Goal: Task Accomplishment & Management: Use online tool/utility

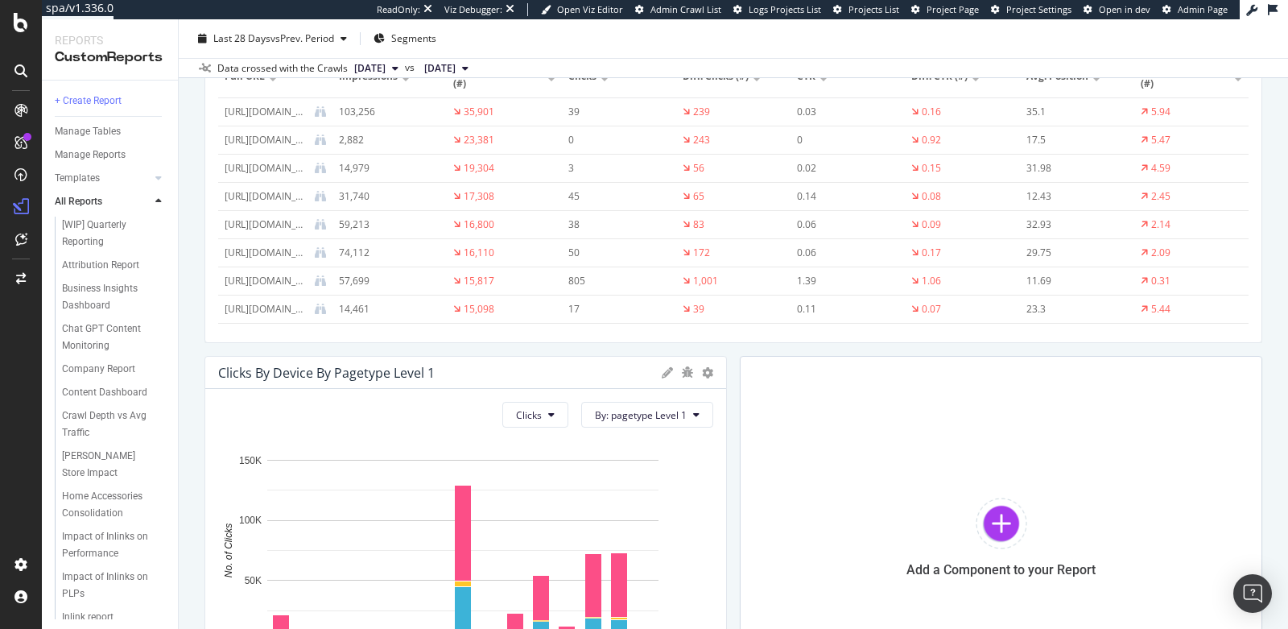
scroll to position [2556, 0]
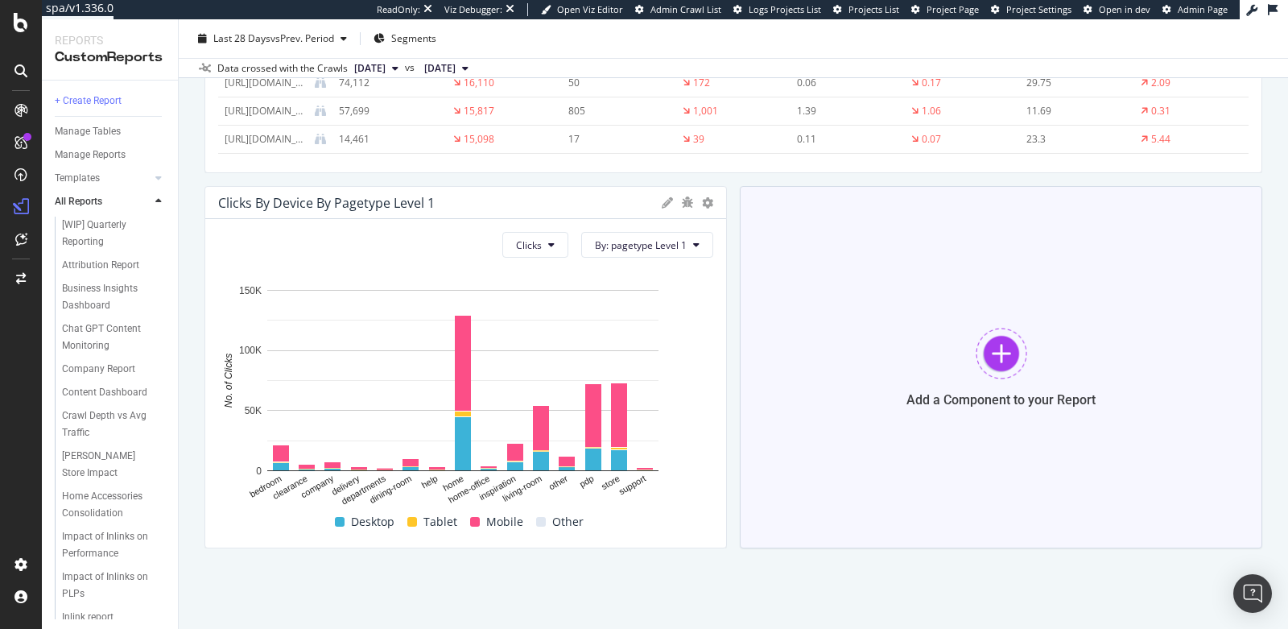
click at [978, 369] on div at bounding box center [1002, 354] width 52 height 52
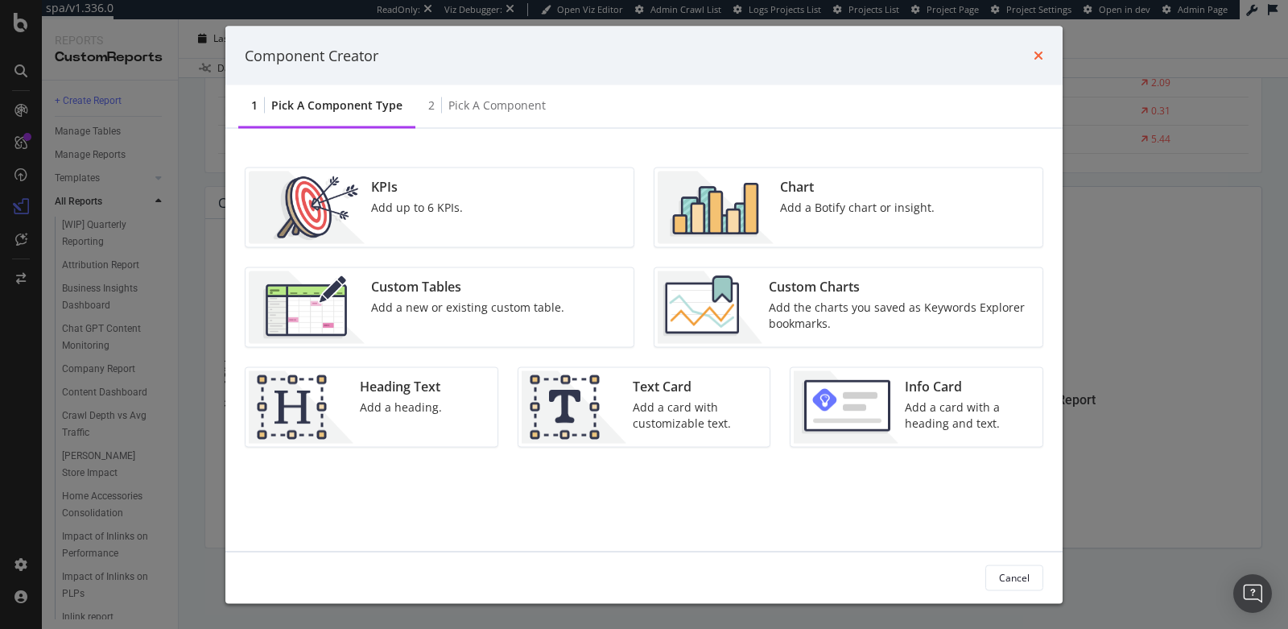
click at [1043, 49] on icon "times" at bounding box center [1039, 55] width 10 height 13
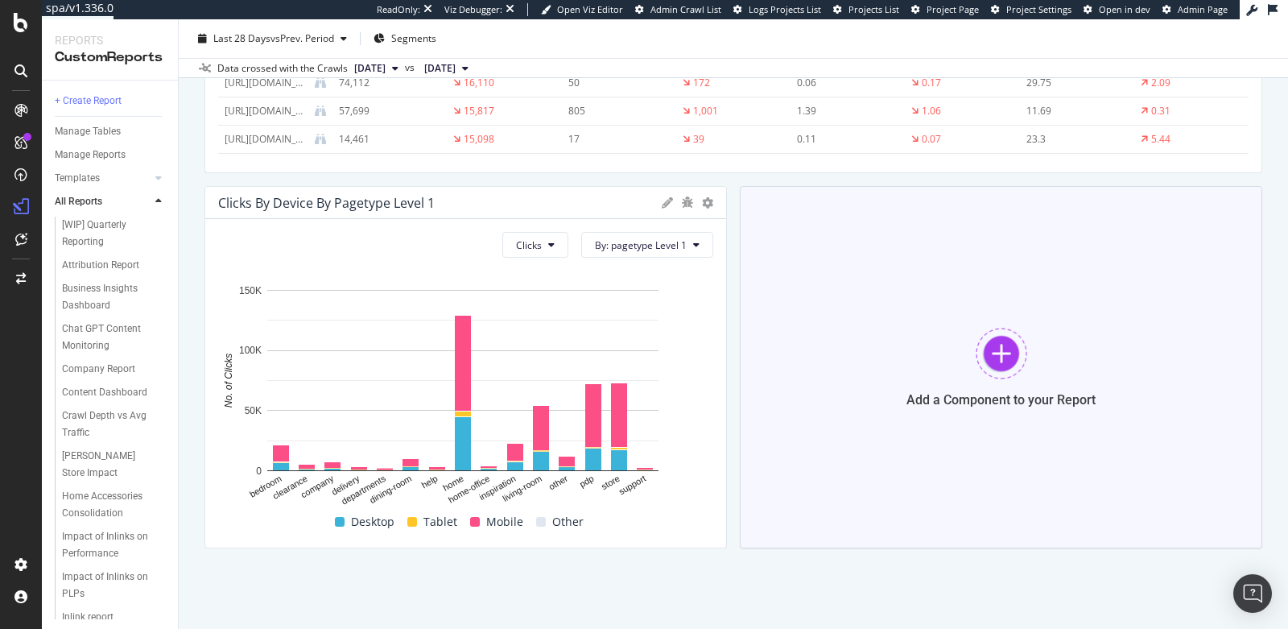
click at [864, 382] on div "Add a Component to your Report" at bounding box center [1001, 367] width 523 height 362
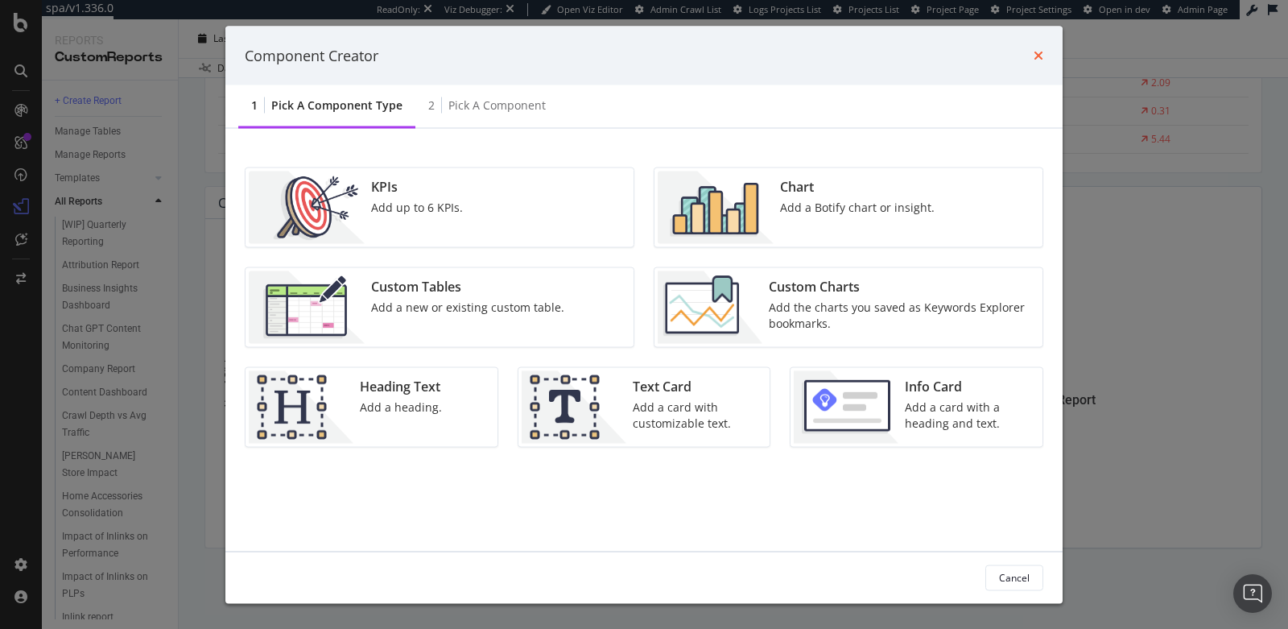
click at [1035, 53] on icon "times" at bounding box center [1039, 55] width 10 height 13
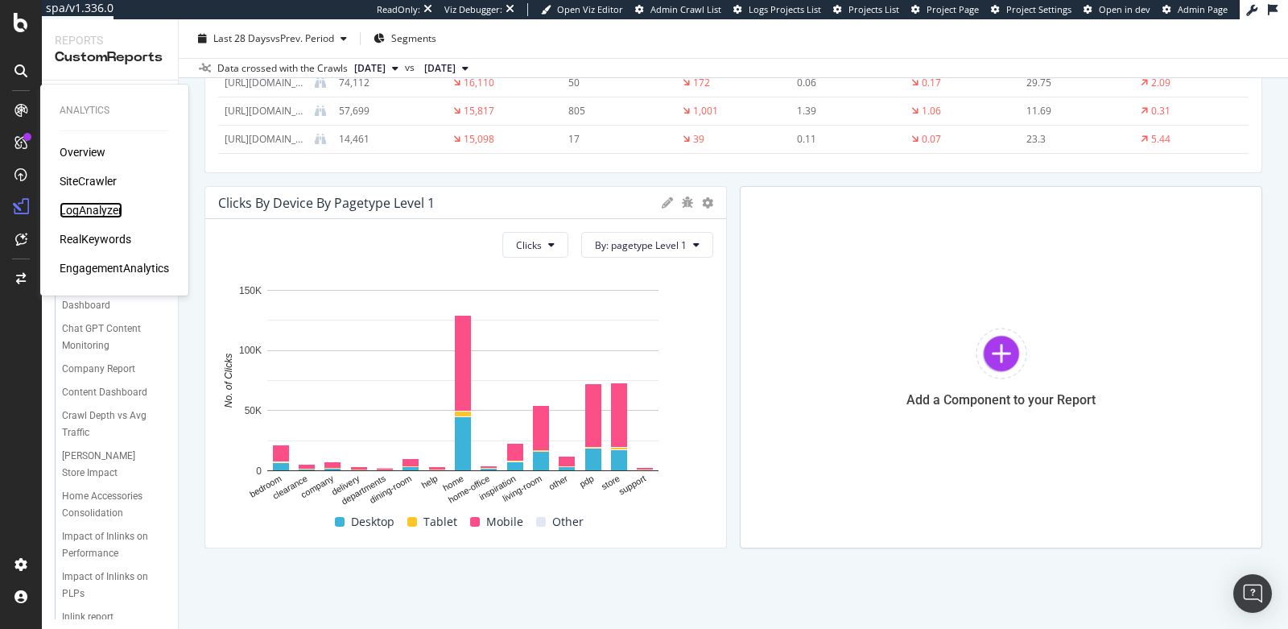
click at [81, 207] on div "LogAnalyzer" at bounding box center [91, 210] width 63 height 16
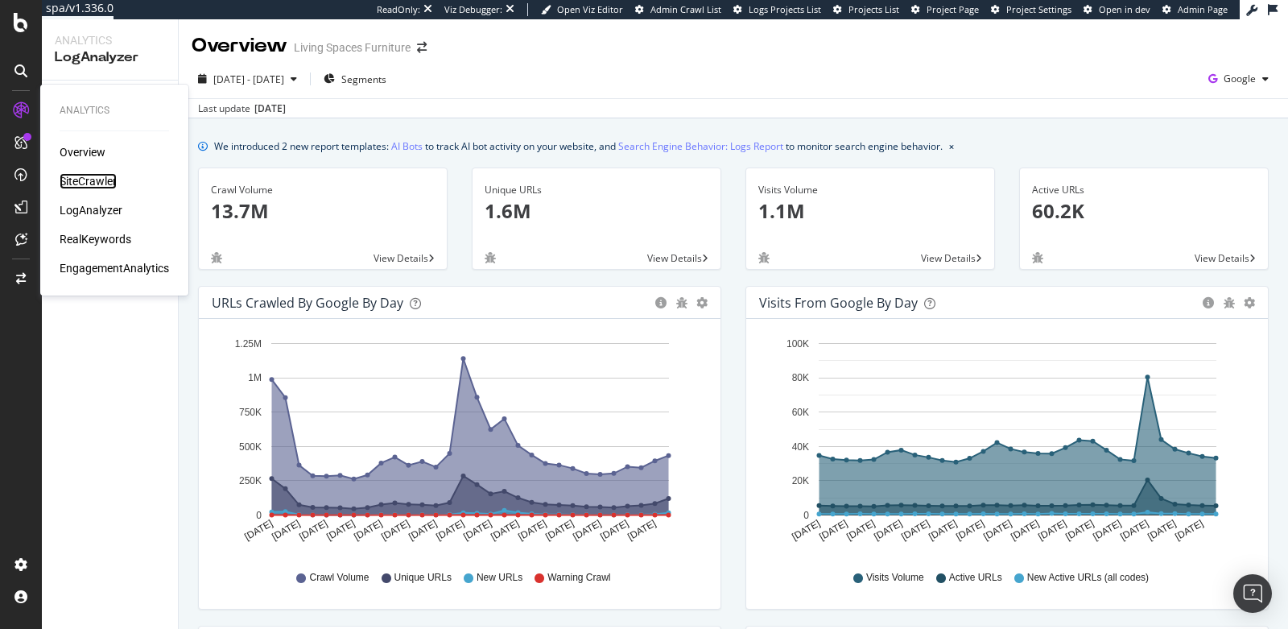
click at [114, 180] on div "SiteCrawler" at bounding box center [88, 181] width 57 height 16
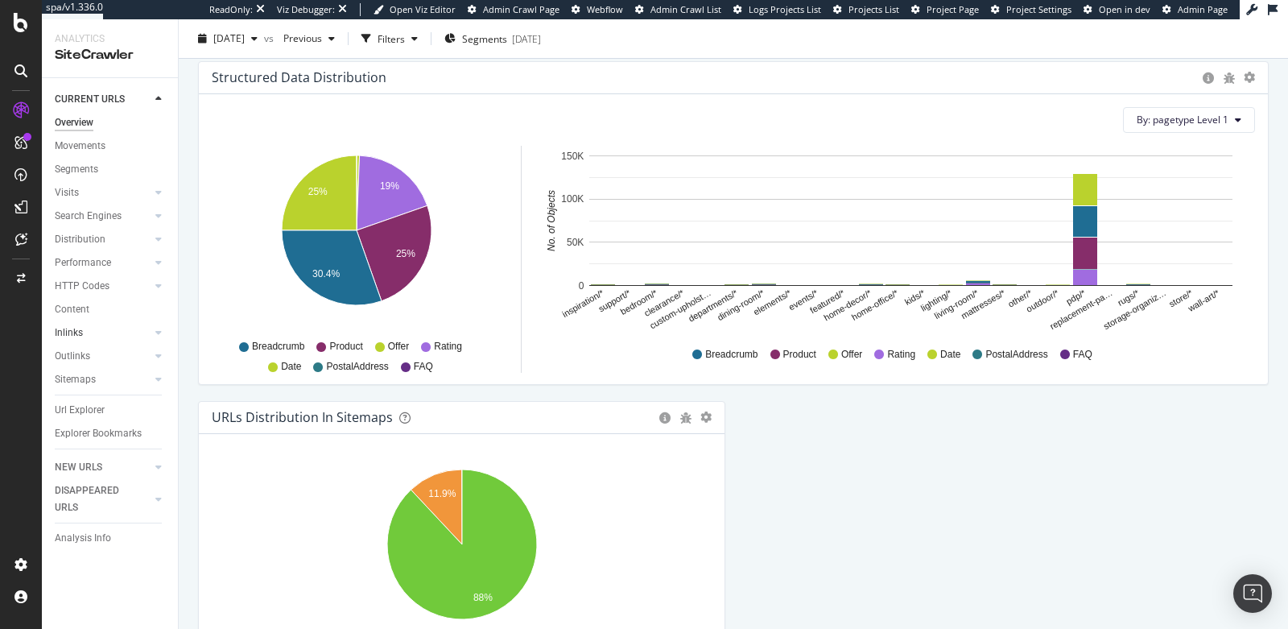
scroll to position [1568, 0]
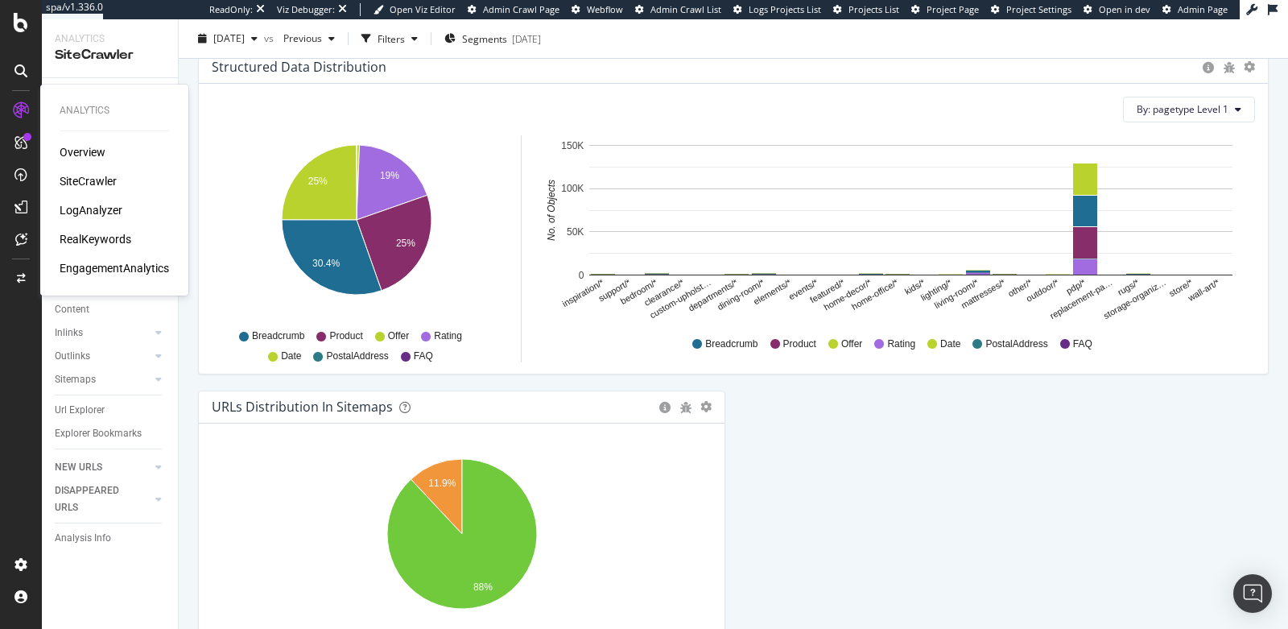
click at [81, 233] on div "RealKeywords" at bounding box center [96, 239] width 72 height 16
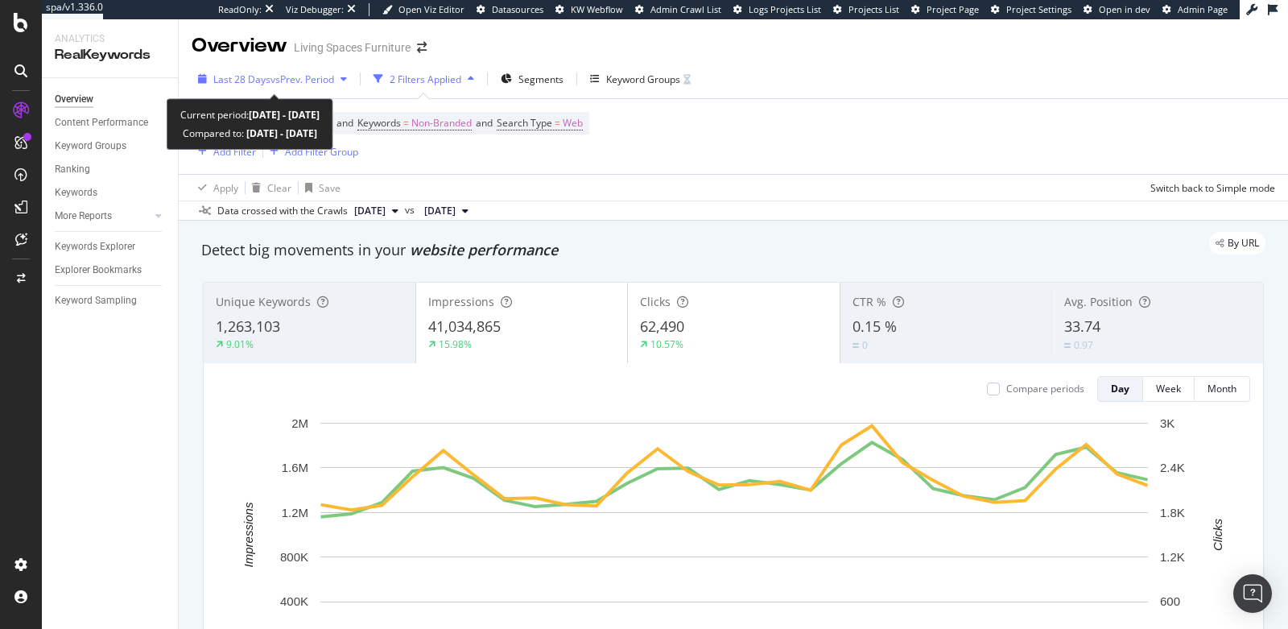
click at [253, 82] on span "Last 28 Days" at bounding box center [241, 79] width 57 height 14
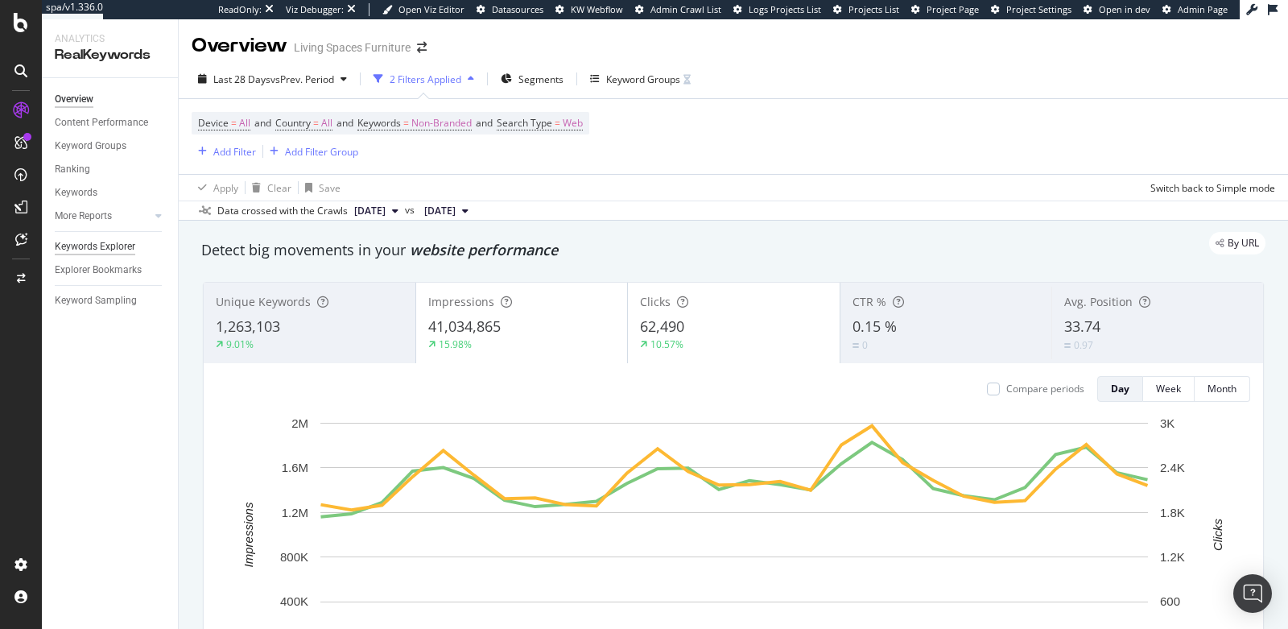
click at [103, 247] on div "Keywords Explorer" at bounding box center [95, 246] width 81 height 17
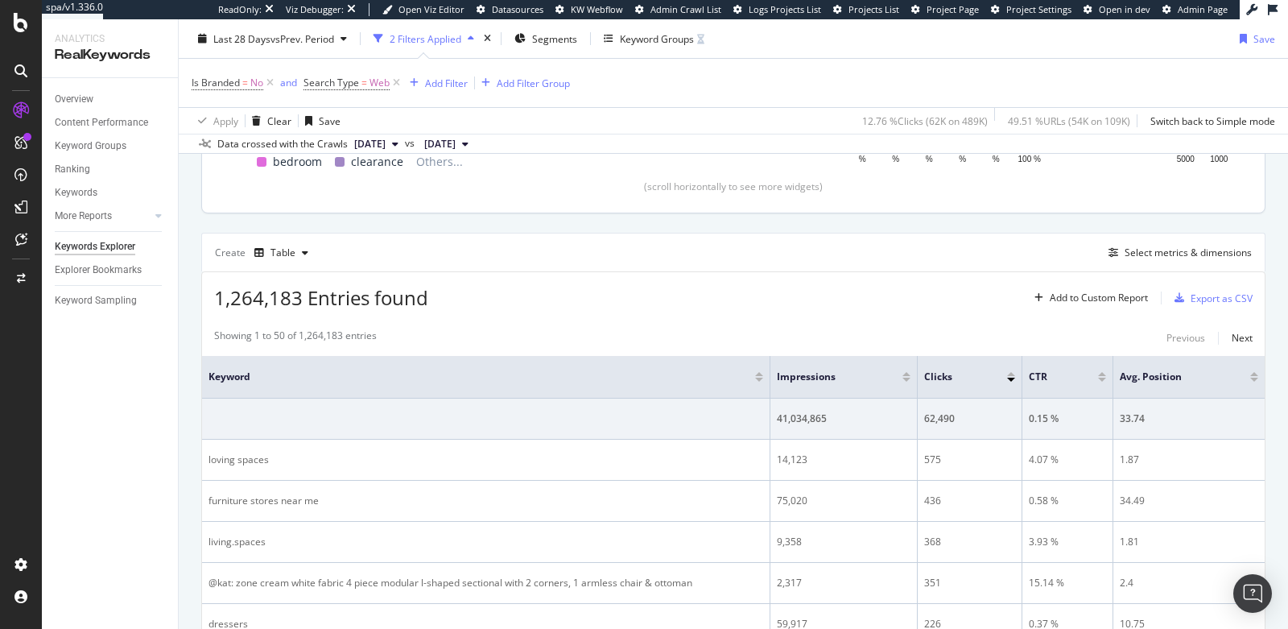
scroll to position [371, 0]
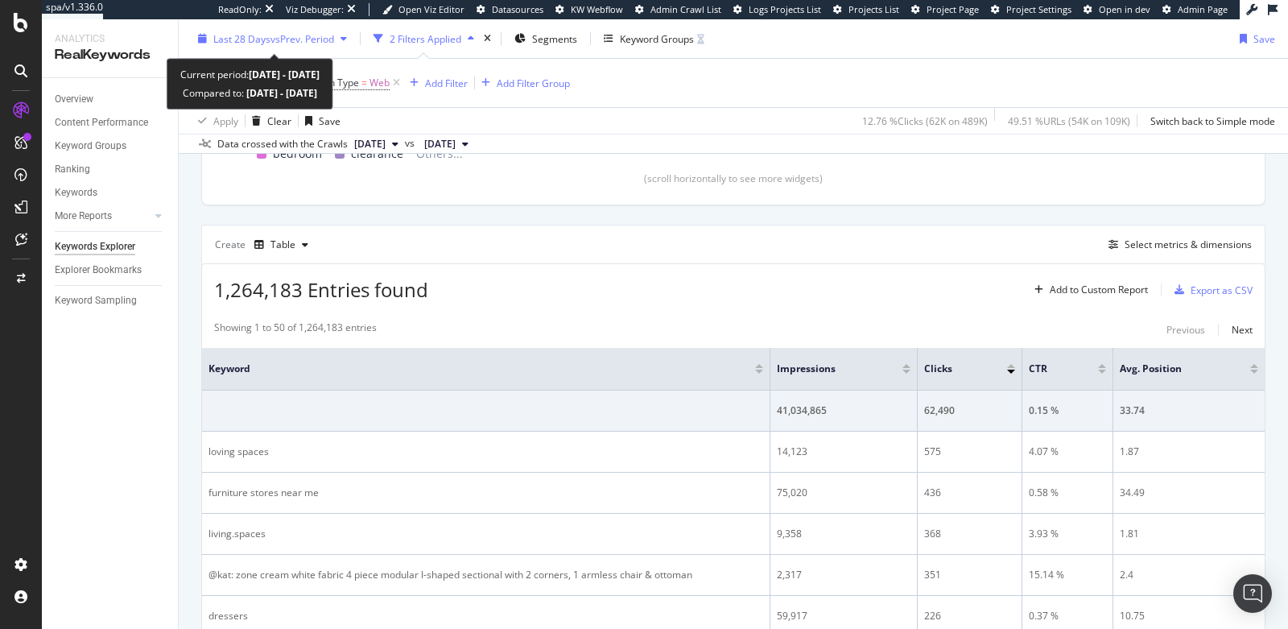
click at [283, 40] on span "vs Prev. Period" at bounding box center [303, 38] width 64 height 14
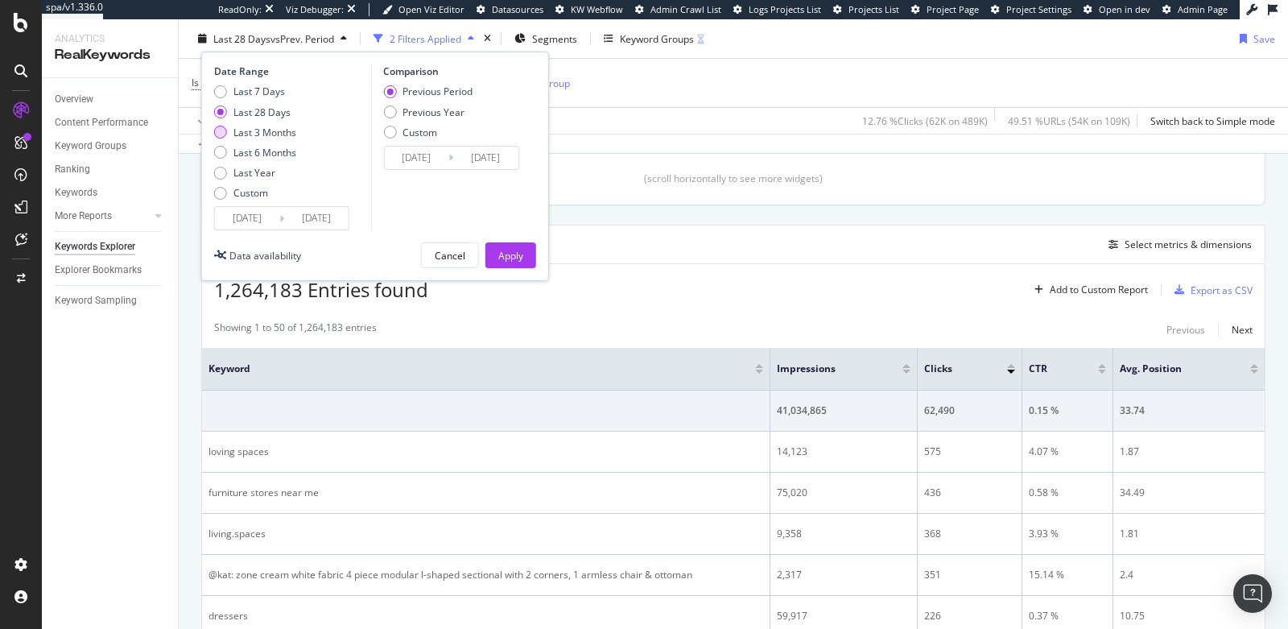
click at [218, 130] on div "Last 3 Months" at bounding box center [220, 132] width 13 height 13
type input "2025/05/13"
type input "2025/02/10"
type input "2025/05/12"
click at [390, 111] on div "Previous Year" at bounding box center [389, 111] width 13 height 13
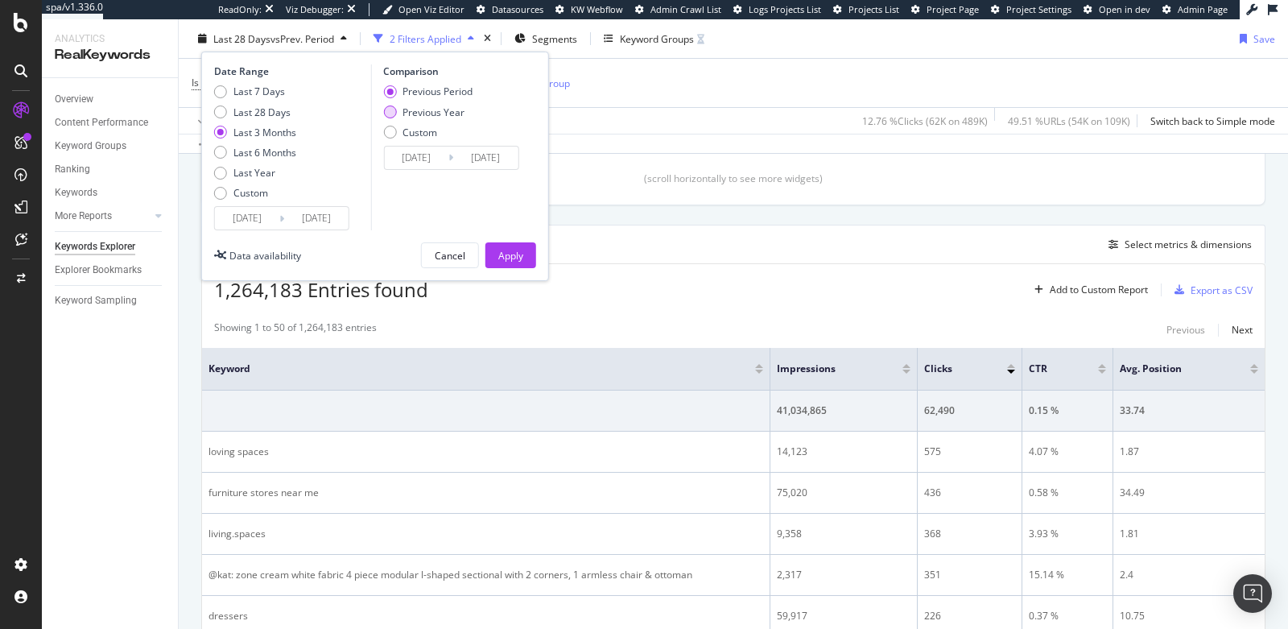
type input "2024/05/14"
type input "[DATE]"
click at [506, 245] on div "Apply" at bounding box center [510, 255] width 25 height 24
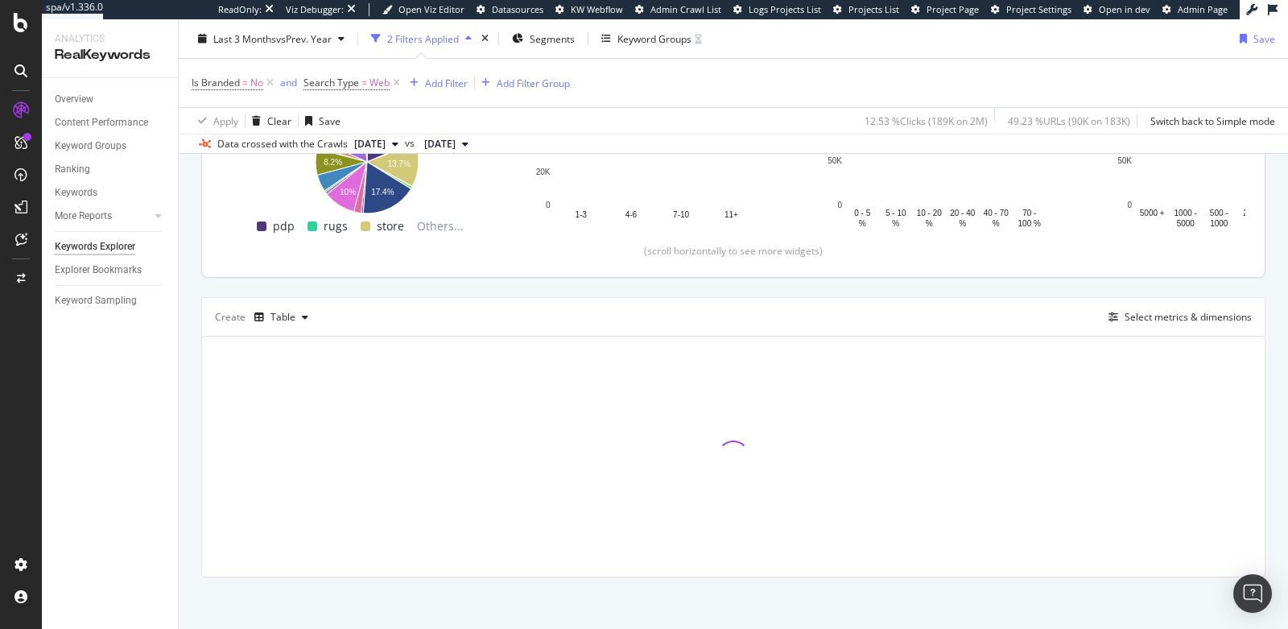
scroll to position [301, 0]
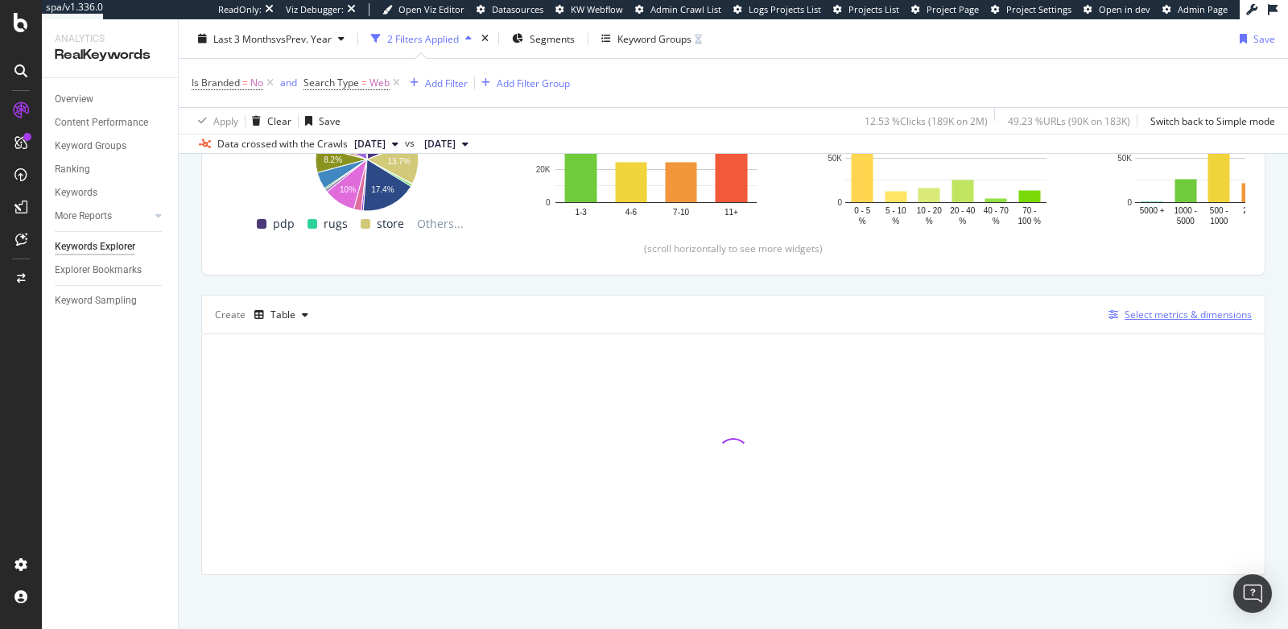
click at [1146, 311] on div "Select metrics & dimensions" at bounding box center [1188, 315] width 127 height 14
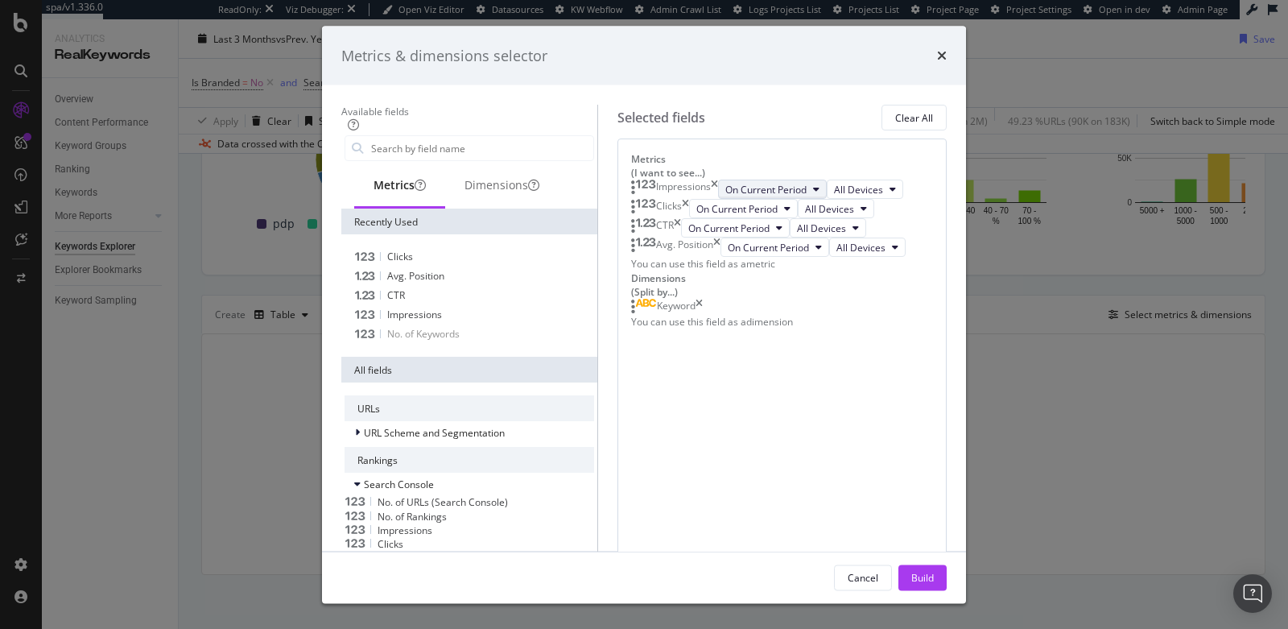
click at [725, 196] on span "On Current Period" at bounding box center [765, 189] width 81 height 14
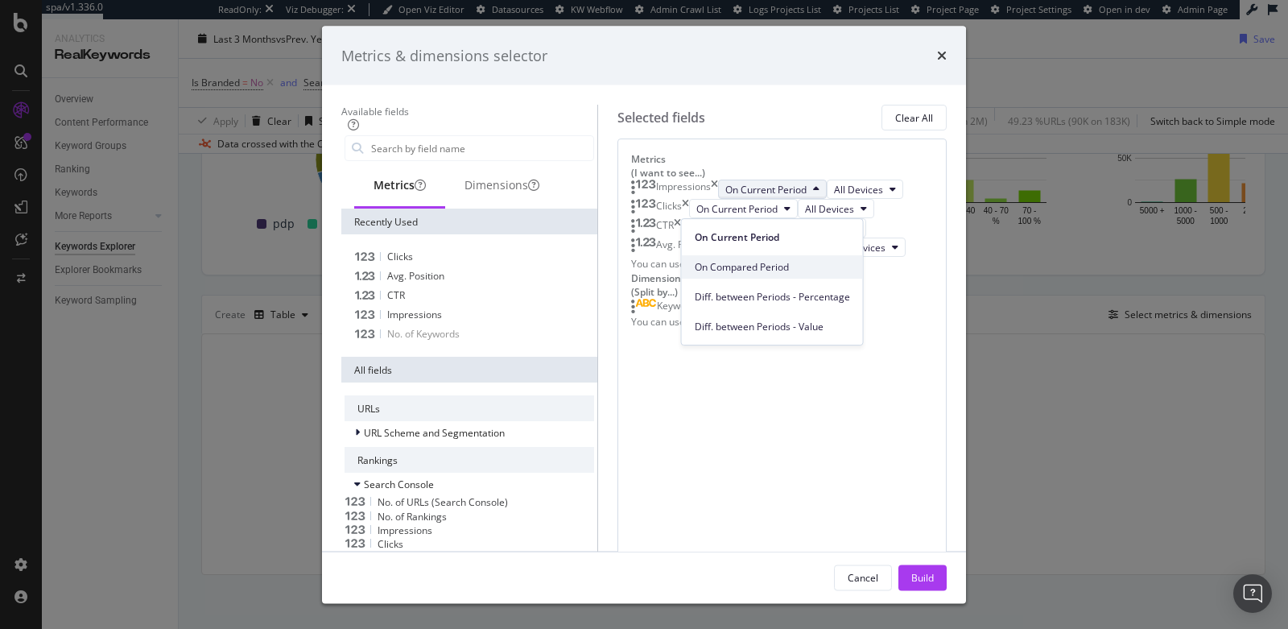
click at [718, 268] on span "On Compared Period" at bounding box center [772, 267] width 155 height 14
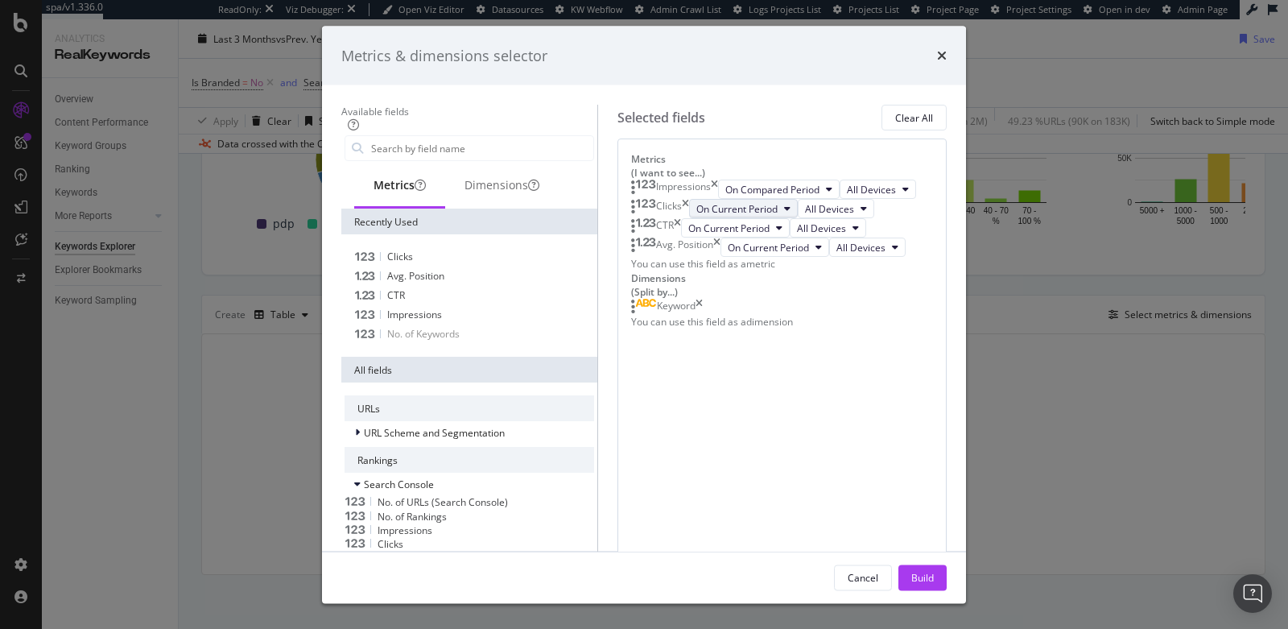
click at [725, 215] on span "On Current Period" at bounding box center [736, 208] width 81 height 14
click at [730, 322] on span "On Compared Period" at bounding box center [772, 327] width 155 height 14
click at [448, 149] on input "modal" at bounding box center [482, 148] width 224 height 24
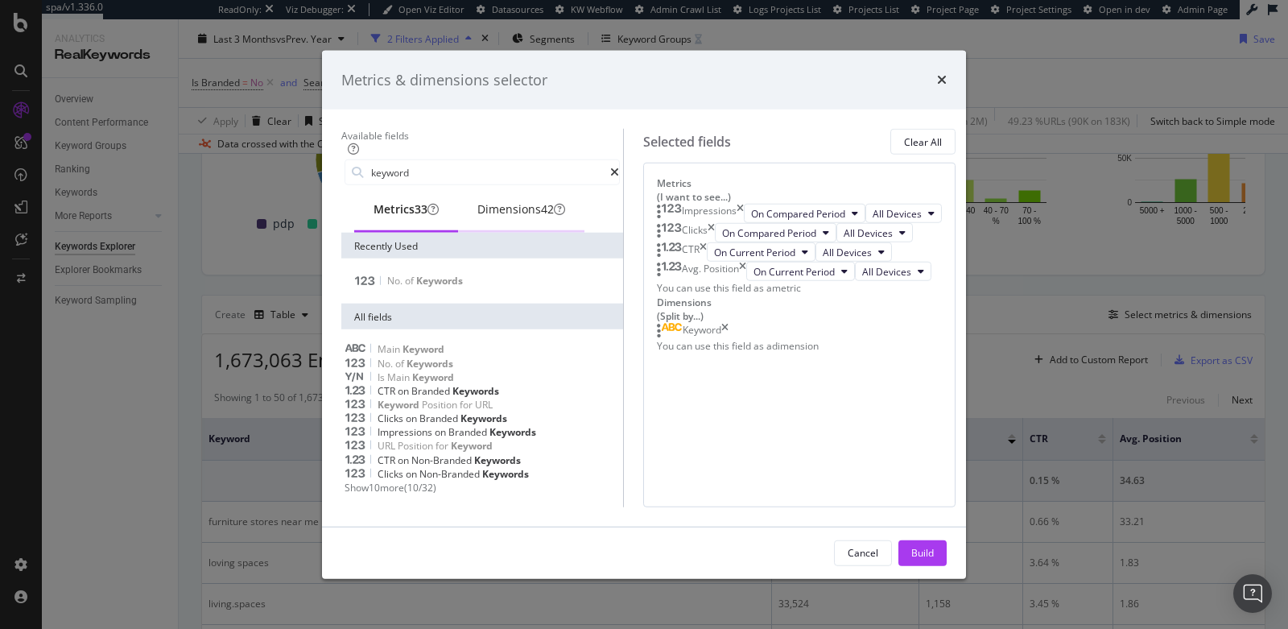
click at [477, 201] on div "Dimensions 42" at bounding box center [521, 209] width 88 height 16
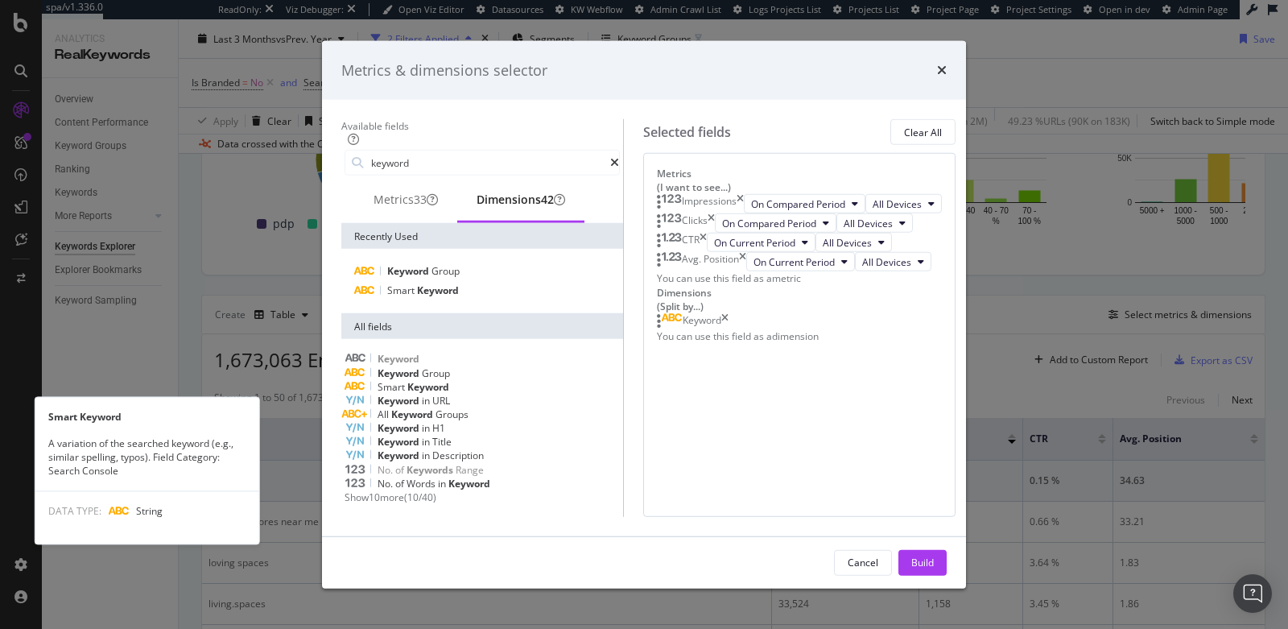
click at [407, 386] on span "Keyword" at bounding box center [428, 387] width 42 height 14
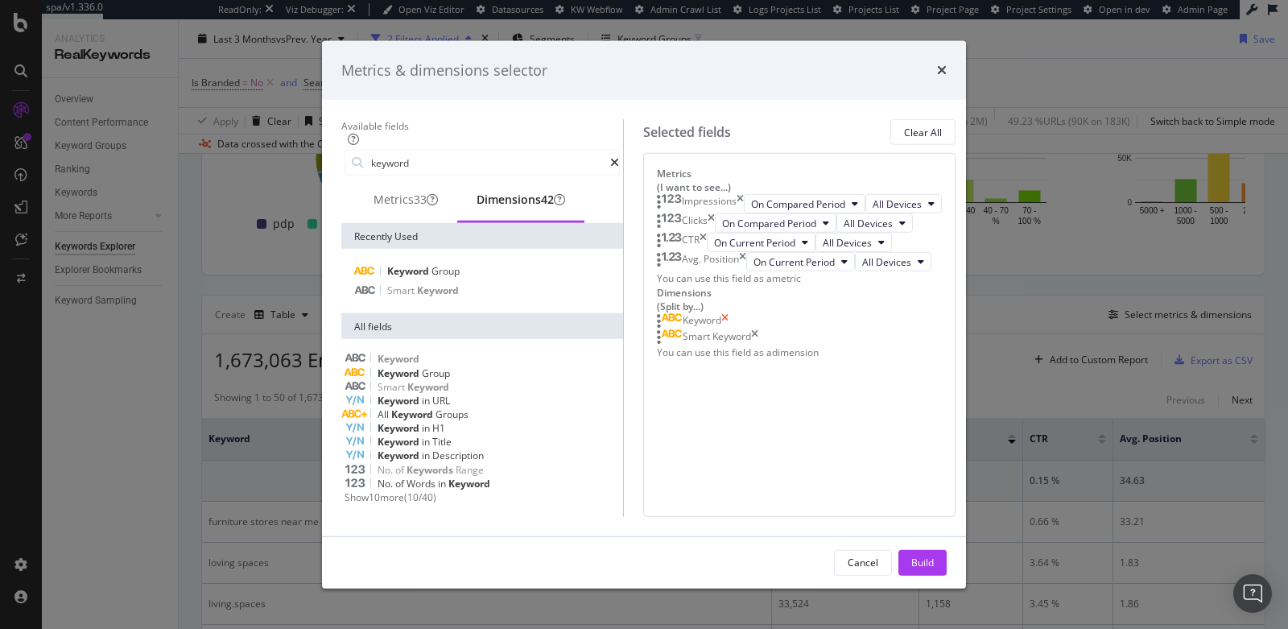
click at [729, 329] on icon "times" at bounding box center [724, 321] width 7 height 16
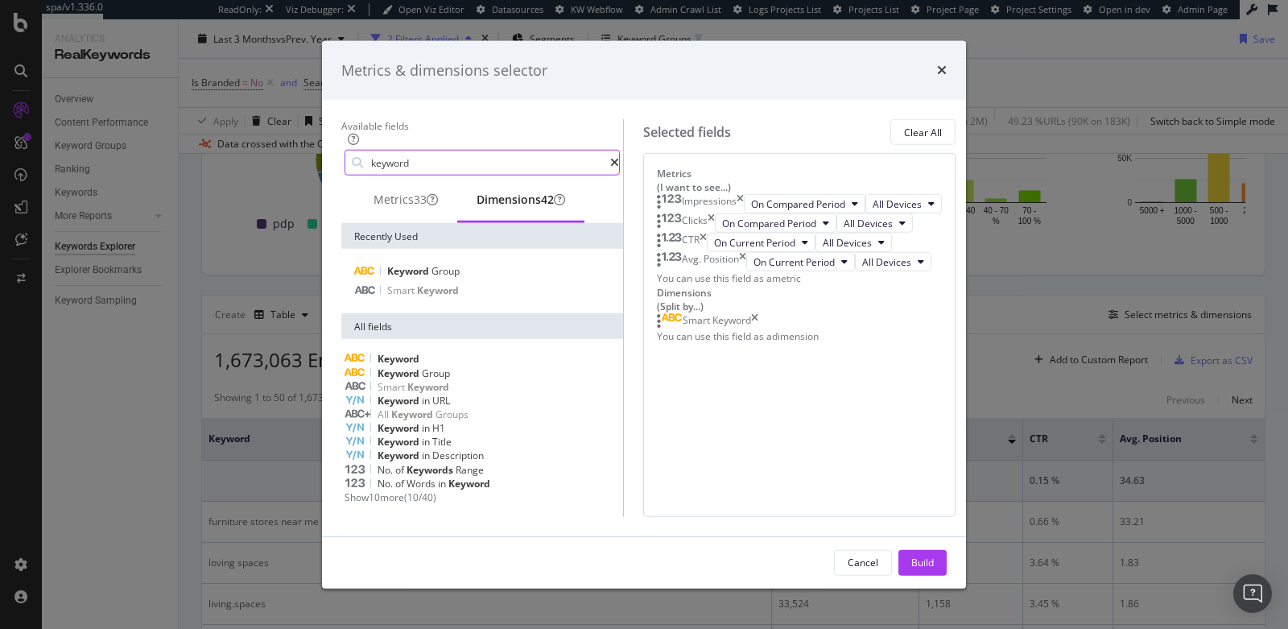
click at [436, 151] on input "keyword" at bounding box center [490, 163] width 241 height 24
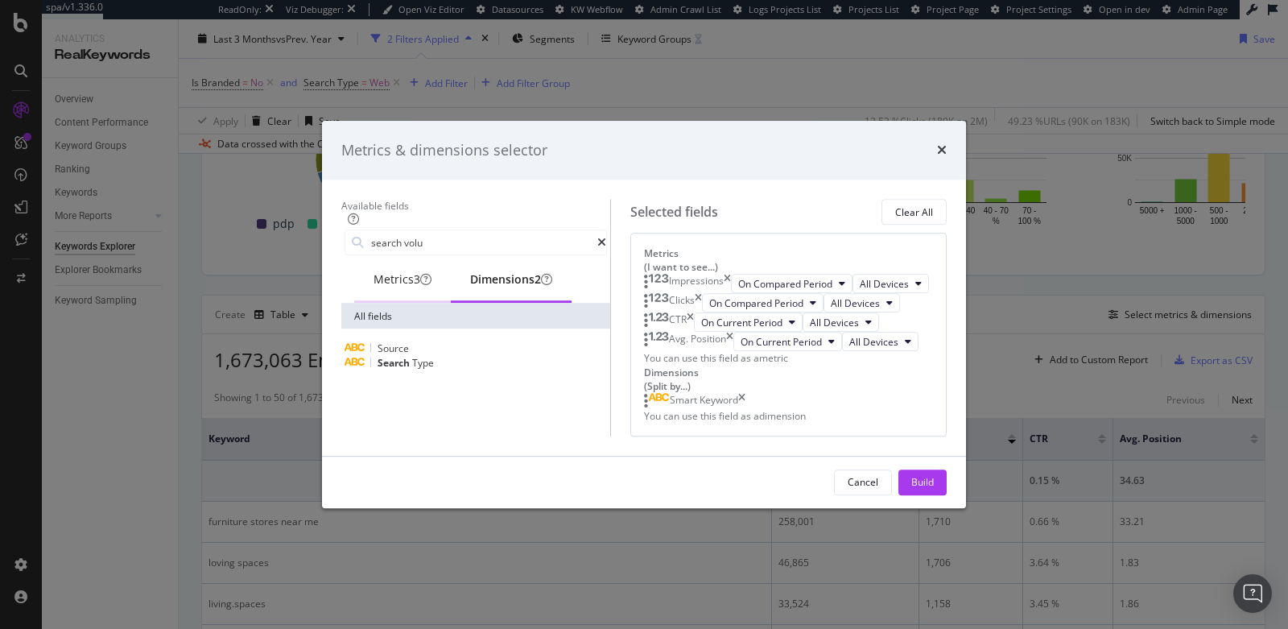
click at [362, 259] on div "Metrics 3" at bounding box center [402, 281] width 97 height 44
click at [405, 231] on input "search volu" at bounding box center [484, 243] width 228 height 24
click at [420, 342] on span "Search" at bounding box center [437, 349] width 35 height 14
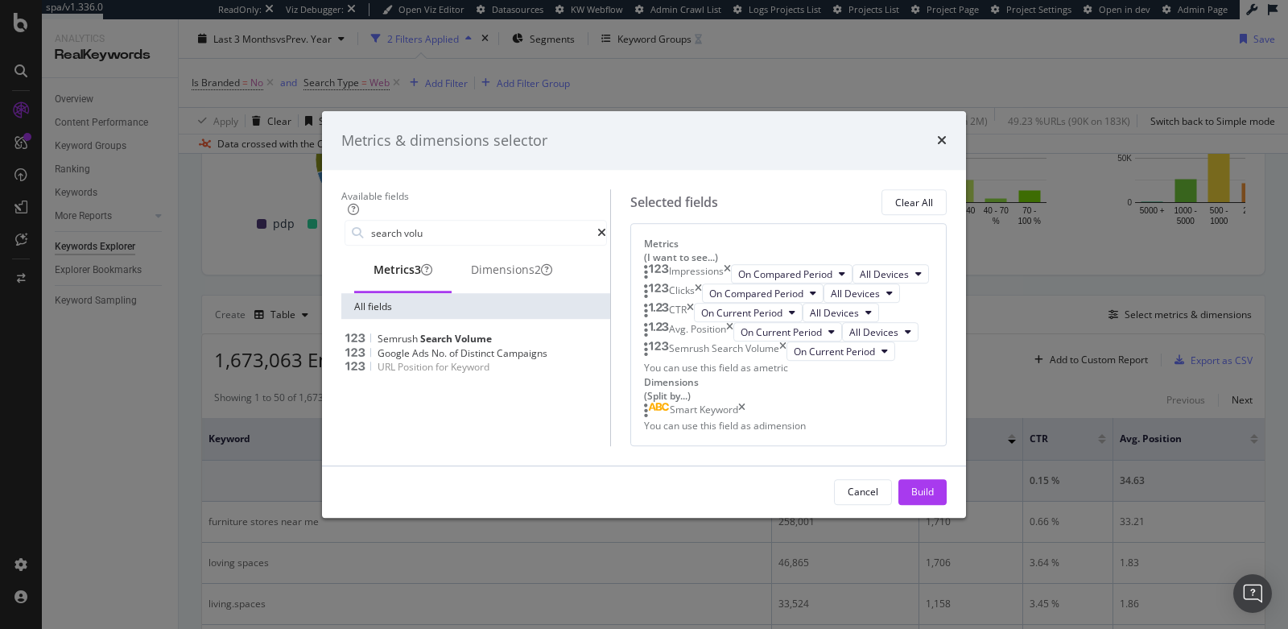
scroll to position [69, 0]
click at [787, 350] on icon "times" at bounding box center [782, 351] width 7 height 19
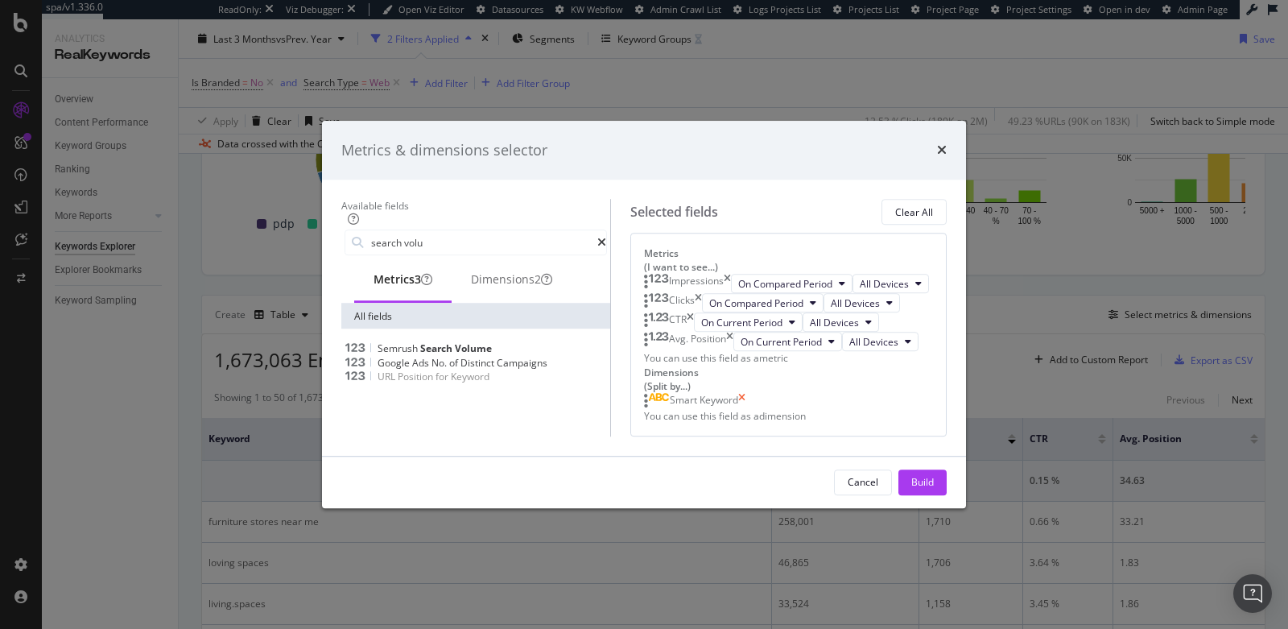
click at [746, 409] on icon "times" at bounding box center [741, 401] width 7 height 16
click at [419, 232] on input "search volu" at bounding box center [484, 244] width 228 height 24
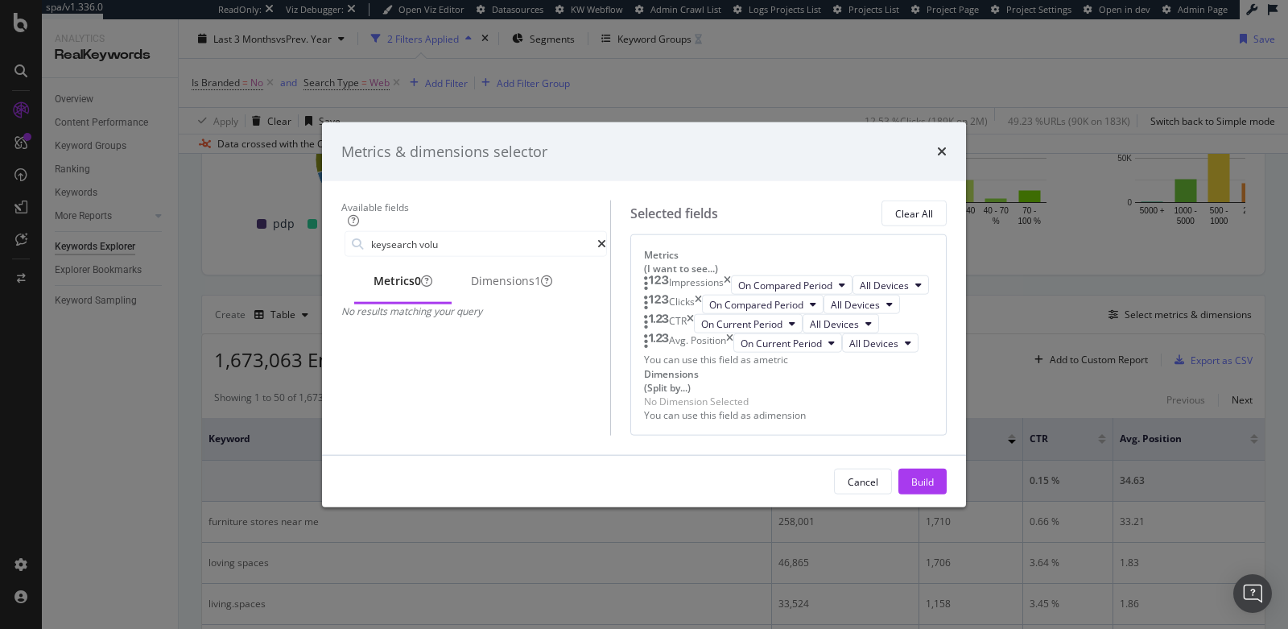
click at [395, 200] on div "Available fields keysearch volu Metrics 0 Dimensions 1 No results matching your…" at bounding box center [475, 317] width 269 height 235
click at [397, 232] on input "keysearch volu" at bounding box center [484, 244] width 228 height 24
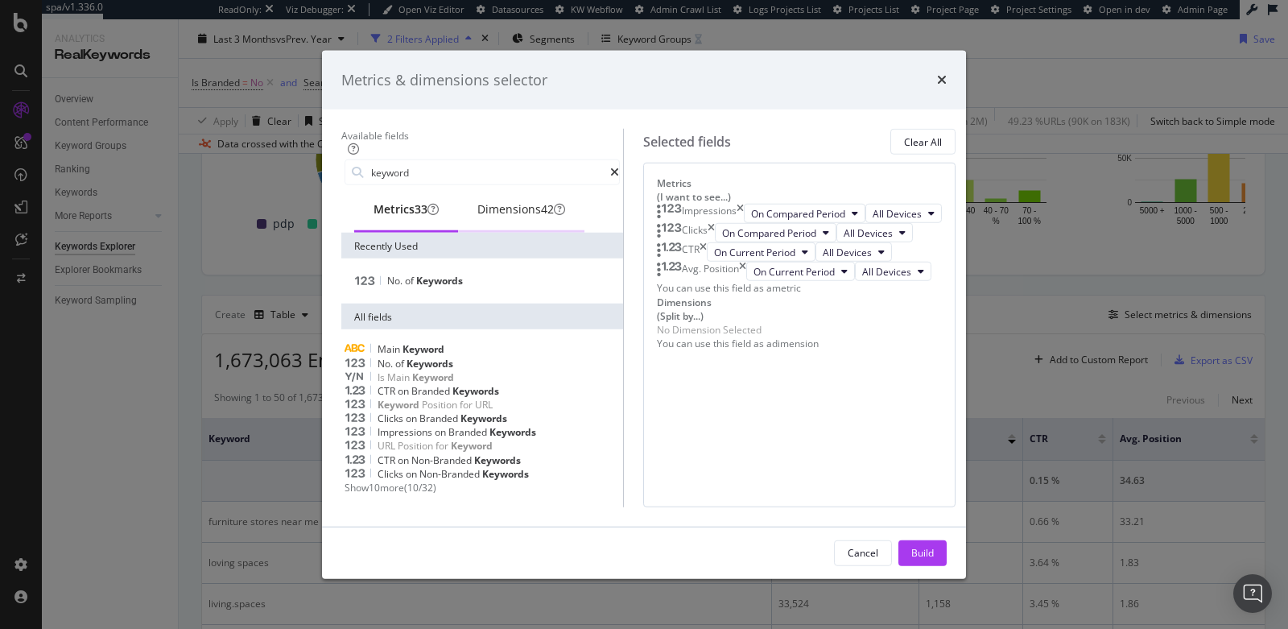
click at [490, 201] on div "Dimensions 42" at bounding box center [521, 209] width 88 height 16
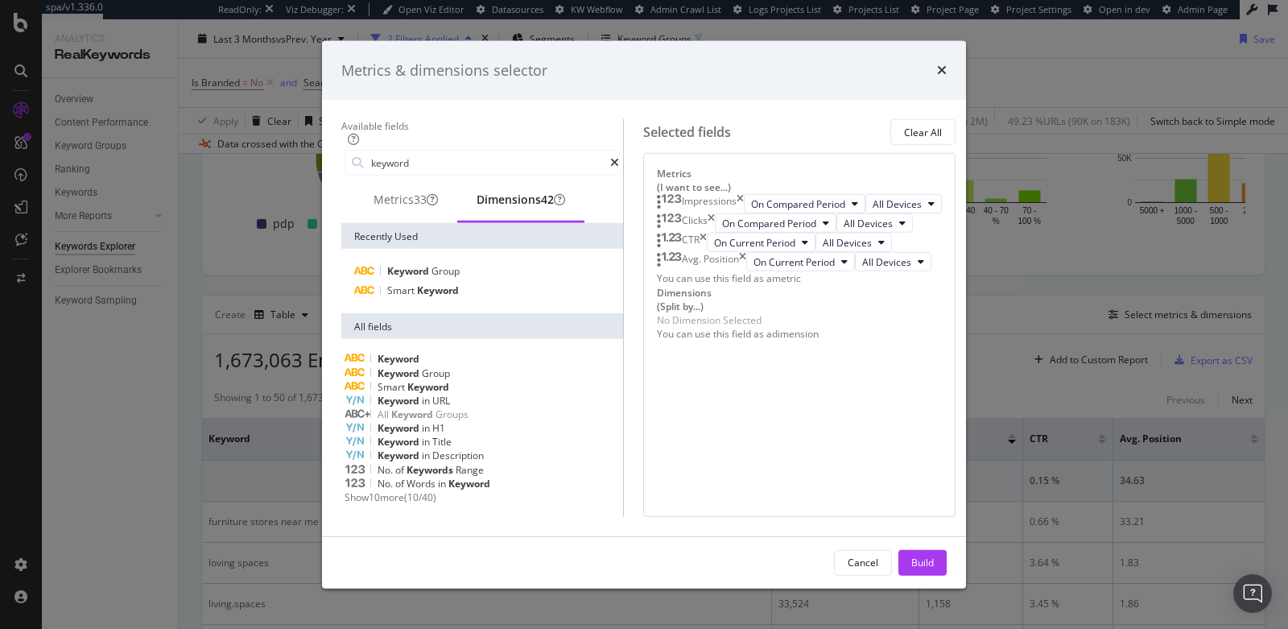
click at [412, 352] on div "Keyword" at bounding box center [482, 359] width 275 height 14
click at [405, 151] on input "keyword" at bounding box center [490, 163] width 241 height 24
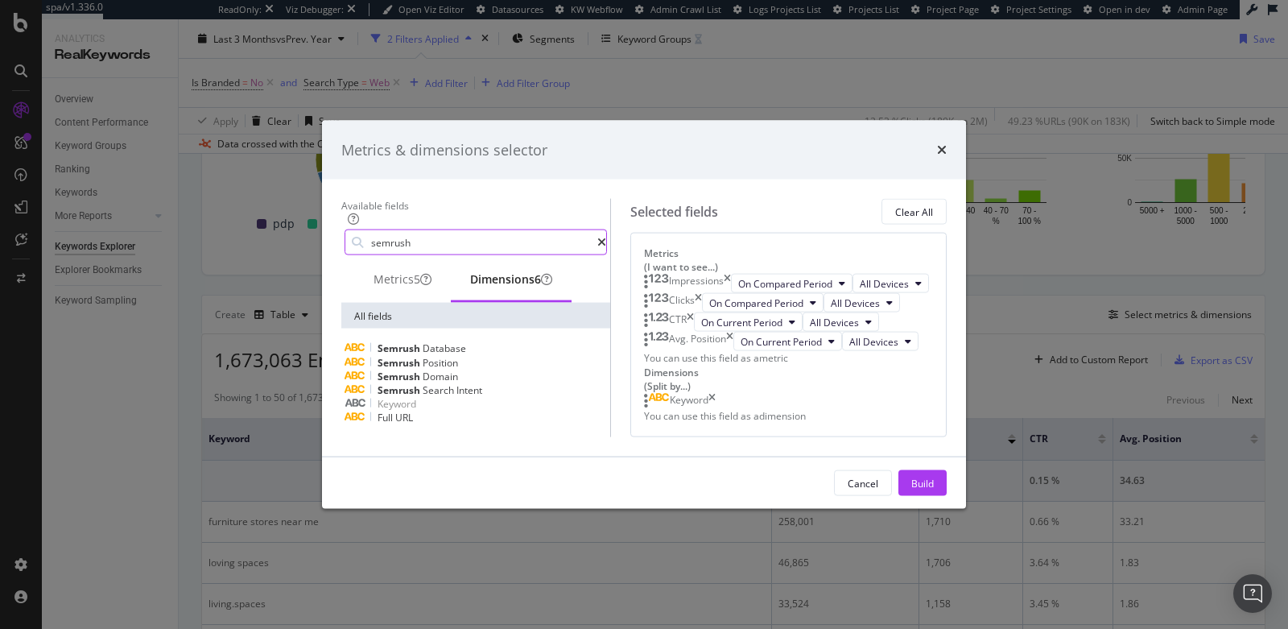
click at [420, 230] on input "semrush" at bounding box center [484, 242] width 228 height 24
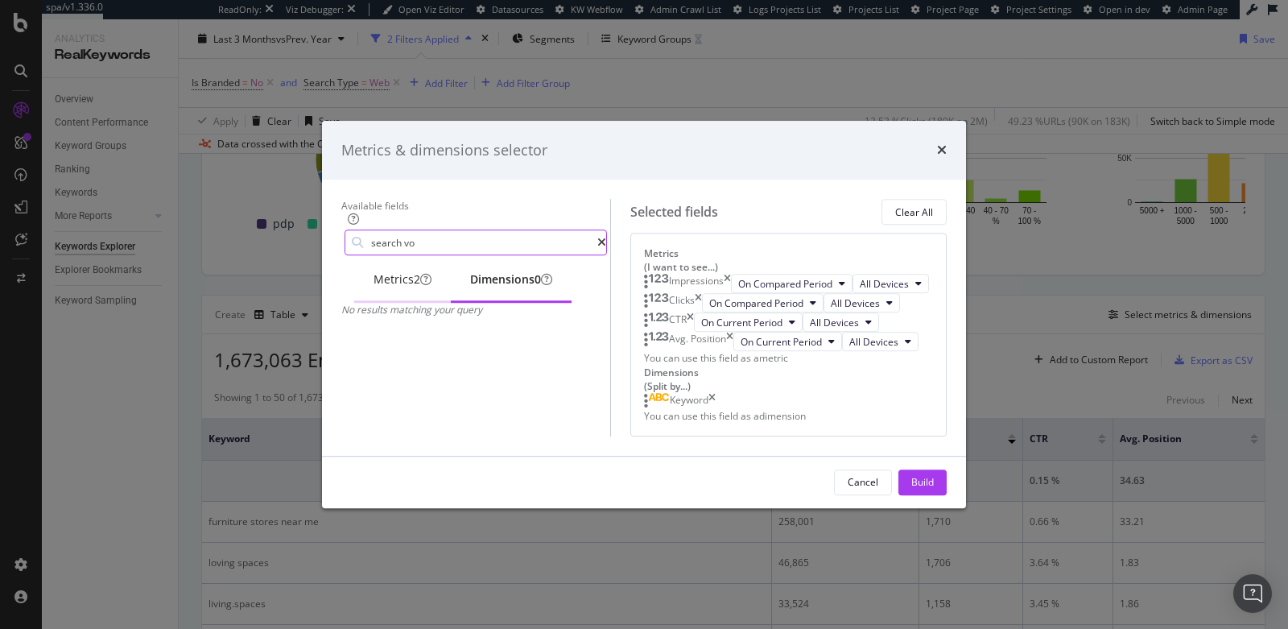
type input "search vo"
click at [374, 272] on div "Metrics 2" at bounding box center [403, 280] width 58 height 16
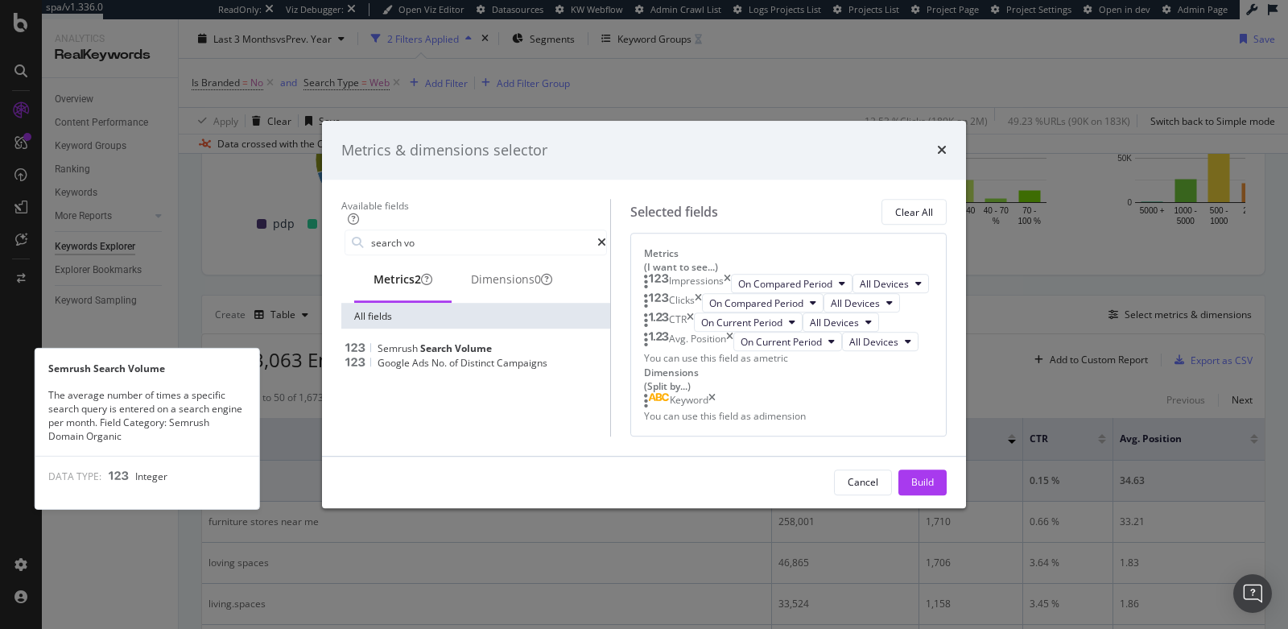
click at [420, 342] on span "Search" at bounding box center [437, 349] width 35 height 14
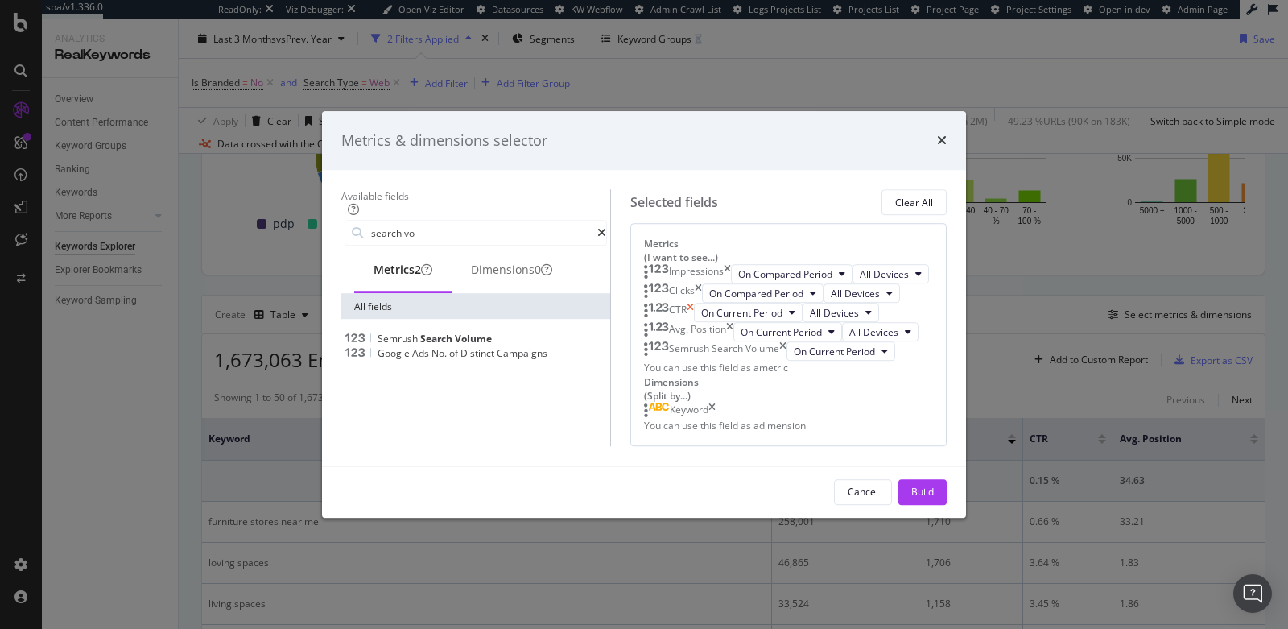
click at [694, 304] on icon "times" at bounding box center [690, 313] width 7 height 19
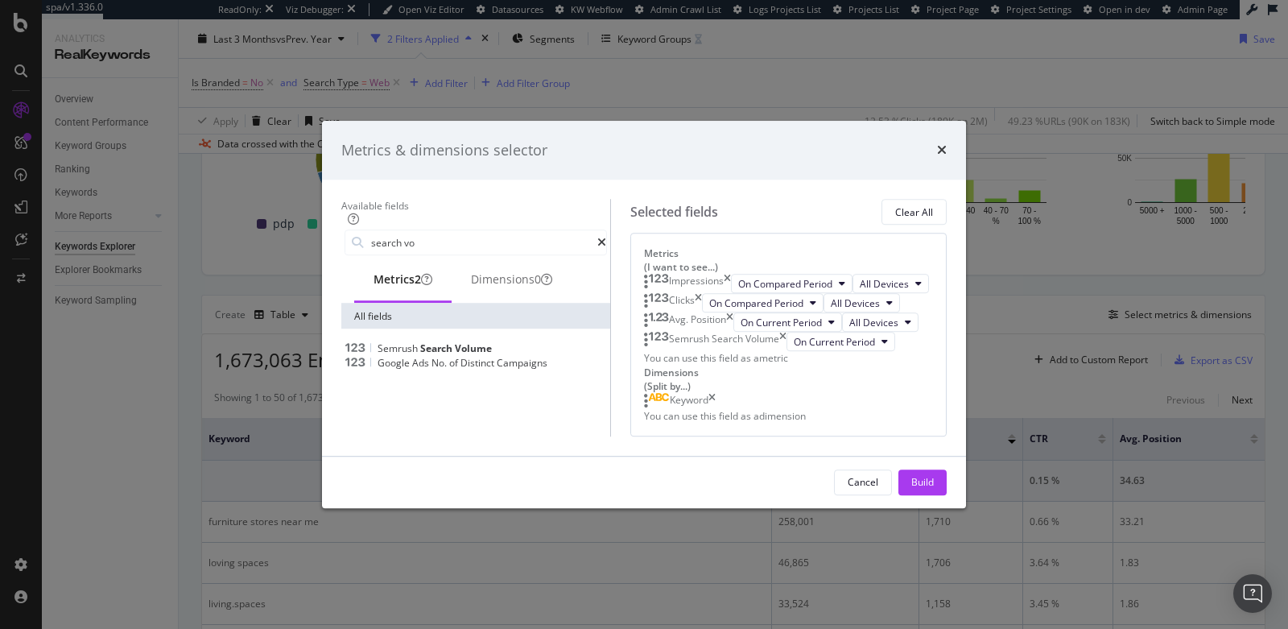
click at [733, 313] on icon "times" at bounding box center [729, 322] width 7 height 19
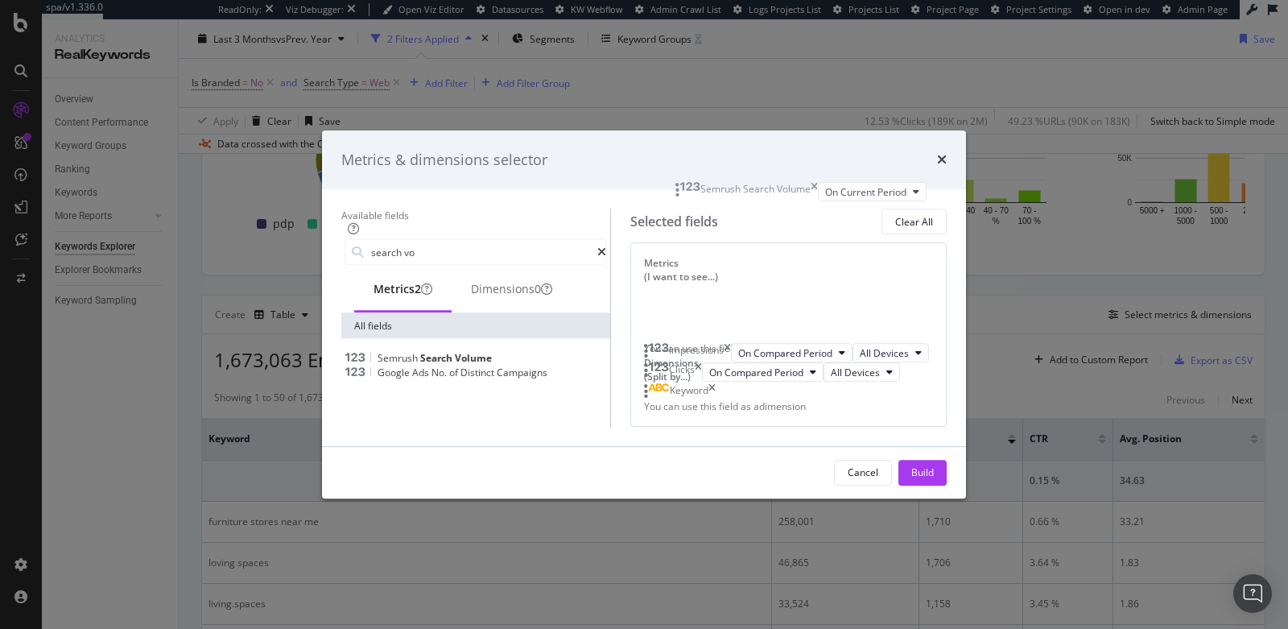
drag, startPoint x: 690, startPoint y: 301, endPoint x: 688, endPoint y: 152, distance: 149.0
click at [688, 152] on body "spa/v1.336.0 ReadOnly: Viz Debugger: Open Viz Editor Datasources KW Webflow Adm…" at bounding box center [644, 314] width 1288 height 629
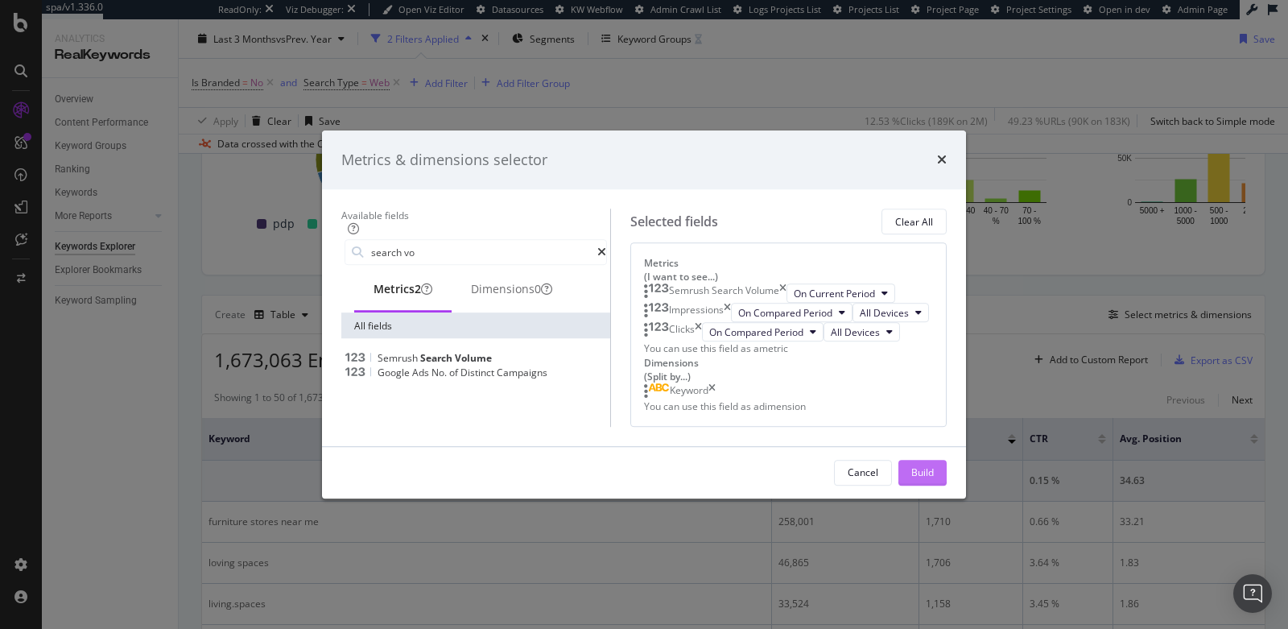
click at [934, 480] on div "Build" at bounding box center [922, 473] width 23 height 14
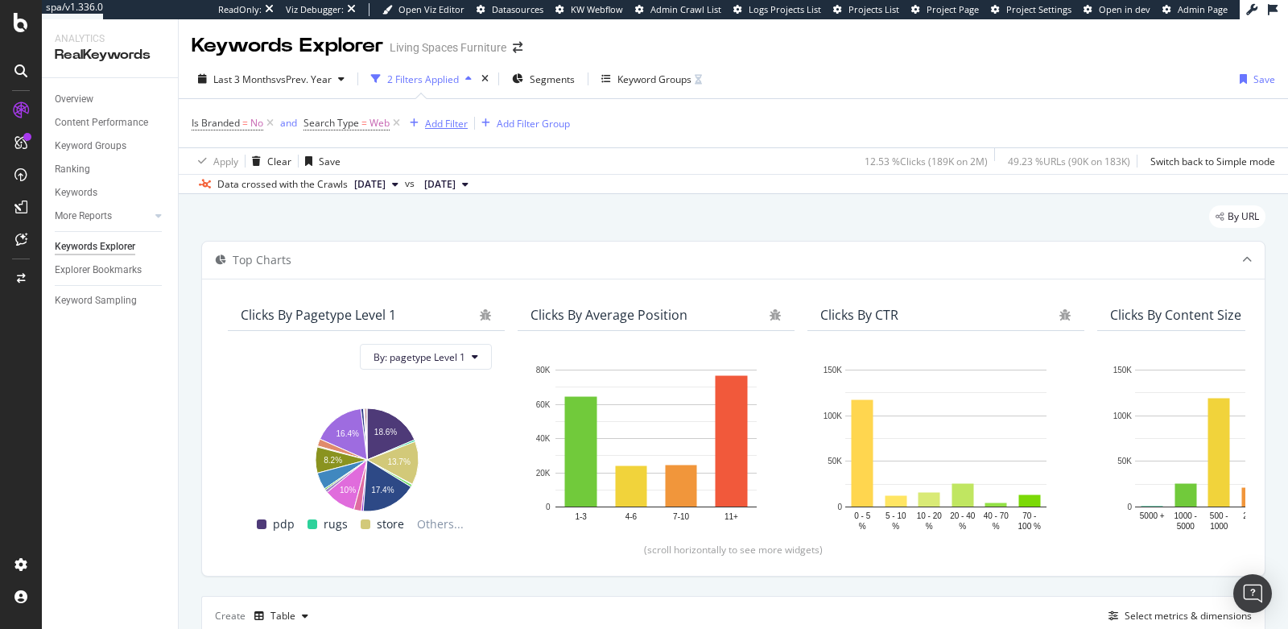
click at [439, 118] on div "Add Filter" at bounding box center [446, 124] width 43 height 14
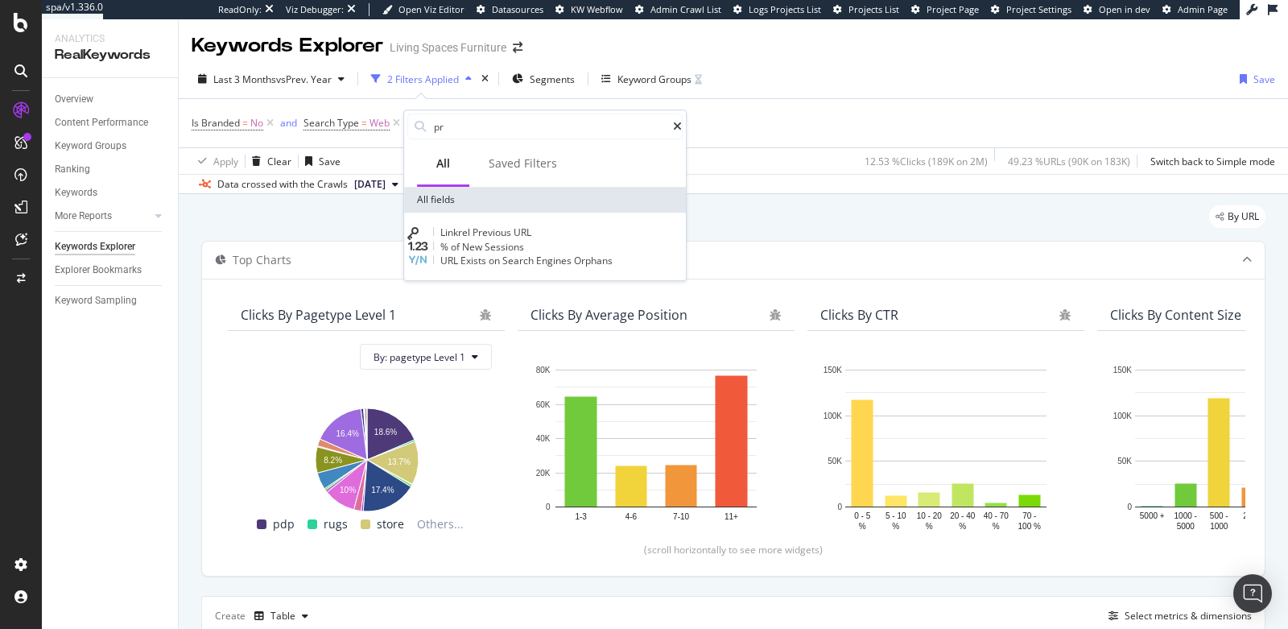
type input "p"
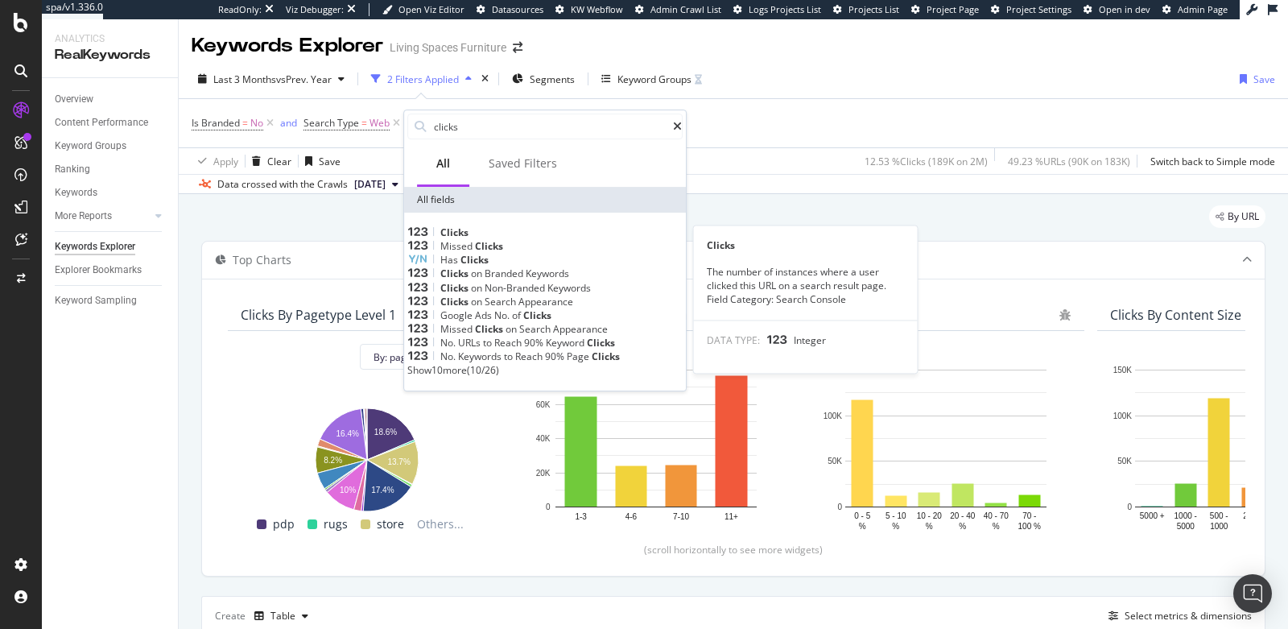
type input "clicks"
click at [491, 235] on div "Clicks" at bounding box center [544, 232] width 275 height 14
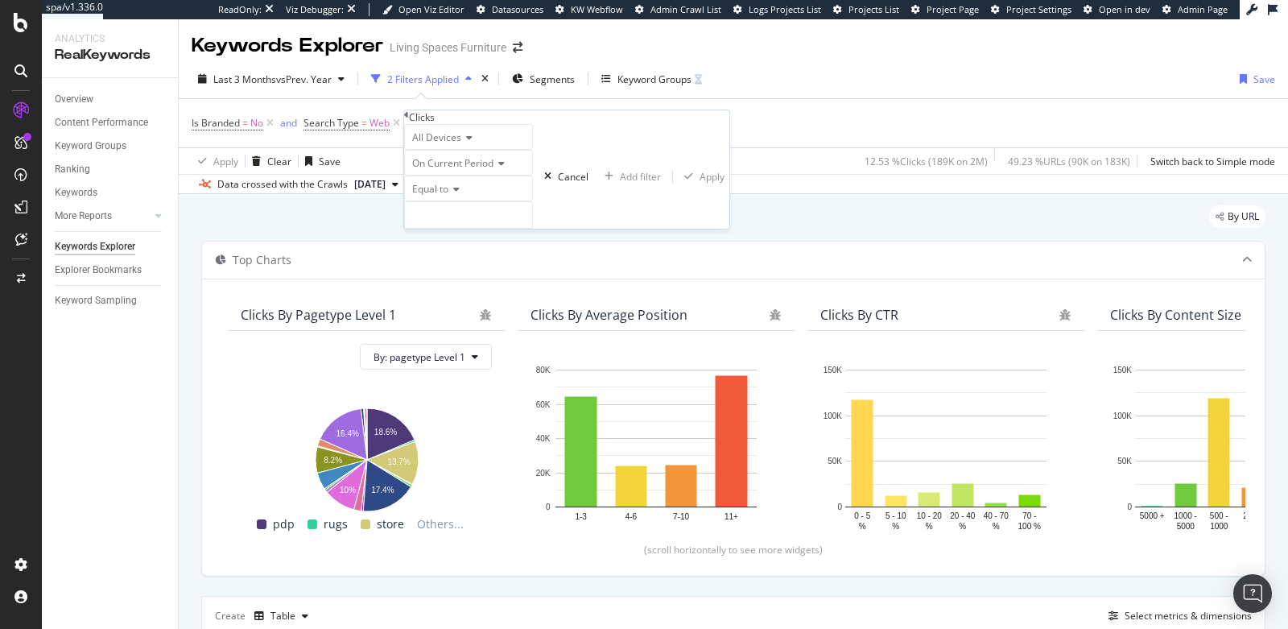
click at [457, 170] on span "On Current Period" at bounding box center [452, 163] width 81 height 14
click at [463, 208] on span "On Compared Period" at bounding box center [456, 201] width 94 height 14
click at [460, 229] on input "number" at bounding box center [468, 214] width 129 height 27
click at [448, 201] on div "Equal to" at bounding box center [468, 189] width 129 height 26
click at [459, 285] on span "Greater than" at bounding box center [438, 278] width 58 height 14
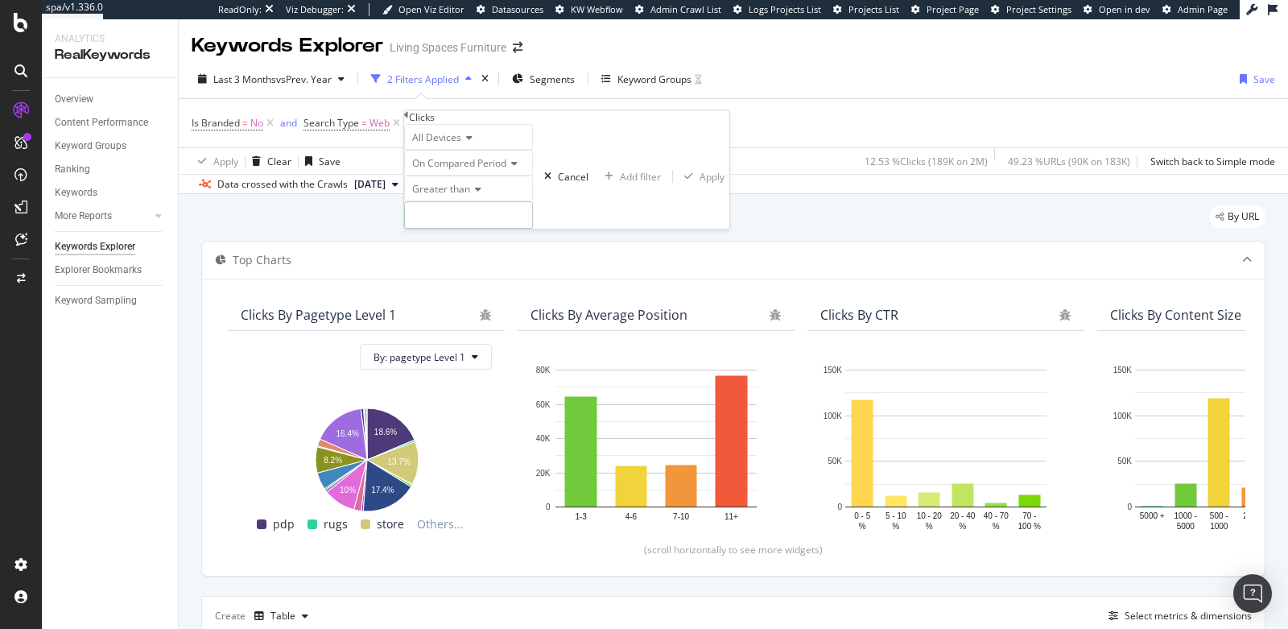
click at [464, 229] on input "number" at bounding box center [468, 214] width 129 height 27
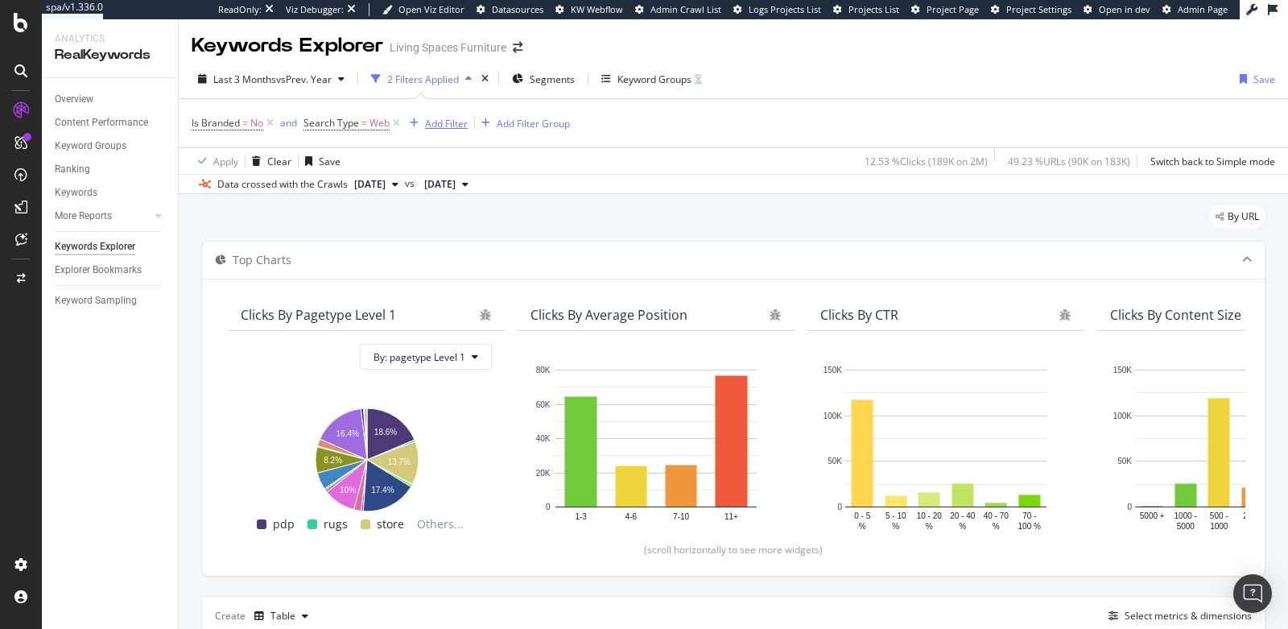
click at [433, 118] on div "Add Filter" at bounding box center [446, 124] width 43 height 14
click at [430, 124] on div "Add Filter" at bounding box center [446, 124] width 43 height 14
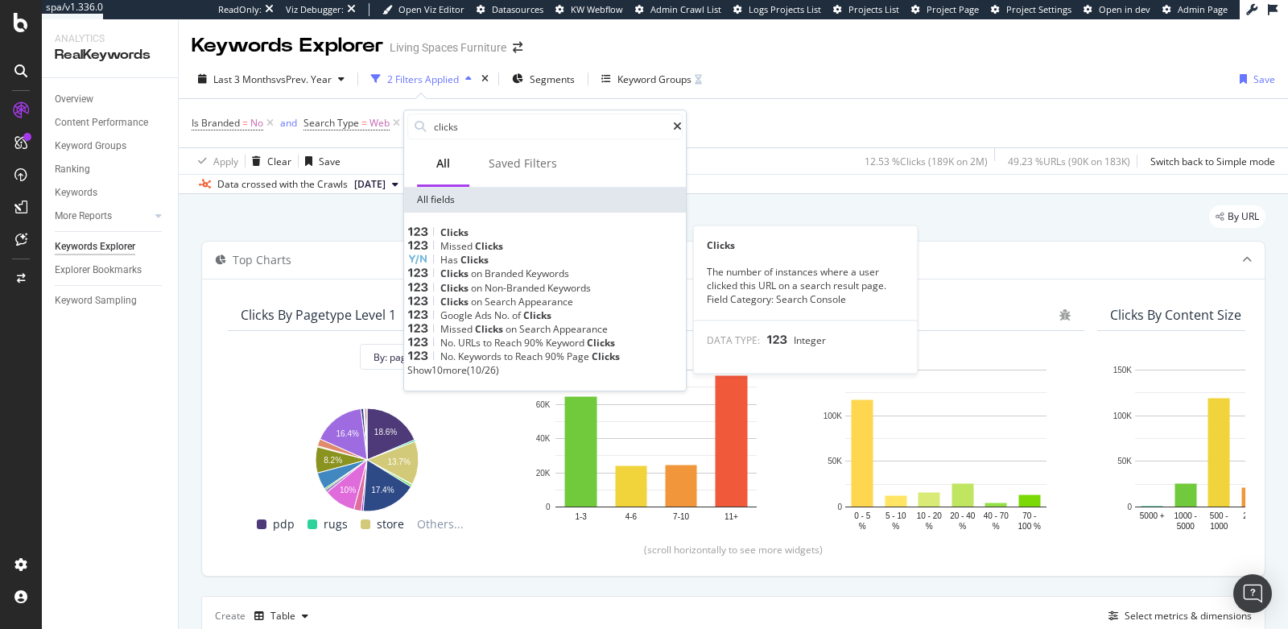
click at [476, 227] on div "Clicks" at bounding box center [544, 232] width 275 height 14
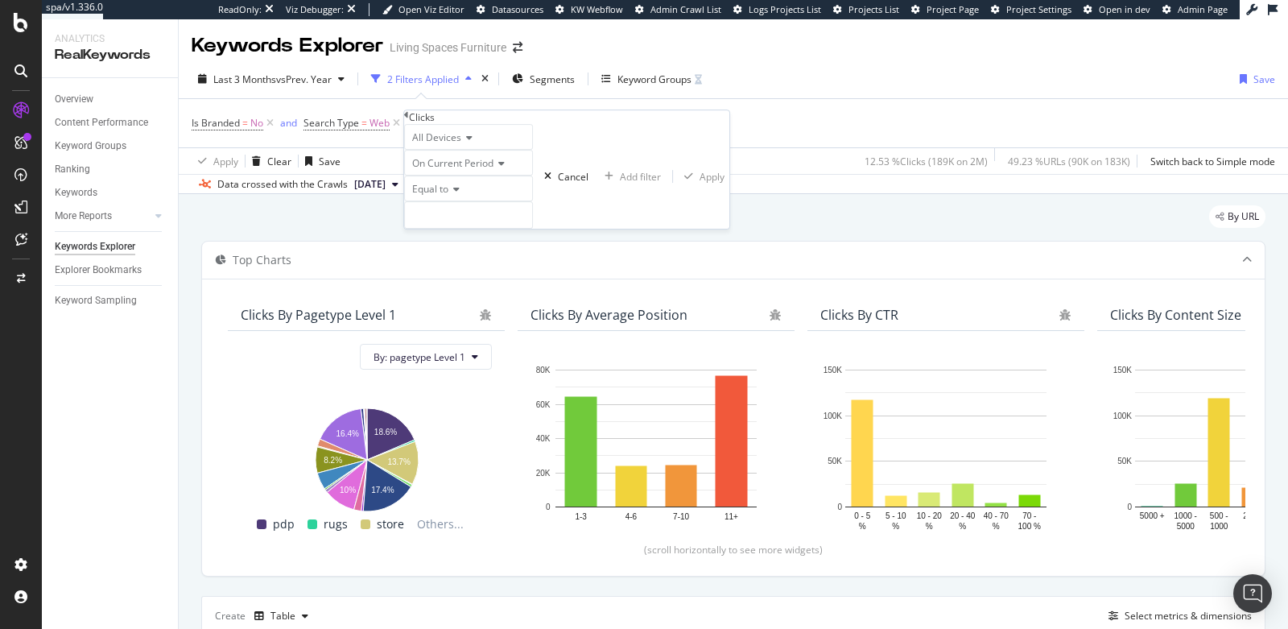
click at [450, 170] on span "On Current Period" at bounding box center [452, 163] width 81 height 14
click at [462, 208] on span "On Compared Period" at bounding box center [456, 201] width 94 height 14
click at [462, 229] on input "number" at bounding box center [468, 214] width 129 height 27
click at [446, 229] on div "Equal to" at bounding box center [468, 202] width 129 height 53
click at [445, 196] on span "Equal to" at bounding box center [430, 189] width 36 height 14
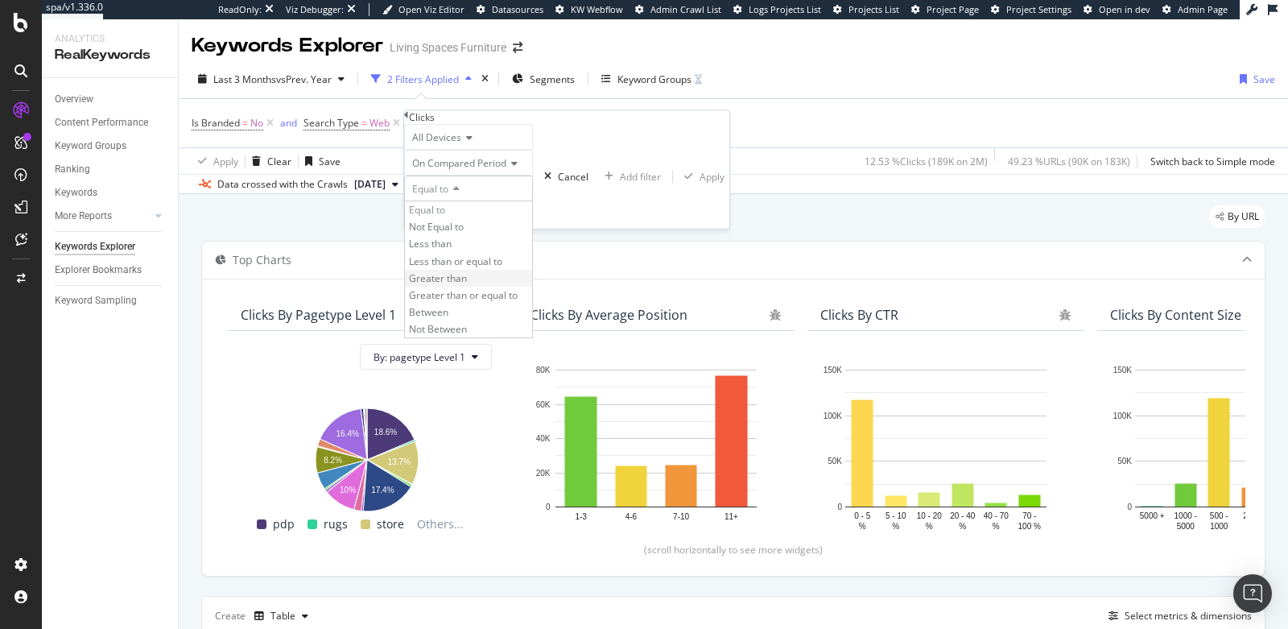
click at [443, 285] on span "Greater than" at bounding box center [438, 278] width 58 height 14
click at [452, 229] on input "number" at bounding box center [468, 214] width 129 height 27
type input "30"
click at [700, 184] on div "Apply" at bounding box center [712, 177] width 25 height 14
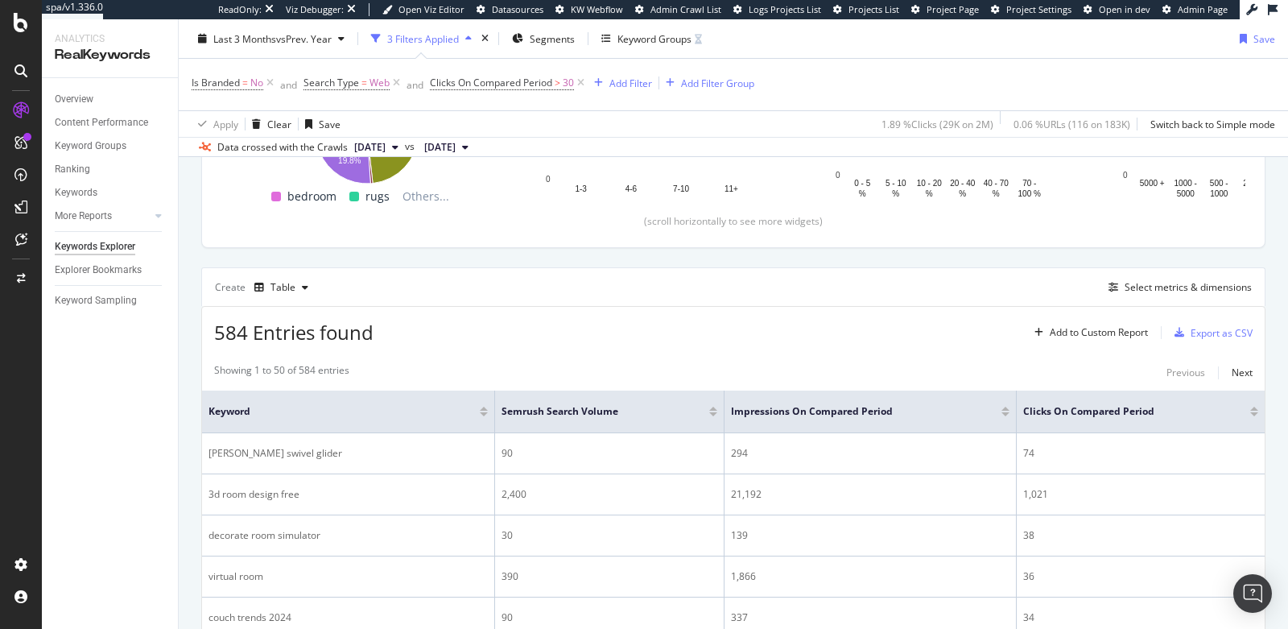
scroll to position [338, 0]
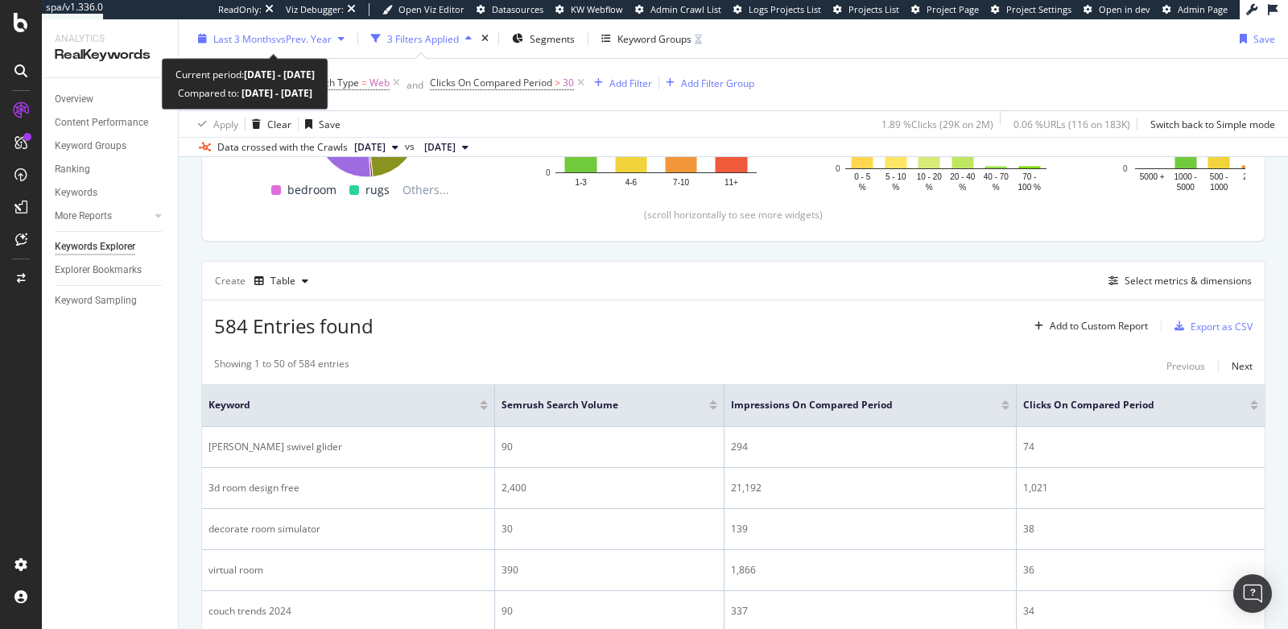
click at [292, 37] on span "vs Prev. Year" at bounding box center [304, 38] width 56 height 14
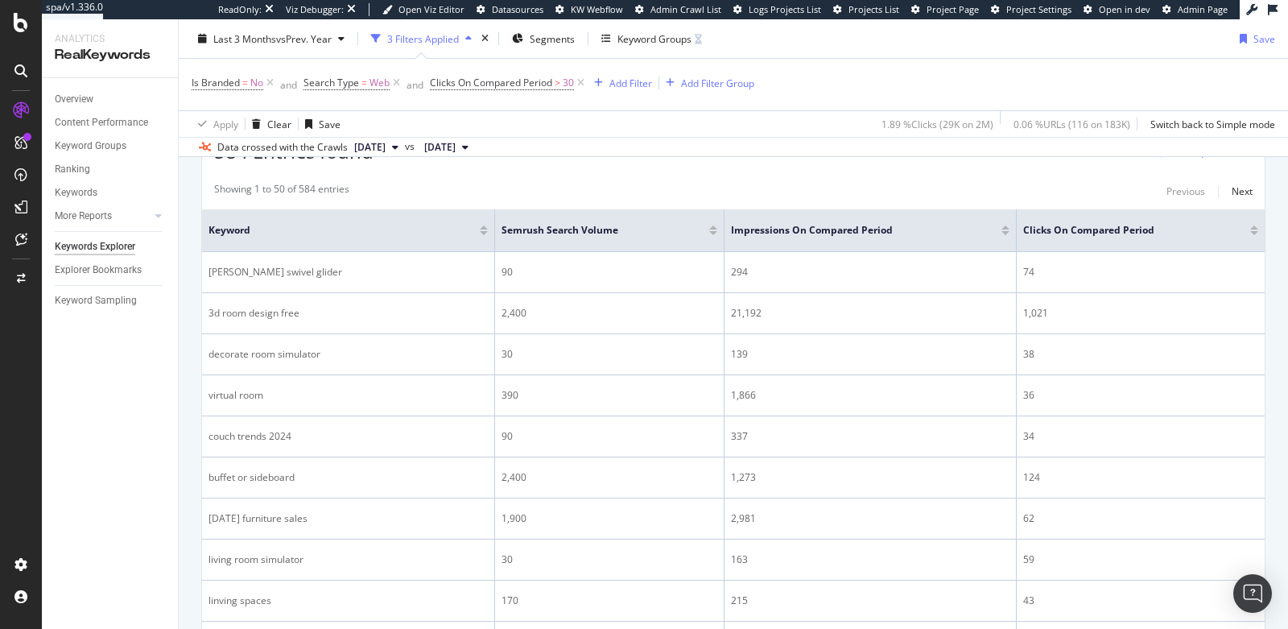
scroll to position [501, 0]
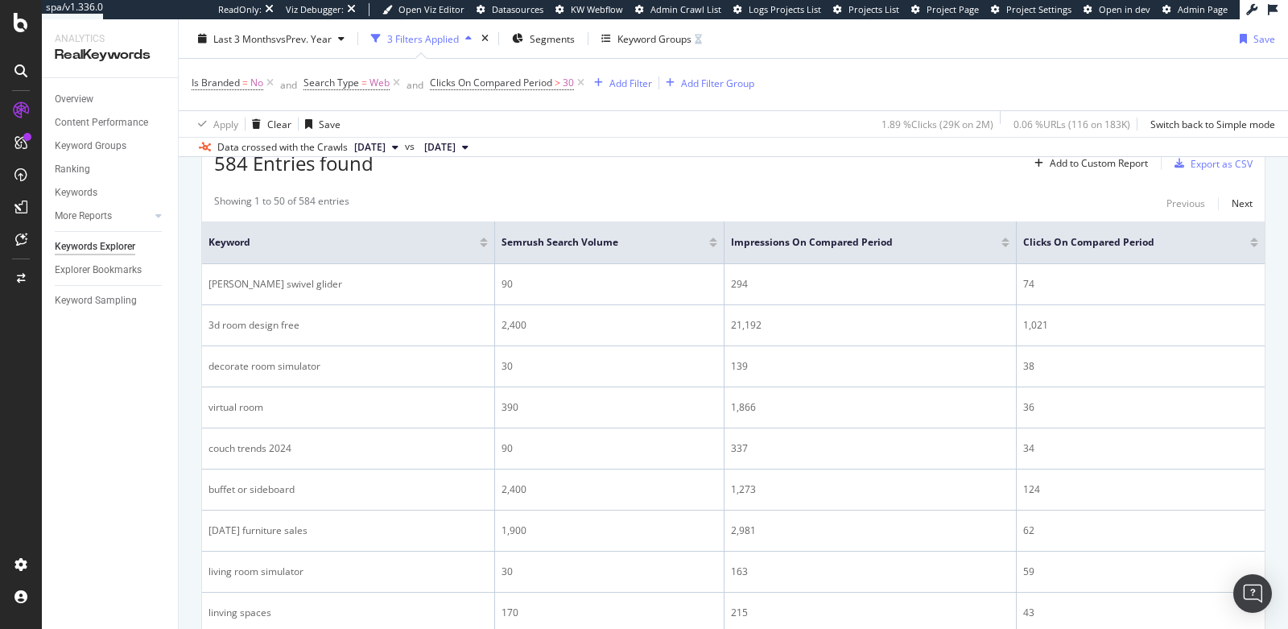
click at [1254, 243] on div at bounding box center [1254, 245] width 8 height 4
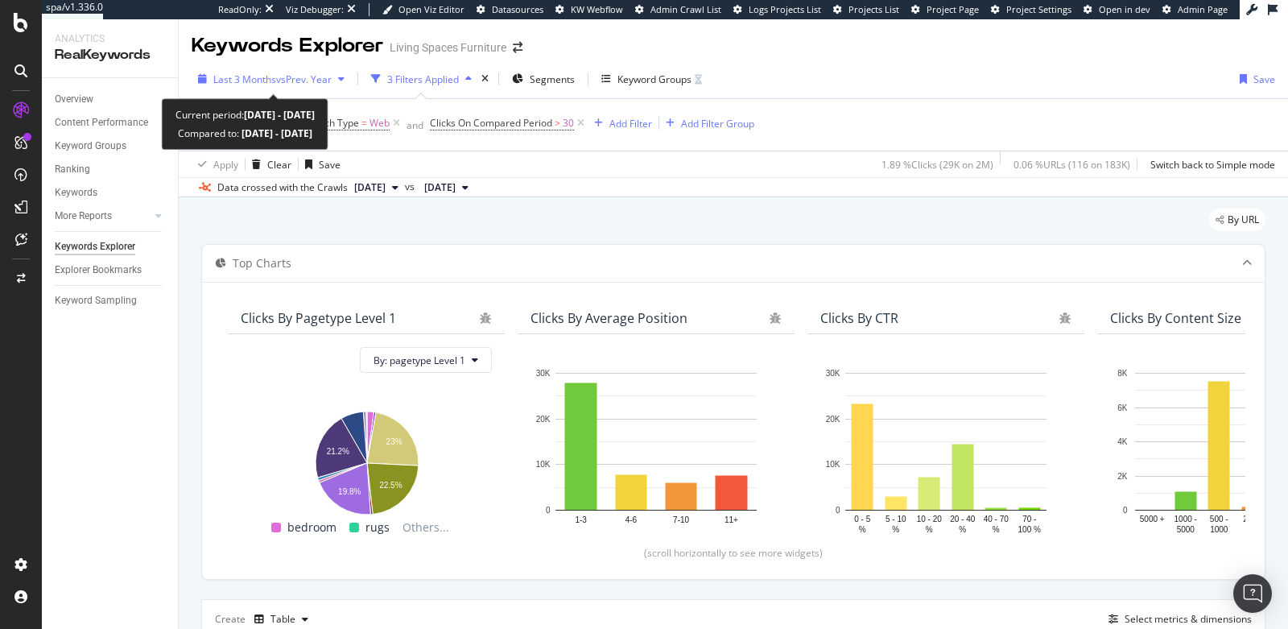
click at [273, 81] on span "Last 3 Months" at bounding box center [244, 79] width 63 height 14
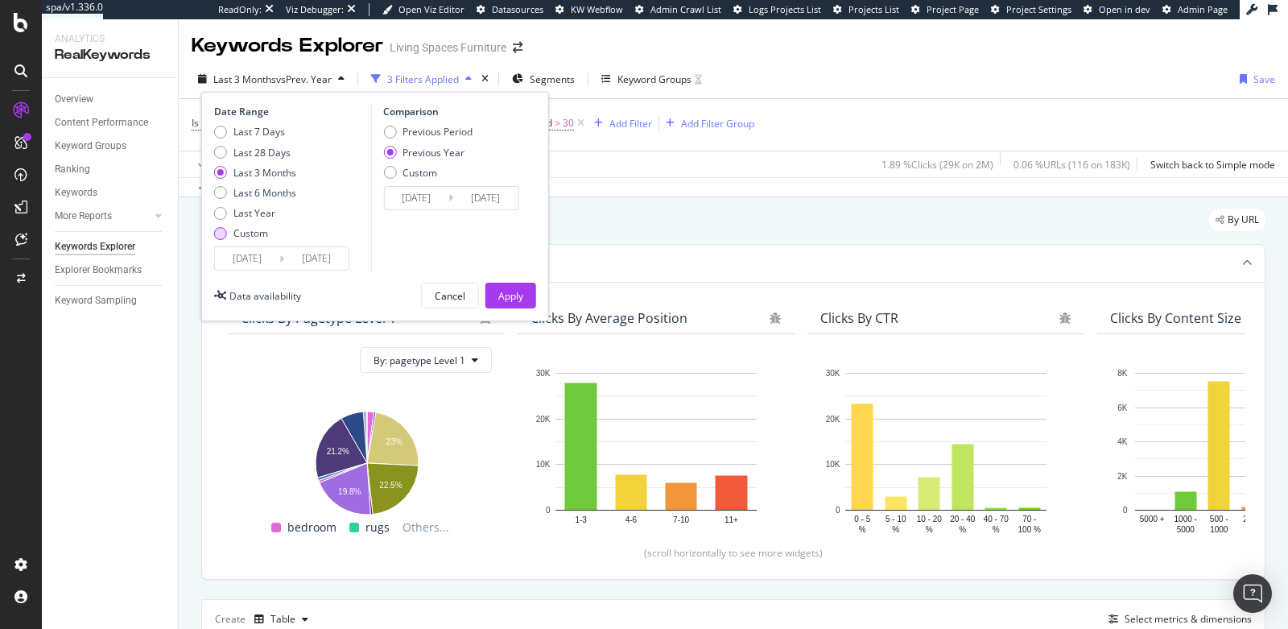
click at [219, 227] on div "Custom" at bounding box center [220, 233] width 13 height 13
type input "2025/07/16"
type input "2024/07/17"
click at [246, 250] on input "2025/07/16" at bounding box center [247, 258] width 64 height 23
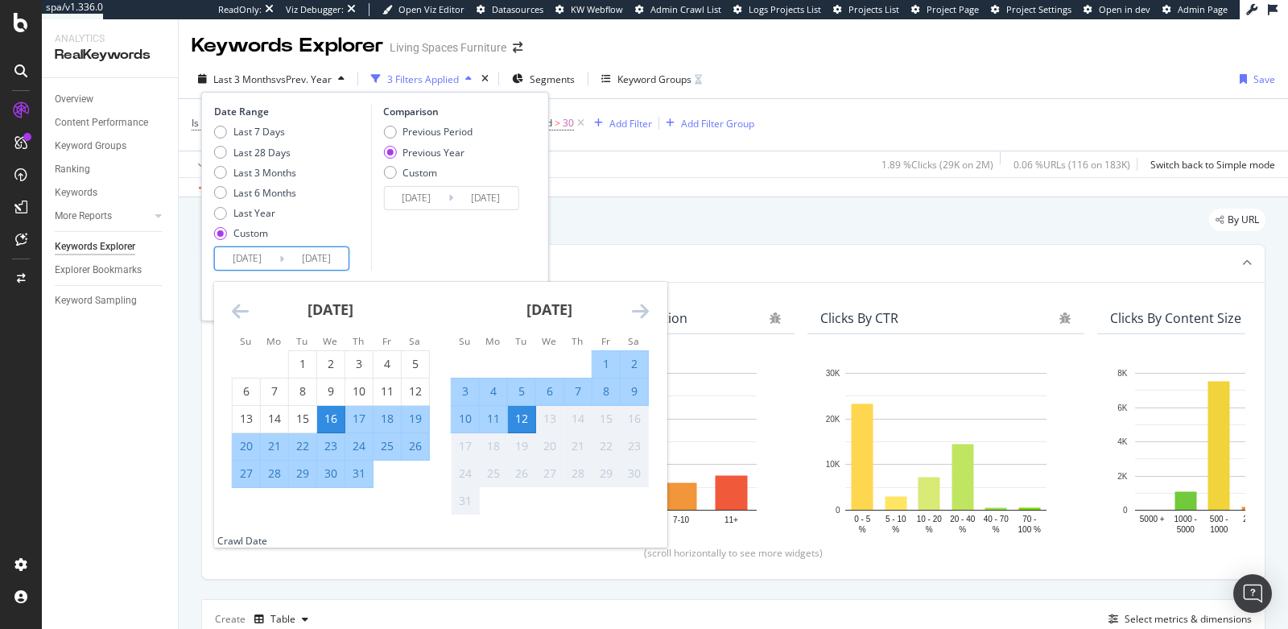
click at [233, 307] on icon "Move backward to switch to the previous month." at bounding box center [240, 310] width 17 height 19
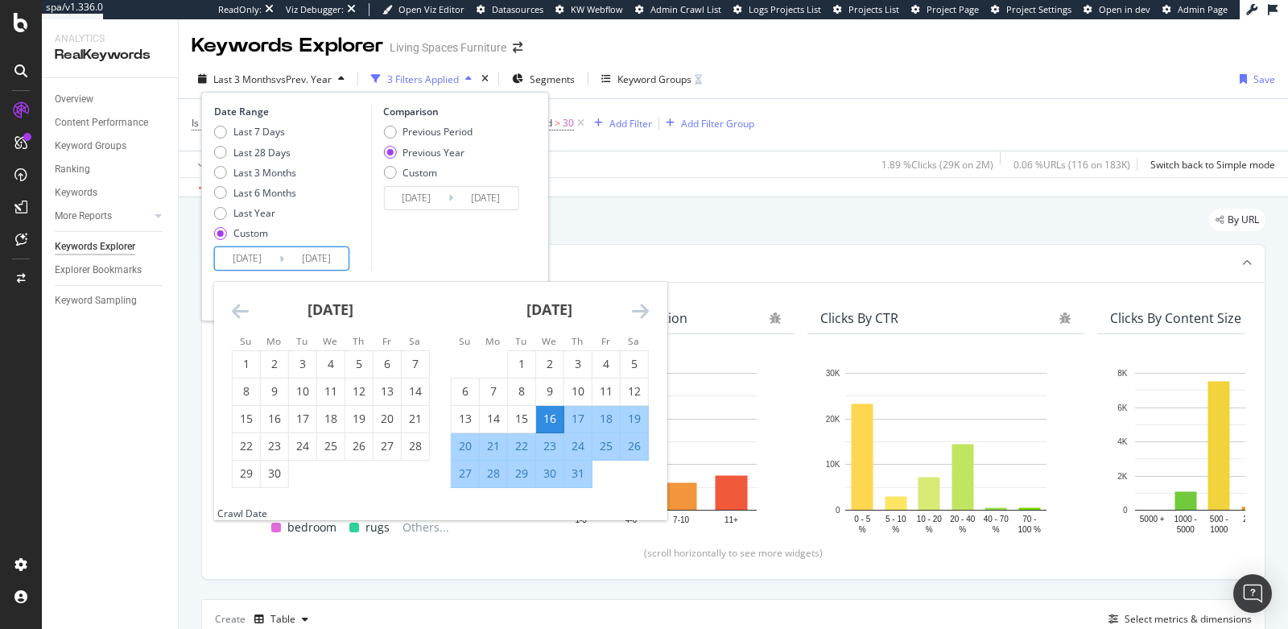
click at [236, 308] on icon "Move backward to switch to the previous month." at bounding box center [240, 310] width 17 height 19
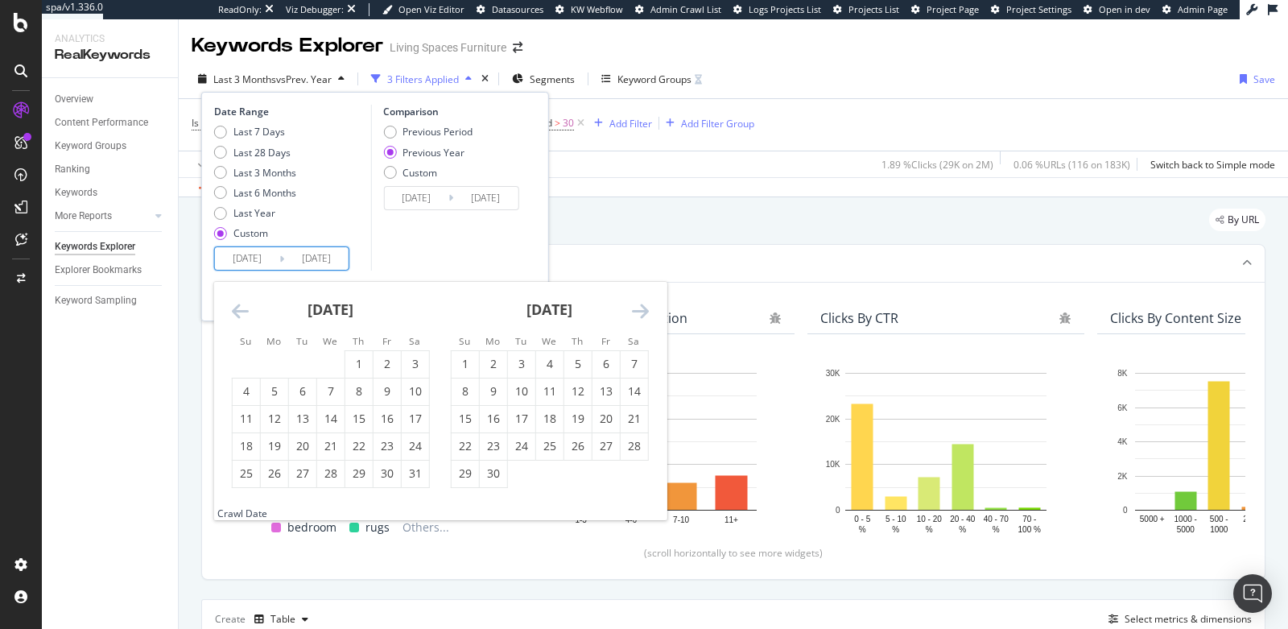
click at [242, 307] on icon "Move backward to switch to the previous month." at bounding box center [240, 310] width 17 height 19
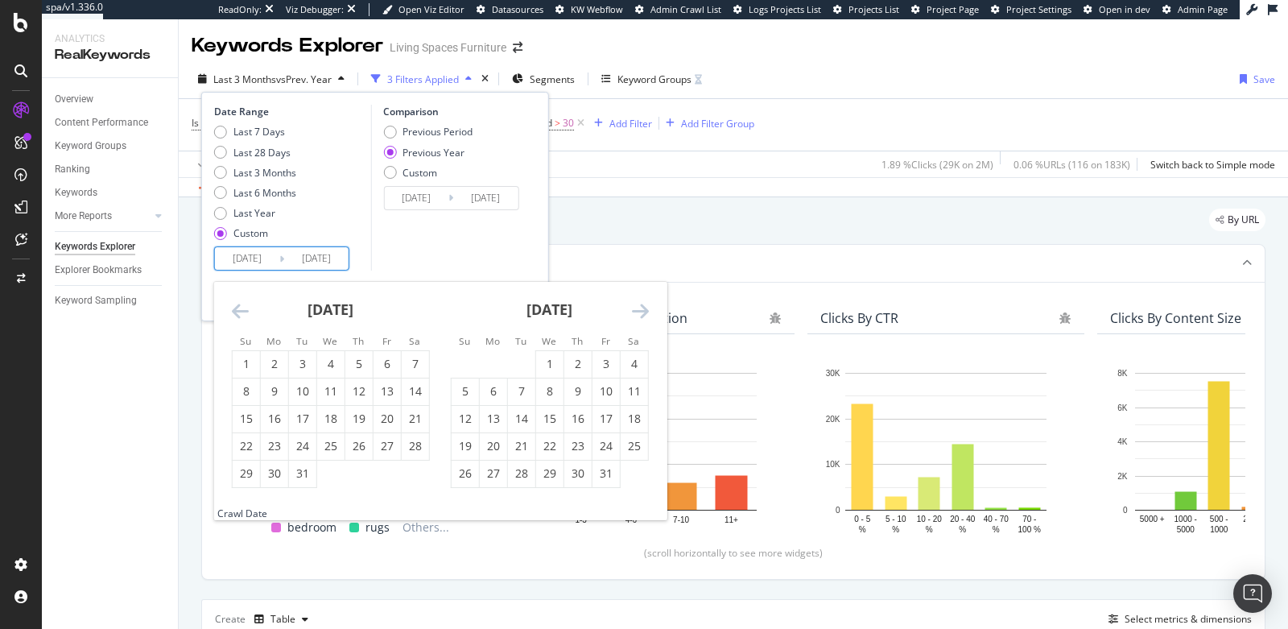
click at [242, 307] on icon "Move backward to switch to the previous month." at bounding box center [240, 310] width 17 height 19
click at [618, 209] on div "By URL" at bounding box center [733, 226] width 1064 height 35
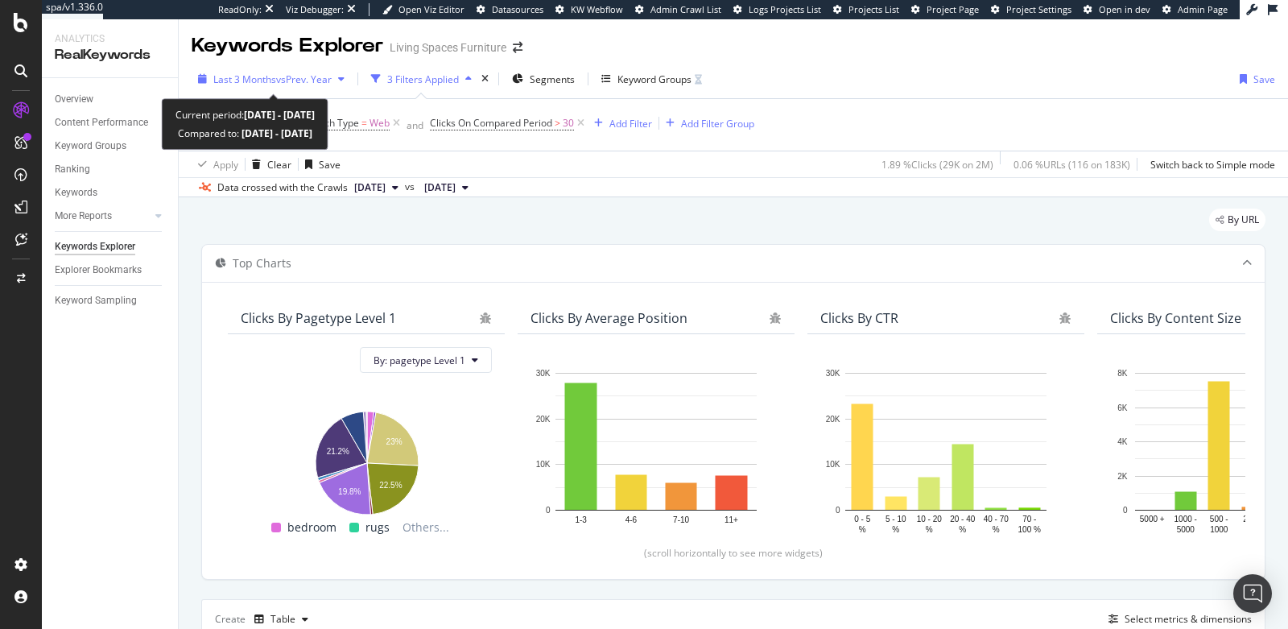
click at [299, 82] on span "vs Prev. Year" at bounding box center [304, 79] width 56 height 14
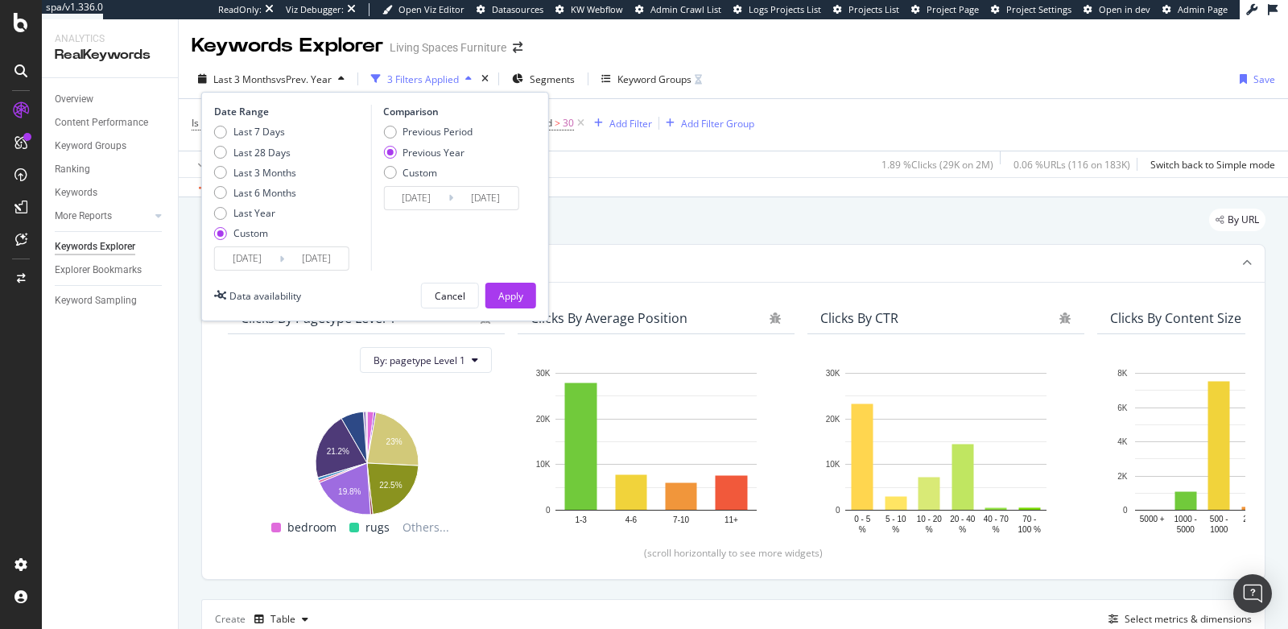
click at [677, 191] on div "Data crossed with the Crawls 2025 Aug. 11th vs 2024 Jul. 25th" at bounding box center [733, 186] width 1109 height 19
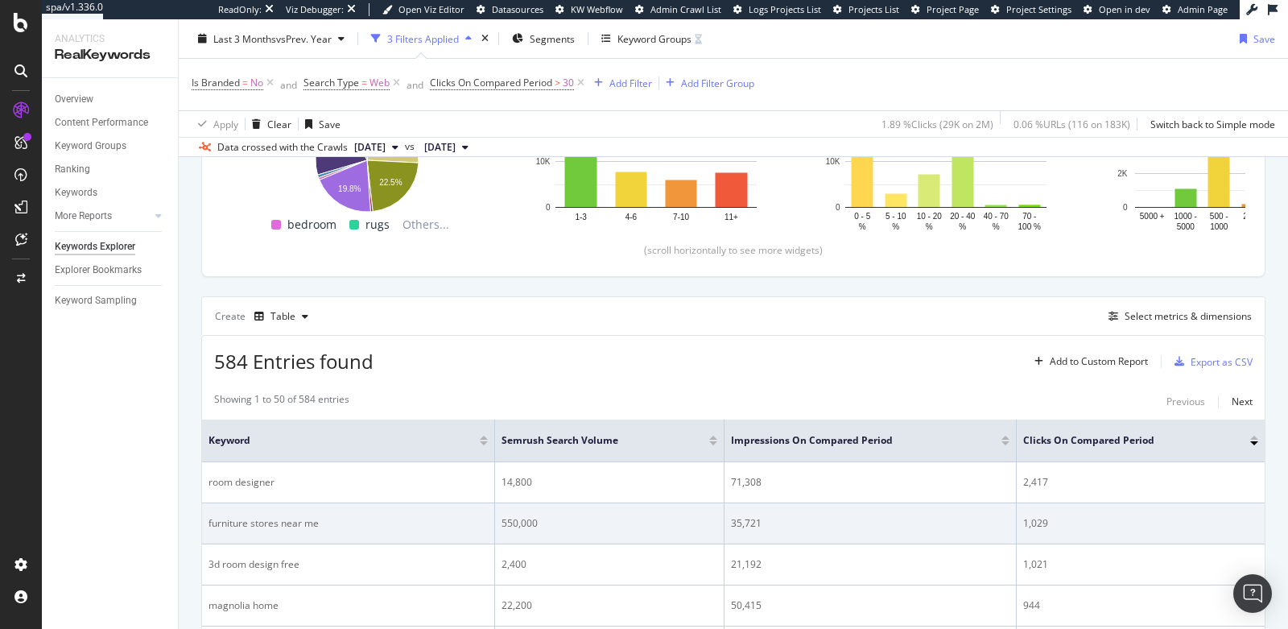
scroll to position [300, 0]
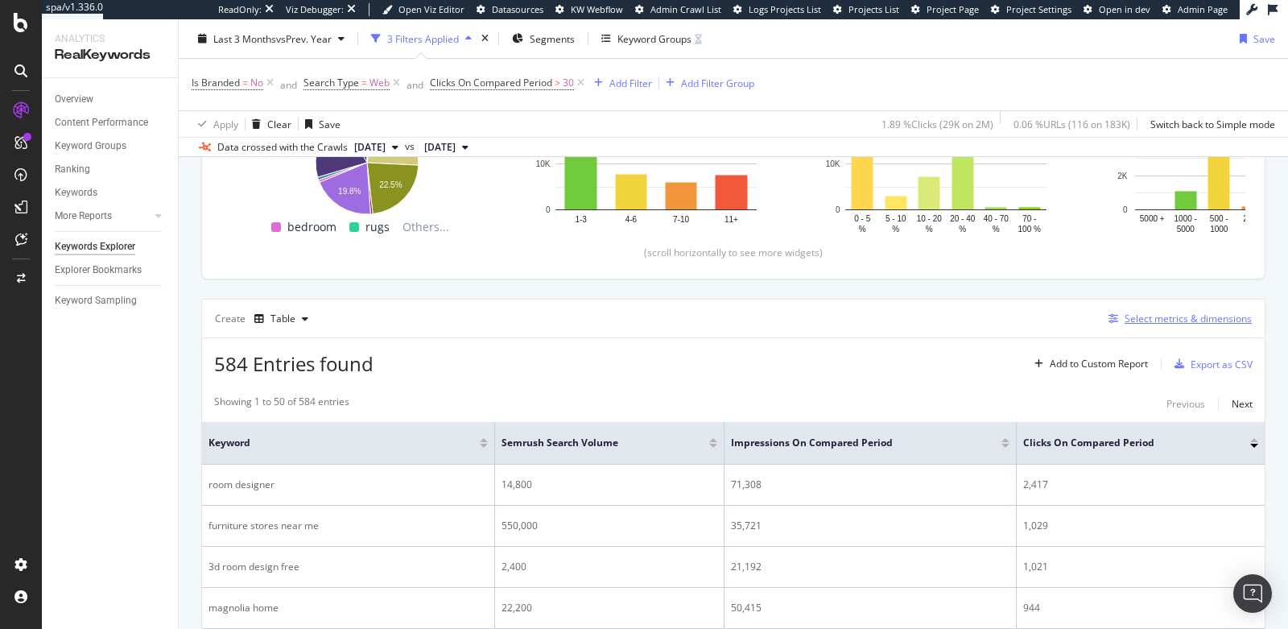
click at [1130, 312] on div "Select metrics & dimensions" at bounding box center [1188, 319] width 127 height 14
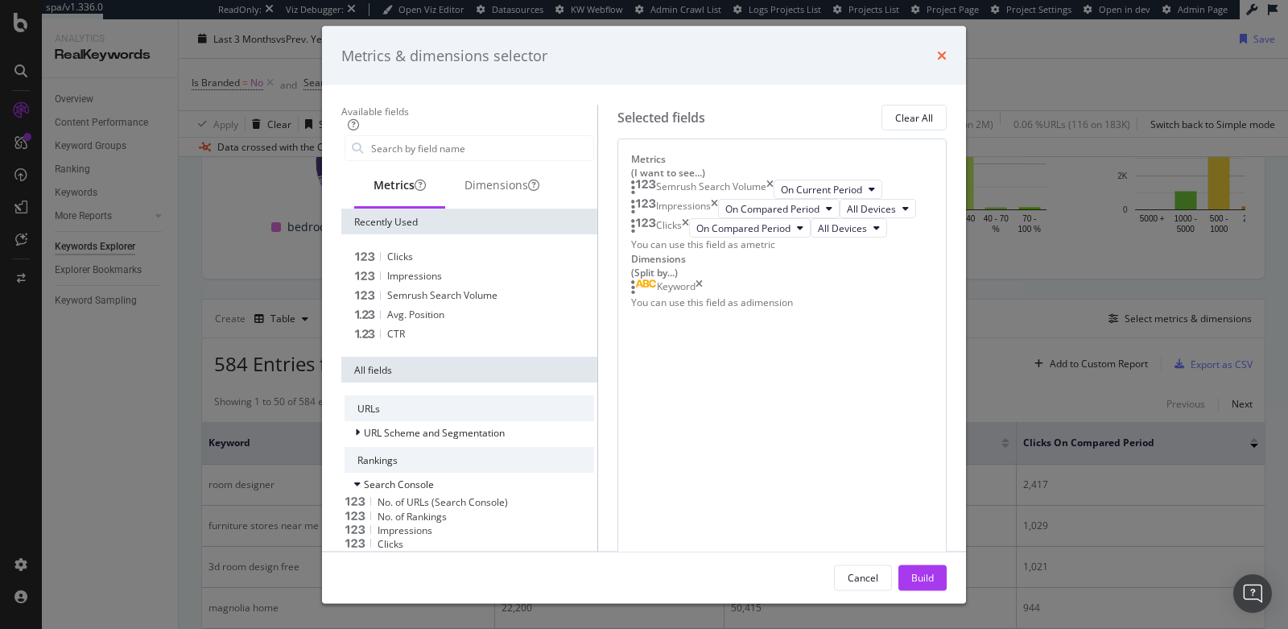
click at [947, 53] on icon "times" at bounding box center [942, 55] width 10 height 13
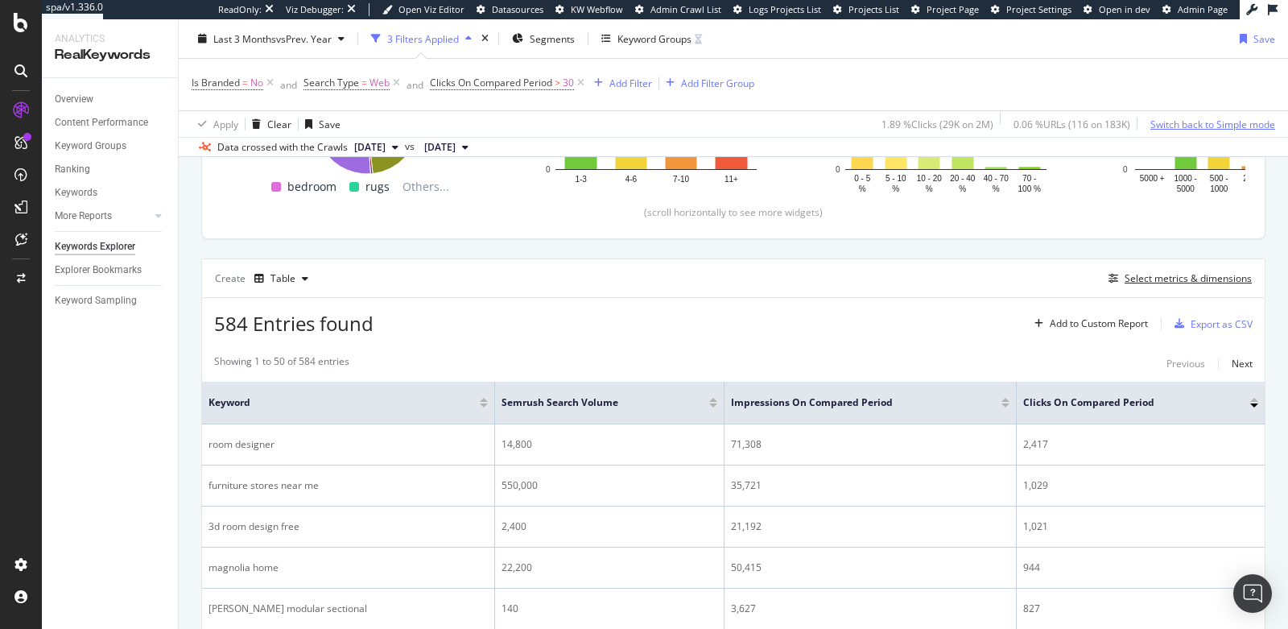
scroll to position [270, 0]
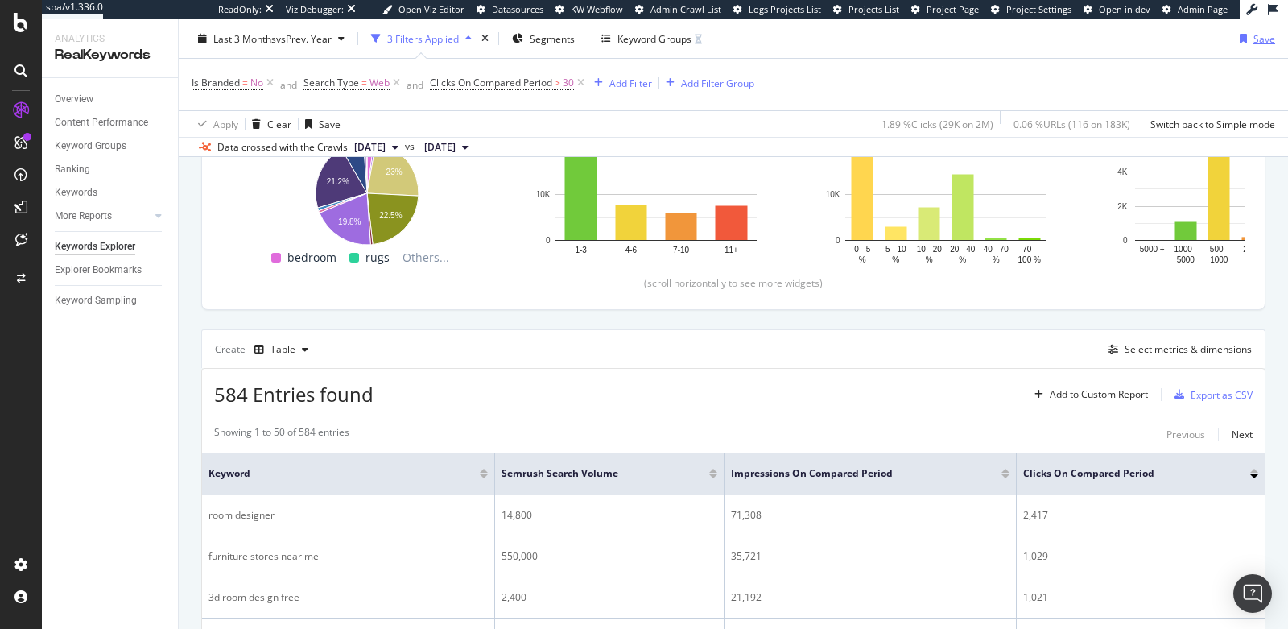
click at [1254, 36] on div "Save" at bounding box center [1265, 38] width 22 height 14
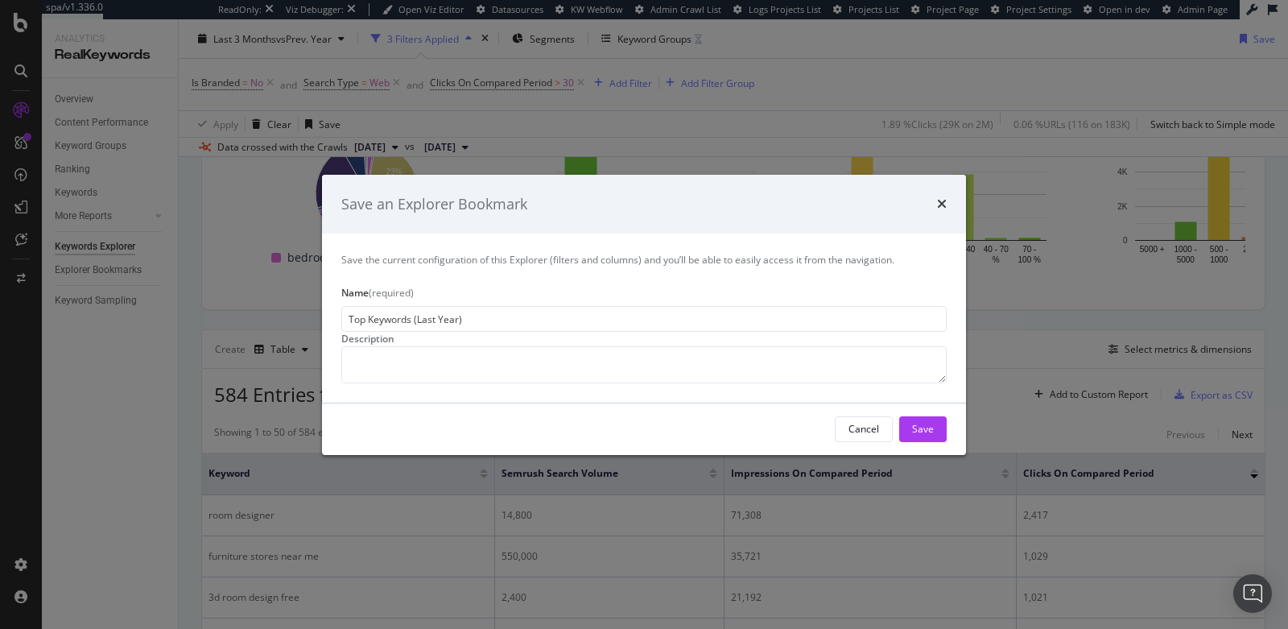
type input "Top Keywords (Last Year)"
click at [788, 332] on div "Description" at bounding box center [643, 339] width 605 height 14
click at [923, 436] on div "Save" at bounding box center [923, 429] width 22 height 14
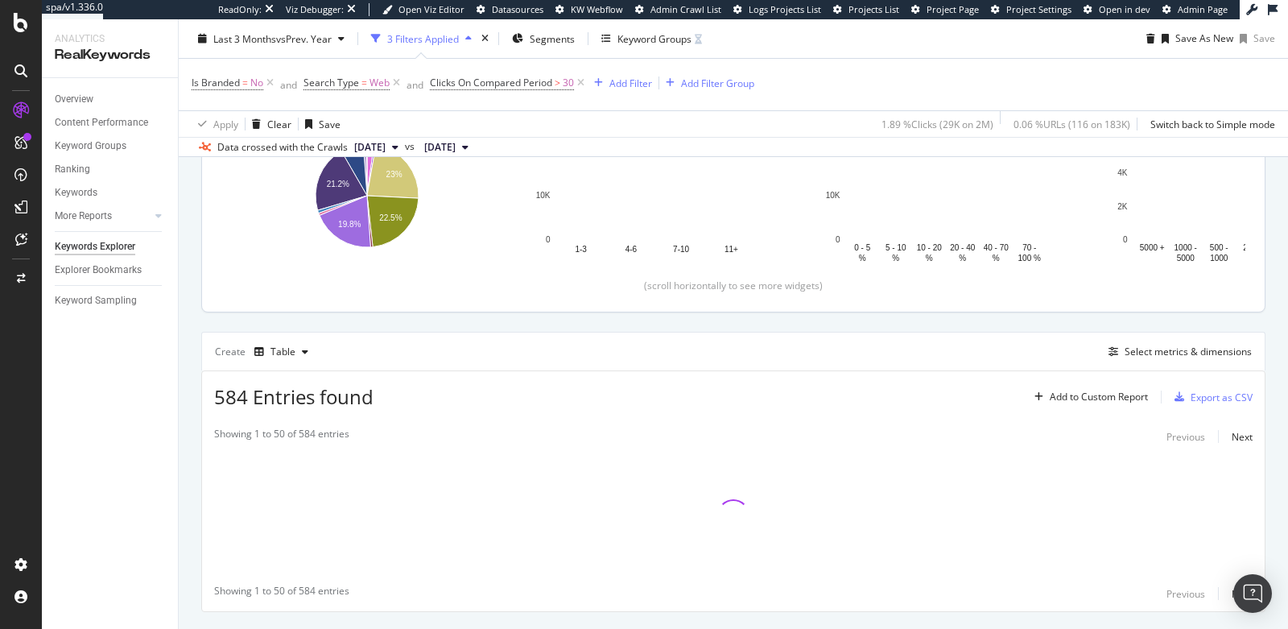
scroll to position [325, 0]
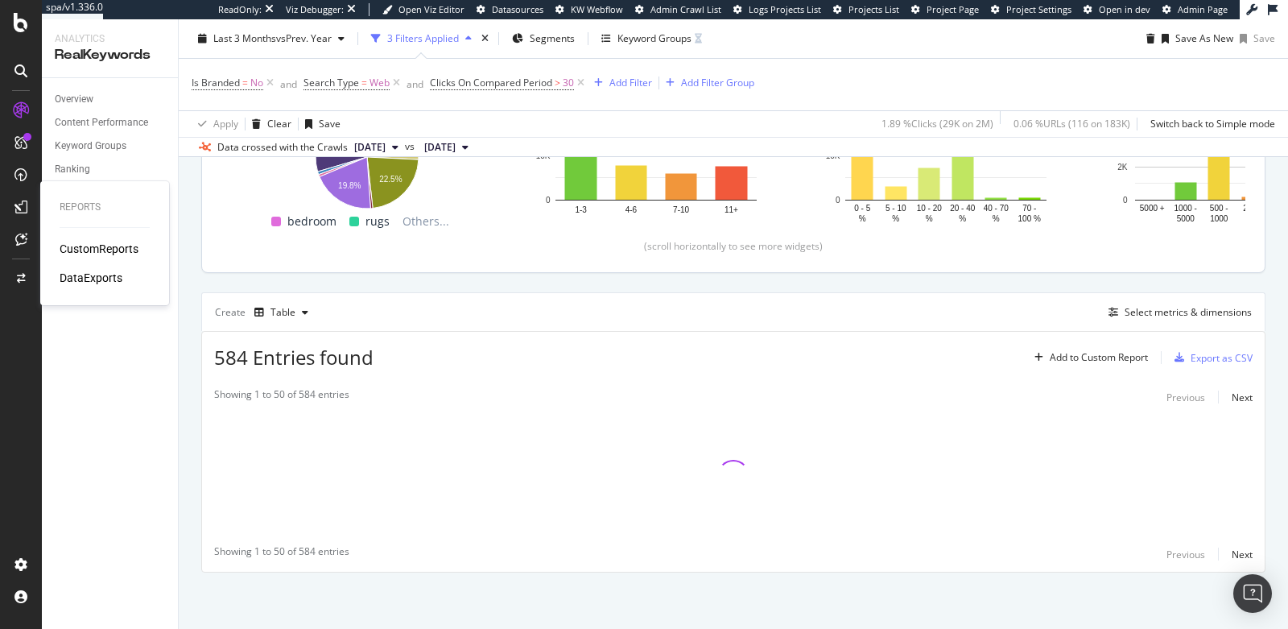
click at [87, 251] on div "CustomReports" at bounding box center [99, 249] width 79 height 16
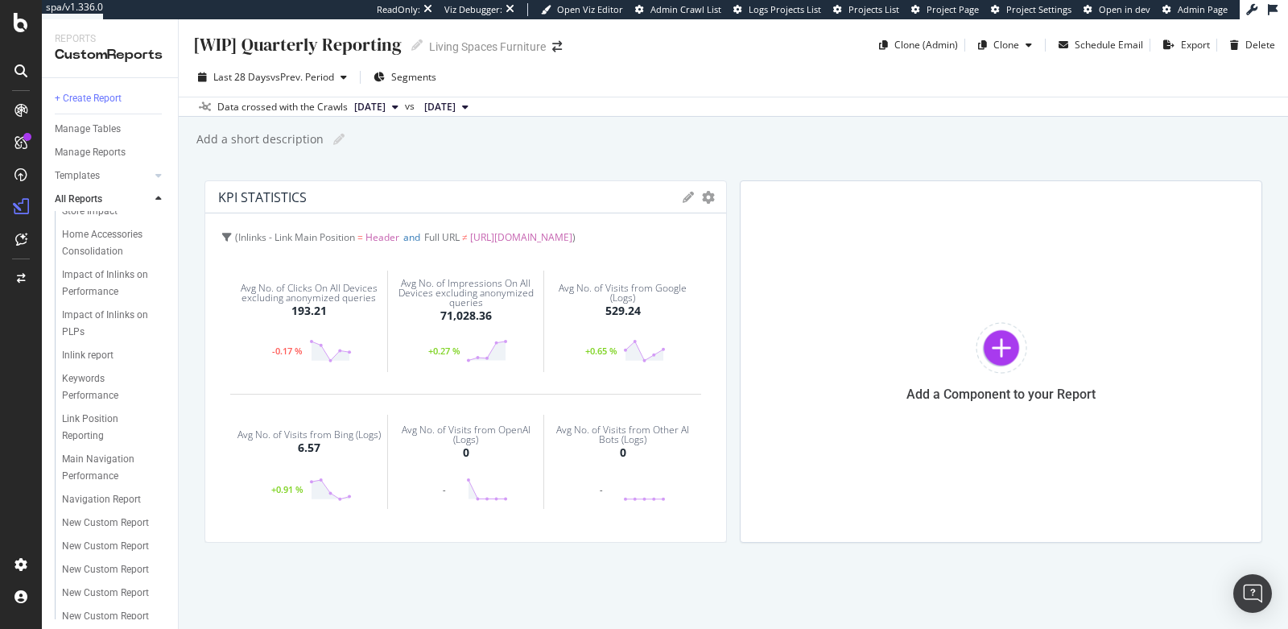
scroll to position [266, 0]
click at [94, 485] on div "Navigation Report" at bounding box center [101, 493] width 79 height 17
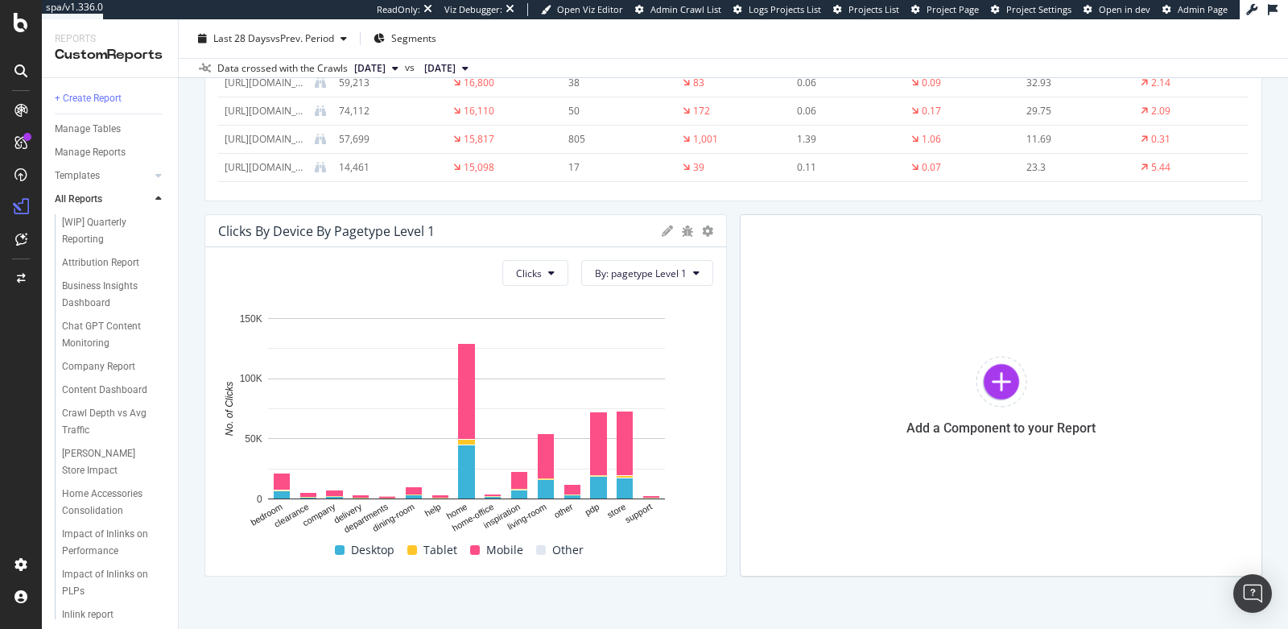
scroll to position [2559, 0]
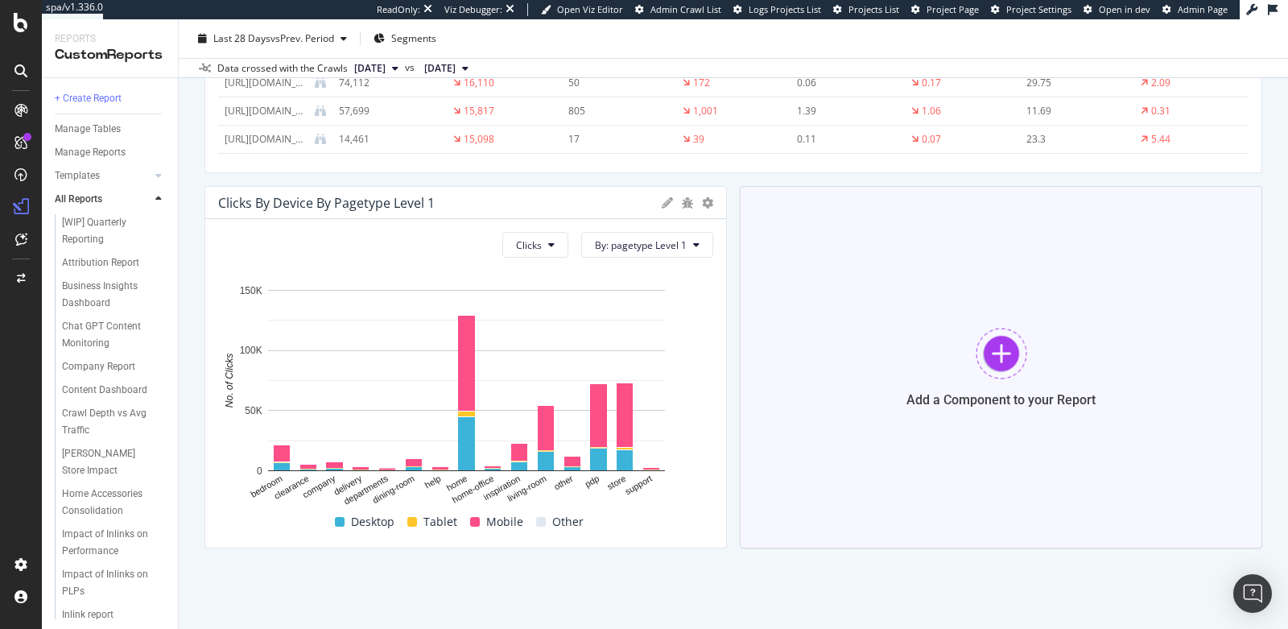
click at [935, 356] on div "Add a Component to your Report" at bounding box center [1001, 367] width 523 height 362
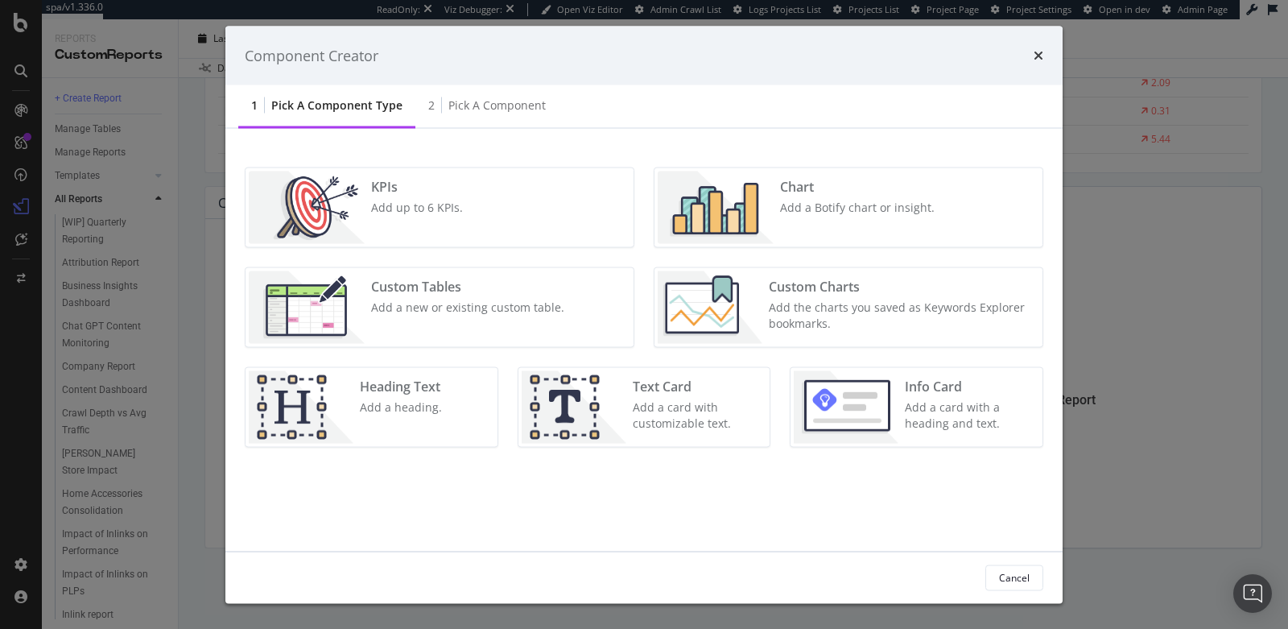
click at [758, 199] on img "modal" at bounding box center [716, 207] width 116 height 72
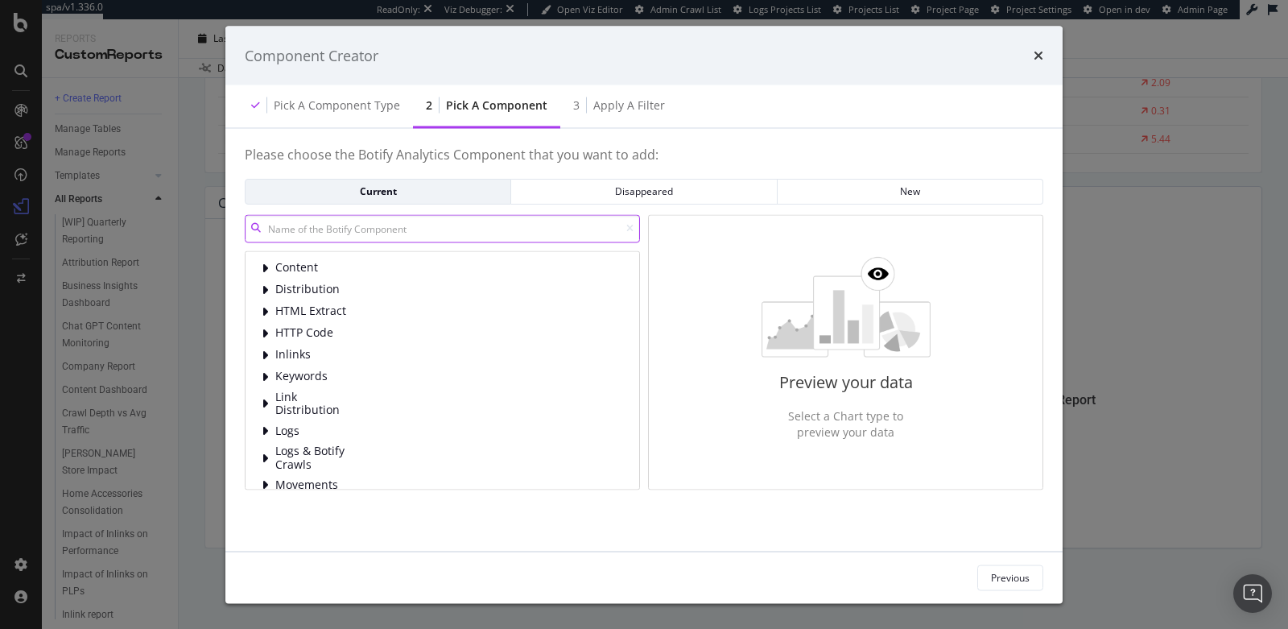
click at [531, 231] on input "modal" at bounding box center [442, 228] width 395 height 28
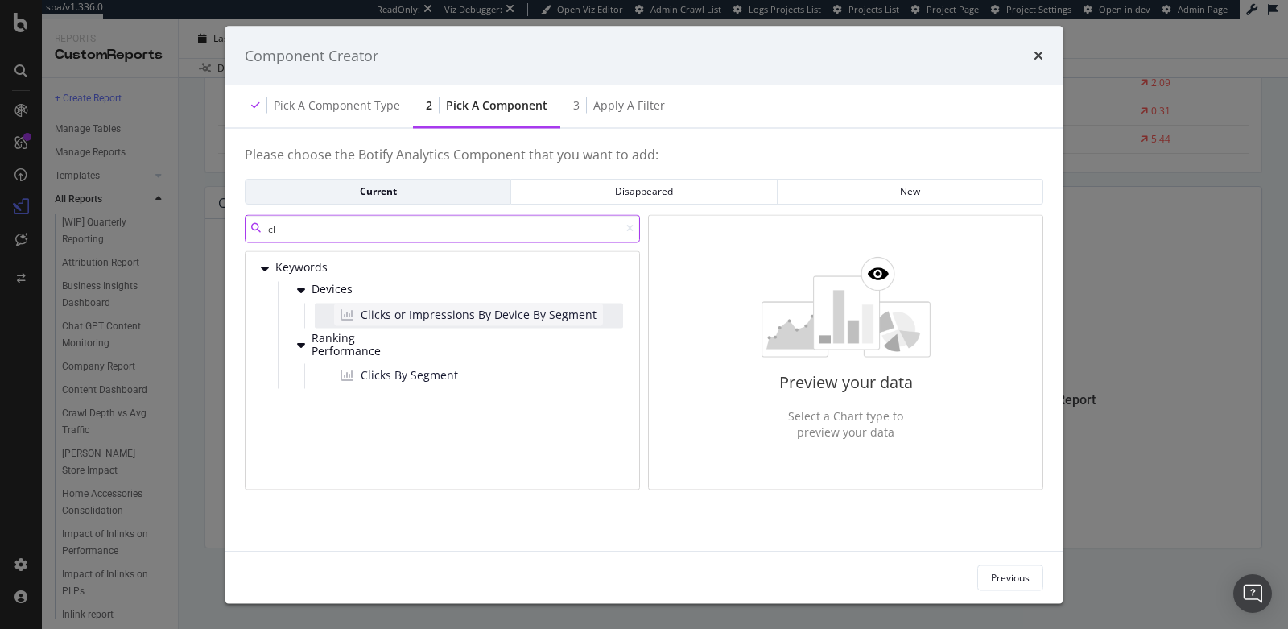
type input "c"
type input "impressions"
click at [1036, 51] on icon "times" at bounding box center [1039, 55] width 10 height 13
click at [1033, 55] on div "Component Creator" at bounding box center [644, 55] width 799 height 21
click at [1047, 48] on div "Component Creator" at bounding box center [643, 56] width 837 height 60
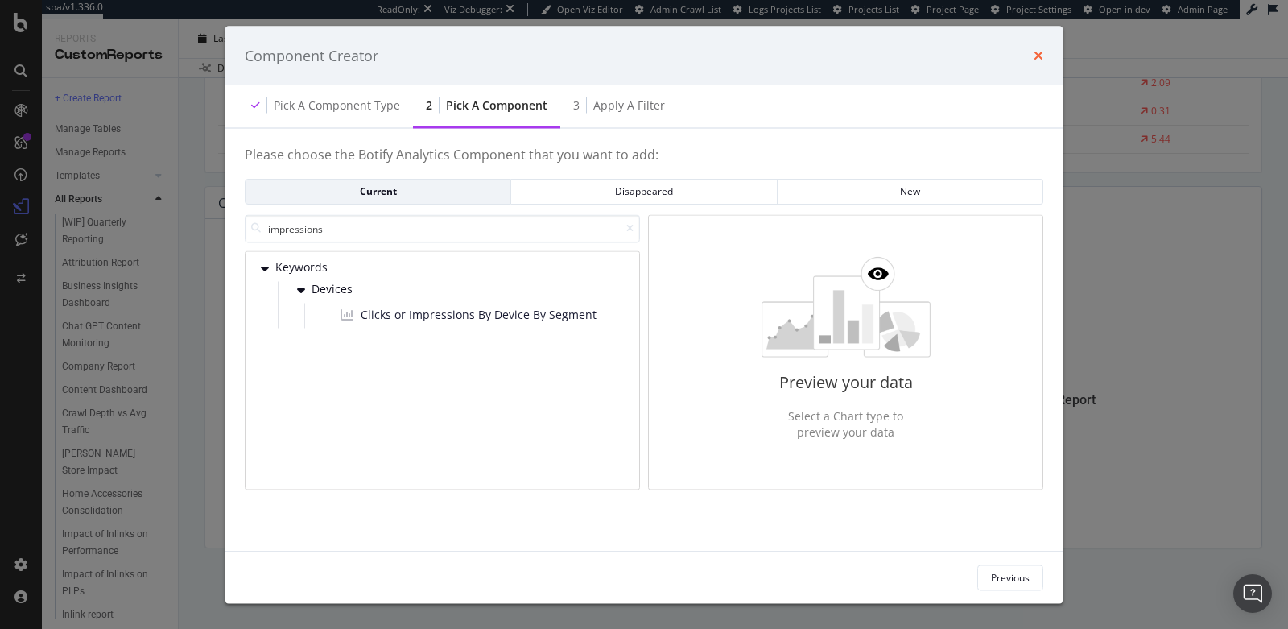
click at [1038, 53] on icon "times" at bounding box center [1039, 55] width 10 height 13
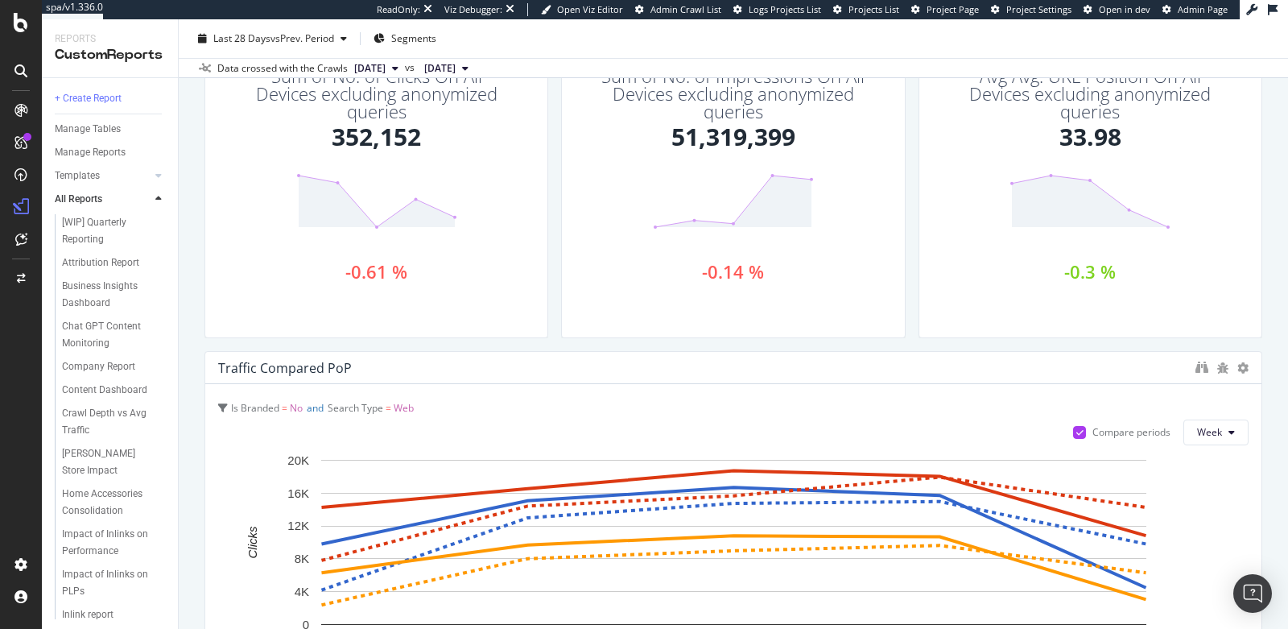
scroll to position [35, 0]
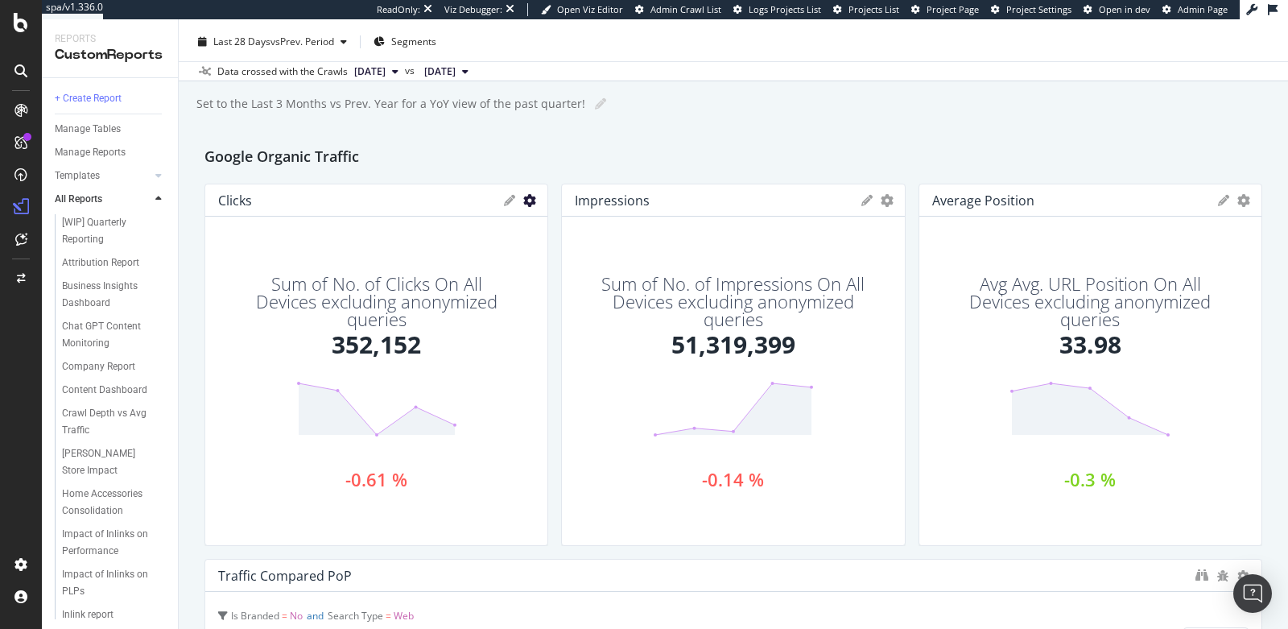
click at [523, 202] on icon "gear" at bounding box center [529, 200] width 13 height 13
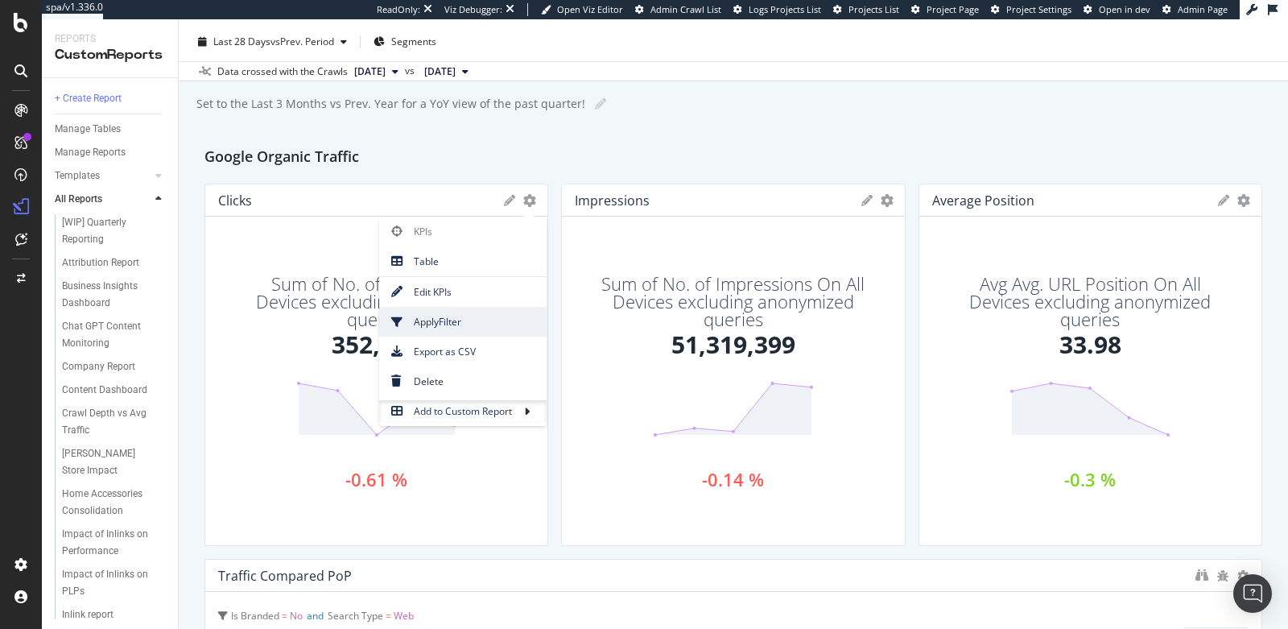
click at [444, 312] on span "Apply Filter" at bounding box center [462, 322] width 167 height 22
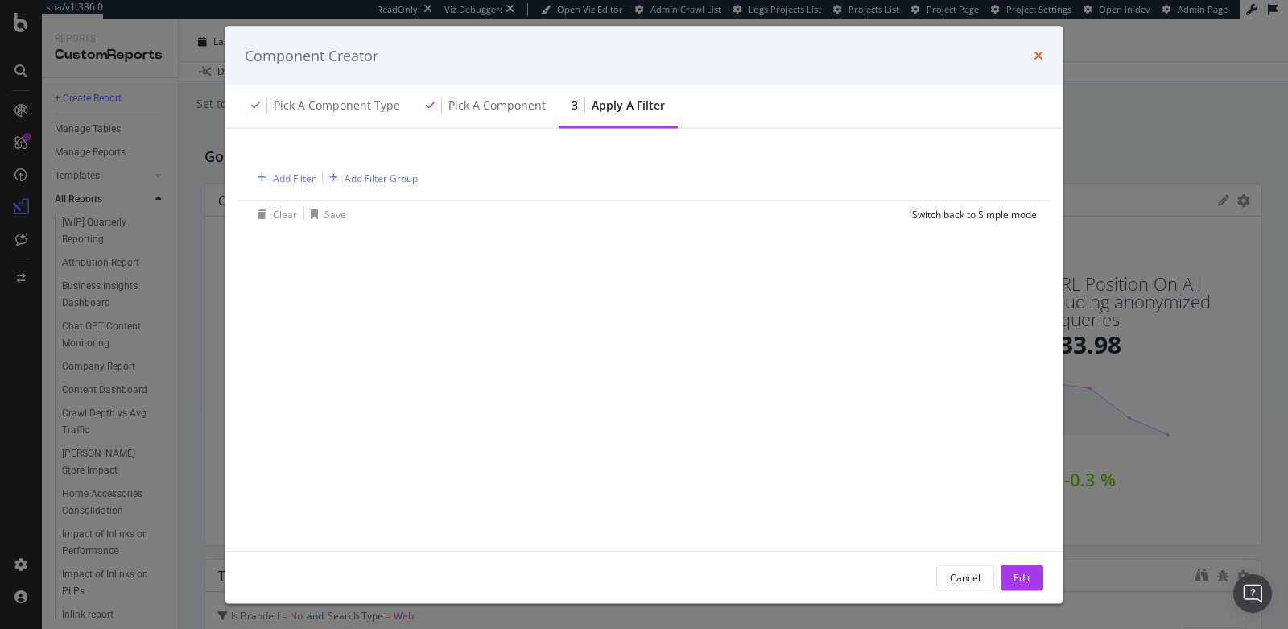
click at [1034, 52] on icon "times" at bounding box center [1039, 55] width 10 height 13
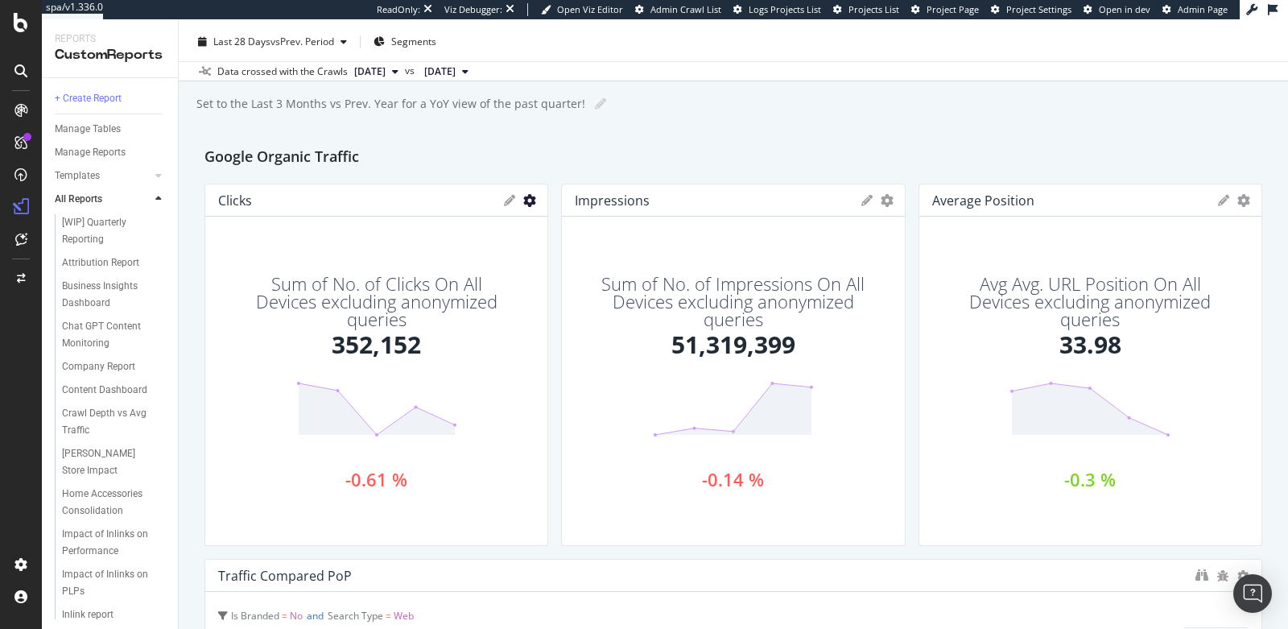
click at [523, 200] on icon "gear" at bounding box center [529, 200] width 13 height 13
click at [706, 143] on div "Navigation Report Navigation Report Living Spaces Furniture Clone (Admin) Clone…" at bounding box center [733, 323] width 1109 height 609
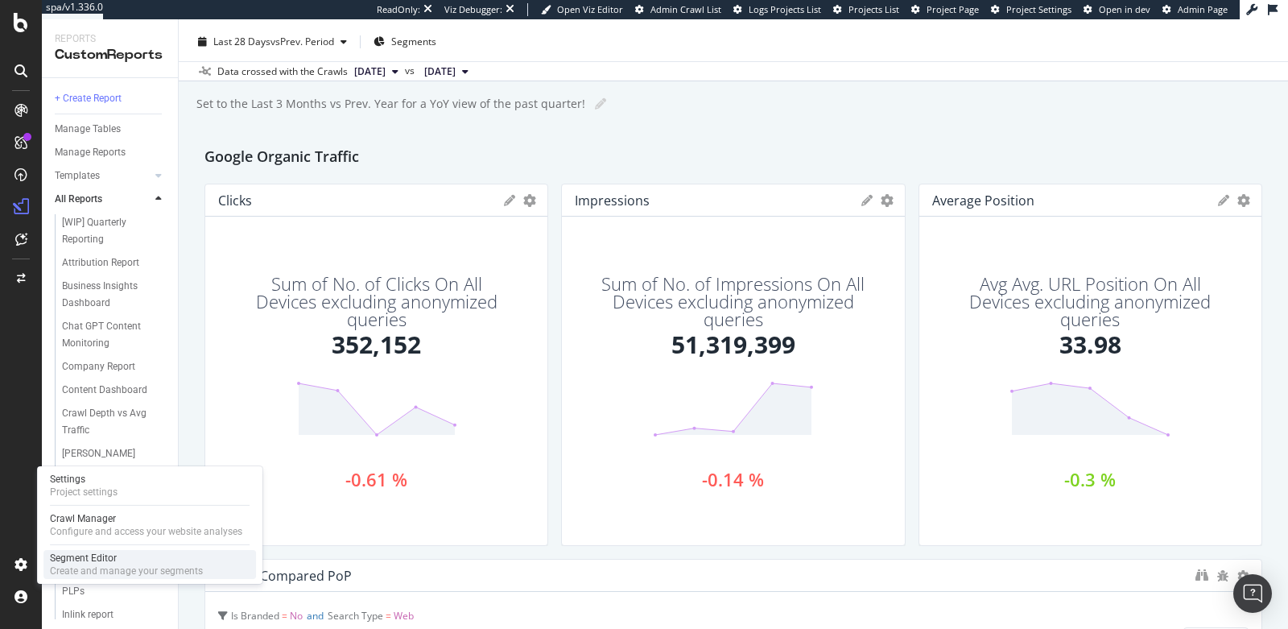
click at [114, 558] on div "Segment Editor" at bounding box center [126, 558] width 153 height 13
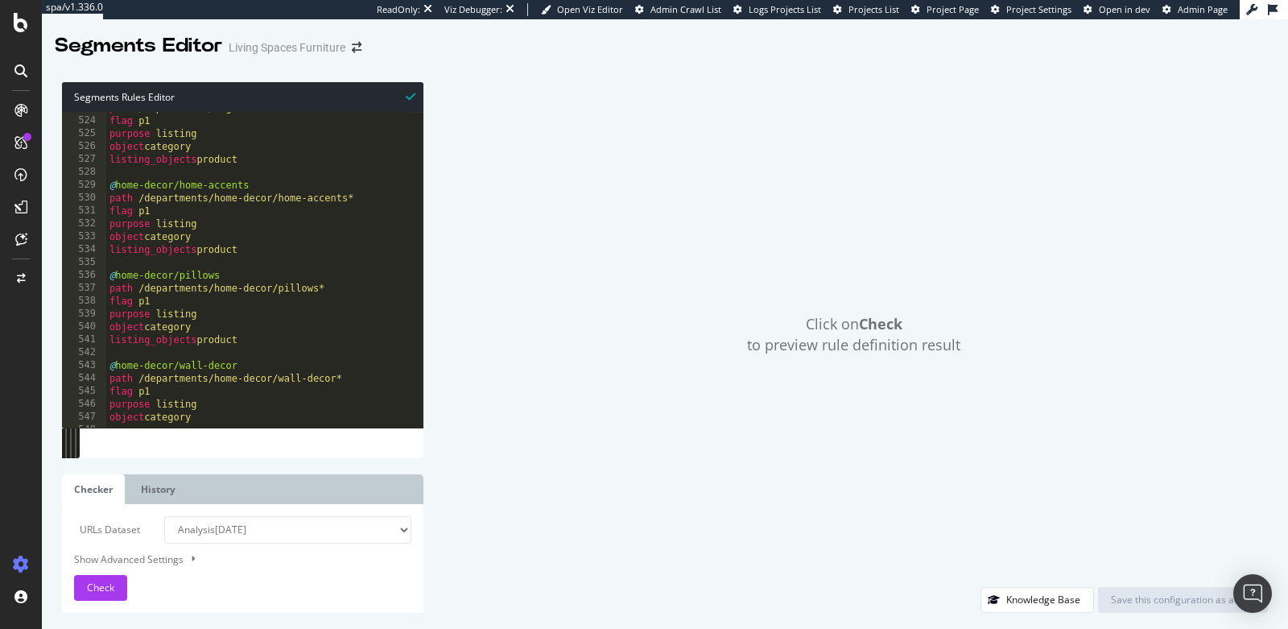
scroll to position [6736, 0]
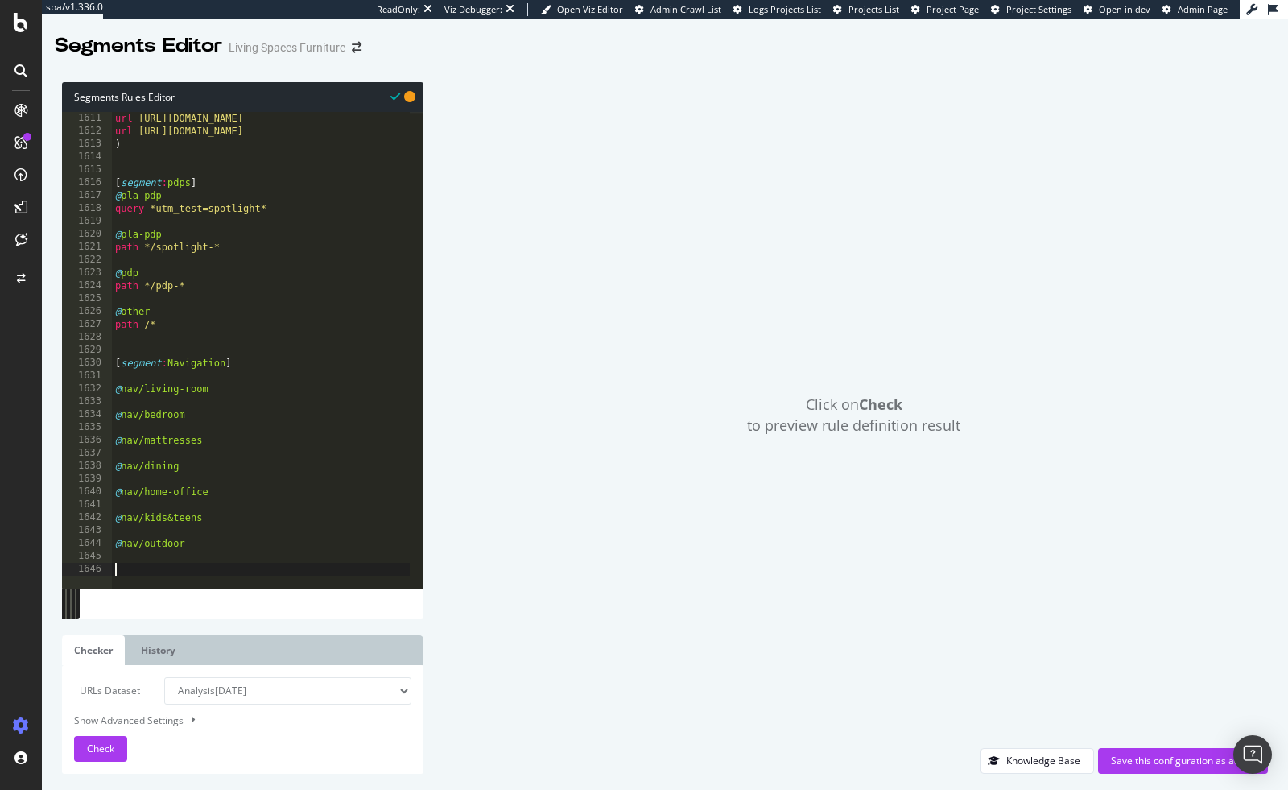
scroll to position [20740, 0]
click at [137, 574] on div at bounding box center [468, 581] width 713 height 18
click at [178, 404] on div "url https://www.livingspaces.com/departments/furniture/popular/toscana-dining-t…" at bounding box center [468, 357] width 713 height 490
click at [213, 399] on div "url https://www.livingspaces.com/departments/furniture/popular/toscana-dining-t…" at bounding box center [468, 357] width 713 height 490
click at [129, 390] on div "url https://www.livingspaces.com/departments/furniture/popular/toscana-dining-t…" at bounding box center [468, 357] width 713 height 490
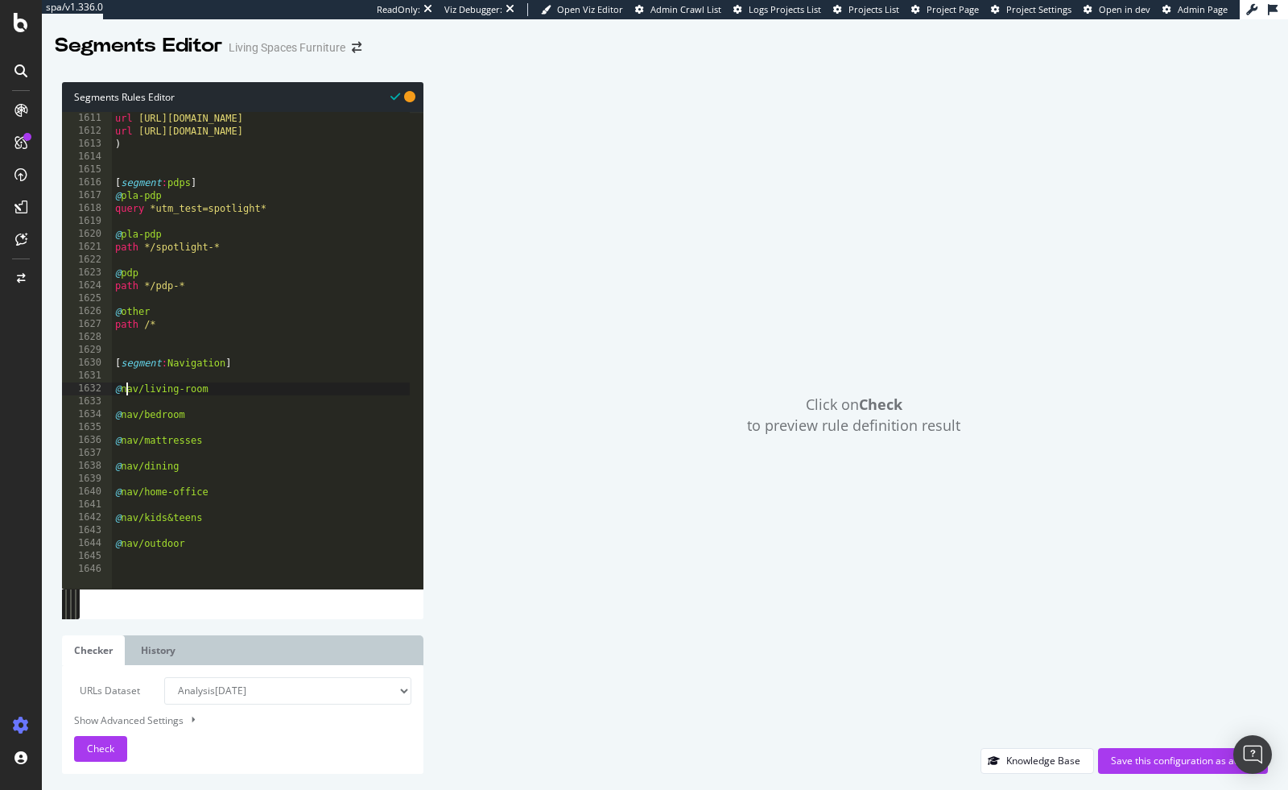
click at [129, 390] on div "url https://www.livingspaces.com/departments/furniture/popular/toscana-dining-t…" at bounding box center [468, 357] width 713 height 490
click at [182, 390] on div "url https://www.livingspaces.com/departments/furniture/popular/toscana-dining-t…" at bounding box center [468, 357] width 713 height 490
click at [223, 390] on div "url https://www.livingspaces.com/departments/furniture/popular/toscana-dining-t…" at bounding box center [468, 357] width 713 height 490
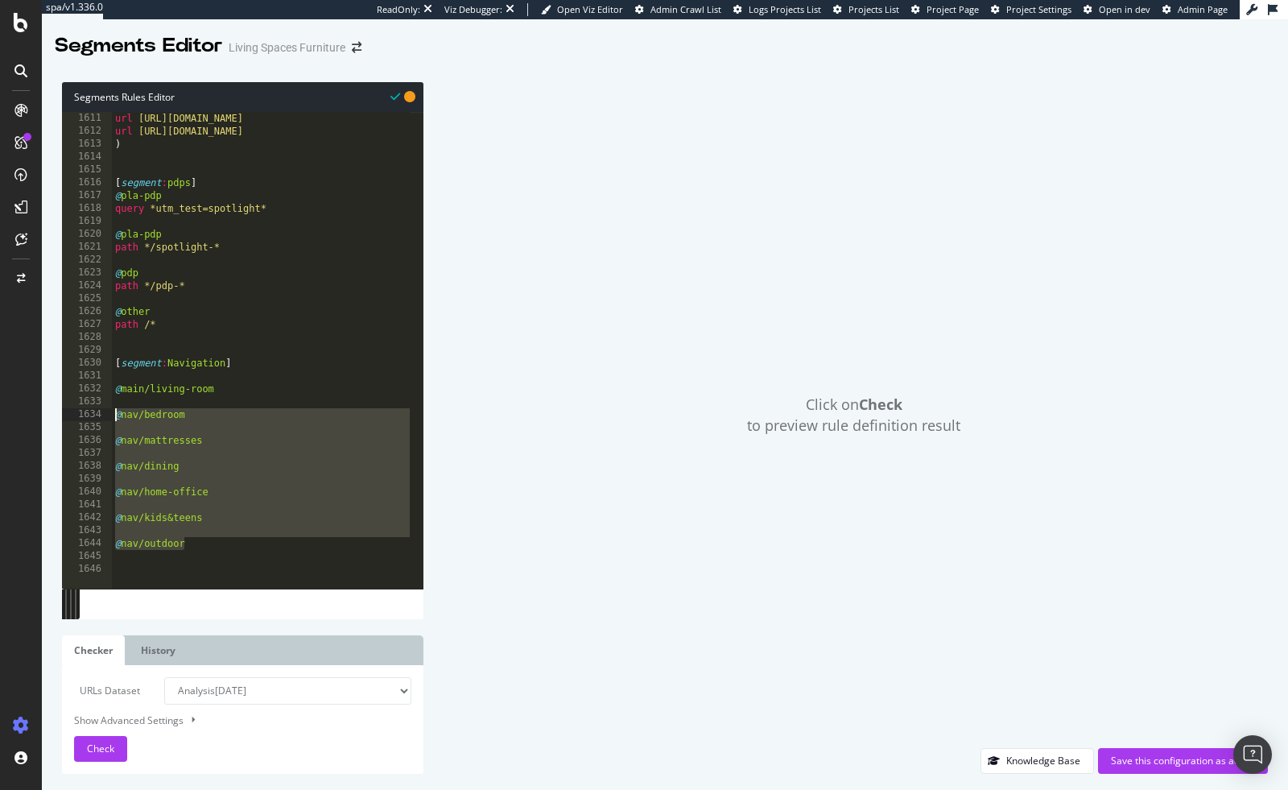
drag, startPoint x: 203, startPoint y: 544, endPoint x: 102, endPoint y: 411, distance: 166.7
click at [102, 411] on div "@main/living-room 1611 1612 1613 1614 1615 1616 1617 1618 1619 1620 1621 1622 1…" at bounding box center [243, 350] width 362 height 477
type textarea "@nav/bedroom"
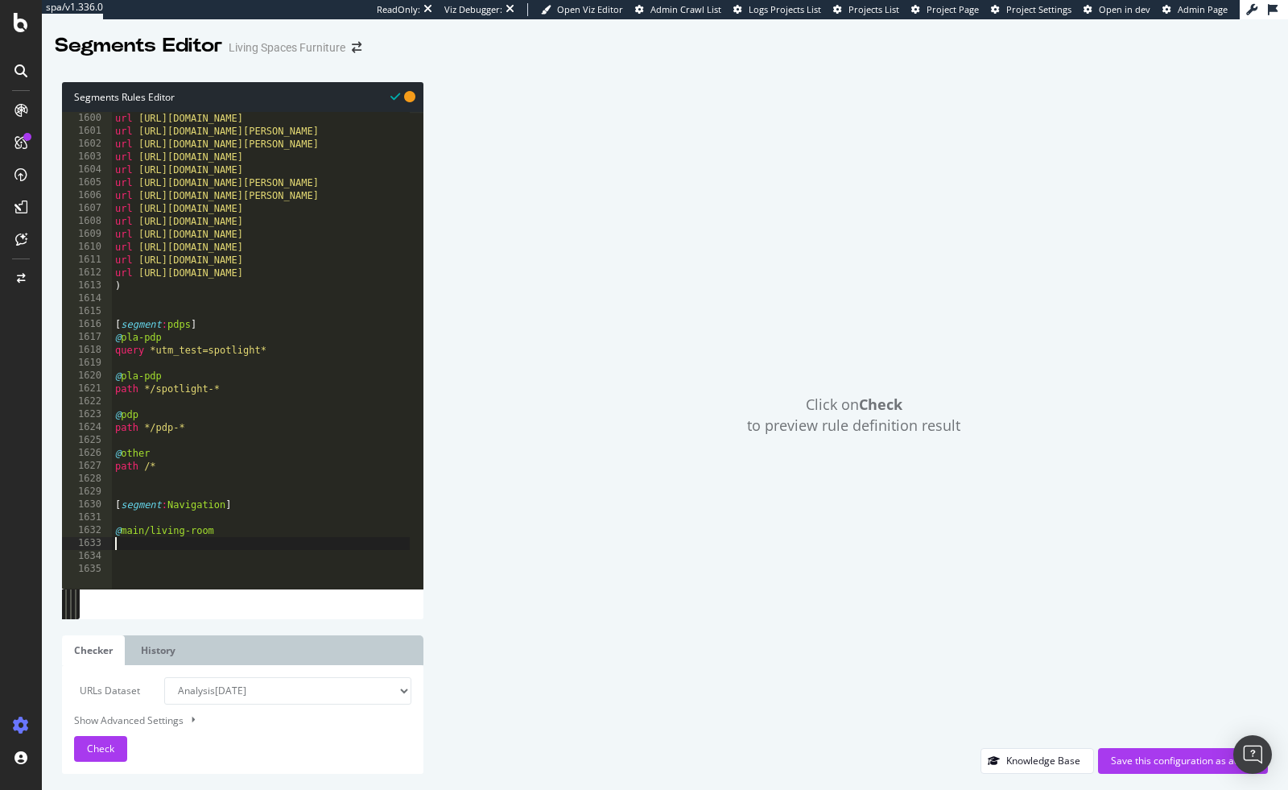
scroll to position [20598, 0]
click at [158, 547] on div "url https://www.livingspaces.com/departments/furniture/popular/rawcliffe-4-piec…" at bounding box center [468, 357] width 713 height 490
type textarea "O"
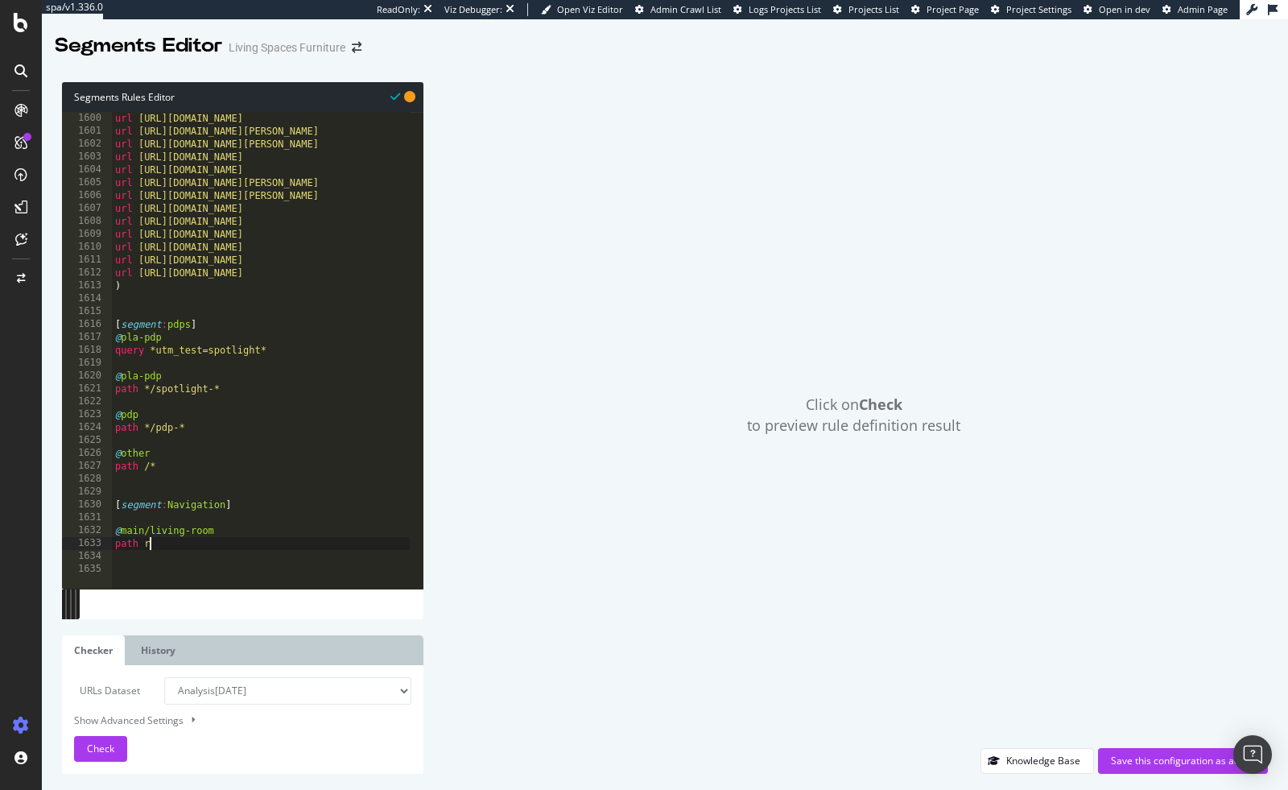
type textarea "path rx"
paste textarea "Cursor at row 1633"
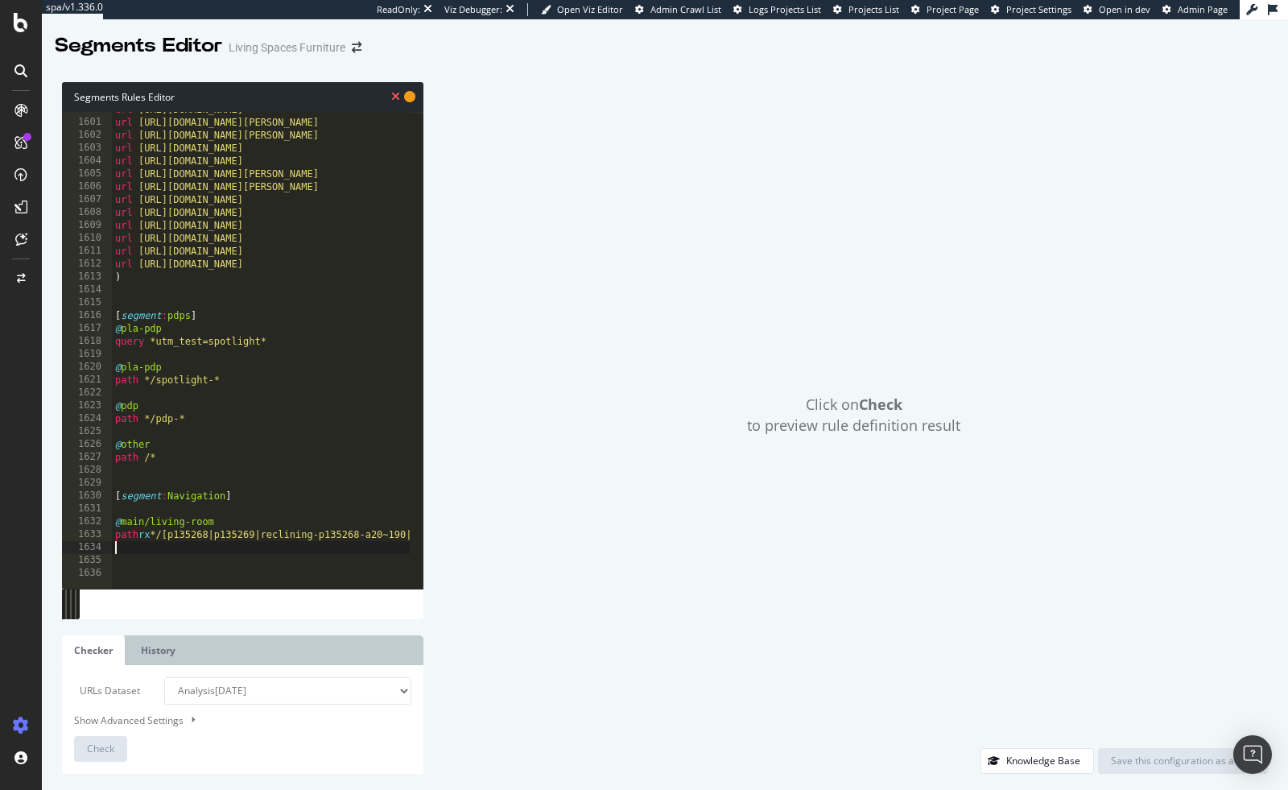
scroll to position [20611, 0]
click at [395, 97] on icon at bounding box center [395, 96] width 9 height 11
click at [392, 97] on icon at bounding box center [395, 96] width 9 height 11
click at [399, 98] on icon at bounding box center [395, 96] width 9 height 11
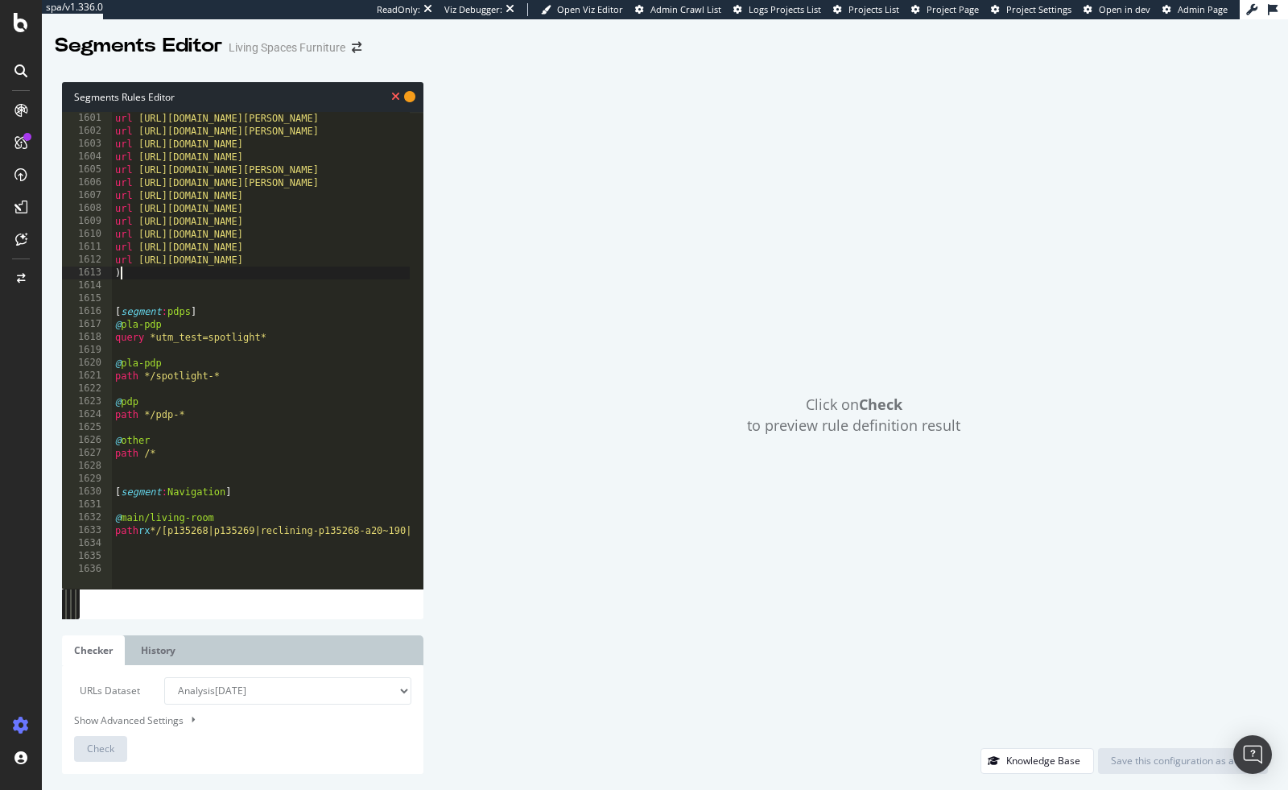
click at [397, 97] on icon at bounding box center [395, 96] width 9 height 11
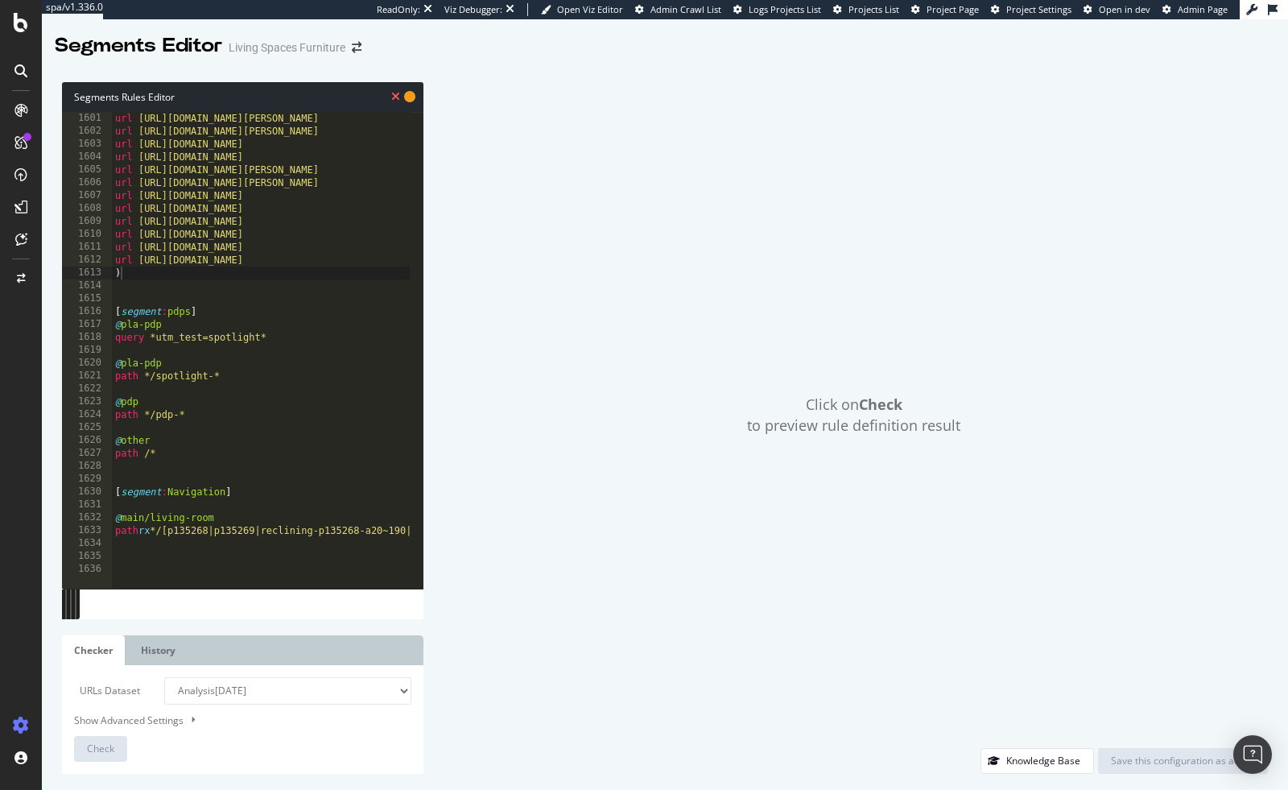
click at [397, 97] on icon at bounding box center [395, 96] width 9 height 11
click at [409, 97] on icon at bounding box center [409, 96] width 11 height 11
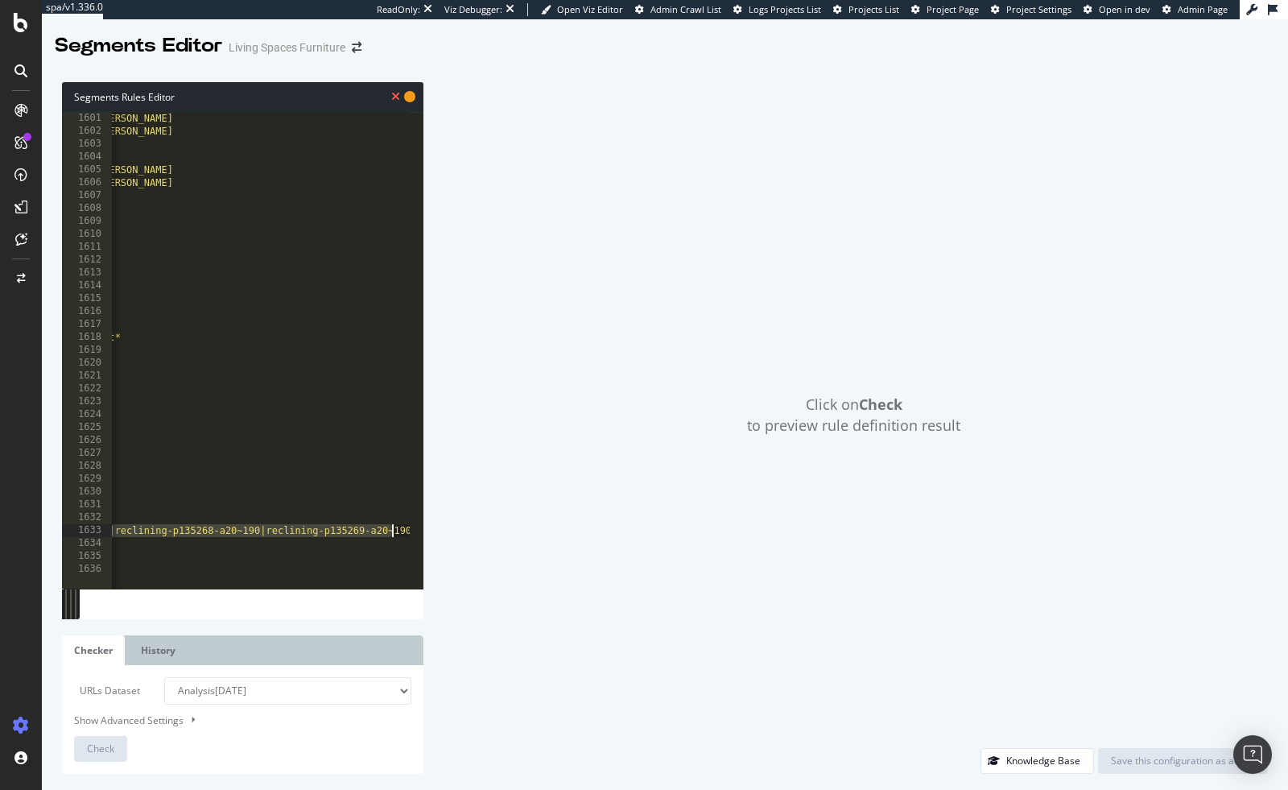
drag, startPoint x: 166, startPoint y: 529, endPoint x: 412, endPoint y: 532, distance: 246.4
click at [412, 532] on div "@main/living-room 1601 1602 1603 1604 1605 1606 1607 1608 1609 1610 1611 1612 1…" at bounding box center [243, 350] width 362 height 477
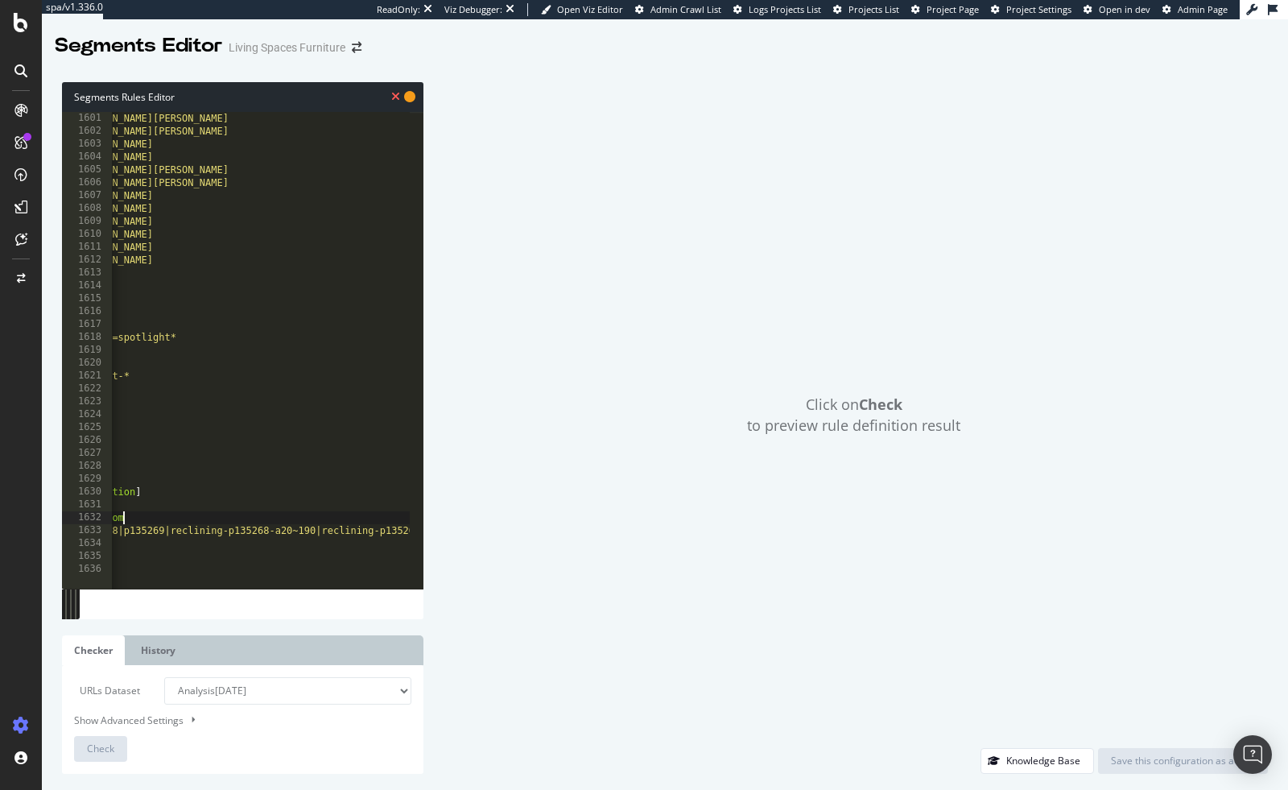
scroll to position [0, 90]
click at [419, 94] on div "Segments Rules Editor" at bounding box center [243, 97] width 362 height 30
type textarea "path rx */[p135268|p135269|reclining-p135268-a20~190|reclining-p135269-a20~190|…"
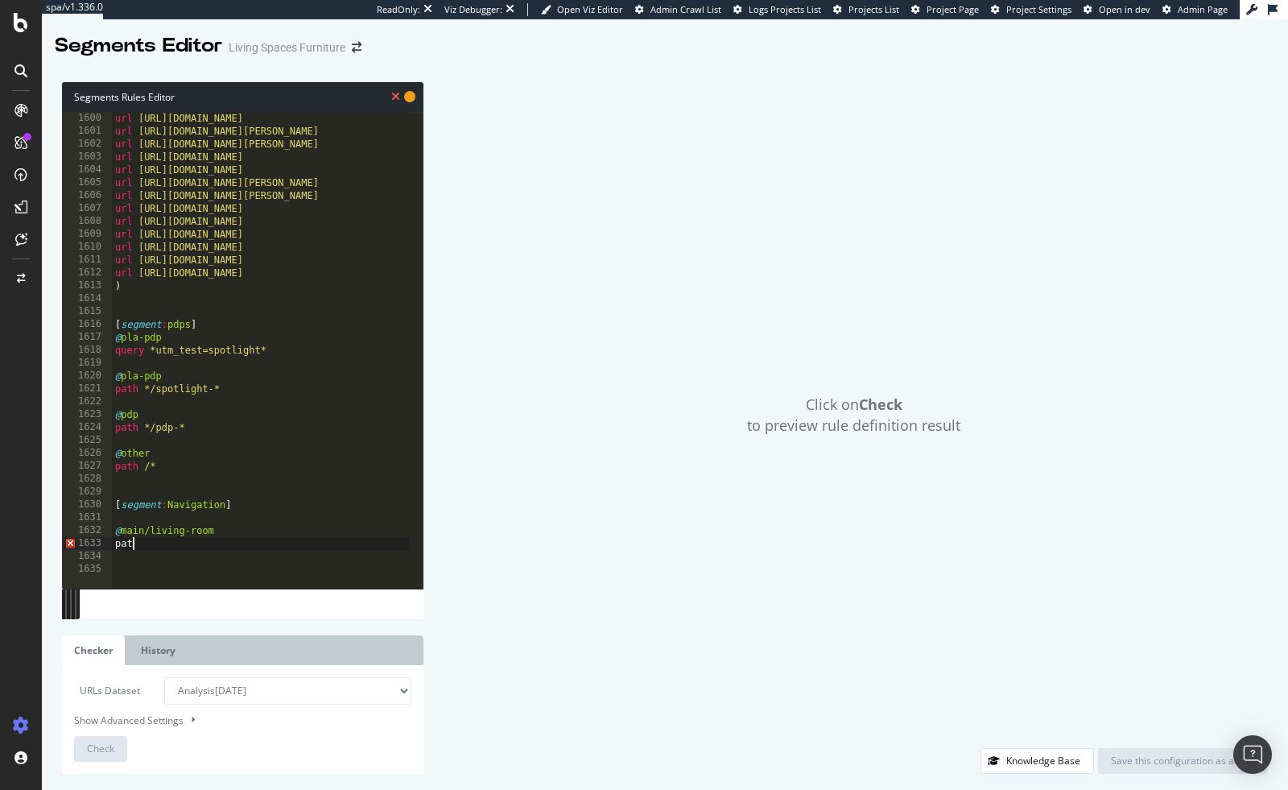
scroll to position [0, 0]
type textarea "p"
type textarea "or ("
paste textarea "*/custom-upholstery$"
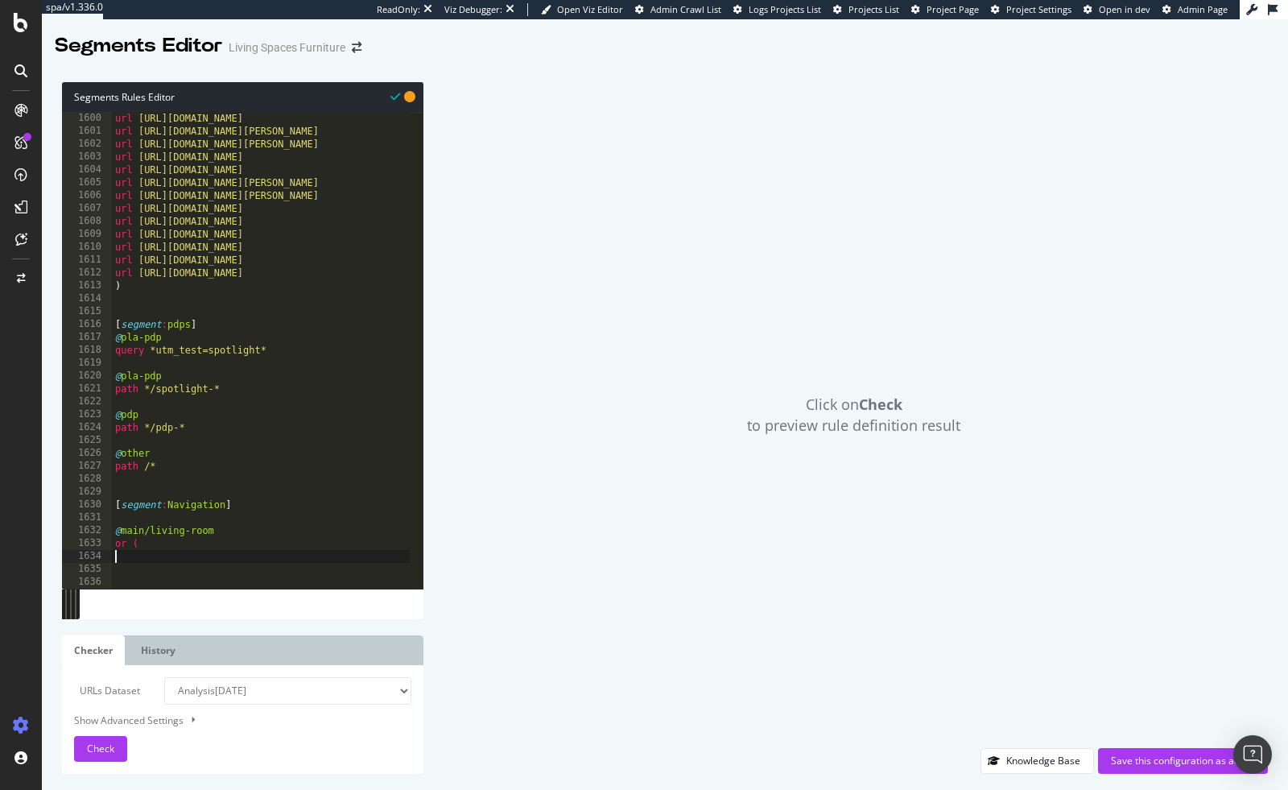
type textarea "*/custom-upholstery$"
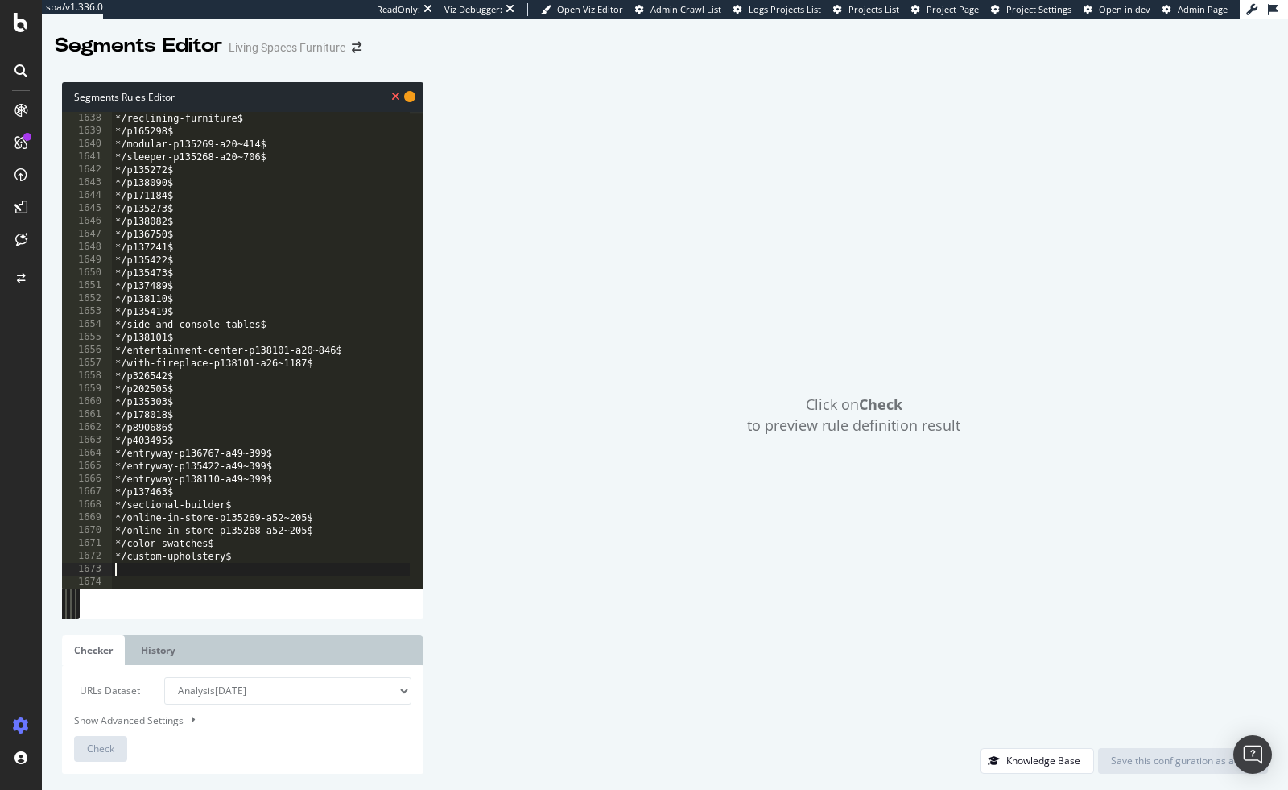
scroll to position [21088, 0]
type textarea ")"
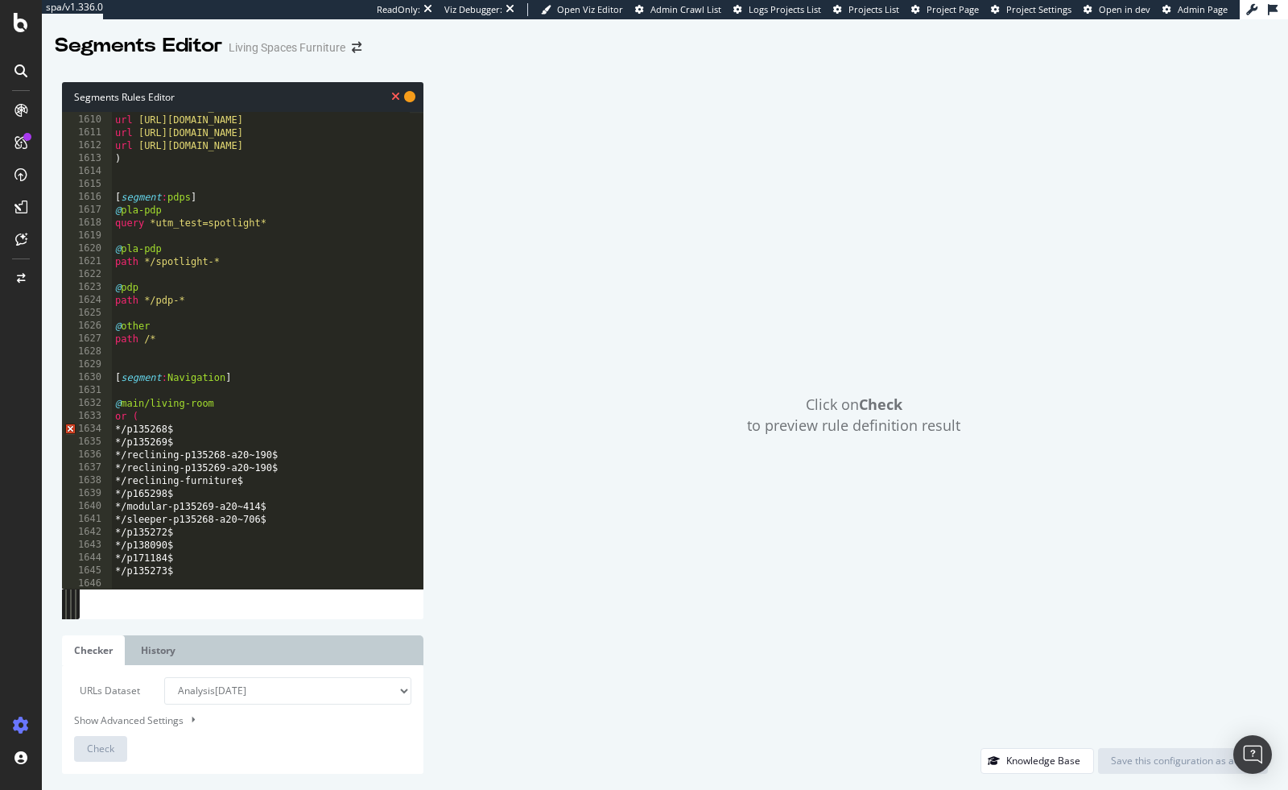
scroll to position [20731, 0]
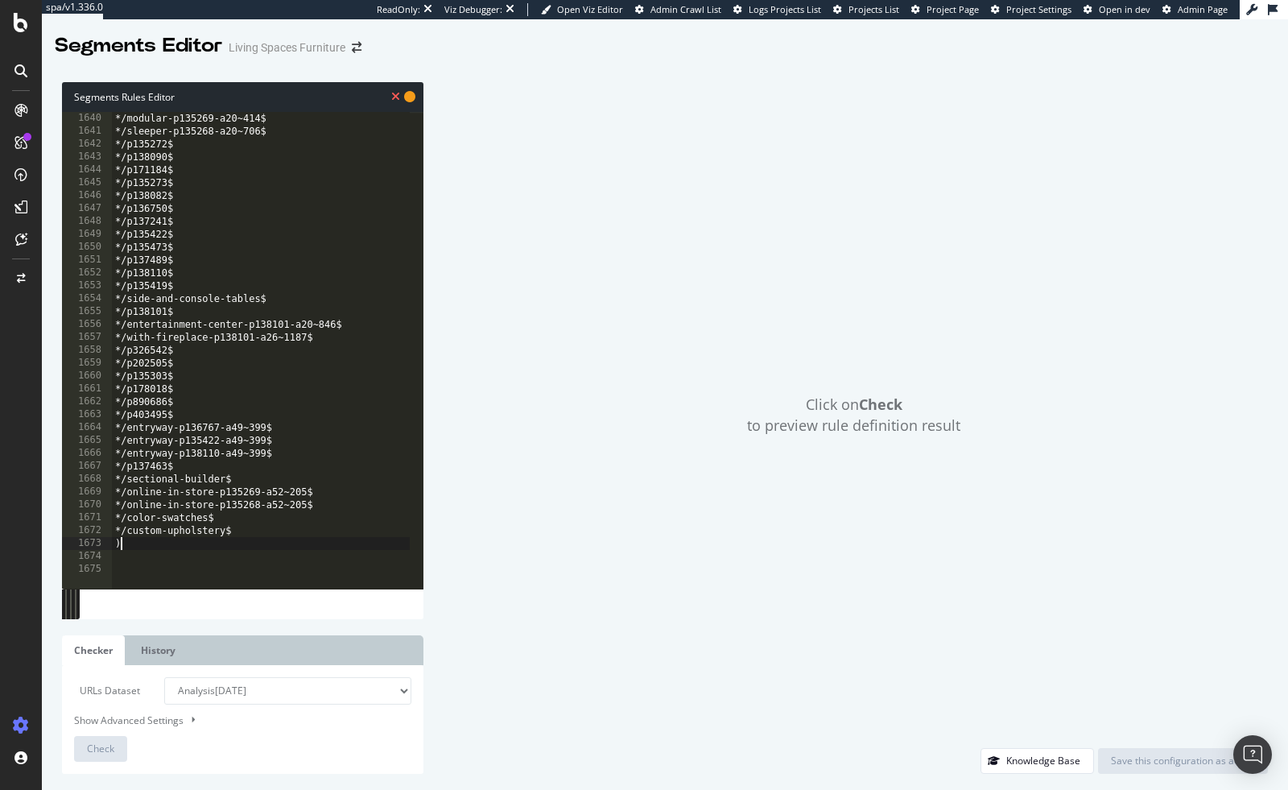
type textarea "*/custom-upholstery$"
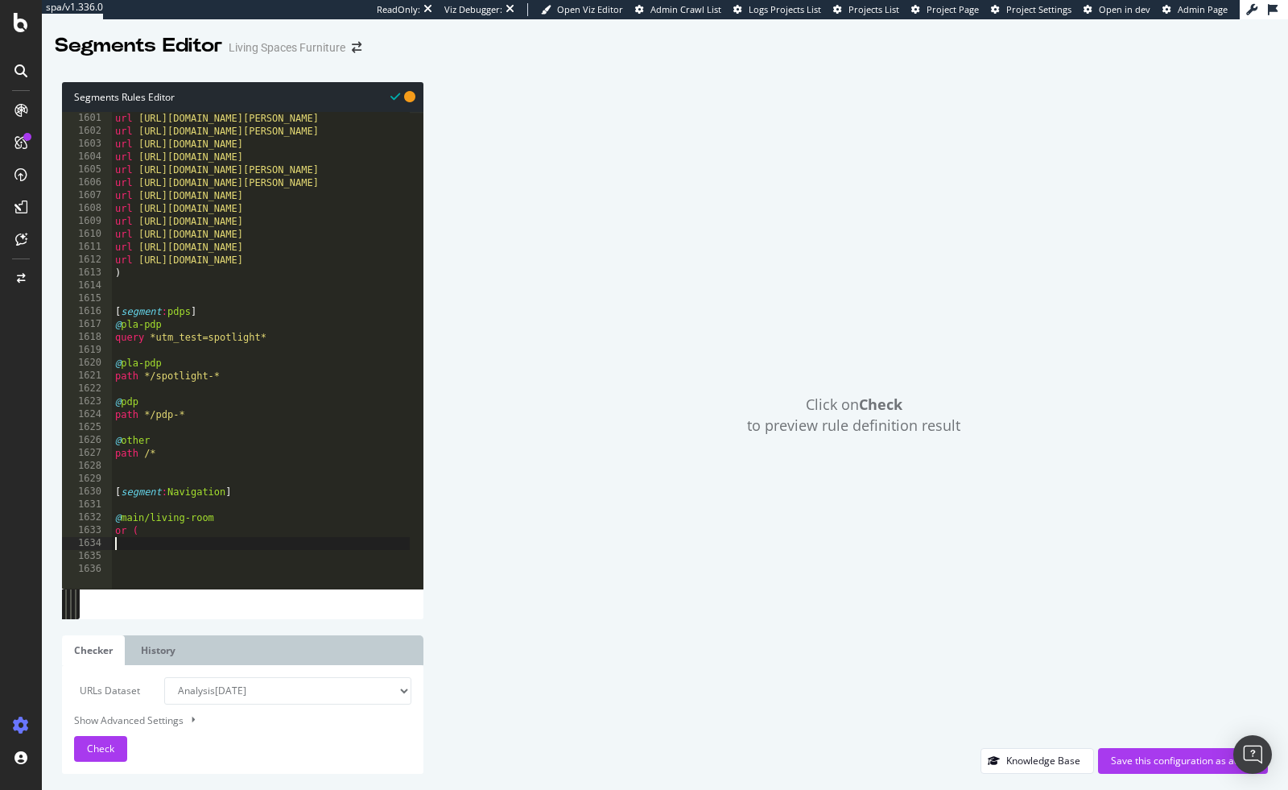
scroll to position [20611, 0]
paste textarea "path */custom-upholstery$"
type textarea "path */custom-upholstery$"
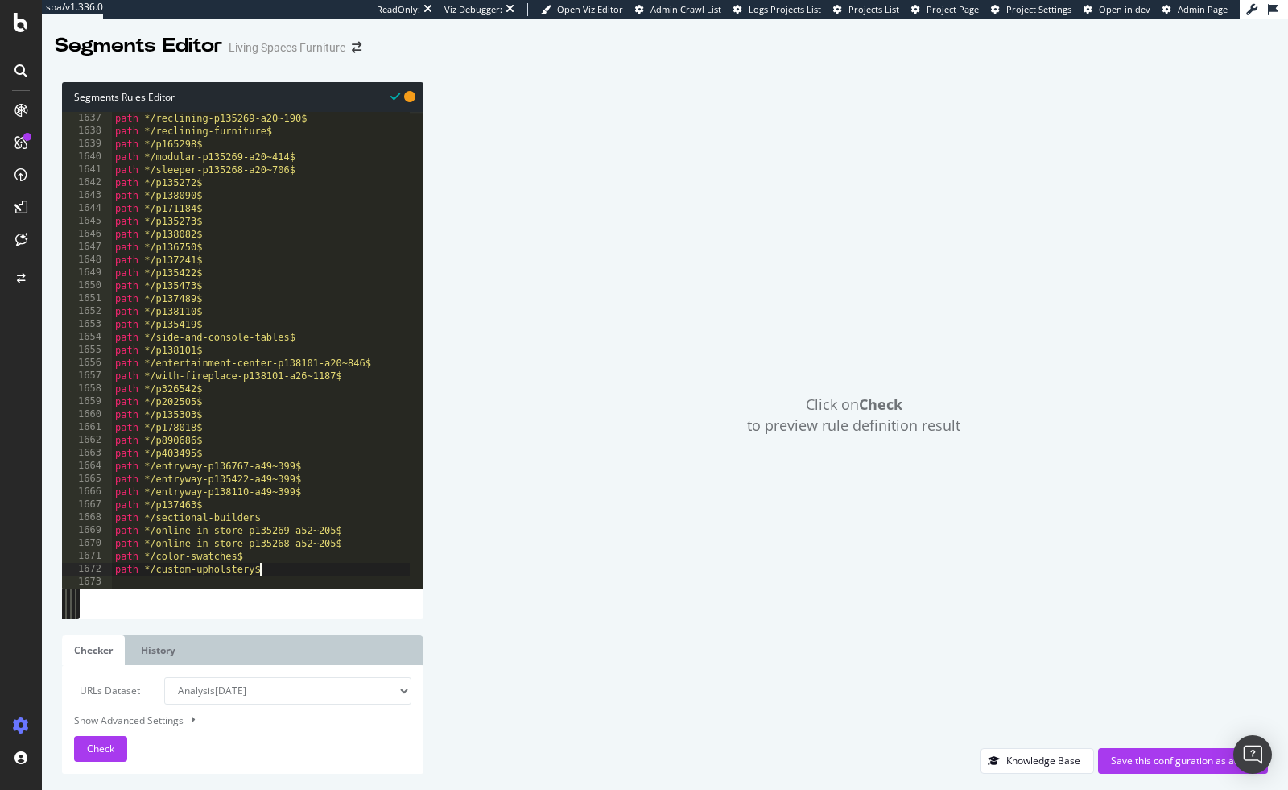
scroll to position [21088, 0]
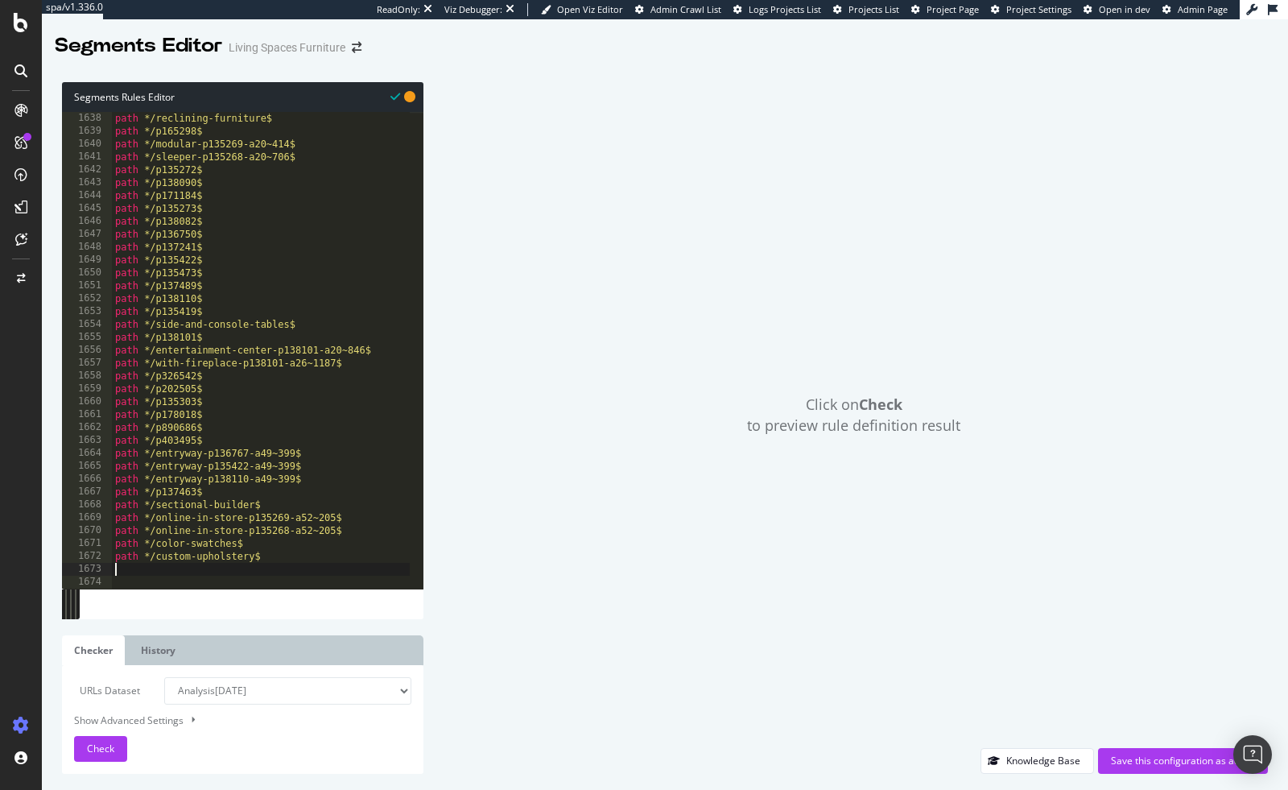
type textarea "("
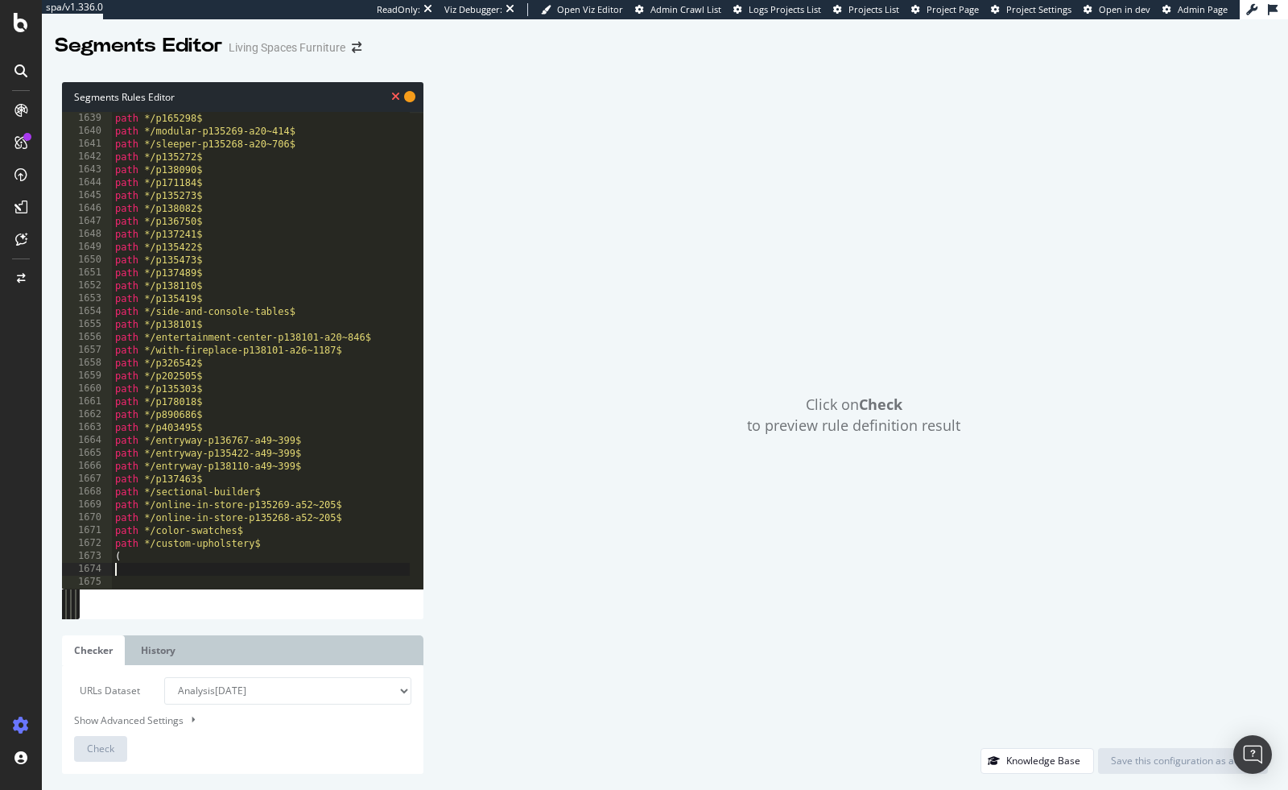
type textarea "("
type textarea ")"
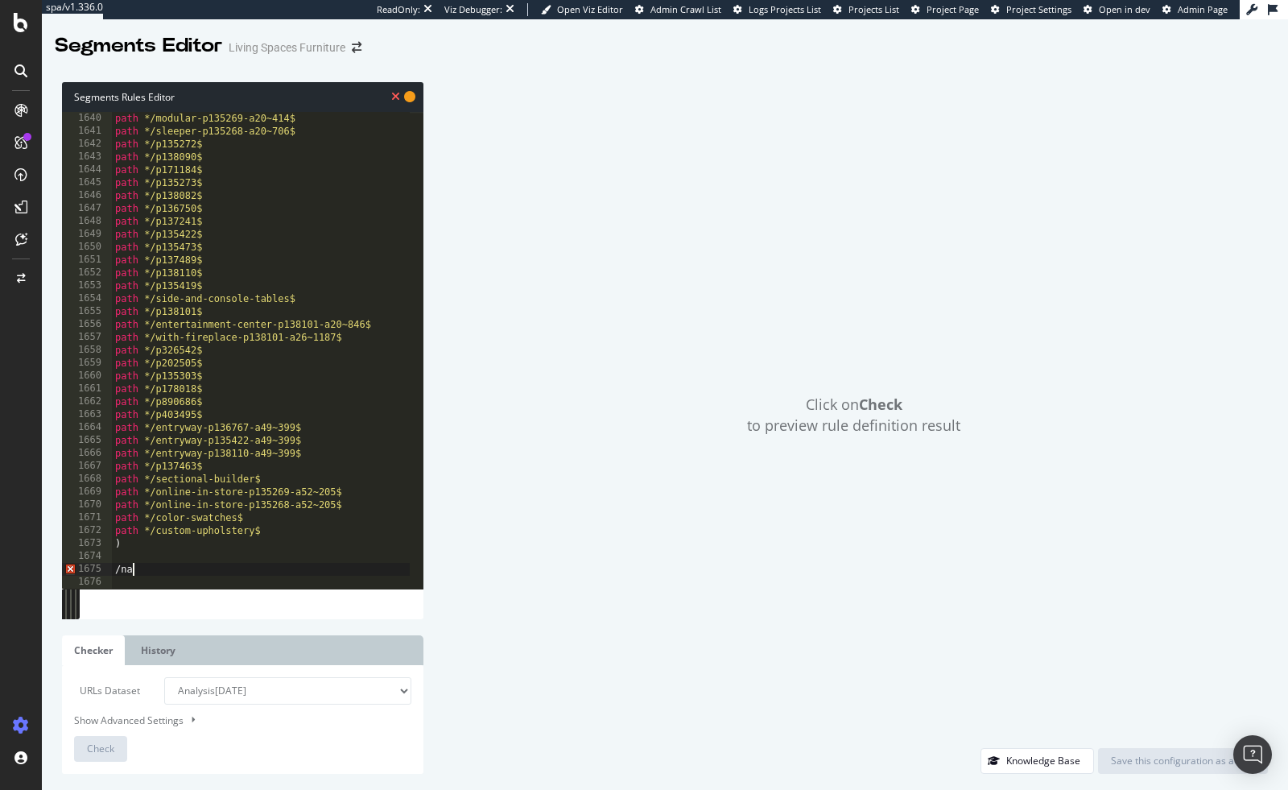
type textarea "/"
click at [99, 751] on span "Check" at bounding box center [100, 749] width 27 height 14
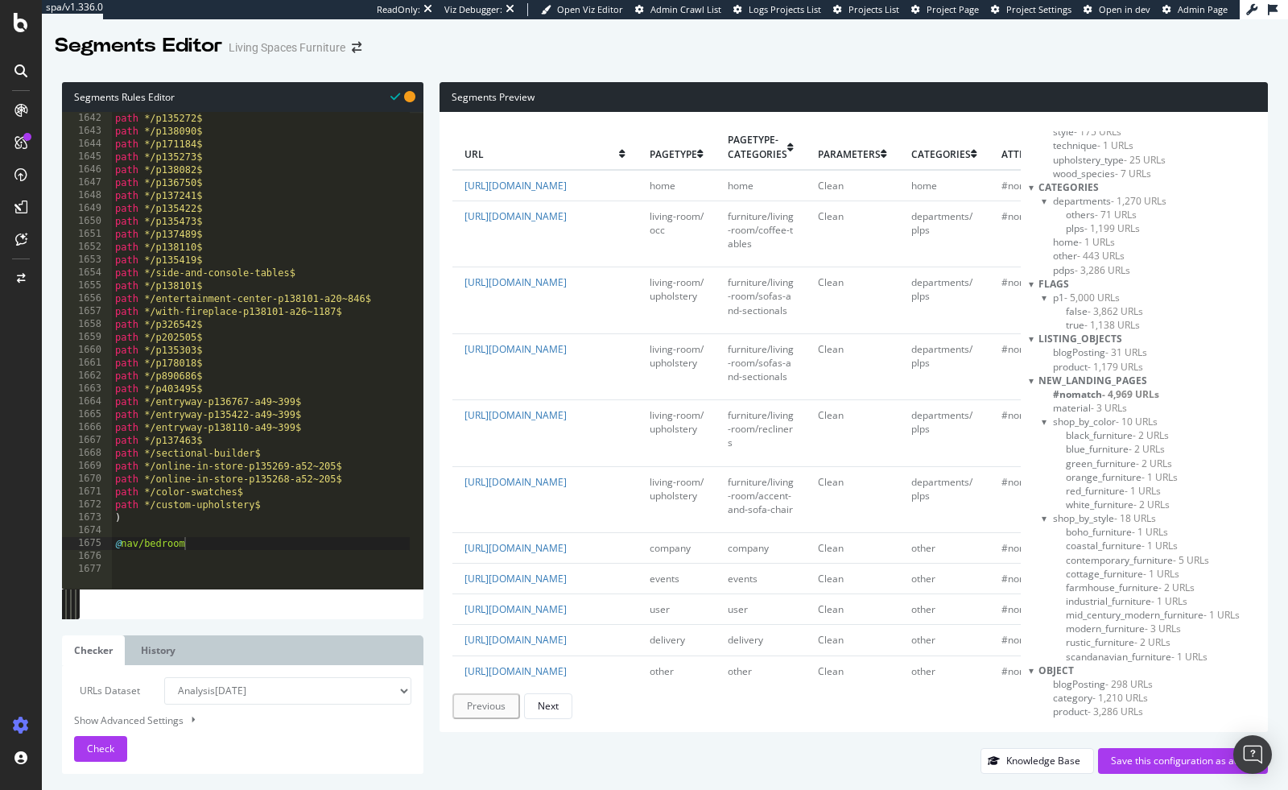
scroll to position [0, 0]
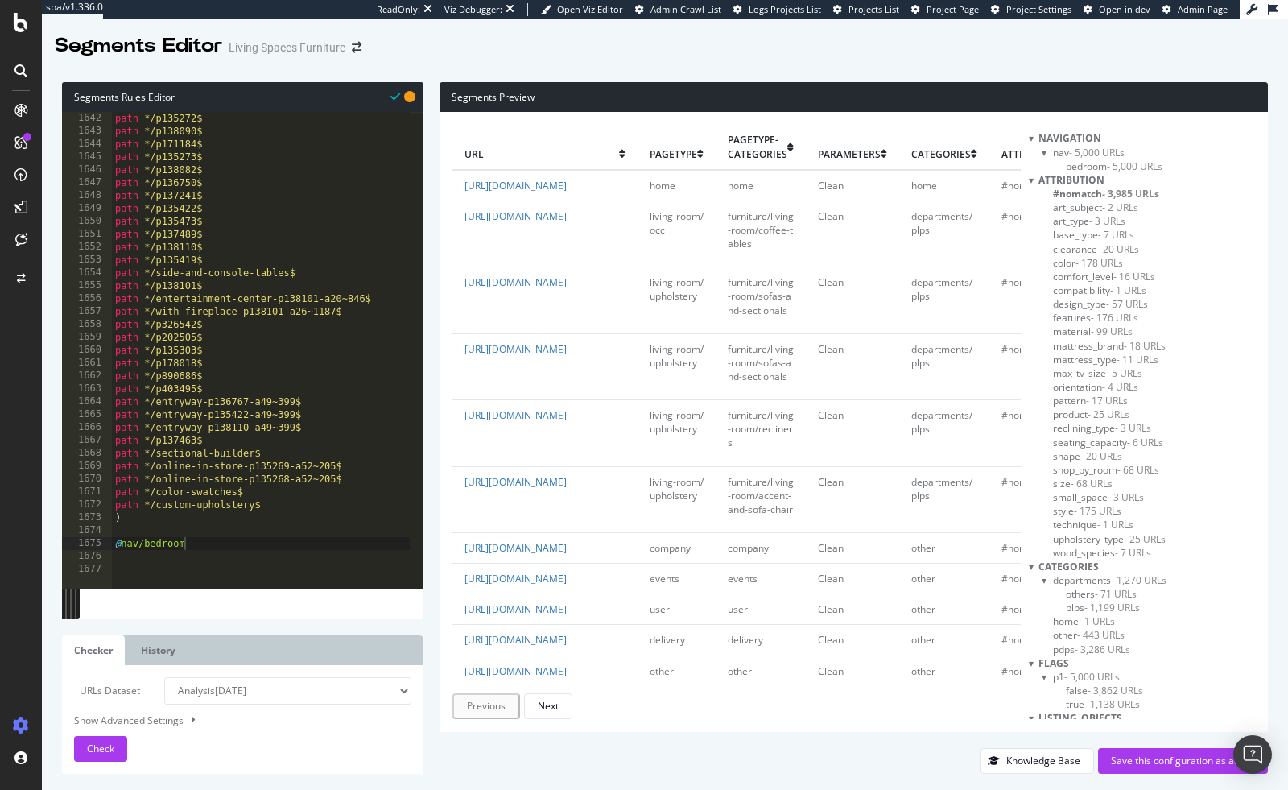
click at [1107, 163] on span "- 5,000 URLs" at bounding box center [1135, 166] width 56 height 14
click at [1109, 163] on span "- 5,000 URLs" at bounding box center [1137, 166] width 57 height 14
click at [1107, 161] on span "- 5,000 URLs" at bounding box center [1135, 166] width 56 height 14
click at [1093, 146] on span "- 5,000 URLs" at bounding box center [1097, 153] width 56 height 14
click at [1109, 159] on span "- 5,000 URLs" at bounding box center [1137, 166] width 57 height 14
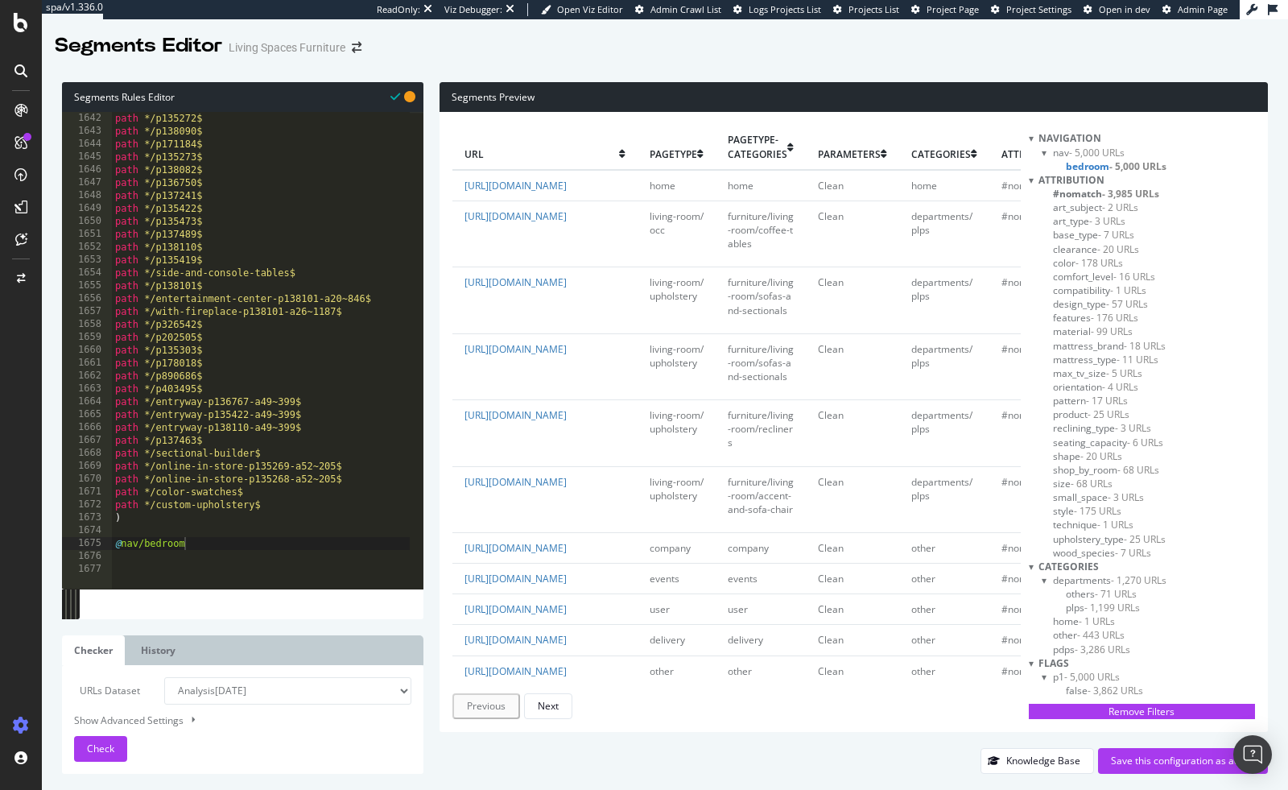
click at [1097, 150] on span "- 5,000 URLs" at bounding box center [1097, 153] width 56 height 14
click at [1097, 150] on span "- 5,000 URLs" at bounding box center [1099, 153] width 57 height 14
click at [213, 370] on div "path */p135272$ path */p138090$ path */p171184$ path */p135273$ path */p138082$…" at bounding box center [468, 357] width 713 height 490
click at [195, 541] on div "path */p135272$ path */p138090$ path */p171184$ path */p135273$ path */p138082$…" at bounding box center [468, 357] width 713 height 490
type textarea "@nav/bedroom"
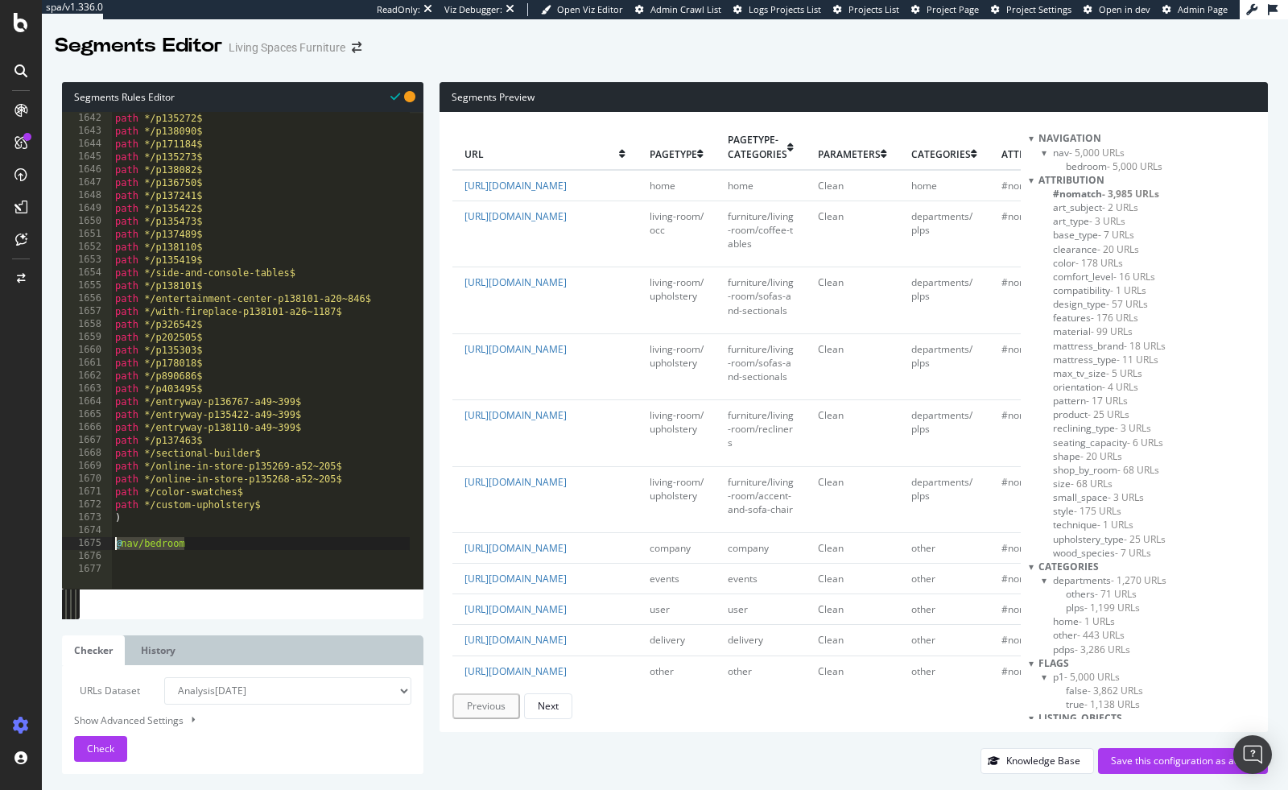
drag, startPoint x: 200, startPoint y: 541, endPoint x: 86, endPoint y: 548, distance: 114.6
click at [86, 548] on div "@nav/bedroom 1642 1643 1644 1645 1646 1647 1648 1649 1650 1651 1652 1653 1654 1…" at bounding box center [243, 350] width 362 height 477
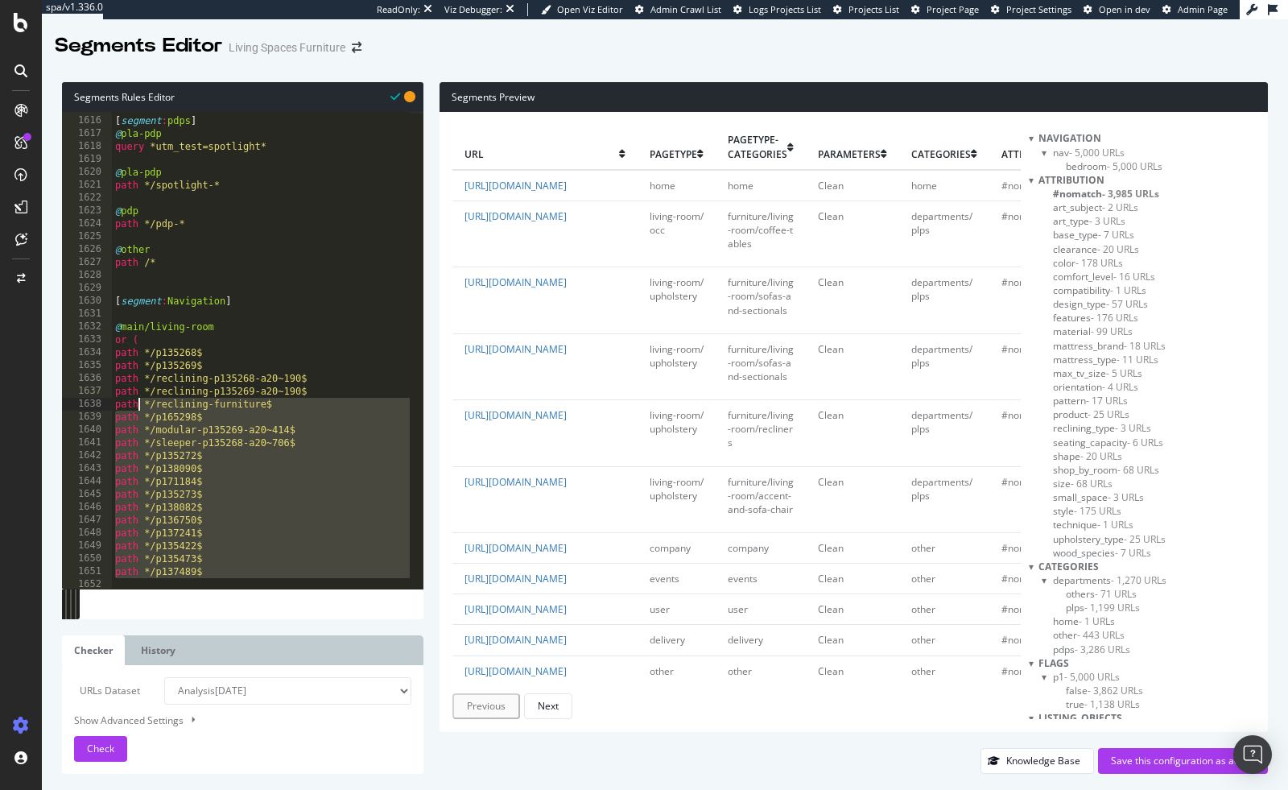
scroll to position [20689, 0]
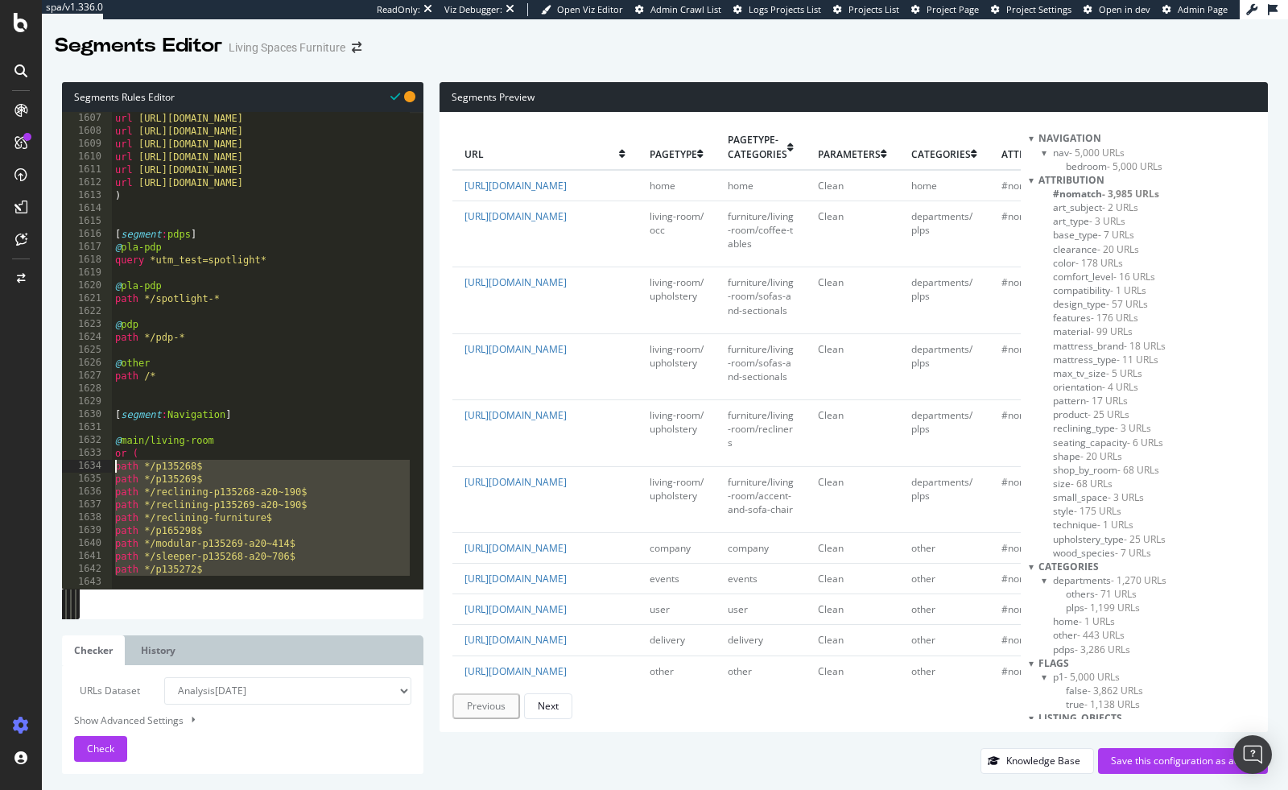
drag, startPoint x: 283, startPoint y: 533, endPoint x: 112, endPoint y: 462, distance: 184.8
click at [112, 462] on div "url https://www.livingspaces.com/departments/furniture/popular/maggie-sofa url …" at bounding box center [468, 344] width 713 height 490
paste textarea "custom-upholstery"
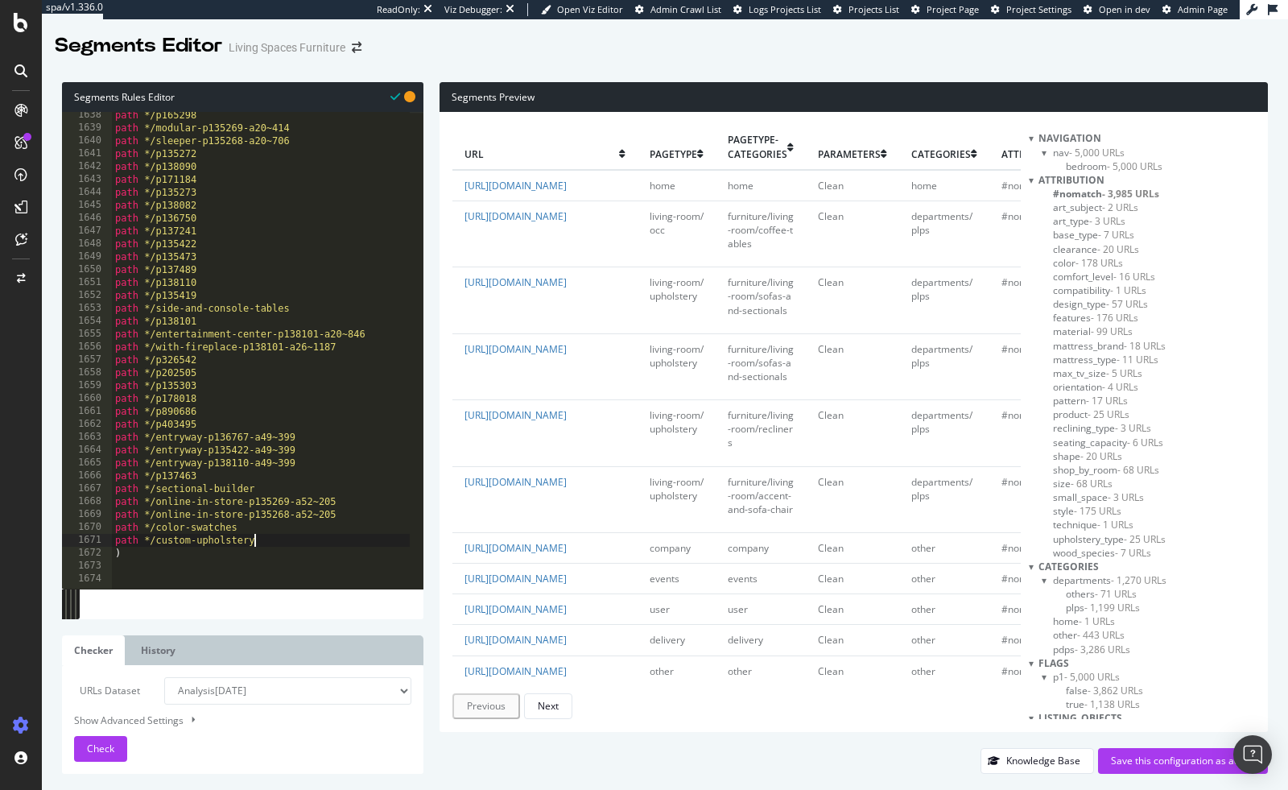
scroll to position [21091, 0]
click at [116, 738] on button "Check" at bounding box center [100, 749] width 53 height 26
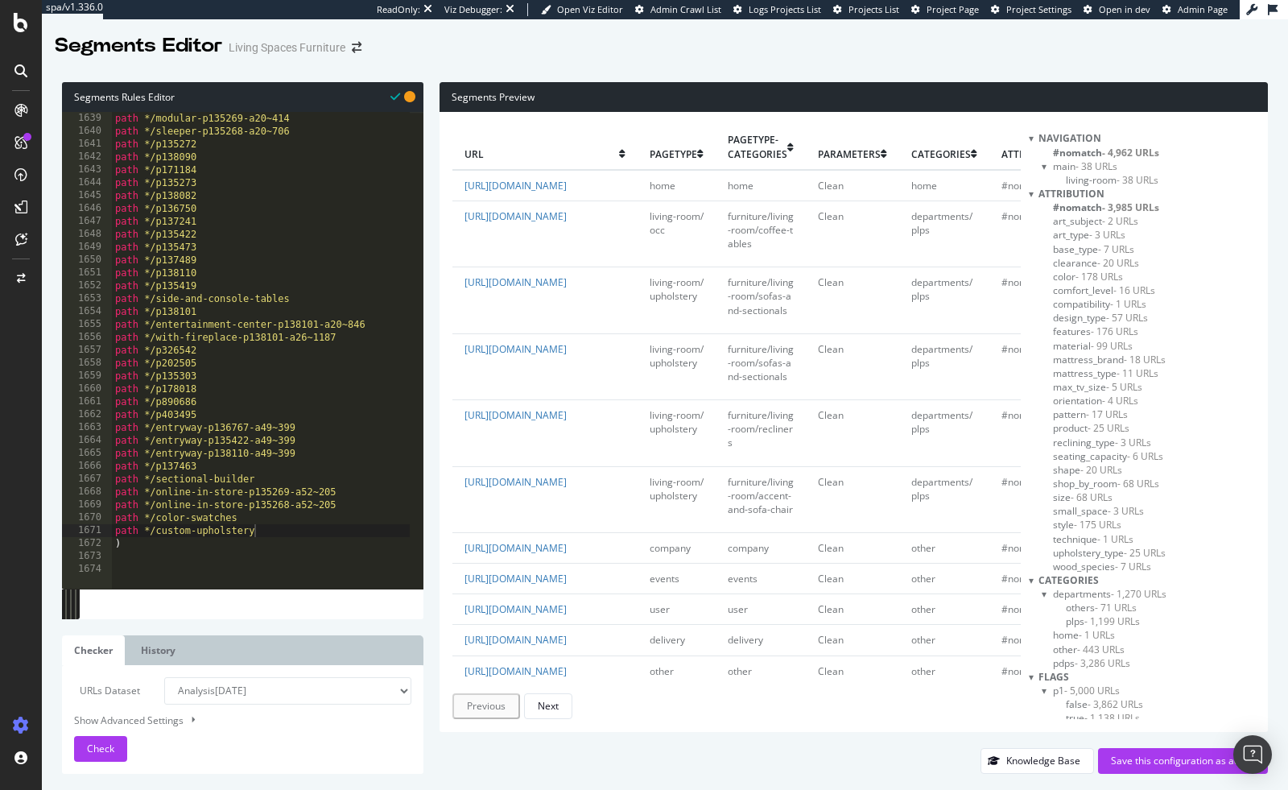
scroll to position [21100, 0]
type textarea ")"
click at [179, 549] on div "path */modular-p135269-a20~414 path */sleeper-p135268-a20~706 path */p135272 pa…" at bounding box center [468, 357] width 713 height 490
type textarea "@nav/bedroom"
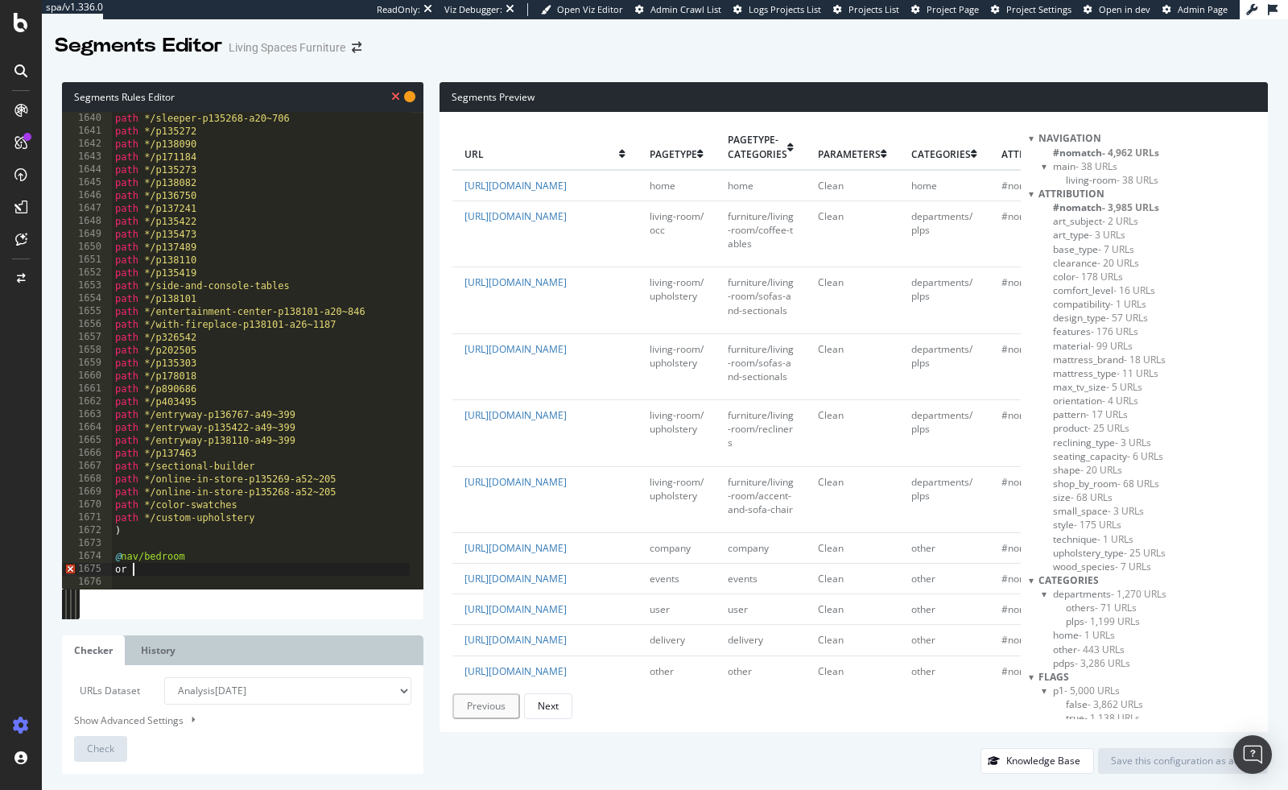
scroll to position [0, 0]
type textarea "or ("
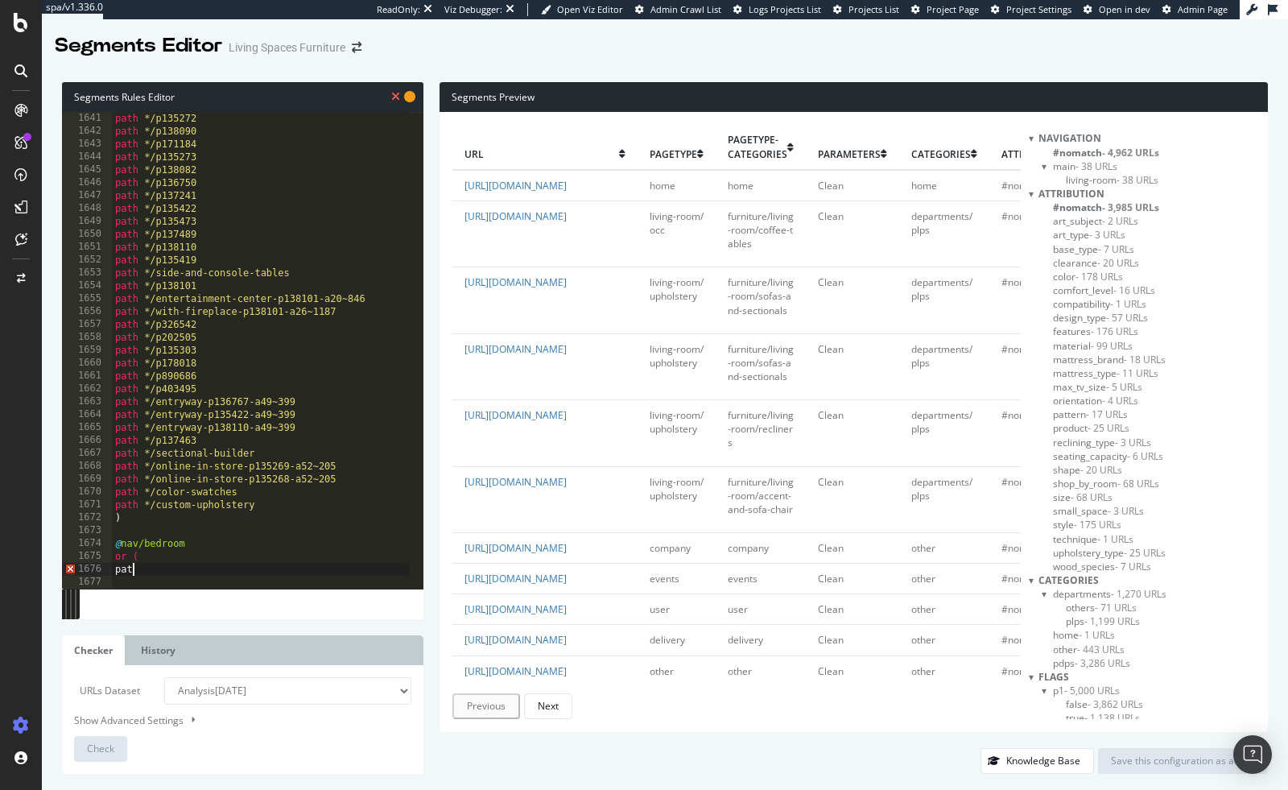
scroll to position [0, 1]
paste textarea "*/p973448"
type textarea "path */p973448"
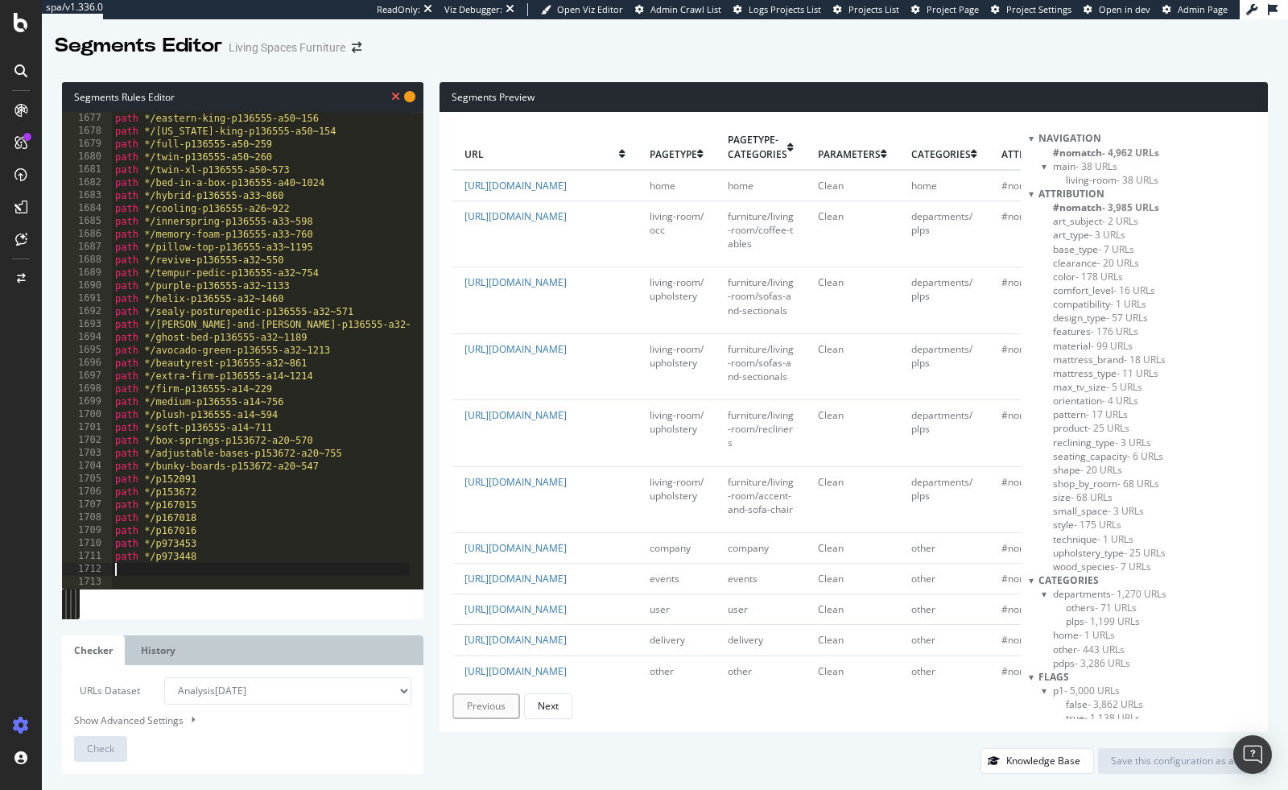
scroll to position [21590, 0]
type textarea ")"
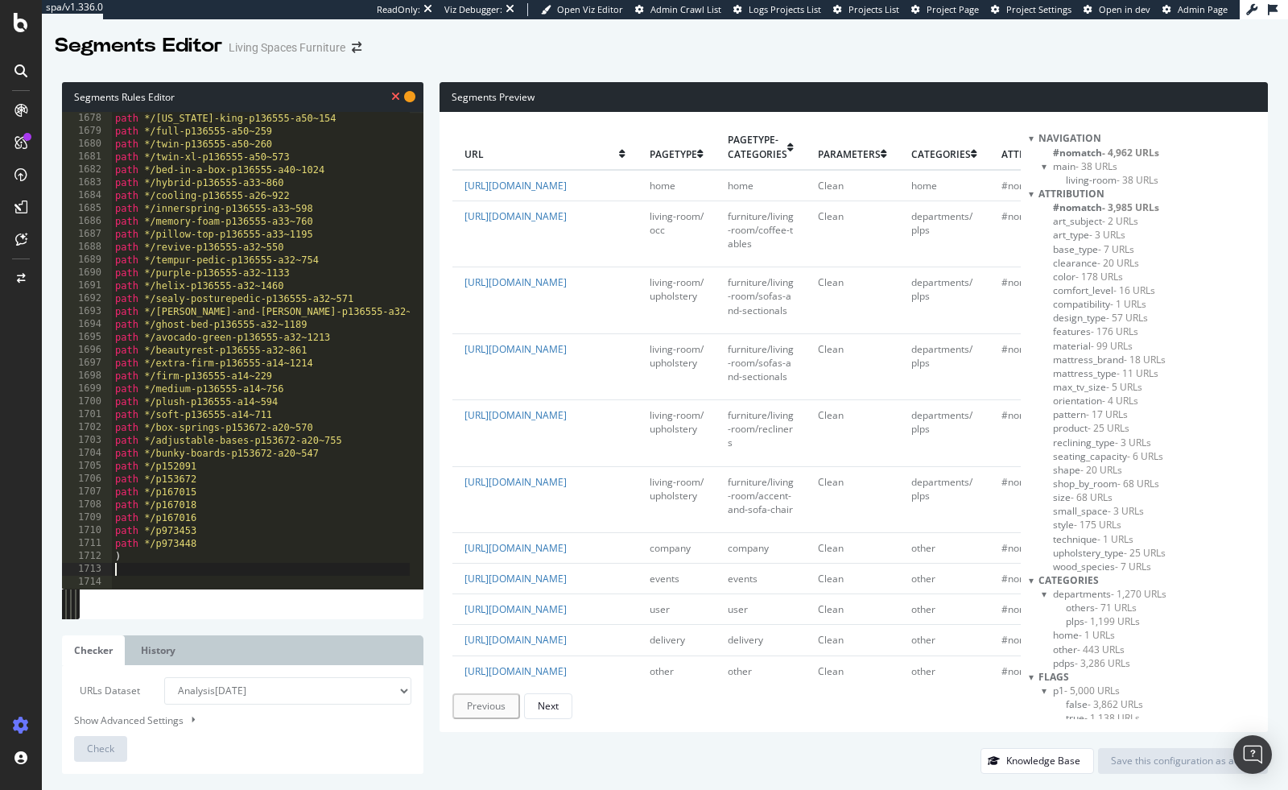
scroll to position [21615, 0]
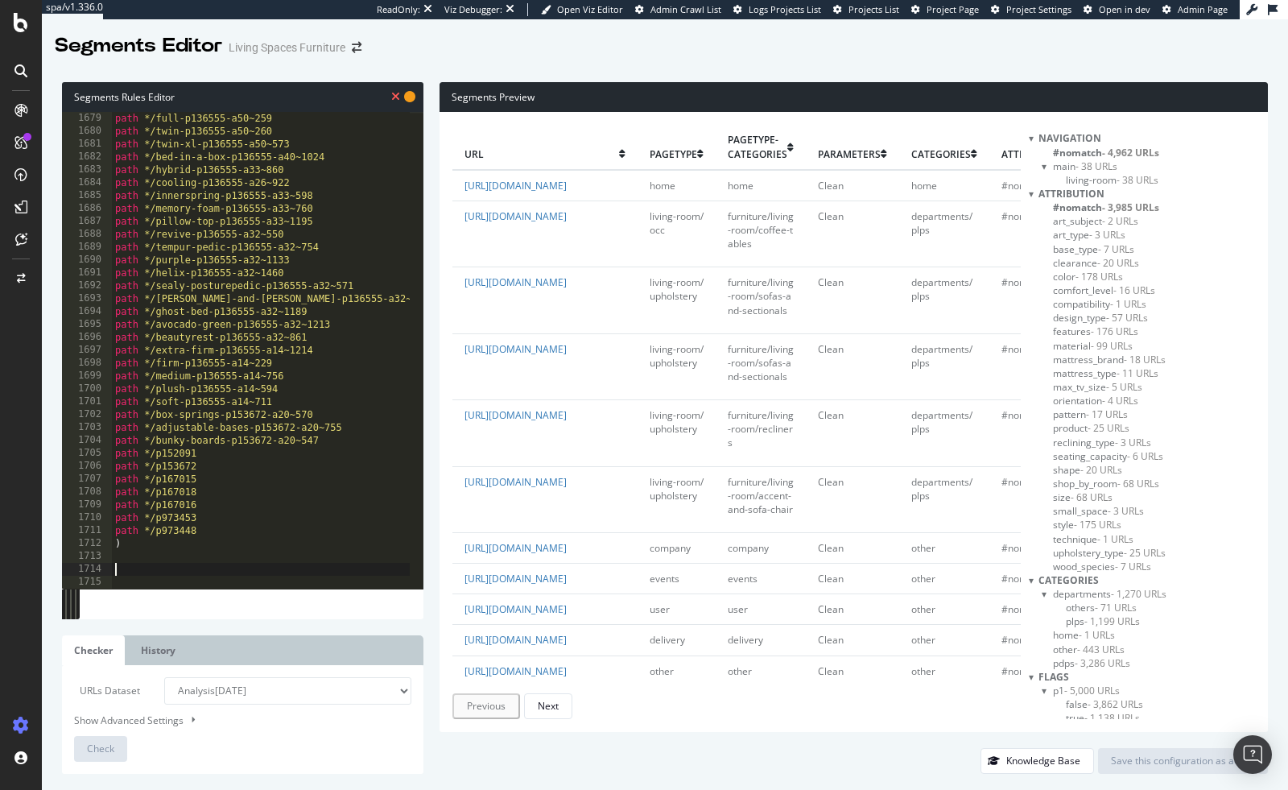
click at [163, 556] on div "path */full-p136555-a50~259 path */twin-p136555-a50~260 path */twin-xl-p136555-…" at bounding box center [468, 357] width 713 height 490
click at [163, 568] on div "path */full-p136555-a50~259 path */twin-p136555-a50~260 path */twin-xl-p136555-…" at bounding box center [468, 357] width 713 height 490
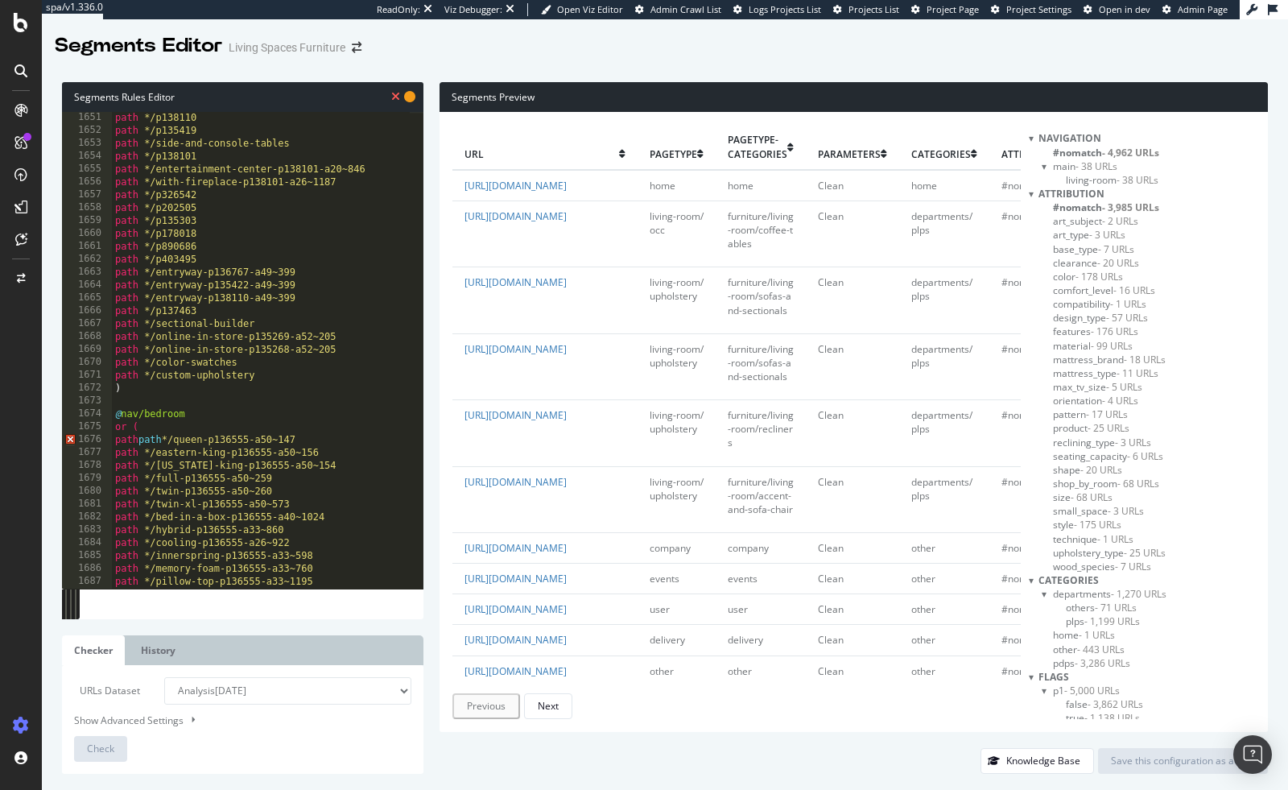
scroll to position [21255, 0]
click at [175, 413] on div "path */p138110 path */p135419 path */side-and-console-tables path */p138101 pat…" at bounding box center [468, 356] width 713 height 490
click at [130, 386] on div "path */p138110 path */p135419 path */side-and-console-tables path */p138101 pat…" at bounding box center [468, 356] width 713 height 490
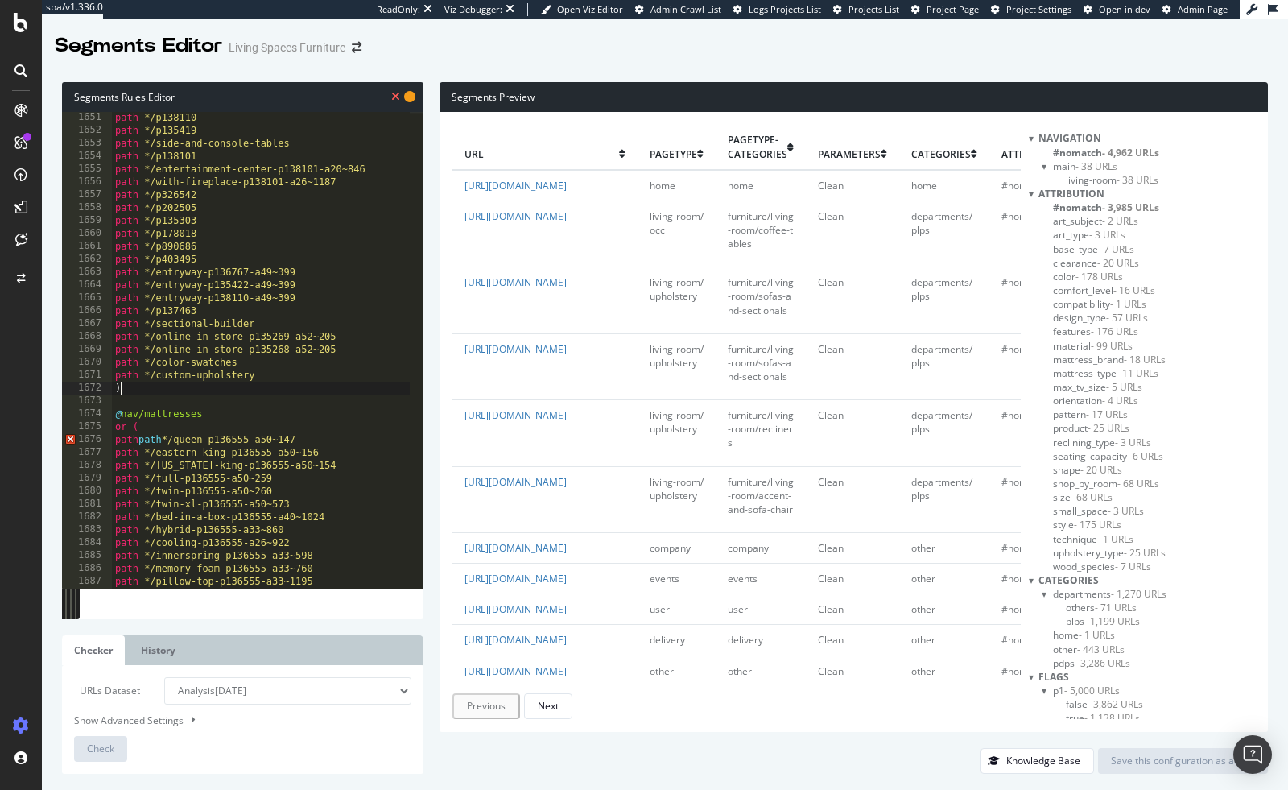
type textarea ")"
type textarea "@nav/bedroom"
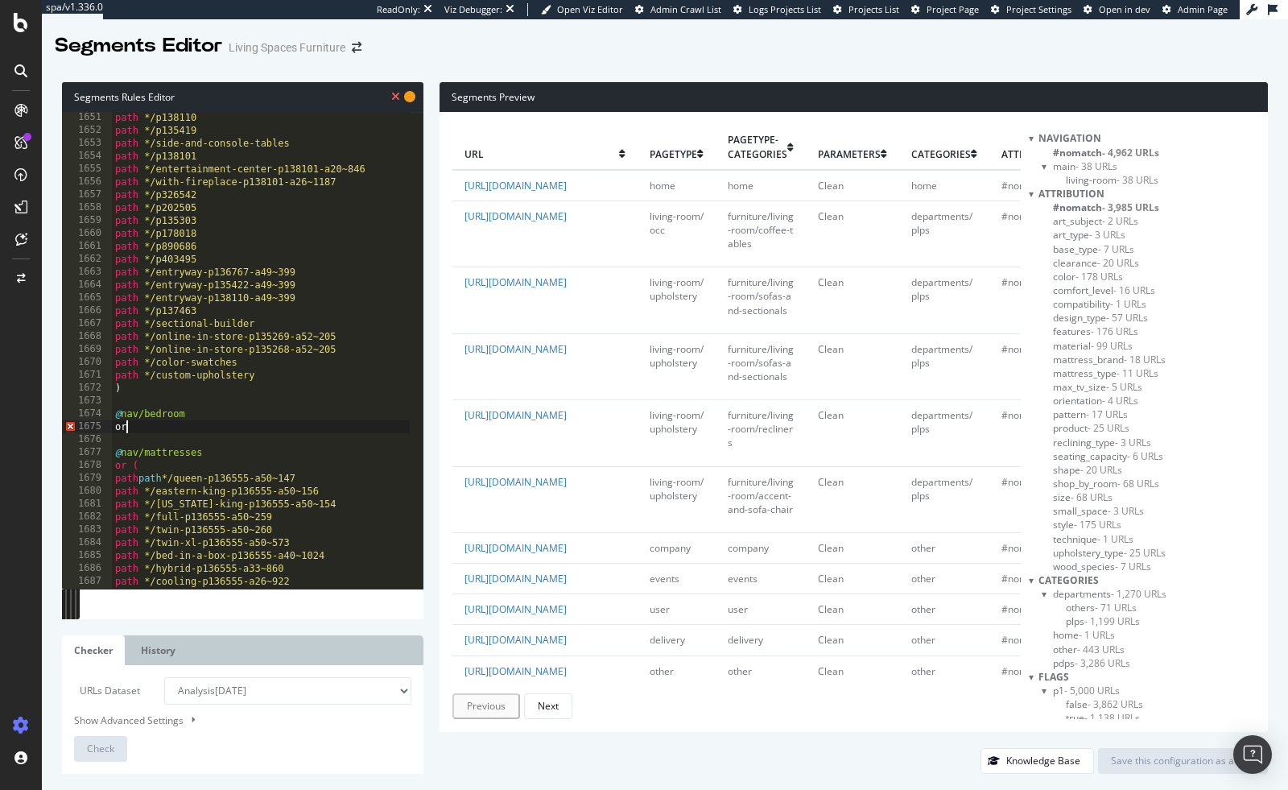
type textarea "or ("
click at [167, 489] on div "path */p138110 path */p135419 path */side-and-console-tables path */p138101 pat…" at bounding box center [468, 356] width 713 height 490
click at [156, 441] on div "path */p138110 path */p135419 path */side-and-console-tables path */p138101 pat…" at bounding box center [468, 356] width 713 height 490
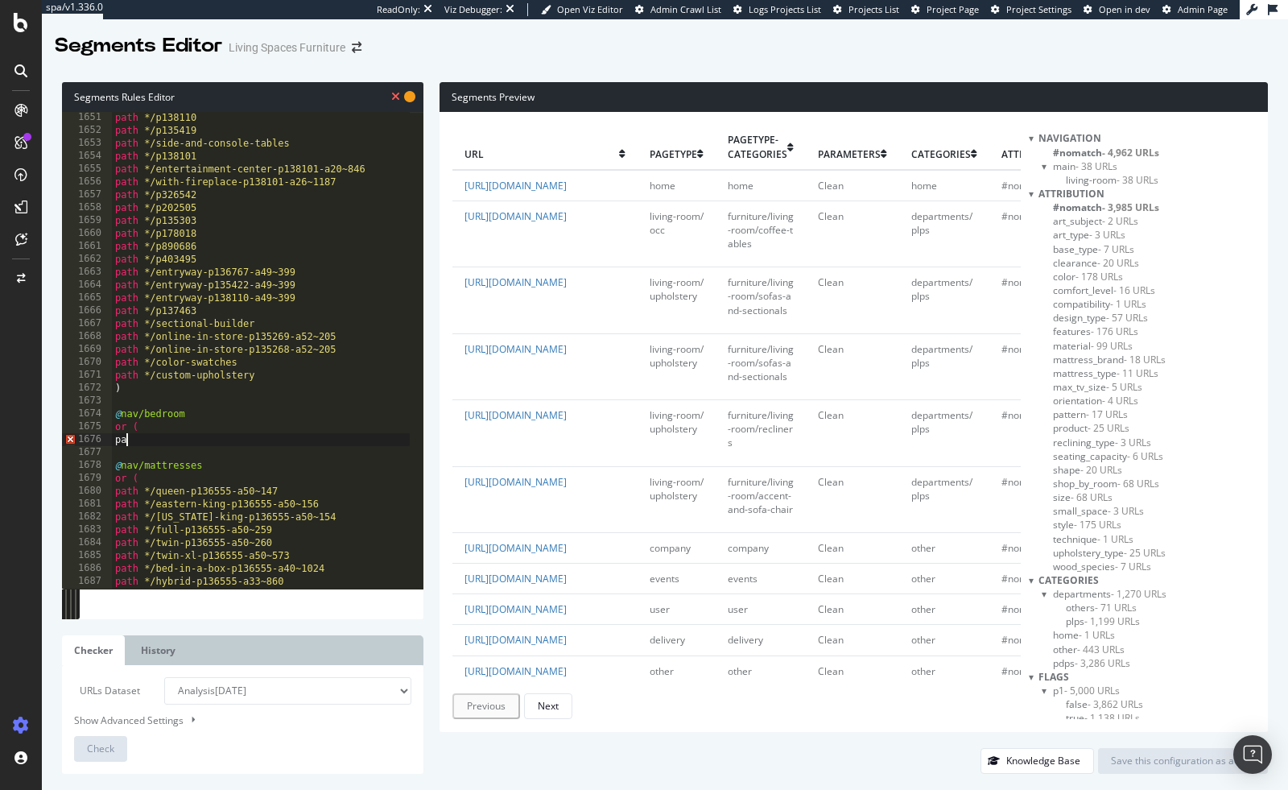
type textarea "p"
paste textarea "path */bedroom-ideas"
type textarea "path */bedroom-ideas"
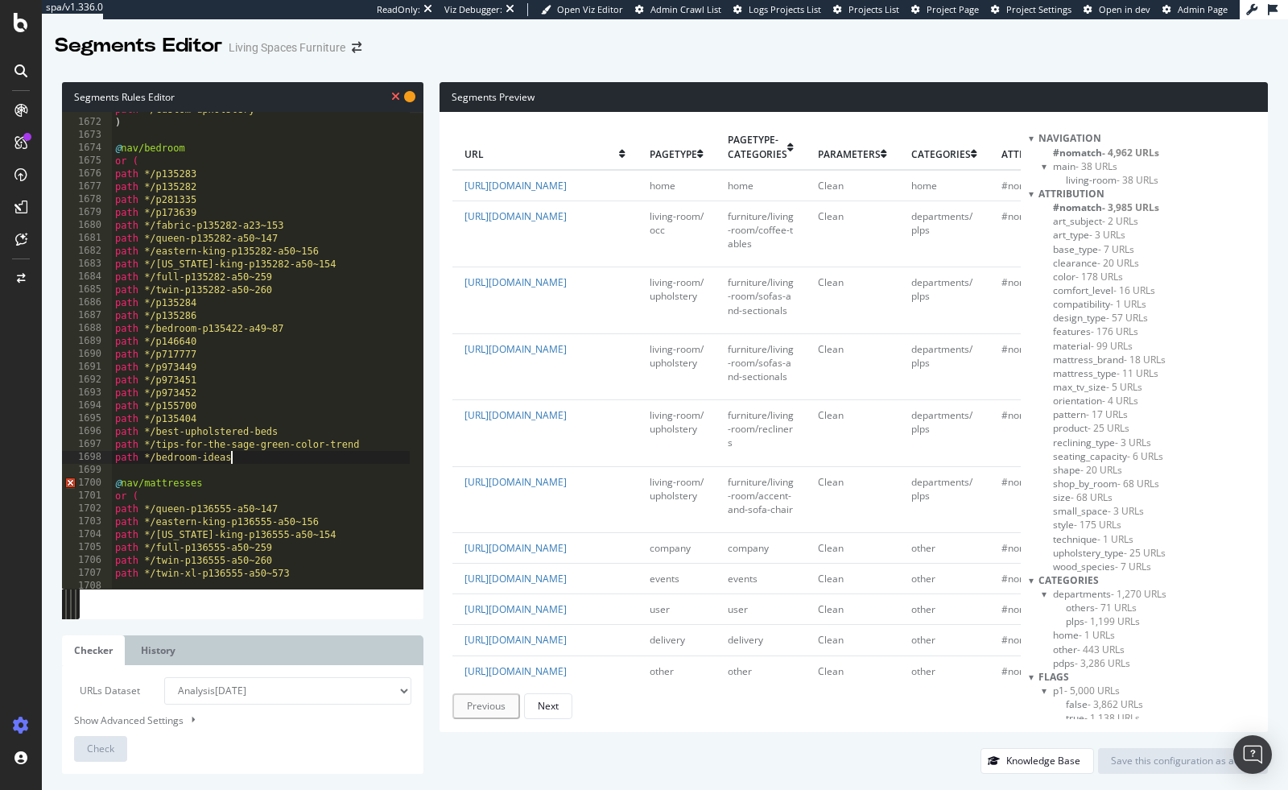
scroll to position [21543, 0]
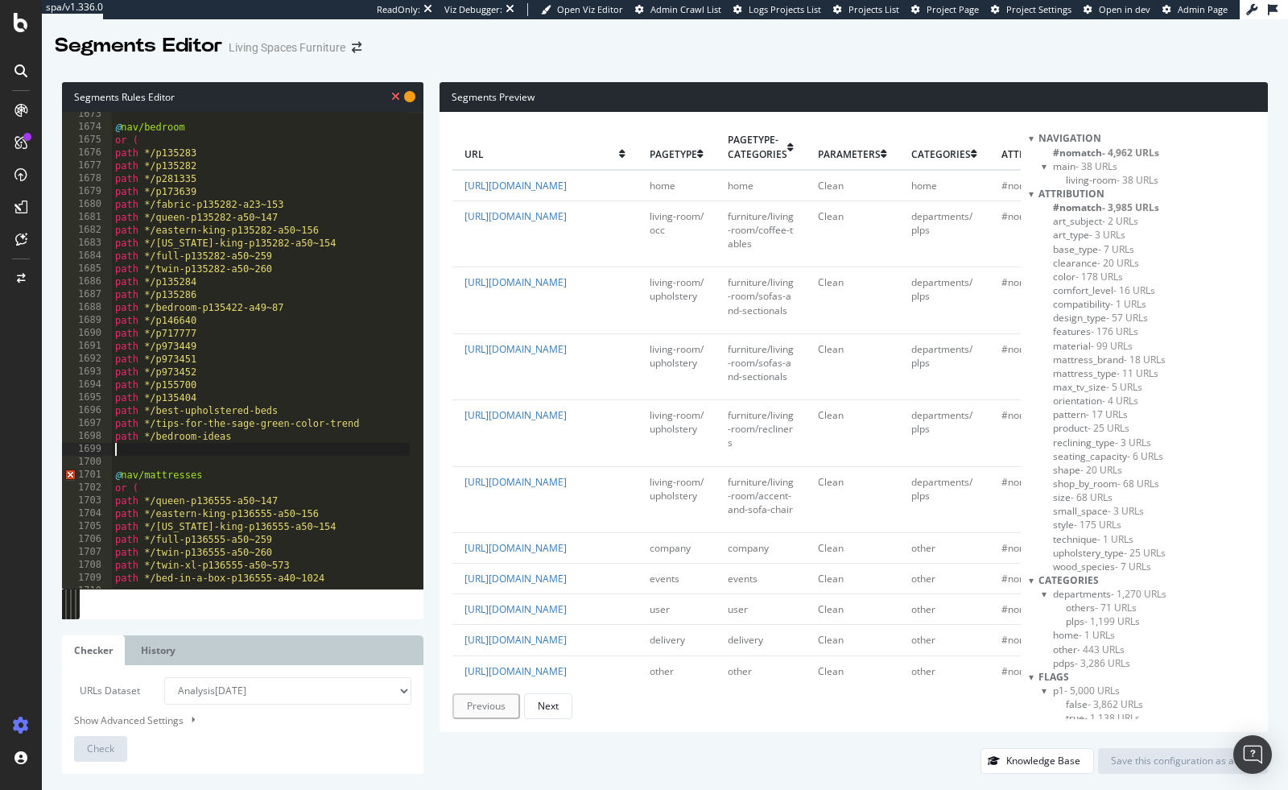
type textarea ")"
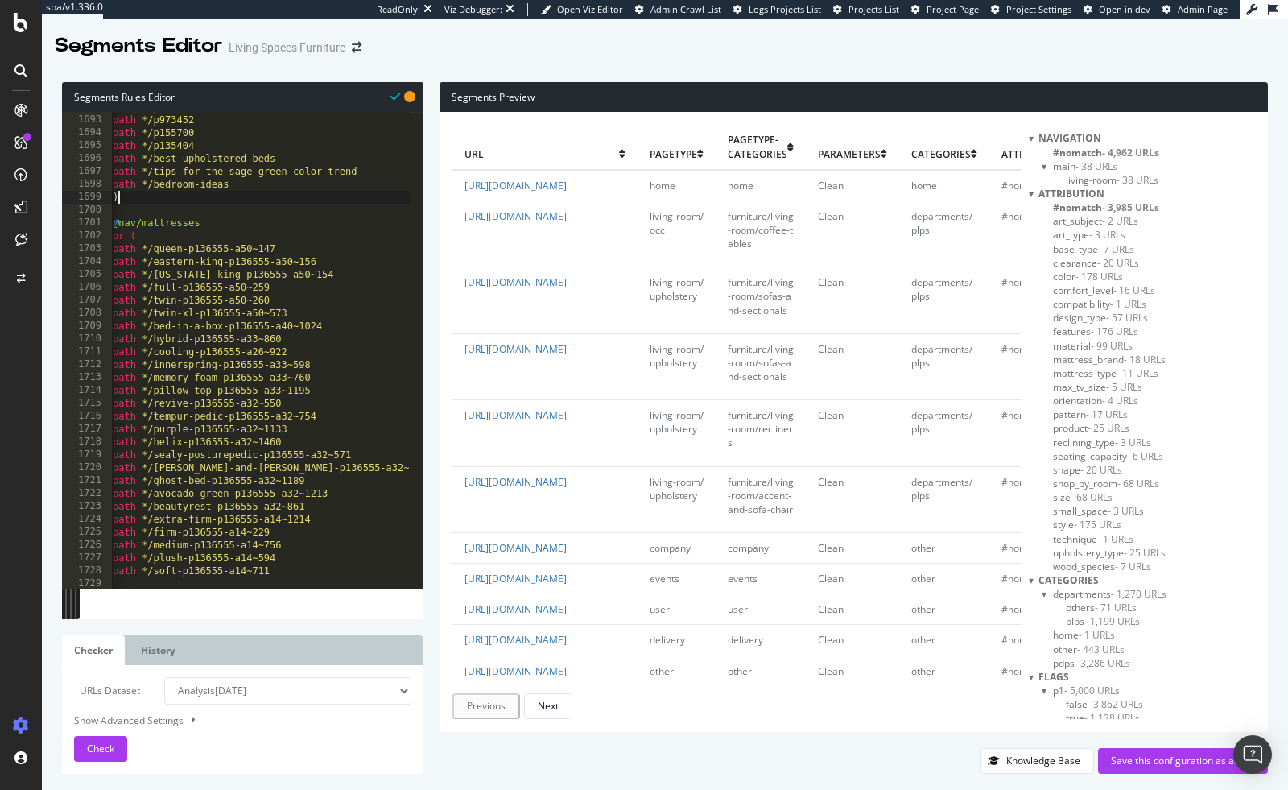
scroll to position [21989, 0]
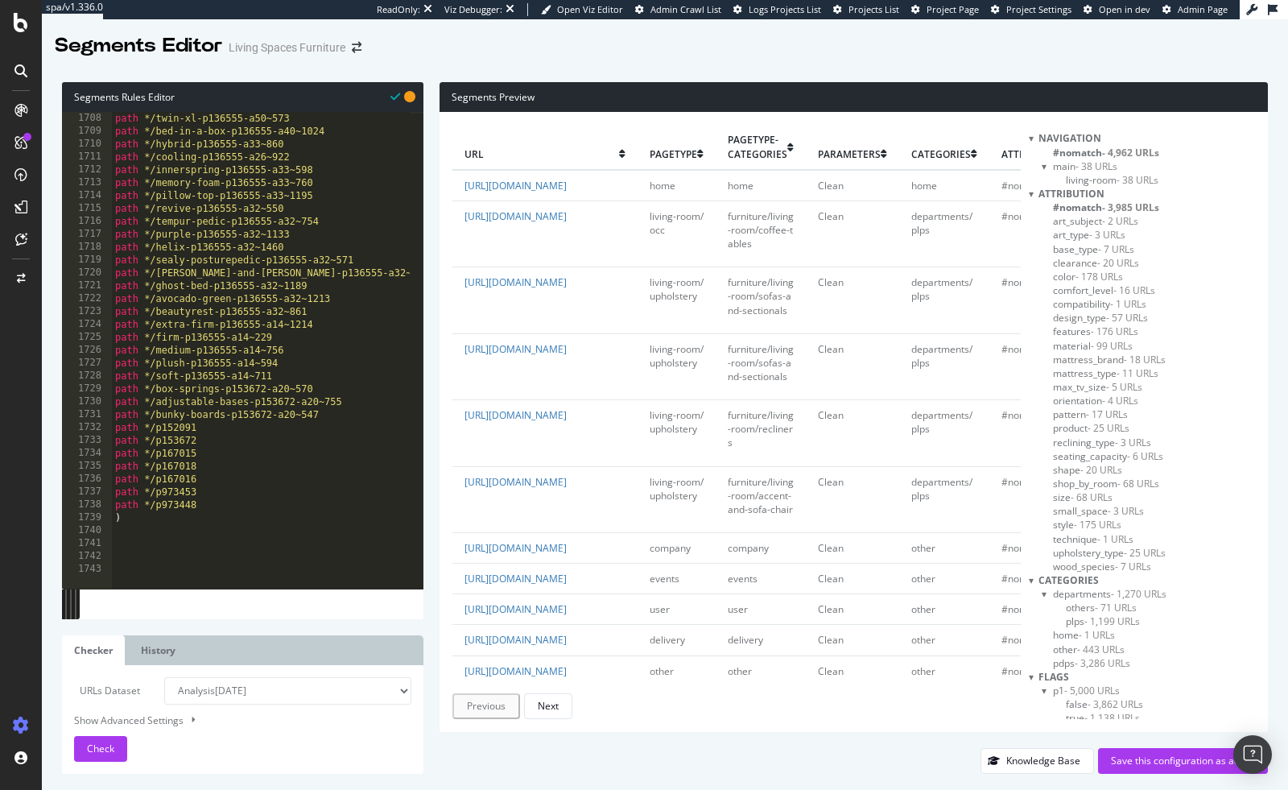
click at [210, 522] on div "path */twin-xl-p136555-a50~573 path */bed-in-a-box-p136555-a40~1024 path */hybr…" at bounding box center [468, 357] width 713 height 490
click at [147, 553] on div "path */twin-xl-p136555-a50~573 path */bed-in-a-box-p136555-a40~1024 path */hybr…" at bounding box center [468, 357] width 713 height 490
click at [147, 548] on div "path */twin-xl-p136555-a50~573 path */bed-in-a-box-p136555-a40~1024 path */hybr…" at bounding box center [468, 357] width 713 height 490
type textarea "@nav/dining"
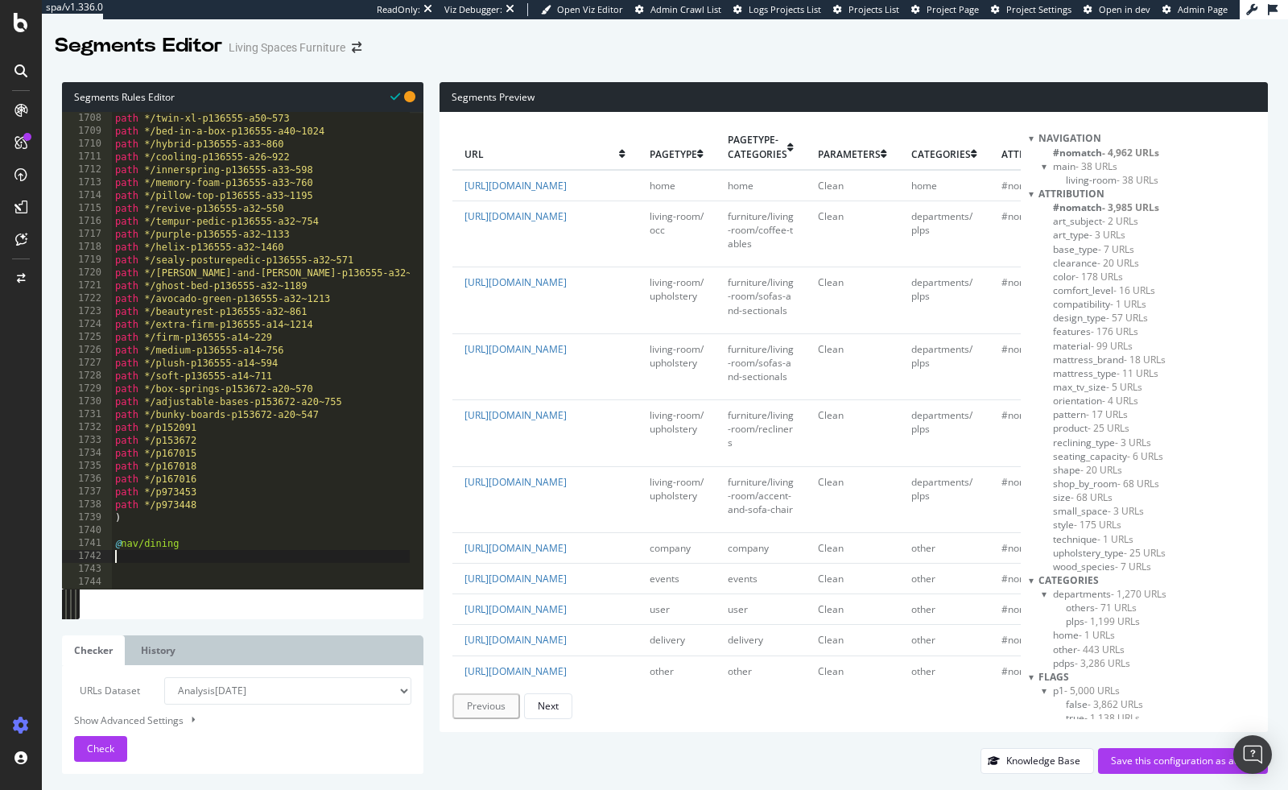
scroll to position [0, 0]
type textarea "or"
type textarea "or ("
paste textarea "path */p883620"
type textarea "path */p883620"
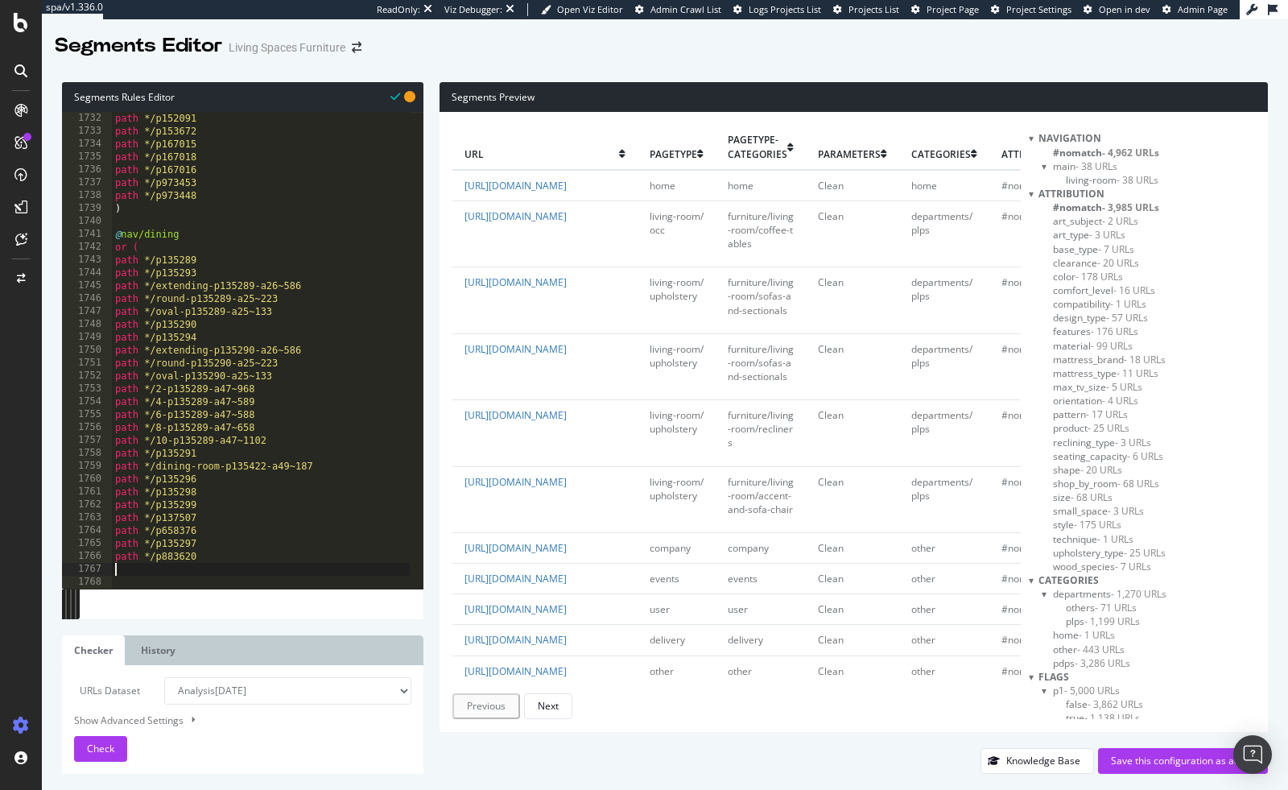
type textarea ")"
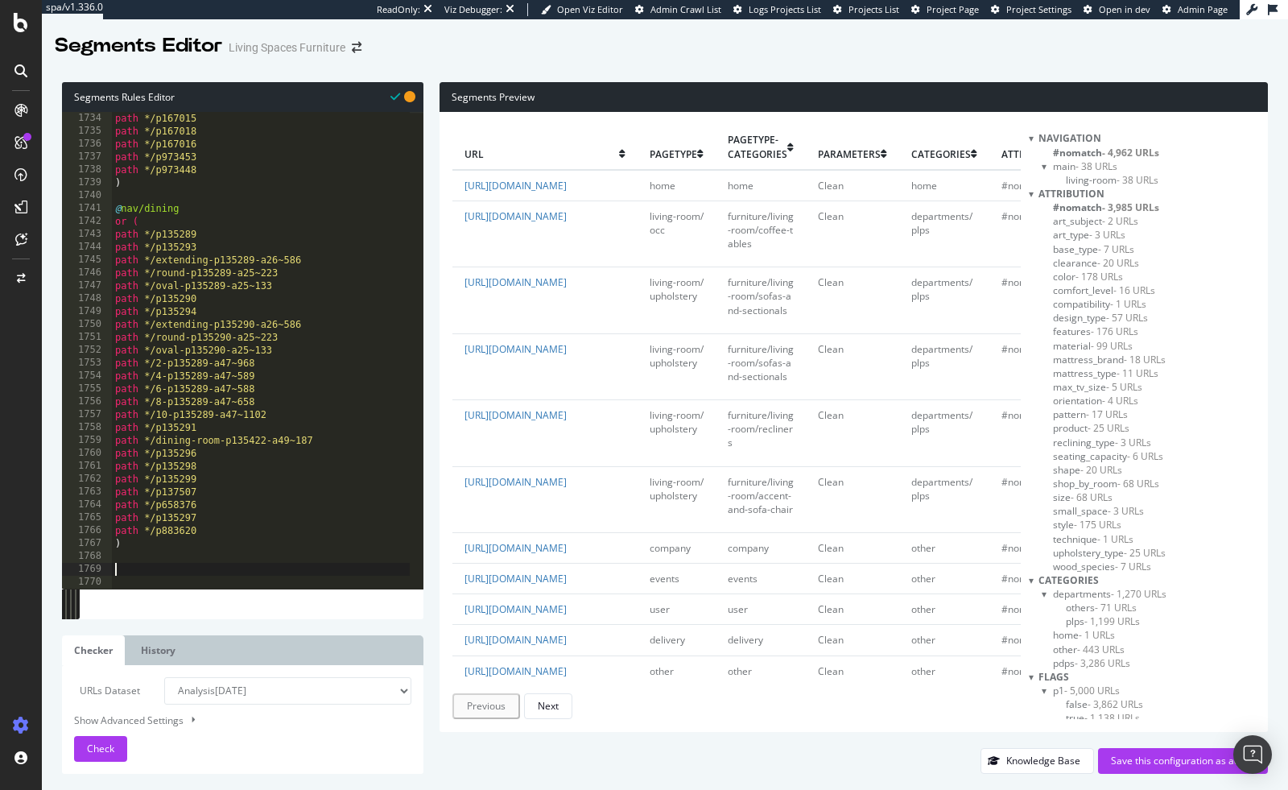
scroll to position [22324, 0]
click at [144, 567] on div "path */p167015 path */p167018 path */p167016 path */p973453 path */p973448 ) @ …" at bounding box center [468, 357] width 713 height 490
type textarea "@nav/home-office"
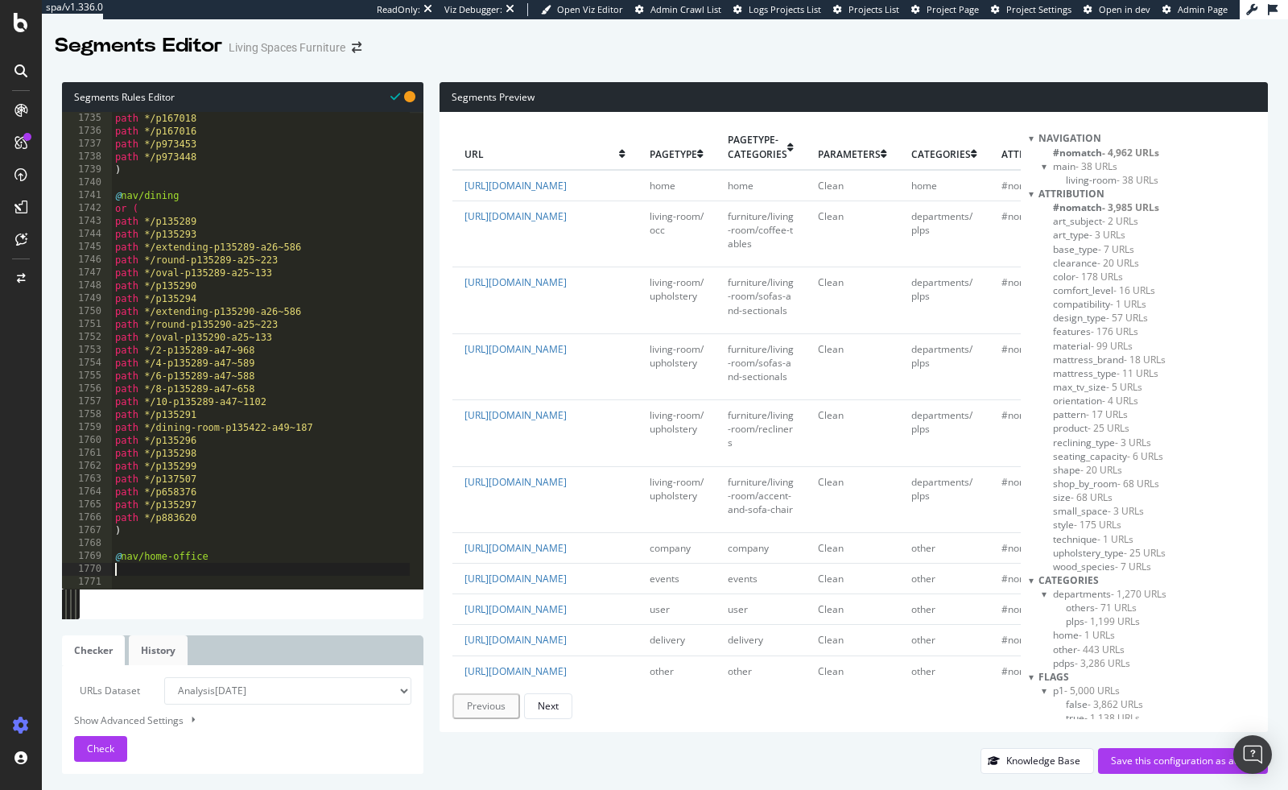
paste textarea "path */office-p155710-a49~19"
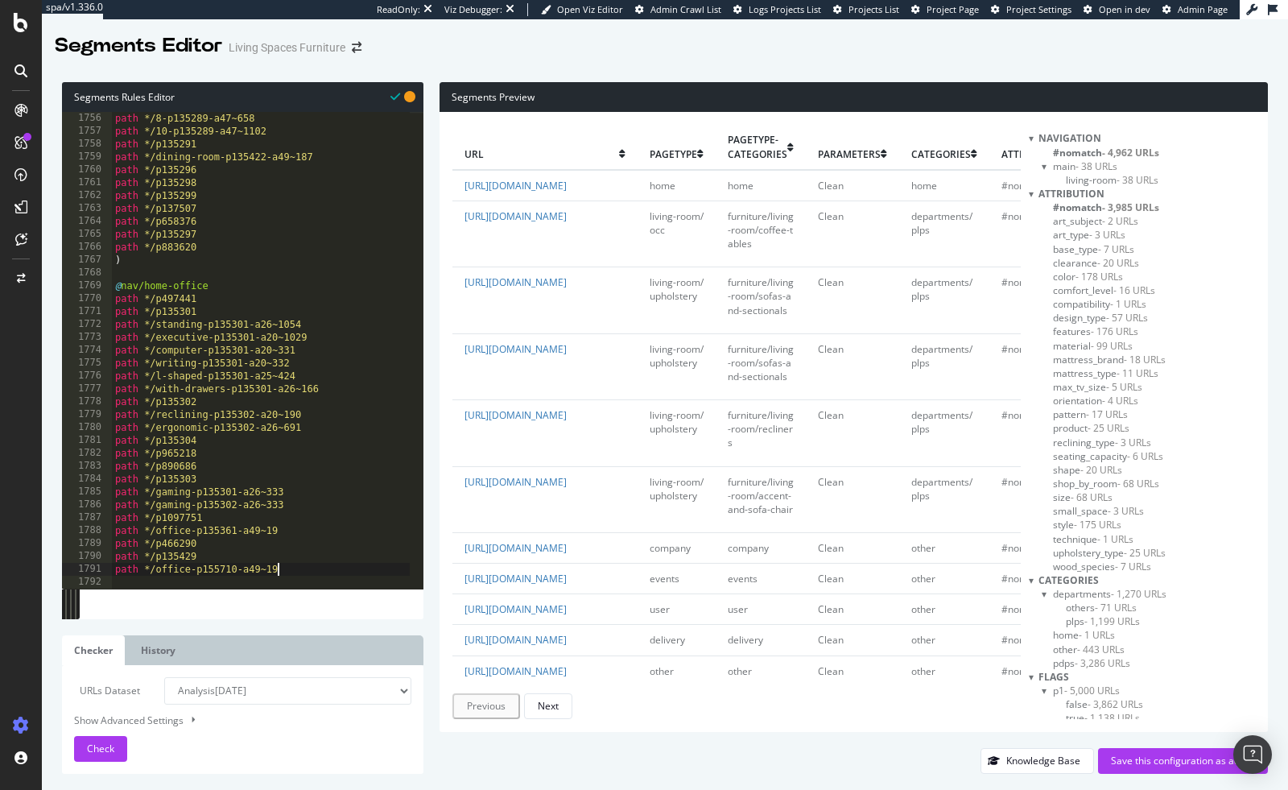
click at [228, 290] on div "path */8-p135289-a47~658 path */10-p135289-a47~1102 path */p135291 path */dinin…" at bounding box center [468, 357] width 713 height 490
type textarea "@nav/home-office"
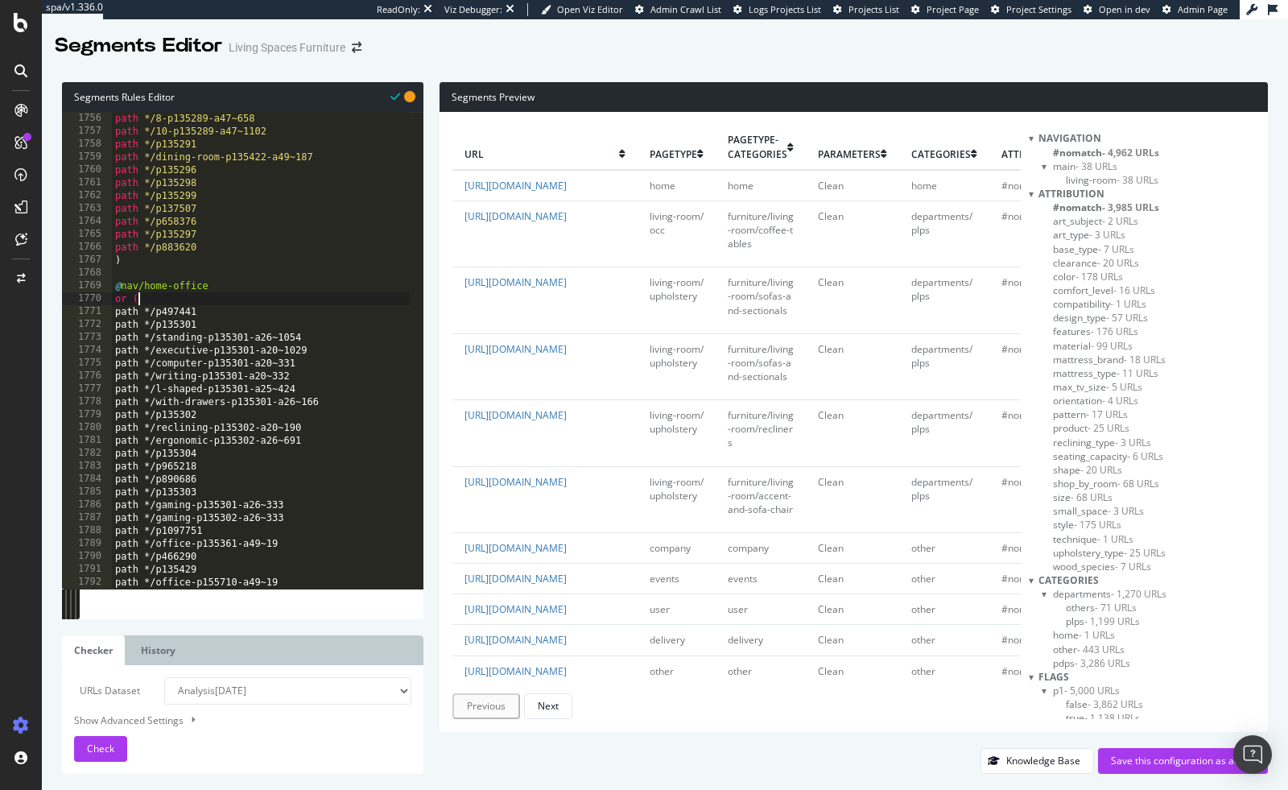
scroll to position [0, 1]
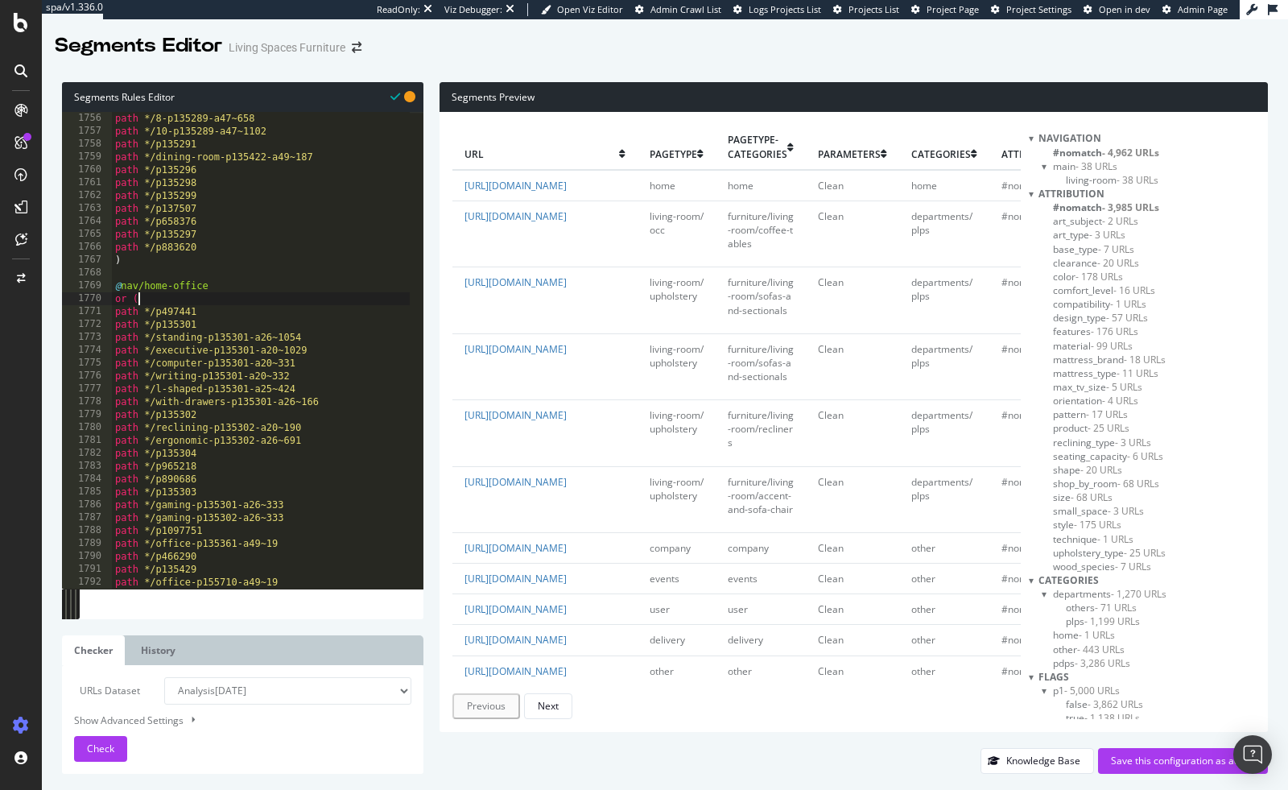
click at [316, 565] on div "path */8-p135289-a47~658 path */10-p135289-a47~1102 path */p135291 path */dinin…" at bounding box center [468, 357] width 713 height 490
type textarea "path */p135429"
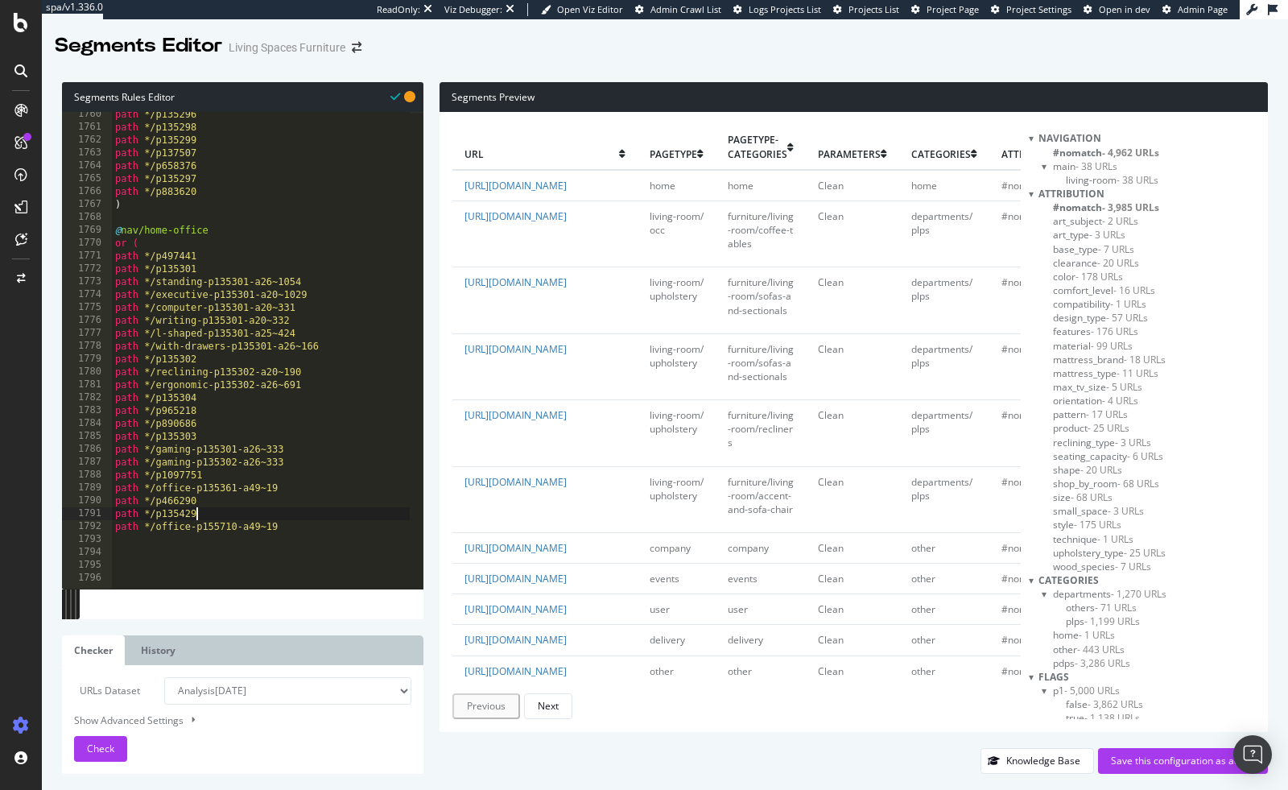
scroll to position [22664, 0]
click at [309, 535] on div "path */p135296 path */p135298 path */p135299 path */p137507 path */p658376 path…" at bounding box center [468, 353] width 713 height 490
type textarea ")"
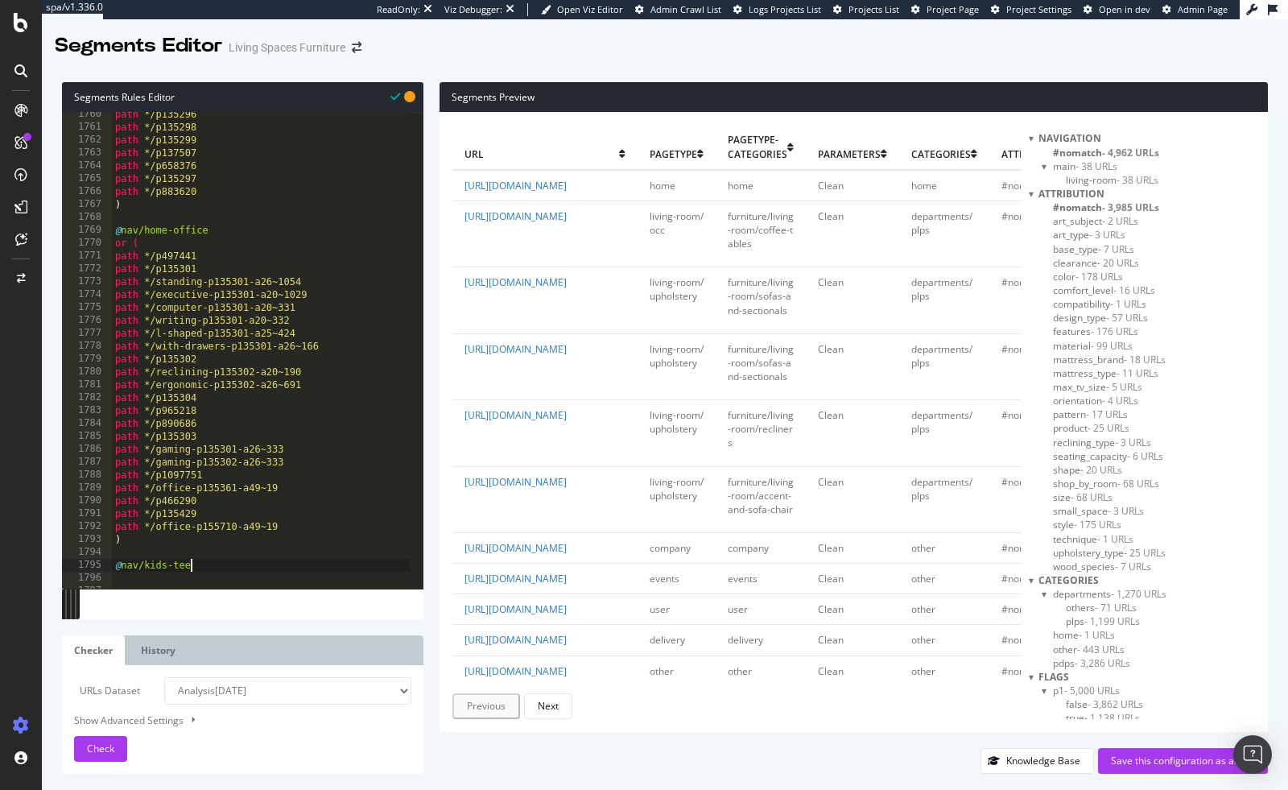
type textarea "@nav/kids-teens"
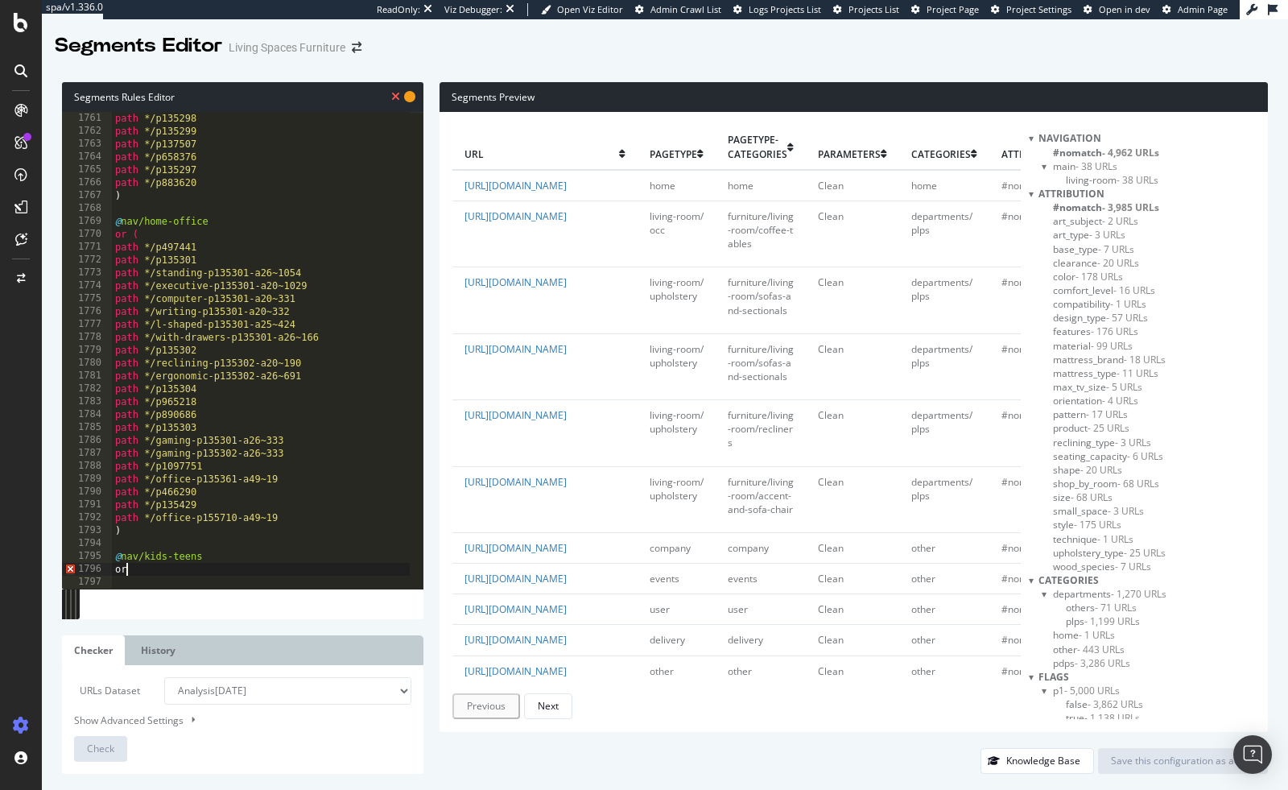
scroll to position [0, 0]
type textarea "or ("
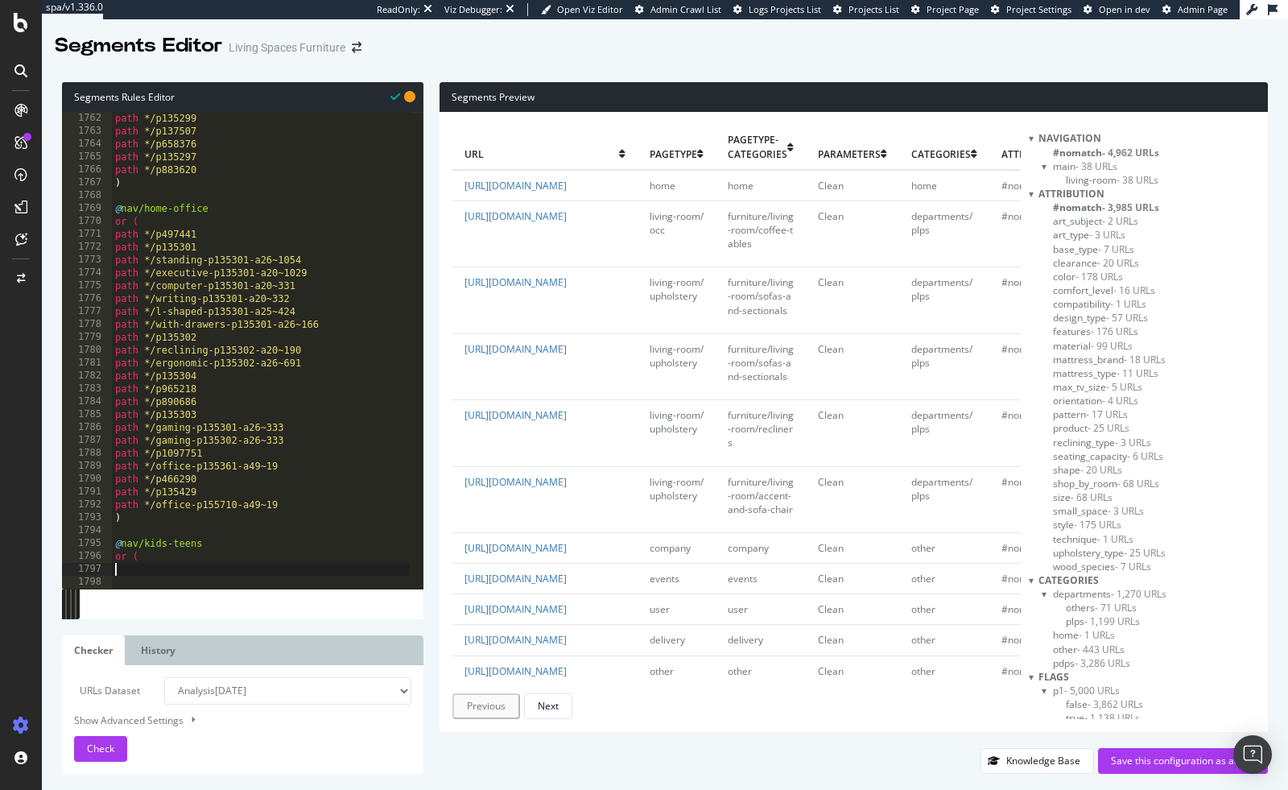
paste textarea "path */room-decor"
type textarea "path */room-decor"
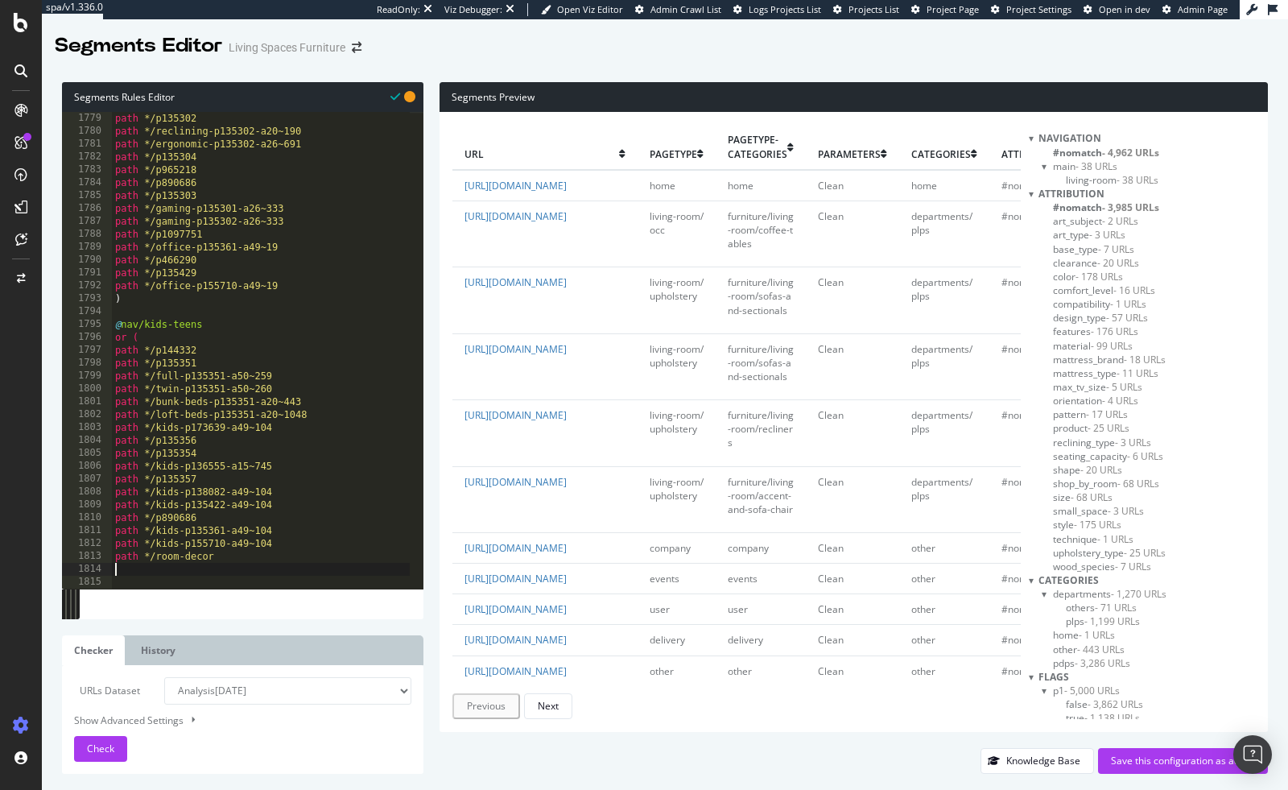
type textarea ")"
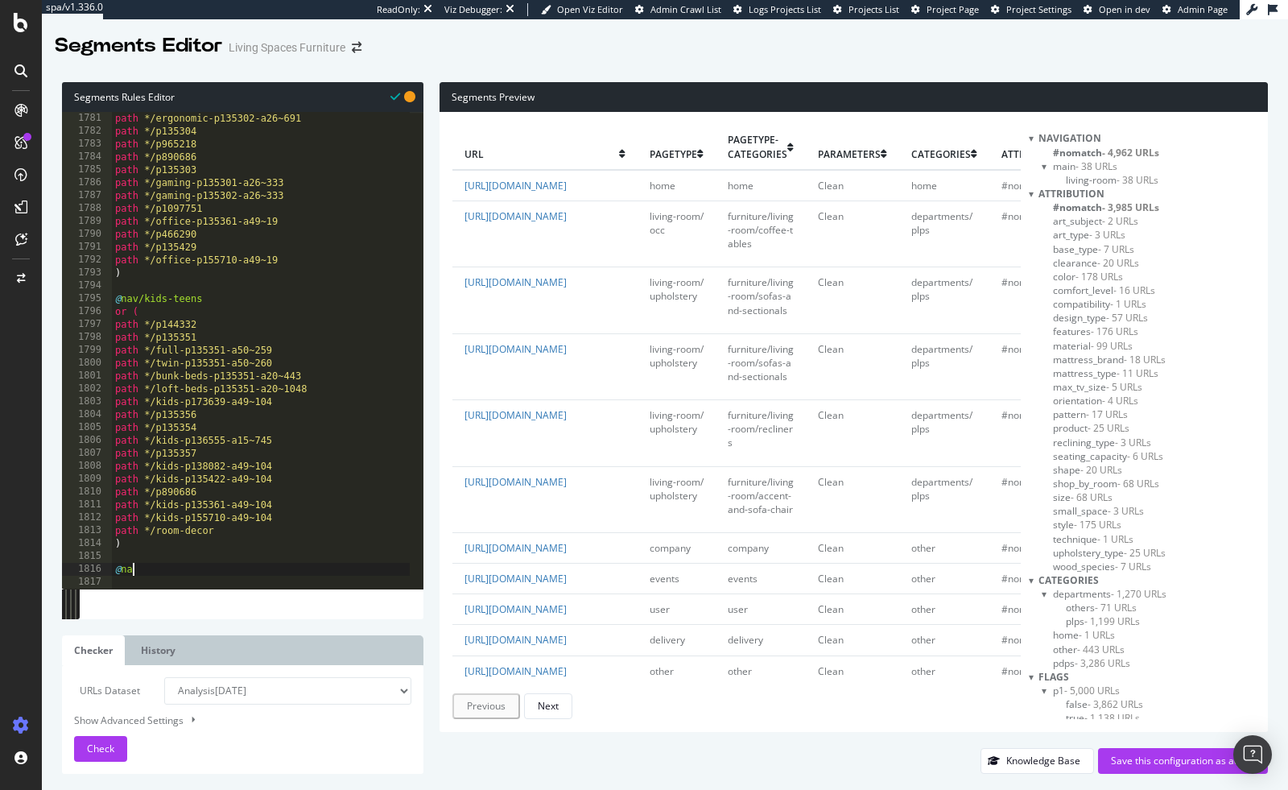
scroll to position [0, 0]
type textarea "@nav/outdoor"
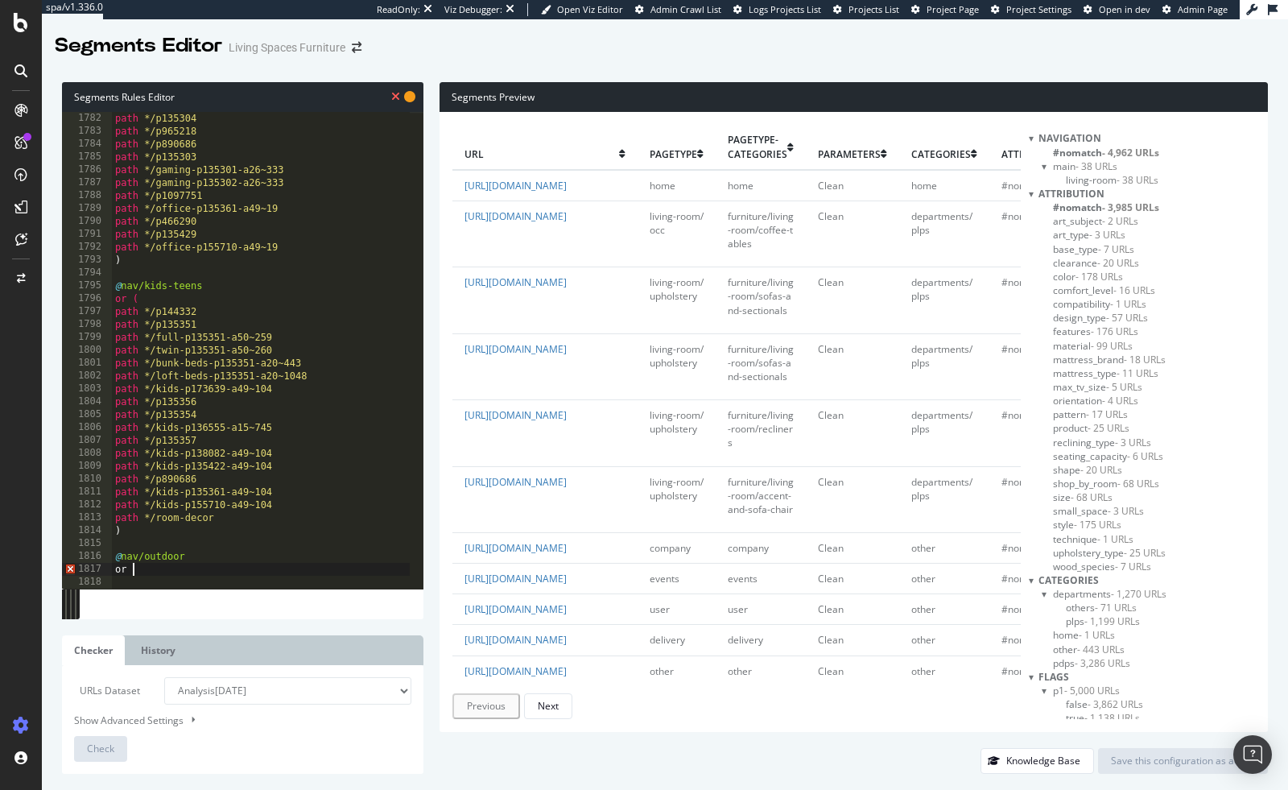
type textarea "or ("
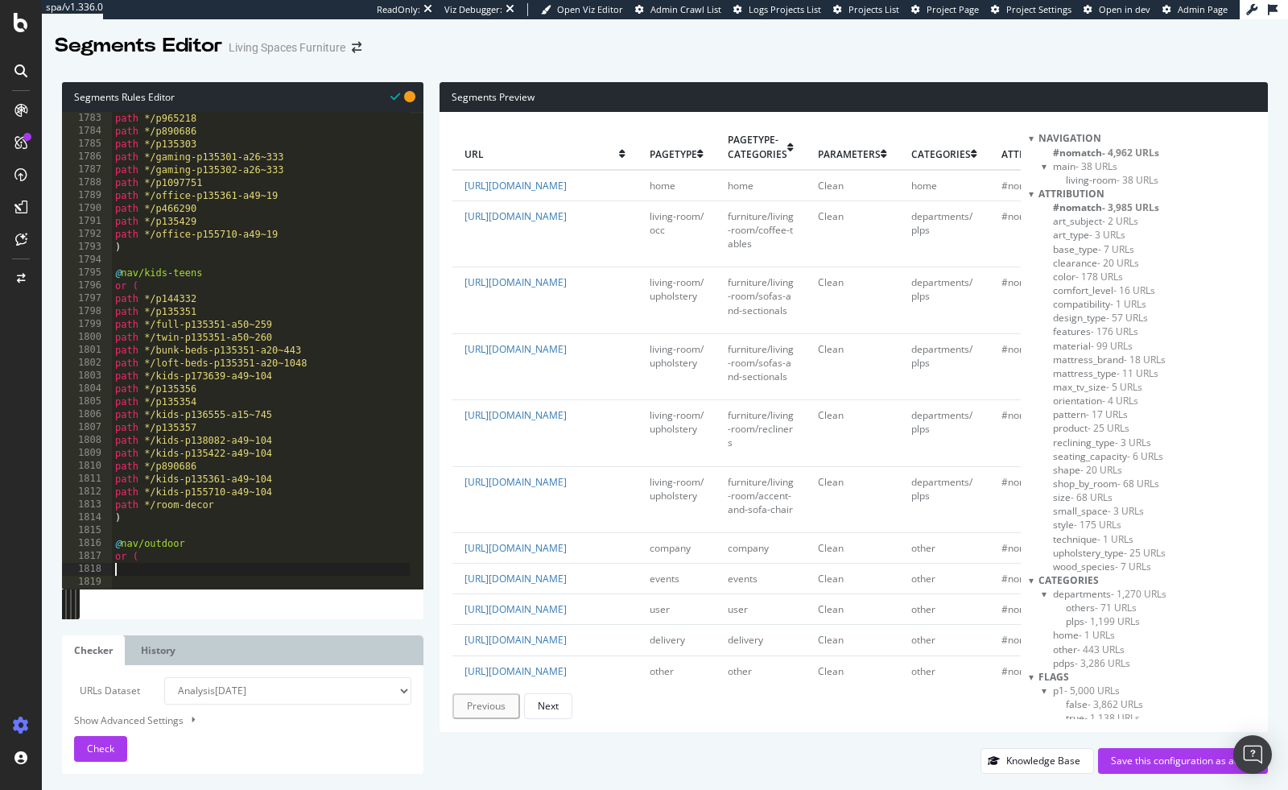
paste textarea "path */p774933"
type textarea "path */p774933"
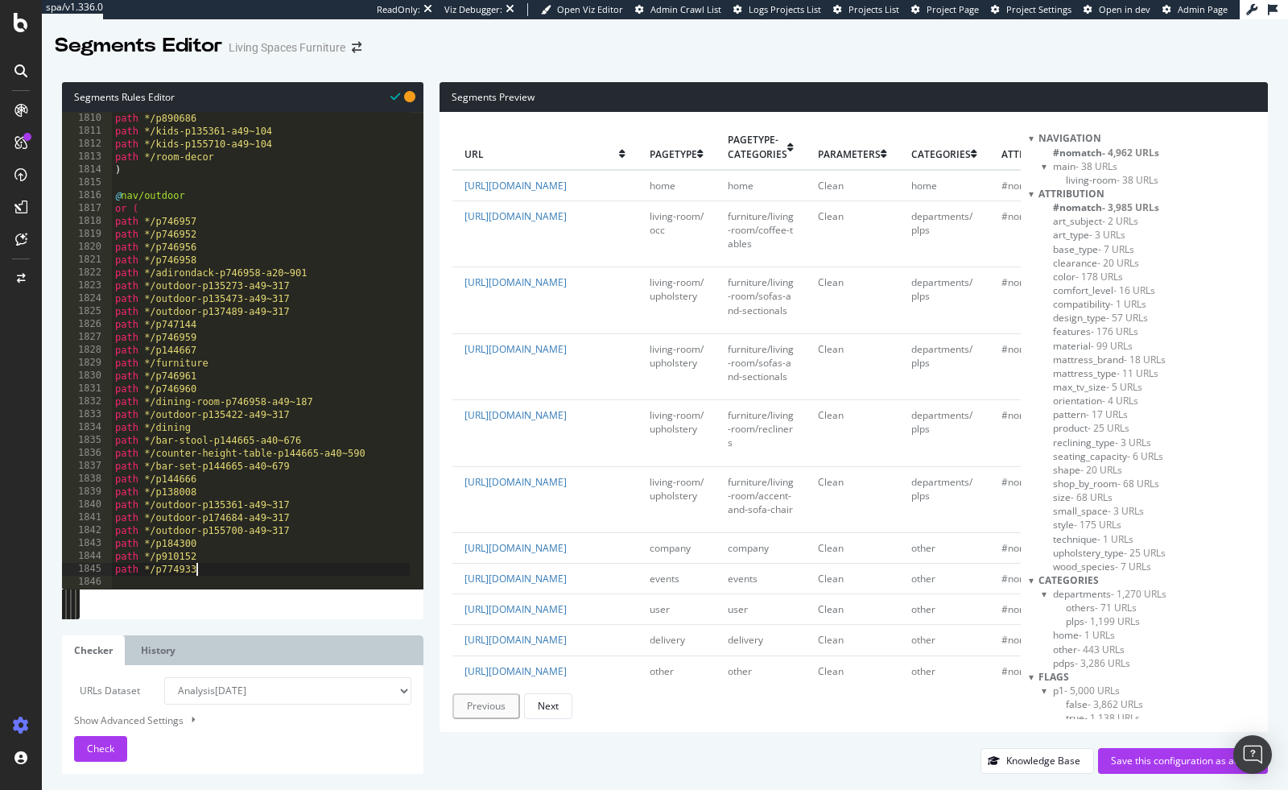
scroll to position [23316, 0]
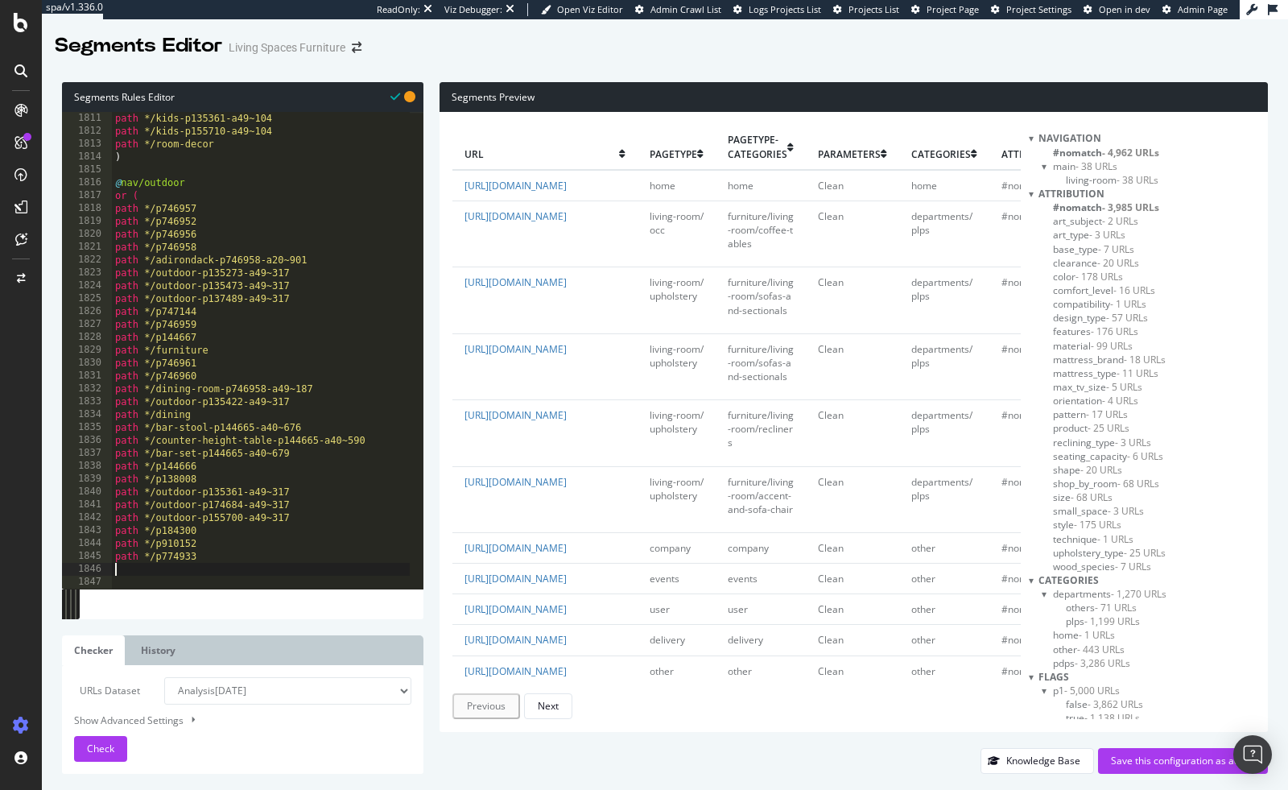
type textarea ")"
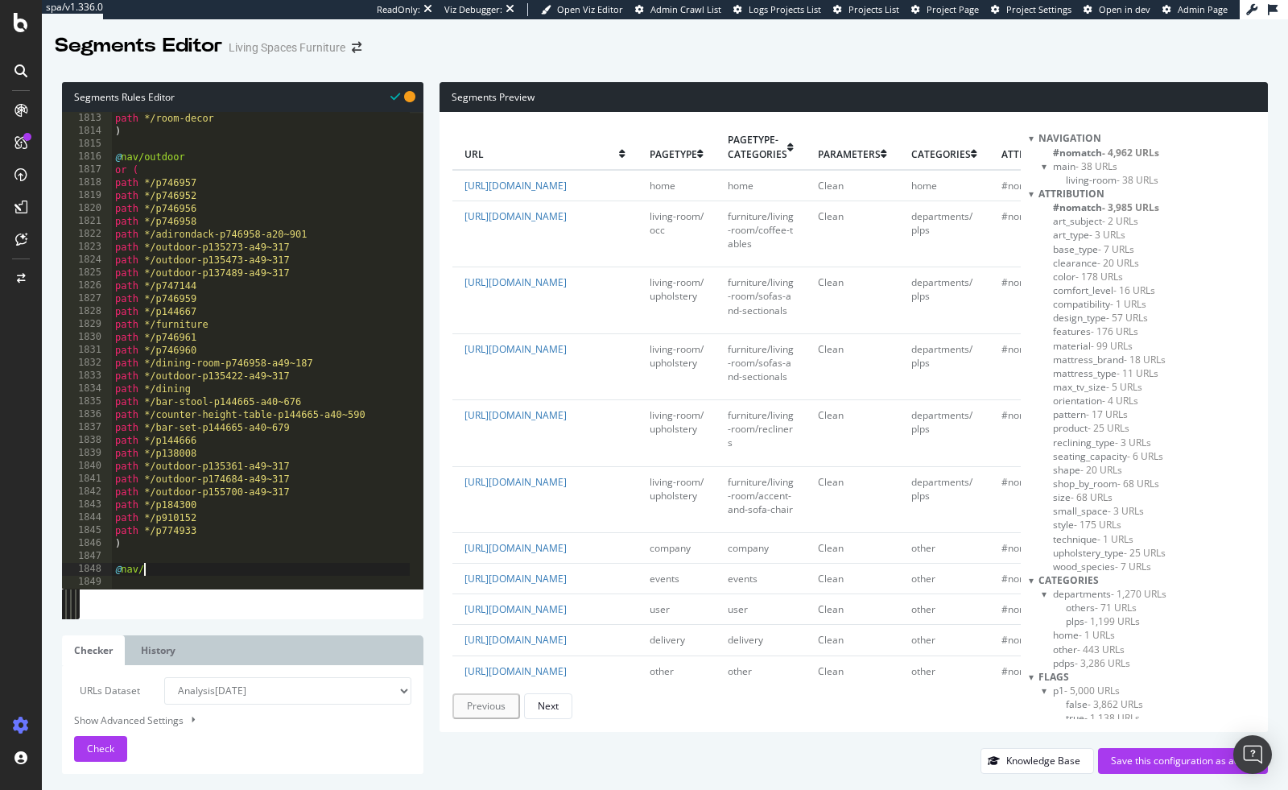
scroll to position [0, 1]
type textarea "@nav/rugs"
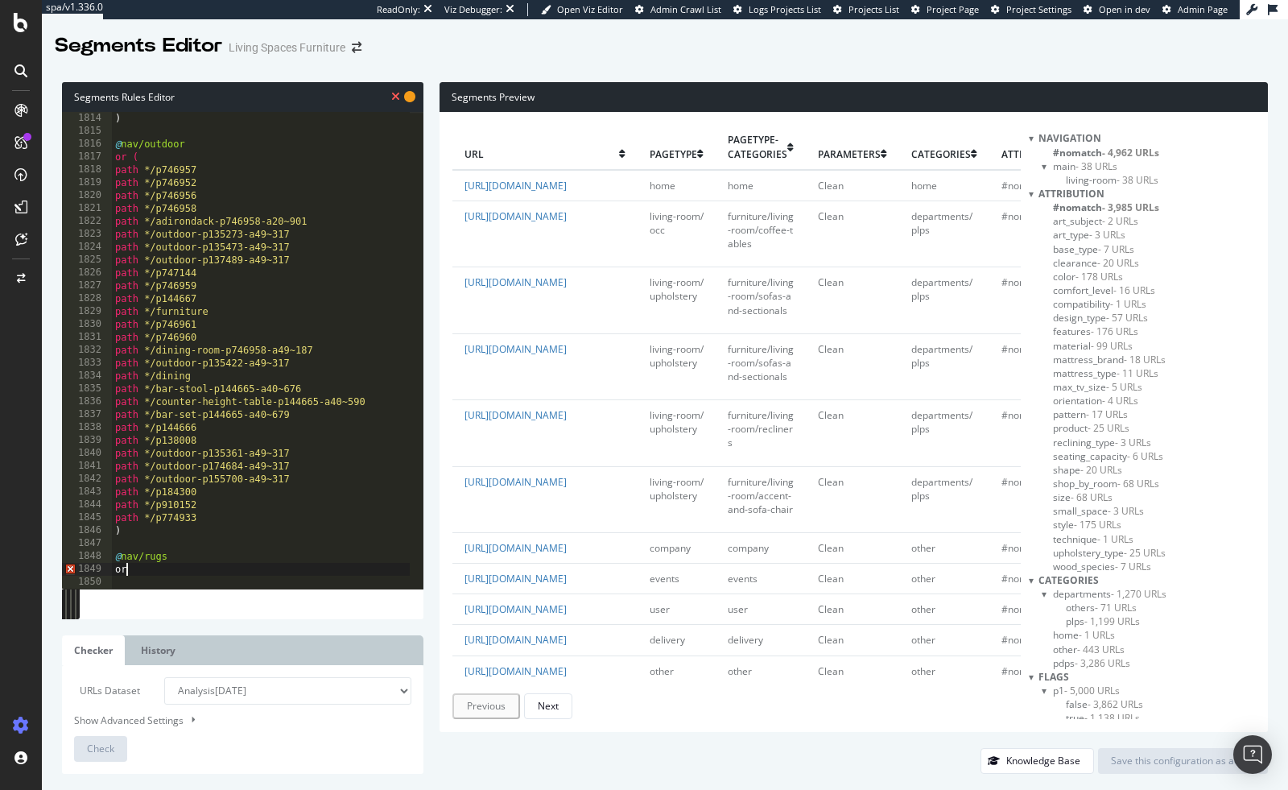
type textarea "or ("
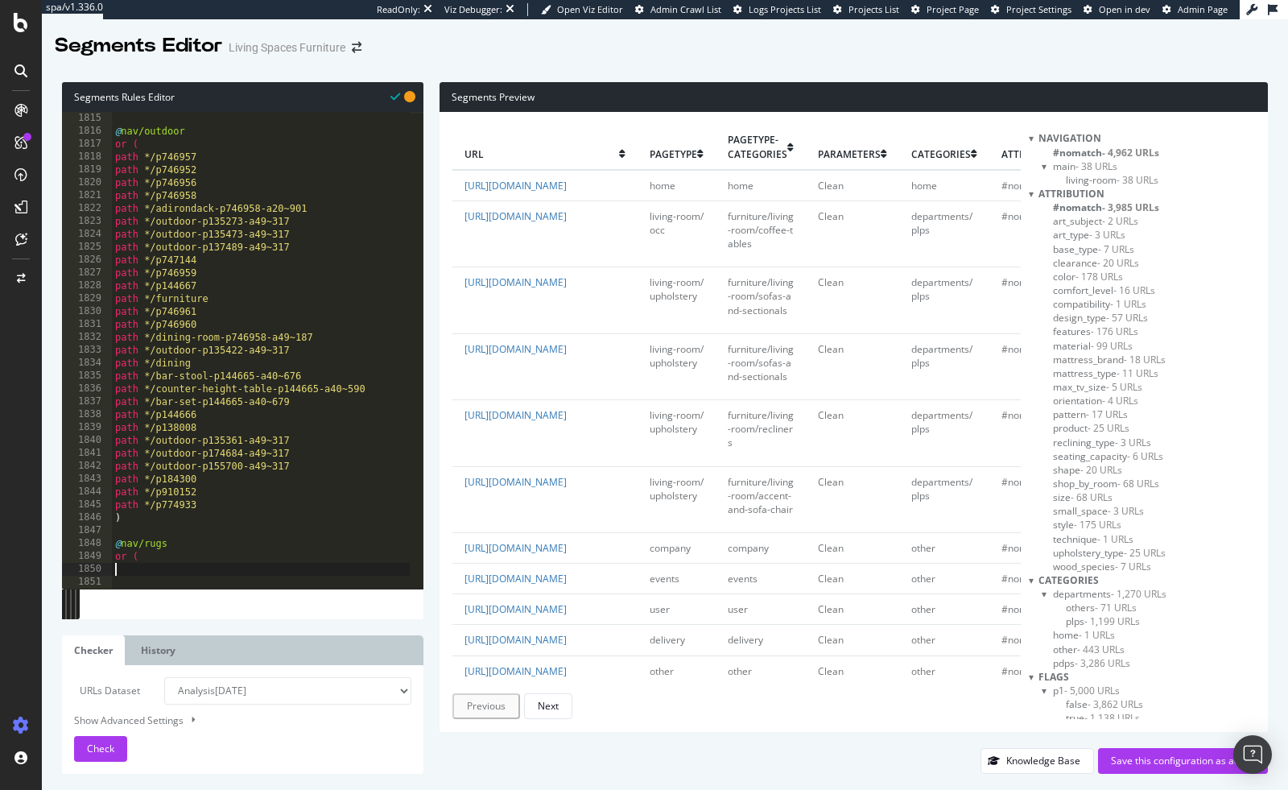
paste textarea ")"
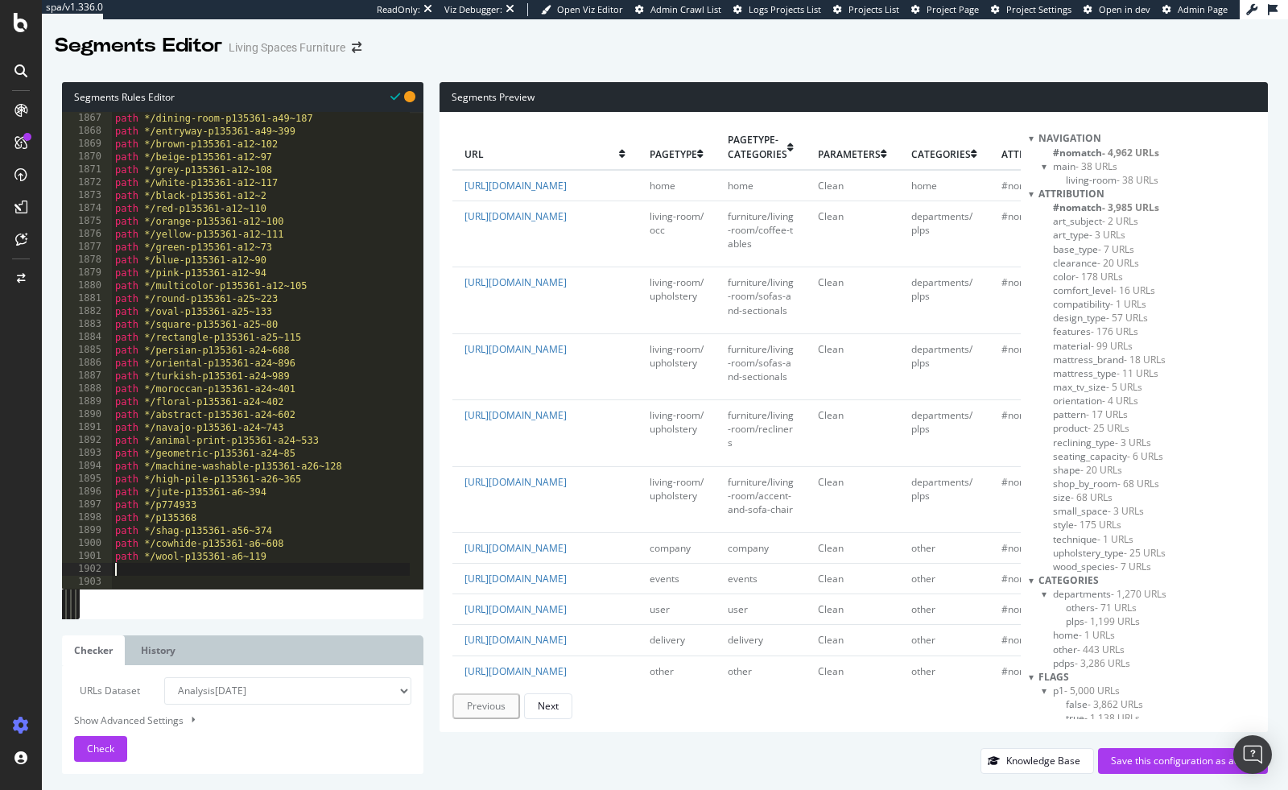
type textarea ")"
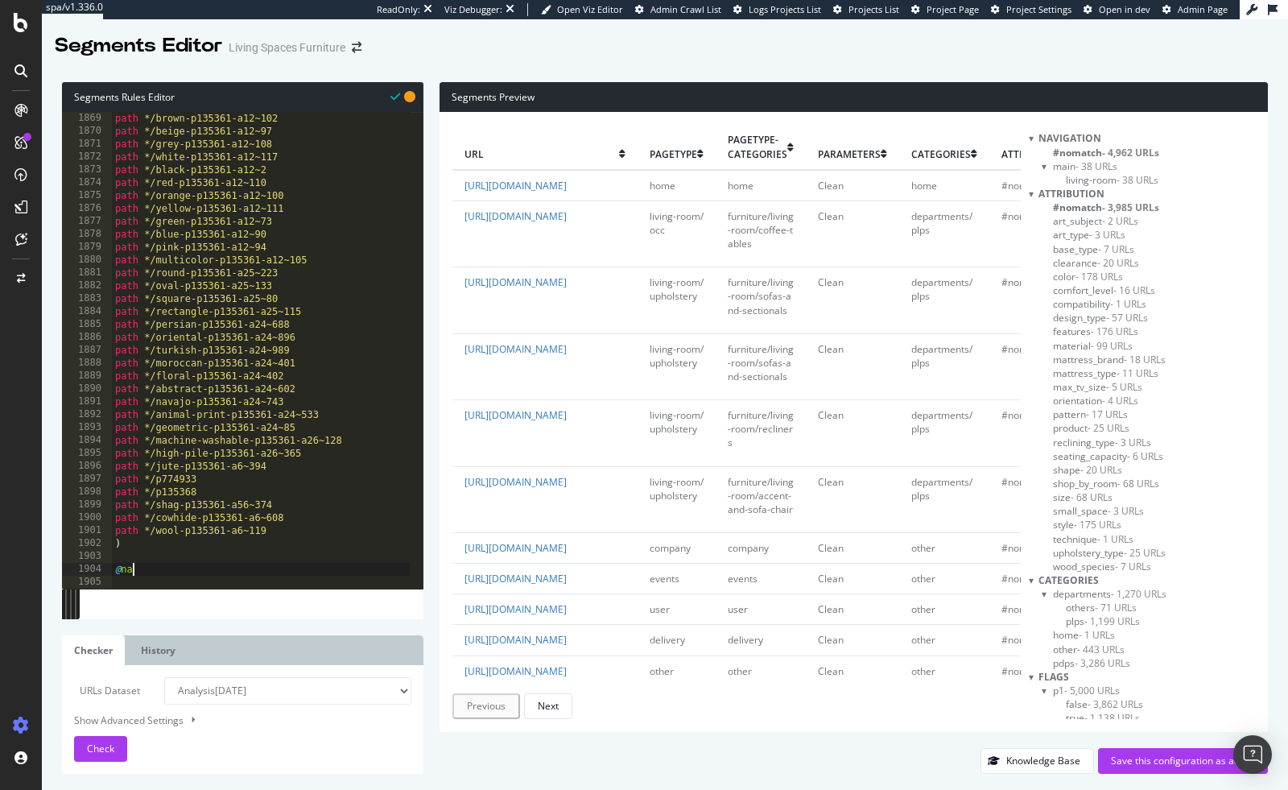
scroll to position [0, 1]
type textarea "@nav/decor"
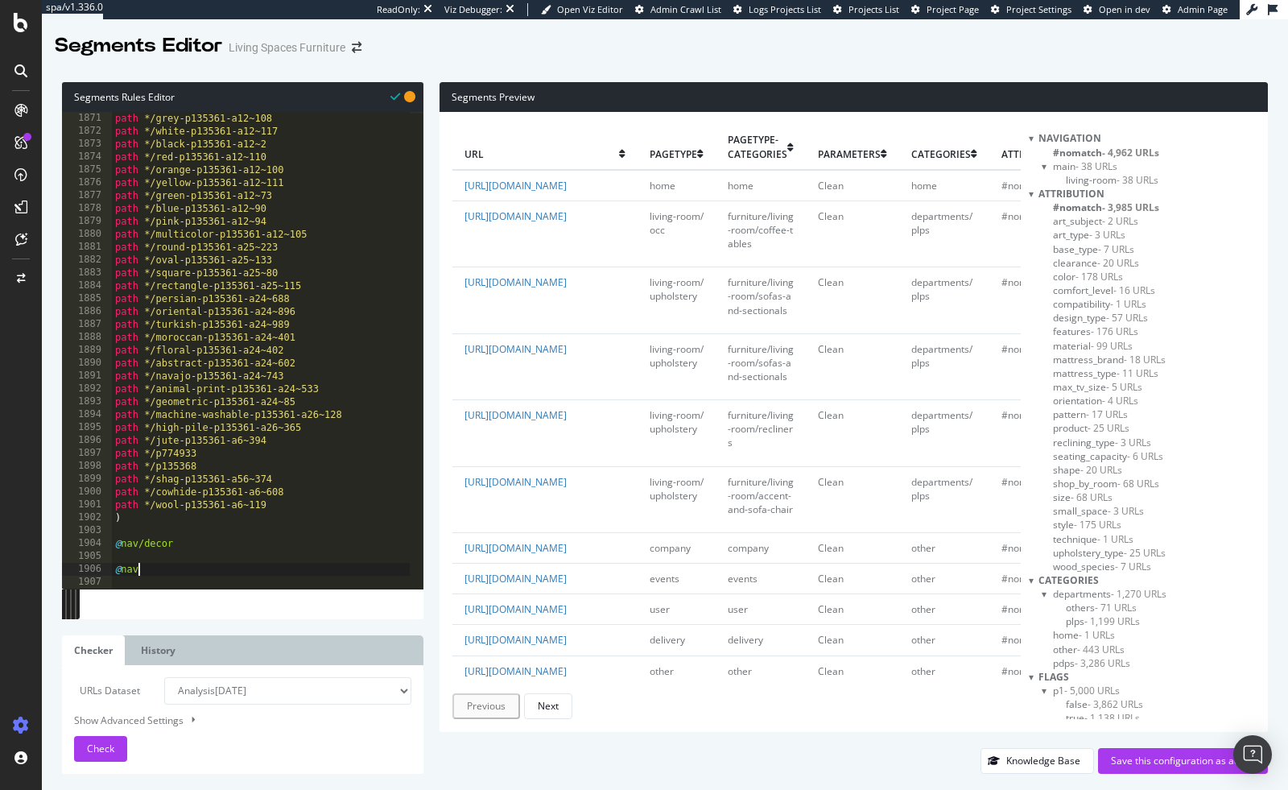
scroll to position [0, 0]
type textarea "@"
type textarea "@nav/trends"
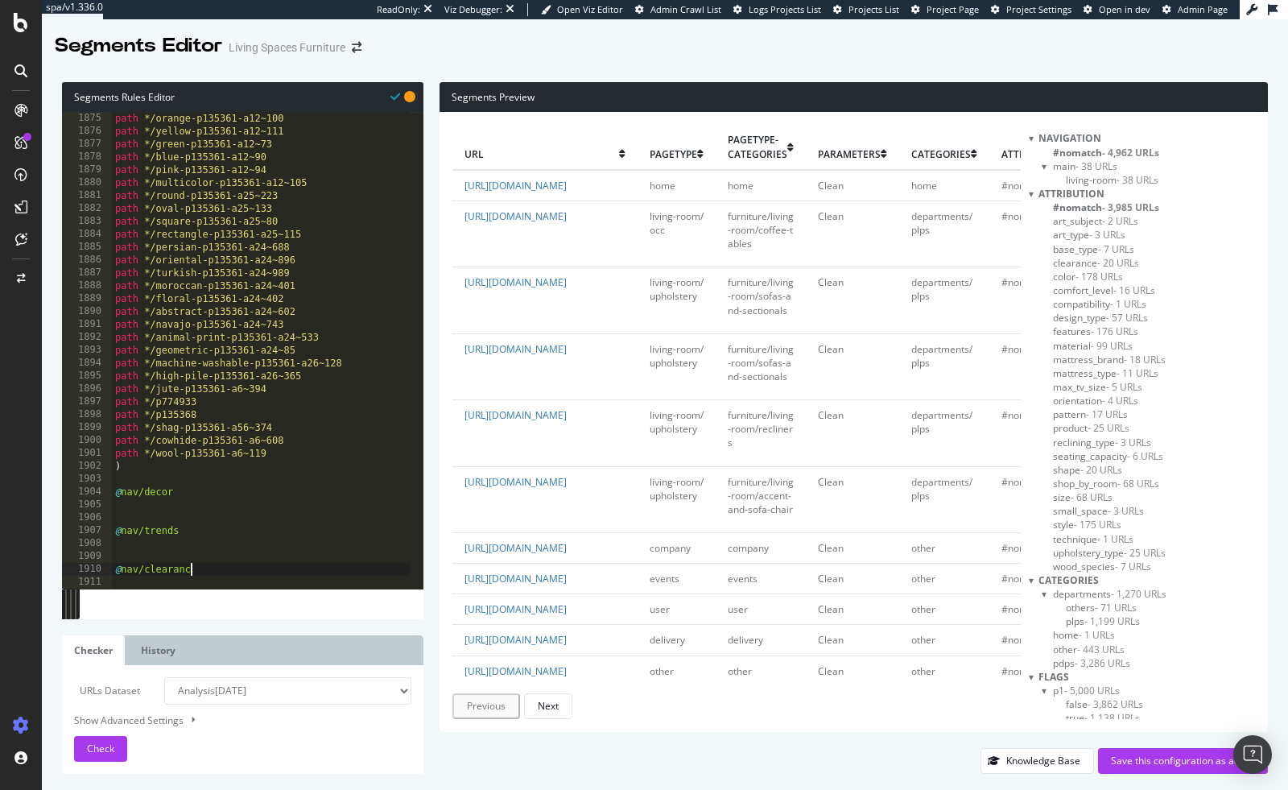
scroll to position [0, 6]
click at [169, 495] on div "path */orange-p135361-a12~100 path */yellow-p135361-a12~111 path */green-p13536…" at bounding box center [468, 357] width 713 height 490
type textarea "@nav/decor"
click at [169, 505] on div "path */orange-p135361-a12~100 path */yellow-p135361-a12~111 path */green-p13536…" at bounding box center [468, 357] width 713 height 490
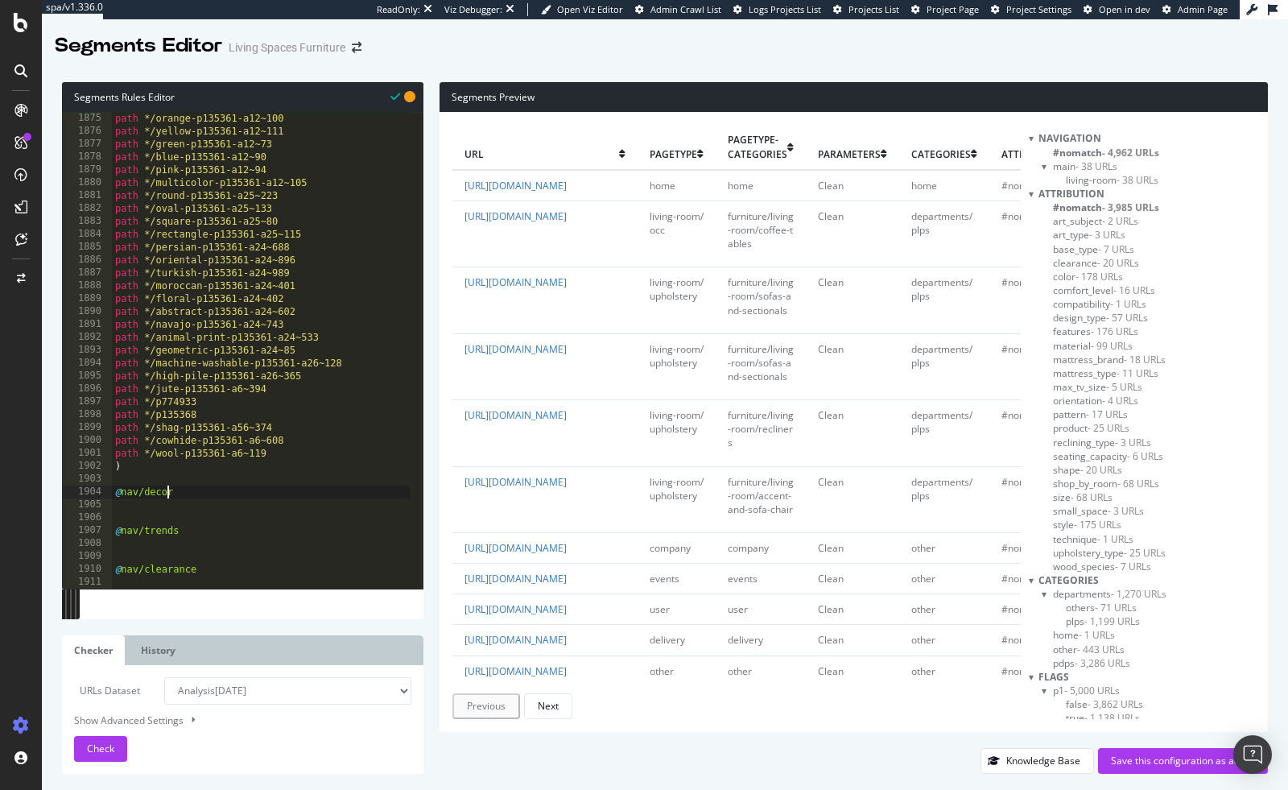
scroll to position [0, 0]
type textarea "or ("
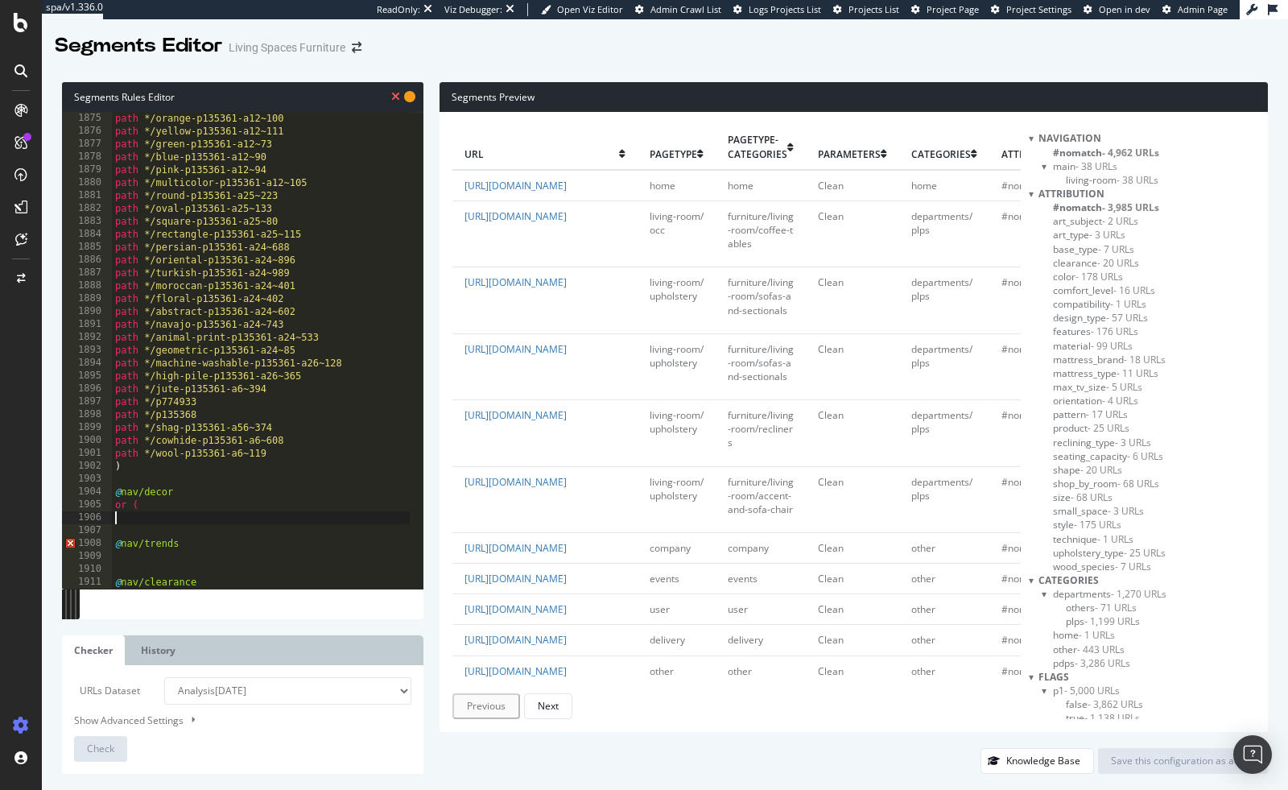
paste textarea "path */p973448"
type textarea "path */p973448"
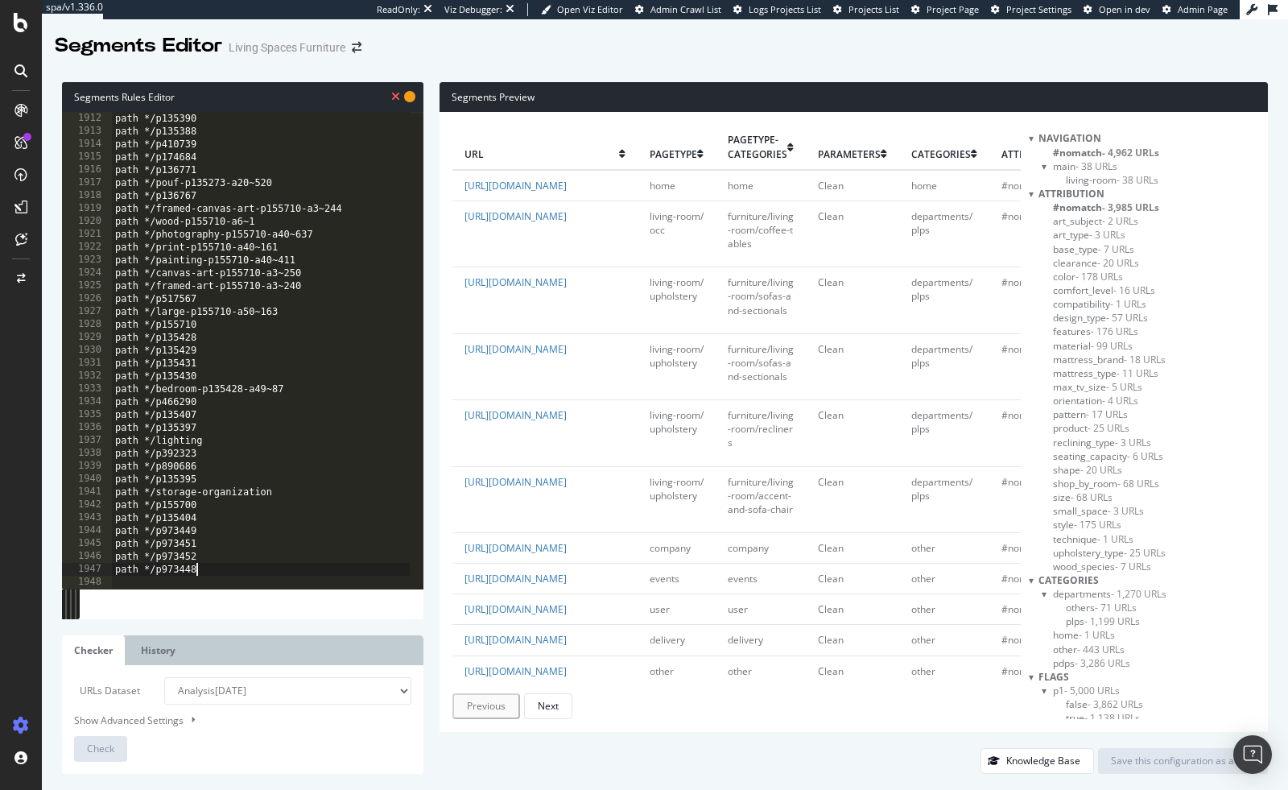
scroll to position [24630, 0]
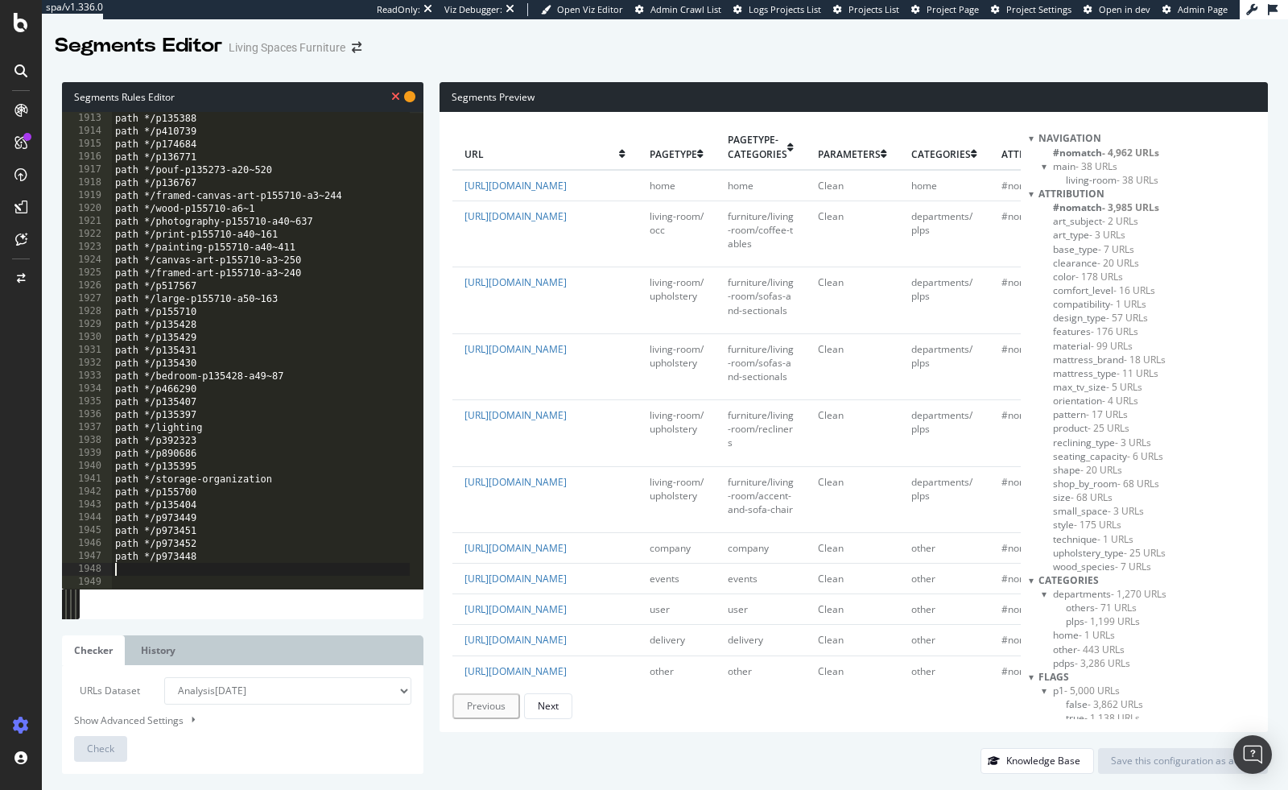
type textarea ")"
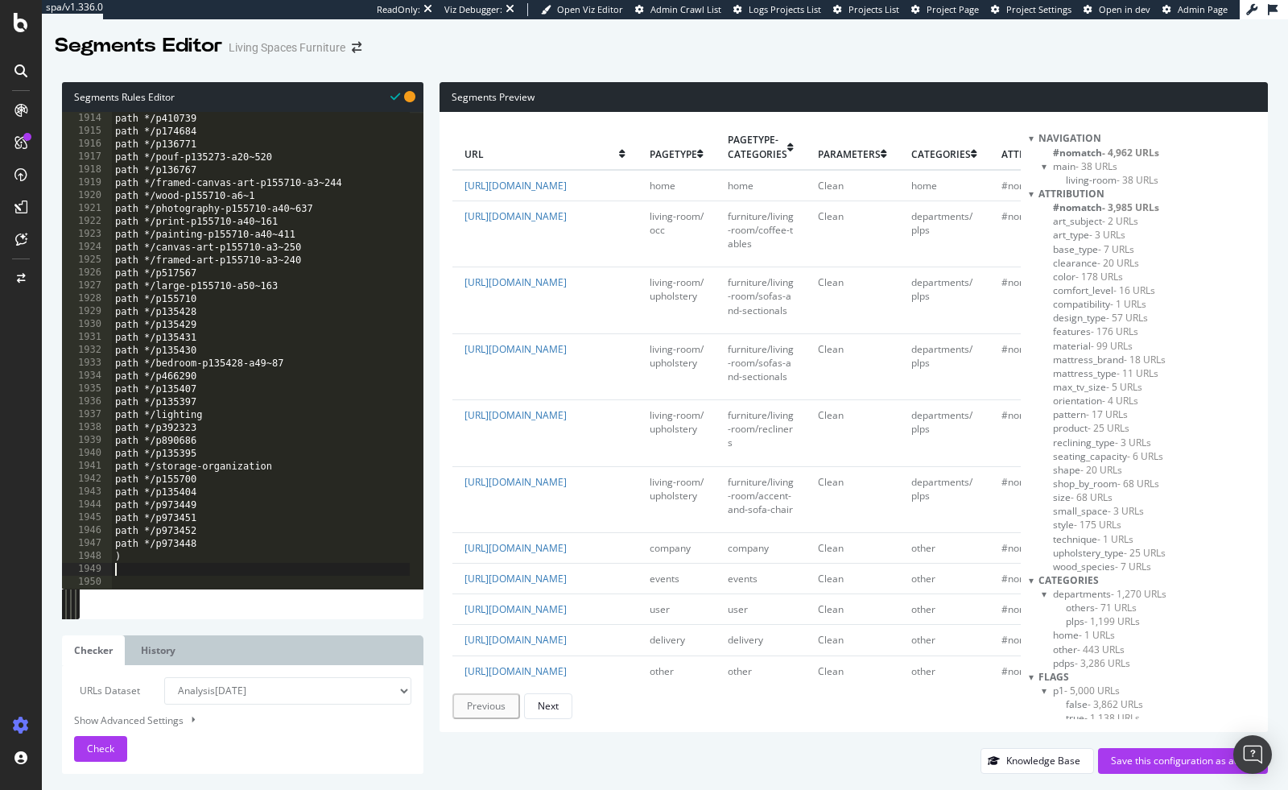
type textarea ")"
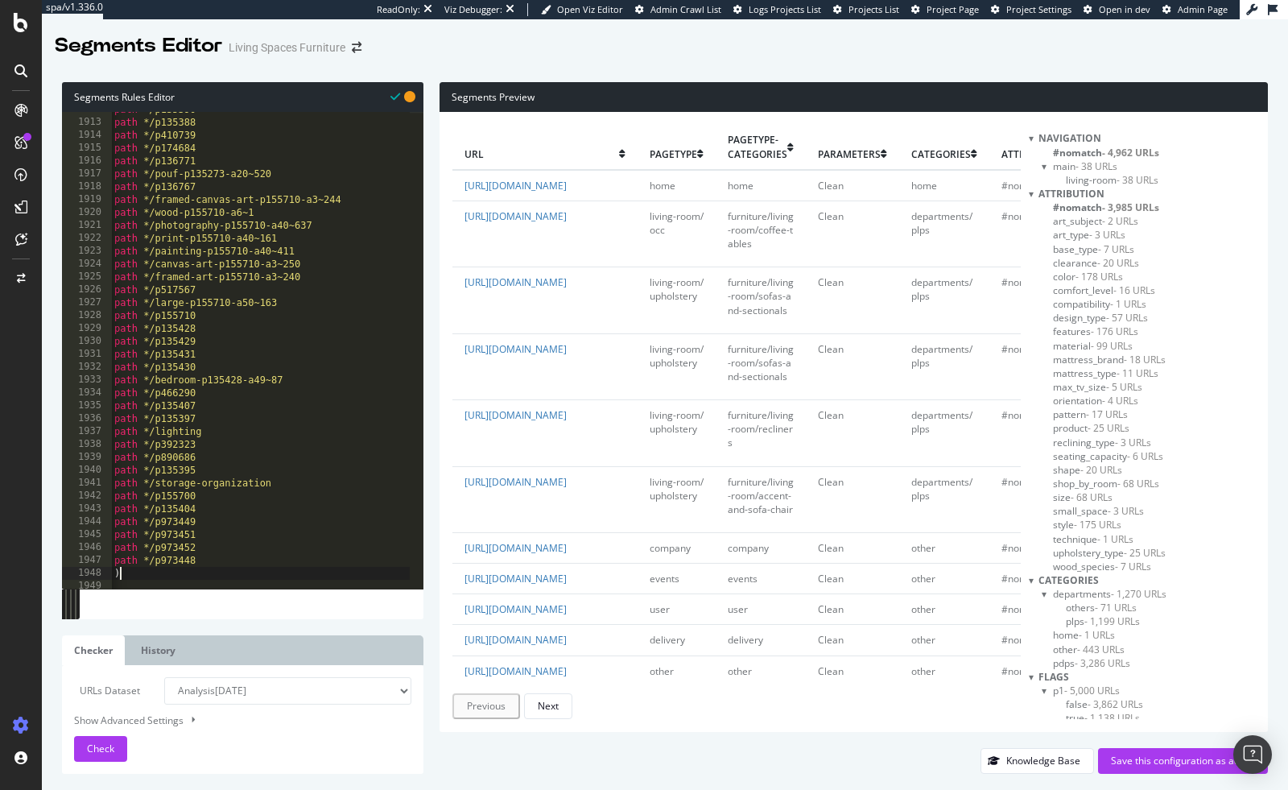
scroll to position [0, 3]
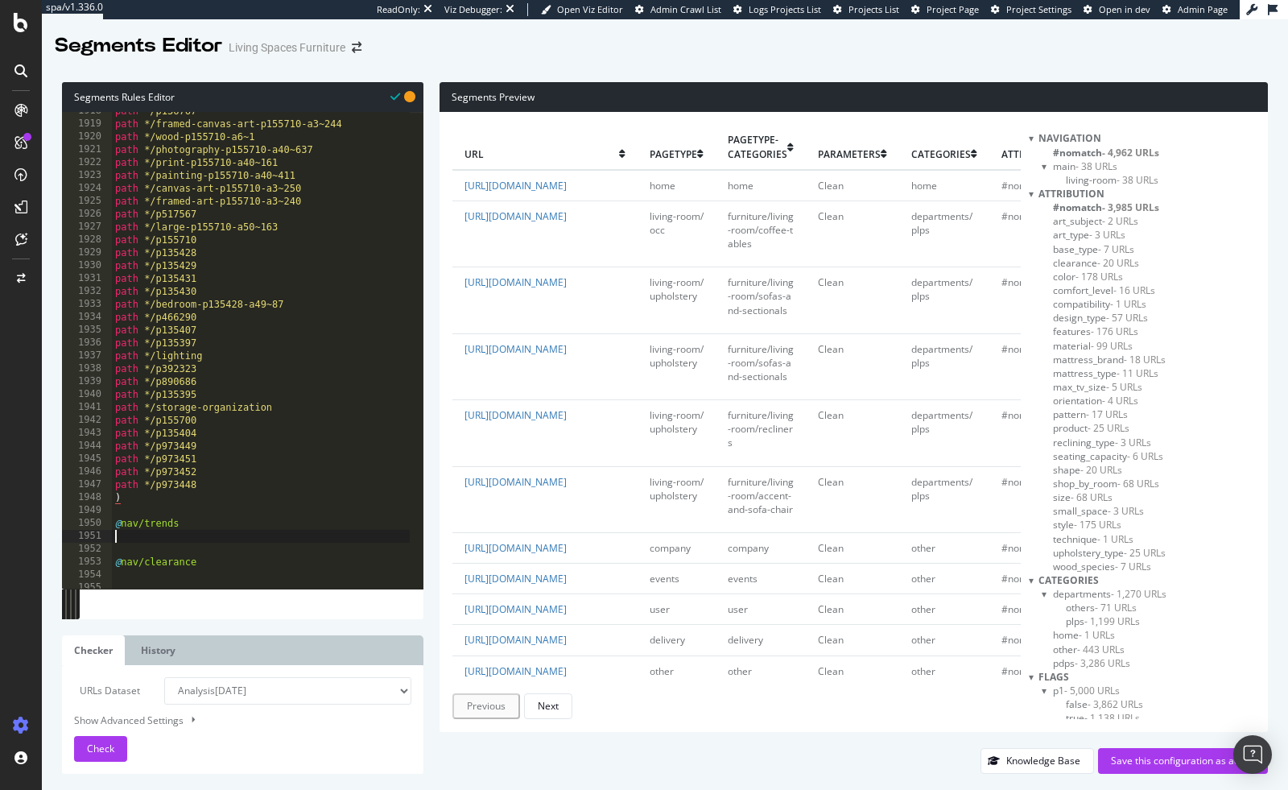
click at [200, 535] on div "path */p136767 path */framed-canvas-art-p155710-a3~244 path */wood-p155710-a6~1…" at bounding box center [468, 350] width 713 height 490
click at [189, 532] on div "path */p136767 path */framed-canvas-art-p155710-a3~244 path */wood-p155710-a6~1…" at bounding box center [468, 350] width 713 height 490
type textarea "or ("
paste textarea "path */japandi"
type textarea "path */japandi"
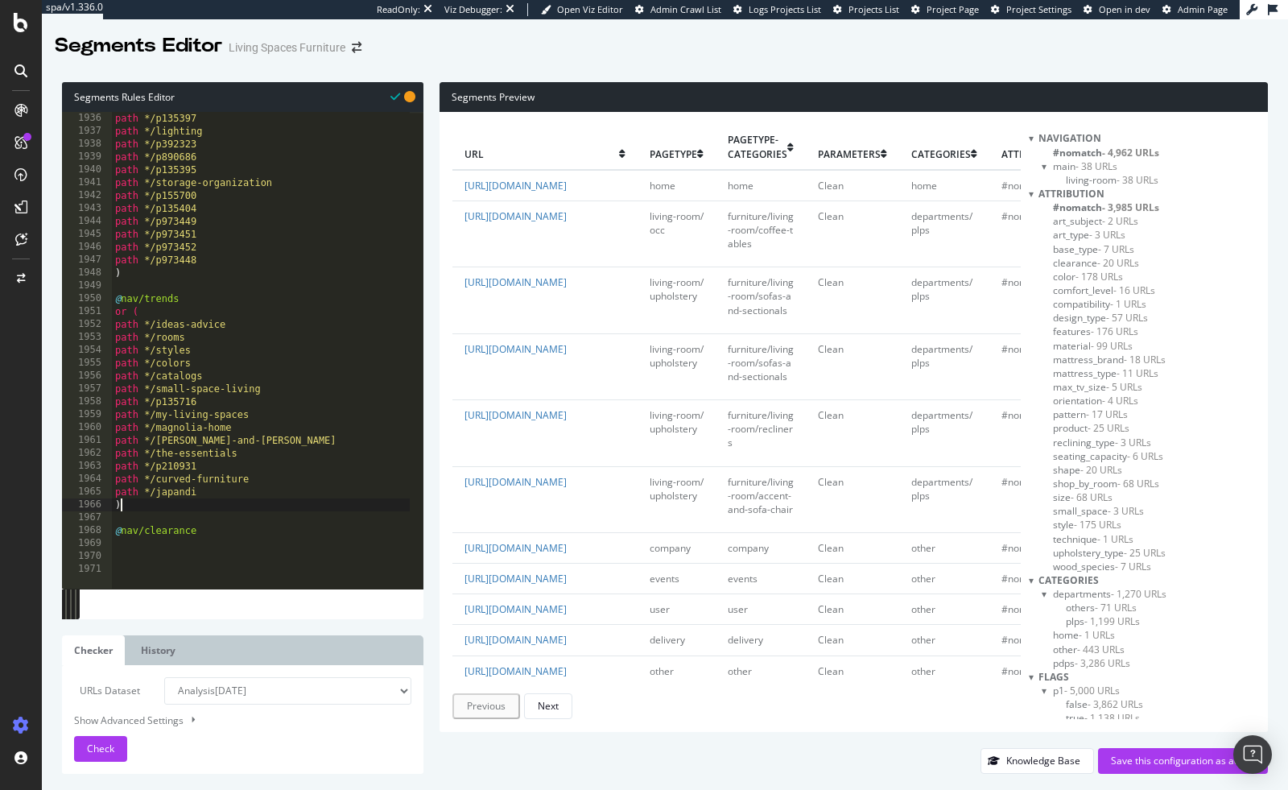
click at [210, 535] on div "path */p135397 path */lighting path */p392323 path */p890686 path */p135395 pat…" at bounding box center [468, 357] width 713 height 490
type textarea "@nav/clearance"
type textarea "U"
paste textarea "https://www.livingspaces.com/clearance/p135257"
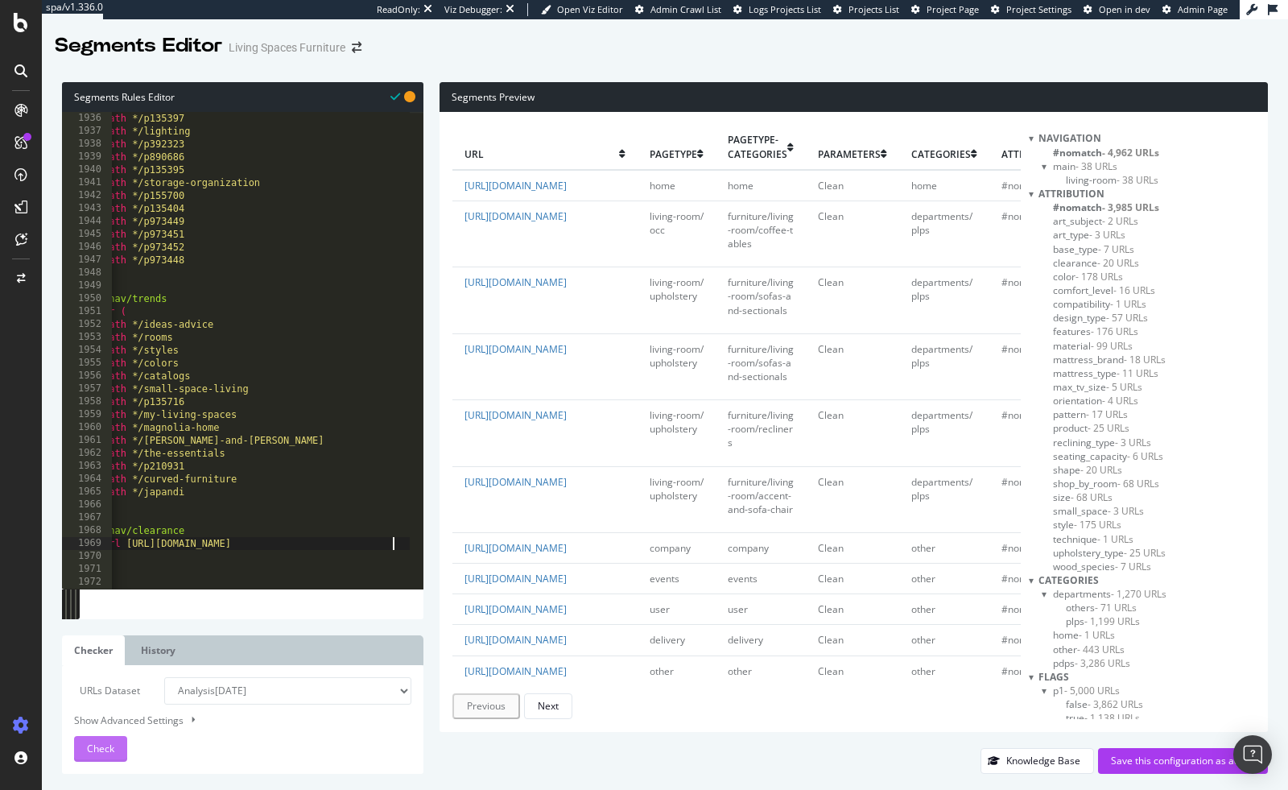
click at [89, 746] on span "Check" at bounding box center [100, 749] width 27 height 14
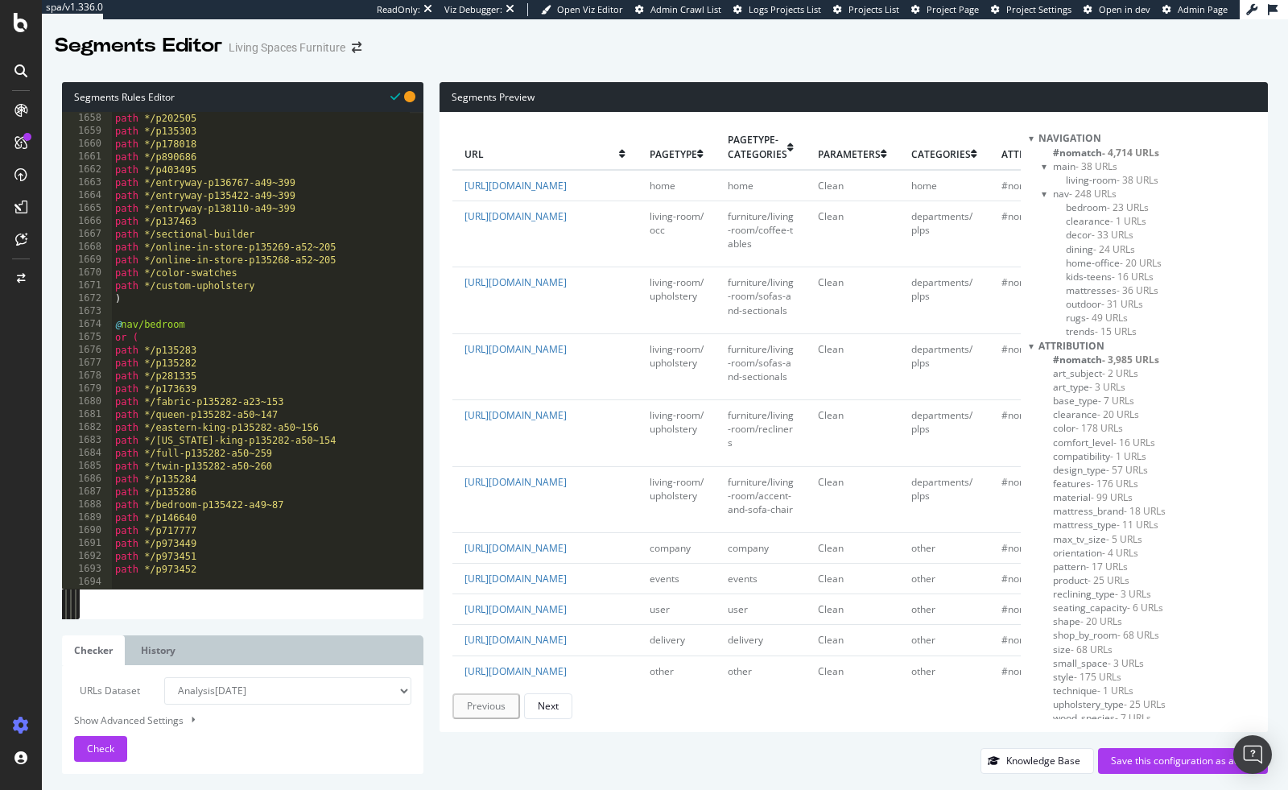
scroll to position [21346, 0]
click at [129, 328] on div "path */p326542 path */p202505 path */p135303 path */p178018 path */p890686 path…" at bounding box center [468, 344] width 713 height 490
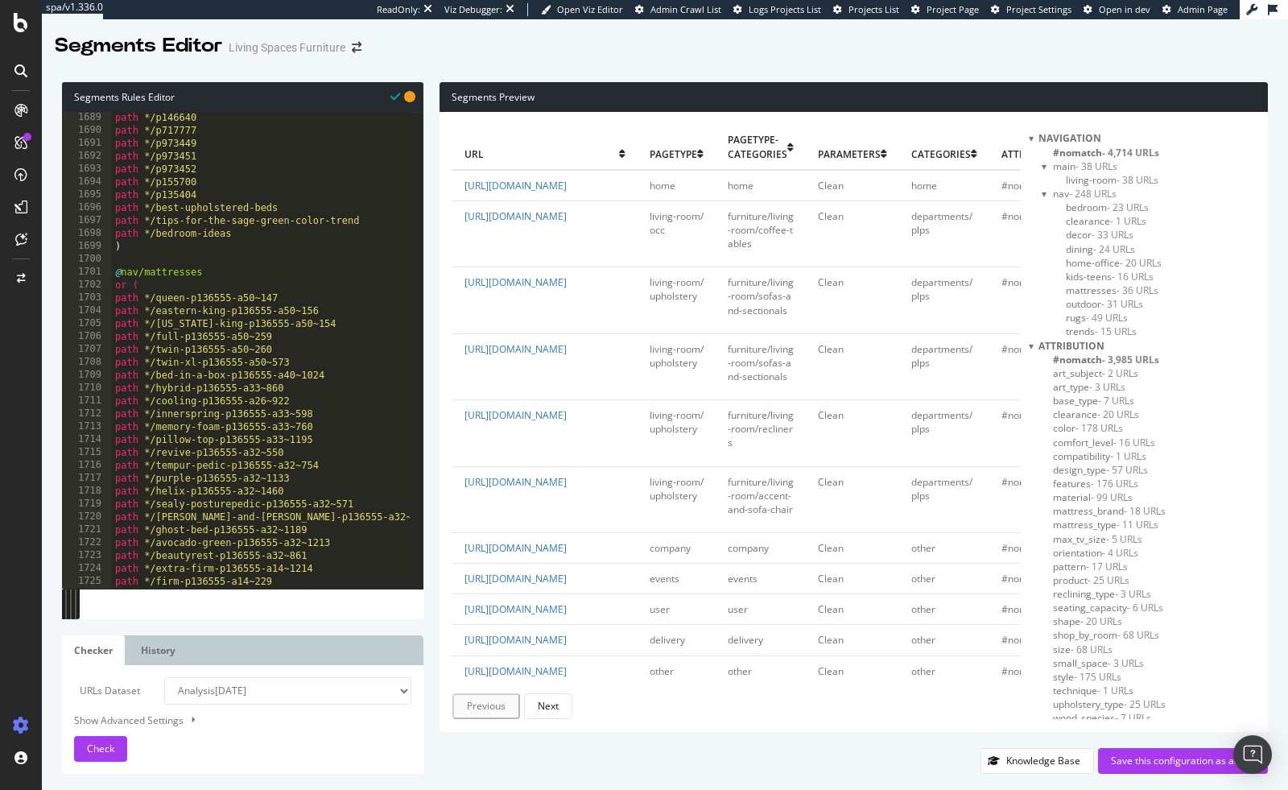
scroll to position [21746, 0]
click at [129, 272] on div "path */p146640 path */p717777 path */p973449 path */p973451 path */p973452 path…" at bounding box center [468, 356] width 713 height 490
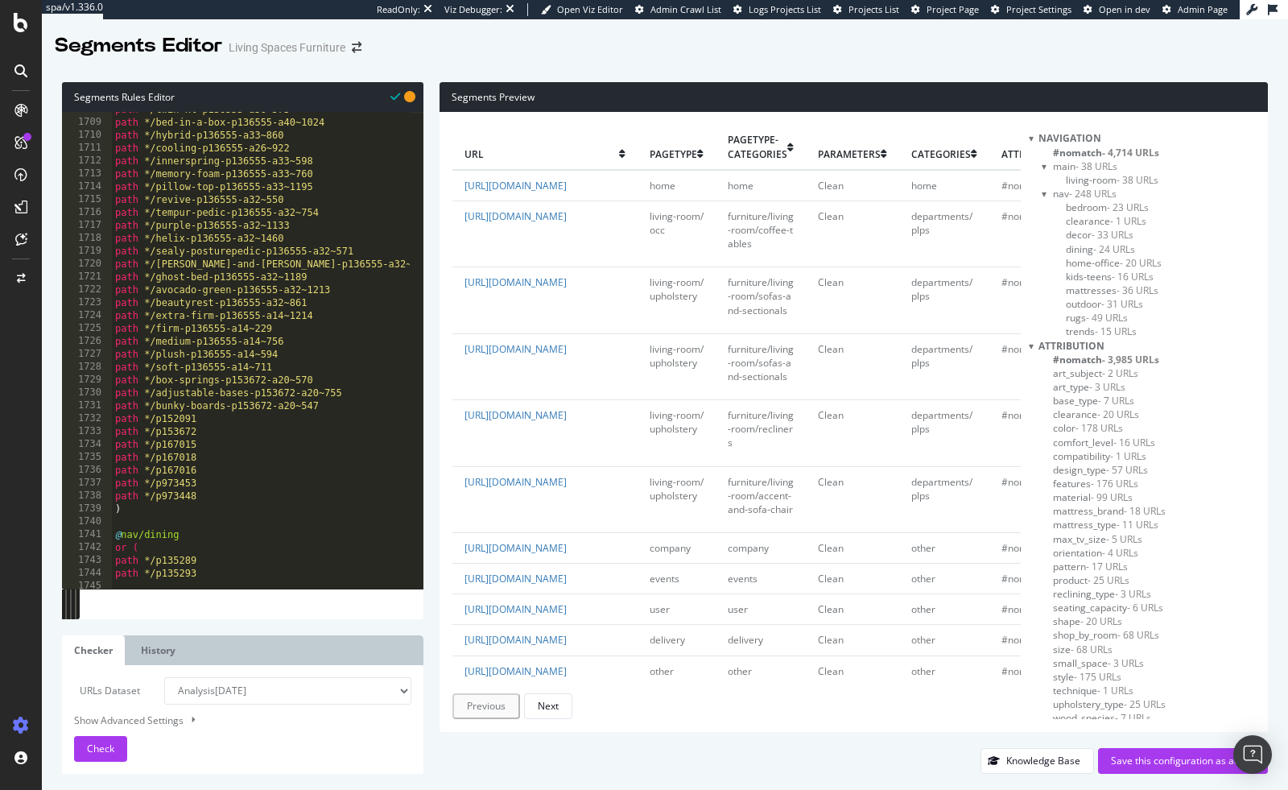
scroll to position [22159, 0]
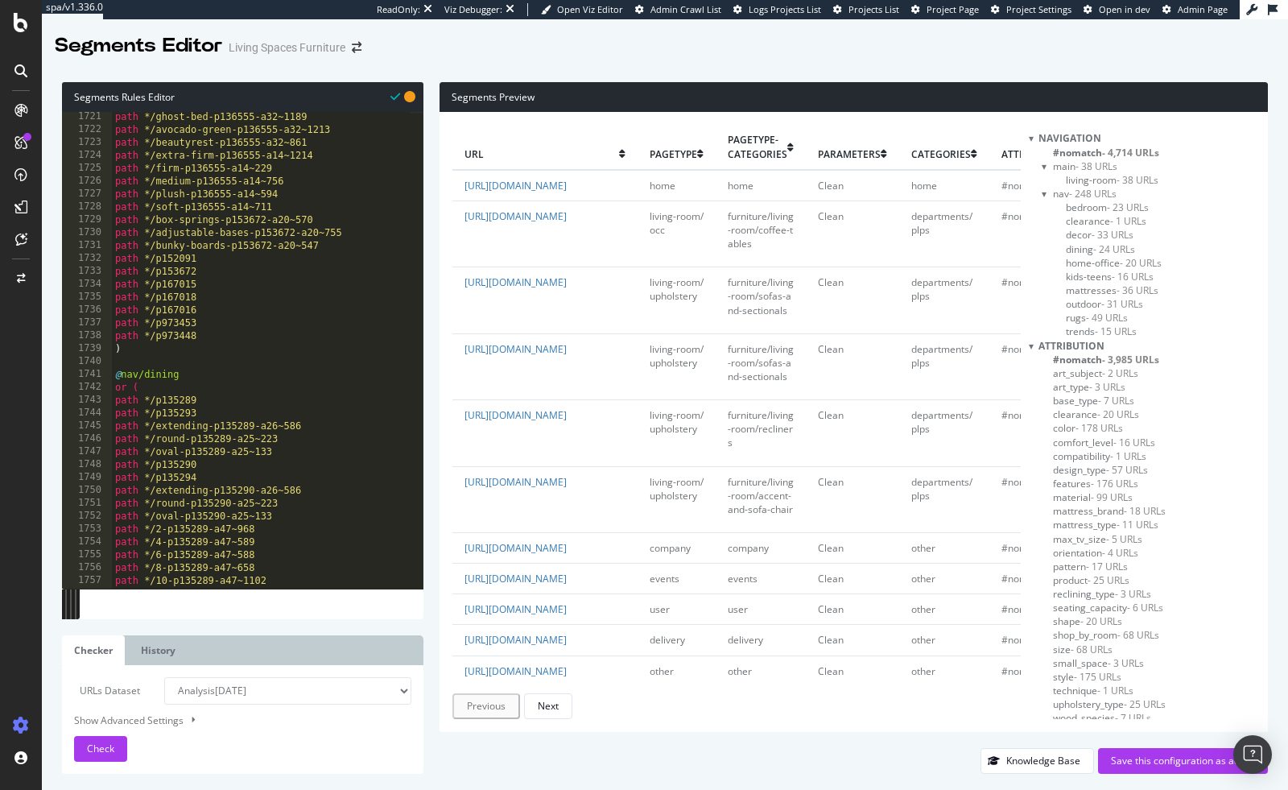
click at [130, 384] on div "path */ghost-bed-p136555-a32~1189 path */avocado-green-p136555-a32~1213 path */…" at bounding box center [468, 355] width 713 height 490
click at [131, 370] on div "path */ghost-bed-p136555-a32~1189 path */avocado-green-p136555-a32~1213 path */…" at bounding box center [468, 355] width 713 height 490
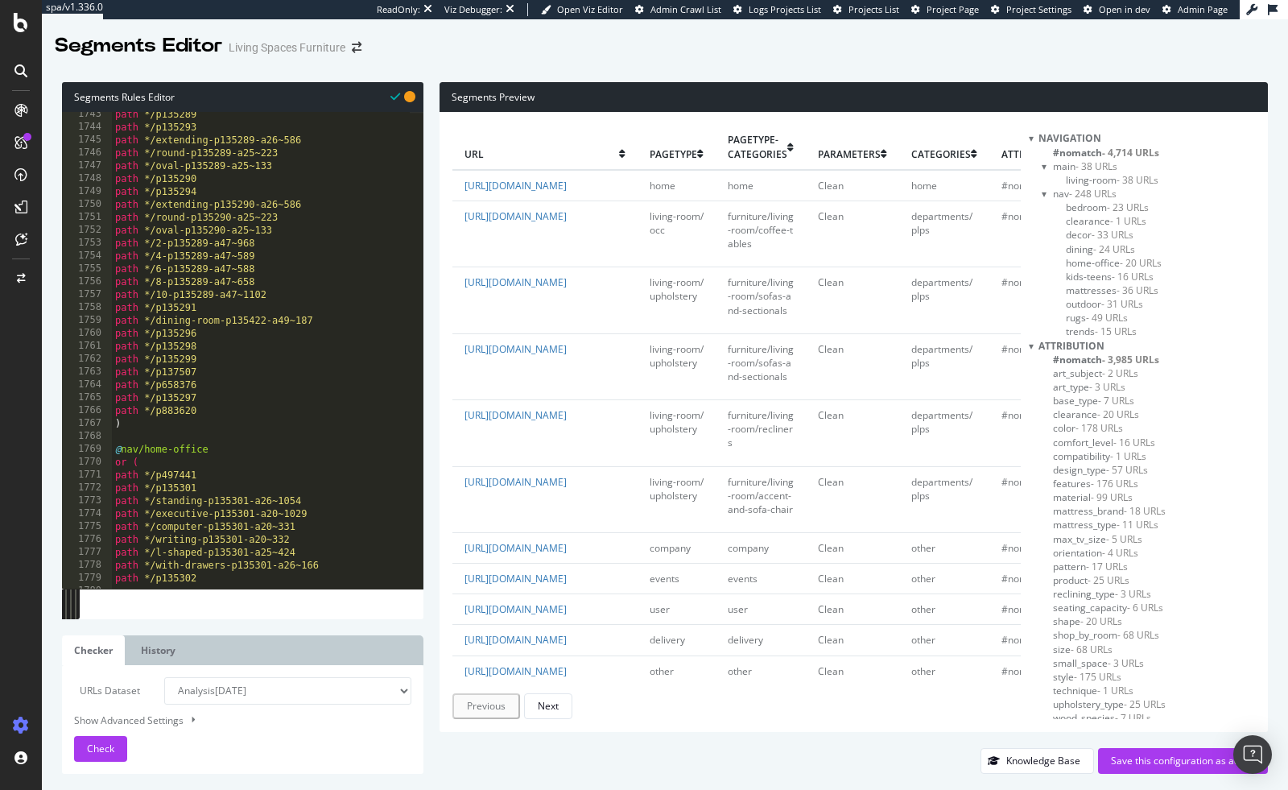
scroll to position [22460, 0]
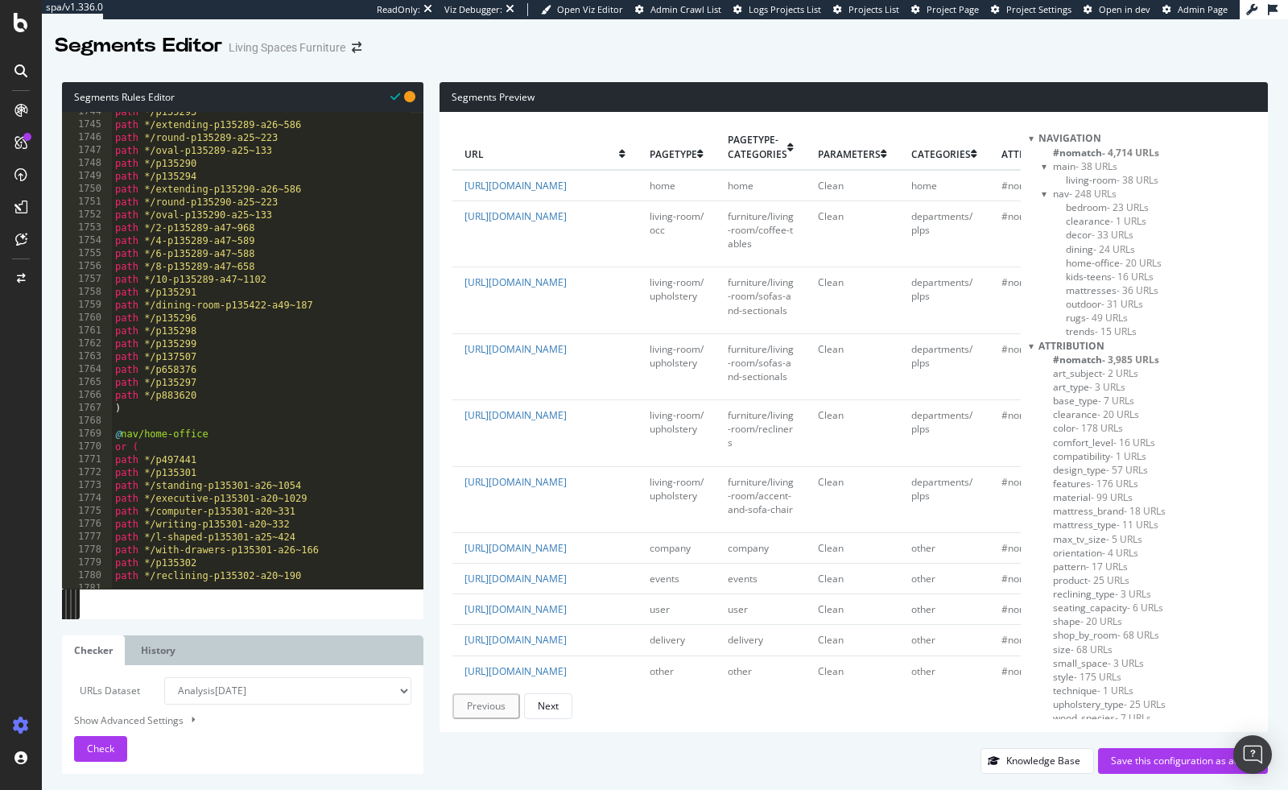
click at [127, 434] on div "path */p135293 path */extending-p135289-a26~586 path */round-p135289-a25~223 pa…" at bounding box center [468, 350] width 713 height 490
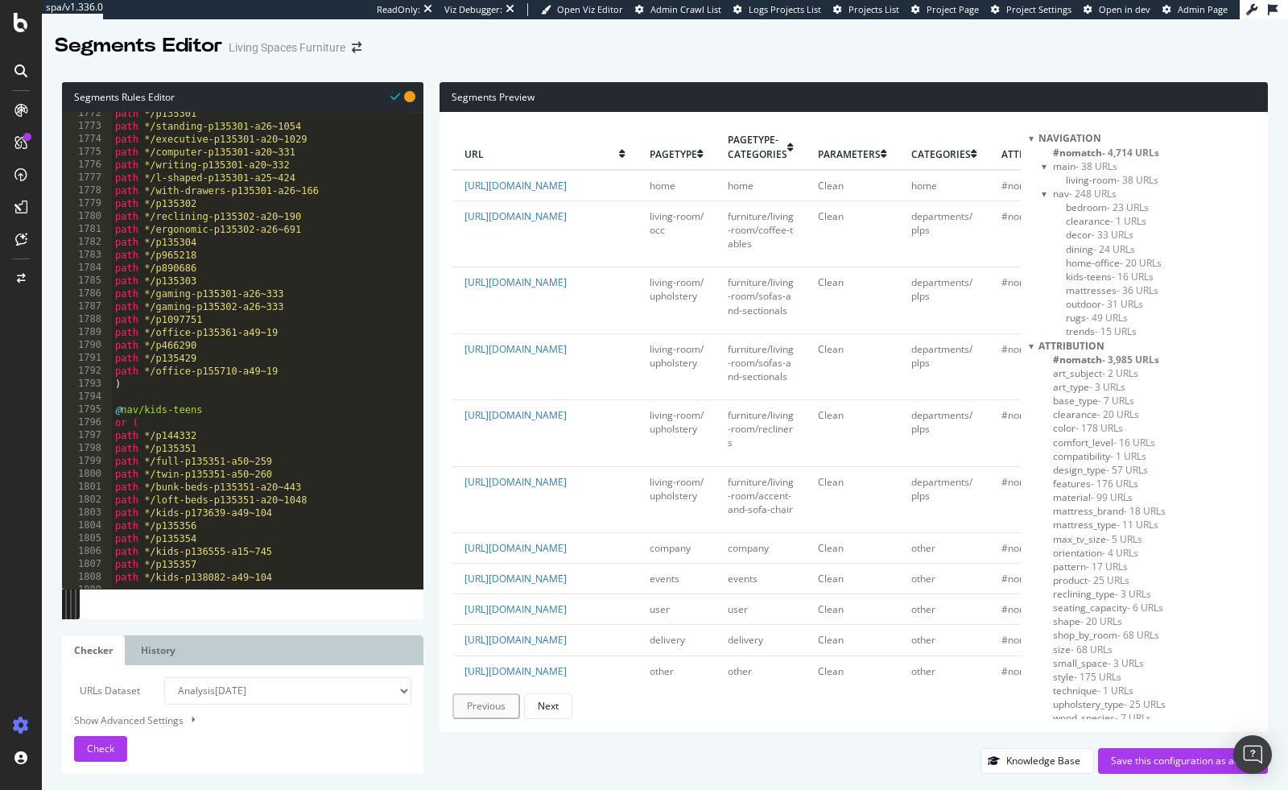
scroll to position [22819, 0]
click at [130, 406] on div "path */p135301 path */standing-p135301-a26~1054 path */executive-p135301-a20~10…" at bounding box center [468, 352] width 713 height 490
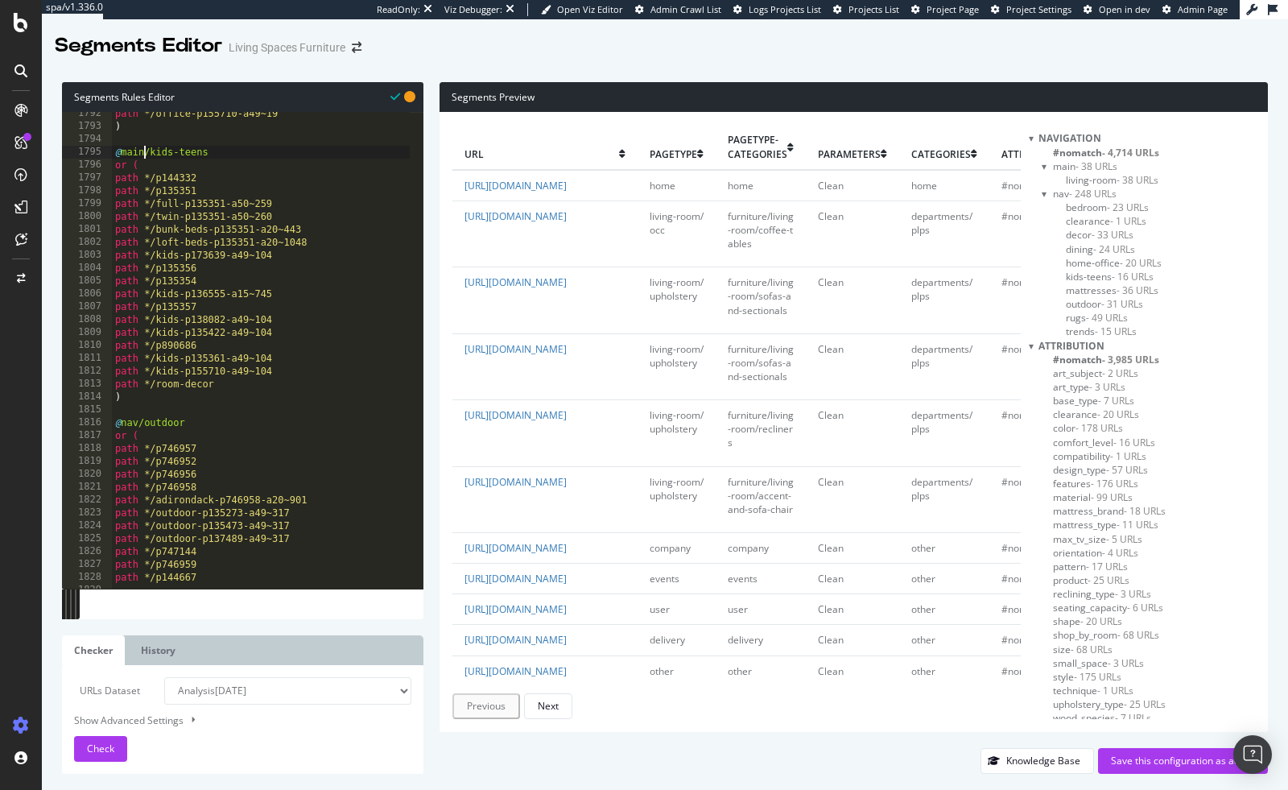
scroll to position [23077, 0]
click at [133, 422] on div "path */office-p155710-a49~19 ) @ main/kids-teens or ( path */p144332 path */p13…" at bounding box center [468, 352] width 713 height 490
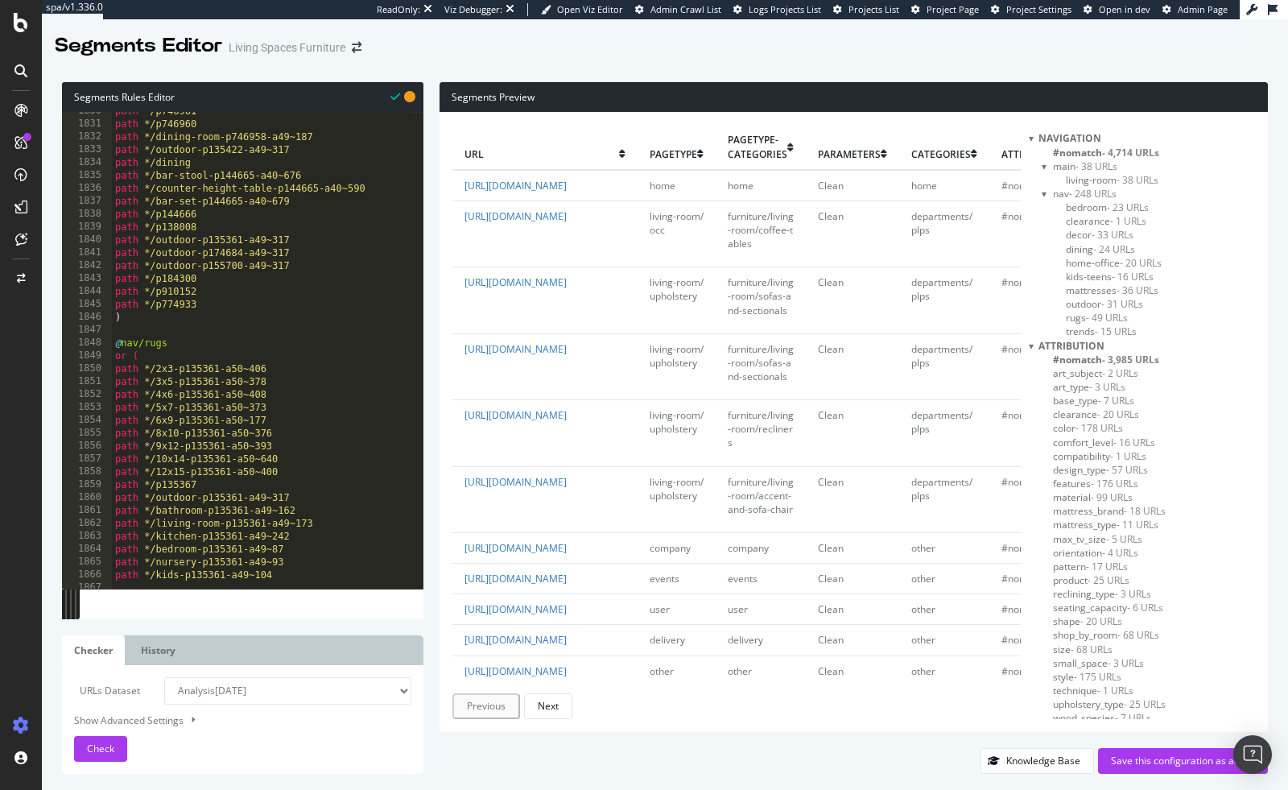
click at [133, 339] on div "path */p746961 path */p746960 path */dining-room-p746958-a49~187 path */outdoor…" at bounding box center [468, 350] width 713 height 490
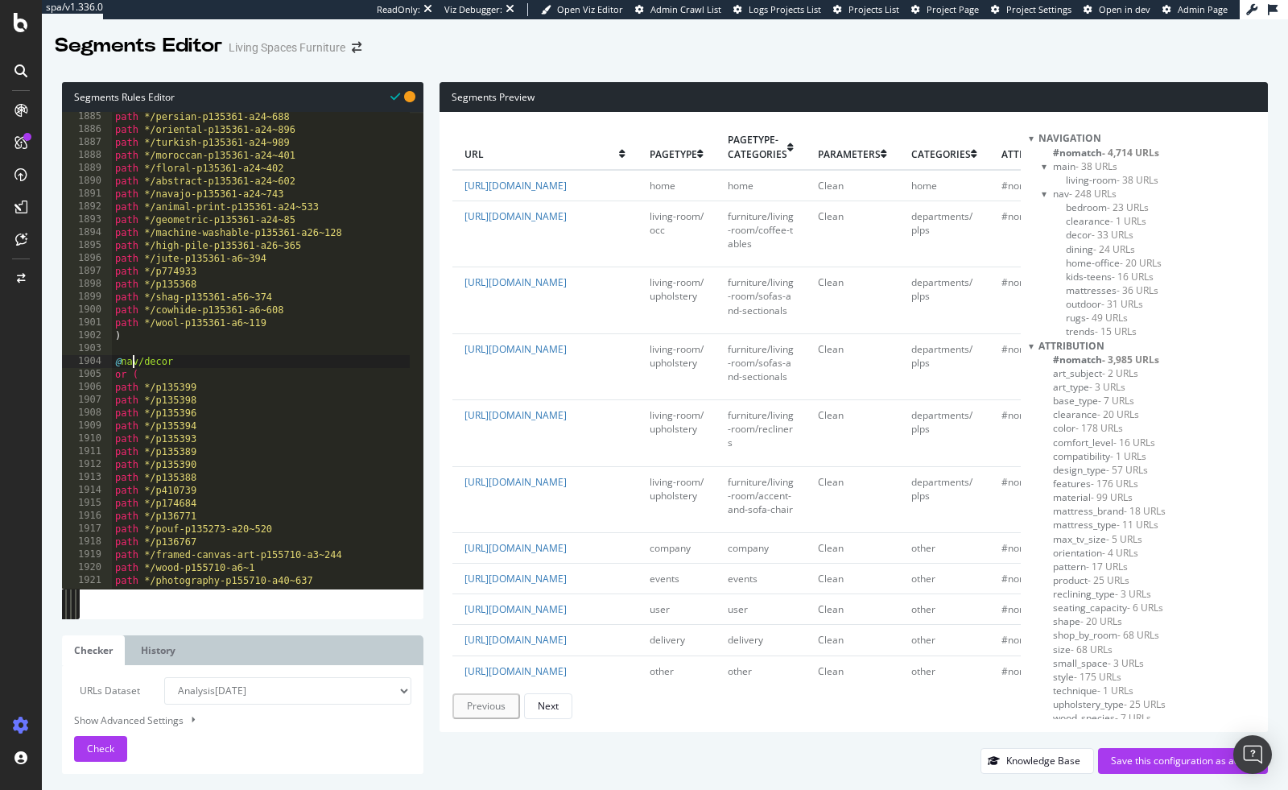
click at [134, 361] on div "path */persian-p135361-a24~688 path */oriental-p135361-a24~896 path */turkish-p…" at bounding box center [468, 355] width 713 height 490
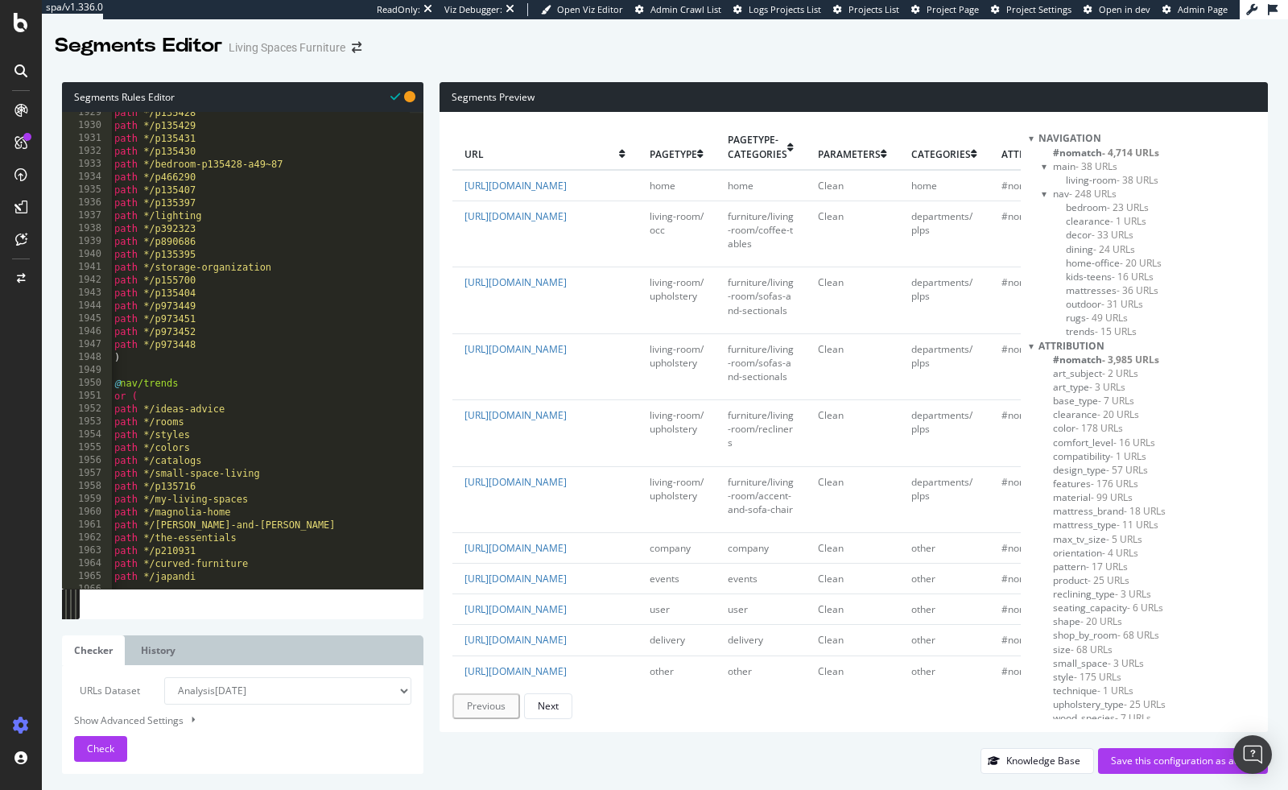
click at [128, 381] on div "path */p135428 path */p135429 path */p135431 path */p135430 path */bedroom-p135…" at bounding box center [467, 351] width 713 height 490
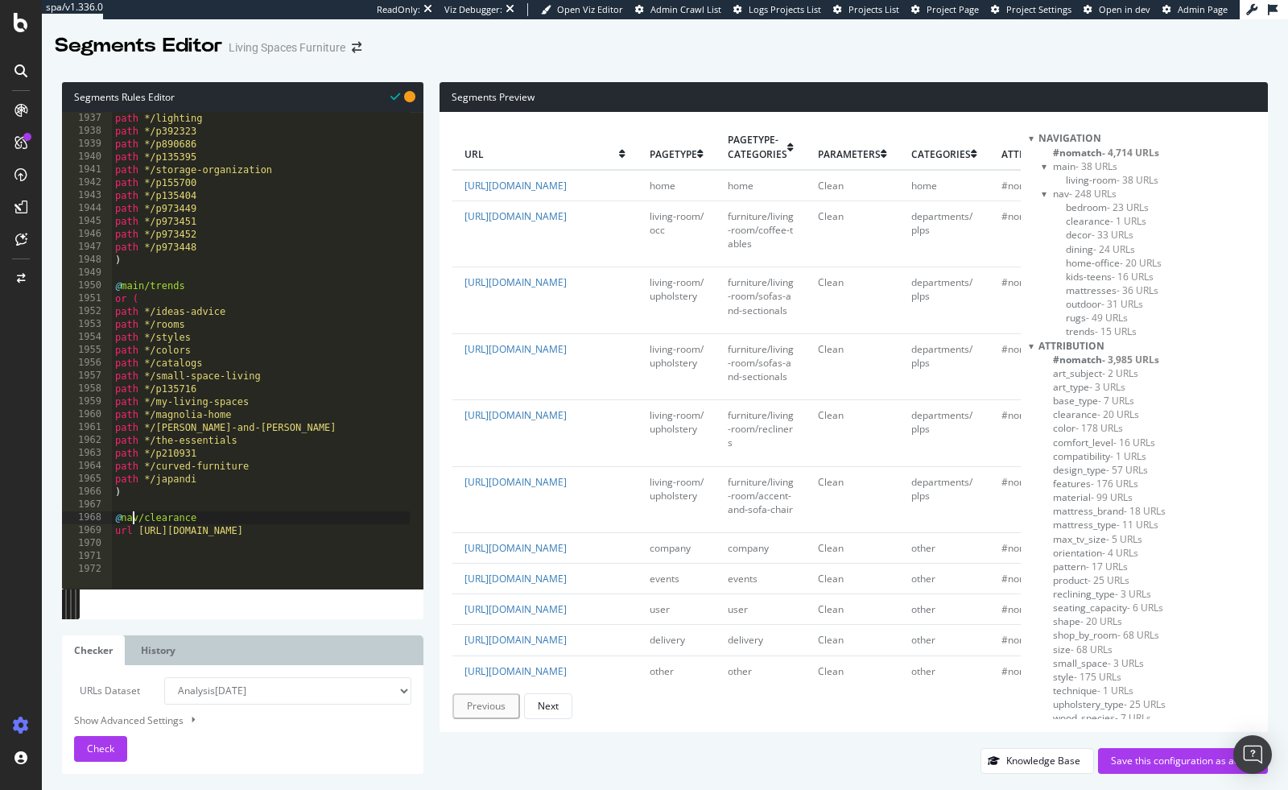
click at [130, 514] on div "path */lighting path */p392323 path */p890686 path */p135395 path */storage-org…" at bounding box center [468, 357] width 713 height 490
click at [97, 752] on span "Check" at bounding box center [100, 749] width 27 height 14
type textarea "url https://www.livingspaces.com/clearance/p135257"
click at [137, 532] on div "path */lighting path */p392323 path */p890686 path */p135395 path */storage-org…" at bounding box center [468, 357] width 713 height 490
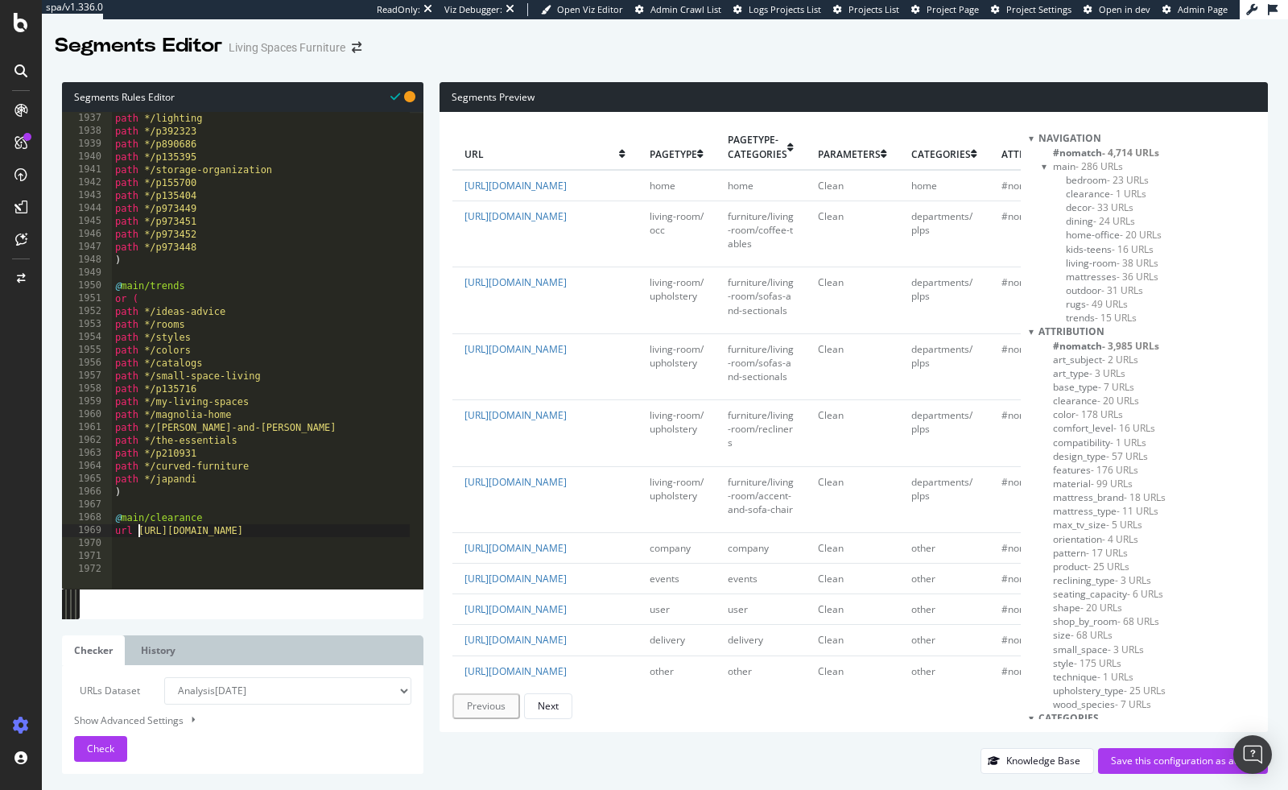
click at [136, 559] on div "path */lighting path */p392323 path */p890686 path */p135395 path */storage-org…" at bounding box center [468, 357] width 713 height 490
type textarea "2"
type textarea "@featured"
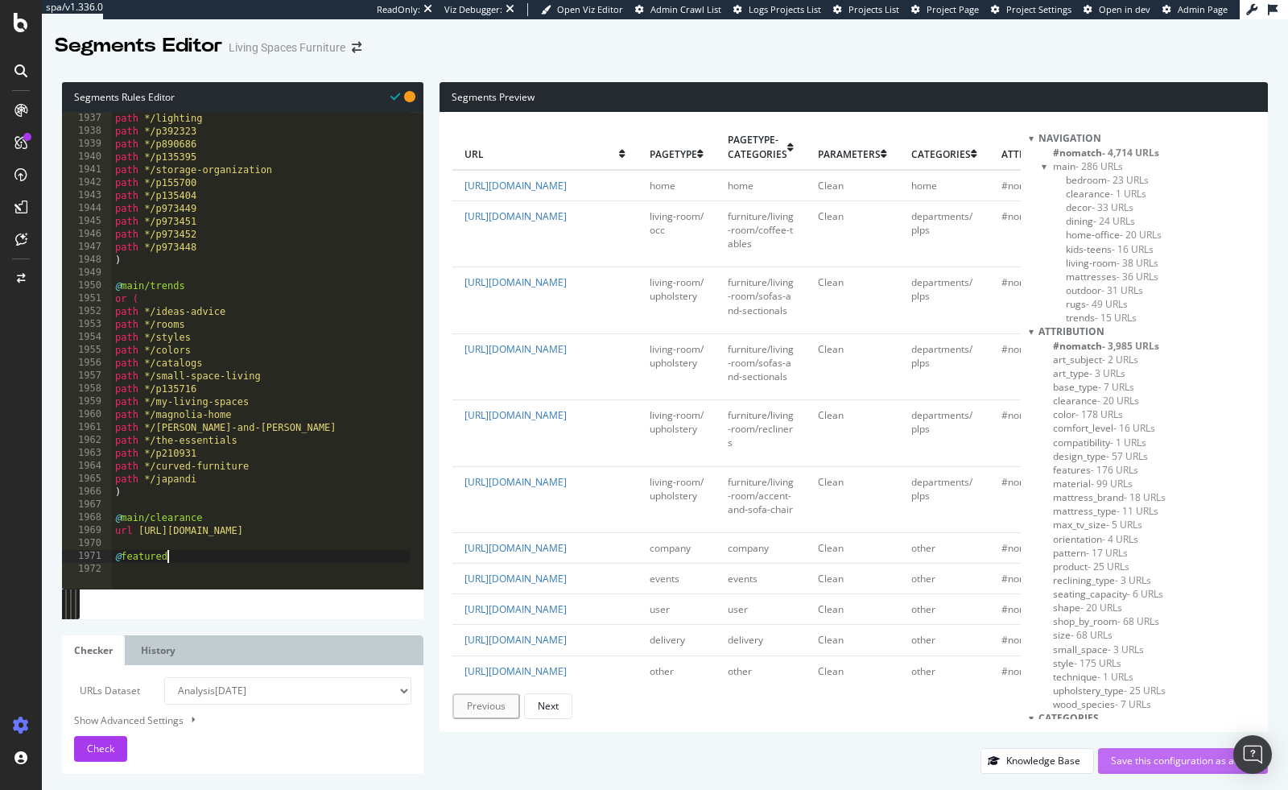
click at [1141, 762] on div "Save this configuration as active" at bounding box center [1183, 761] width 144 height 14
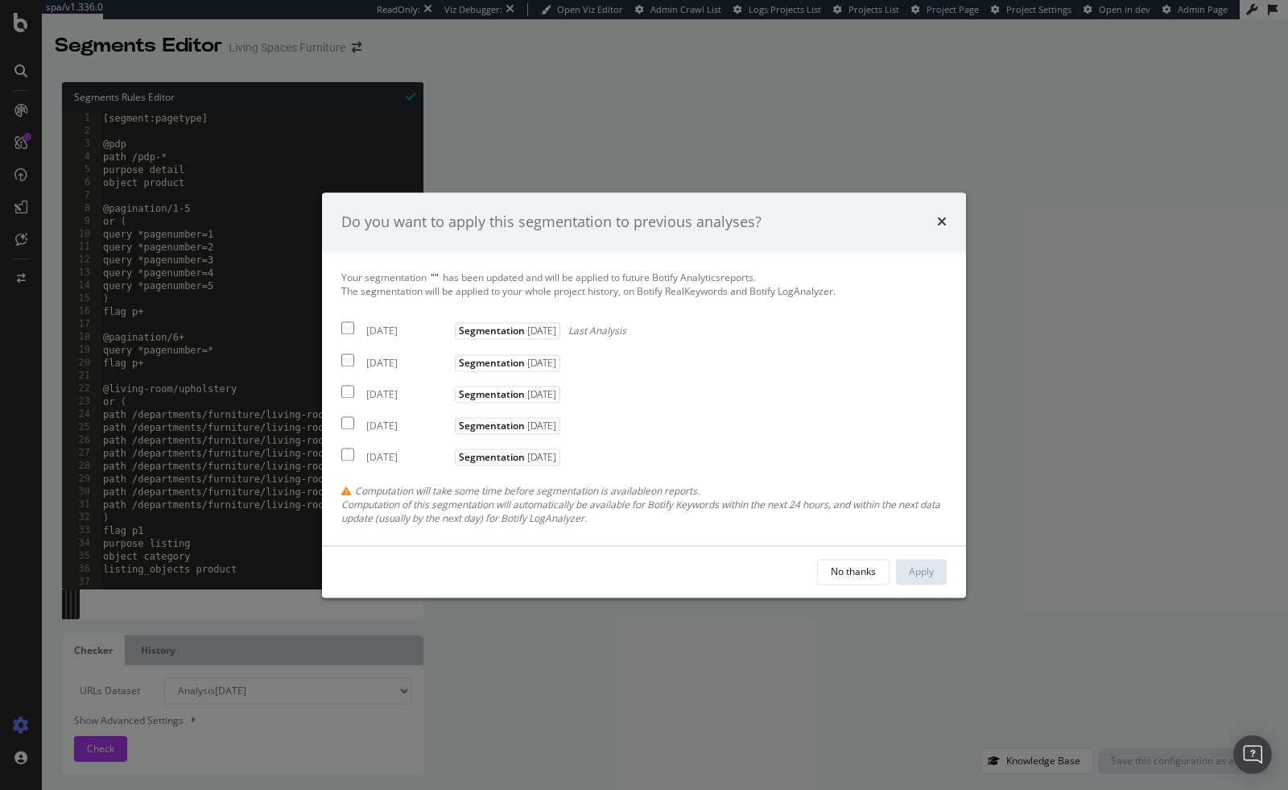
click at [346, 330] on input "modal" at bounding box center [347, 328] width 13 height 13
checkbox input "true"
click at [345, 352] on div "2025 Aug. 13th Segmentation 2025-03-21" at bounding box center [452, 359] width 223 height 19
checkbox input "true"
click at [349, 388] on input "modal" at bounding box center [347, 391] width 13 height 13
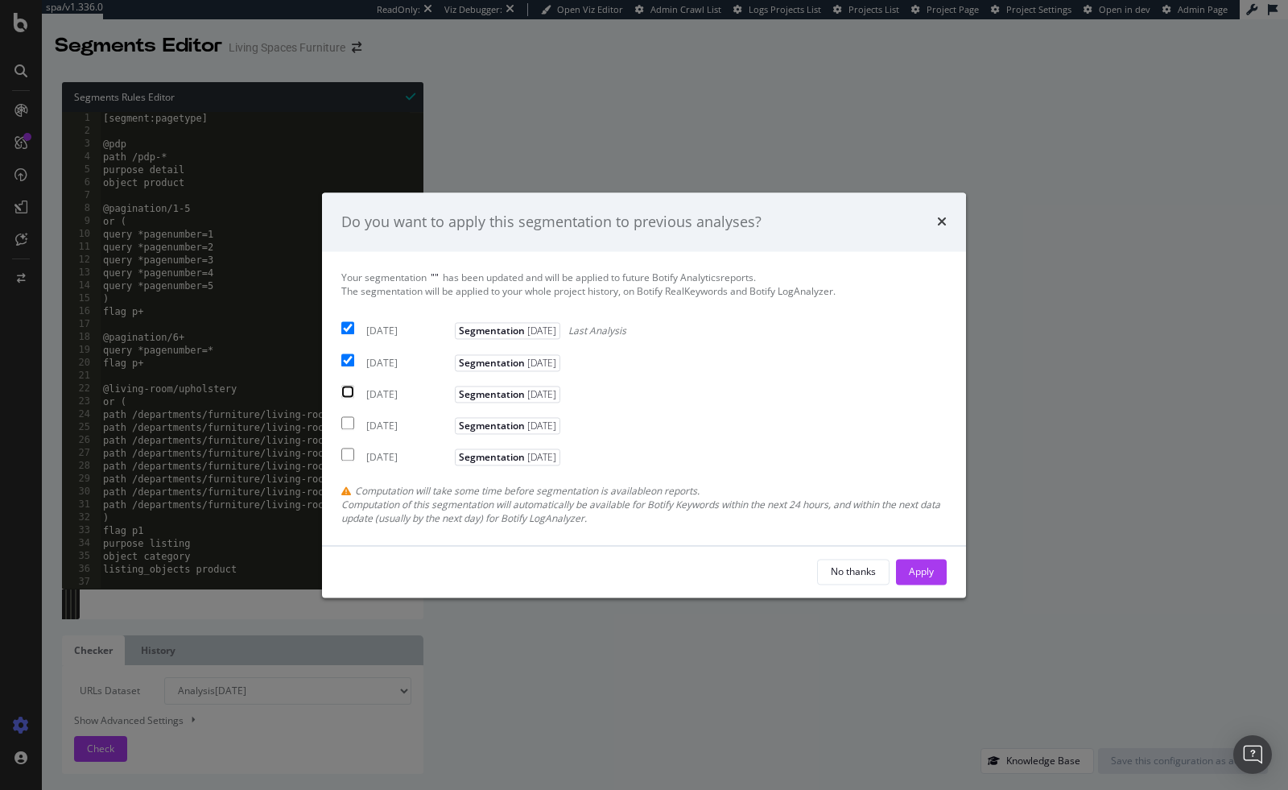
checkbox input "true"
click at [920, 564] on div "Apply" at bounding box center [921, 572] width 25 height 24
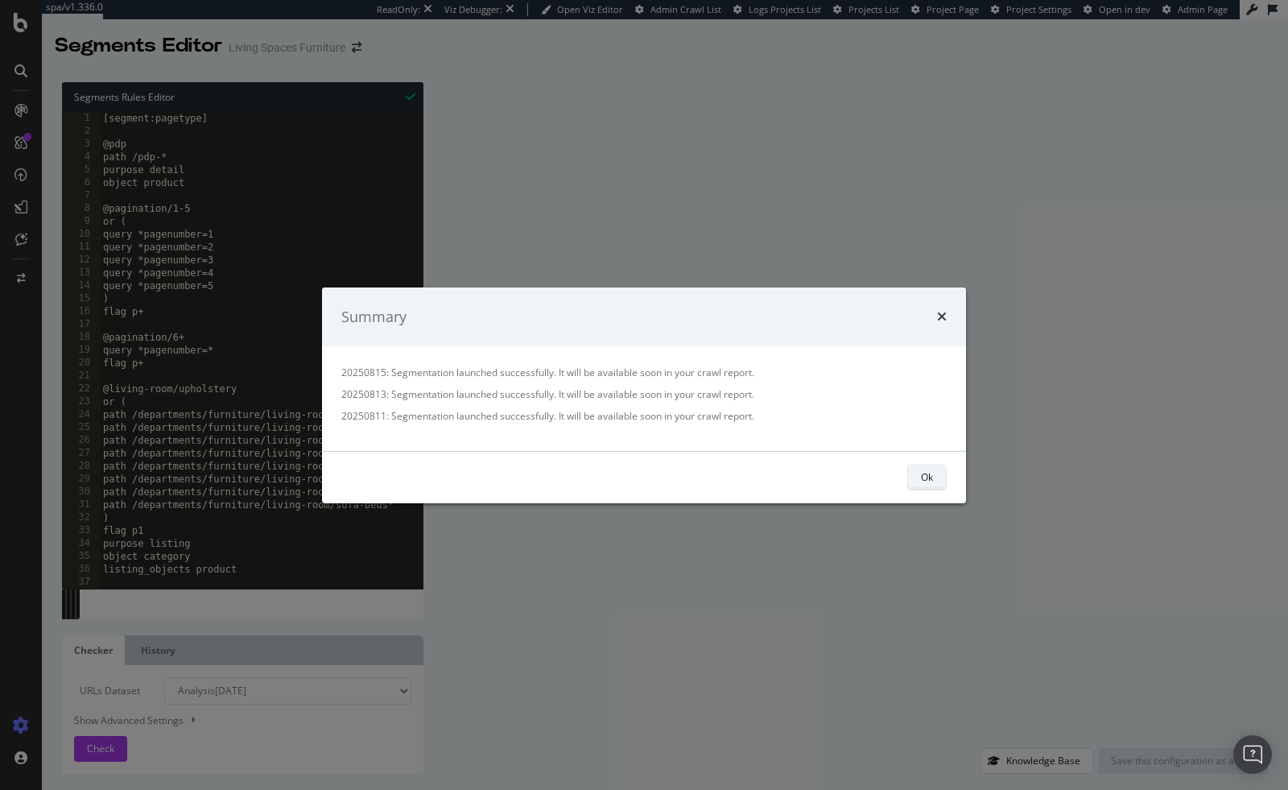
click at [931, 474] on div "Ok" at bounding box center [927, 477] width 12 height 14
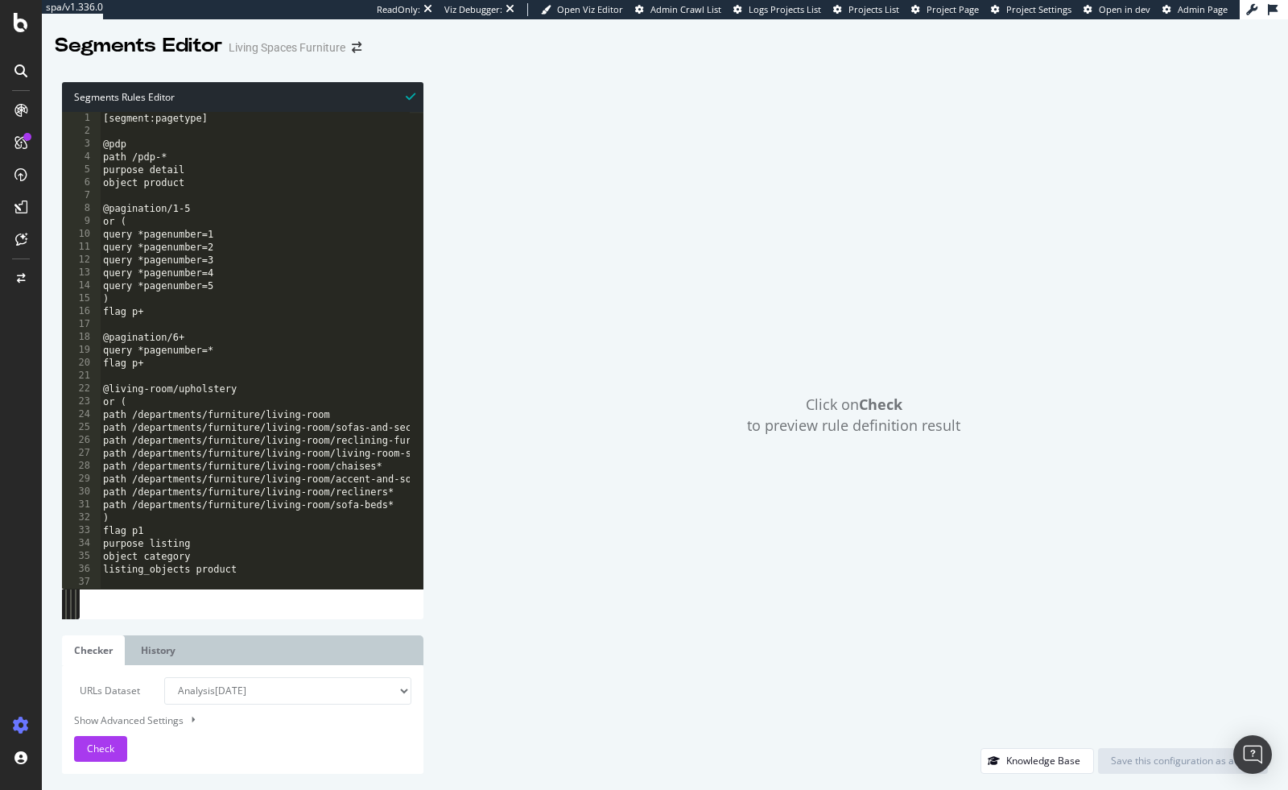
scroll to position [0, 0]
type textarea "query *pagenumber=1"
click at [351, 241] on div "[segment:pagetype] @pdp path /pdp-* purpose detail object product @pagination/1…" at bounding box center [456, 357] width 713 height 490
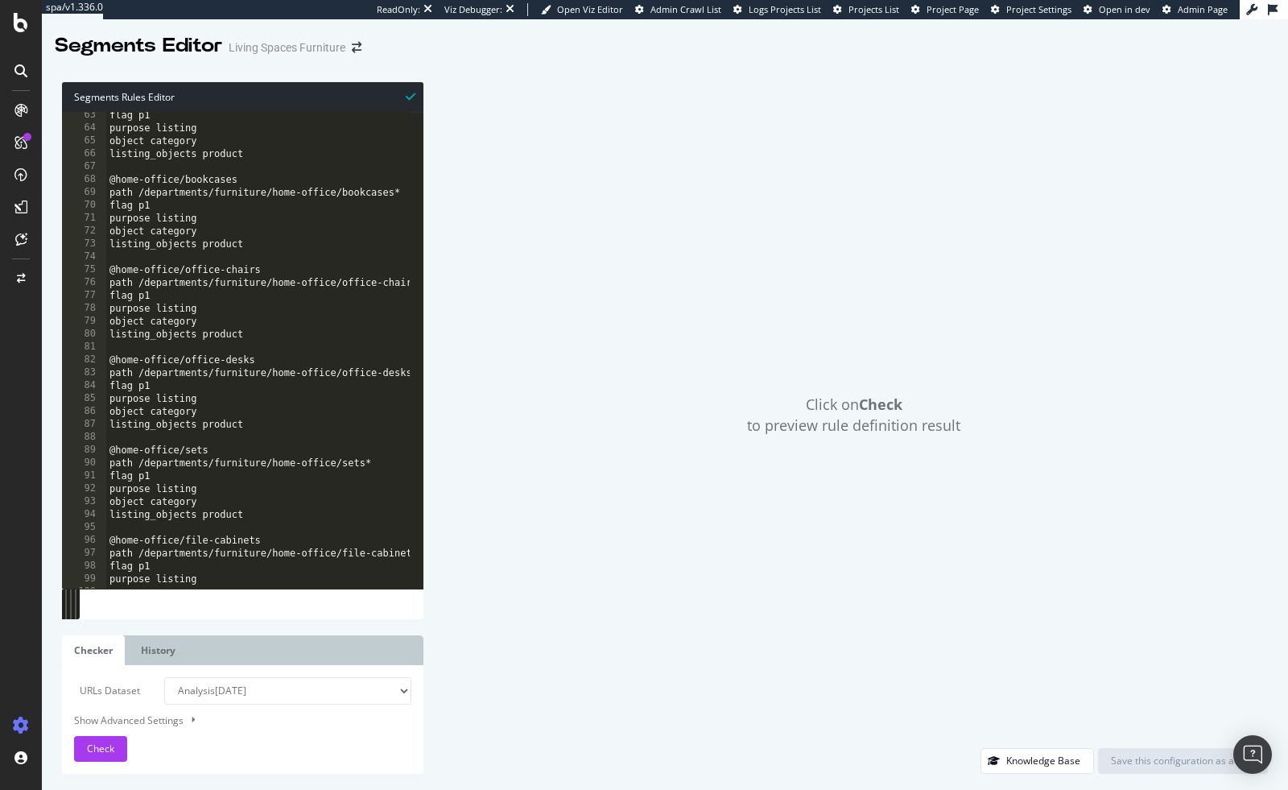
scroll to position [823, 0]
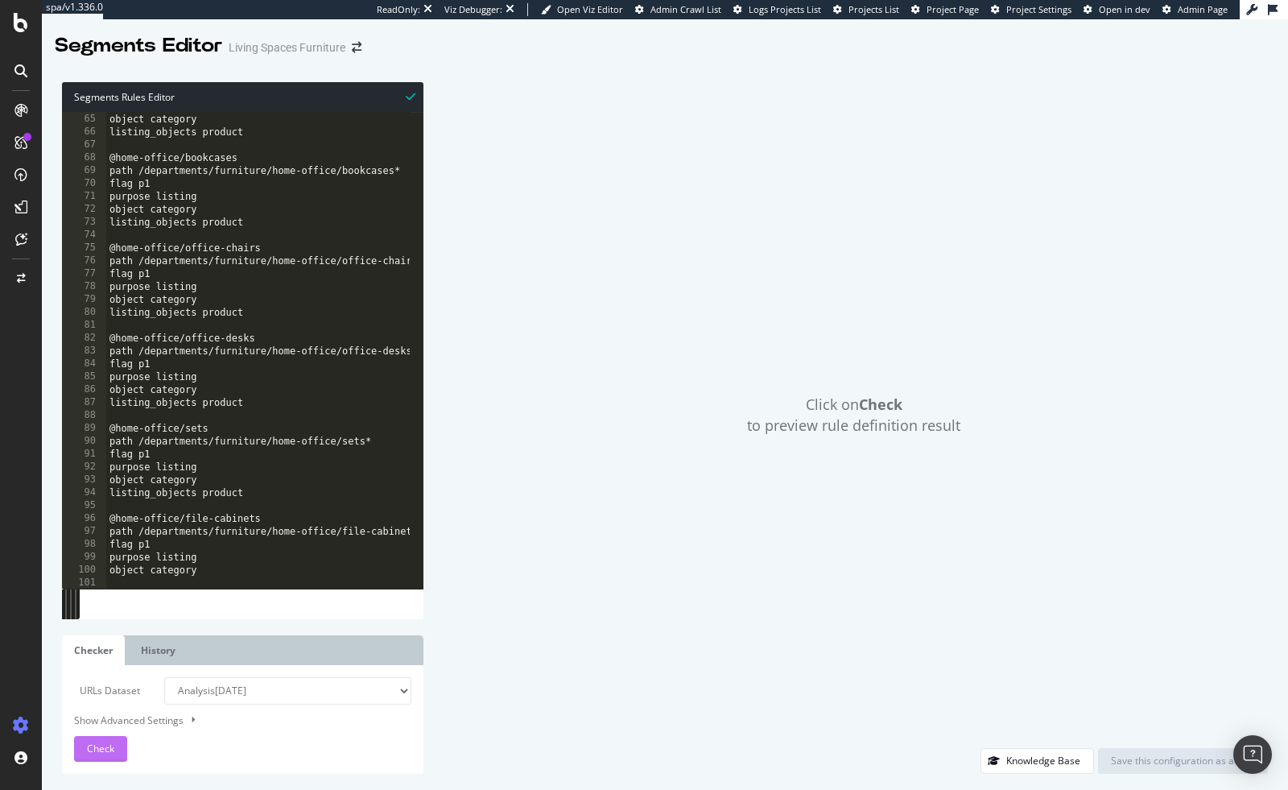
click at [104, 758] on div "Check" at bounding box center [100, 749] width 27 height 24
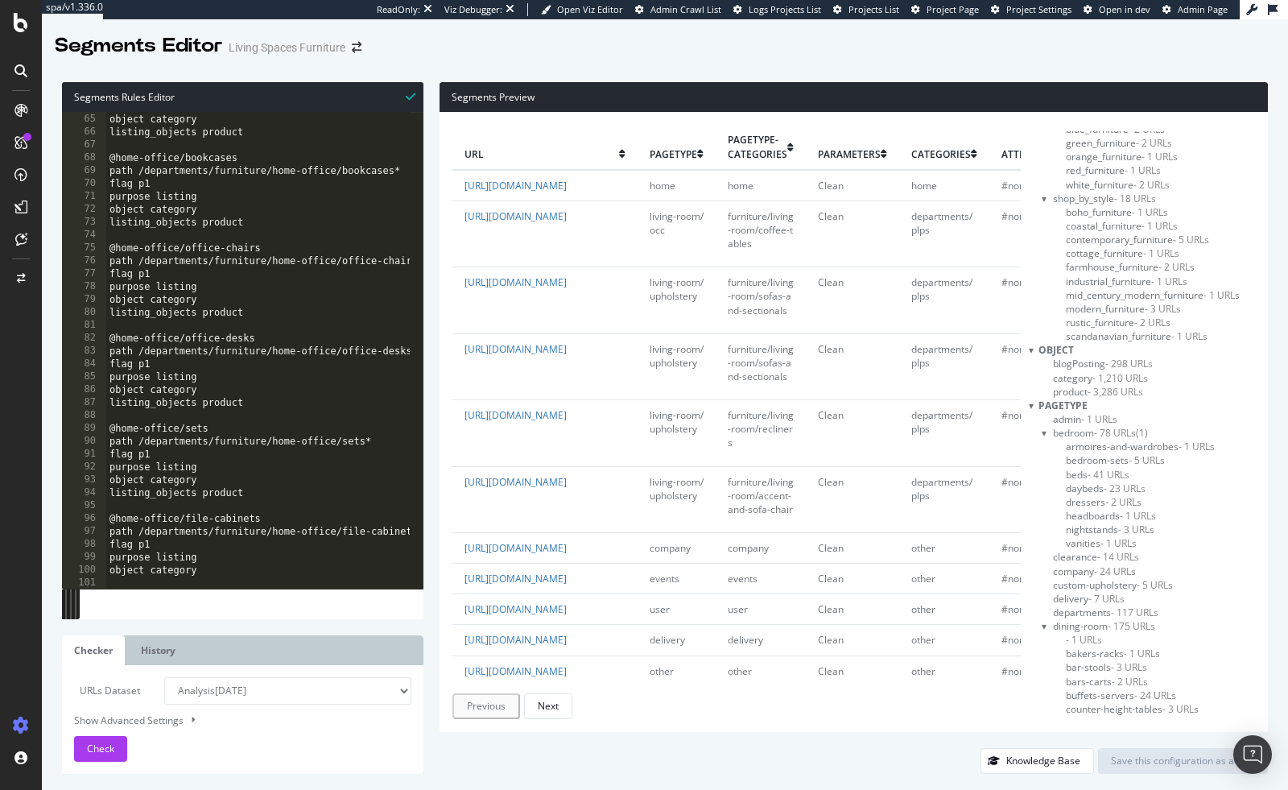
scroll to position [0, 0]
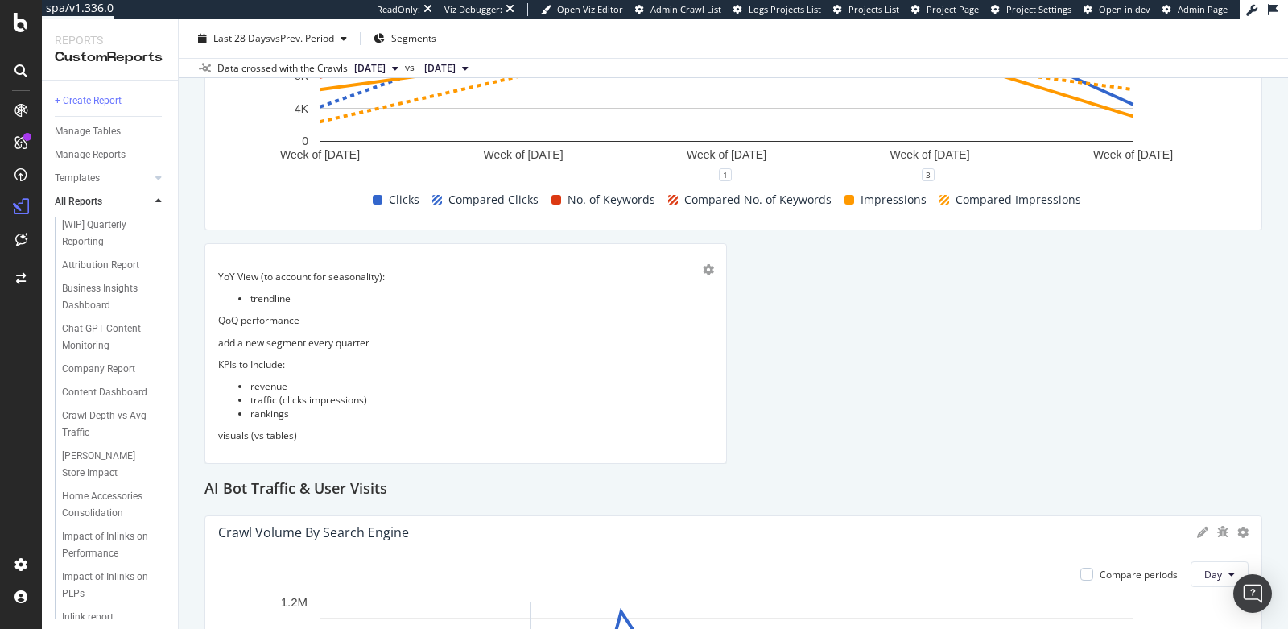
scroll to position [894, 0]
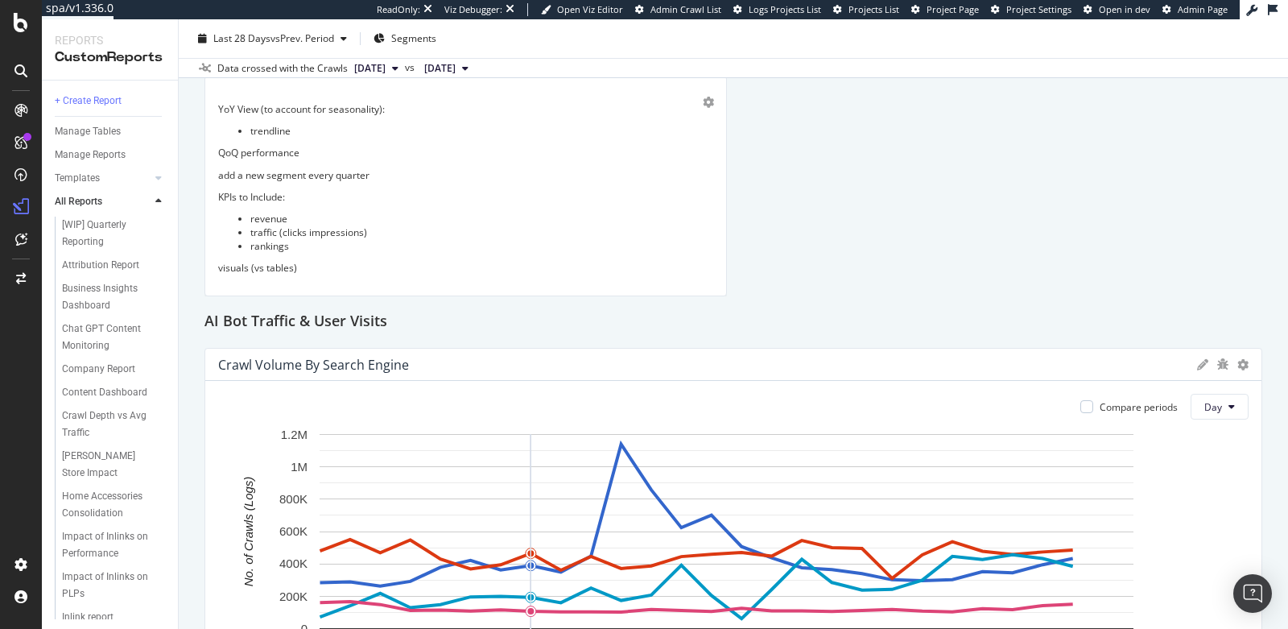
click at [488, 233] on li "traffic (clicks impressions)" at bounding box center [481, 232] width 463 height 14
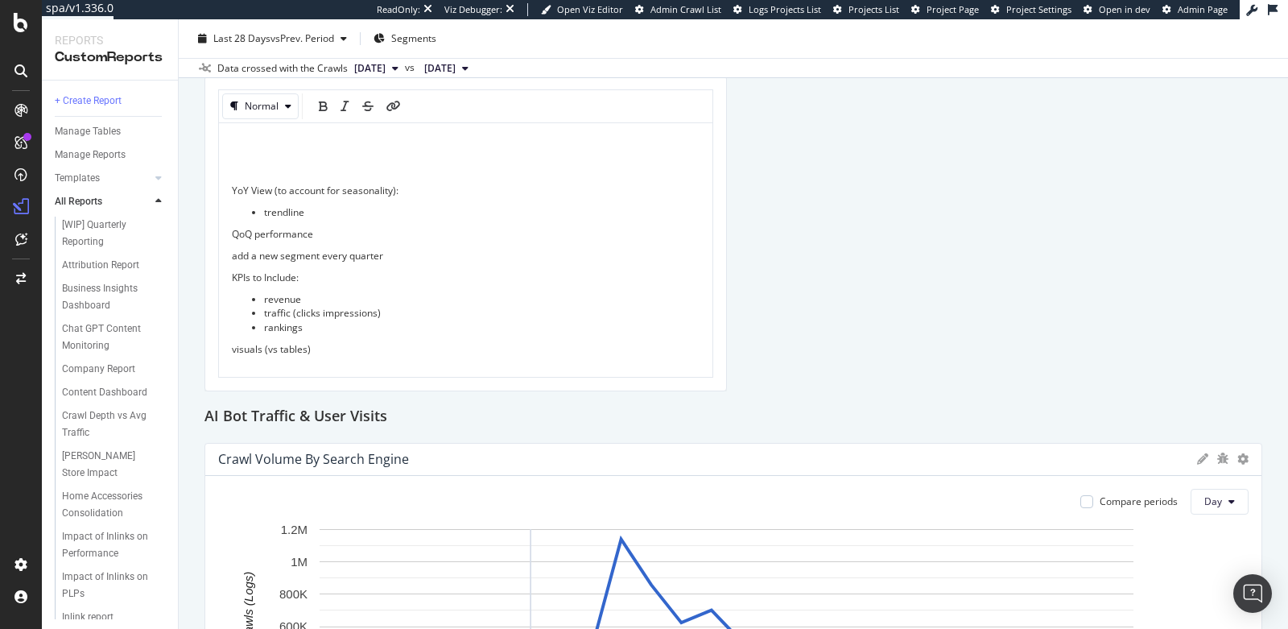
click at [488, 233] on p "QoQ performance" at bounding box center [466, 234] width 468 height 14
click at [393, 342] on p "visuals (vs tables)" at bounding box center [466, 349] width 468 height 14
click at [315, 292] on li "revenue" at bounding box center [482, 299] width 436 height 14
click at [323, 299] on li "revenue" at bounding box center [482, 299] width 436 height 14
click at [264, 297] on span "revenue" at bounding box center [282, 299] width 37 height 14
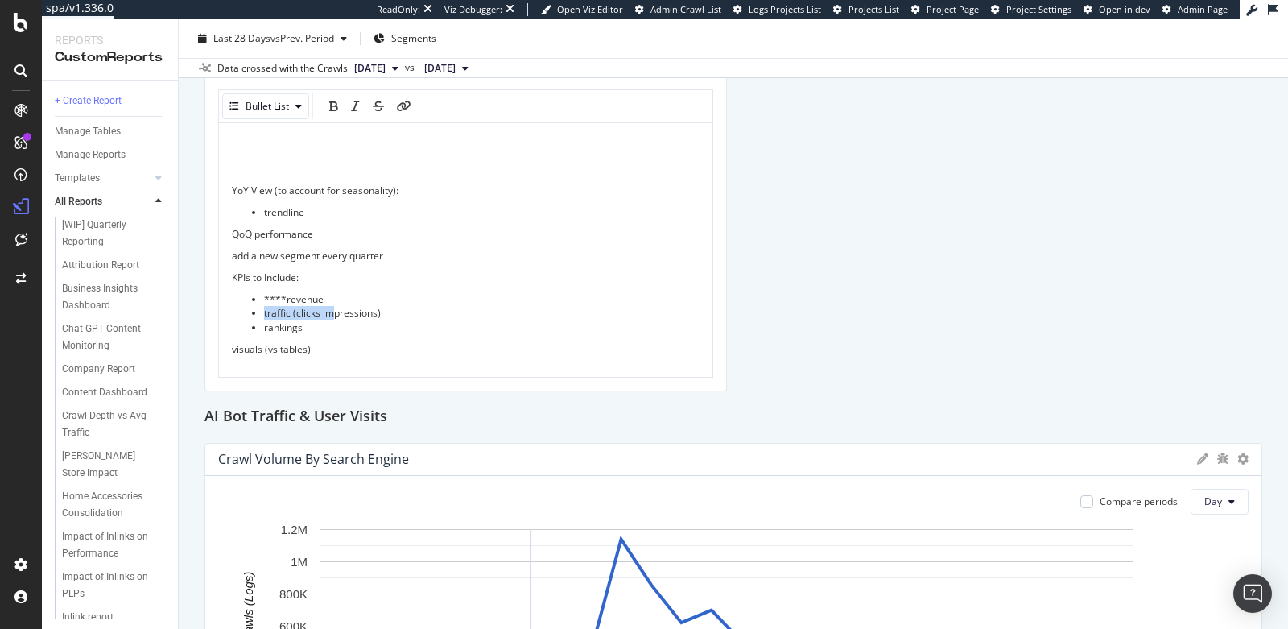
click at [336, 303] on ul "****revenue traffic (clicks impressions) rankings" at bounding box center [466, 312] width 468 height 41
click at [337, 296] on li "****revenue" at bounding box center [482, 299] width 436 height 14
click at [390, 314] on li "traffic (clicks impressions)" at bounding box center [482, 313] width 436 height 14
click at [407, 249] on p "add a new segment every quarter" at bounding box center [466, 256] width 468 height 14
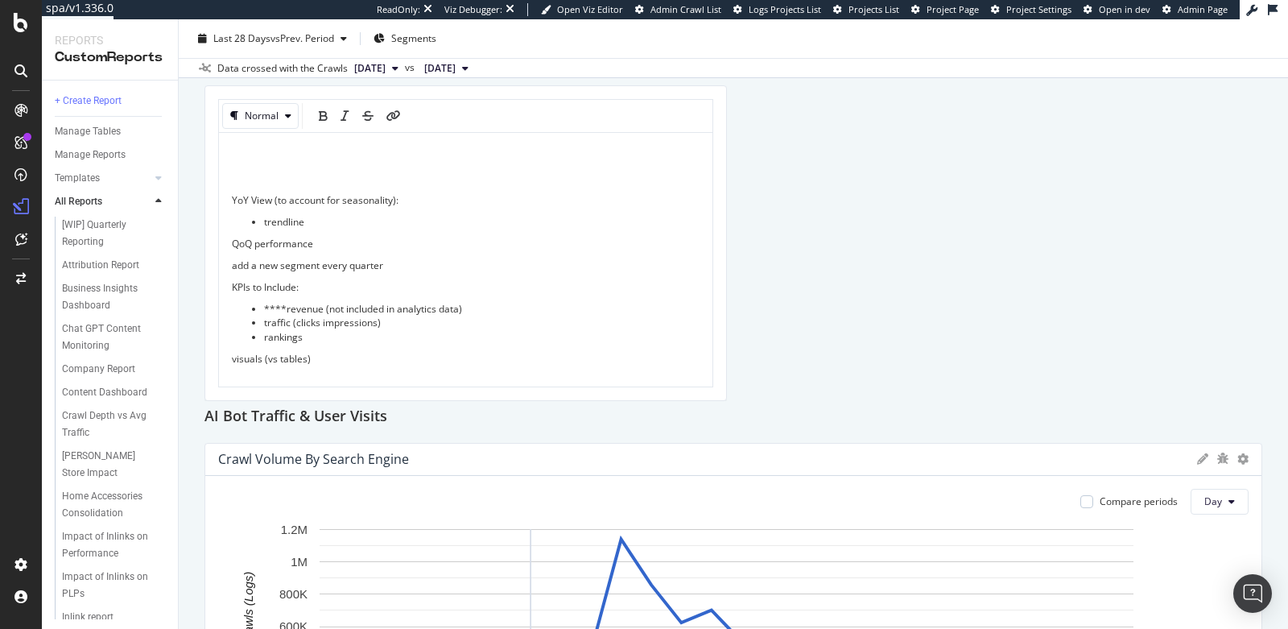
drag, startPoint x: 400, startPoint y: 251, endPoint x: 229, endPoint y: 263, distance: 171.9
click at [229, 263] on div "YoY View (to account for seasonality): trendline QoQ performance add a new segm…" at bounding box center [466, 261] width 494 height 257
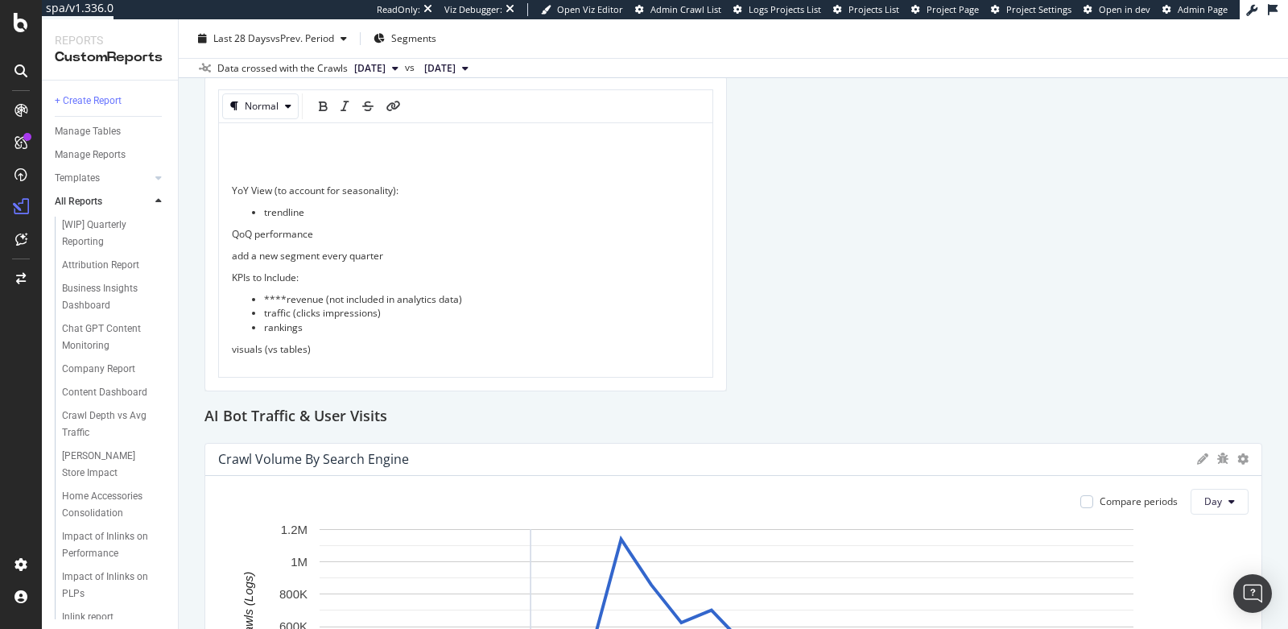
click at [386, 251] on p "add a new segment every quarter" at bounding box center [466, 256] width 468 height 14
click at [362, 257] on span "add a new segment every quarter" at bounding box center [307, 256] width 151 height 14
click at [338, 252] on span "add a new segment every" at bounding box center [289, 256] width 115 height 14
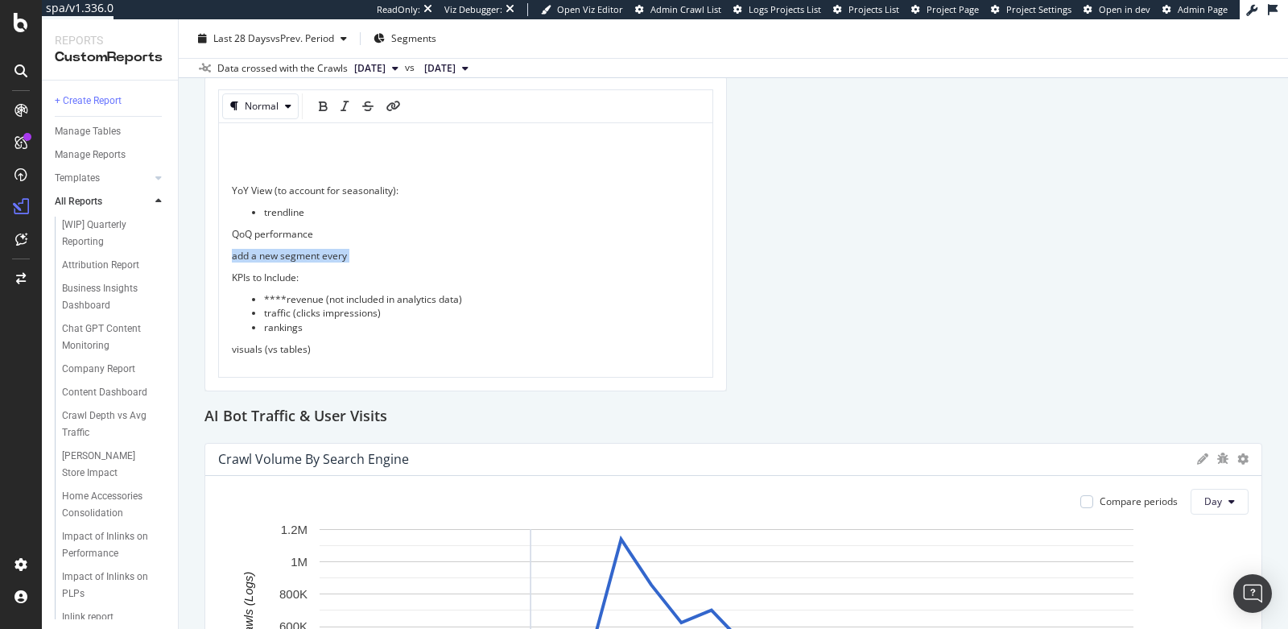
click at [338, 252] on span "add a new segment every" at bounding box center [289, 256] width 115 height 14
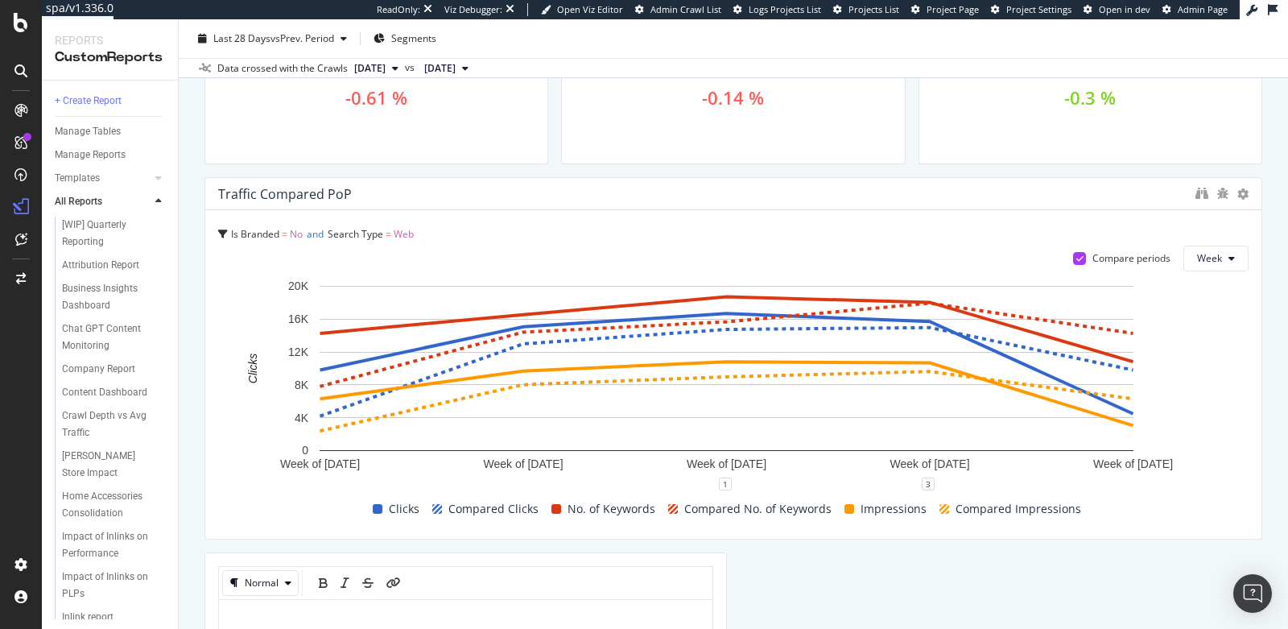
scroll to position [425, 0]
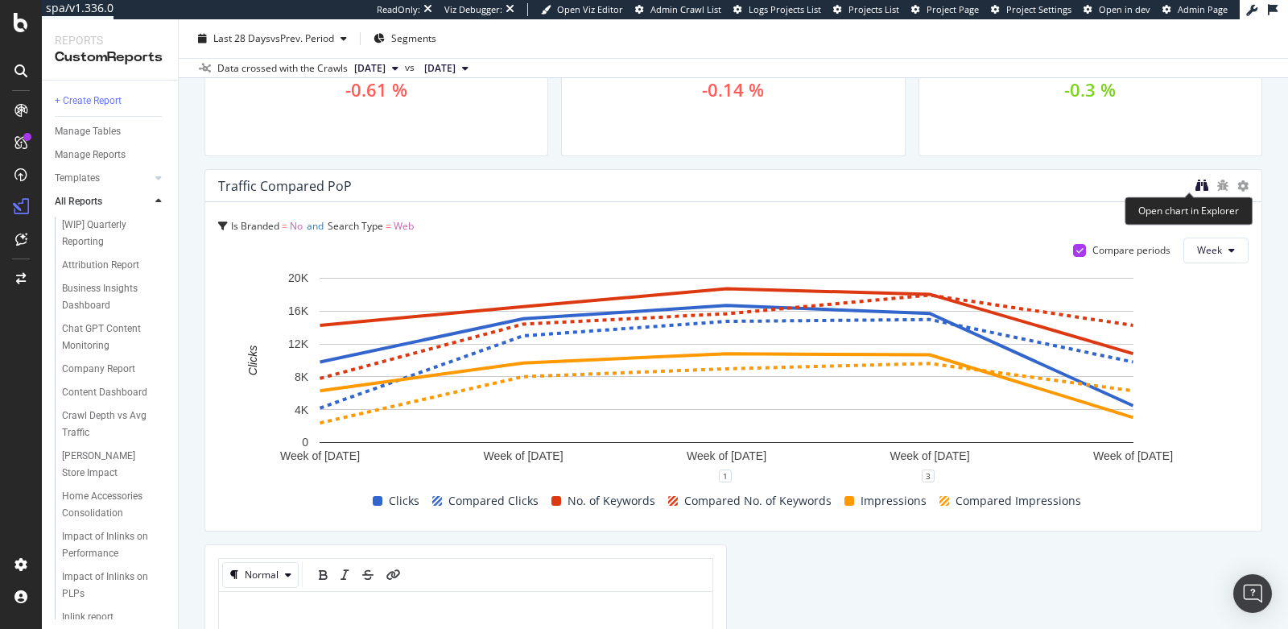
click at [1196, 185] on icon "binoculars" at bounding box center [1202, 185] width 13 height 13
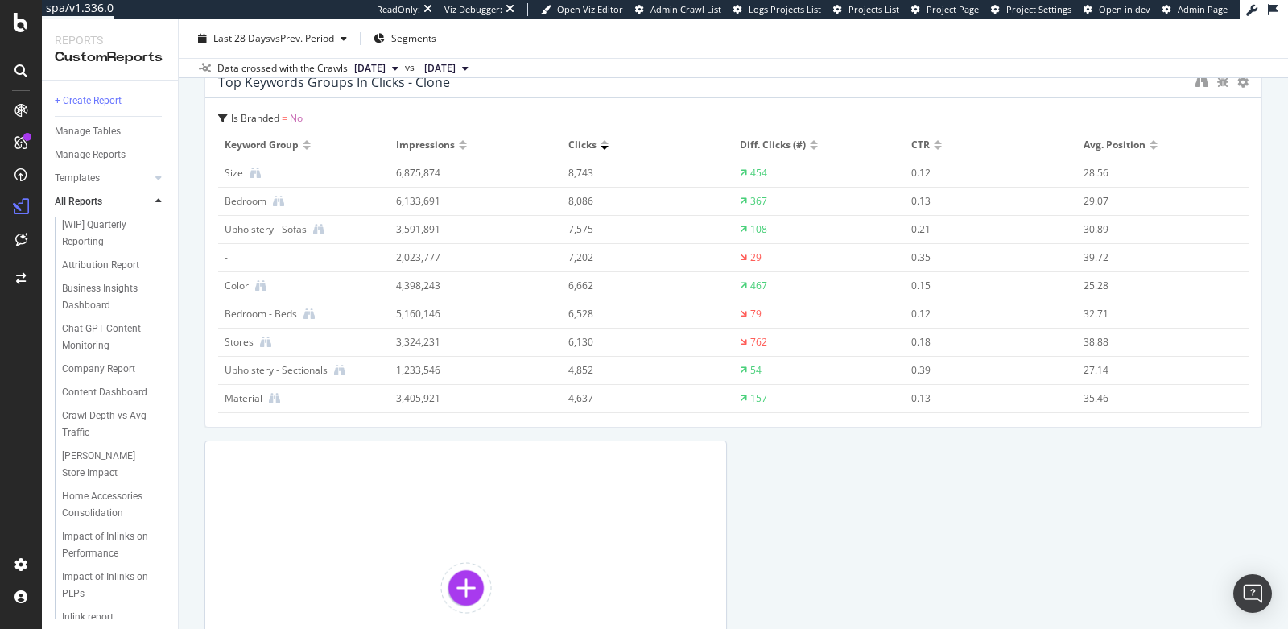
scroll to position [1912, 0]
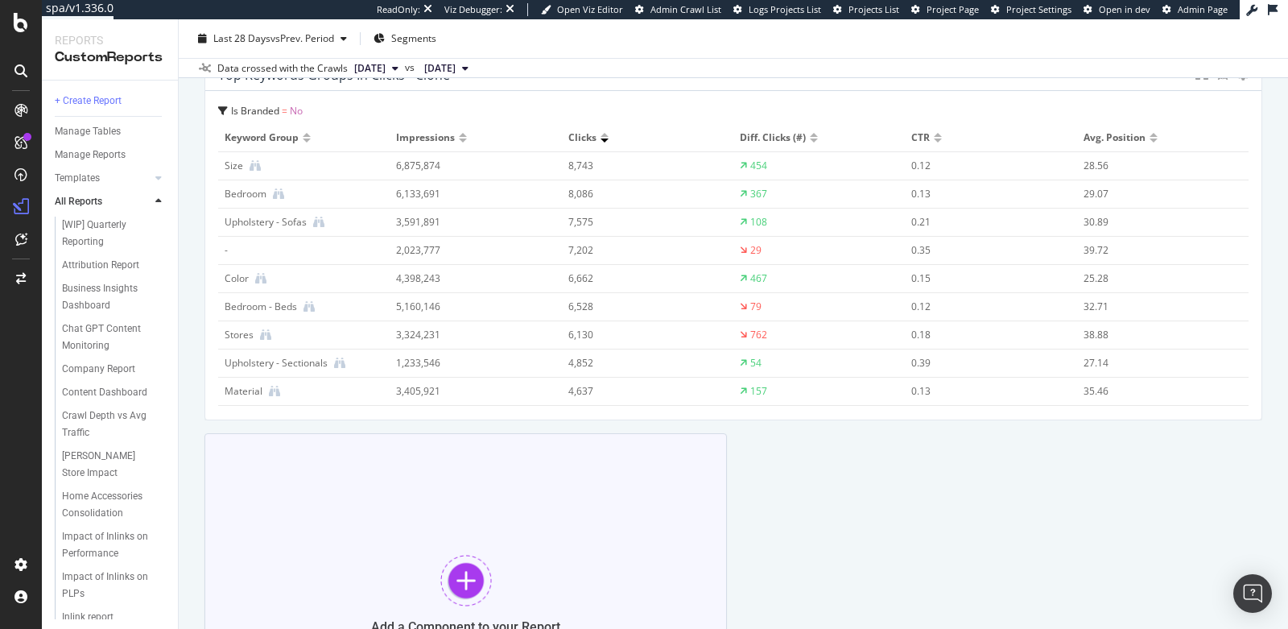
click at [515, 515] on div "Add a Component to your Report" at bounding box center [466, 594] width 523 height 322
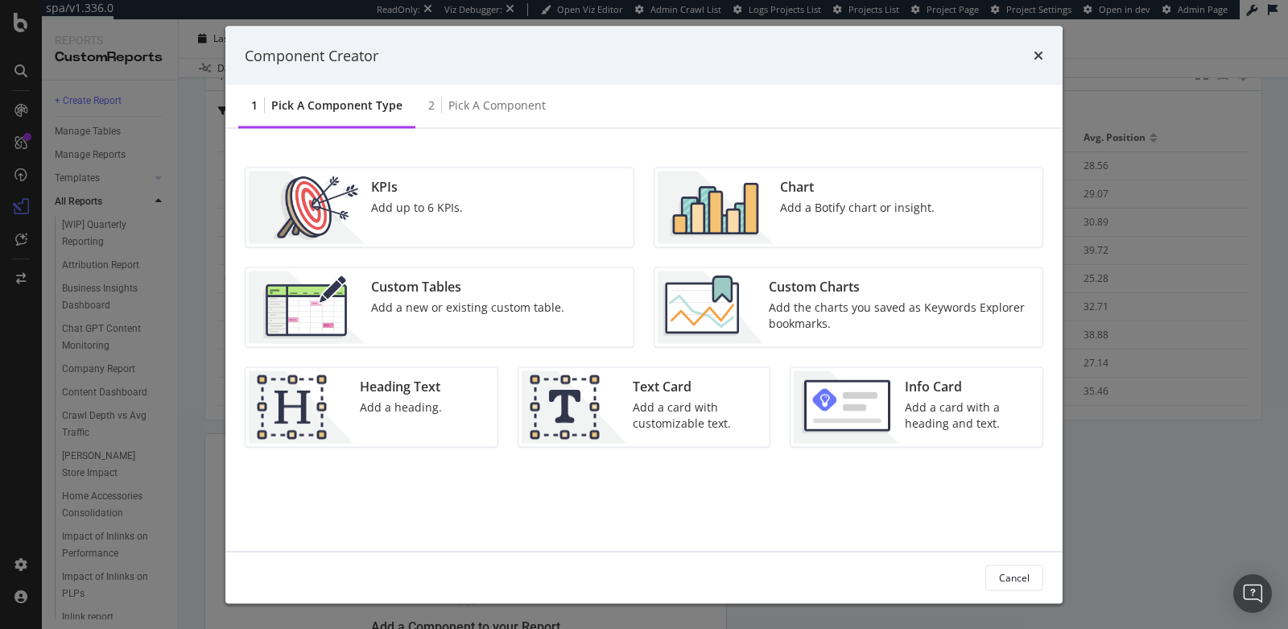
click at [739, 312] on img "modal" at bounding box center [710, 307] width 105 height 72
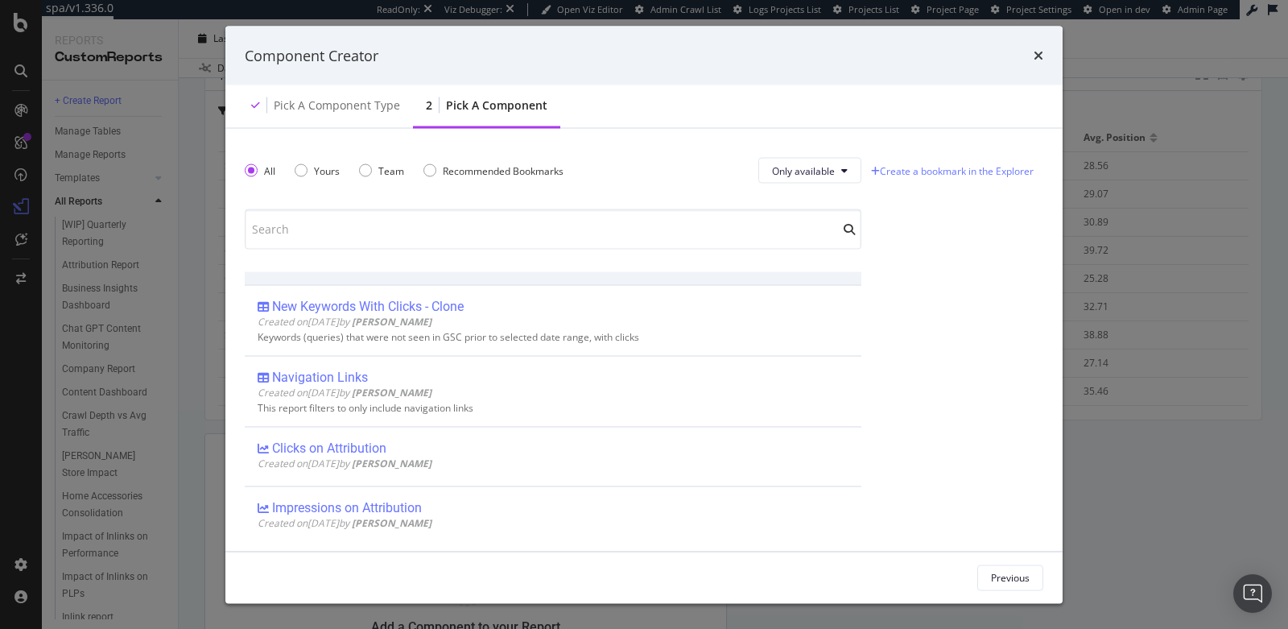
scroll to position [0, 0]
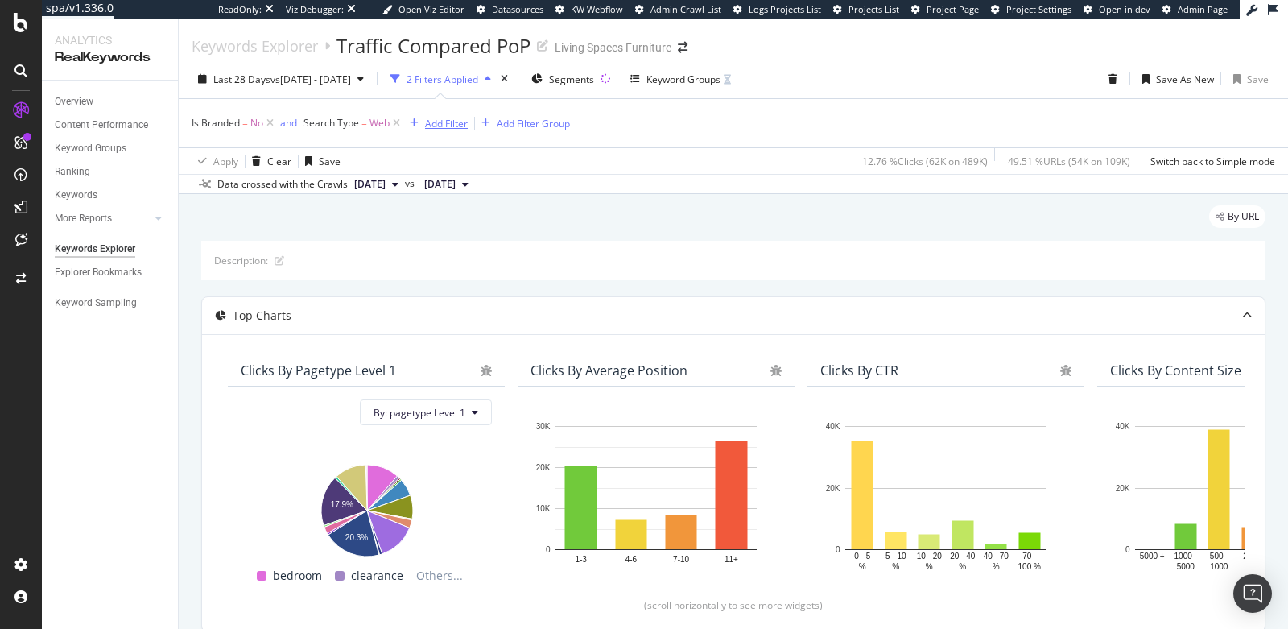
click at [437, 119] on div "Add Filter" at bounding box center [446, 124] width 43 height 14
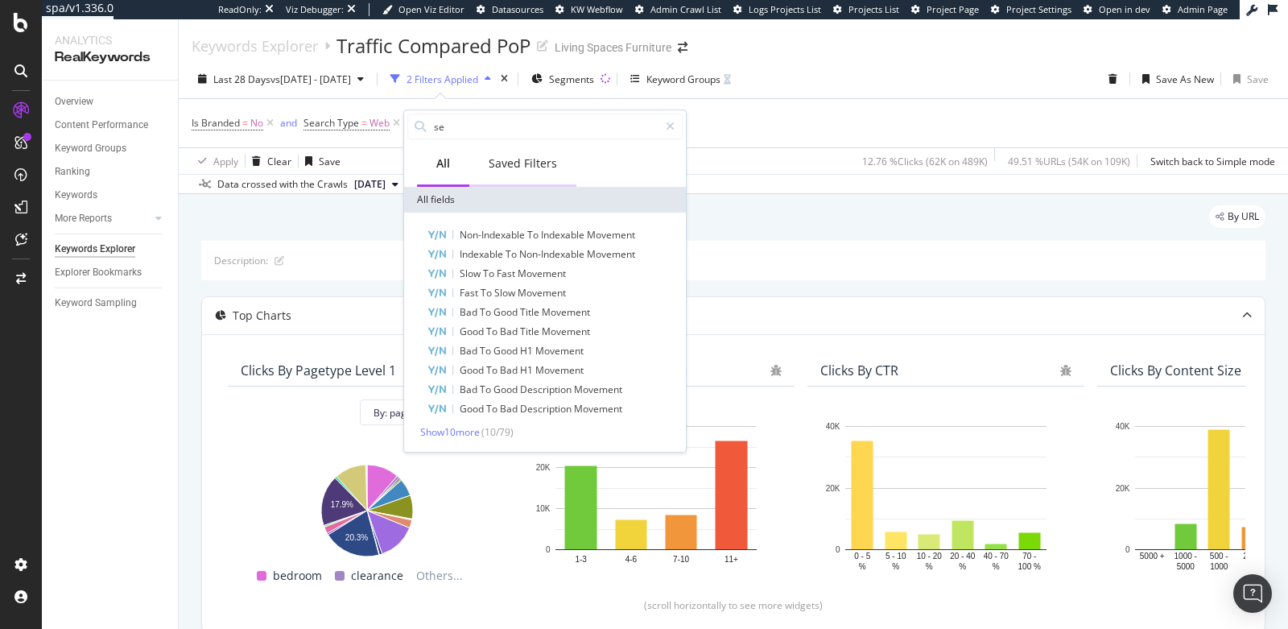
type input "s"
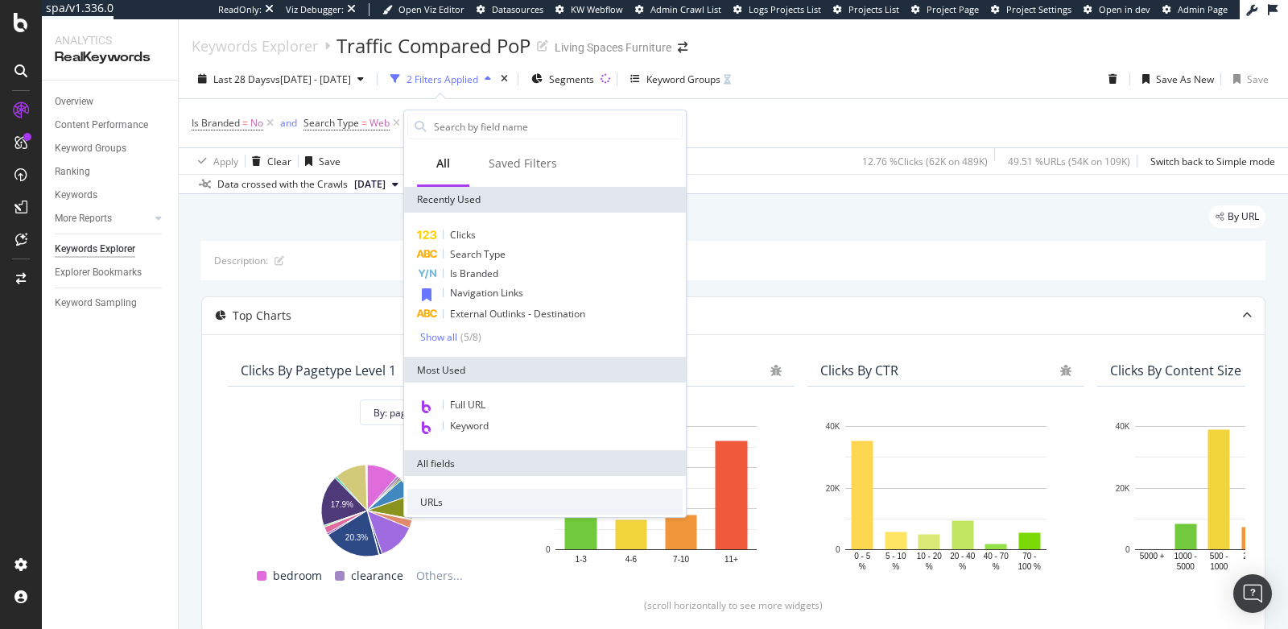
click at [761, 122] on div "Is Branded = No and Search Type = Web Add Filter Add Filter Group" at bounding box center [734, 123] width 1084 height 48
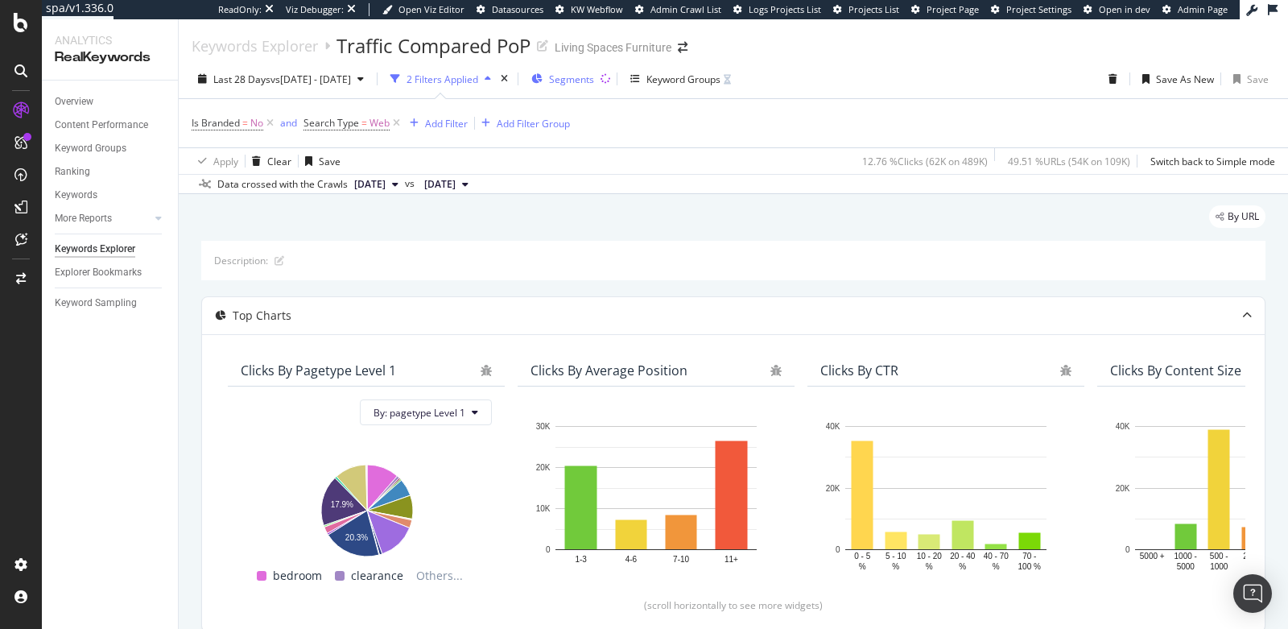
click at [594, 81] on span "Segments" at bounding box center [571, 79] width 45 height 14
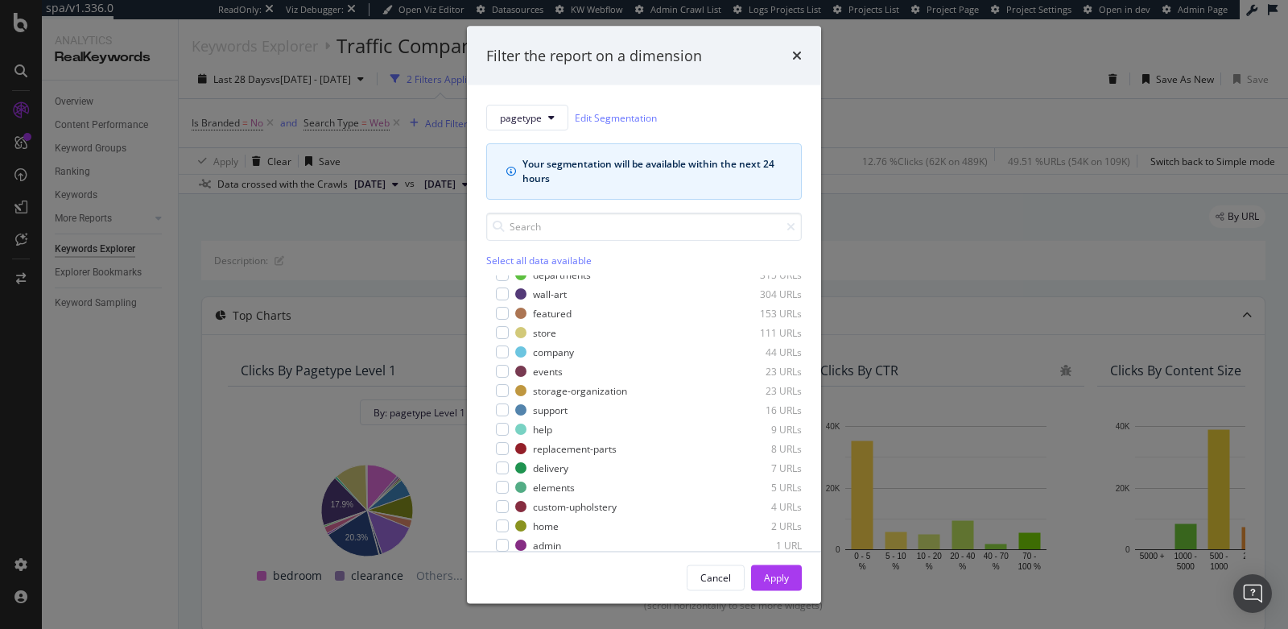
scroll to position [38, 0]
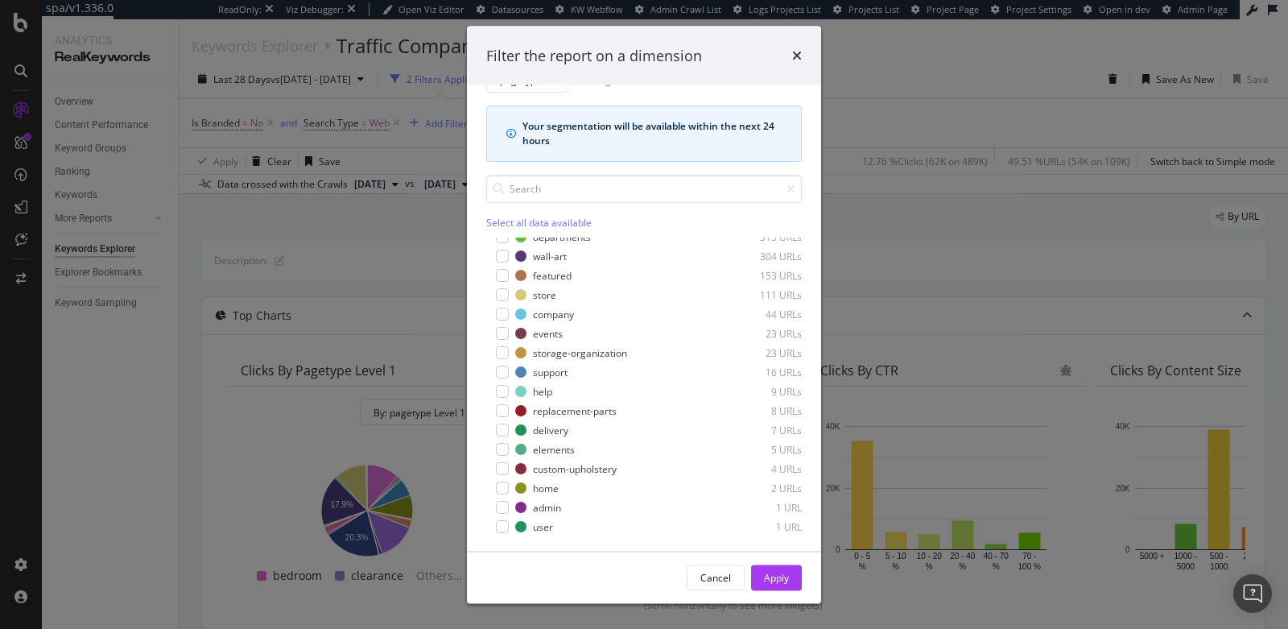
click at [420, 213] on div "Filter the report on a dimension pagetype Edit Segmentation Your segmentation w…" at bounding box center [644, 314] width 1288 height 629
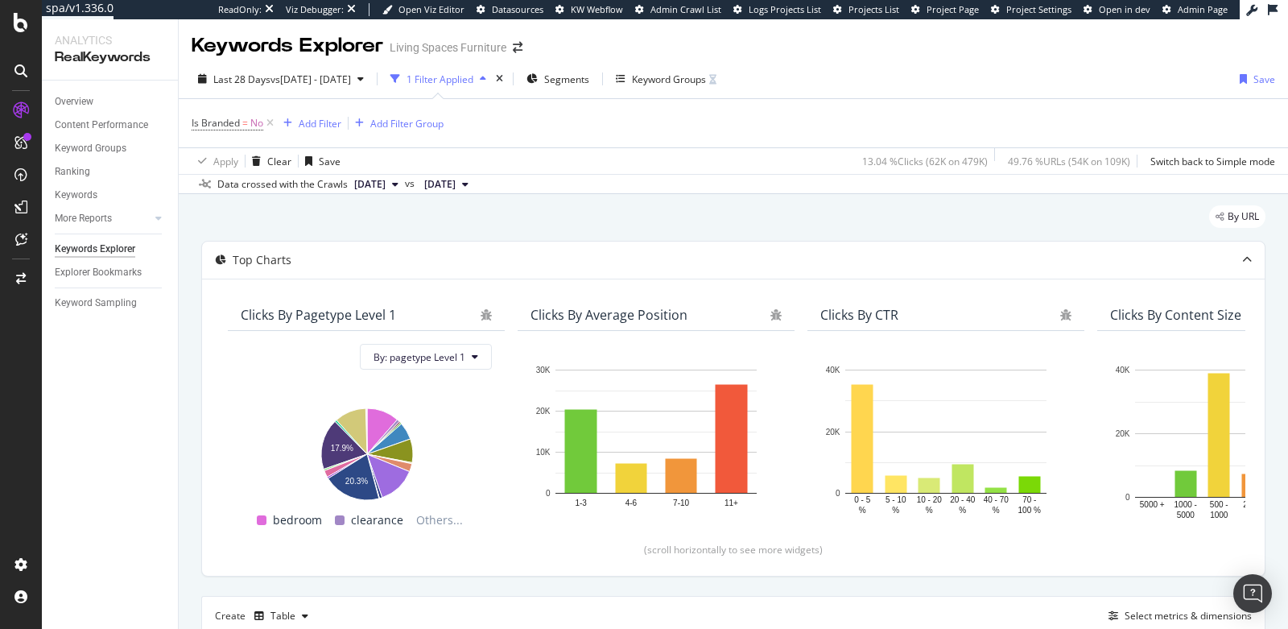
scroll to position [295, 0]
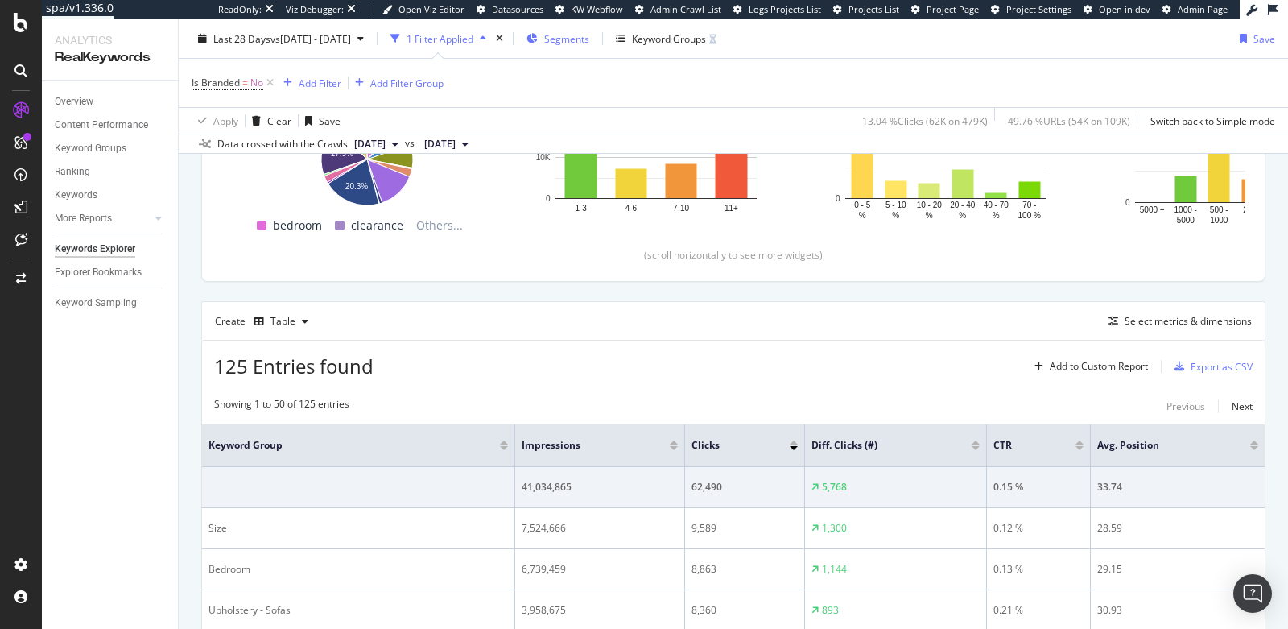
click at [589, 35] on span "Segments" at bounding box center [566, 38] width 45 height 14
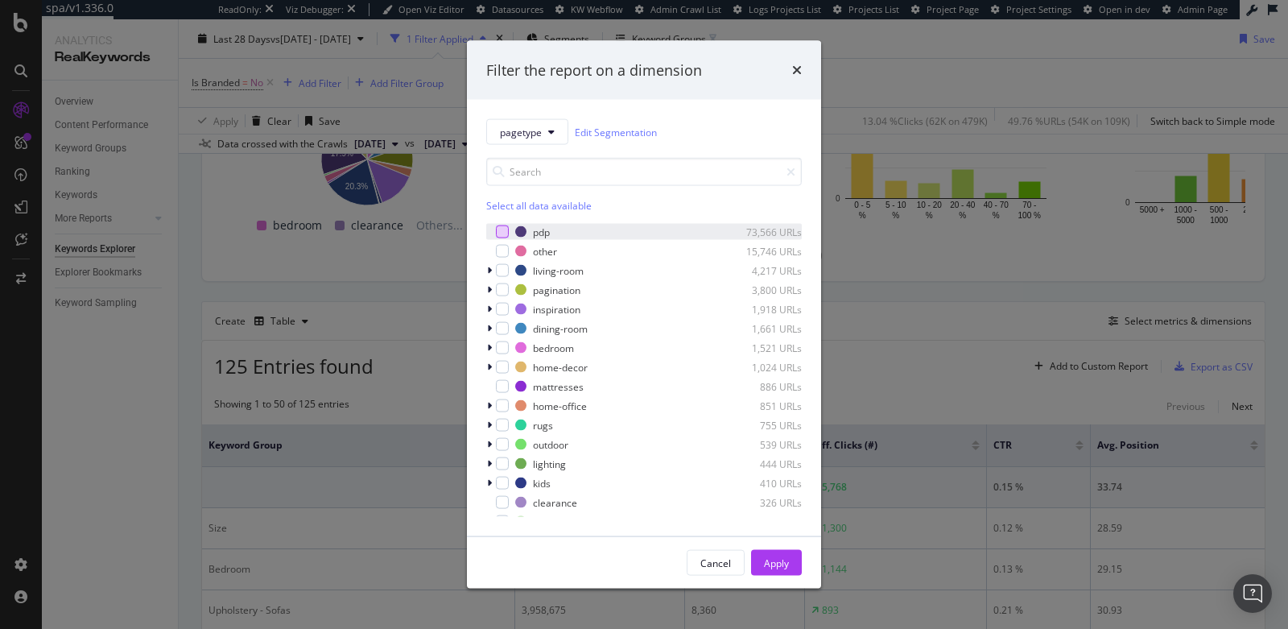
click at [501, 229] on div "modal" at bounding box center [502, 231] width 13 height 13
click at [769, 559] on div "Apply" at bounding box center [776, 563] width 25 height 14
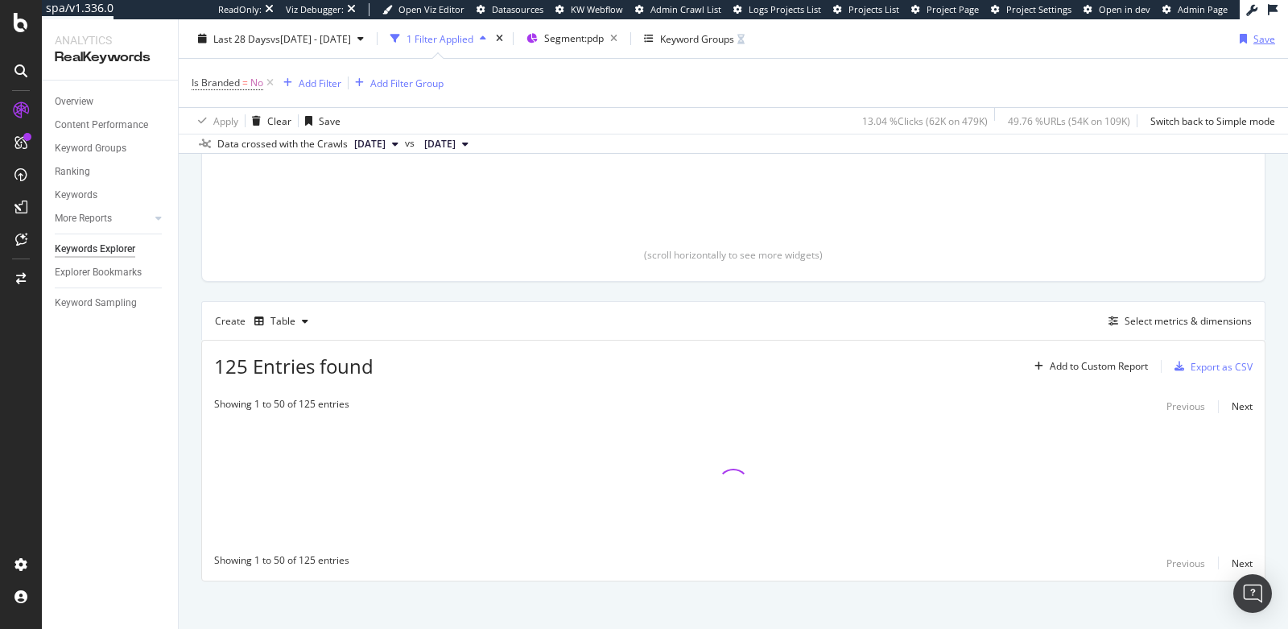
click at [1254, 41] on div "Save" at bounding box center [1265, 38] width 22 height 14
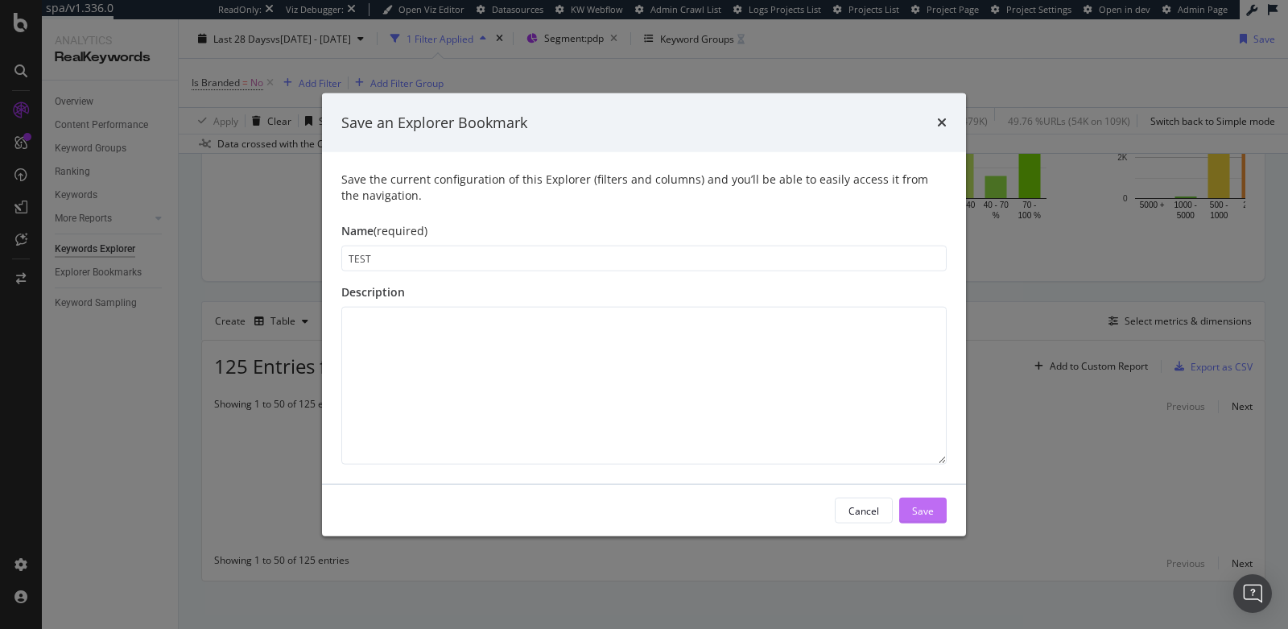
type input "TEST"
click at [923, 509] on div "Save" at bounding box center [923, 510] width 22 height 14
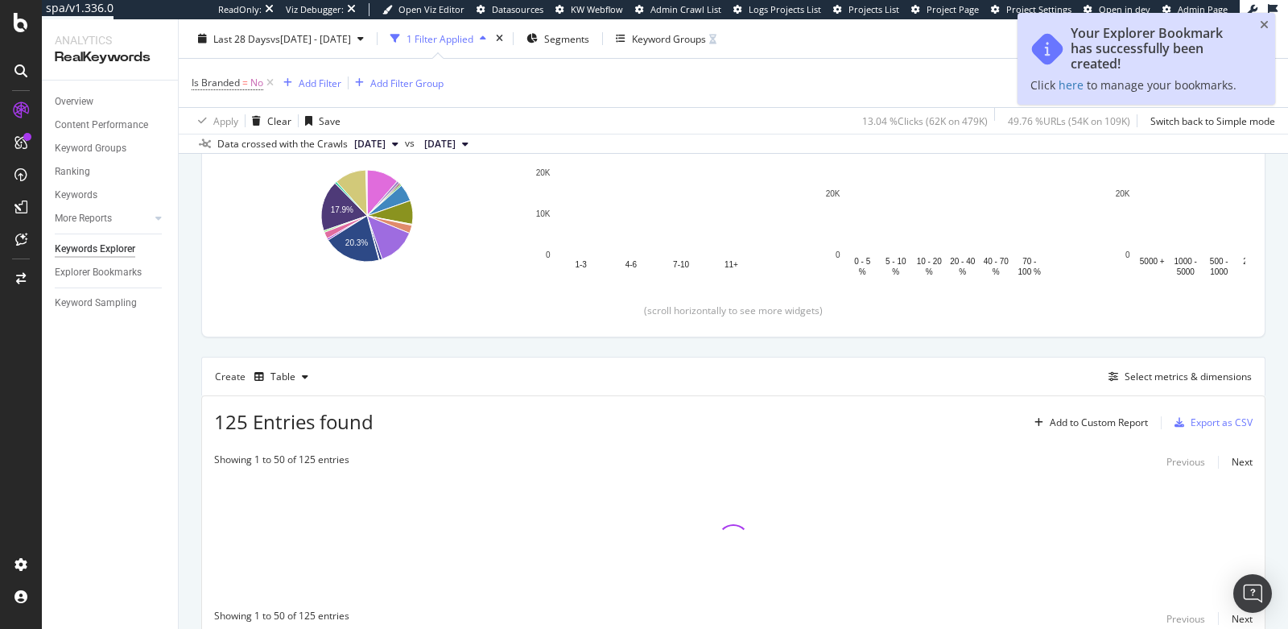
scroll to position [350, 0]
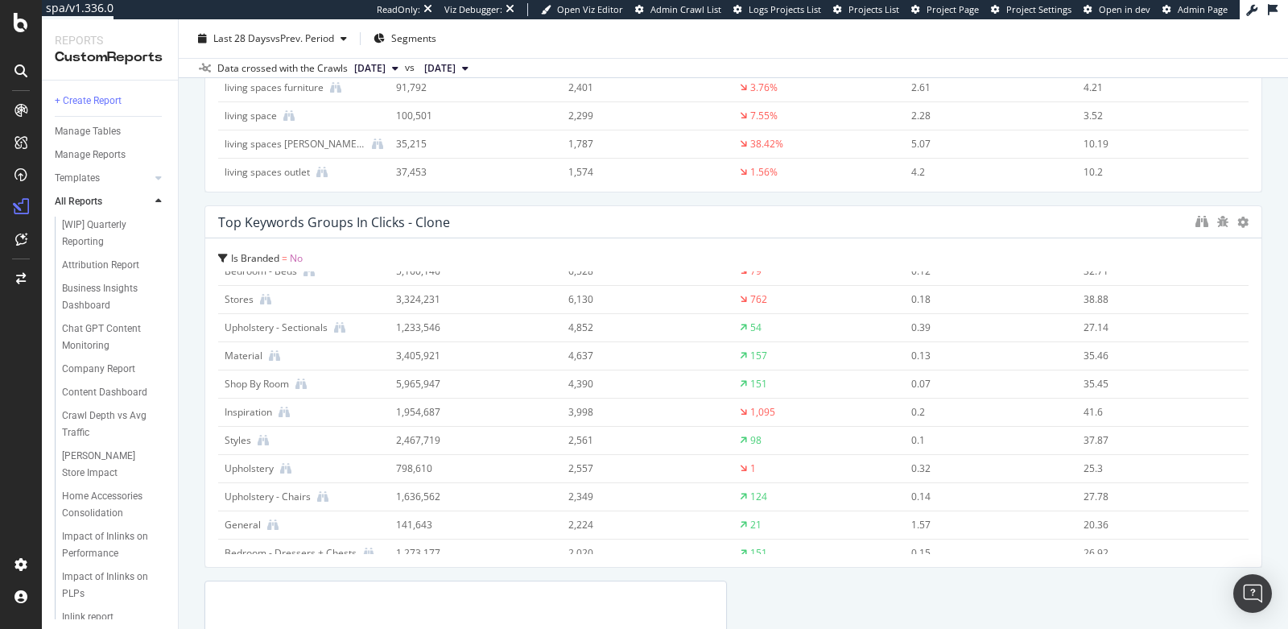
scroll to position [195, 0]
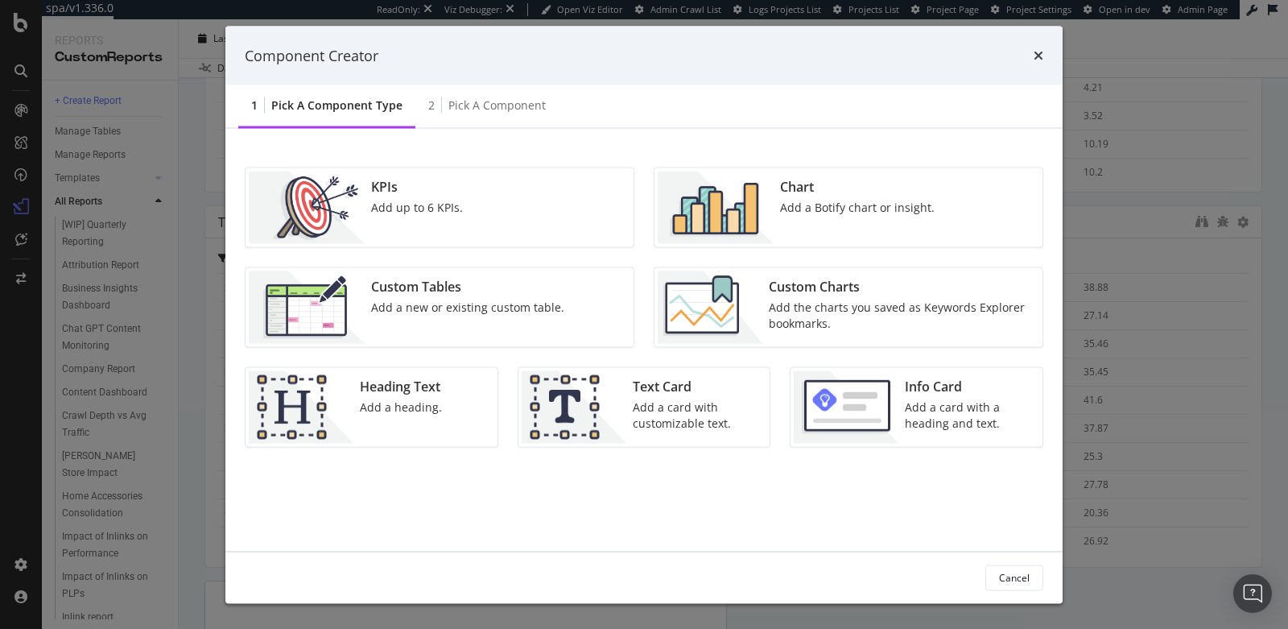
click at [742, 319] on img "modal" at bounding box center [710, 307] width 105 height 72
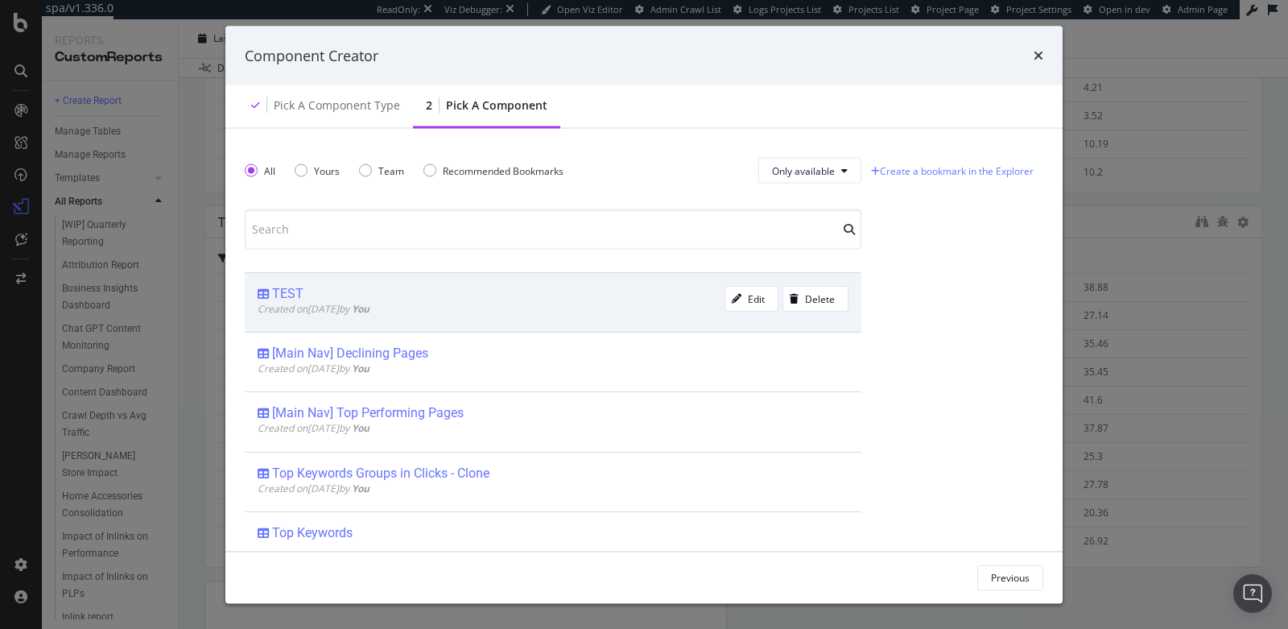
click at [418, 305] on div "Created on 2025 Aug 15th by You" at bounding box center [491, 309] width 467 height 14
click at [963, 576] on div "Add Component" at bounding box center [994, 577] width 72 height 14
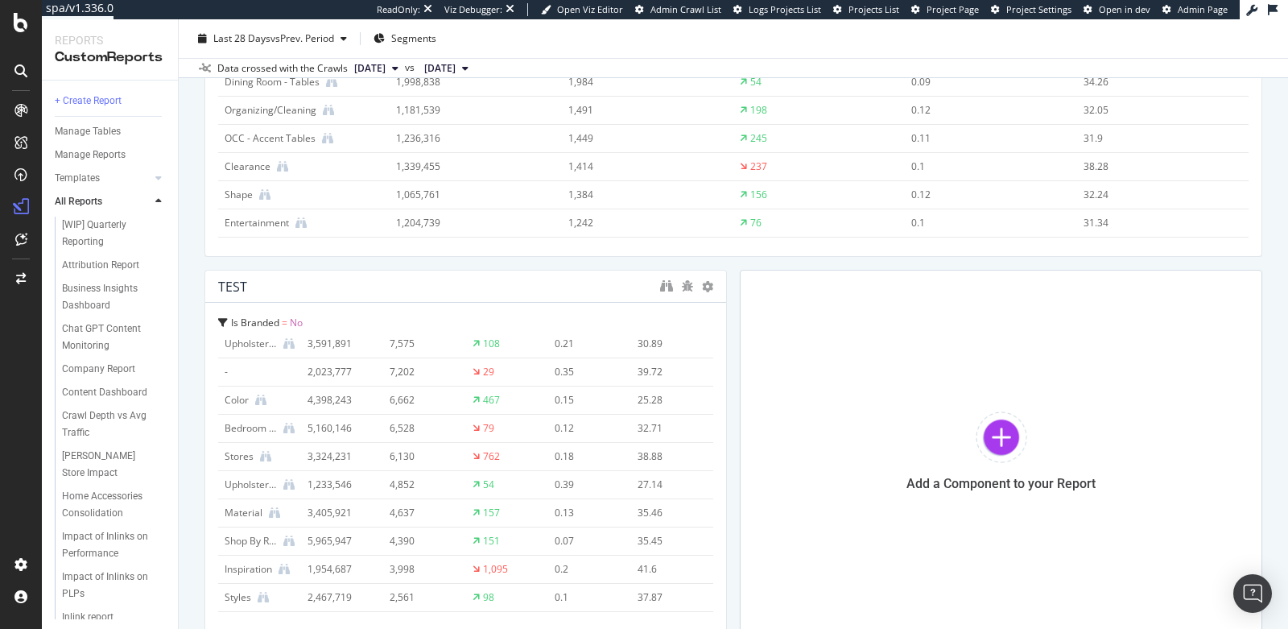
scroll to position [109, 0]
click at [711, 287] on div at bounding box center [719, 451] width 16 height 362
click at [702, 284] on icon at bounding box center [707, 286] width 11 height 11
click at [720, 311] on icon at bounding box center [718, 310] width 9 height 10
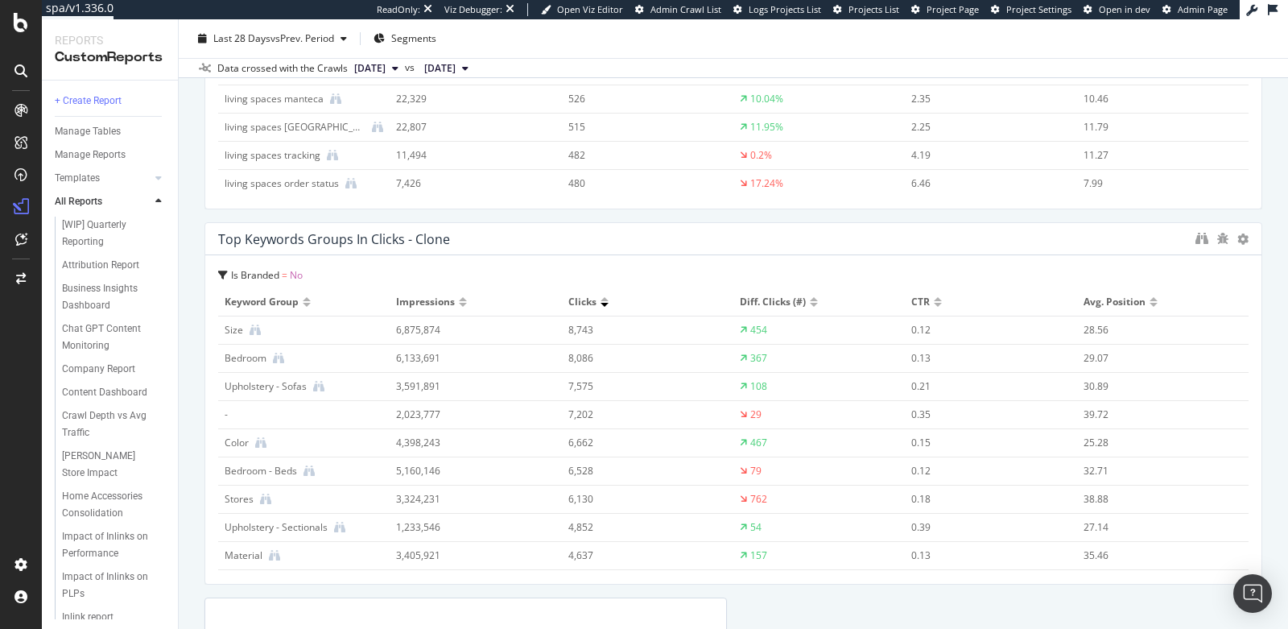
scroll to position [1825, 0]
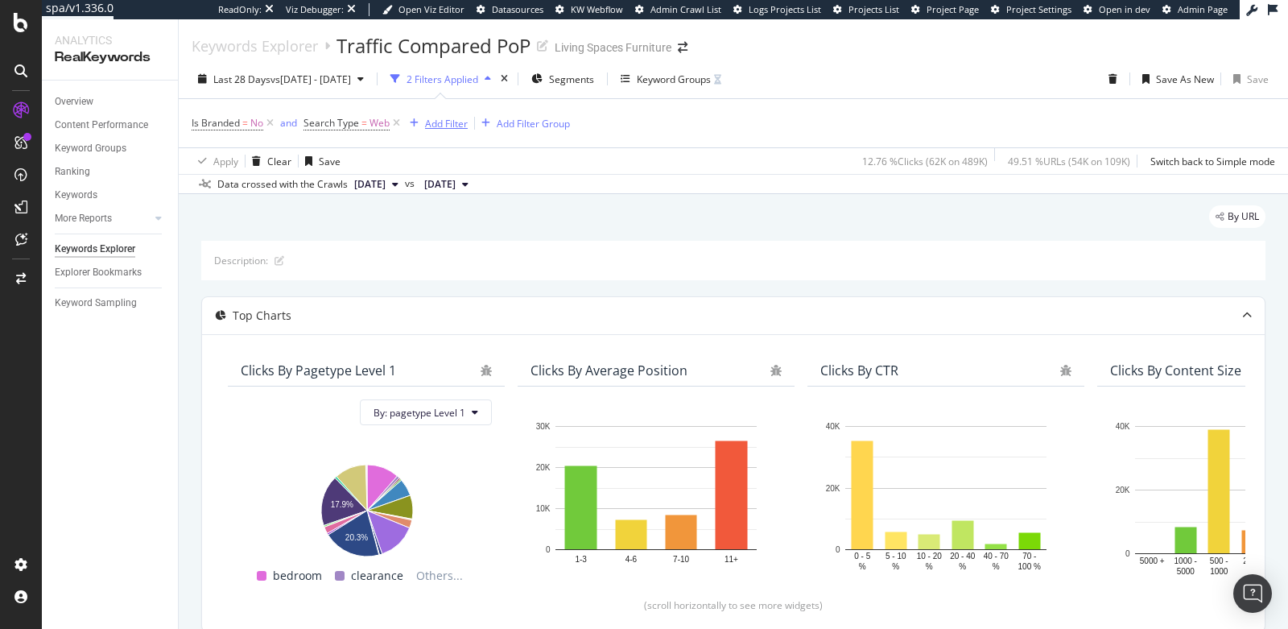
click at [451, 125] on div "Add Filter" at bounding box center [446, 124] width 43 height 14
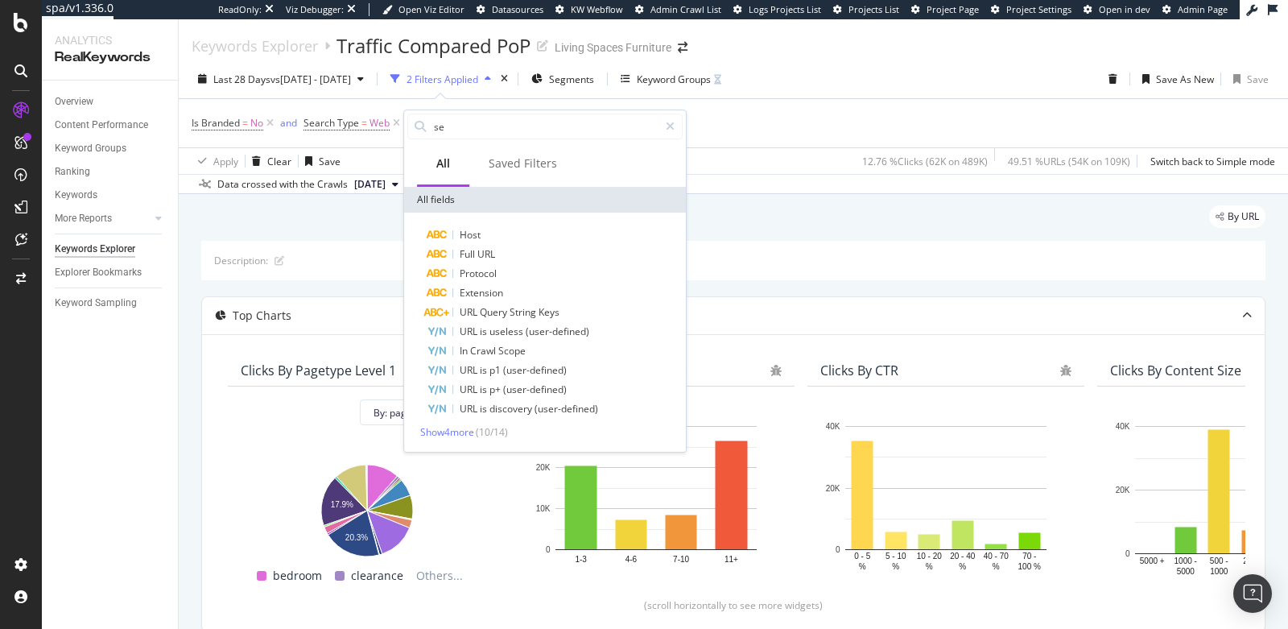
type input "s"
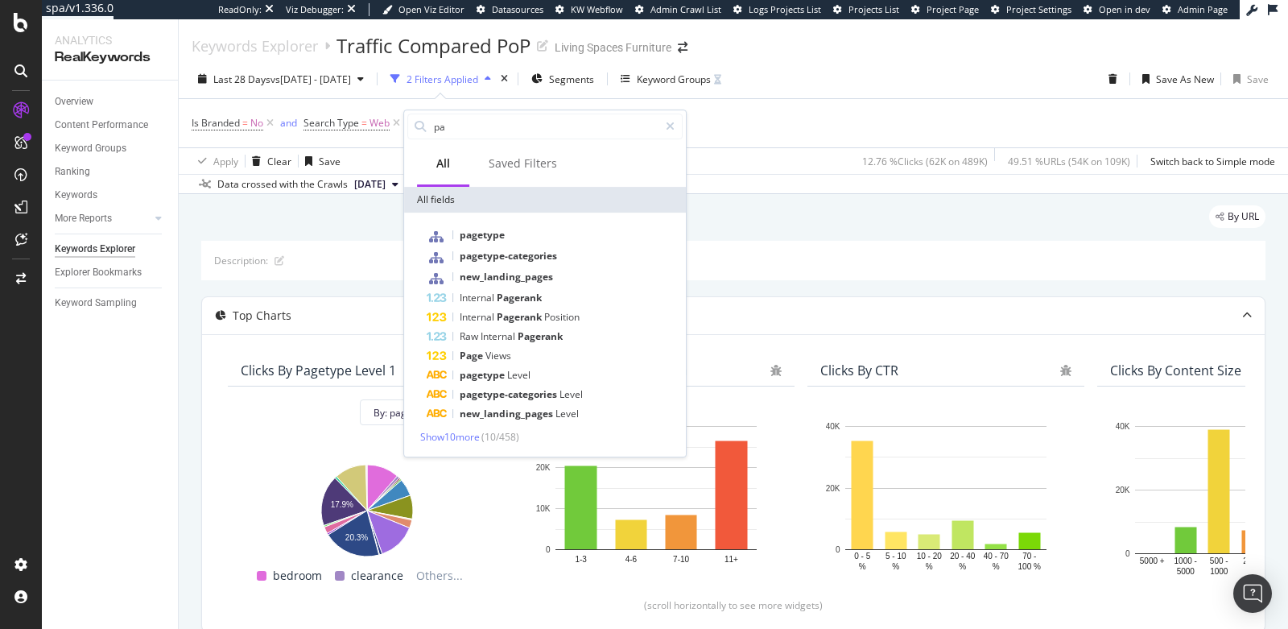
type input "p"
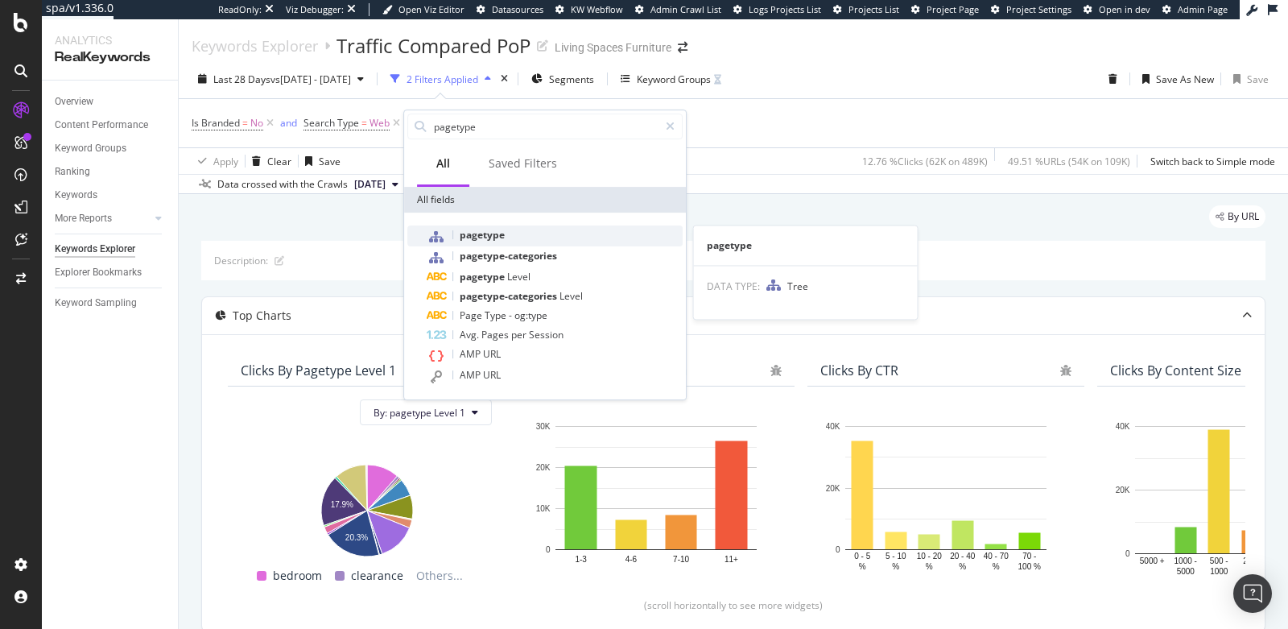
type input "pagetype"
click at [436, 236] on icon at bounding box center [436, 236] width 14 height 13
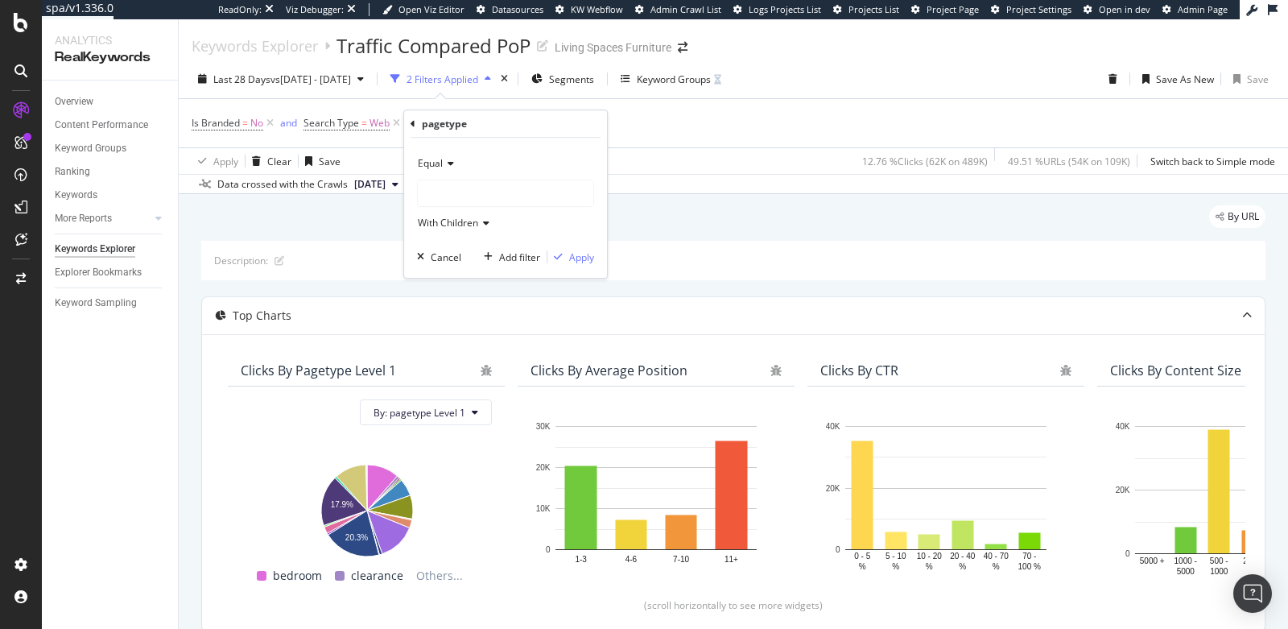
click at [438, 158] on span "Equal" at bounding box center [430, 163] width 25 height 14
click at [491, 155] on div "Equal" at bounding box center [505, 164] width 177 height 26
click at [472, 189] on div at bounding box center [506, 193] width 176 height 26
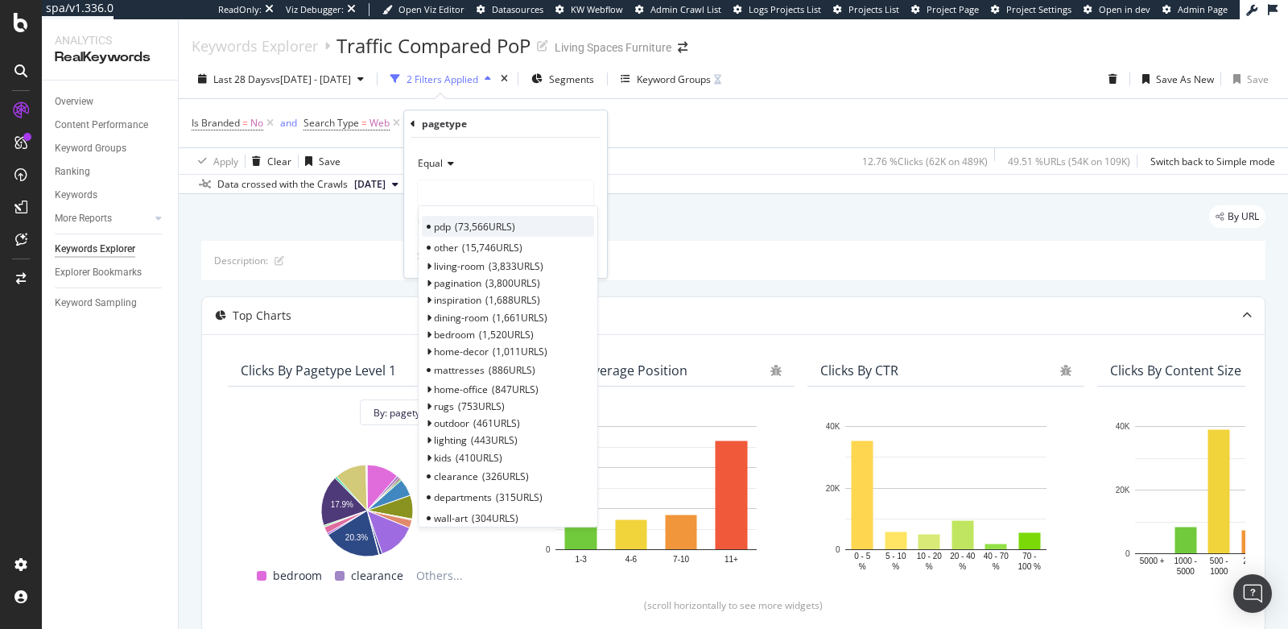
click at [448, 225] on span "pdp" at bounding box center [442, 227] width 17 height 14
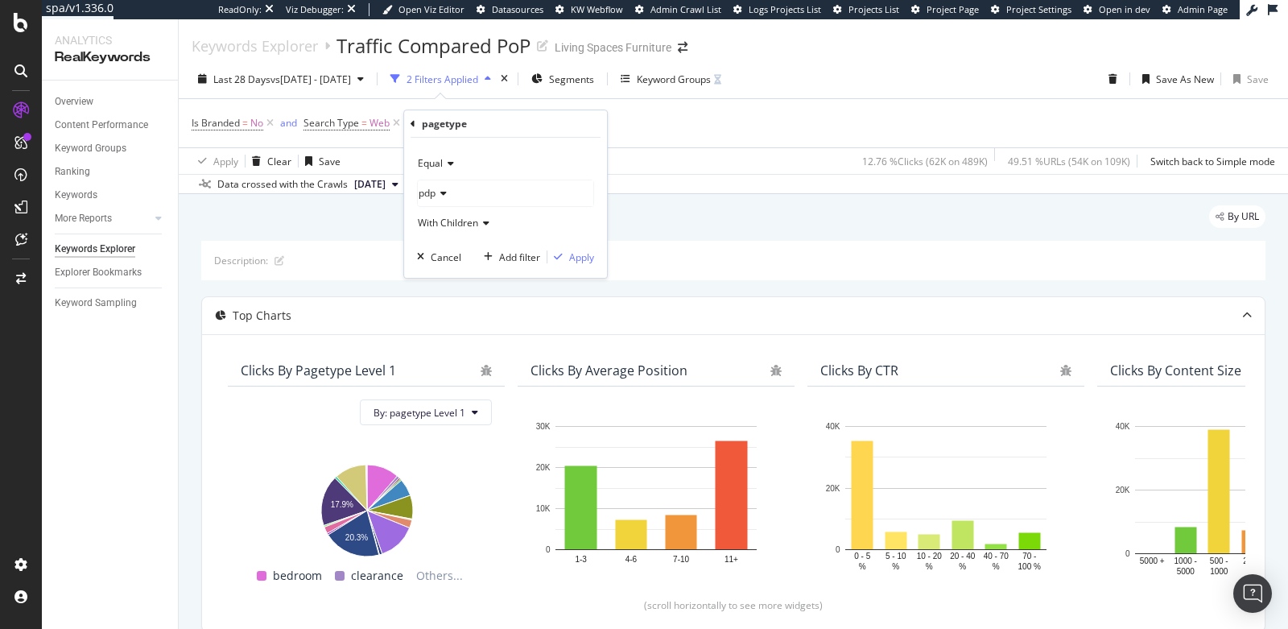
click at [417, 128] on div "pagetype" at bounding box center [506, 123] width 190 height 27
click at [412, 120] on icon at bounding box center [413, 124] width 5 height 10
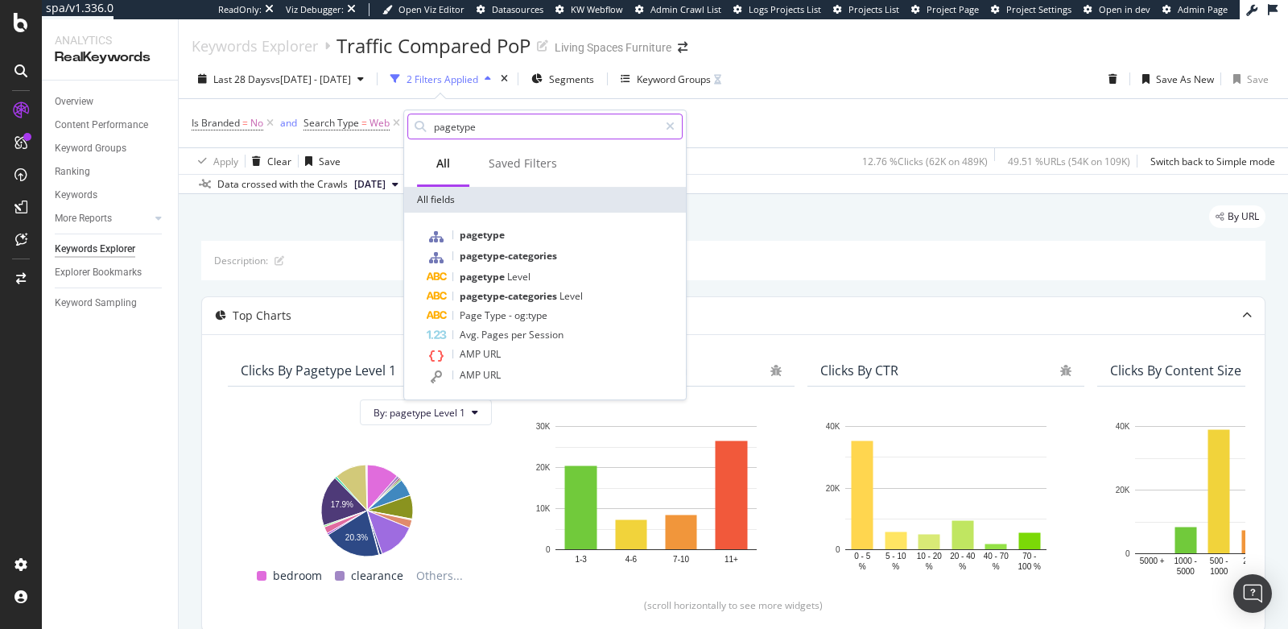
click at [448, 131] on input "pagetype" at bounding box center [545, 126] width 226 height 24
click at [589, 77] on span "Segments" at bounding box center [571, 79] width 45 height 14
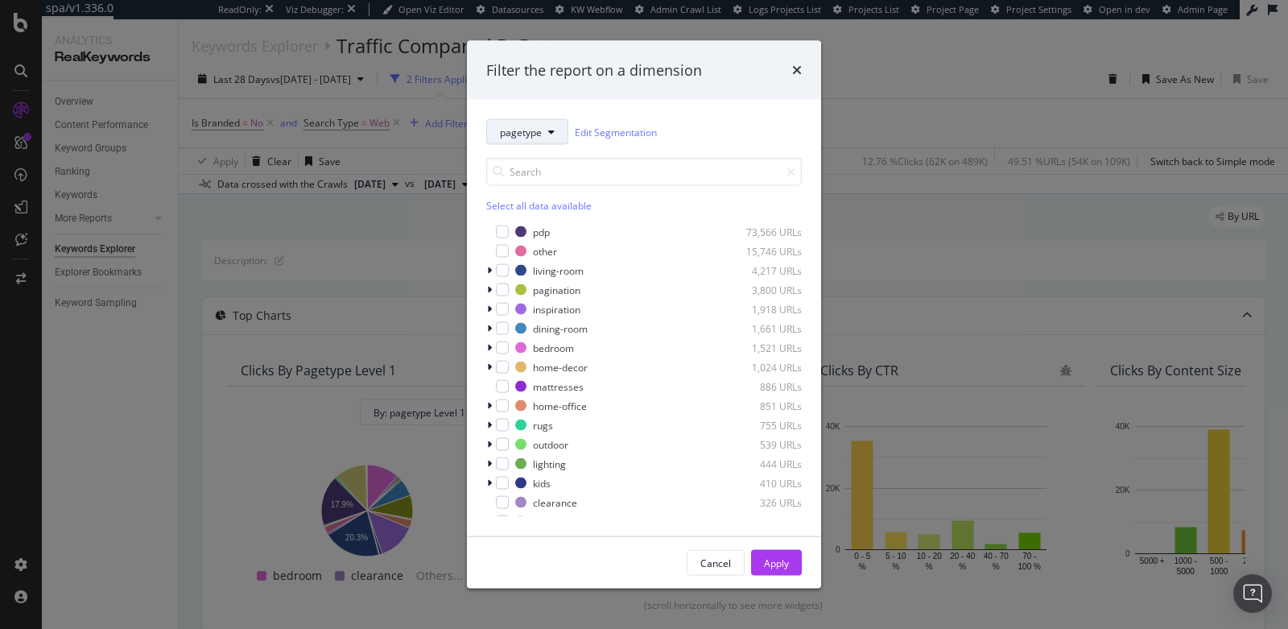
click at [527, 130] on span "pagetype" at bounding box center [521, 132] width 42 height 14
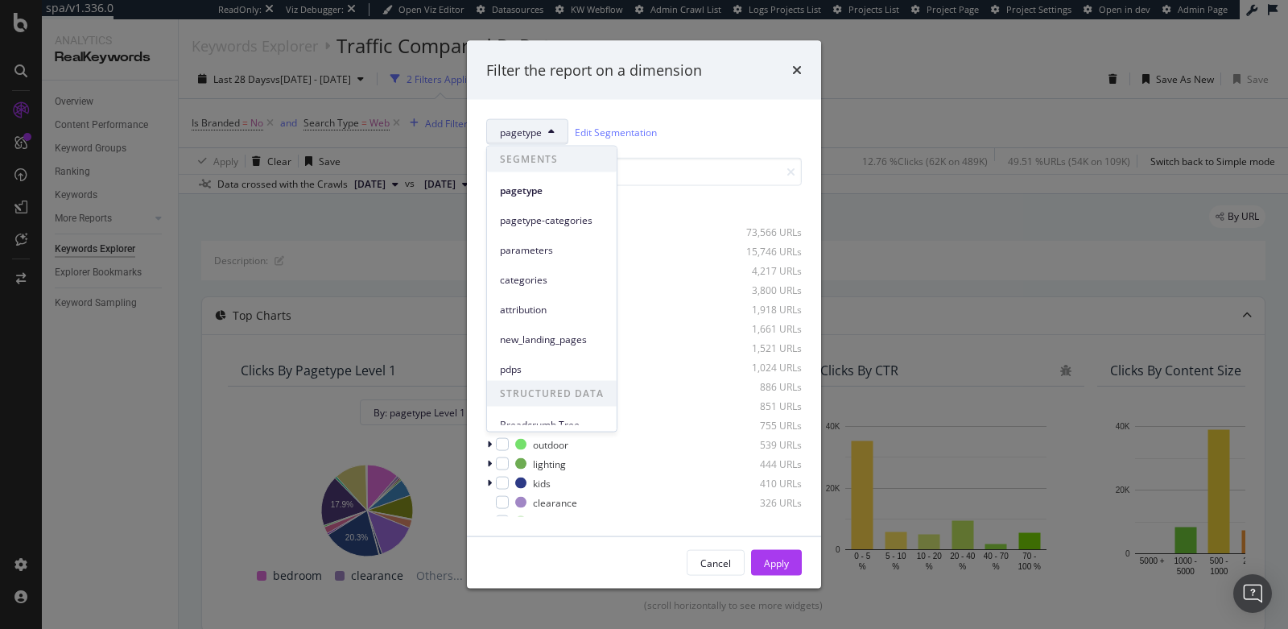
click at [428, 240] on div "Filter the report on a dimension pagetype Edit Segmentation Select all data ava…" at bounding box center [644, 314] width 1288 height 629
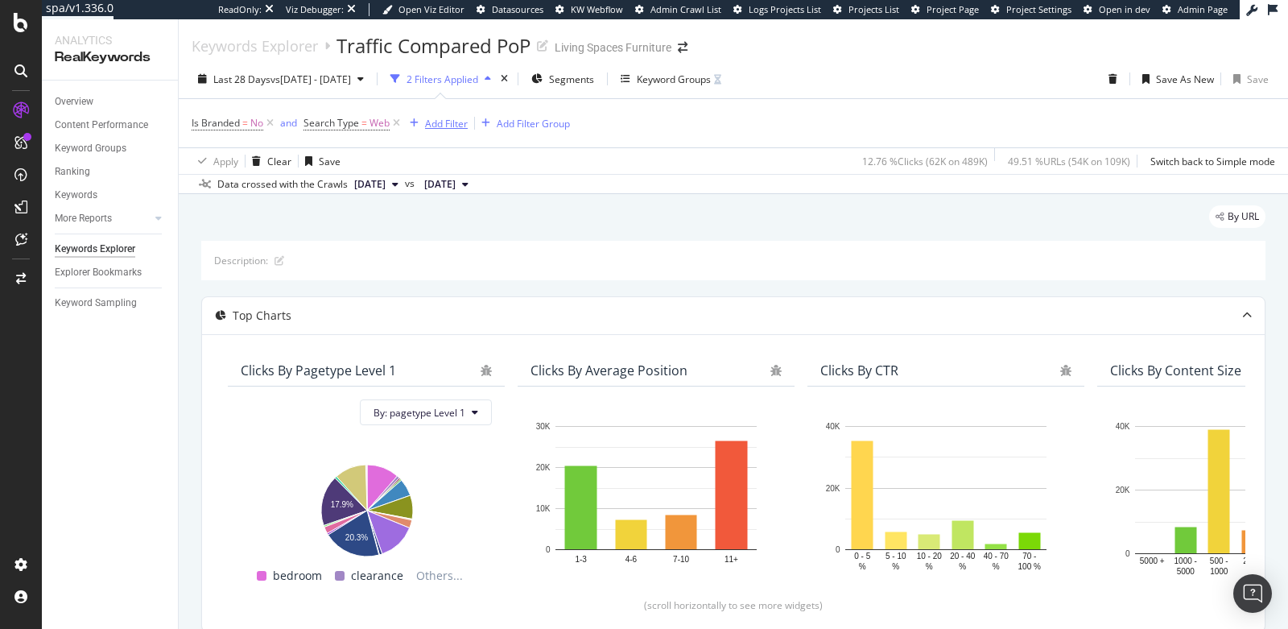
click at [436, 123] on div "Add Filter" at bounding box center [446, 124] width 43 height 14
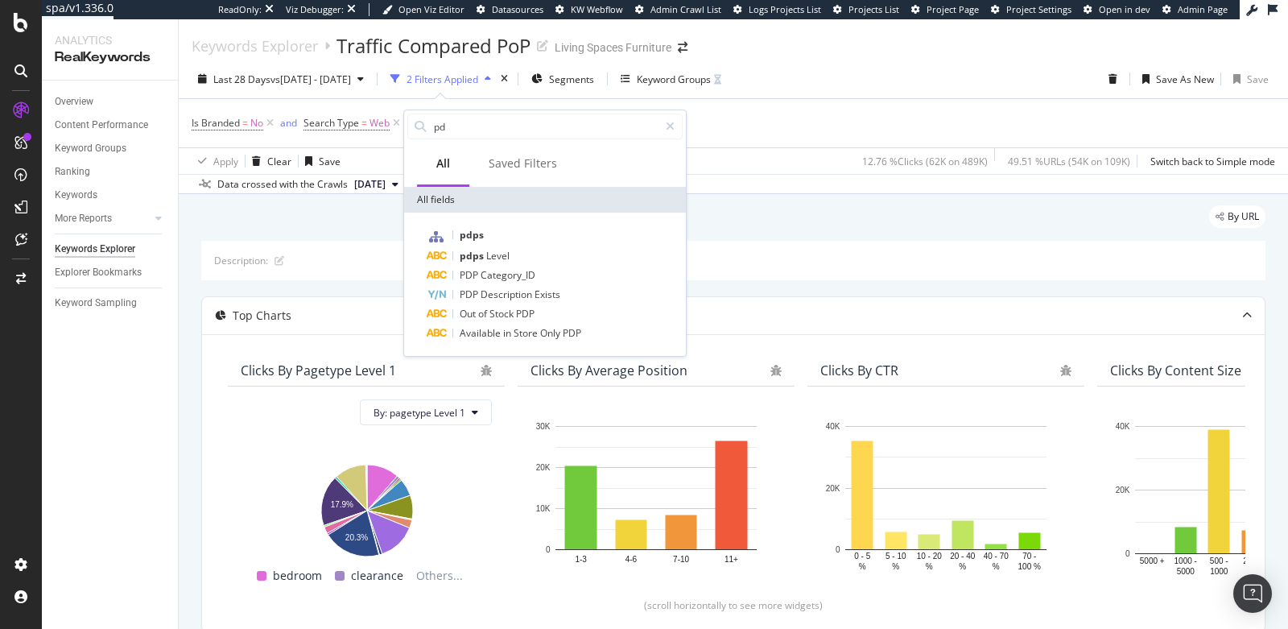
type input "p"
type input "pdp"
click at [499, 238] on div "pdps" at bounding box center [555, 235] width 256 height 21
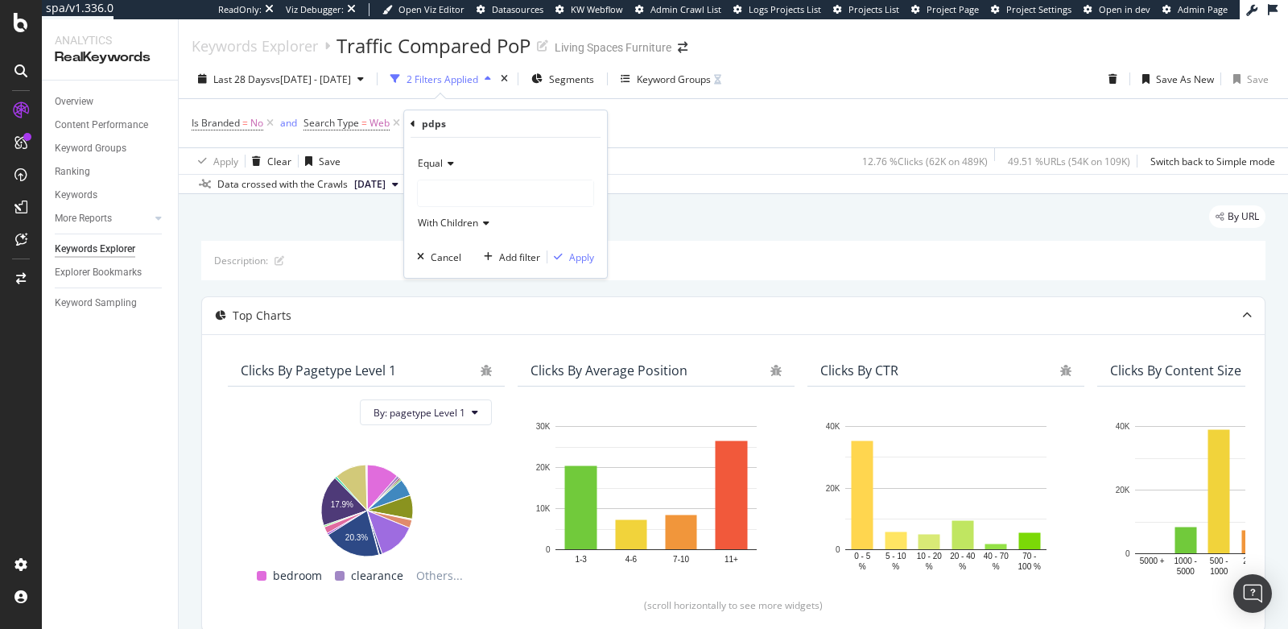
click at [438, 163] on span "Equal" at bounding box center [430, 163] width 25 height 14
click at [455, 197] on div "Equal" at bounding box center [507, 196] width 172 height 21
click at [473, 197] on div at bounding box center [506, 193] width 176 height 26
click at [474, 209] on div "pdp 57,732 URLS pla-pdp 25,963 URLS other 24,601 URLS" at bounding box center [508, 247] width 180 height 84
click at [480, 221] on span "57,732 URLS" at bounding box center [485, 227] width 60 height 14
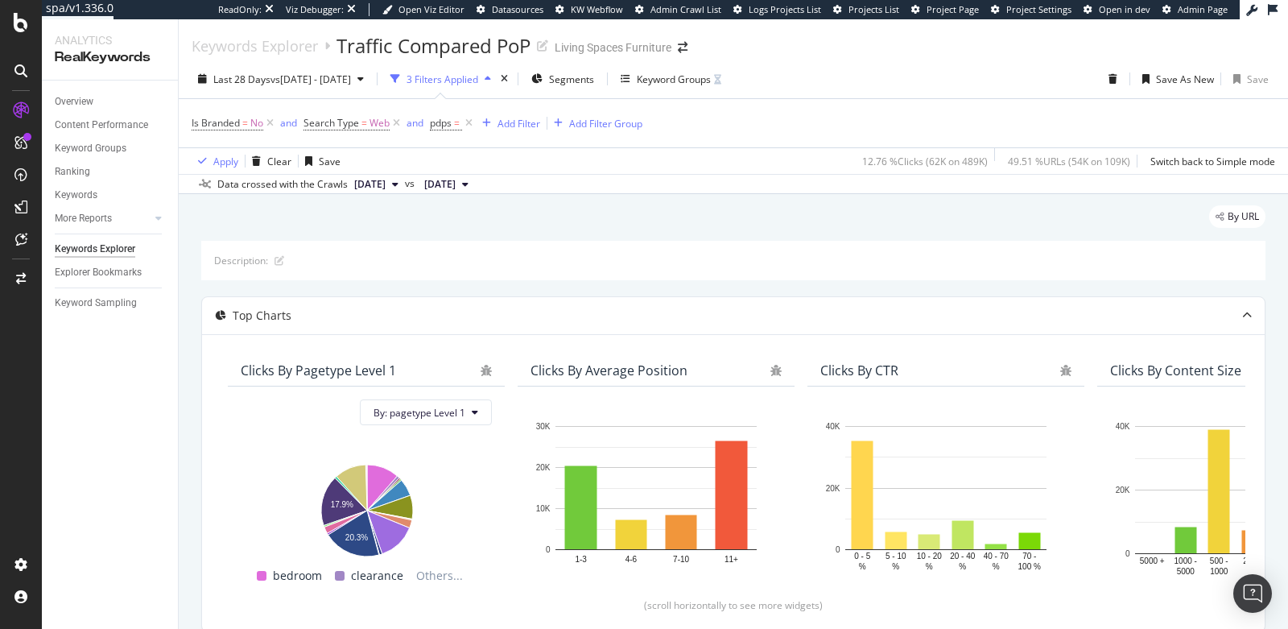
click at [670, 223] on div "By URL" at bounding box center [733, 222] width 1064 height 35
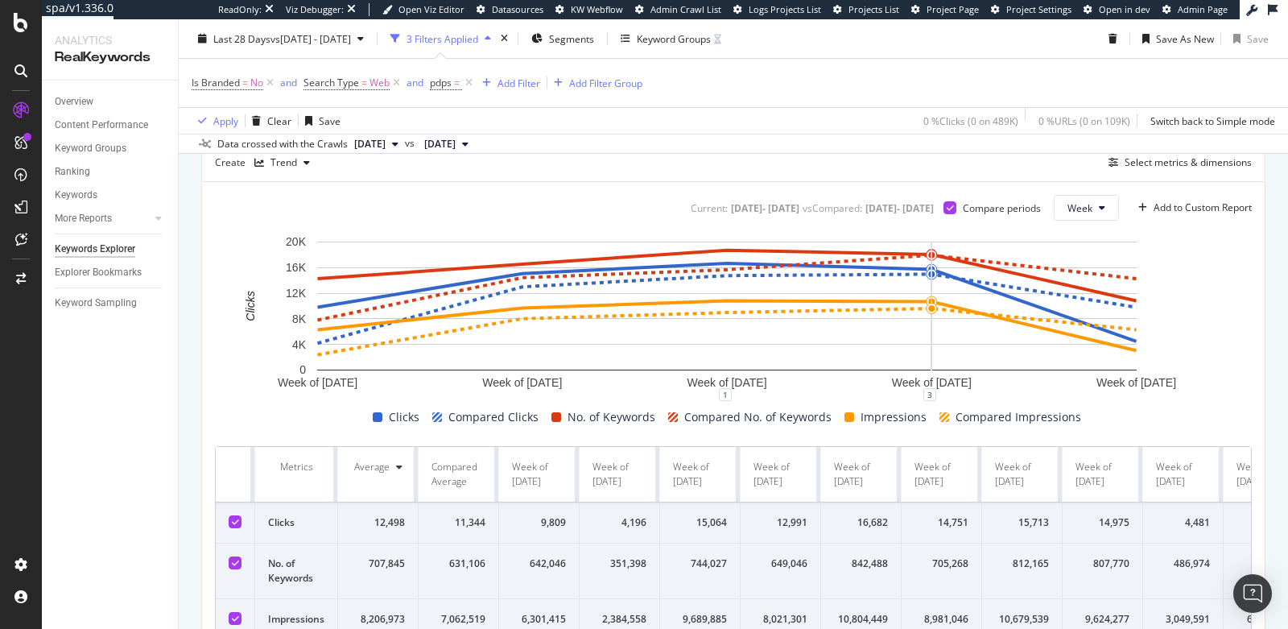
scroll to position [506, 0]
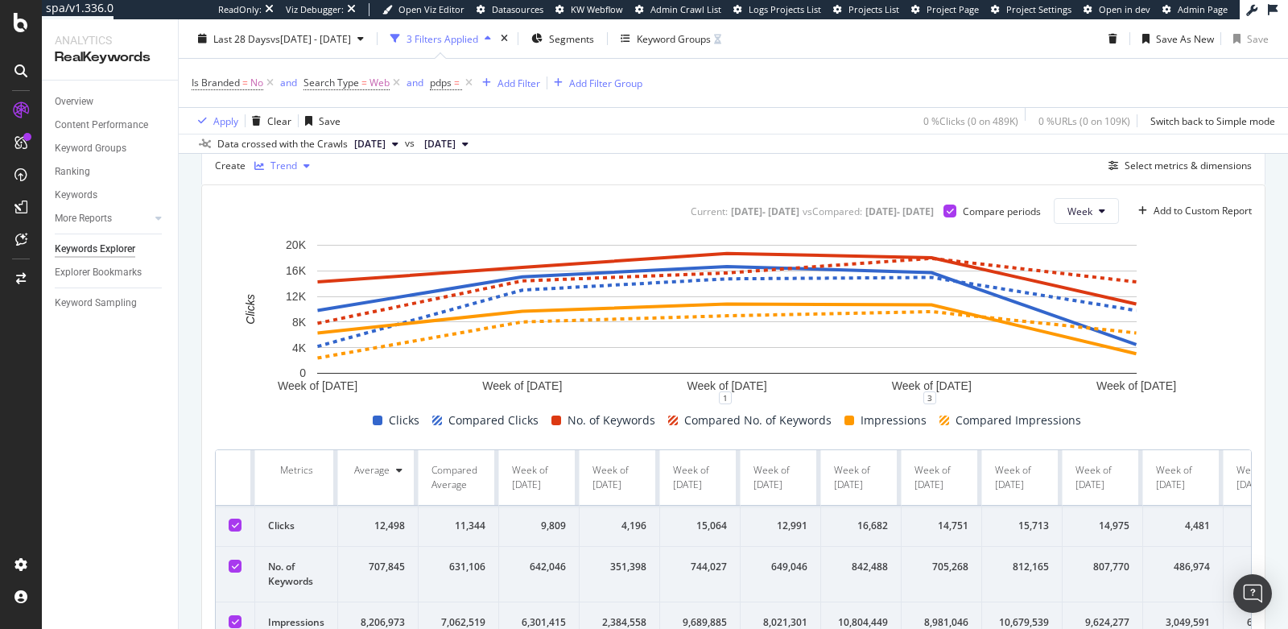
click at [277, 166] on div "Trend" at bounding box center [284, 166] width 27 height 10
click at [304, 269] on div "Bar" at bounding box center [303, 270] width 99 height 20
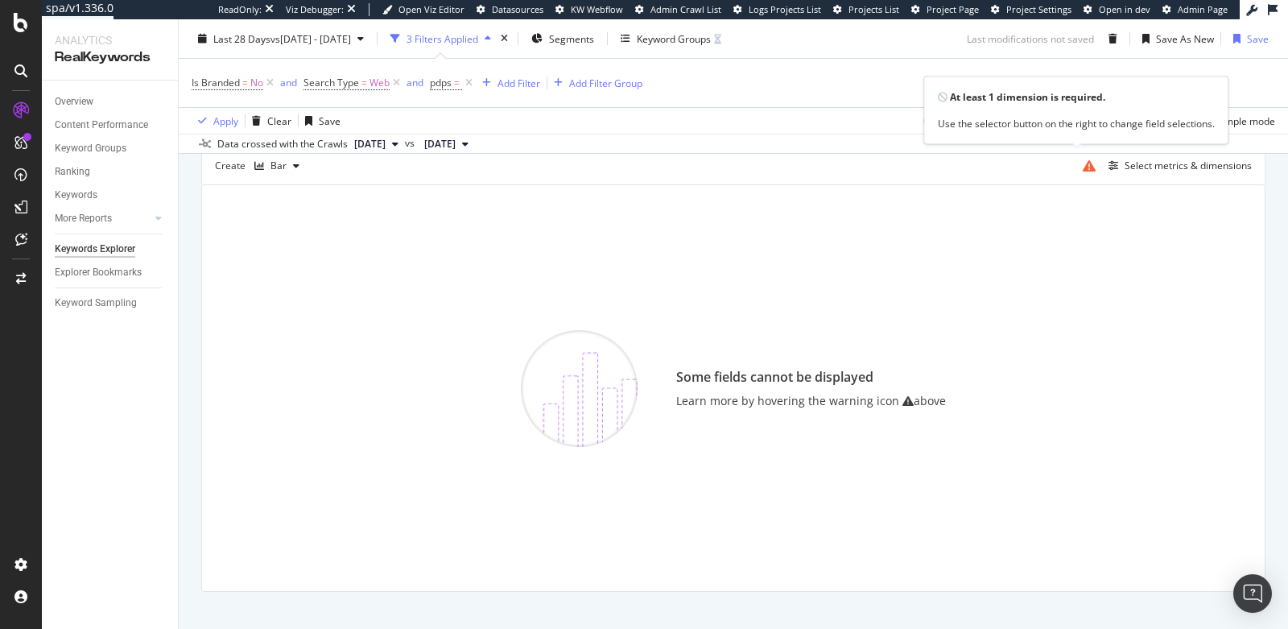
click at [1083, 167] on icon at bounding box center [1089, 165] width 13 height 13
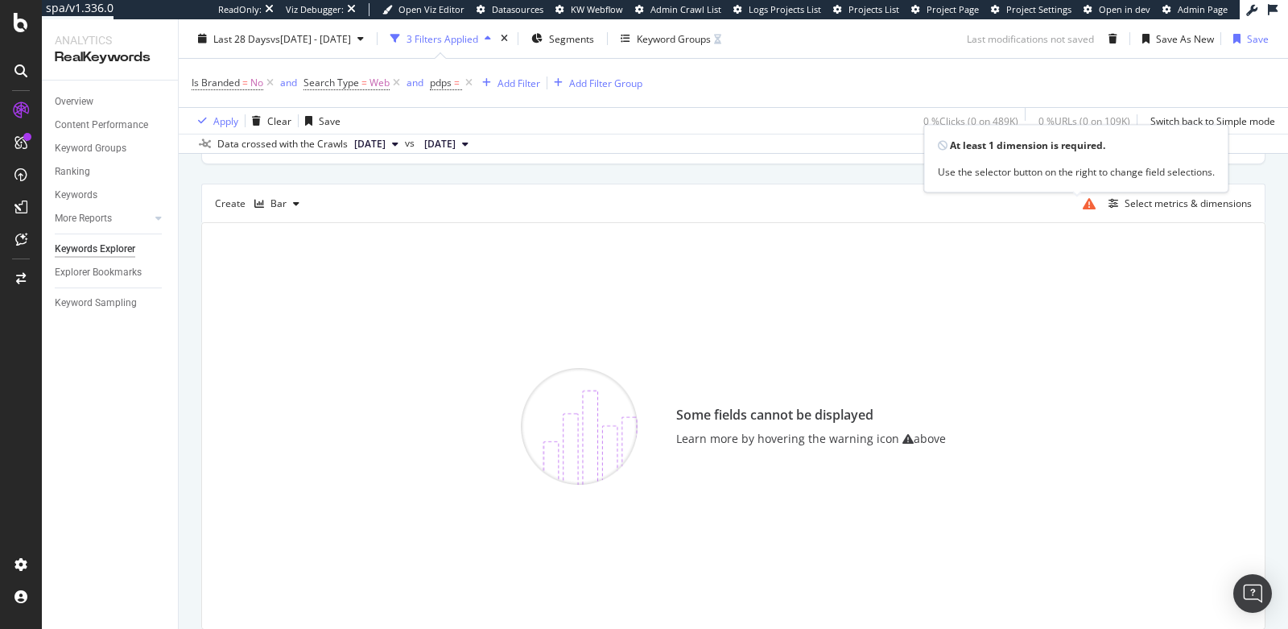
scroll to position [428, 0]
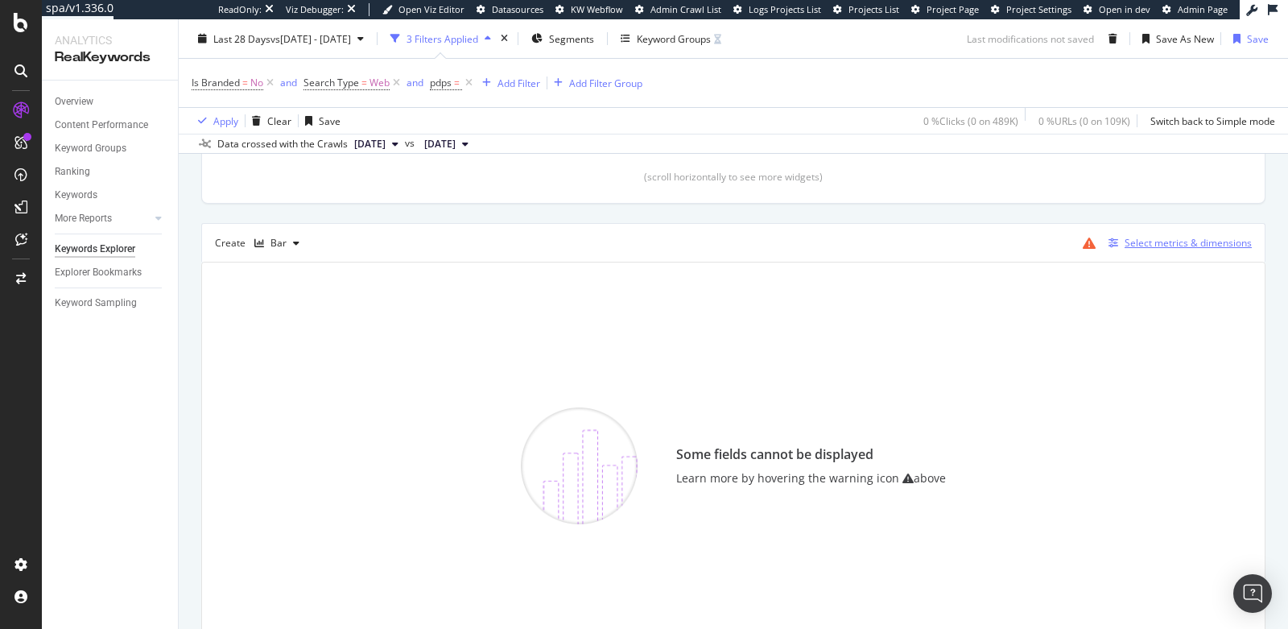
click at [1163, 245] on div "Select metrics & dimensions" at bounding box center [1188, 243] width 127 height 14
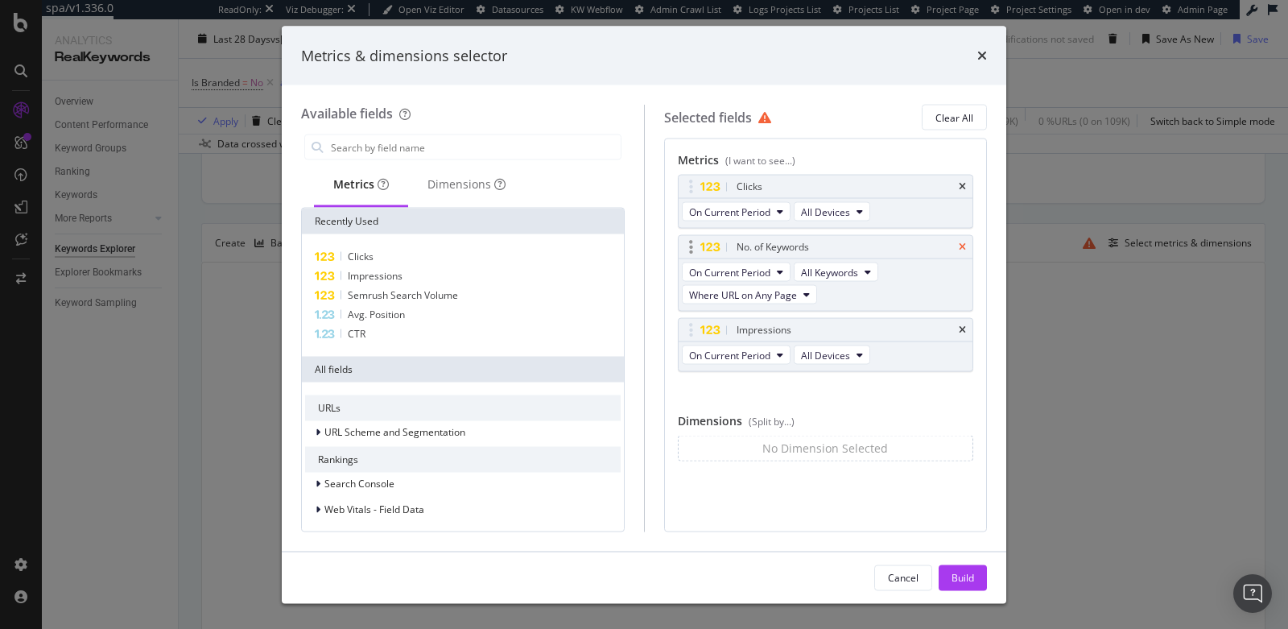
click at [965, 242] on icon "times" at bounding box center [962, 247] width 7 height 10
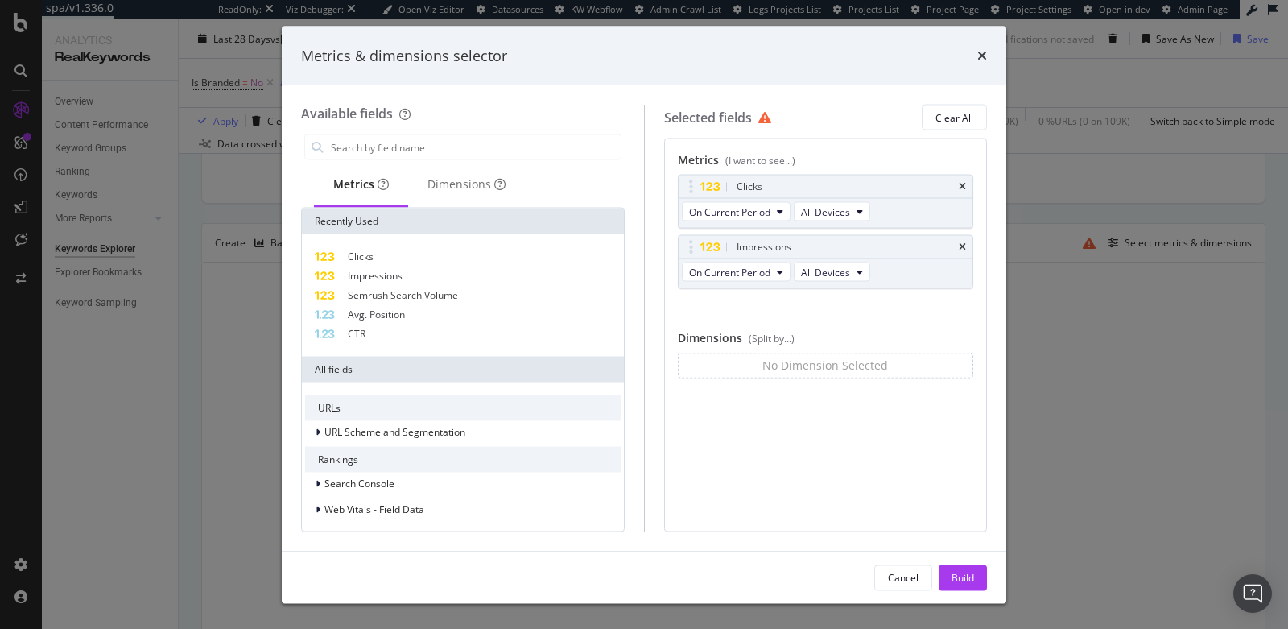
click at [965, 242] on icon "times" at bounding box center [962, 247] width 7 height 10
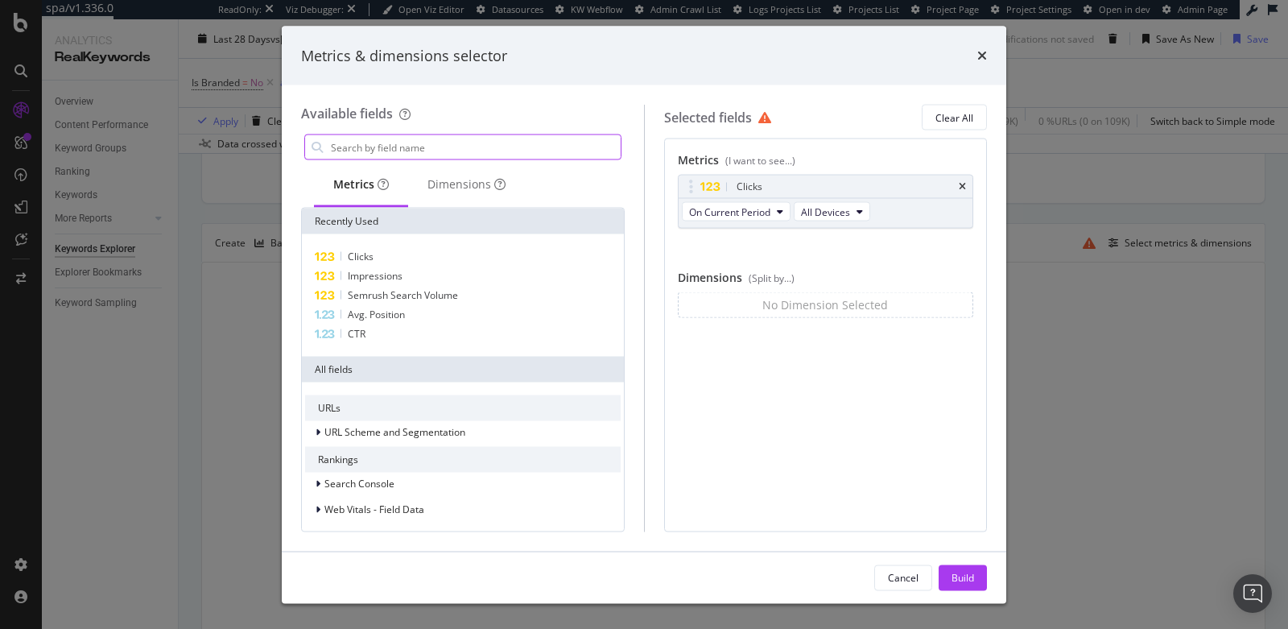
click at [445, 143] on input "modal" at bounding box center [474, 147] width 291 height 24
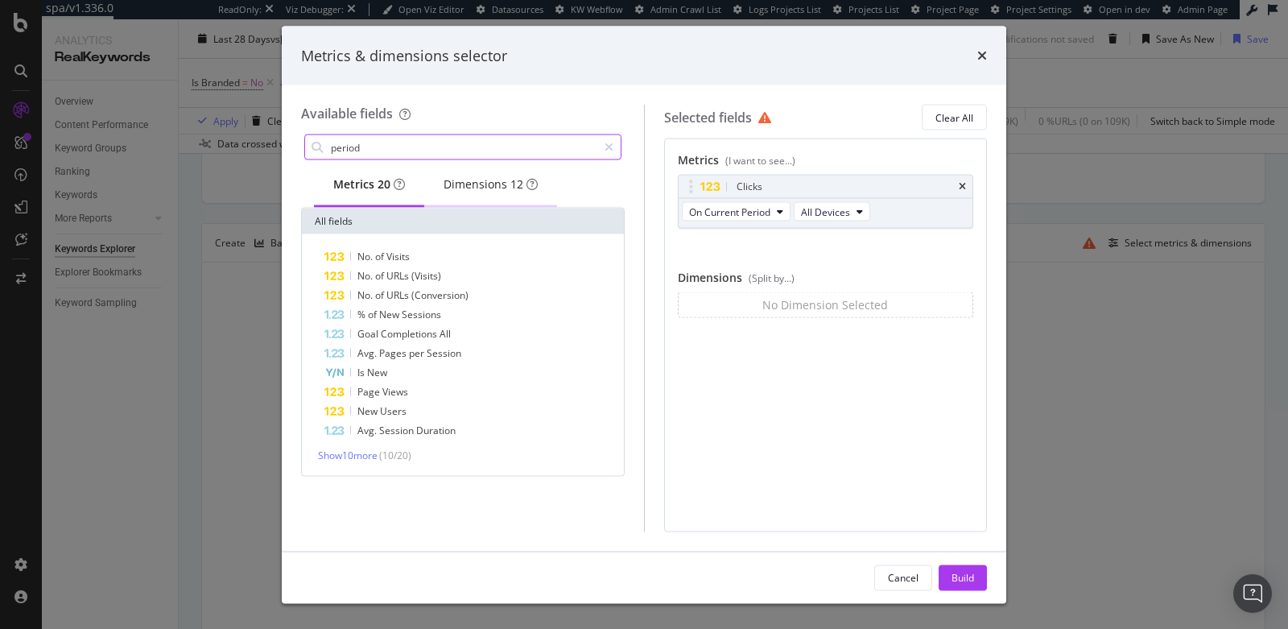
type input "period"
click at [481, 192] on div "Dimensions 12" at bounding box center [491, 184] width 94 height 16
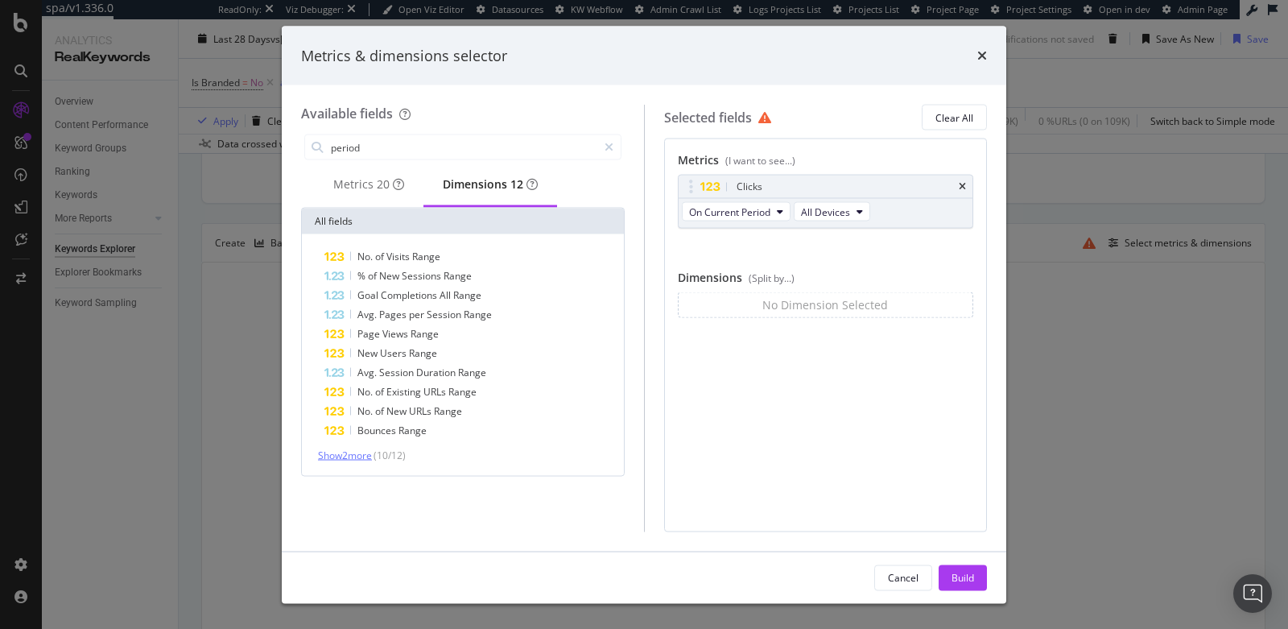
click at [354, 462] on span "Show 2 more" at bounding box center [345, 455] width 54 height 14
click at [401, 142] on input "period" at bounding box center [463, 147] width 268 height 24
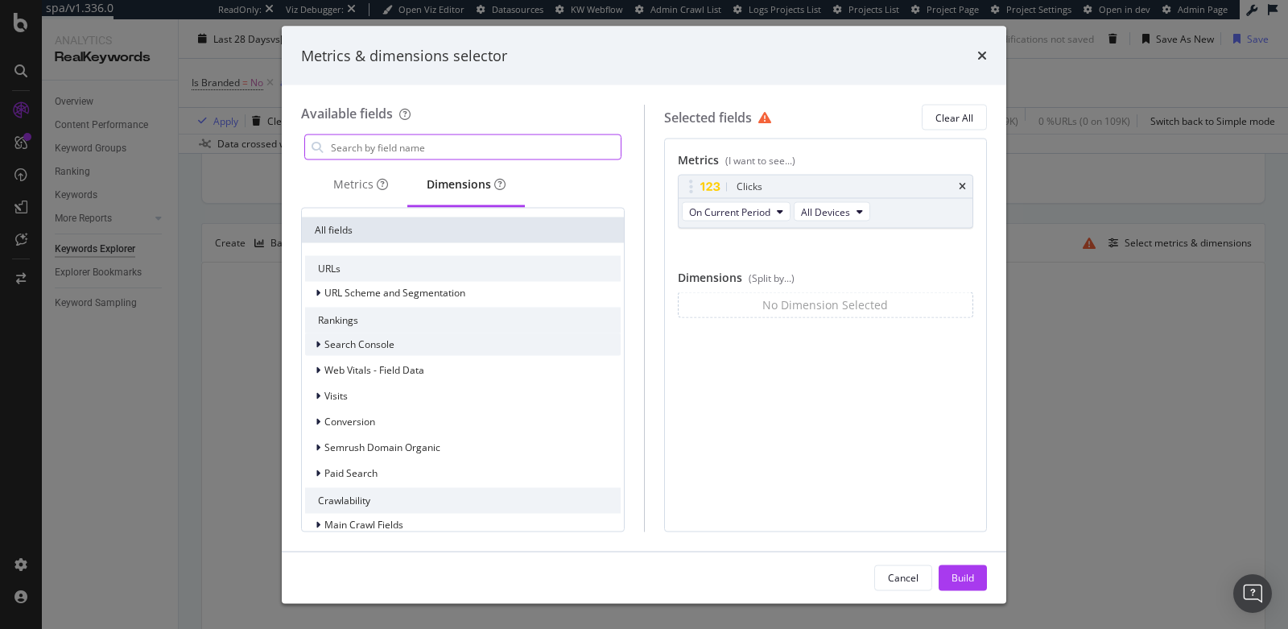
scroll to position [314, 0]
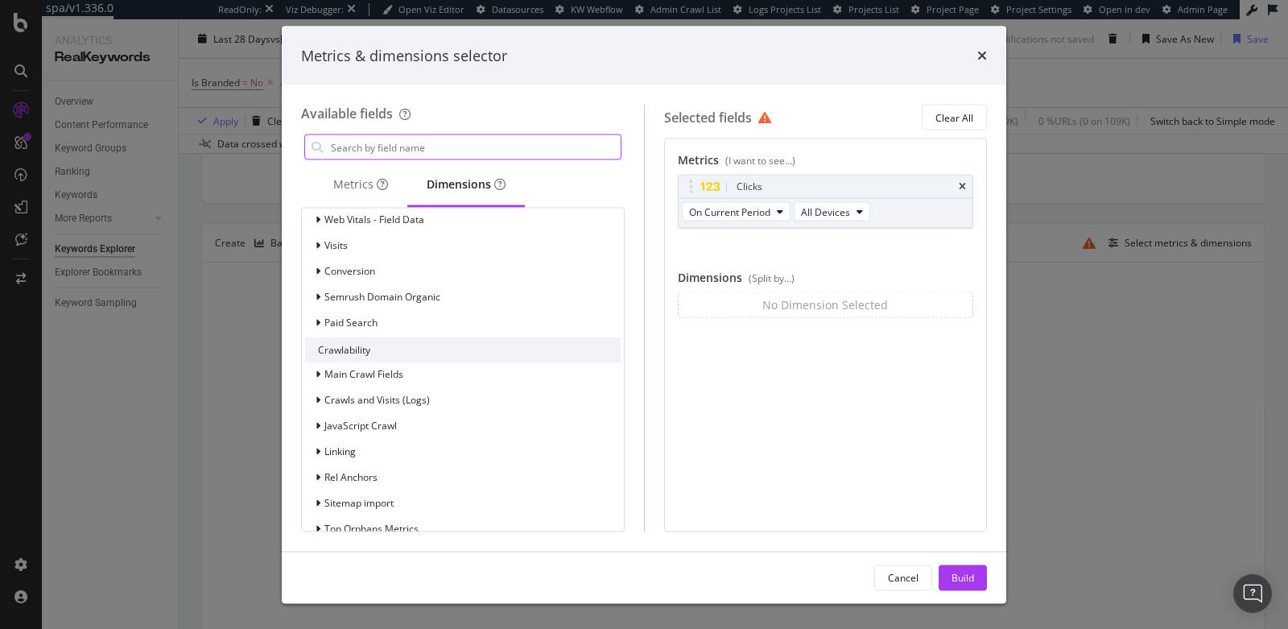
click at [380, 150] on input "modal" at bounding box center [474, 147] width 291 height 24
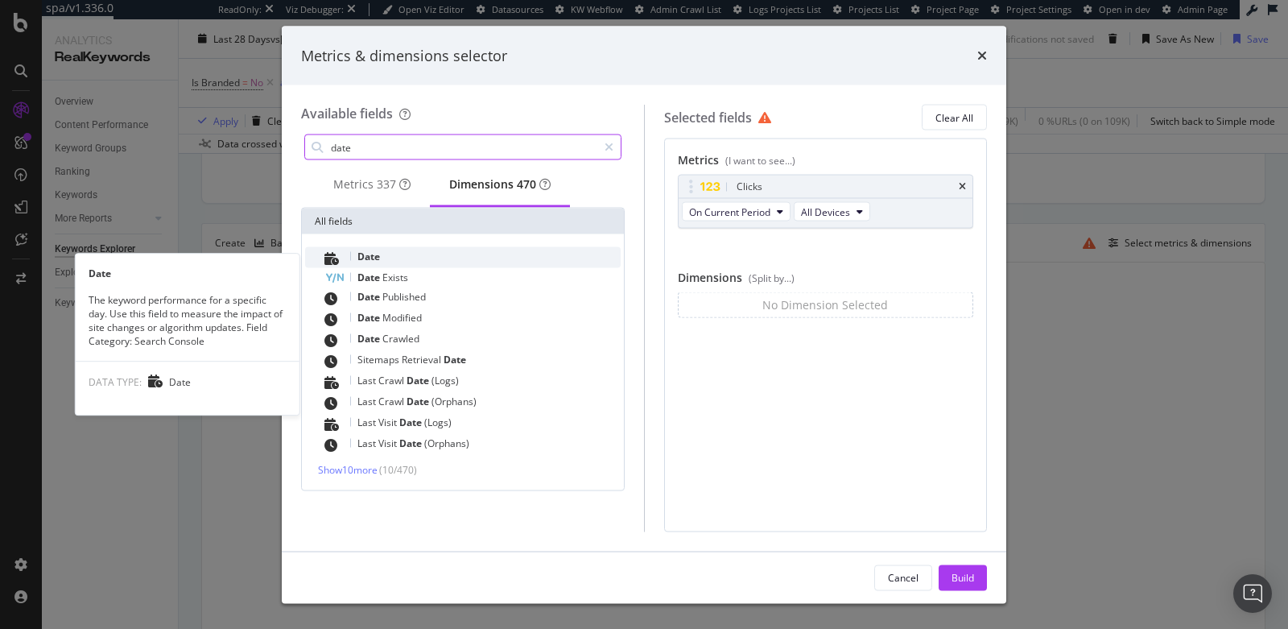
type input "date"
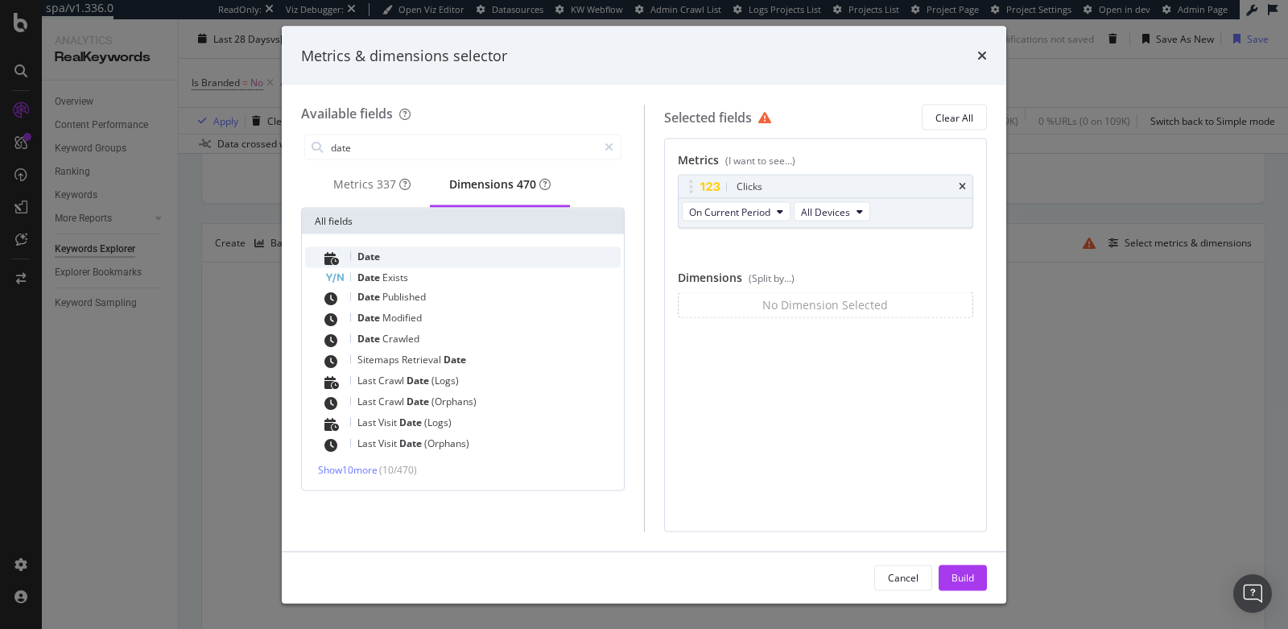
click at [402, 265] on div "Date" at bounding box center [472, 257] width 296 height 21
click at [360, 476] on span "Show 10 more" at bounding box center [348, 470] width 60 height 14
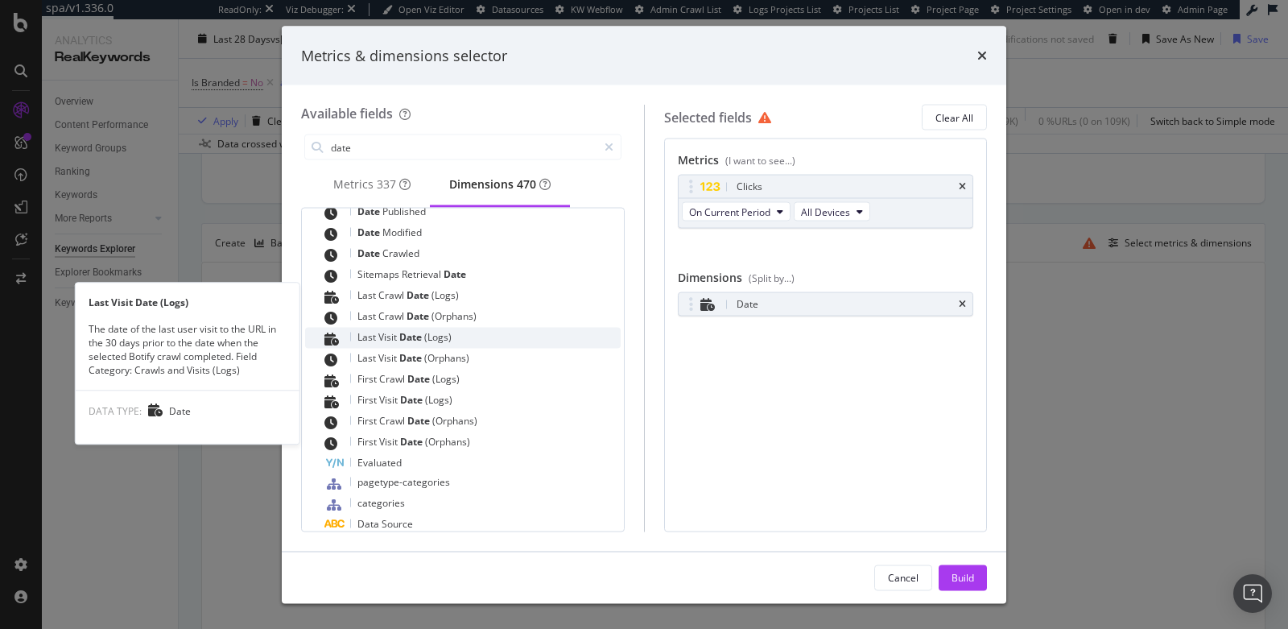
scroll to position [167, 0]
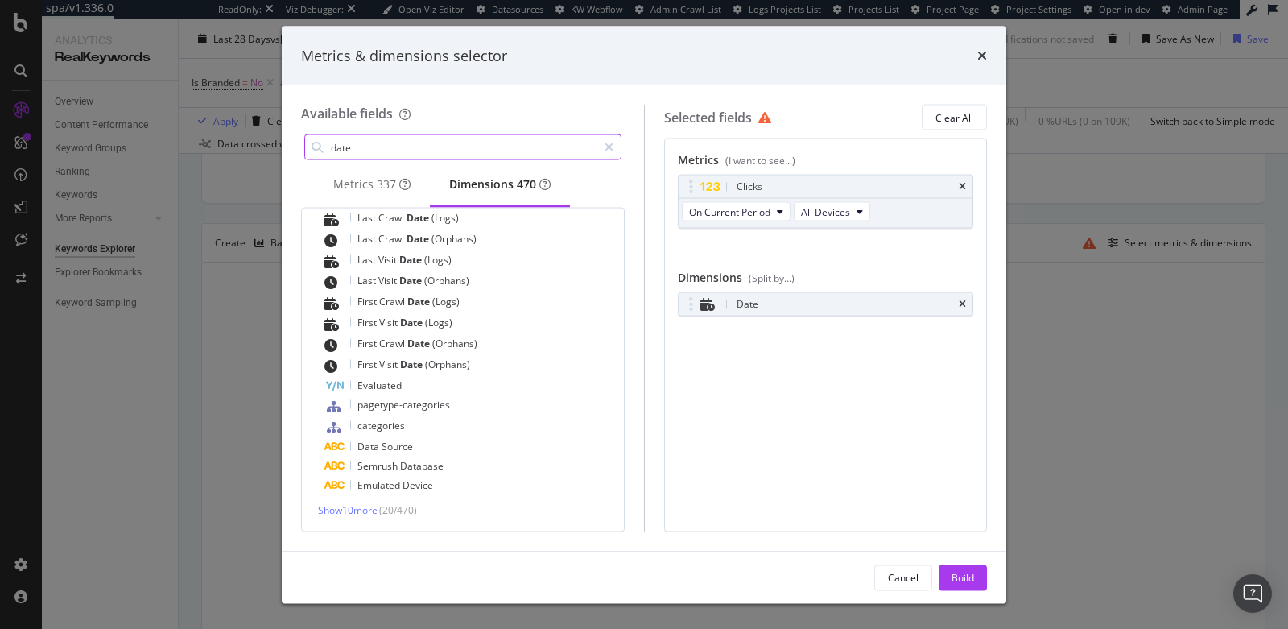
click at [497, 156] on input "date" at bounding box center [463, 147] width 268 height 24
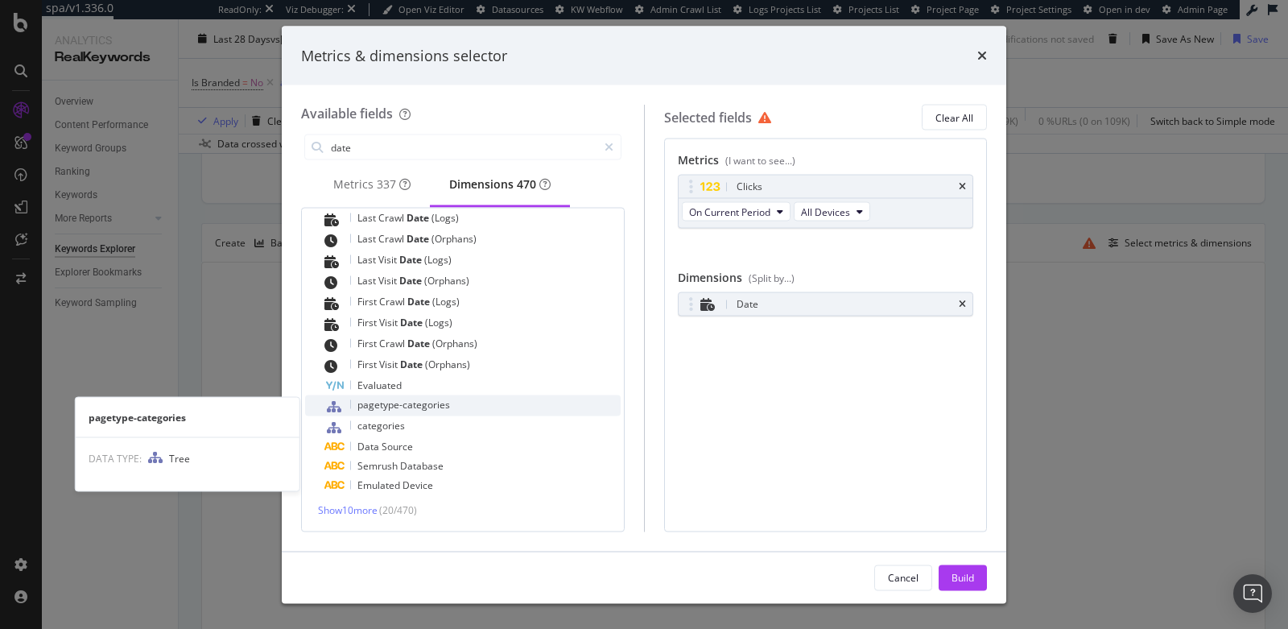
click at [411, 405] on span "pagetype-categories" at bounding box center [403, 405] width 93 height 14
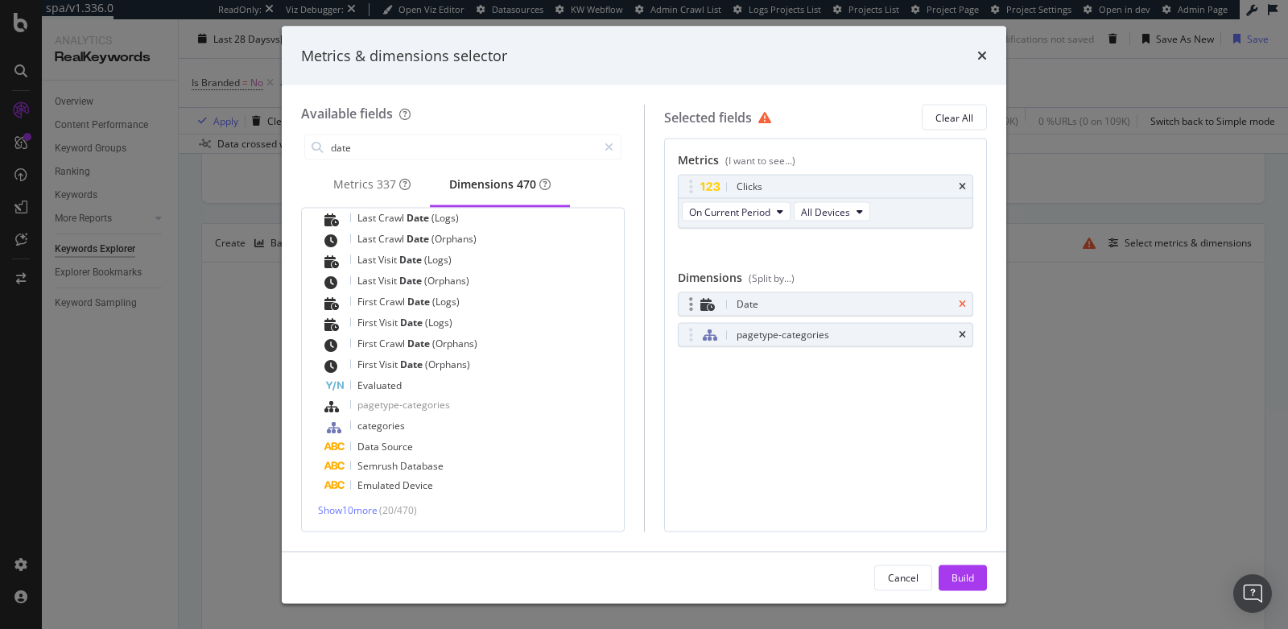
click at [962, 300] on icon "times" at bounding box center [962, 305] width 7 height 10
click at [969, 580] on div "Build" at bounding box center [963, 577] width 23 height 14
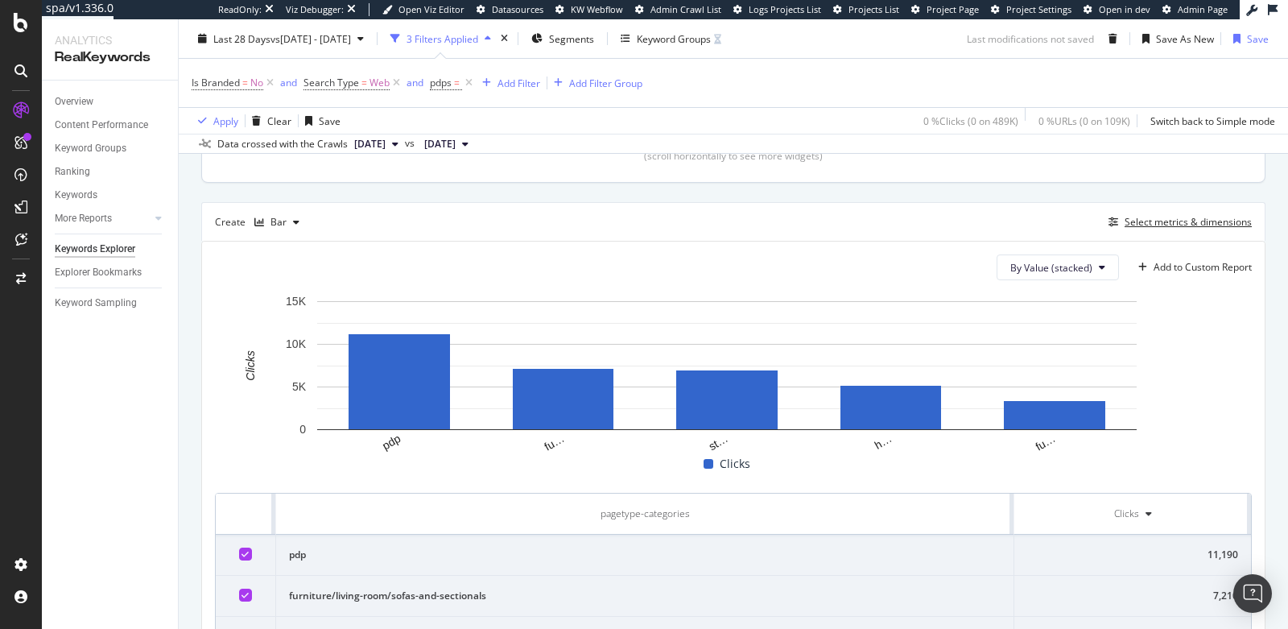
scroll to position [443, 0]
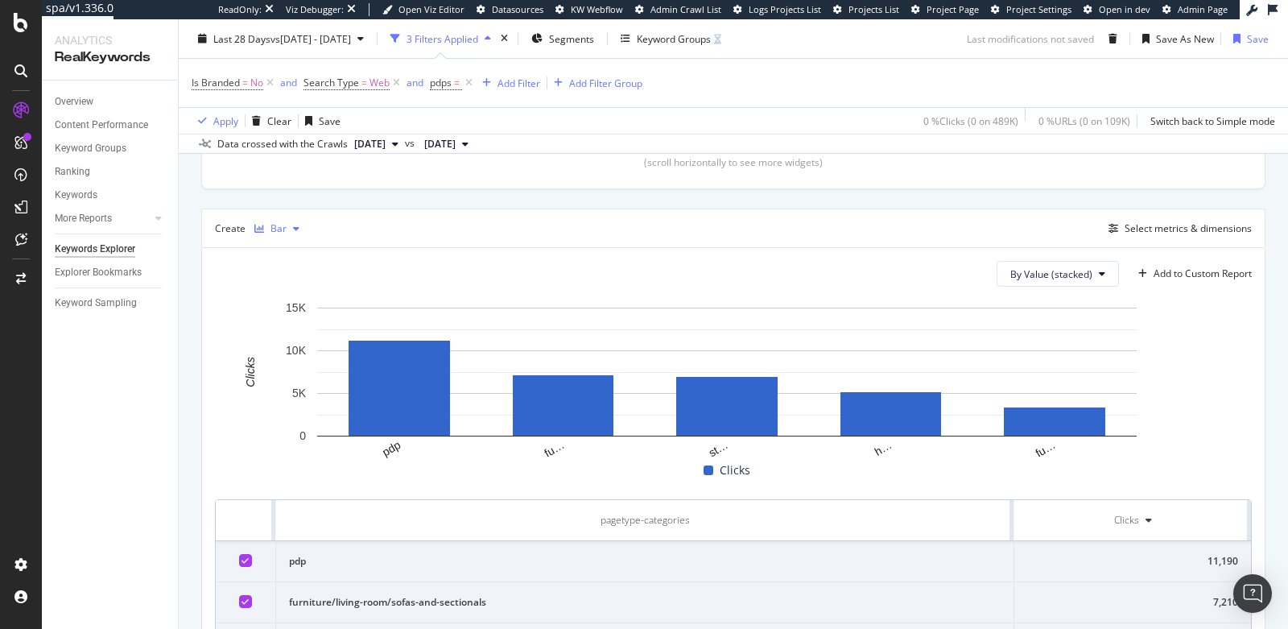
click at [264, 224] on div "button" at bounding box center [259, 229] width 23 height 10
click at [297, 305] on div "Series" at bounding box center [301, 307] width 28 height 14
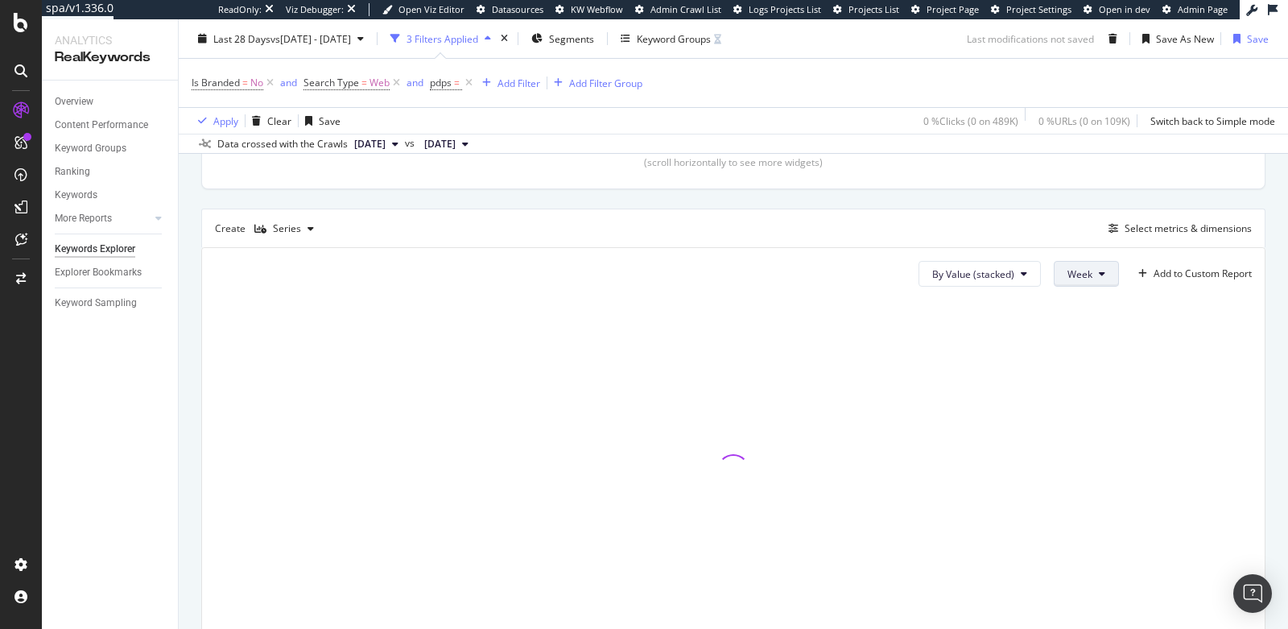
click at [1068, 271] on span "Week" at bounding box center [1080, 274] width 25 height 14
click at [829, 290] on div "By Value (stacked) Week Add to Custom Report" at bounding box center [733, 451] width 1063 height 406
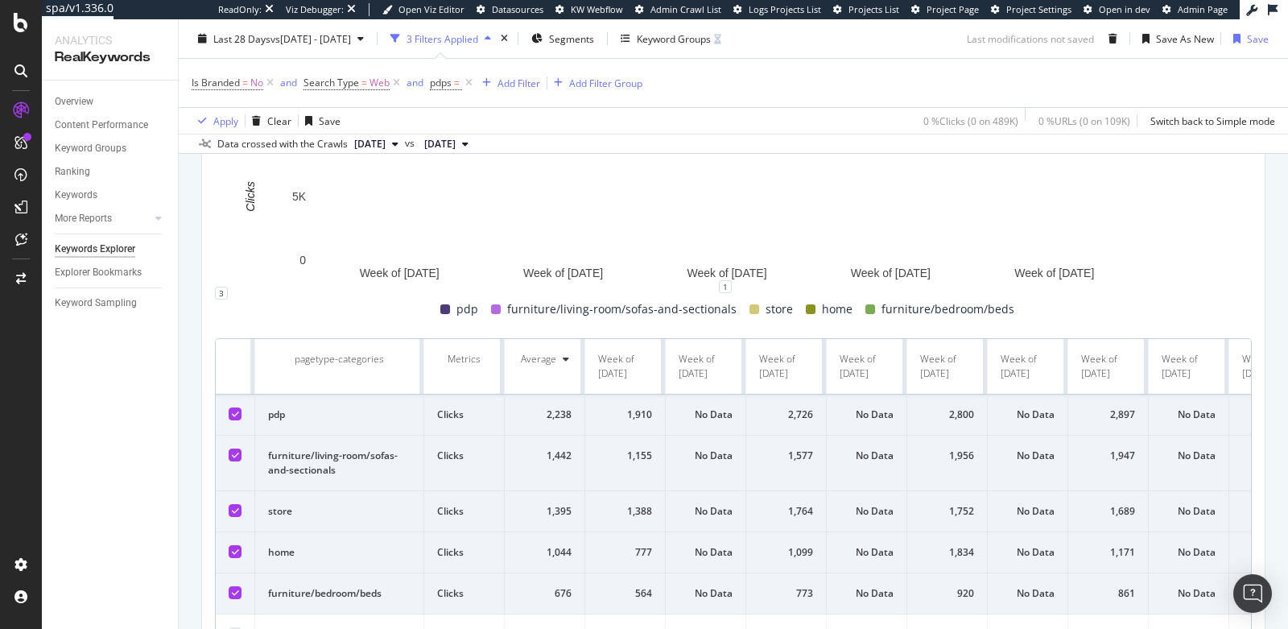
scroll to position [659, 0]
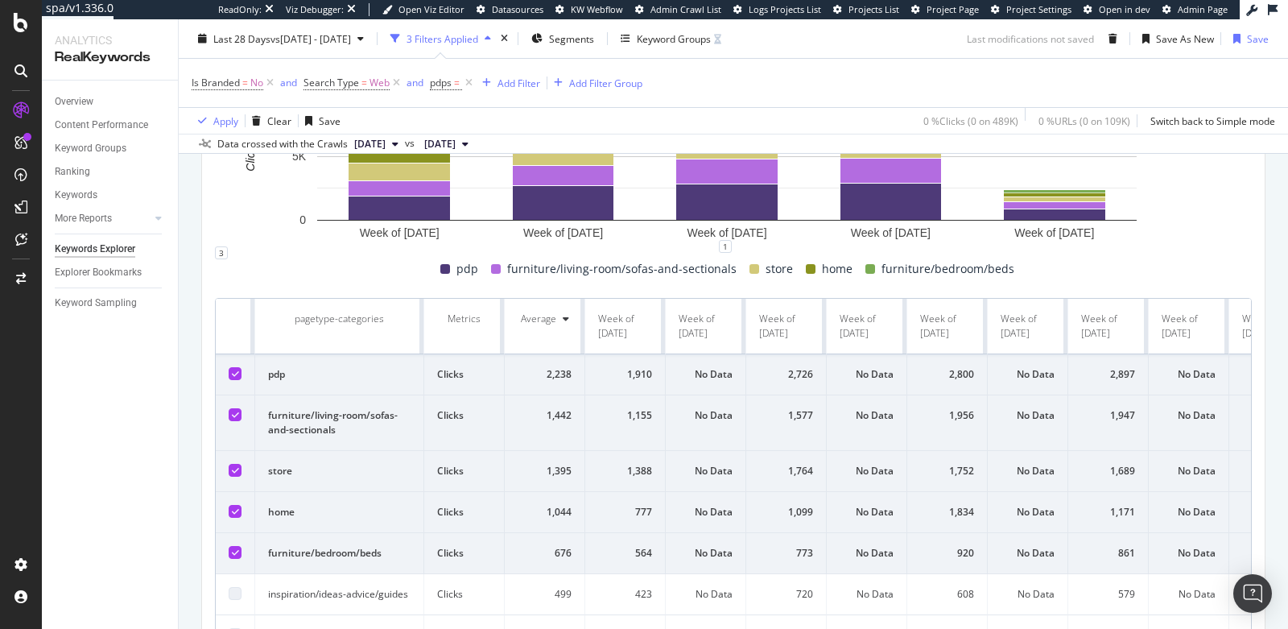
click at [234, 371] on icon at bounding box center [235, 374] width 7 height 8
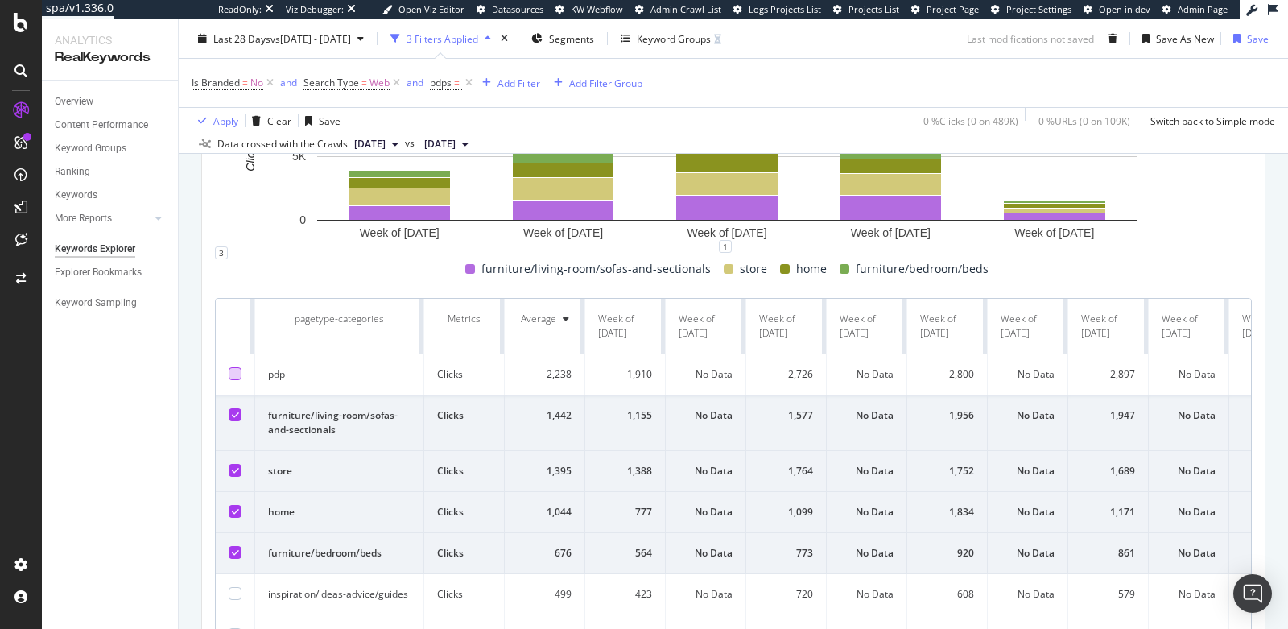
click at [234, 371] on div at bounding box center [235, 373] width 13 height 13
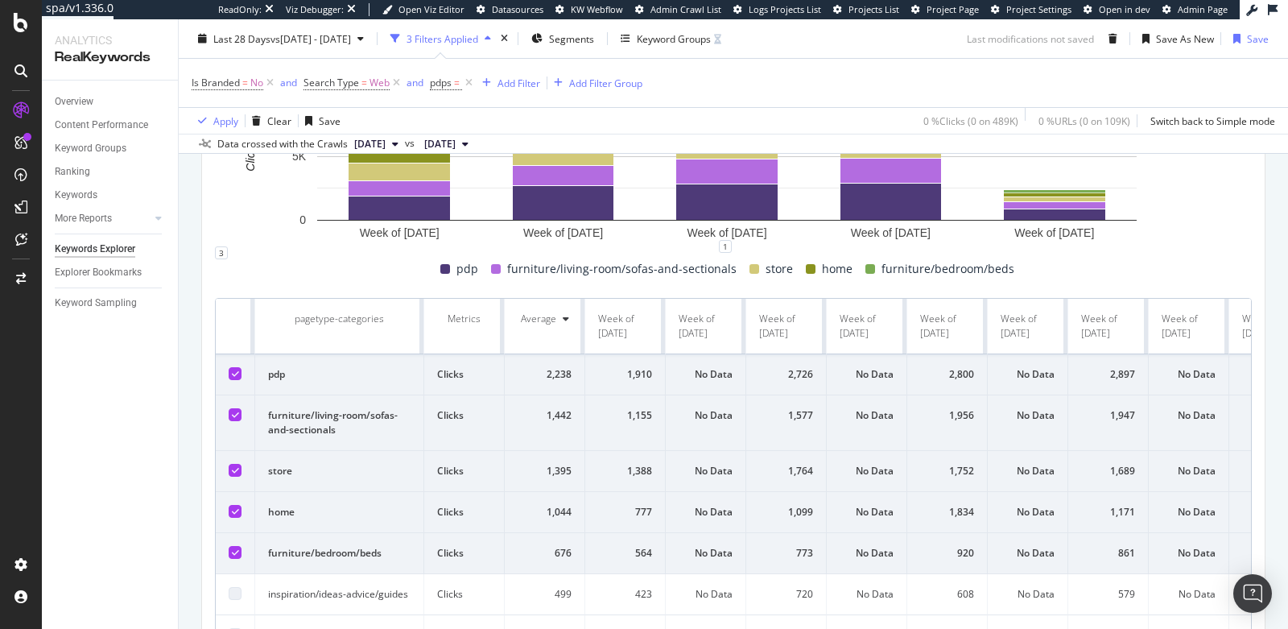
click at [234, 411] on icon at bounding box center [235, 415] width 7 height 8
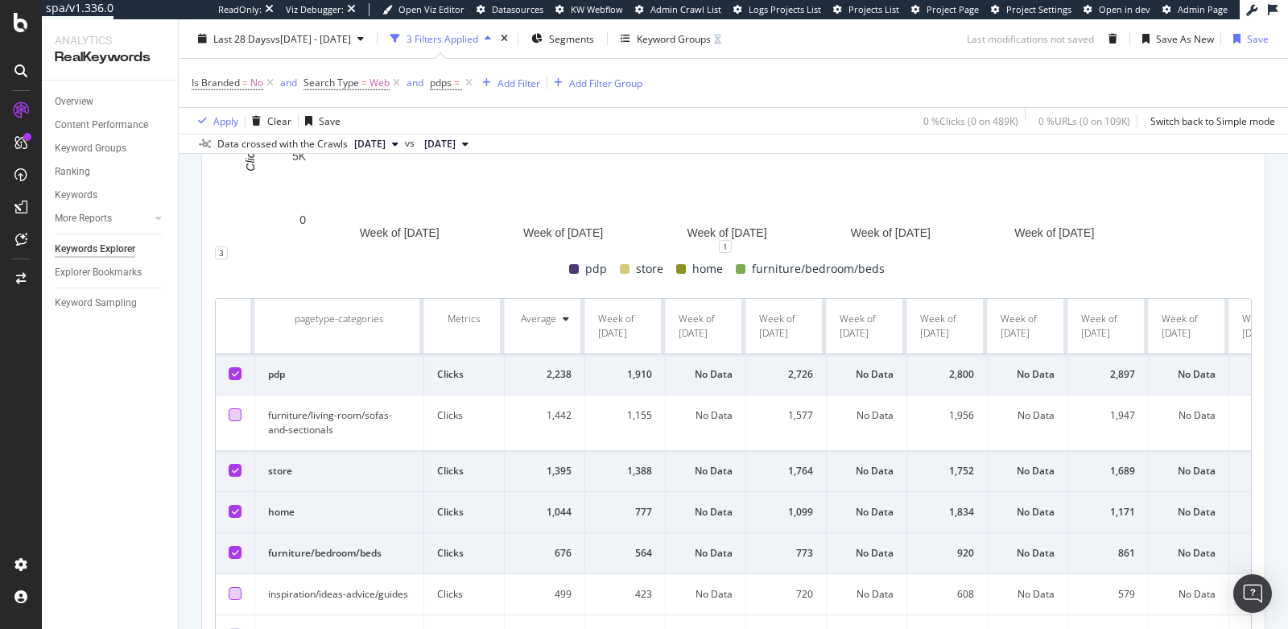
click at [231, 587] on div at bounding box center [235, 593] width 13 height 13
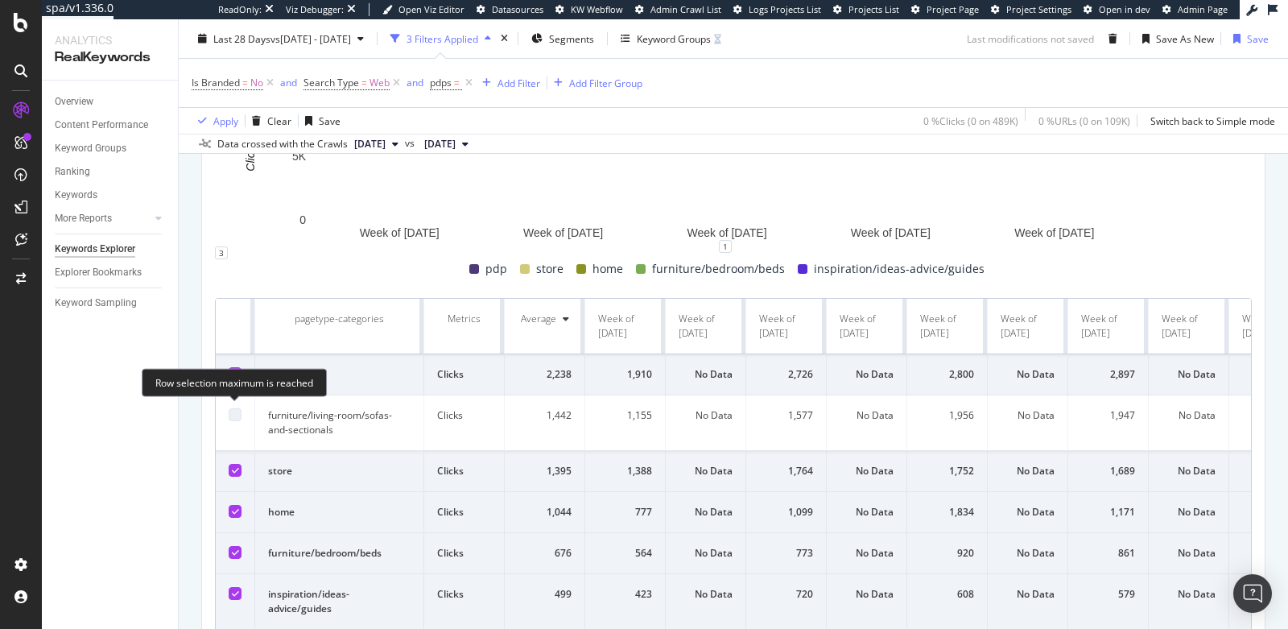
click at [233, 410] on div at bounding box center [235, 414] width 13 height 13
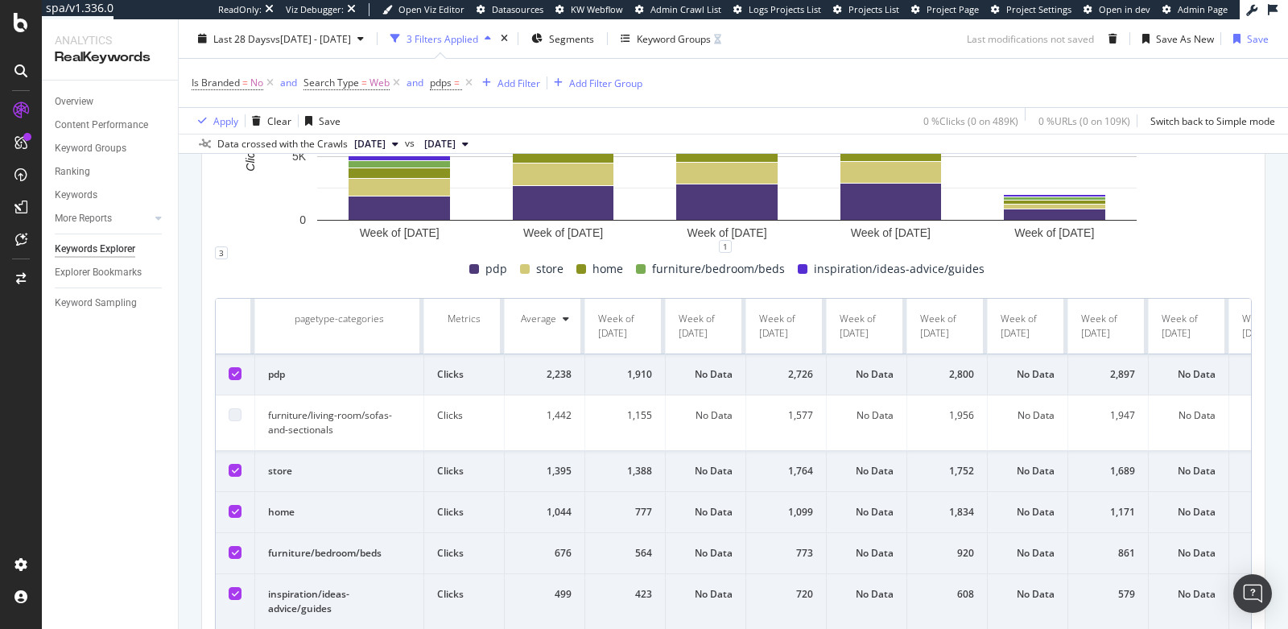
click at [230, 367] on div at bounding box center [235, 373] width 13 height 13
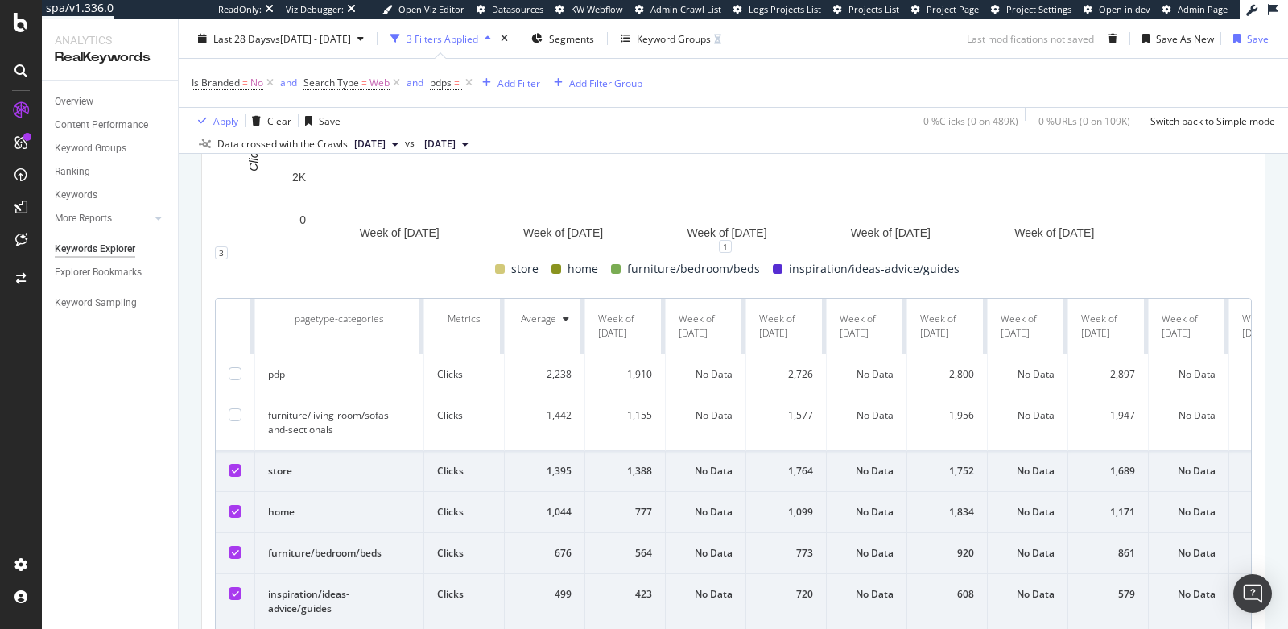
click at [234, 471] on td at bounding box center [235, 471] width 39 height 41
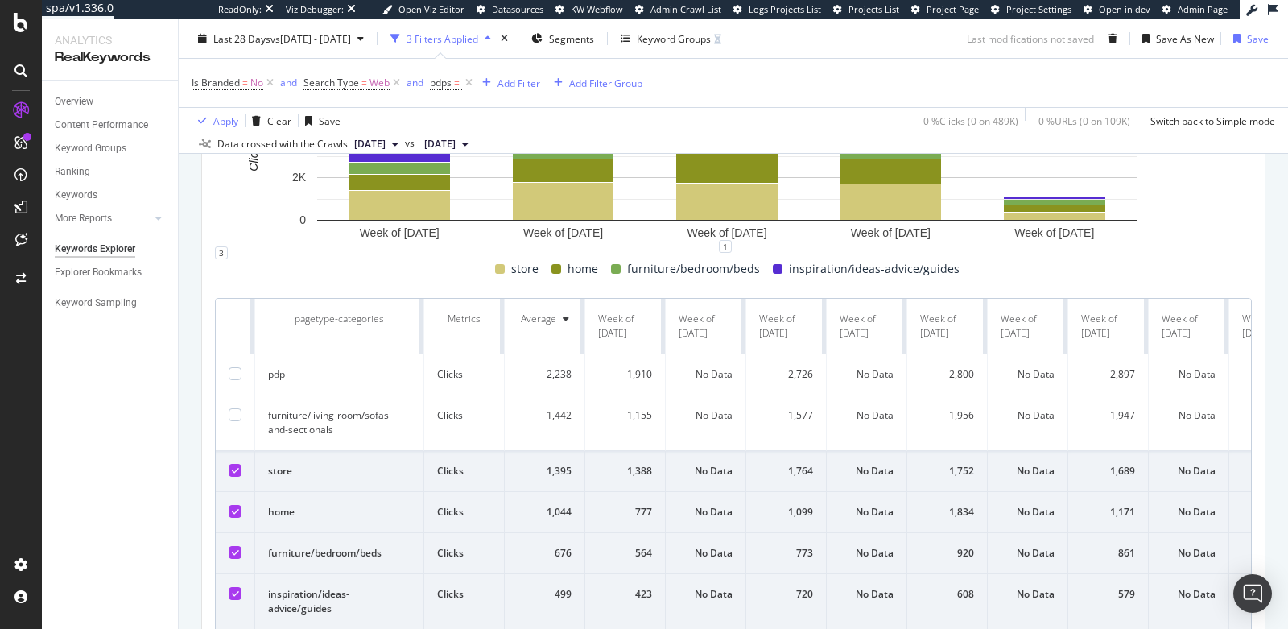
click at [233, 466] on icon at bounding box center [235, 470] width 7 height 8
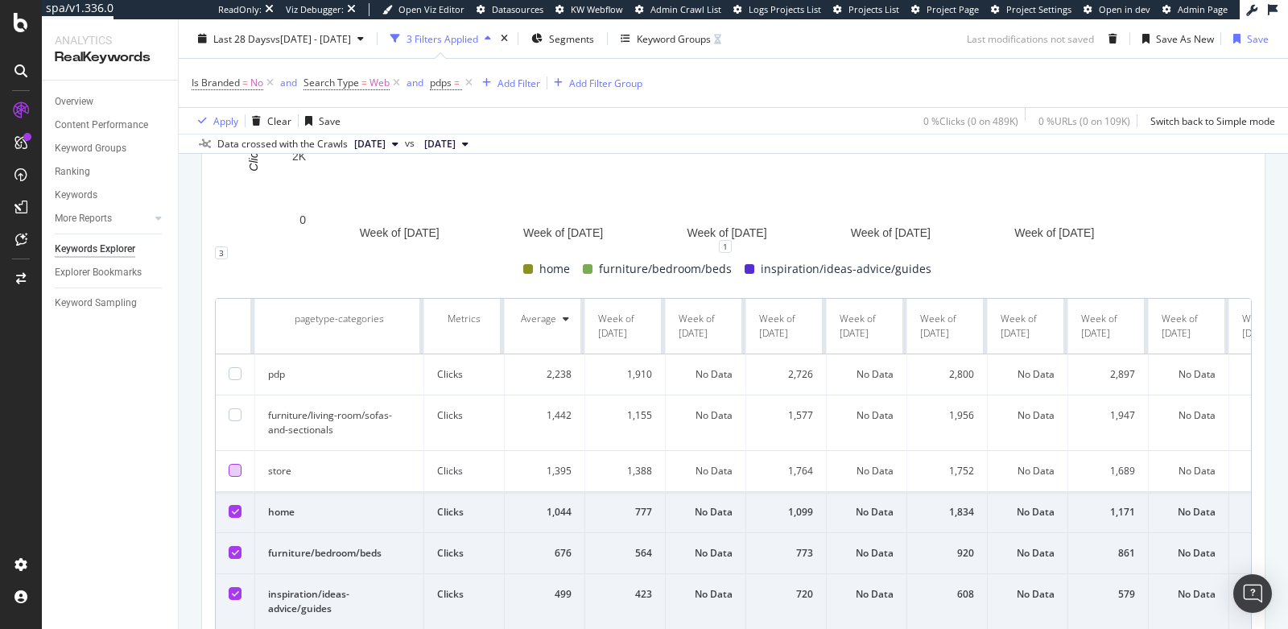
click at [237, 507] on icon at bounding box center [235, 511] width 7 height 8
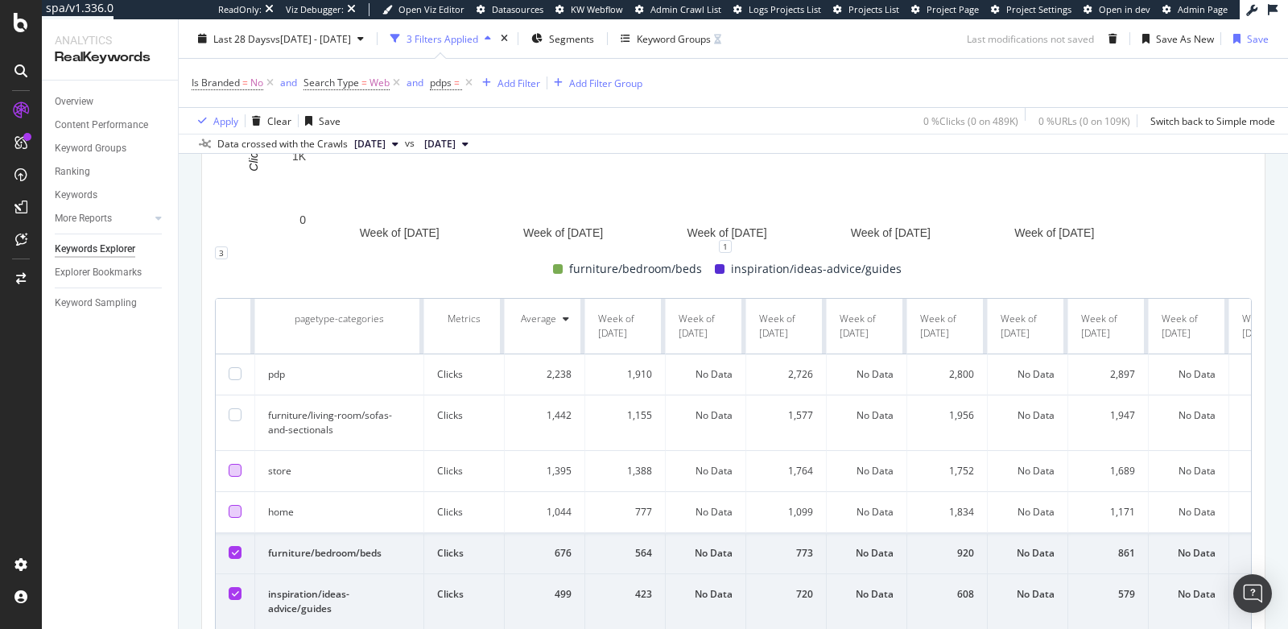
click at [232, 548] on icon at bounding box center [235, 552] width 7 height 8
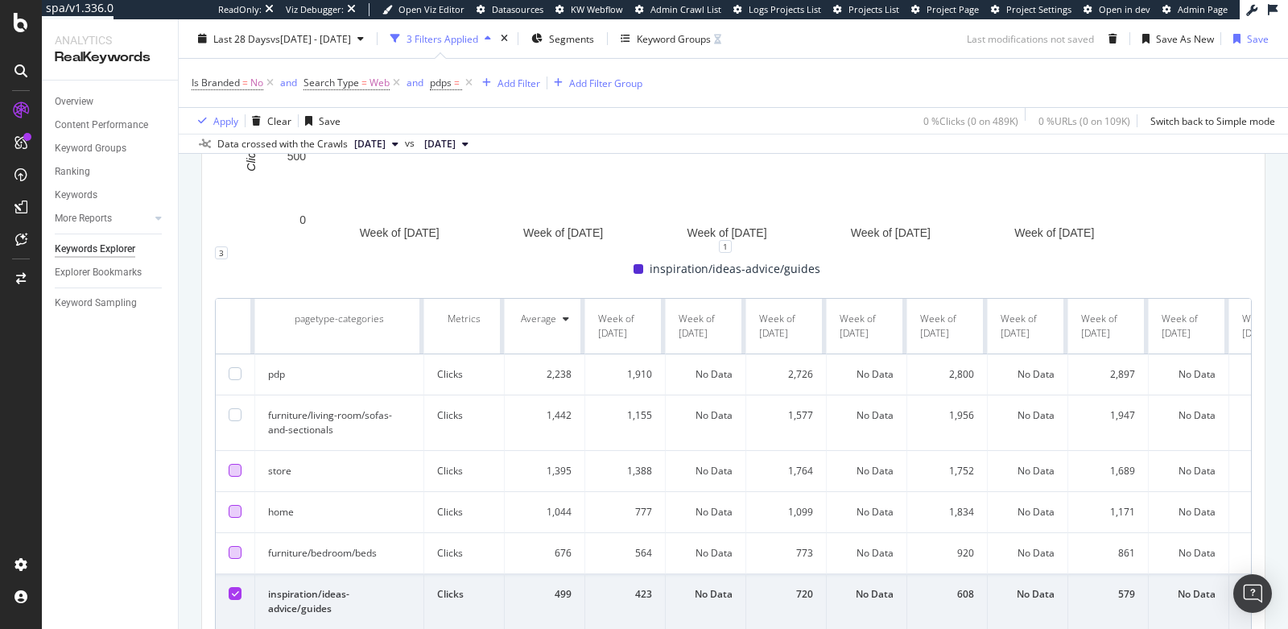
click at [235, 590] on icon at bounding box center [235, 593] width 7 height 8
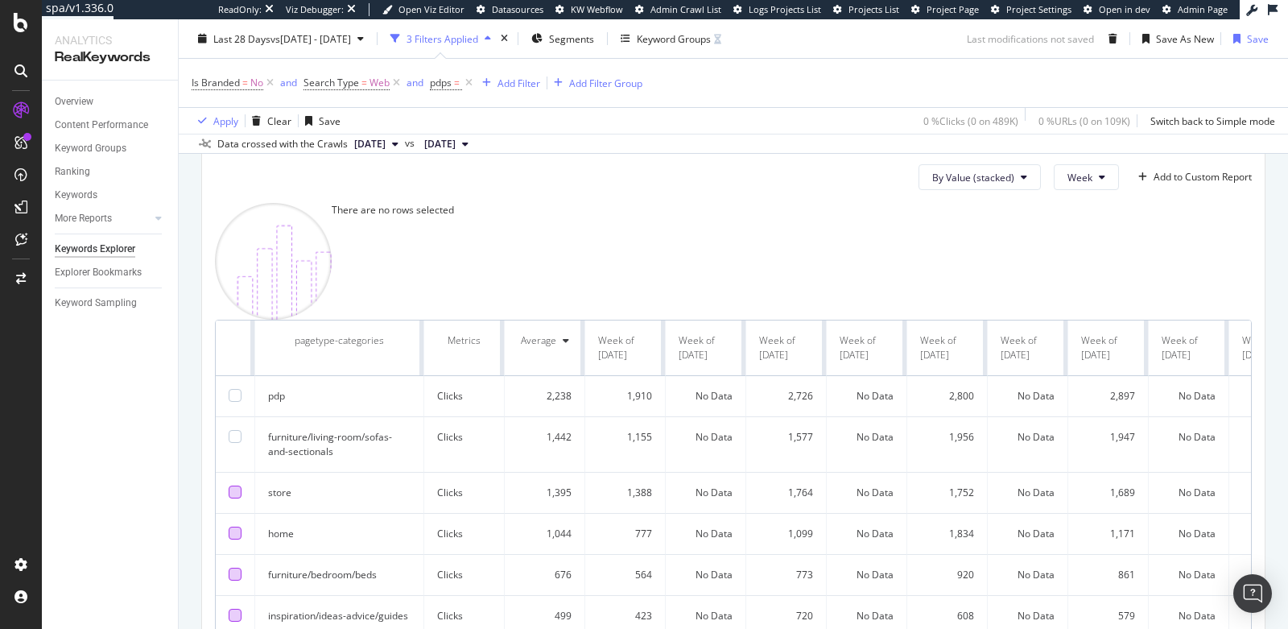
scroll to position [469, 0]
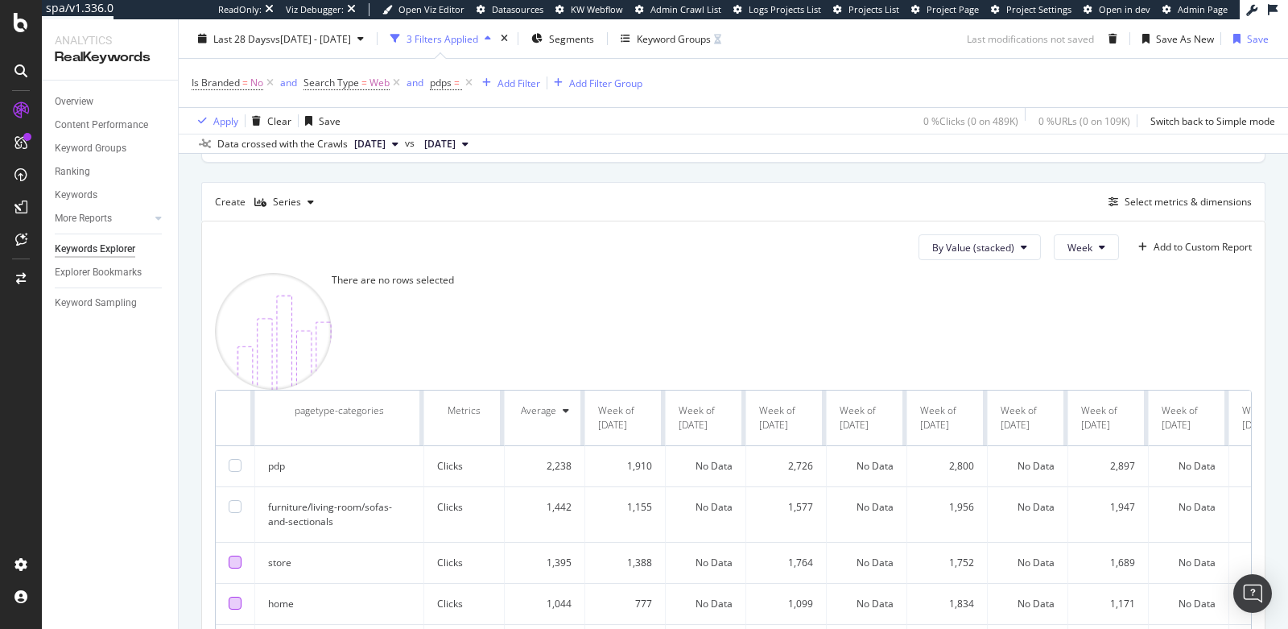
click at [1103, 188] on div "Create Series Select metrics & dimensions" at bounding box center [733, 201] width 1064 height 39
click at [1111, 197] on div "button" at bounding box center [1113, 202] width 23 height 10
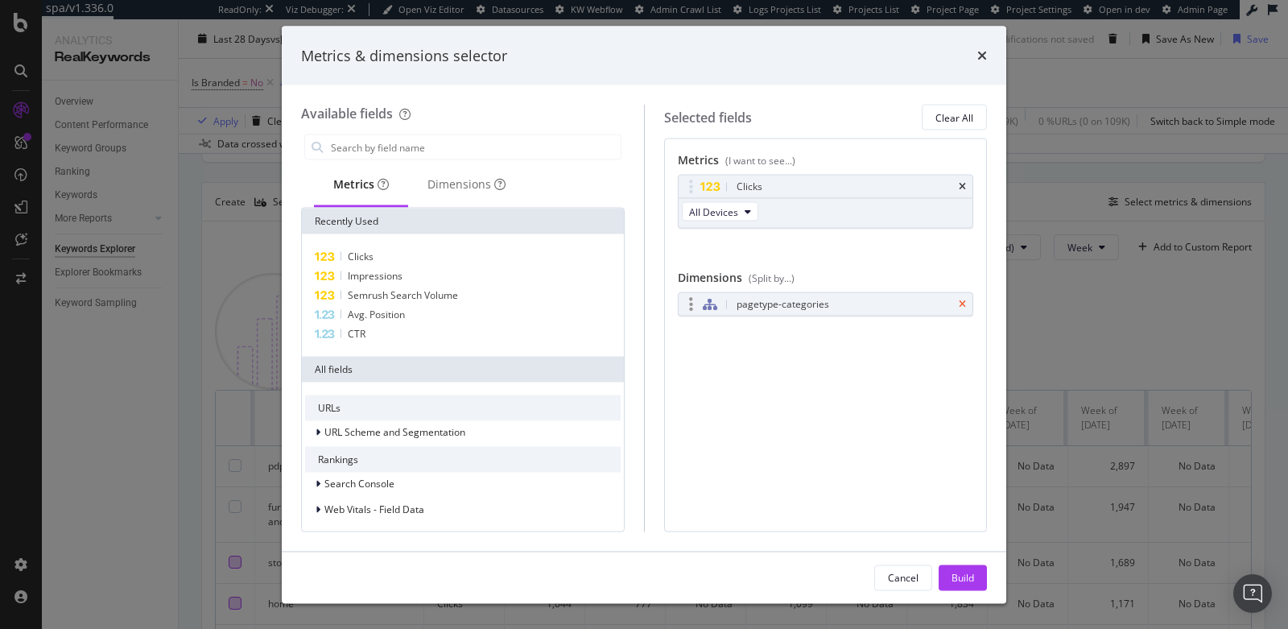
click at [961, 300] on icon "times" at bounding box center [962, 305] width 7 height 10
click at [964, 575] on div "Build" at bounding box center [963, 577] width 23 height 14
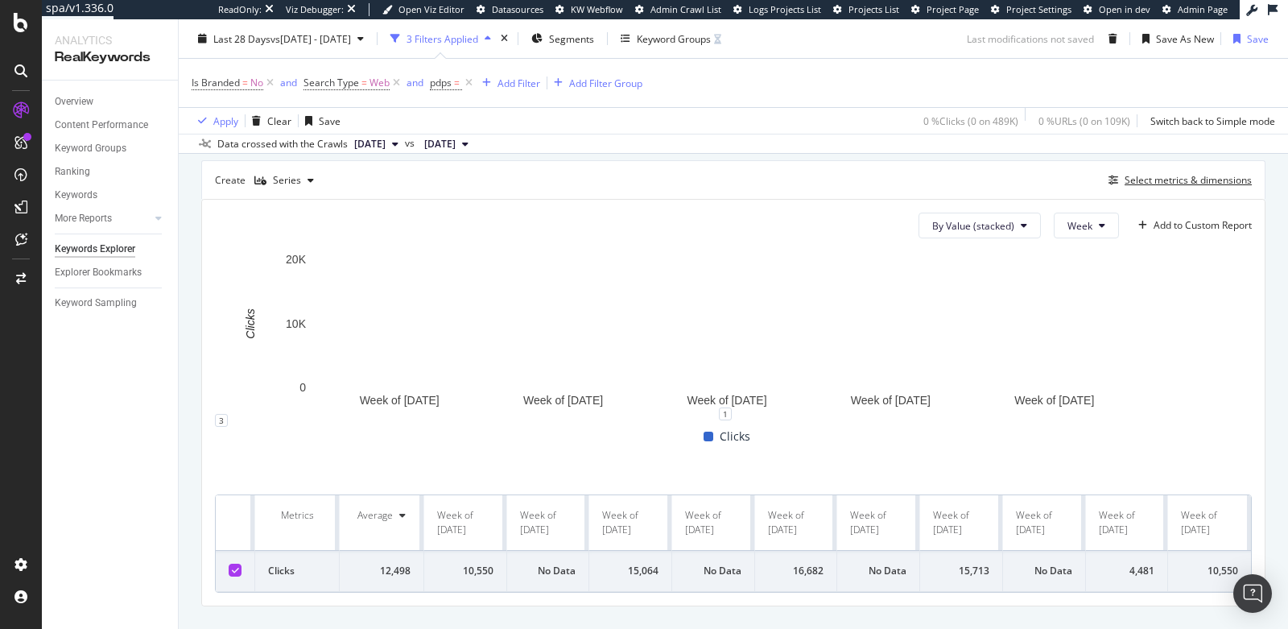
scroll to position [496, 0]
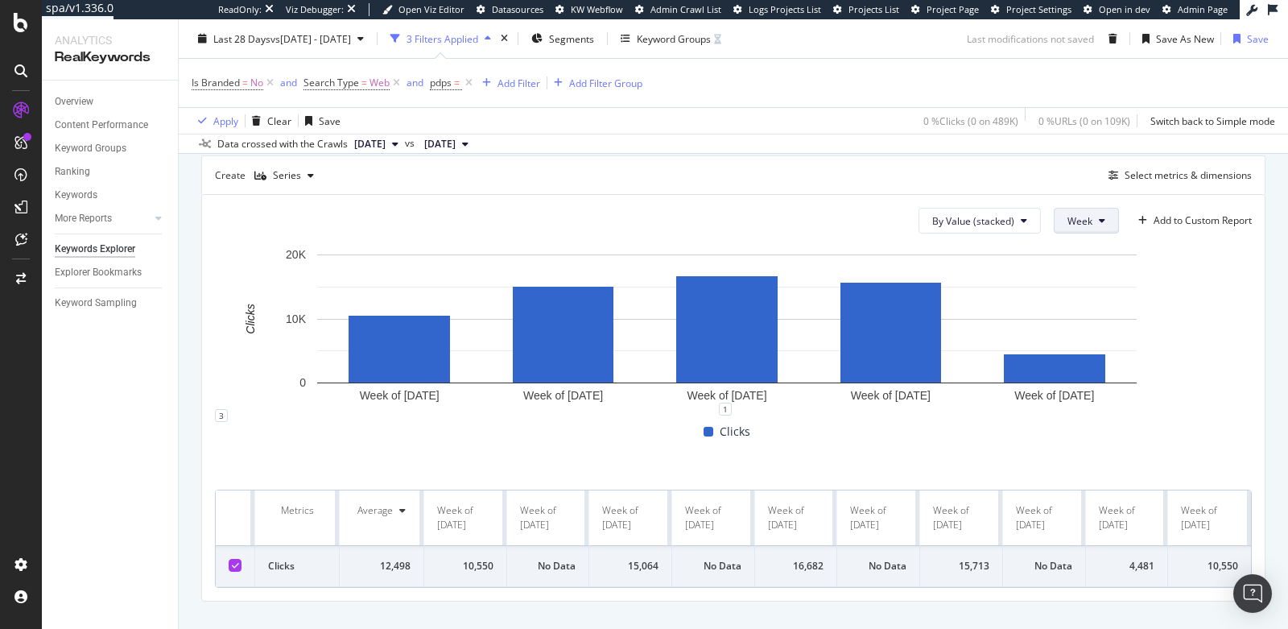
click at [1068, 215] on span "Week" at bounding box center [1080, 221] width 25 height 14
click at [1068, 219] on span "Week" at bounding box center [1080, 221] width 25 height 14
click at [1058, 309] on span "Month" at bounding box center [1069, 310] width 29 height 14
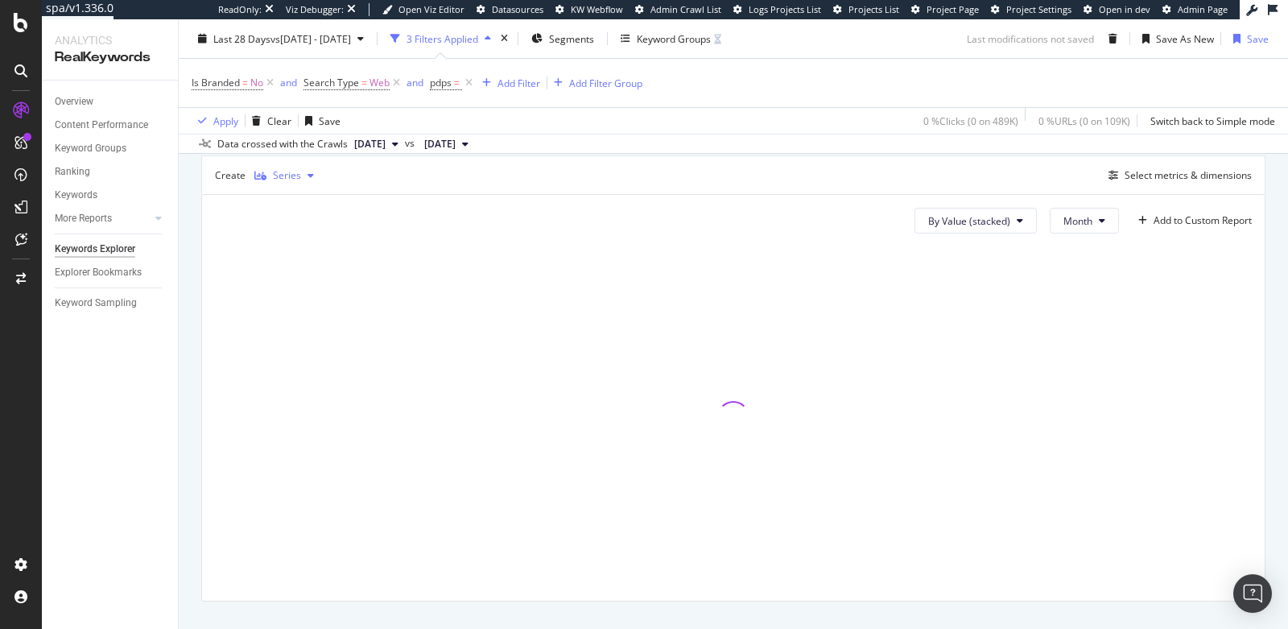
click at [280, 171] on div "Series" at bounding box center [287, 176] width 28 height 10
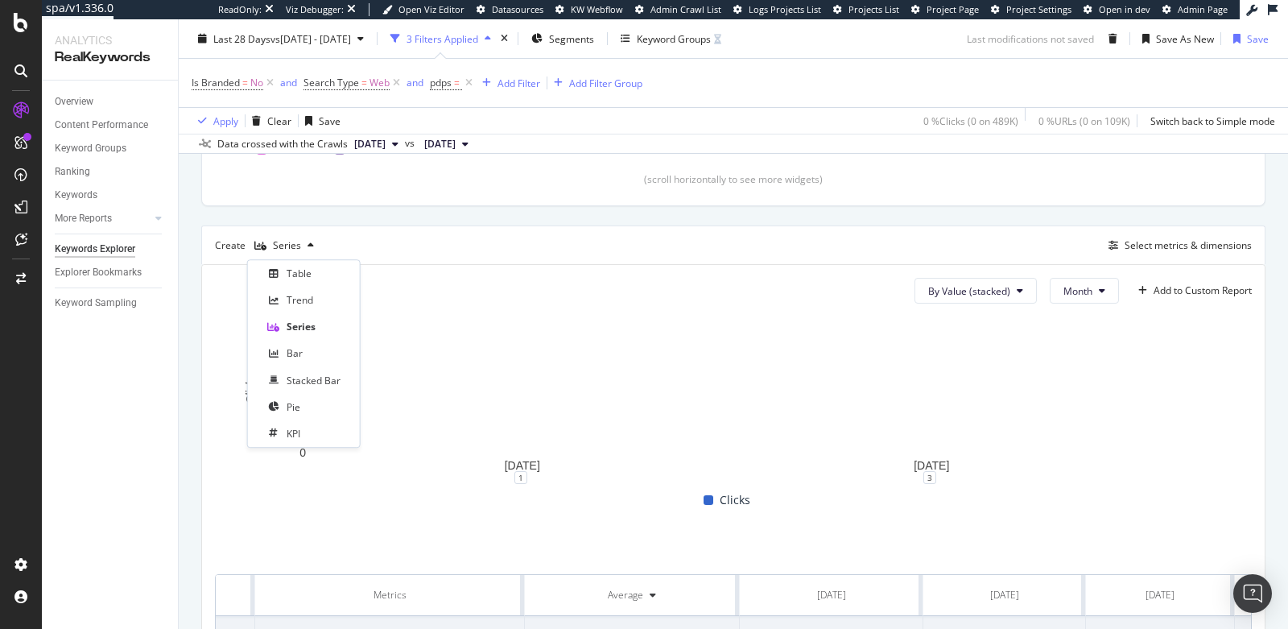
scroll to position [429, 0]
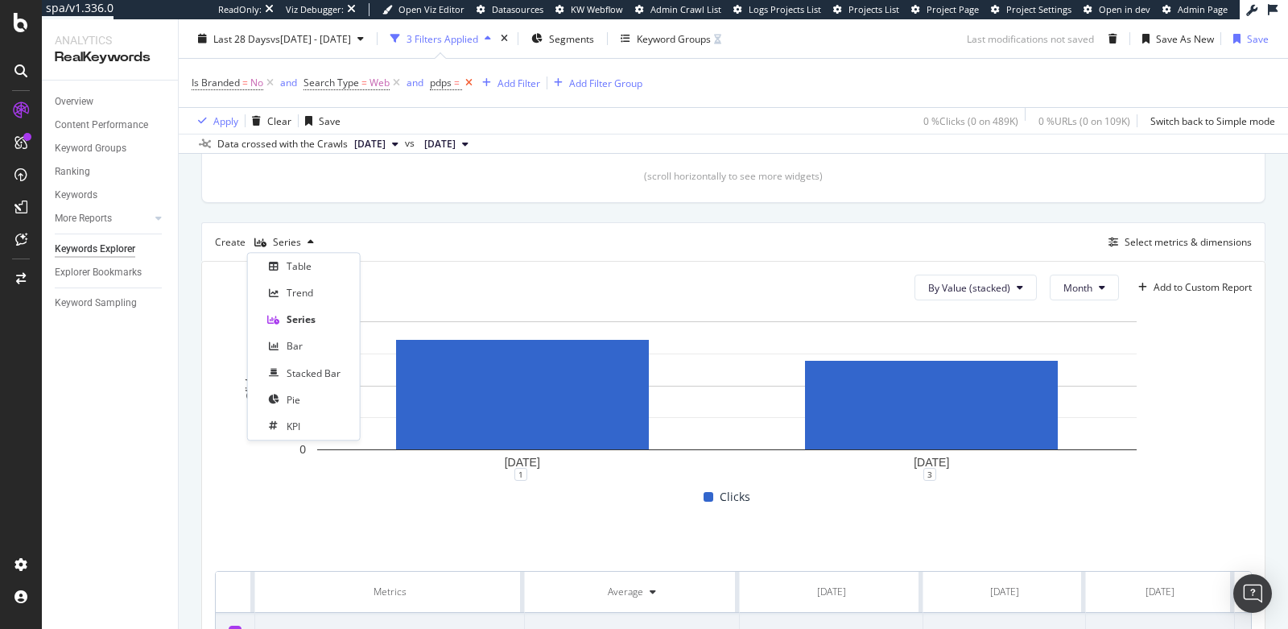
click at [471, 84] on icon at bounding box center [469, 83] width 14 height 16
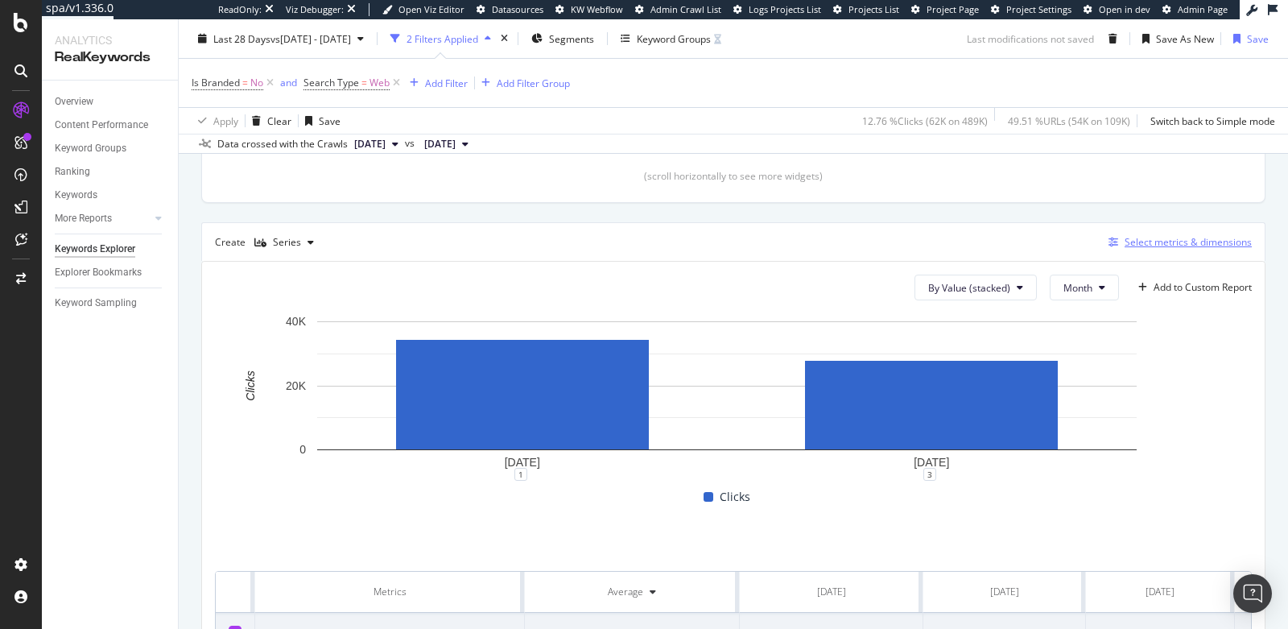
click at [1125, 242] on div "Select metrics & dimensions" at bounding box center [1188, 242] width 127 height 14
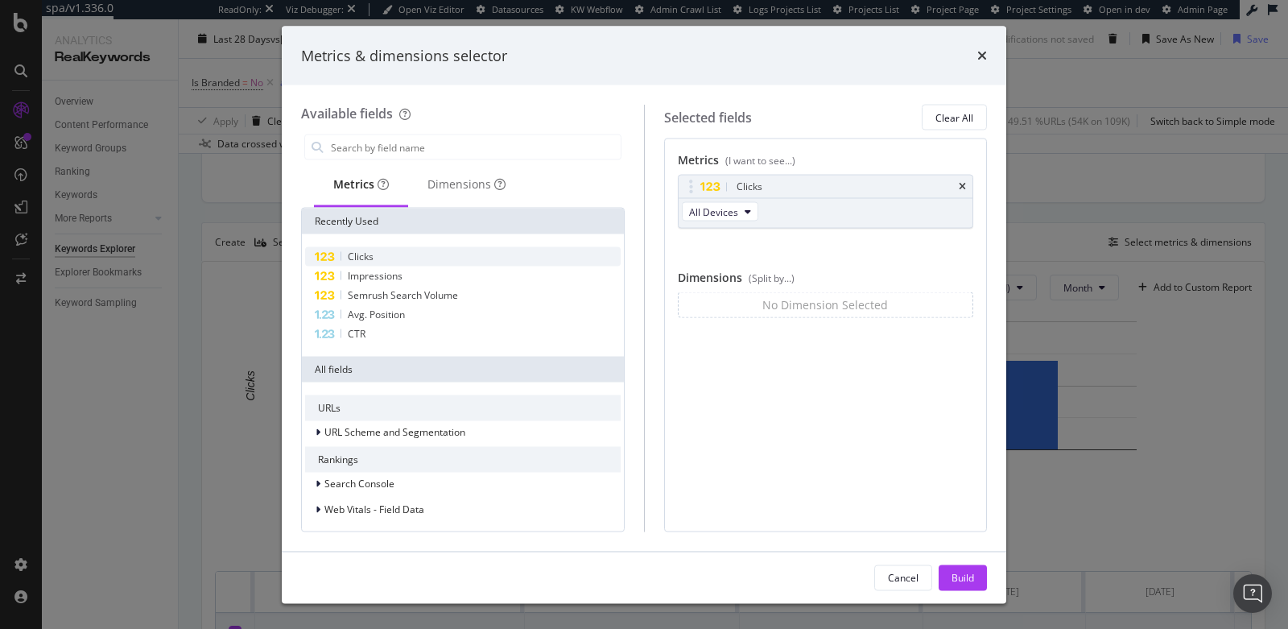
click at [379, 252] on div "Clicks" at bounding box center [463, 256] width 316 height 19
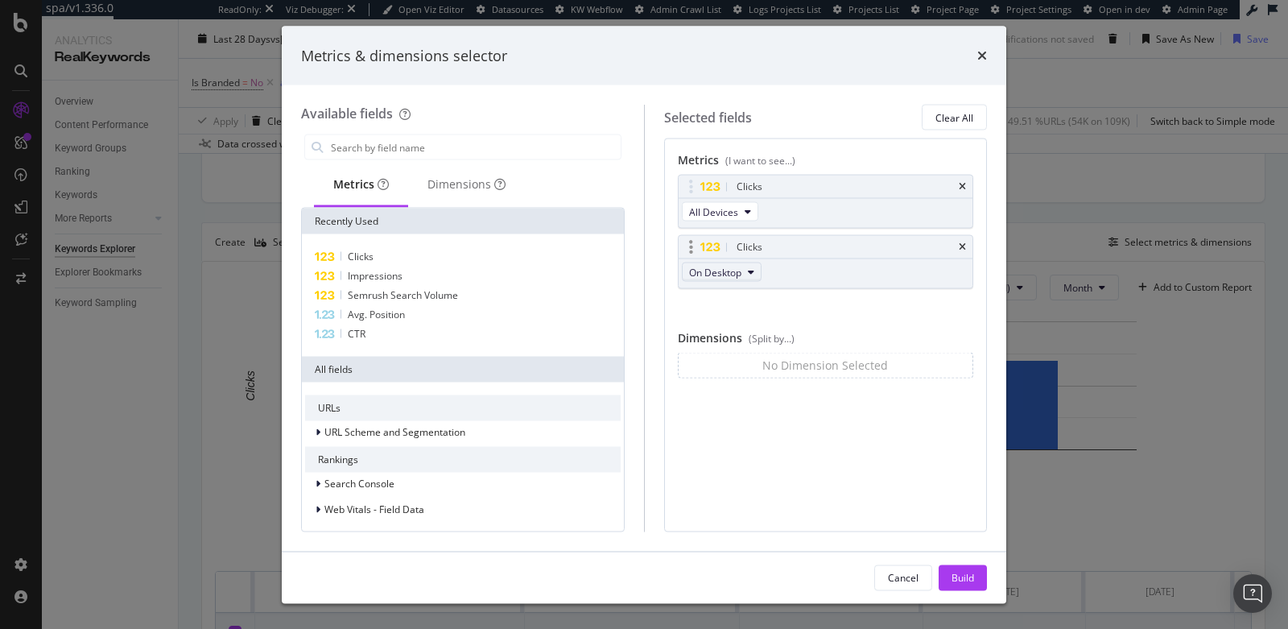
click at [705, 277] on span "On Desktop" at bounding box center [715, 272] width 52 height 14
click at [965, 242] on icon "times" at bounding box center [962, 247] width 7 height 10
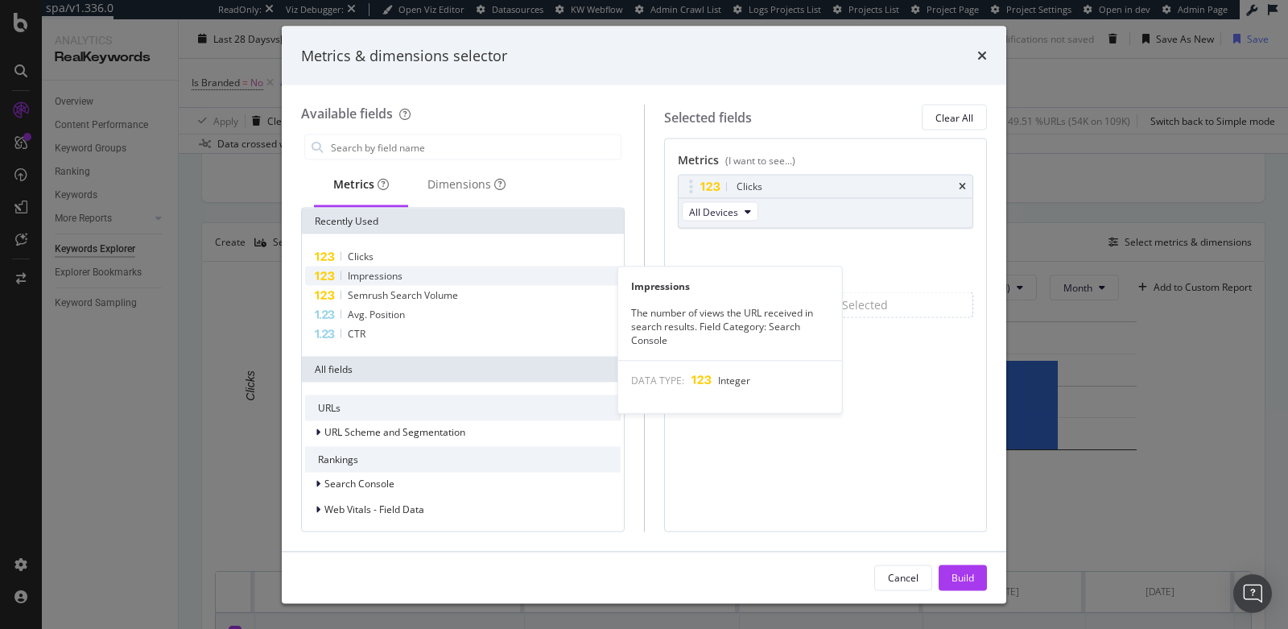
click at [397, 273] on span "Impressions" at bounding box center [375, 276] width 55 height 14
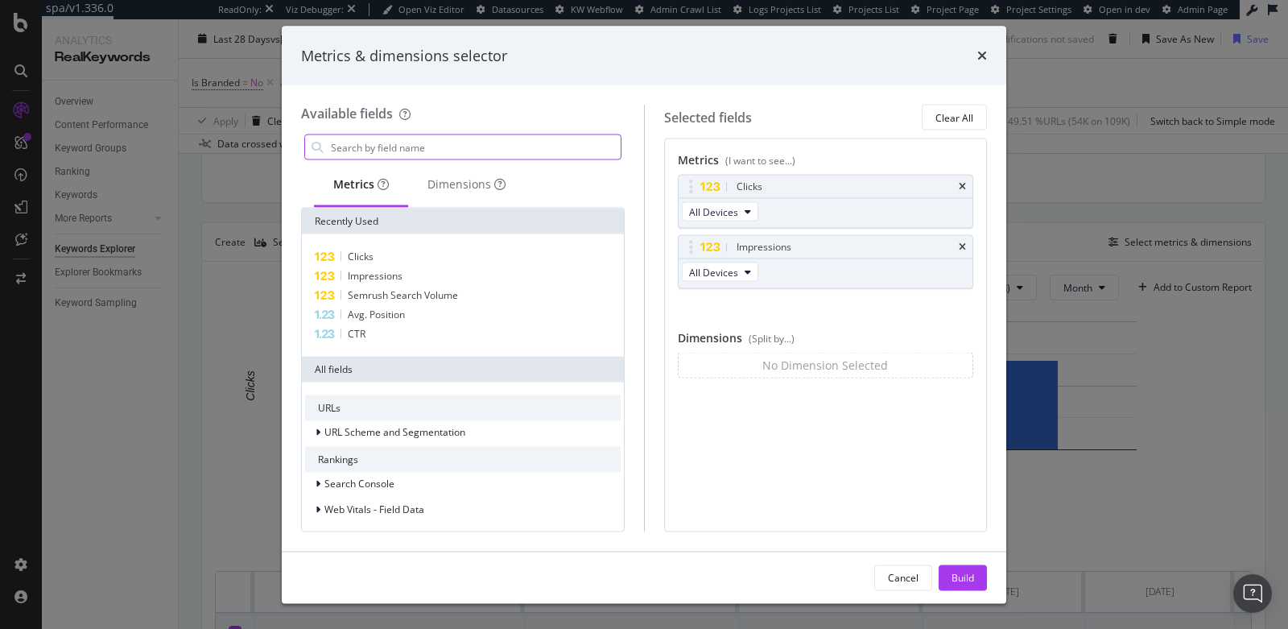
drag, startPoint x: 431, startPoint y: 143, endPoint x: 433, endPoint y: 153, distance: 10.7
click at [431, 143] on input "modal" at bounding box center [474, 147] width 291 height 24
click at [447, 177] on div "Dimensions" at bounding box center [467, 184] width 78 height 16
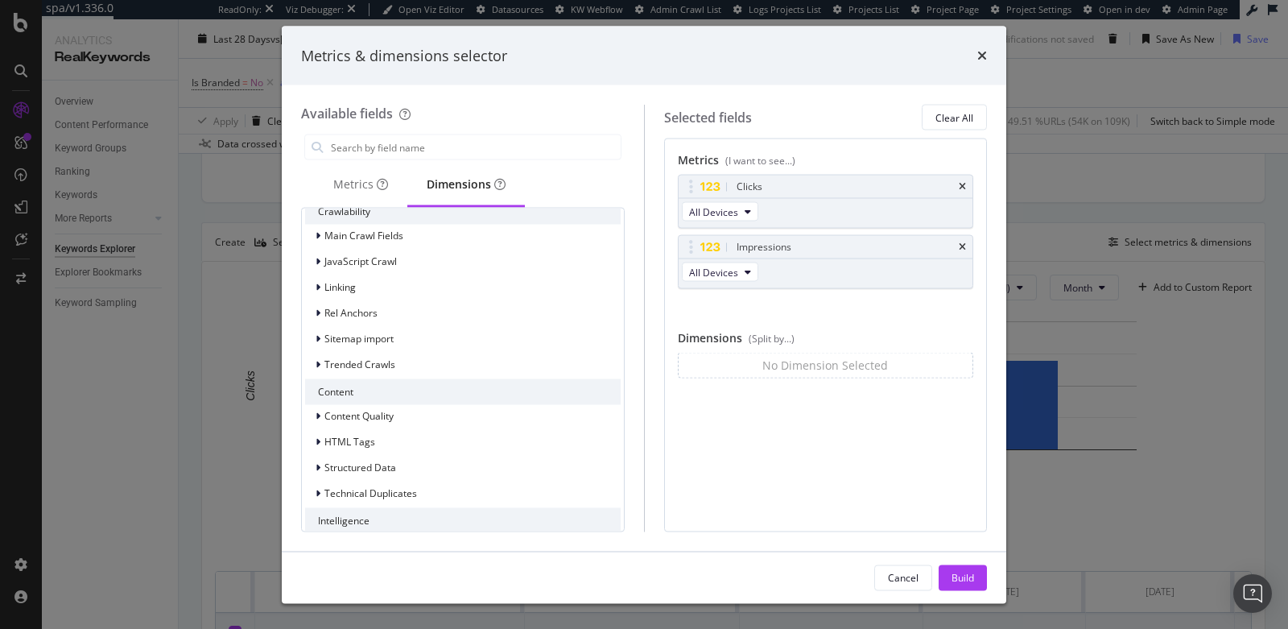
scroll to position [489, 0]
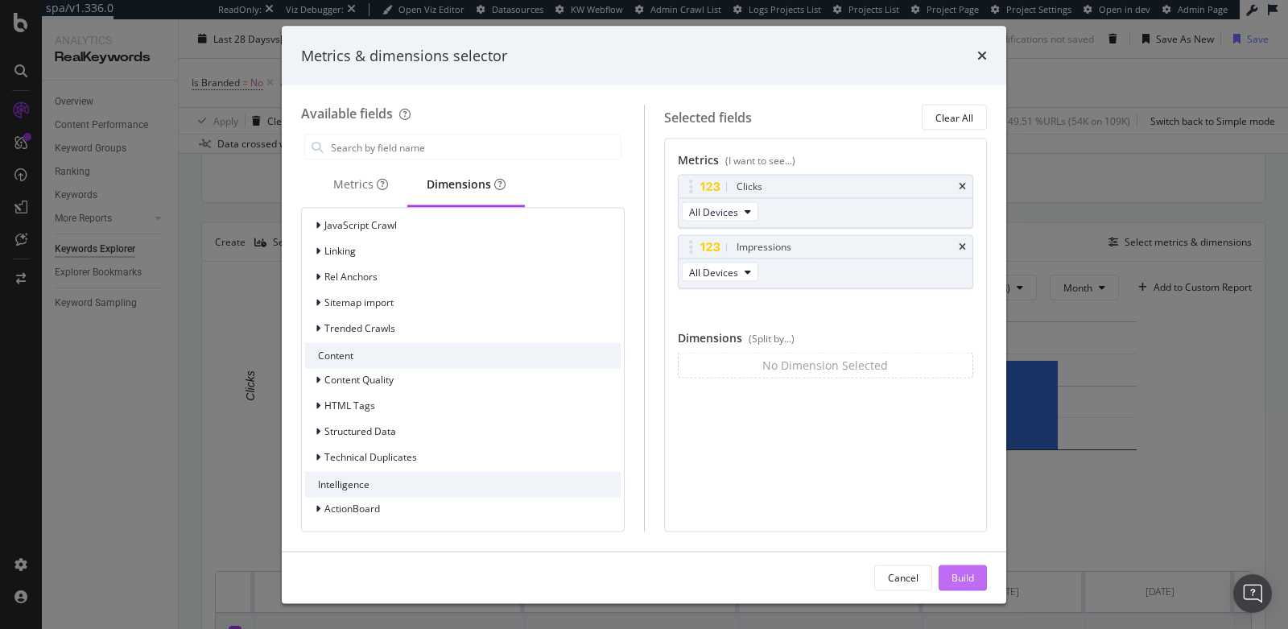
click at [958, 576] on div "Build" at bounding box center [963, 577] width 23 height 14
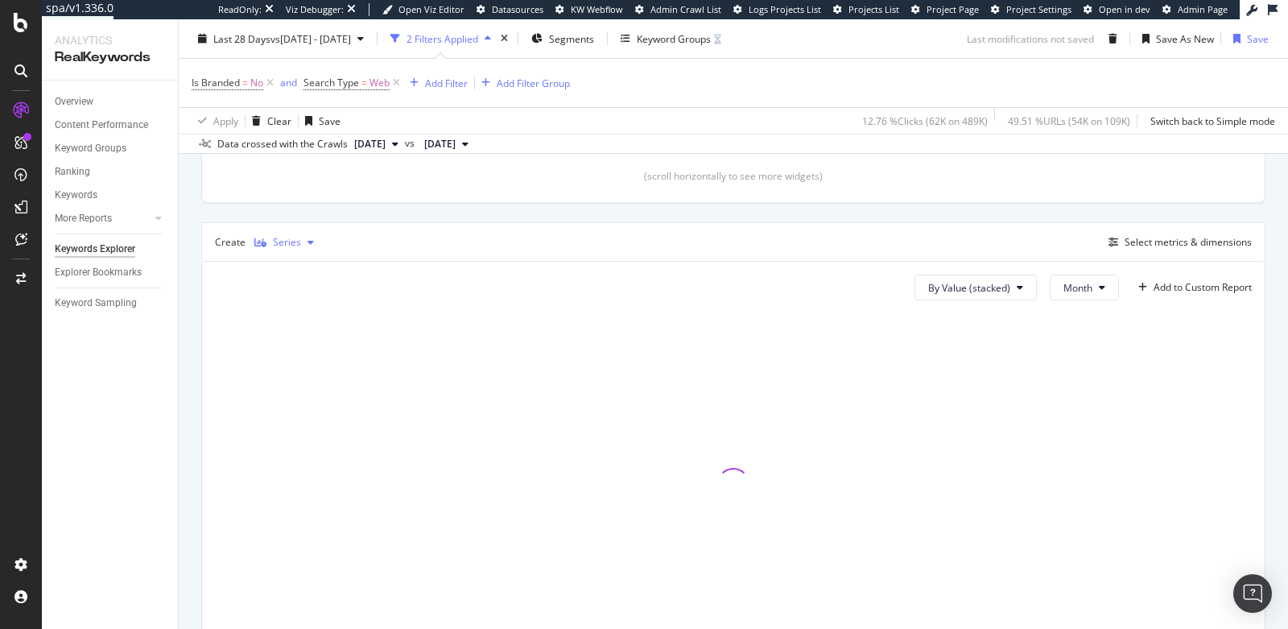
click at [285, 238] on div "Series" at bounding box center [287, 243] width 28 height 10
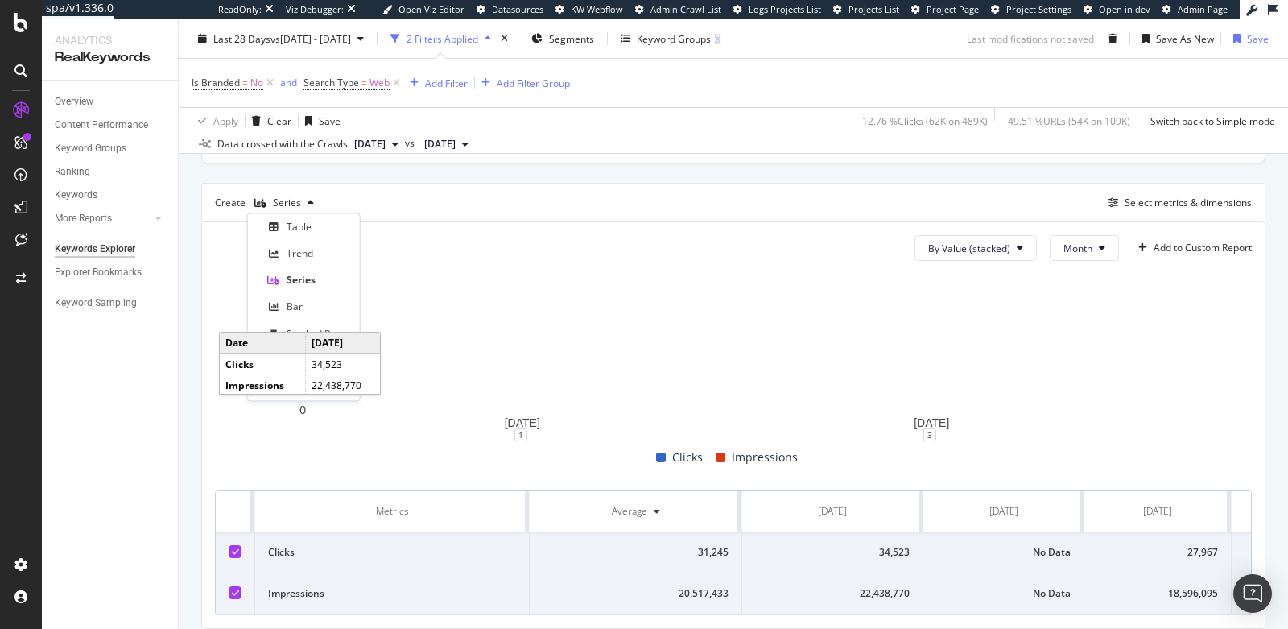
scroll to position [529, 0]
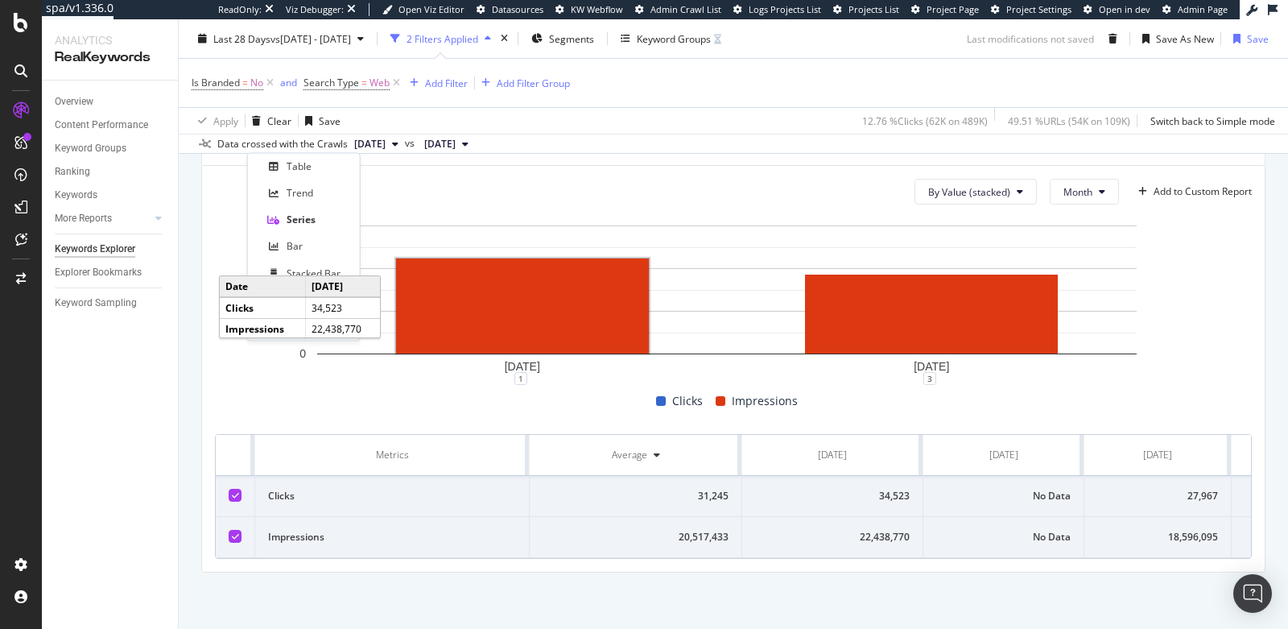
click at [538, 394] on div "Clicks Impressions" at bounding box center [727, 400] width 1037 height 19
click at [233, 532] on icon at bounding box center [235, 536] width 7 height 8
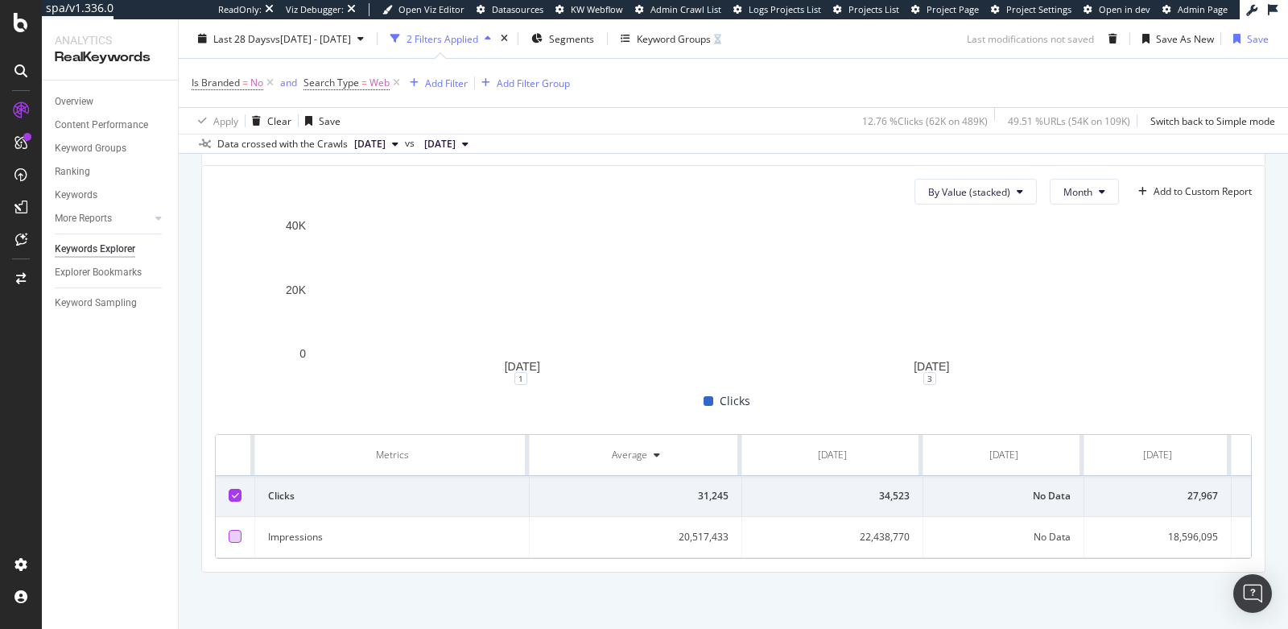
click at [233, 530] on div at bounding box center [235, 536] width 13 height 13
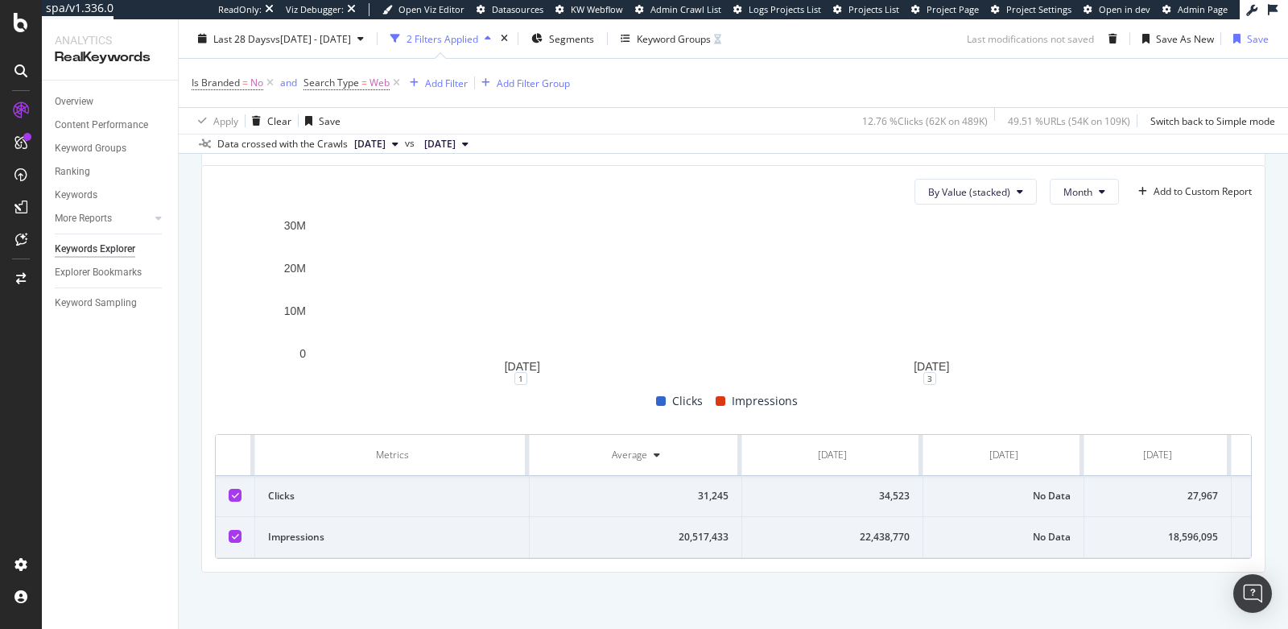
click at [233, 532] on icon at bounding box center [235, 536] width 7 height 8
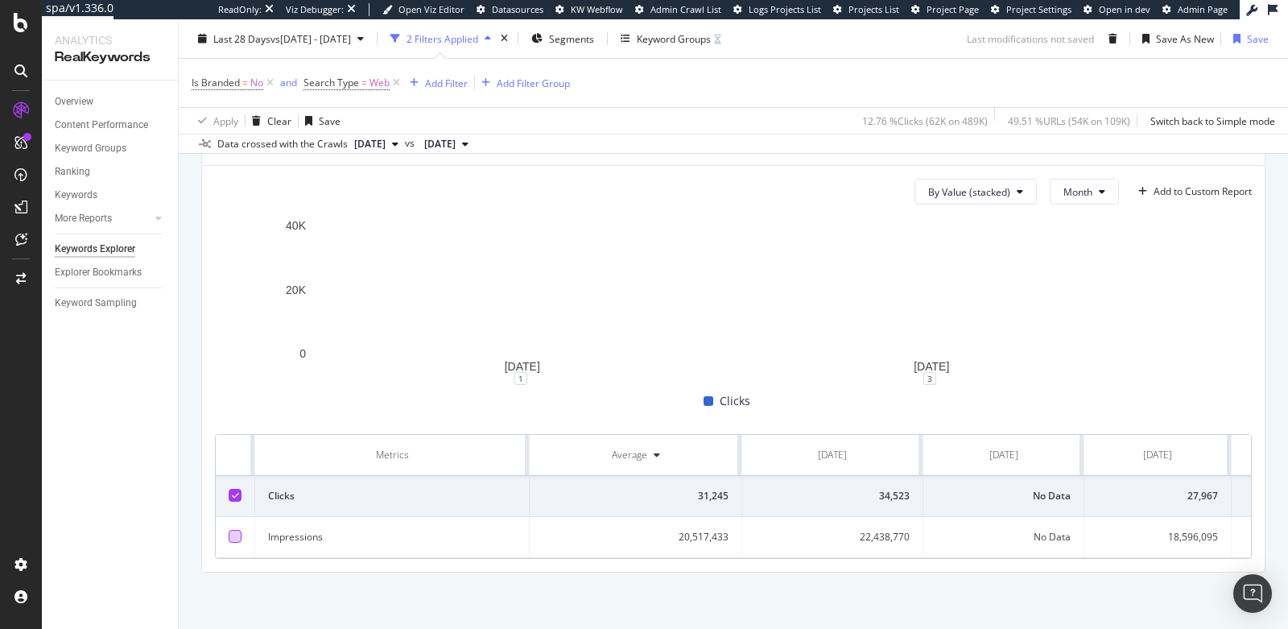
click at [233, 530] on div at bounding box center [235, 536] width 13 height 13
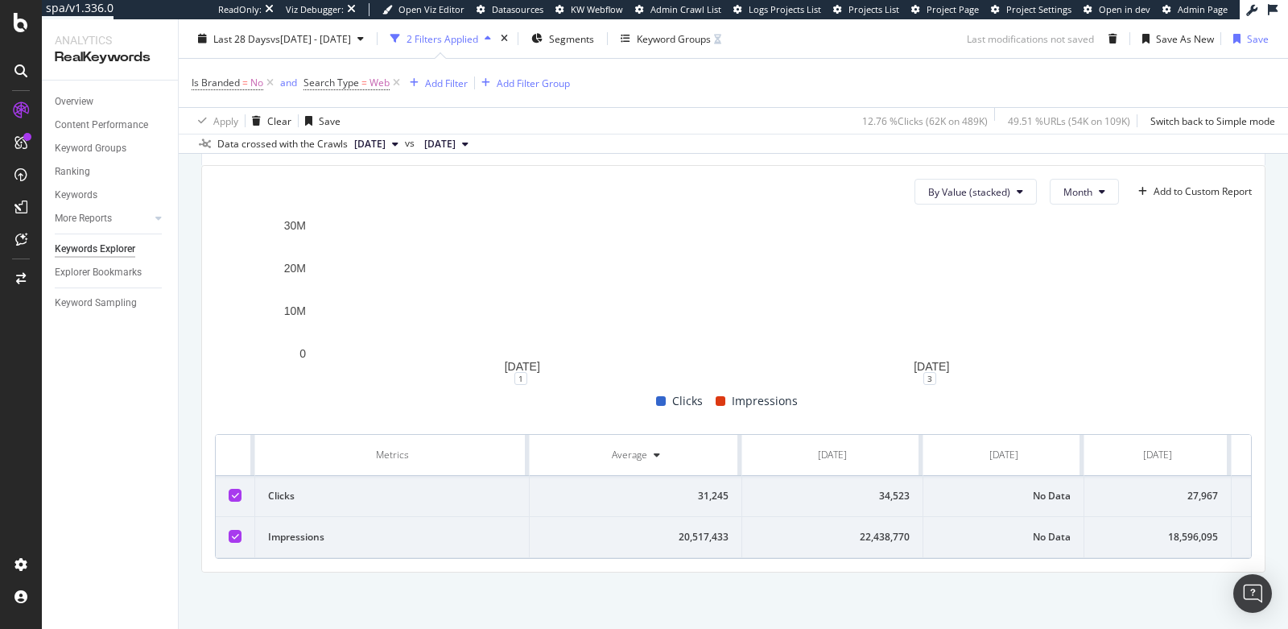
click at [233, 532] on icon at bounding box center [235, 536] width 7 height 8
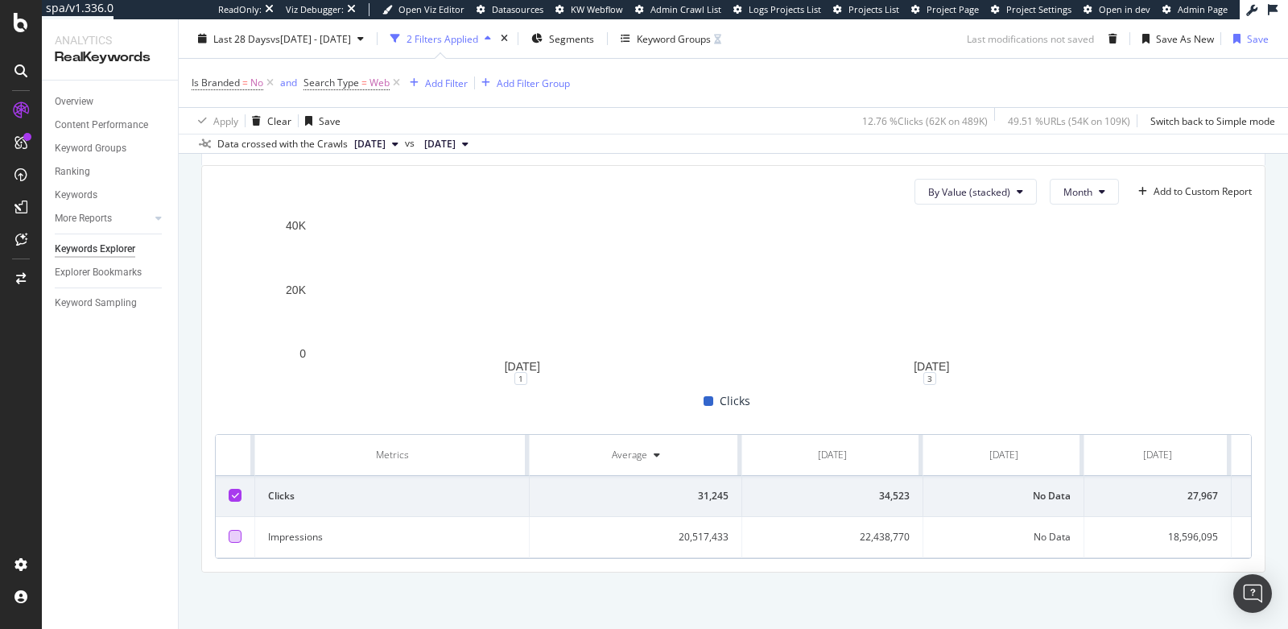
click at [233, 530] on div at bounding box center [235, 536] width 13 height 13
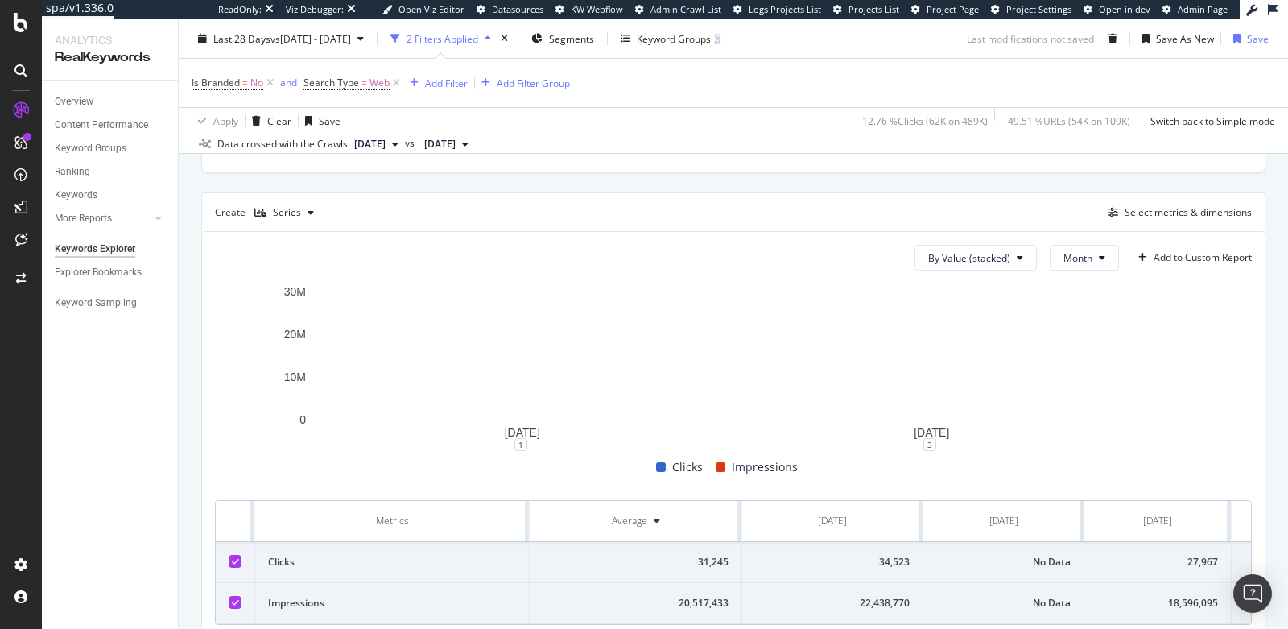
scroll to position [452, 0]
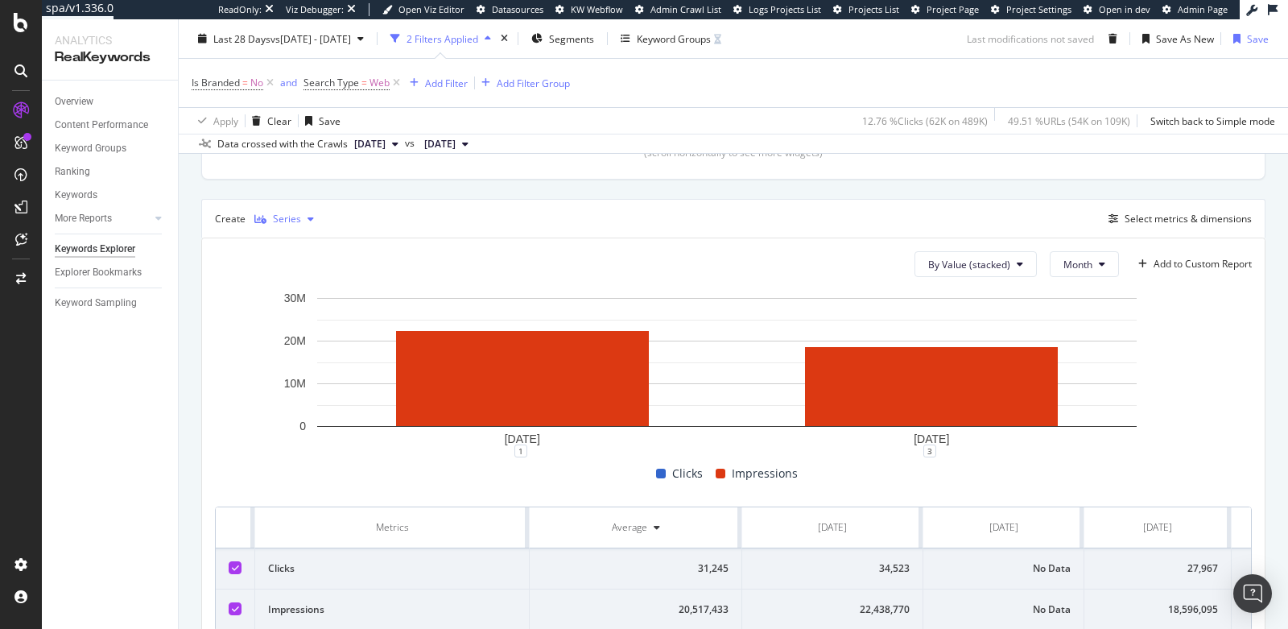
click at [291, 220] on div "Series" at bounding box center [287, 219] width 28 height 10
click at [295, 322] on div "Bar" at bounding box center [295, 323] width 16 height 14
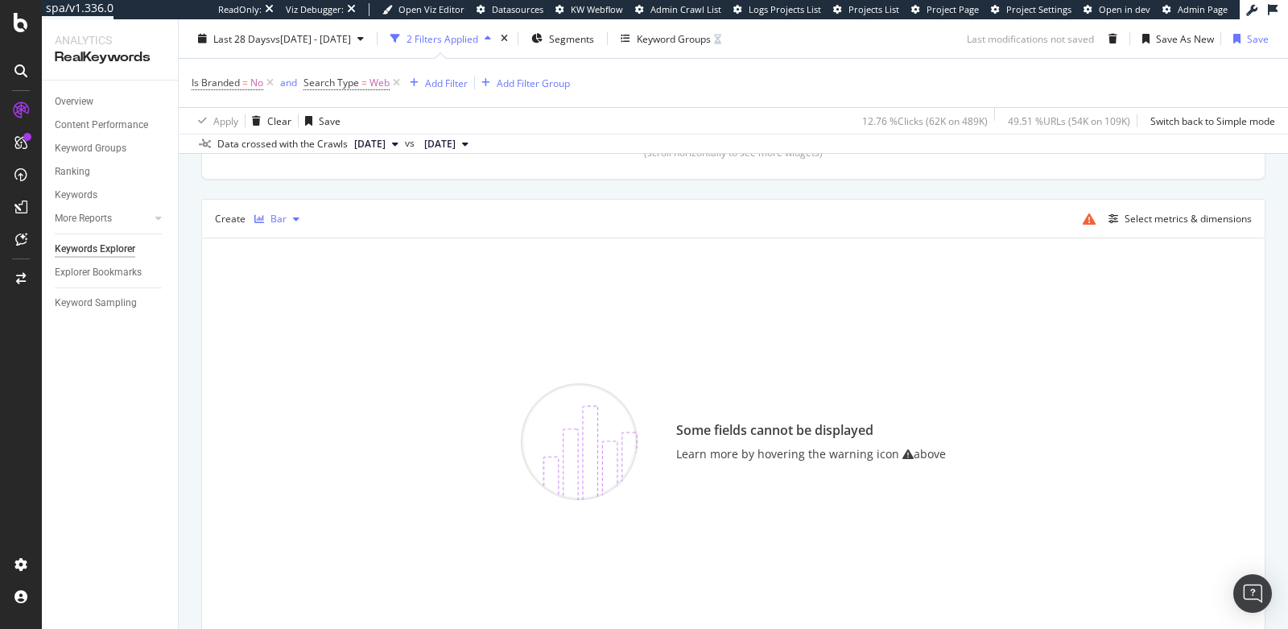
click at [283, 207] on div "Bar" at bounding box center [277, 219] width 58 height 24
click at [291, 350] on div "Stacked Bar" at bounding box center [314, 351] width 54 height 14
click at [287, 214] on div "Stacked Bar" at bounding box center [298, 219] width 54 height 10
click at [295, 409] on div "KPI" at bounding box center [294, 404] width 14 height 14
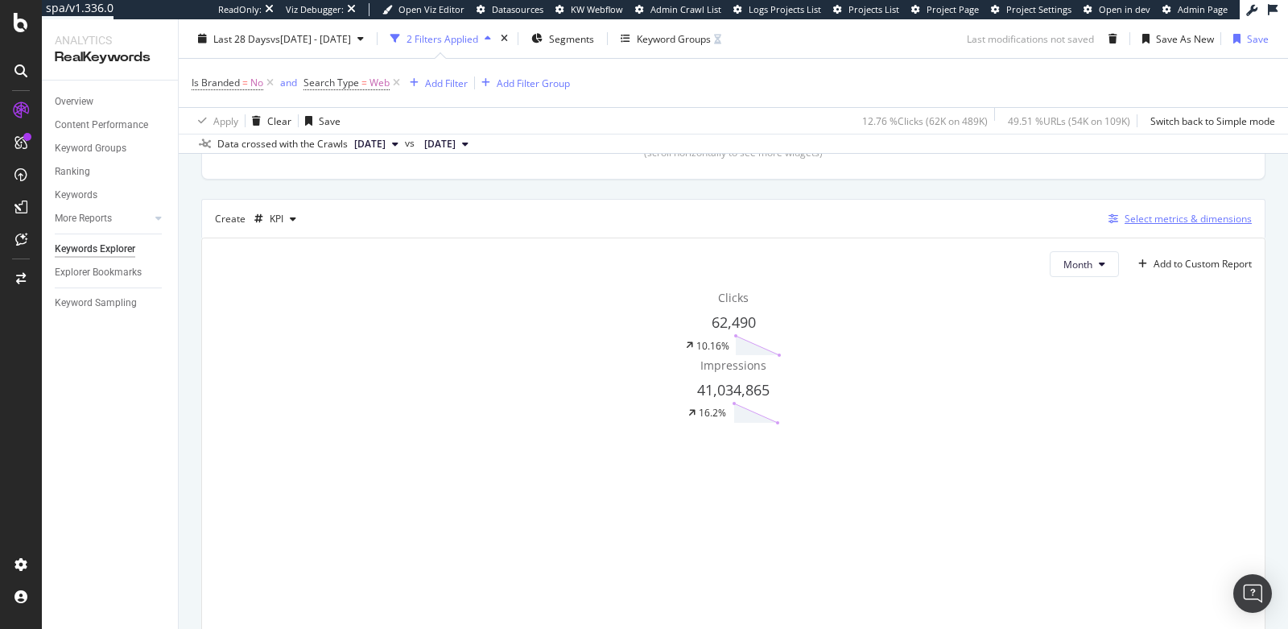
click at [1153, 212] on div "Select metrics & dimensions" at bounding box center [1188, 219] width 127 height 14
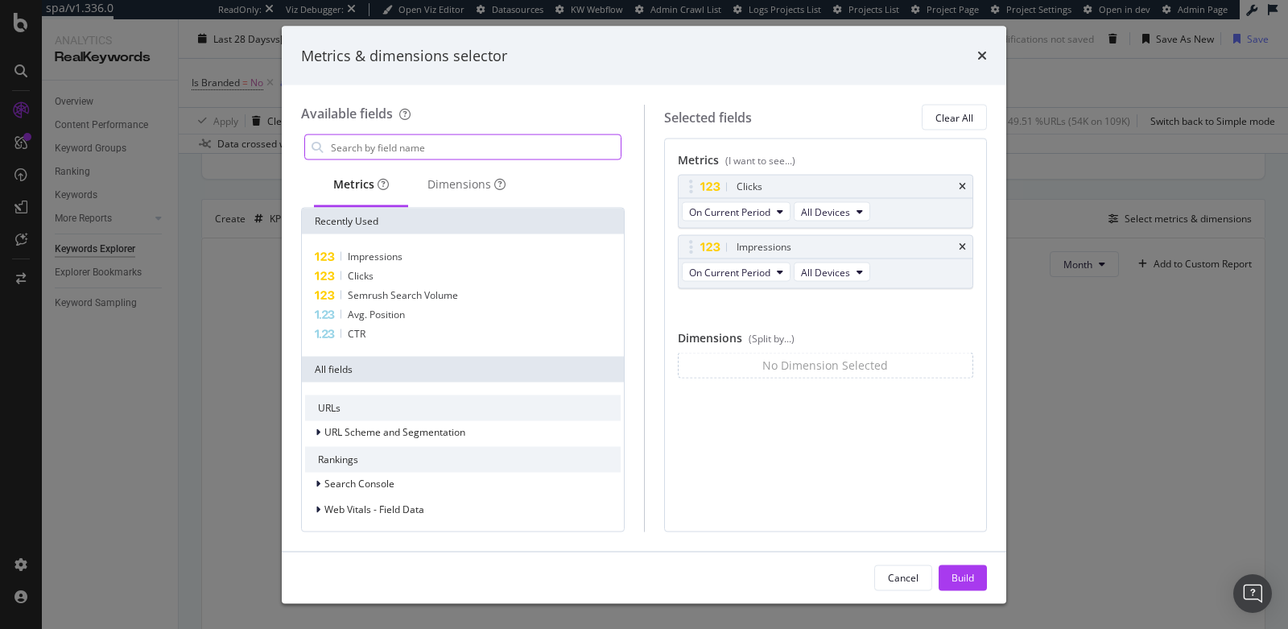
click at [477, 148] on input "modal" at bounding box center [474, 147] width 291 height 24
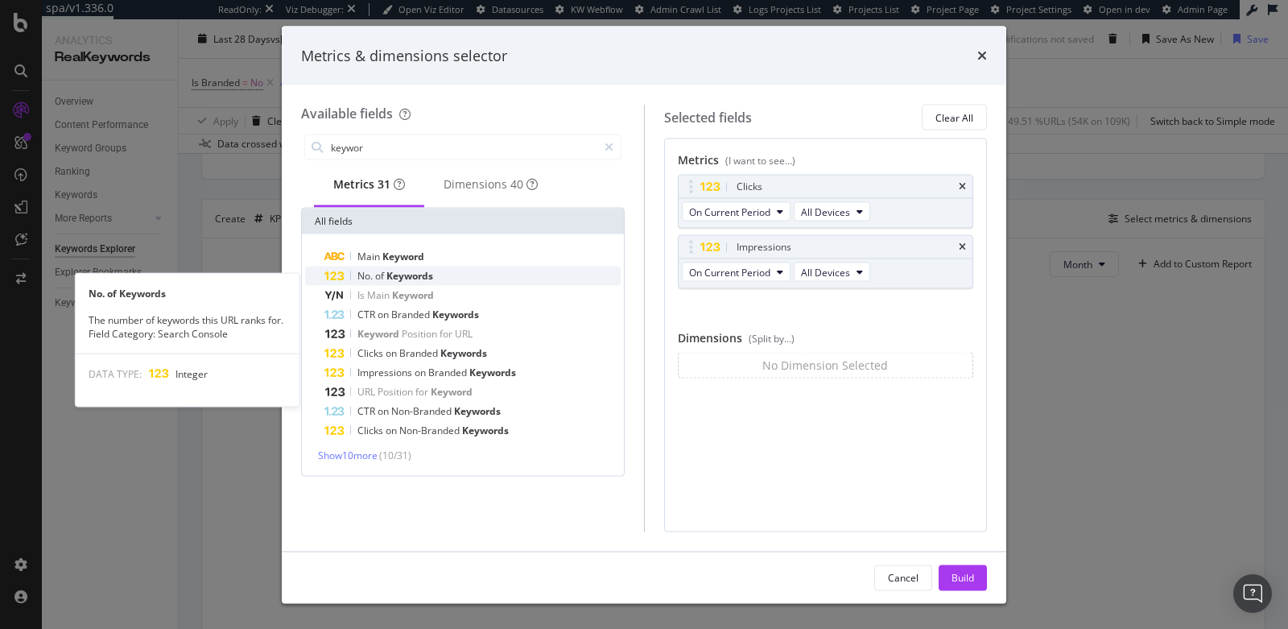
type input "keywor"
click at [431, 282] on span "Keywords" at bounding box center [409, 276] width 47 height 14
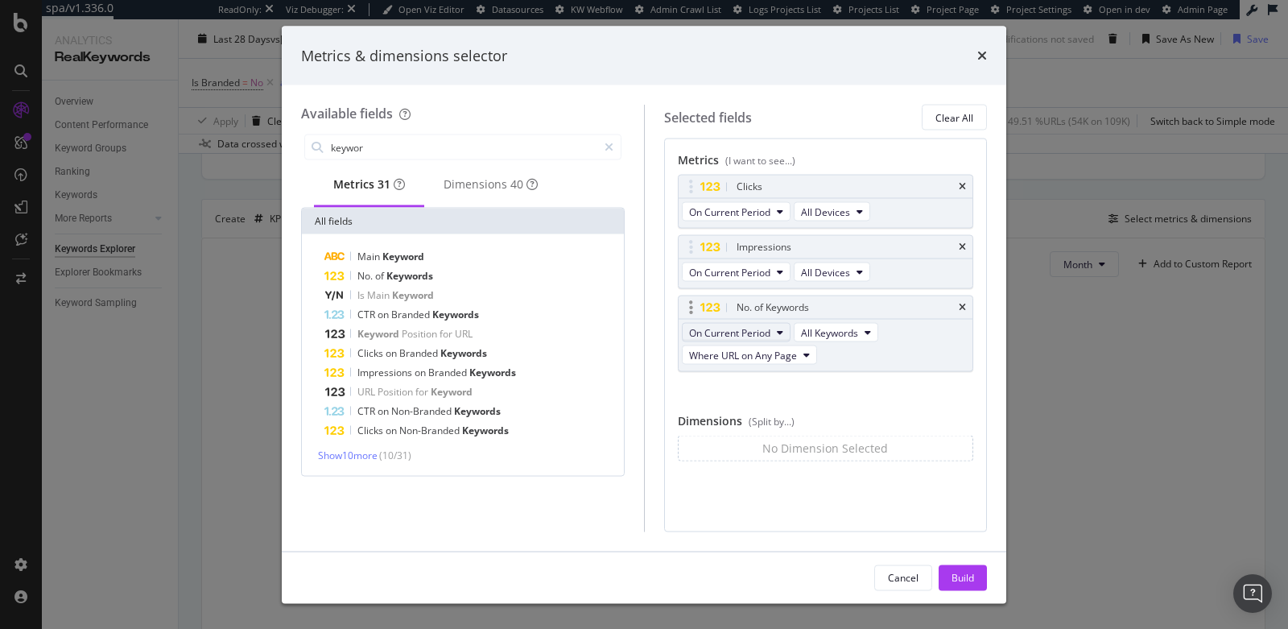
click at [756, 329] on span "On Current Period" at bounding box center [729, 332] width 81 height 14
click at [745, 269] on span "On Current Period" at bounding box center [729, 272] width 81 height 14
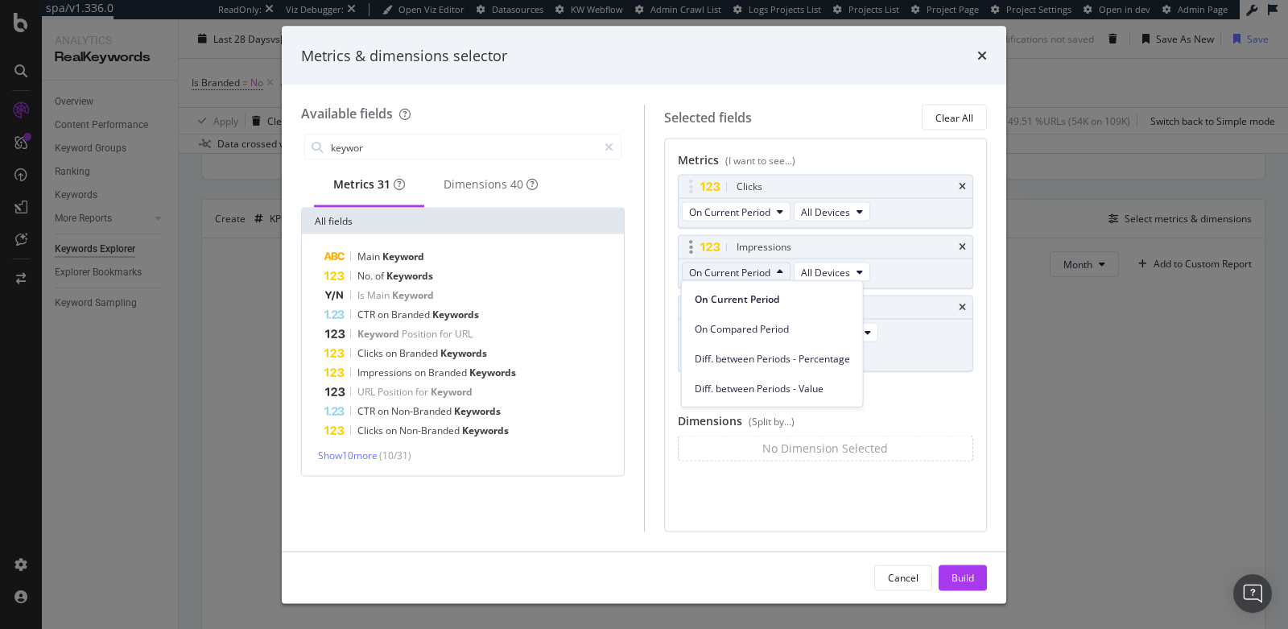
click at [745, 269] on span "On Current Period" at bounding box center [729, 272] width 81 height 14
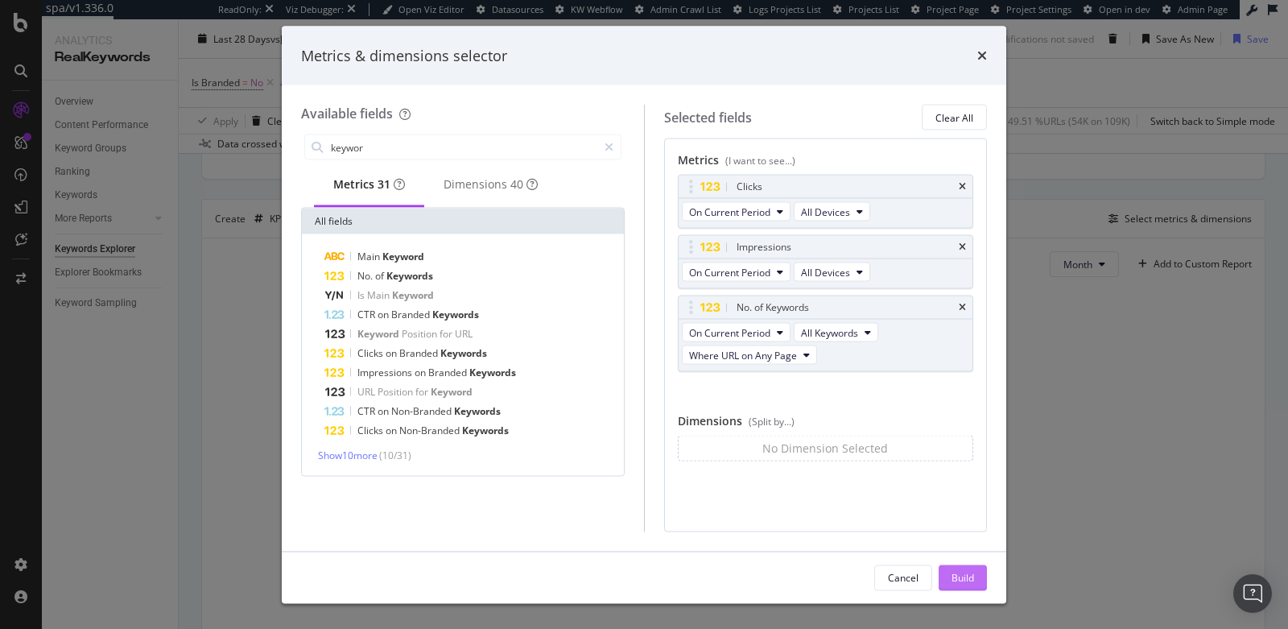
click at [956, 574] on div "Build" at bounding box center [963, 577] width 23 height 14
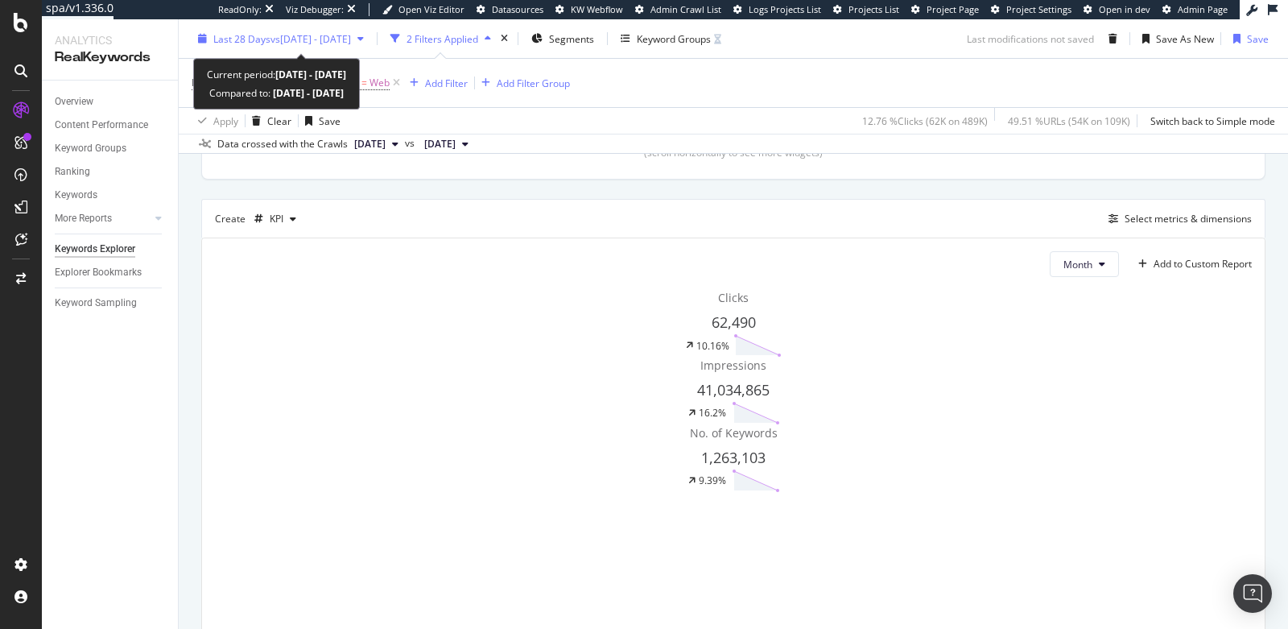
click at [333, 38] on span "vs 2025 Jun. 21st - Jul. 18th" at bounding box center [311, 38] width 81 height 14
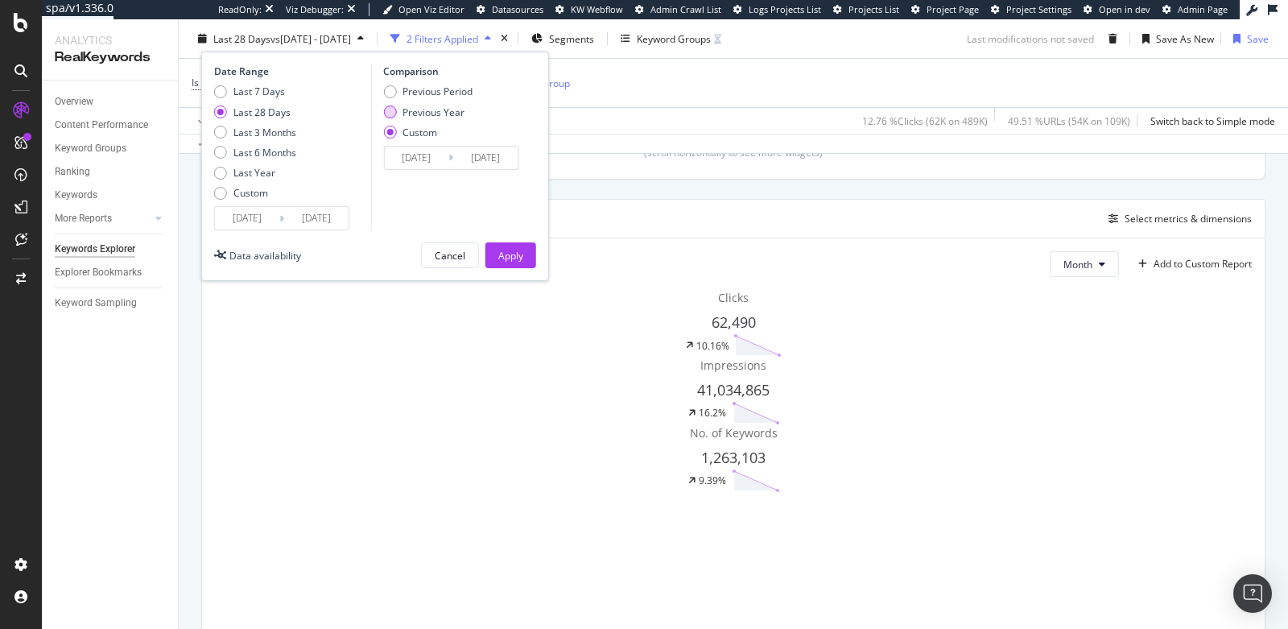
click at [389, 108] on div "Previous Year" at bounding box center [389, 111] width 13 height 13
type input "2024/07/17"
type input "2024/08/13"
click at [506, 256] on div "Apply" at bounding box center [510, 255] width 25 height 14
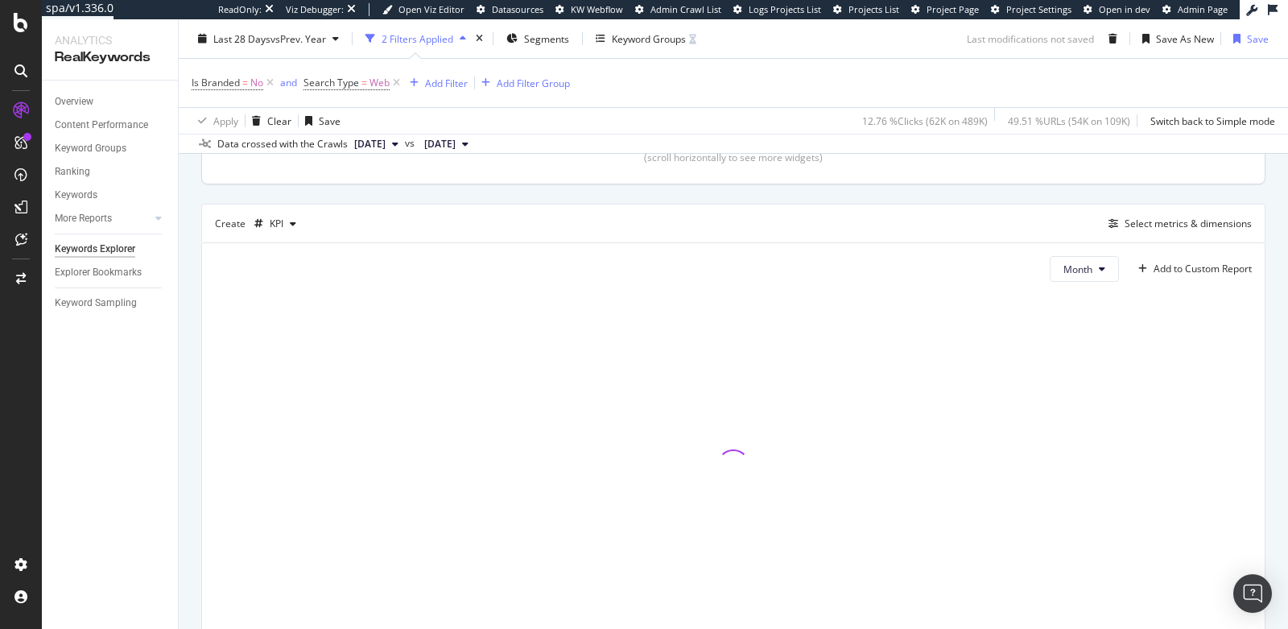
scroll to position [438, 0]
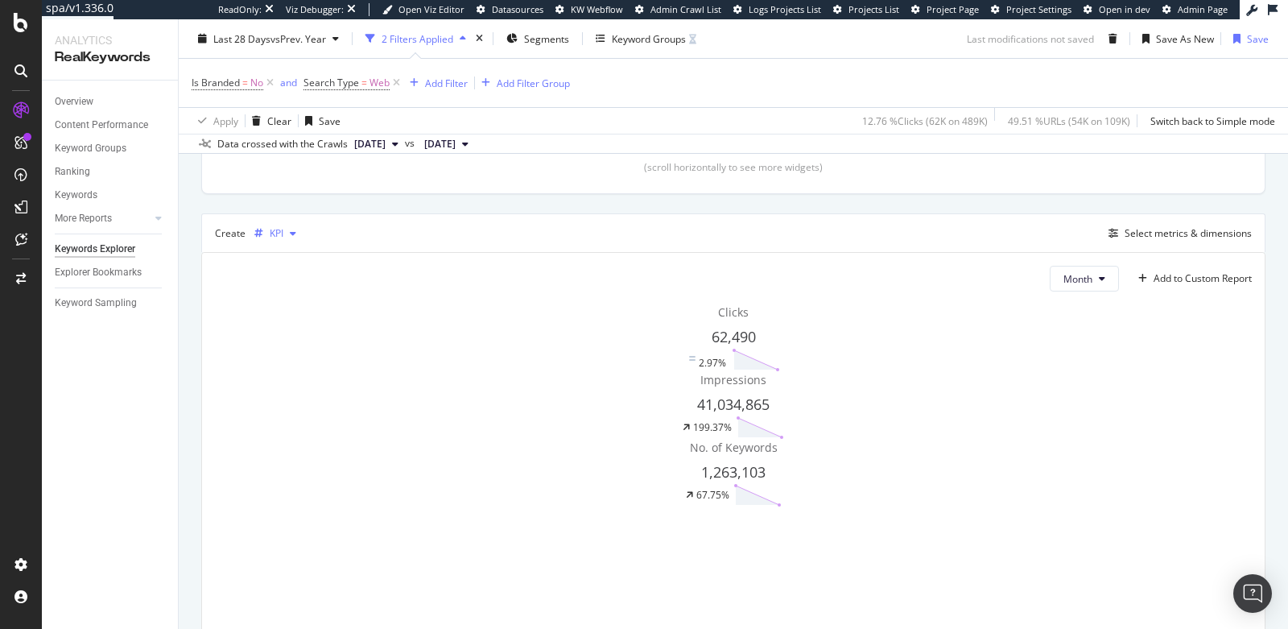
click at [277, 229] on div "KPI" at bounding box center [277, 234] width 14 height 10
click at [310, 333] on div "Bar" at bounding box center [303, 338] width 99 height 20
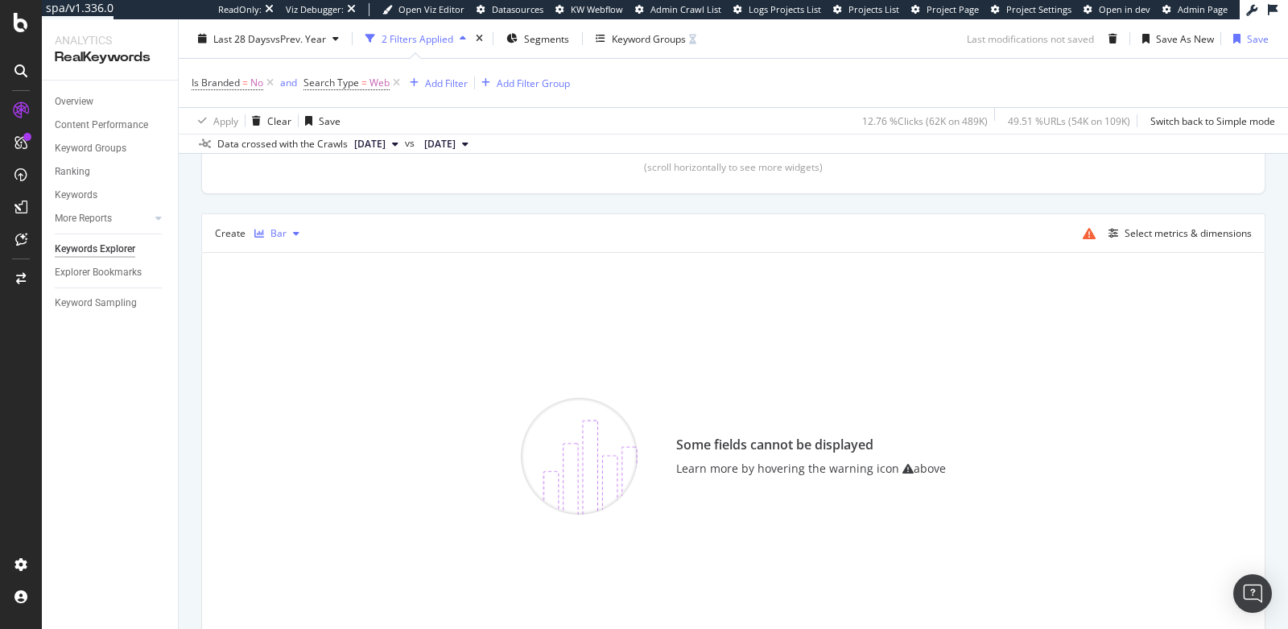
click at [283, 222] on div "Bar" at bounding box center [277, 233] width 58 height 24
click at [308, 305] on div "Series" at bounding box center [301, 311] width 28 height 14
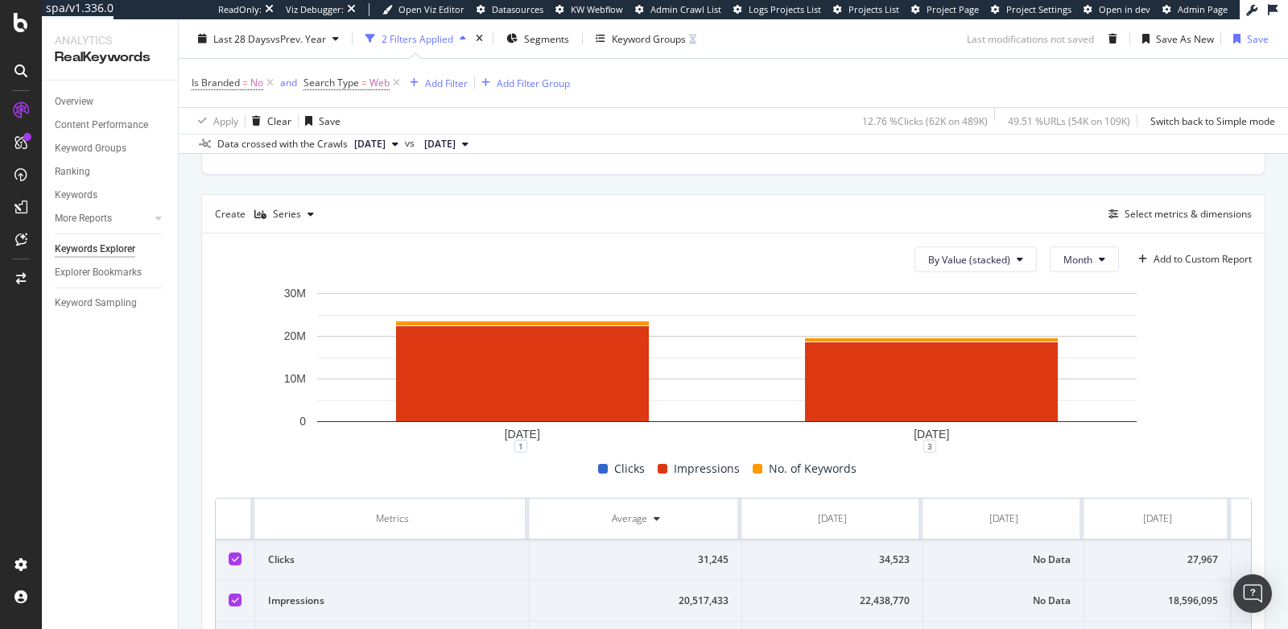
scroll to position [425, 0]
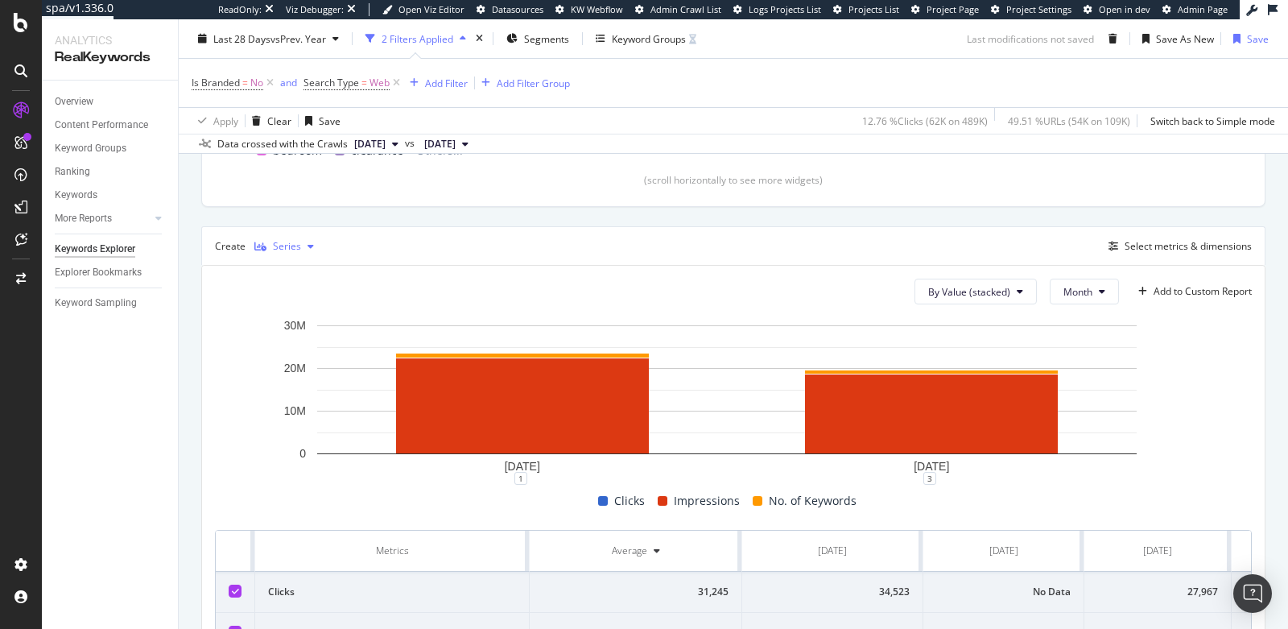
click at [282, 242] on div "Series" at bounding box center [287, 247] width 28 height 10
click at [312, 295] on div "Trend" at bounding box center [300, 297] width 27 height 14
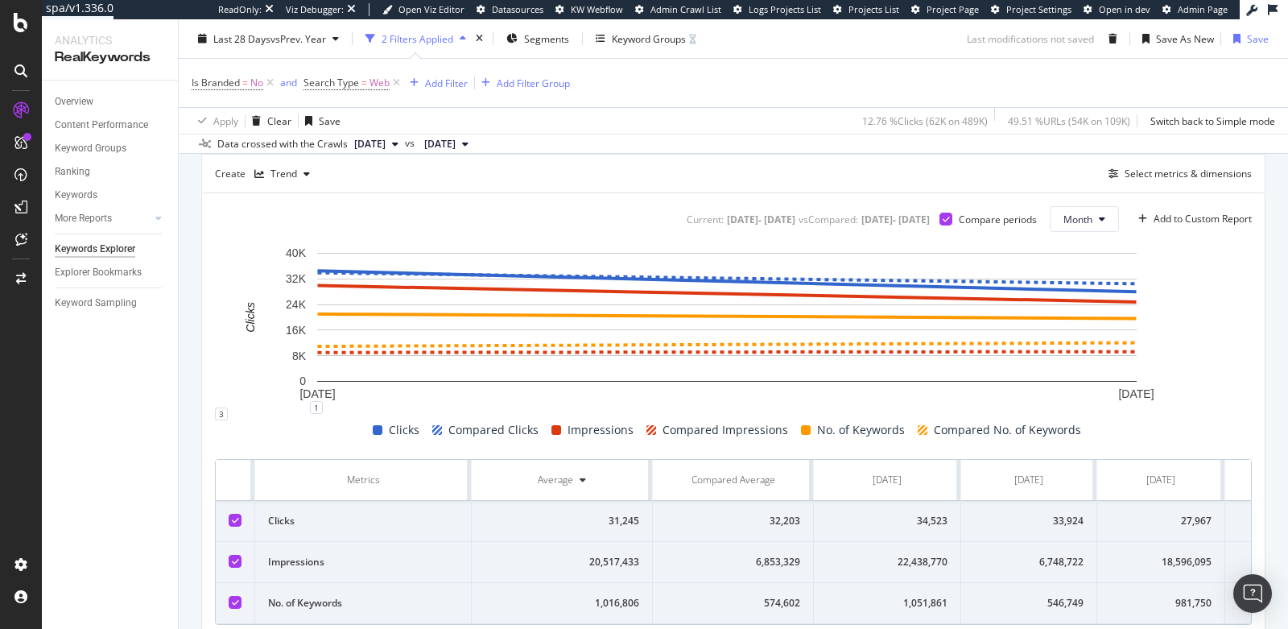
scroll to position [530, 0]
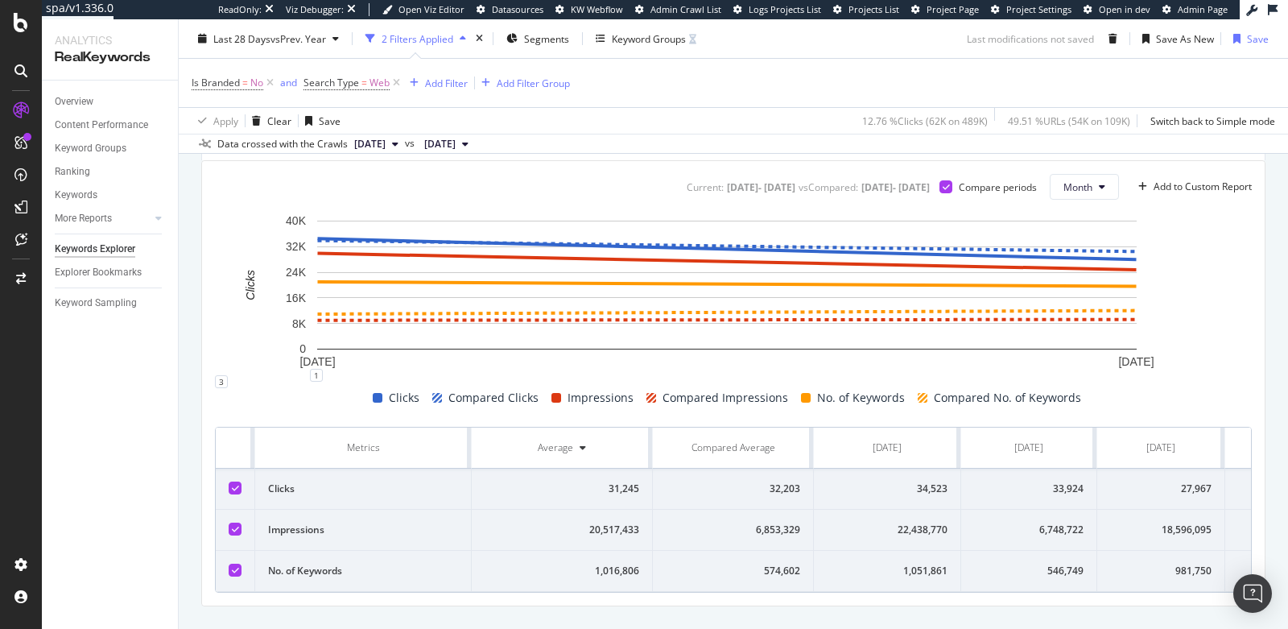
click at [235, 525] on icon at bounding box center [235, 529] width 7 height 8
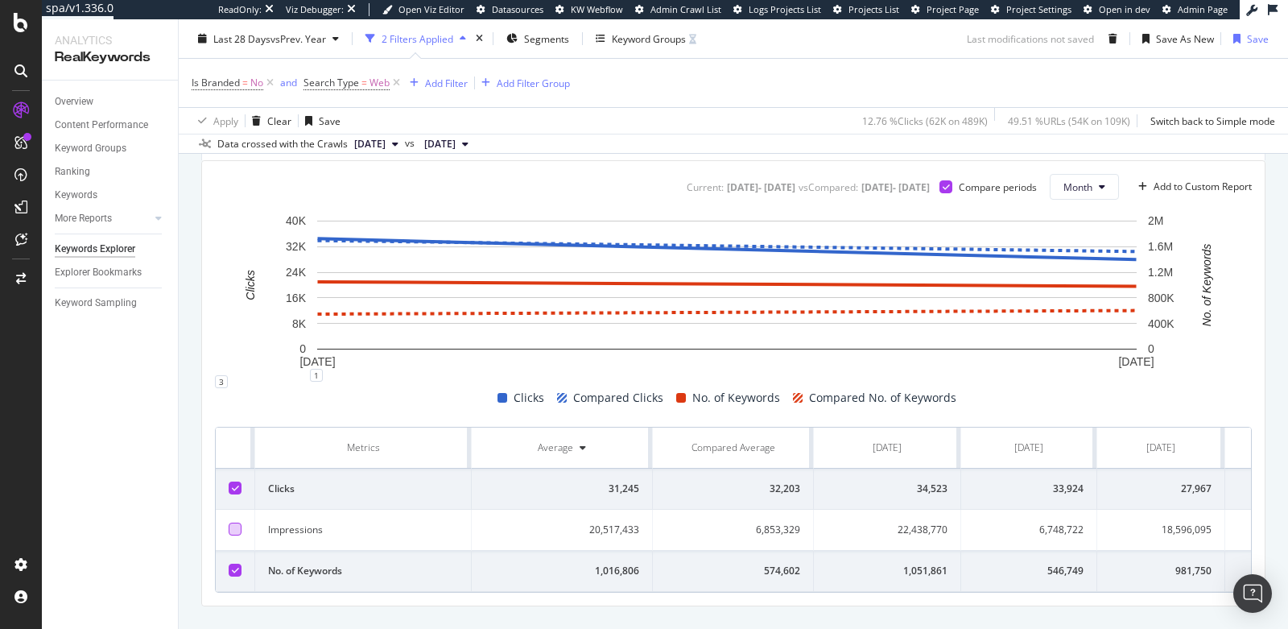
click at [231, 564] on div at bounding box center [235, 570] width 13 height 13
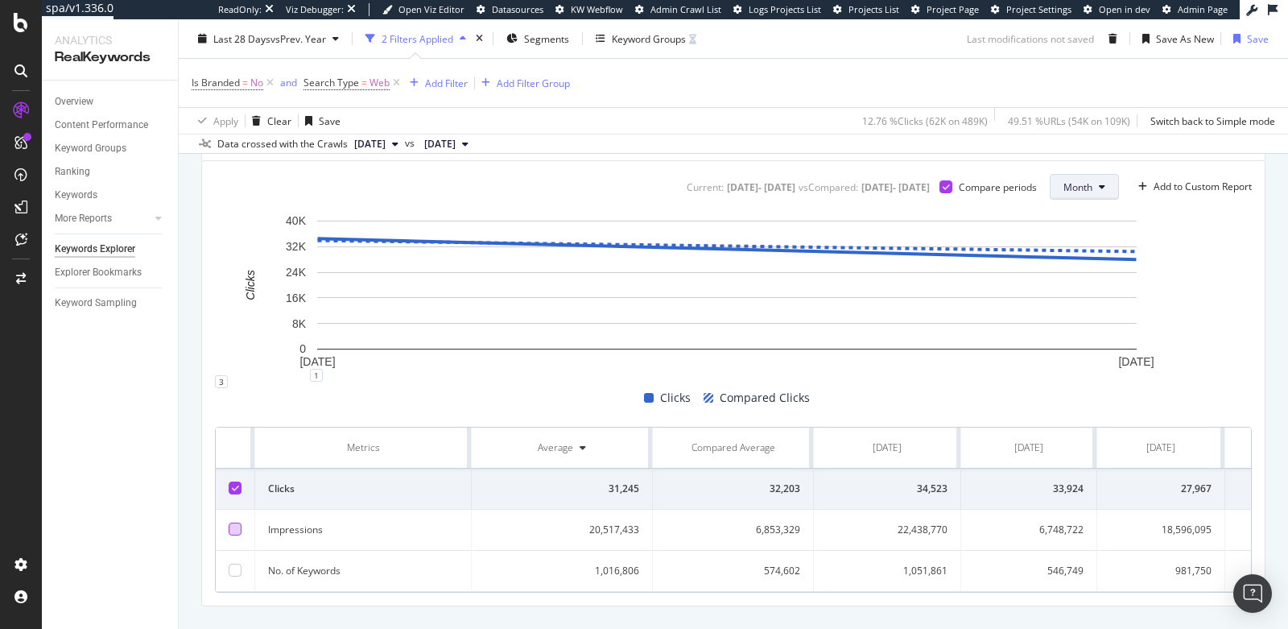
click at [1064, 180] on span "Month" at bounding box center [1078, 187] width 29 height 14
click at [1060, 212] on span "Day" at bounding box center [1065, 216] width 31 height 14
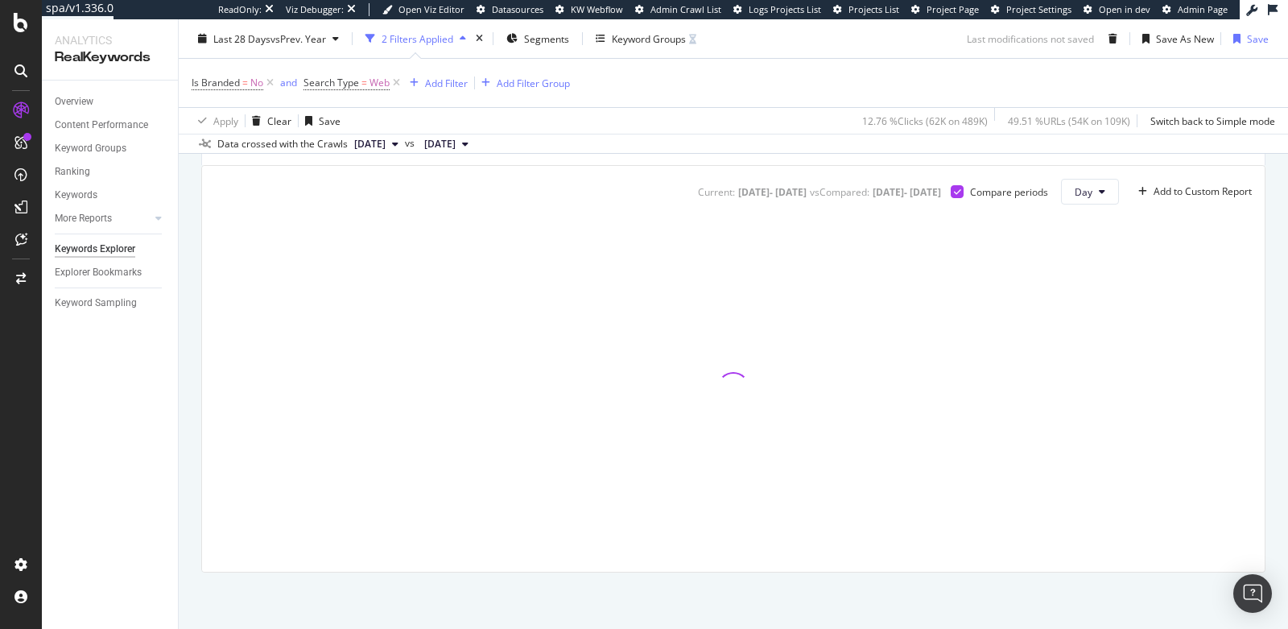
scroll to position [522, 0]
click at [1075, 196] on span "Day" at bounding box center [1084, 195] width 18 height 14
click at [1177, 256] on div at bounding box center [733, 391] width 1037 height 341
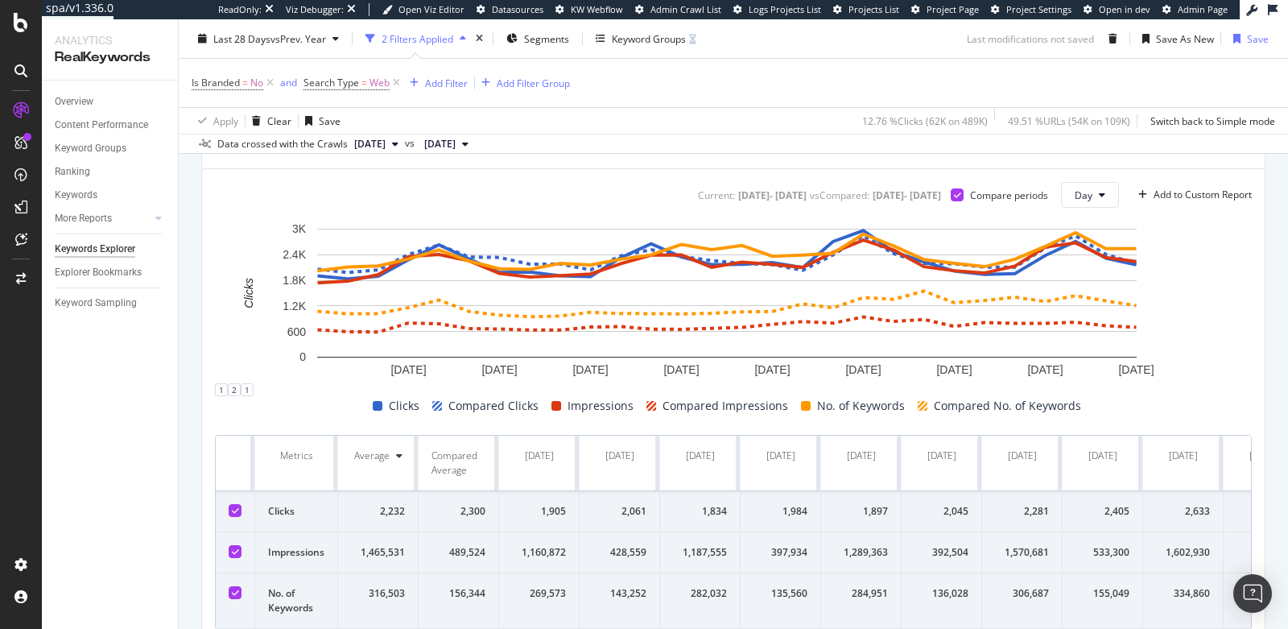
click at [235, 550] on icon at bounding box center [235, 551] width 7 height 8
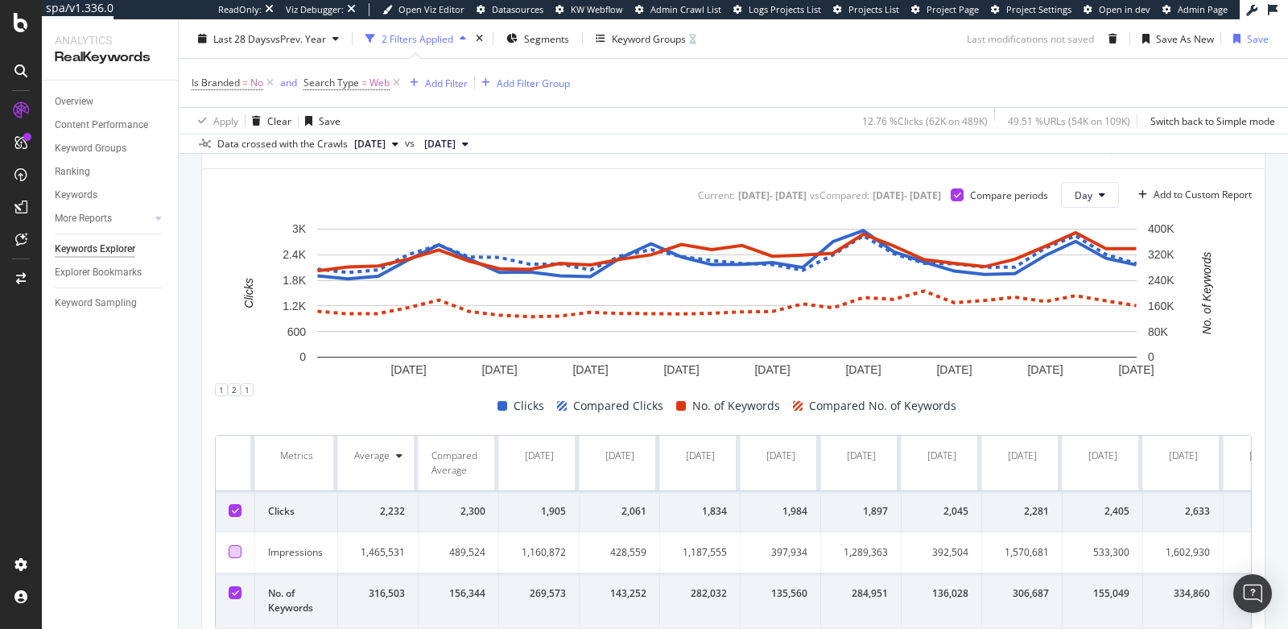
click at [232, 589] on icon at bounding box center [235, 593] width 7 height 8
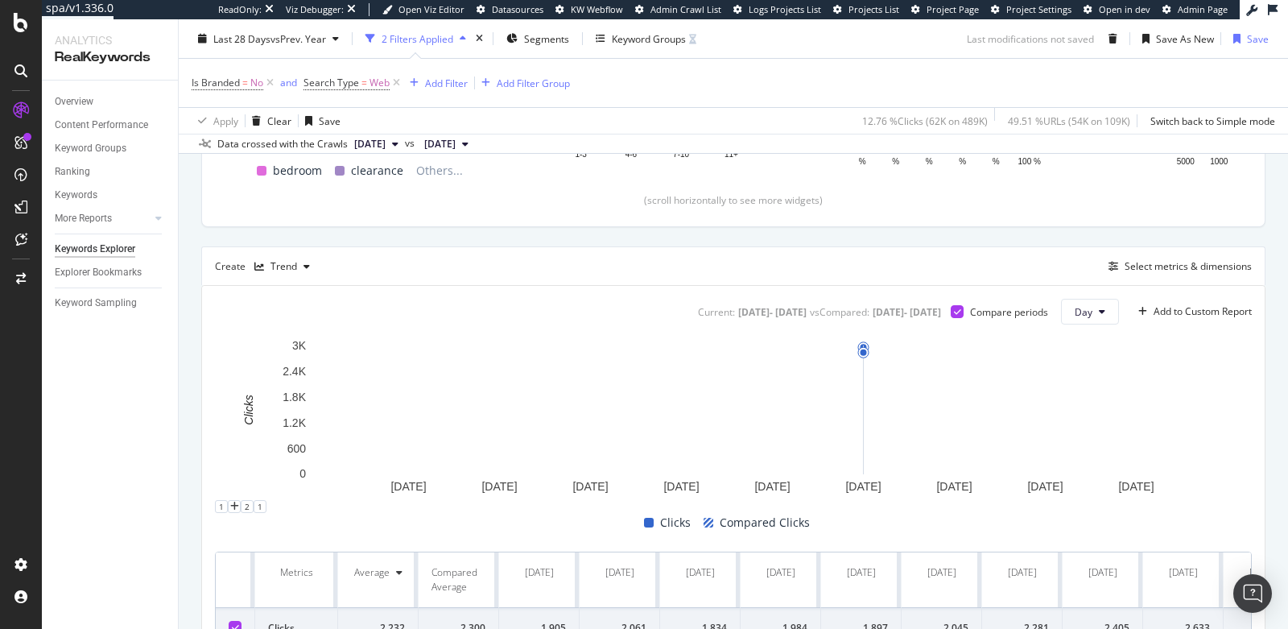
scroll to position [378, 0]
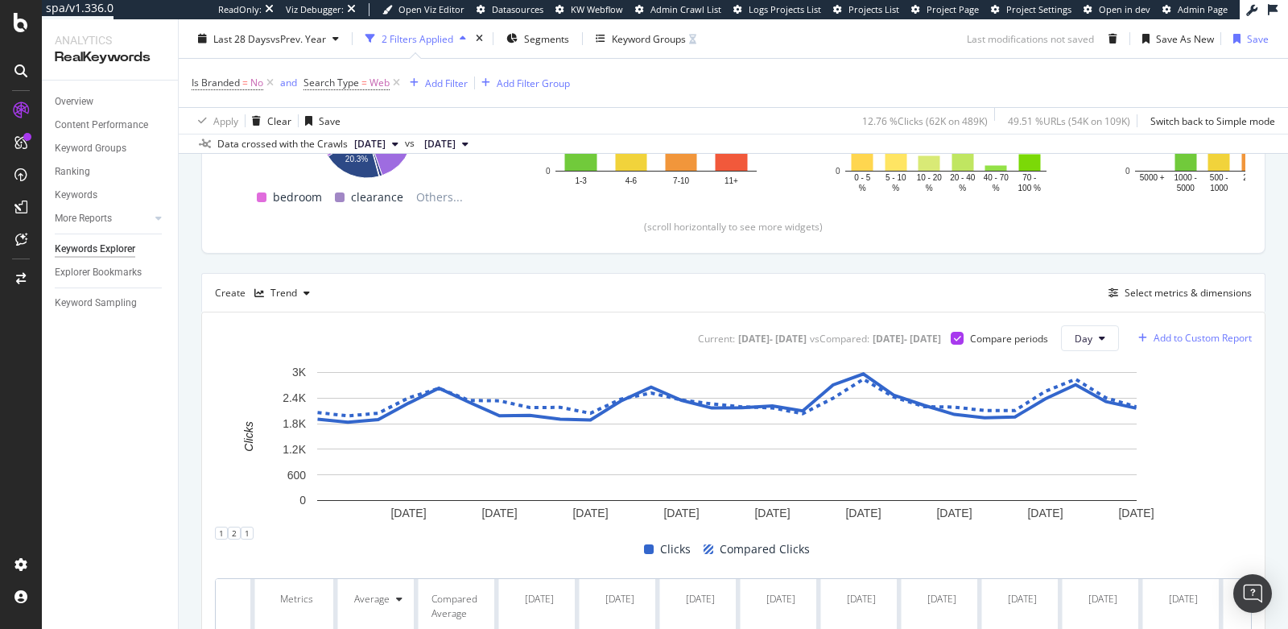
click at [1163, 333] on div "Add to Custom Report" at bounding box center [1203, 338] width 98 height 10
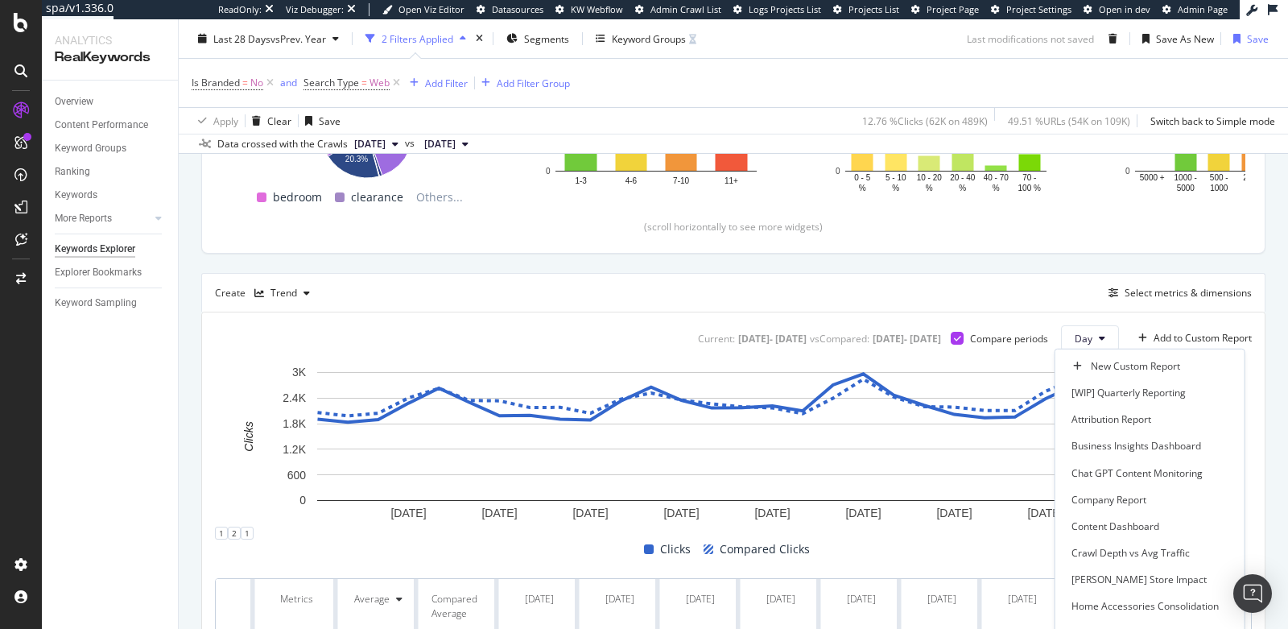
scroll to position [370, 0]
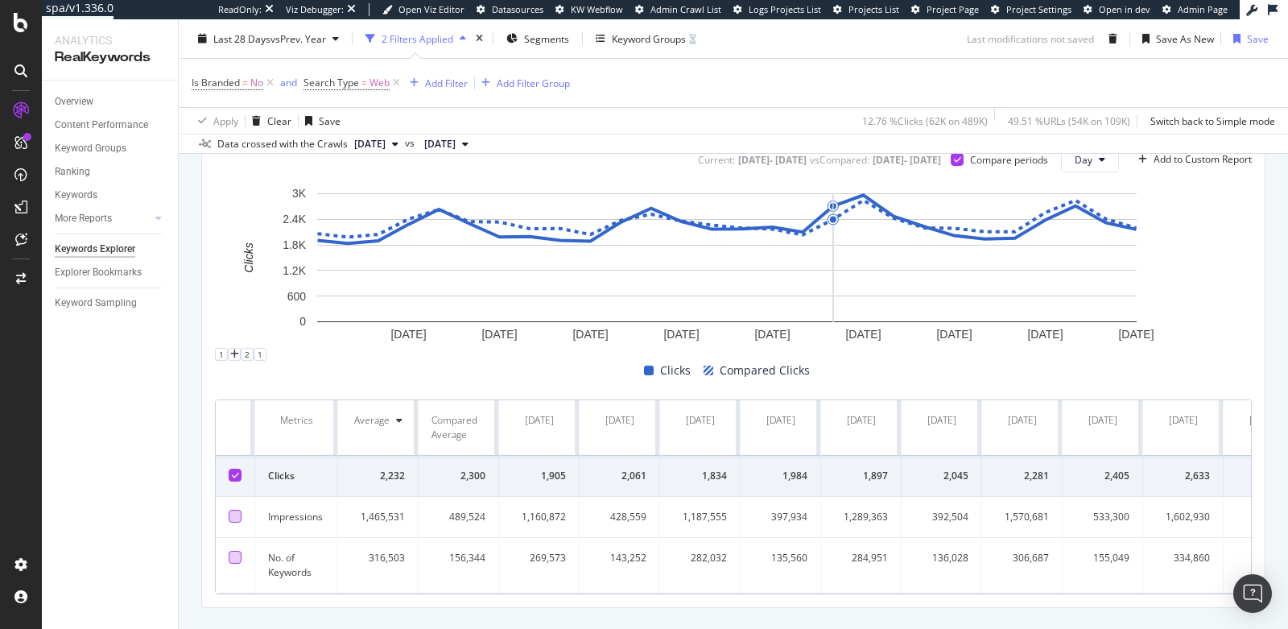
scroll to position [599, 0]
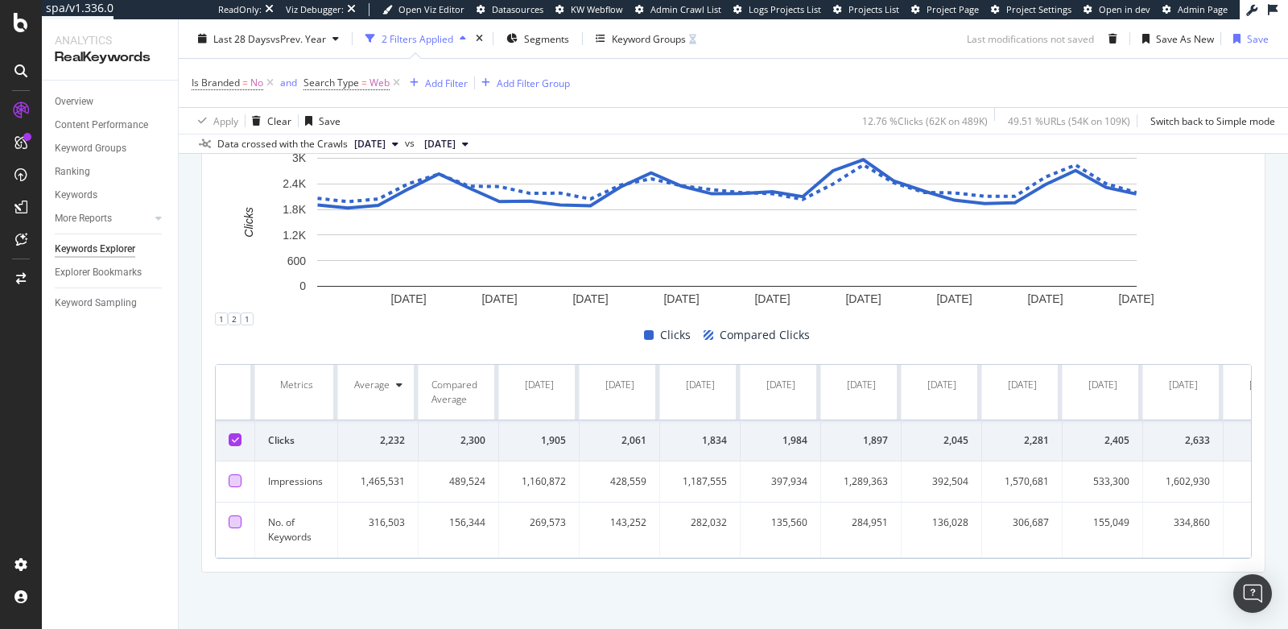
click at [238, 433] on div at bounding box center [235, 439] width 13 height 13
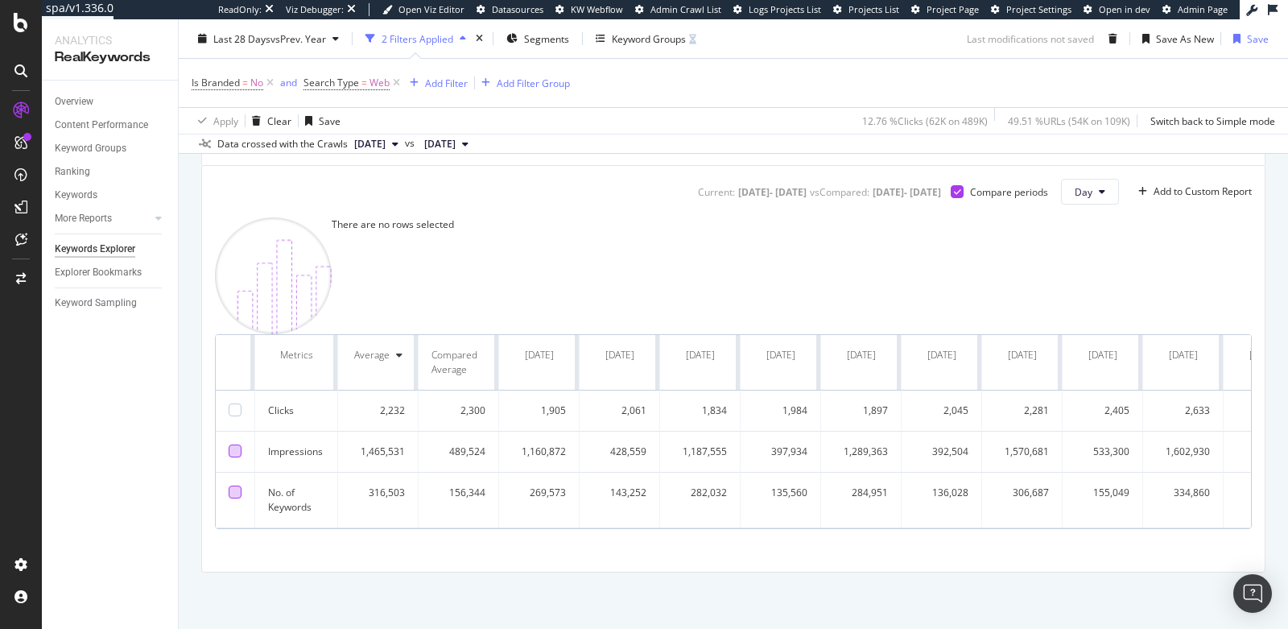
click at [232, 457] on div at bounding box center [235, 450] width 13 height 13
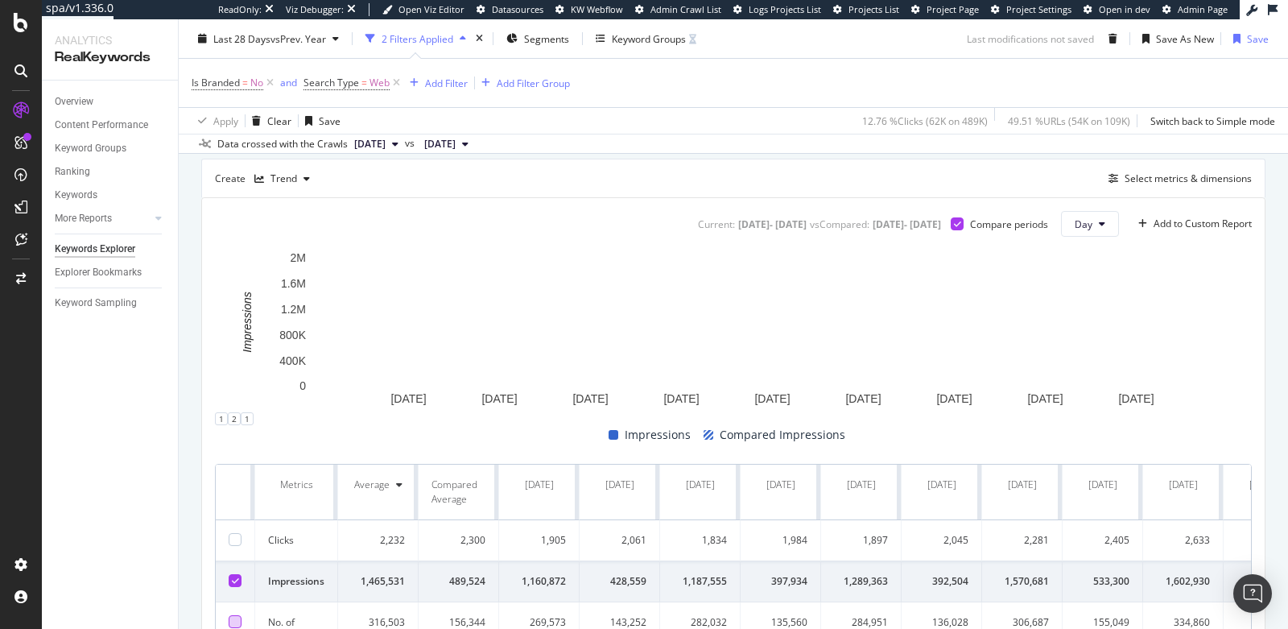
scroll to position [491, 0]
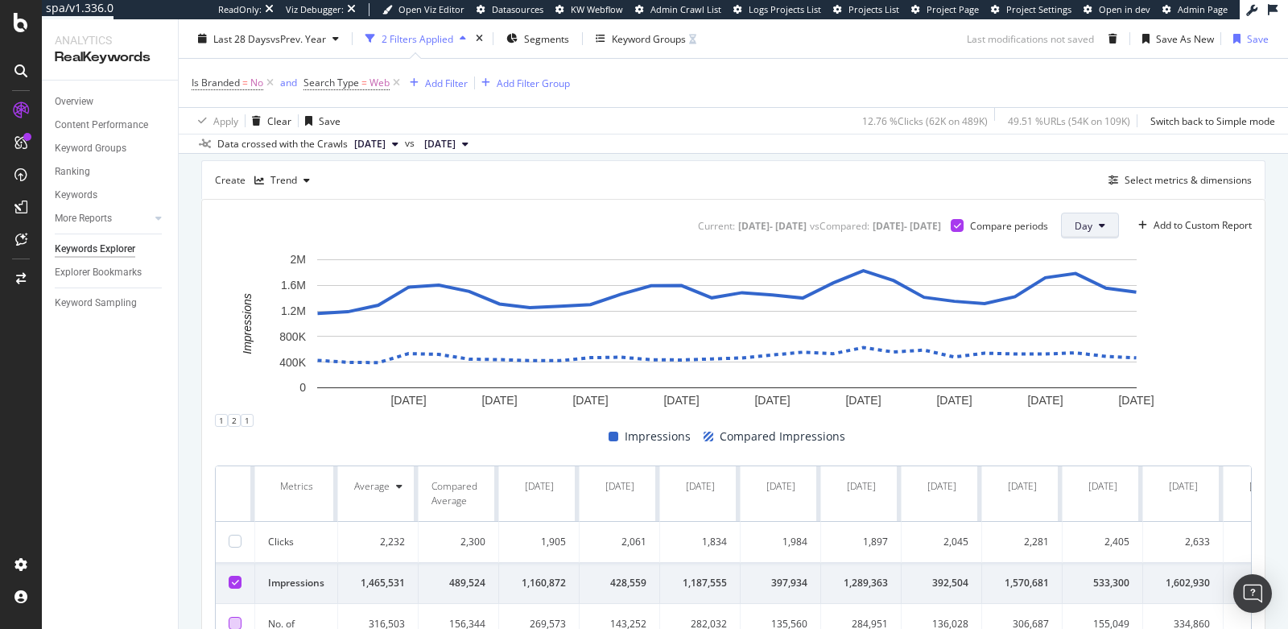
click at [1099, 221] on icon at bounding box center [1102, 226] width 6 height 10
click at [1161, 227] on div "Add to Custom Report" at bounding box center [1203, 226] width 98 height 10
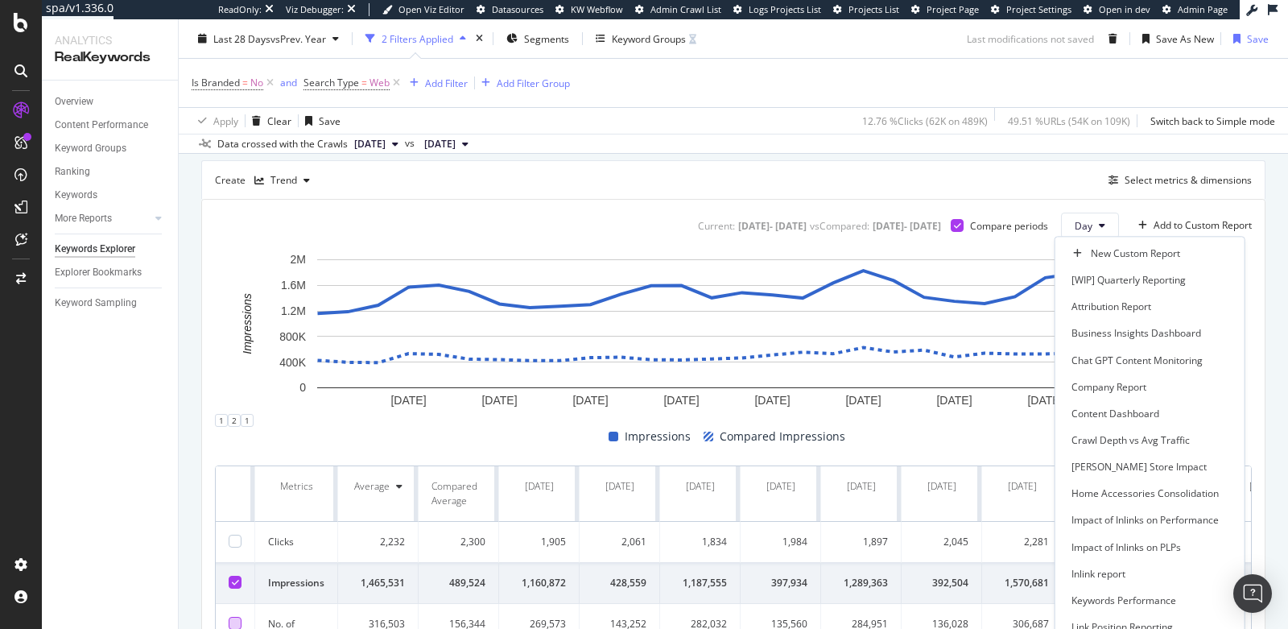
scroll to position [358, 0]
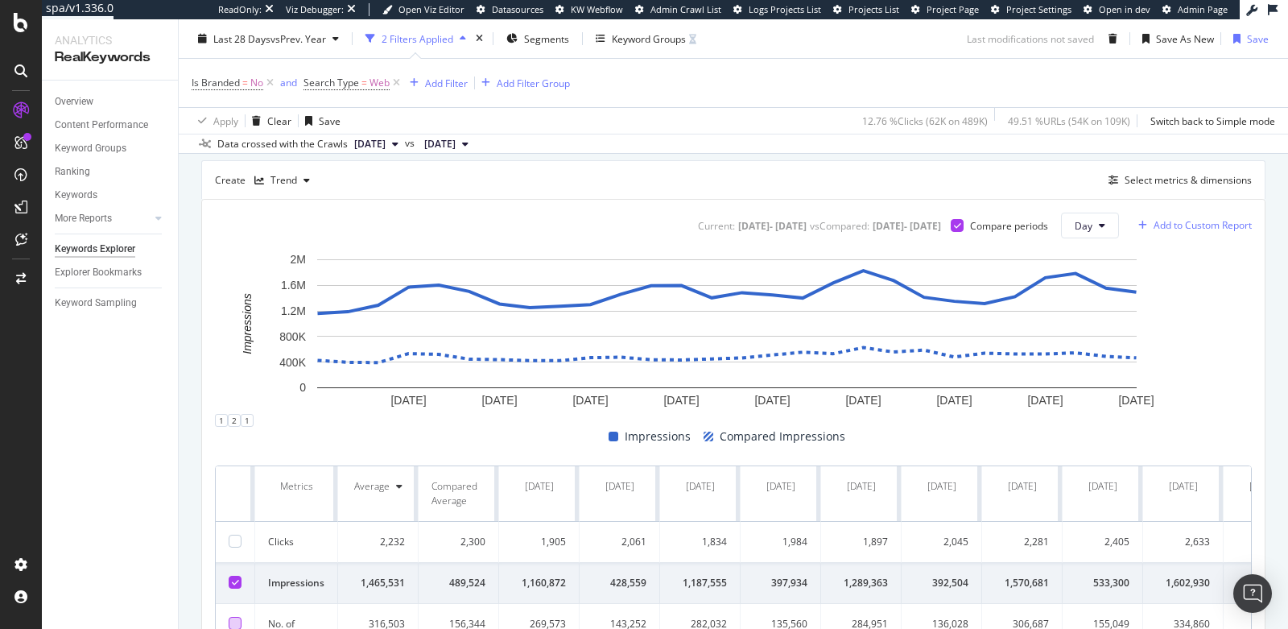
click at [1154, 221] on div "Add to Custom Report" at bounding box center [1203, 226] width 98 height 10
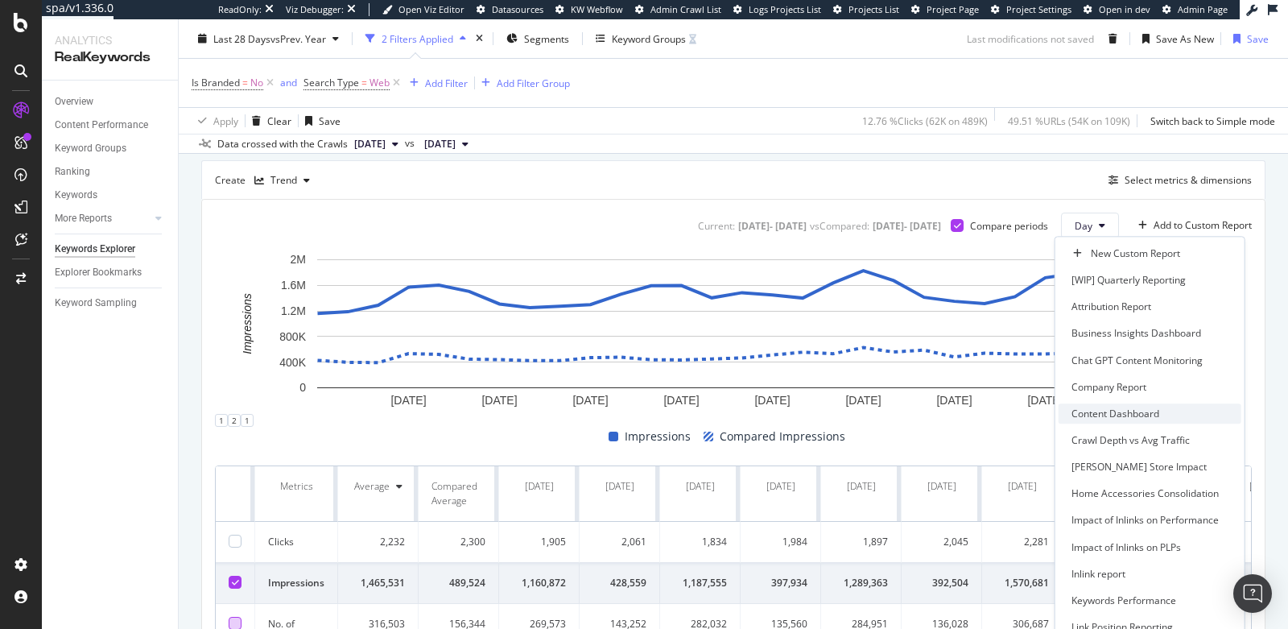
scroll to position [333, 0]
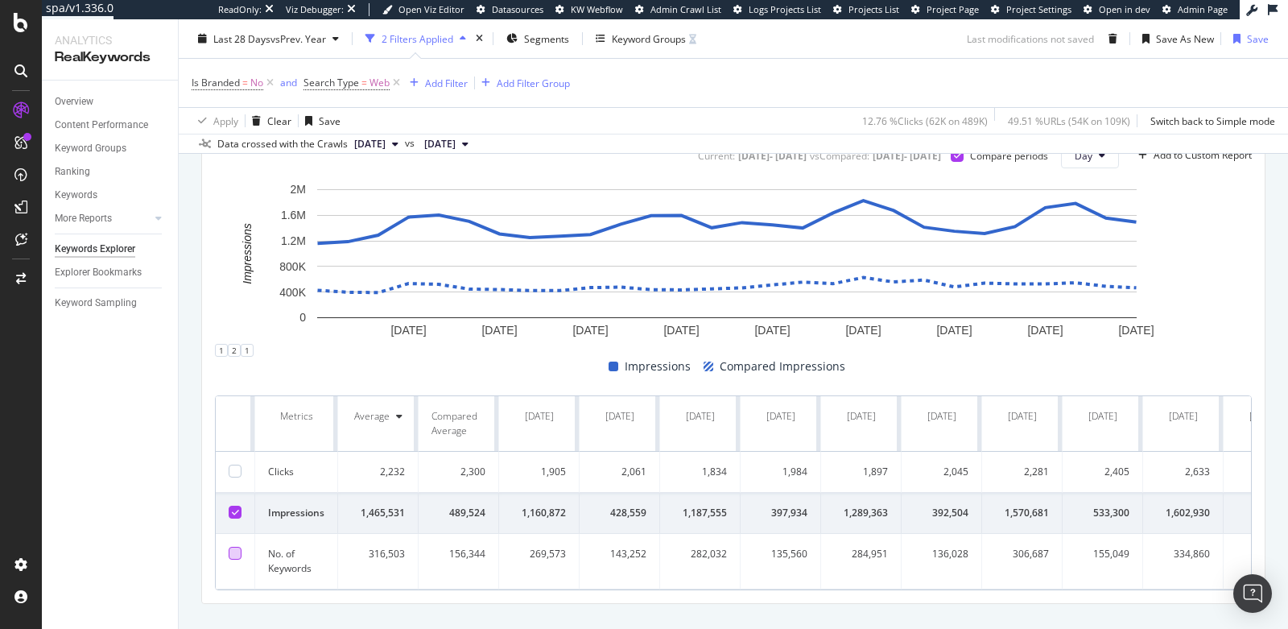
scroll to position [614, 0]
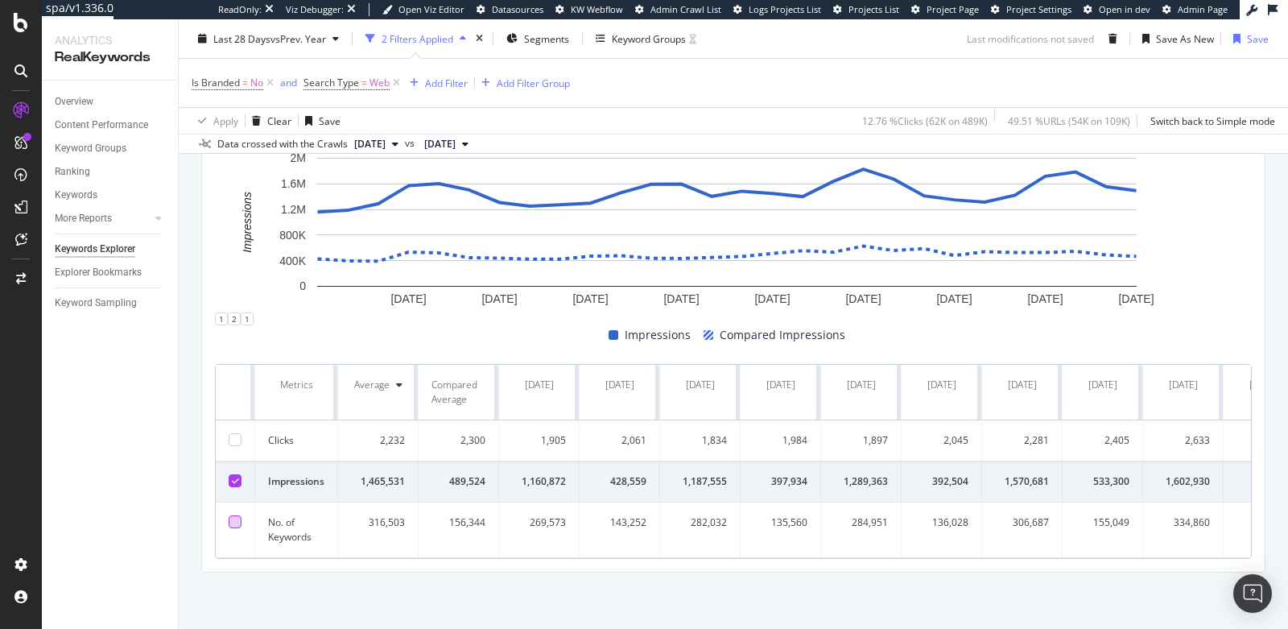
click at [229, 474] on div at bounding box center [235, 480] width 13 height 13
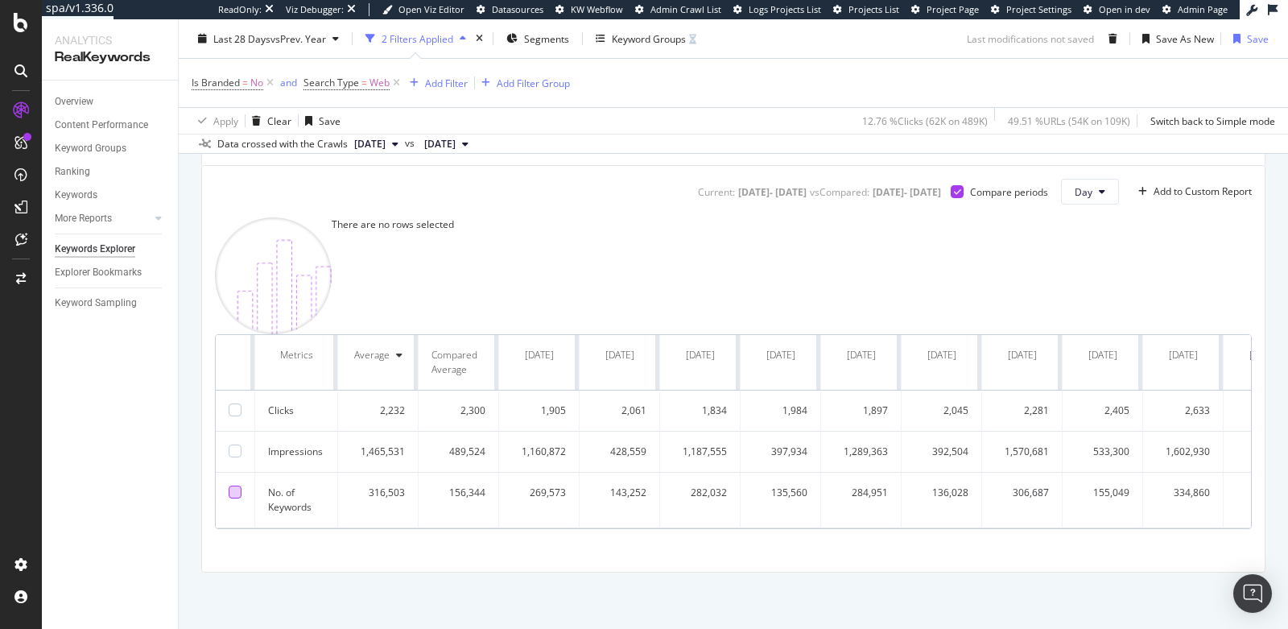
click at [231, 498] on div at bounding box center [235, 491] width 13 height 13
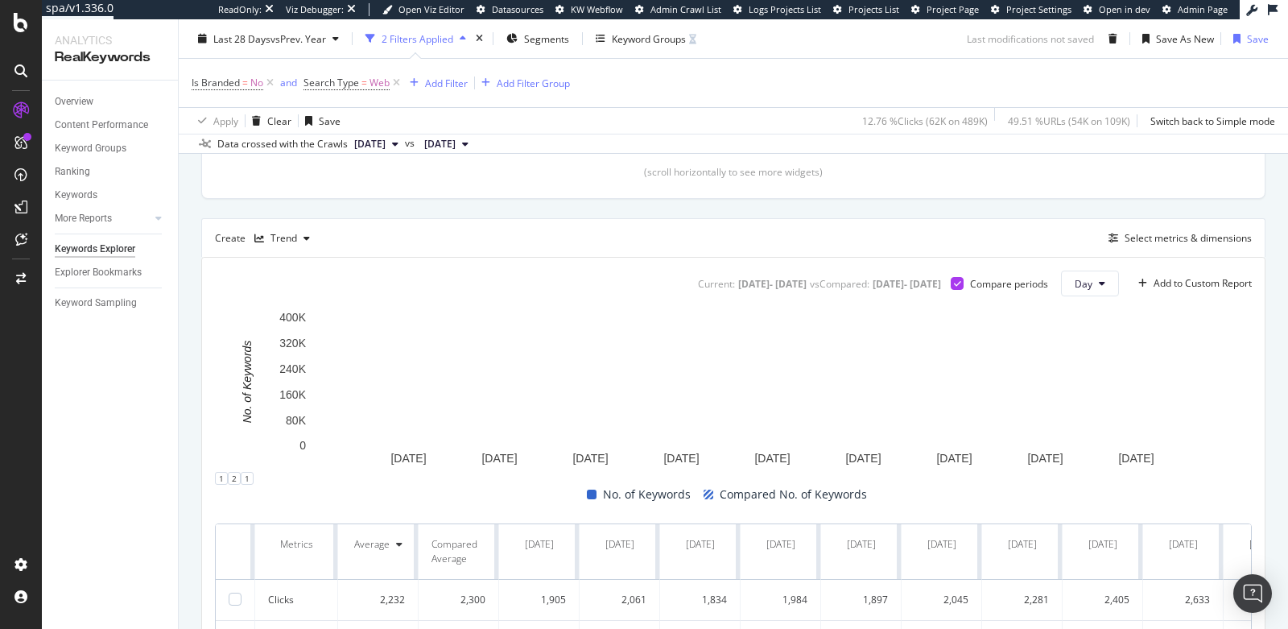
scroll to position [415, 0]
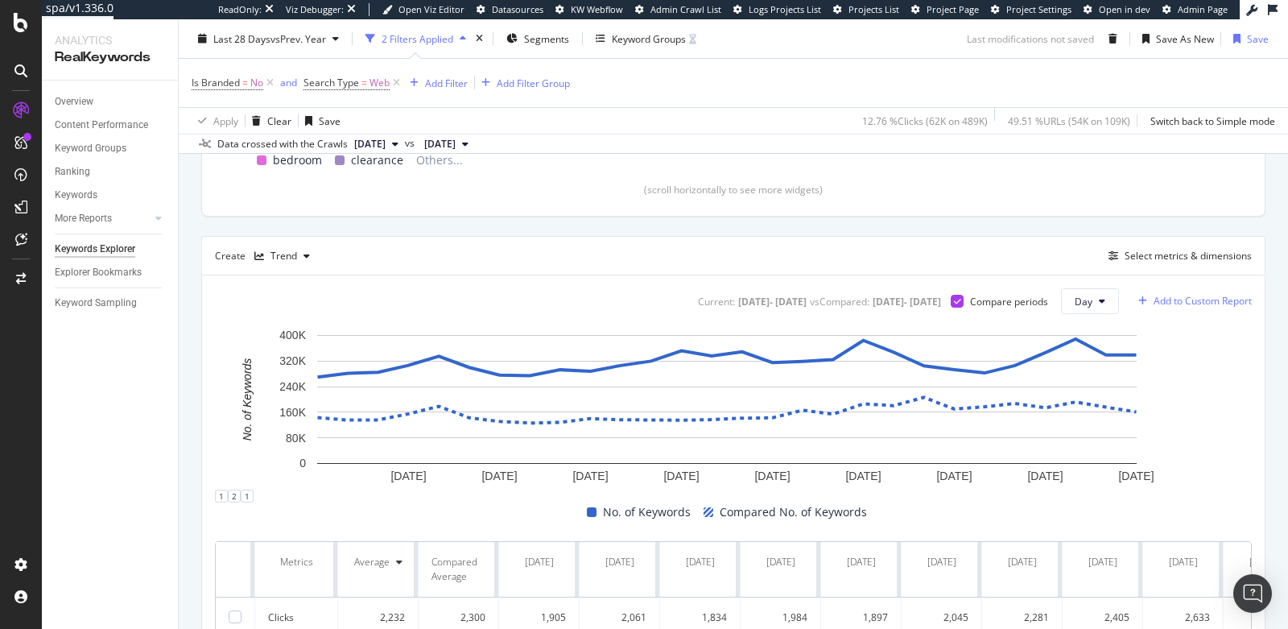
click at [1156, 296] on div "Add to Custom Report" at bounding box center [1203, 301] width 98 height 10
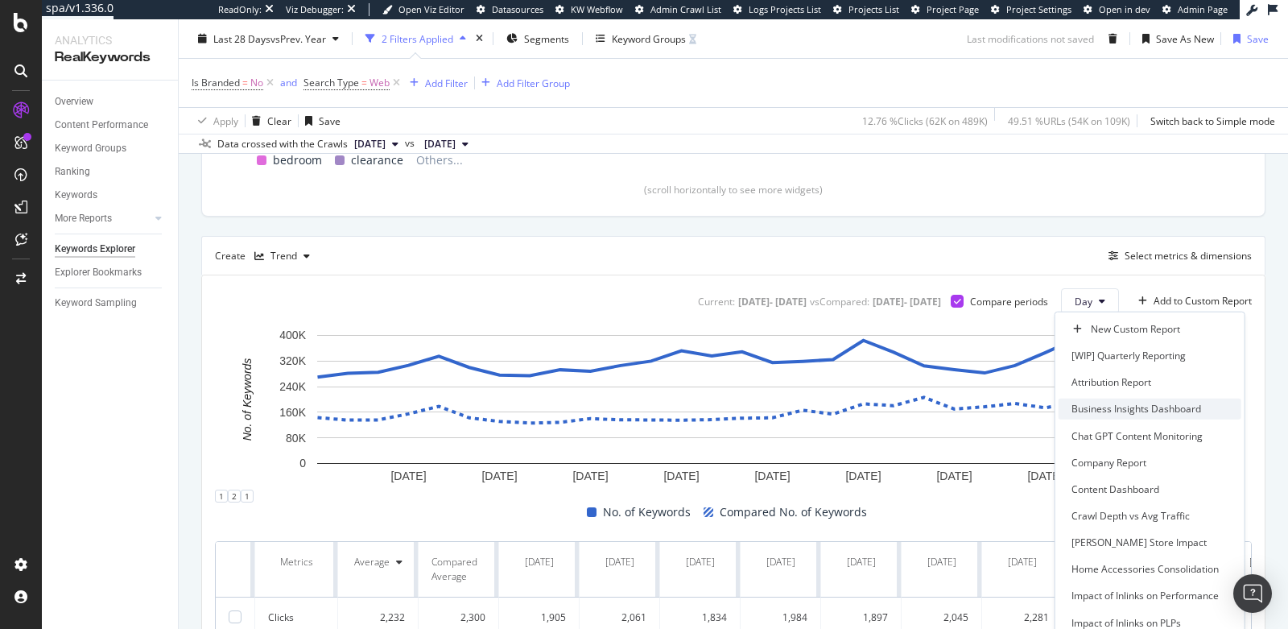
scroll to position [370, 0]
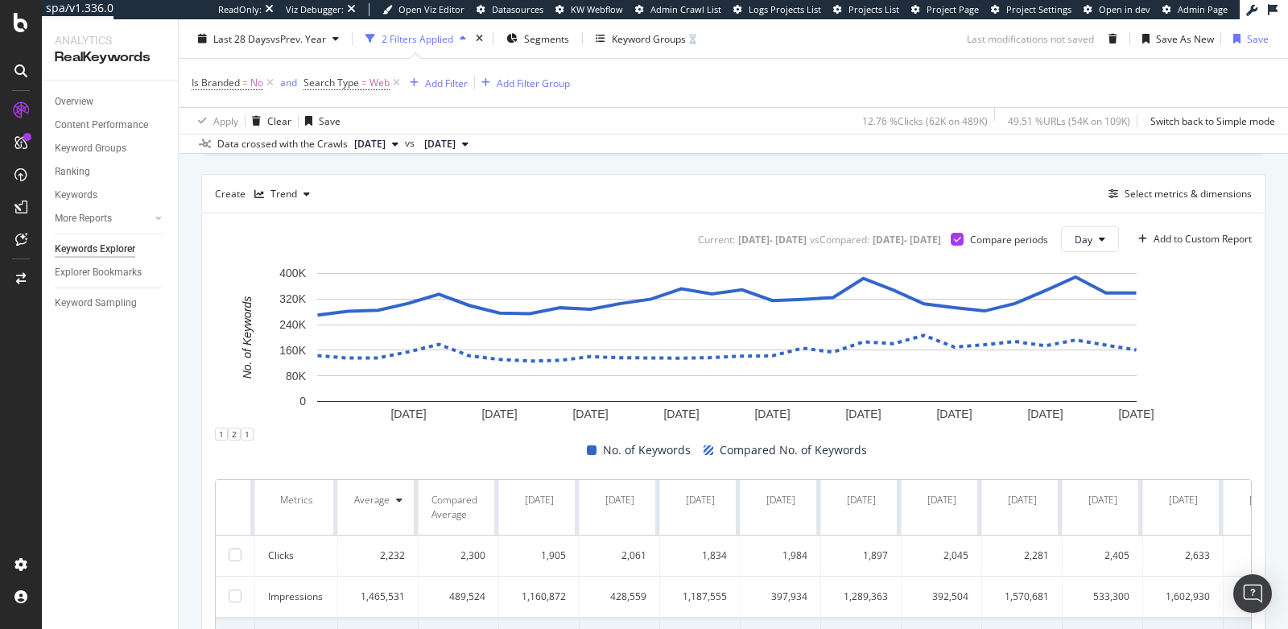
scroll to position [599, 0]
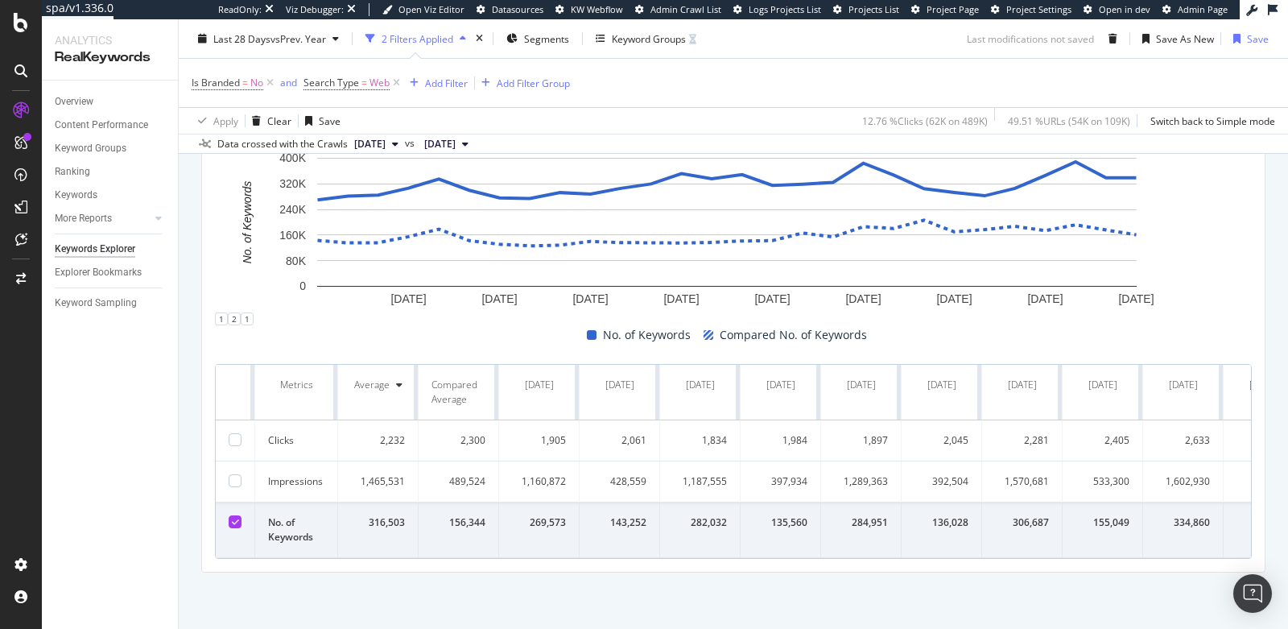
click at [232, 518] on icon at bounding box center [235, 522] width 7 height 8
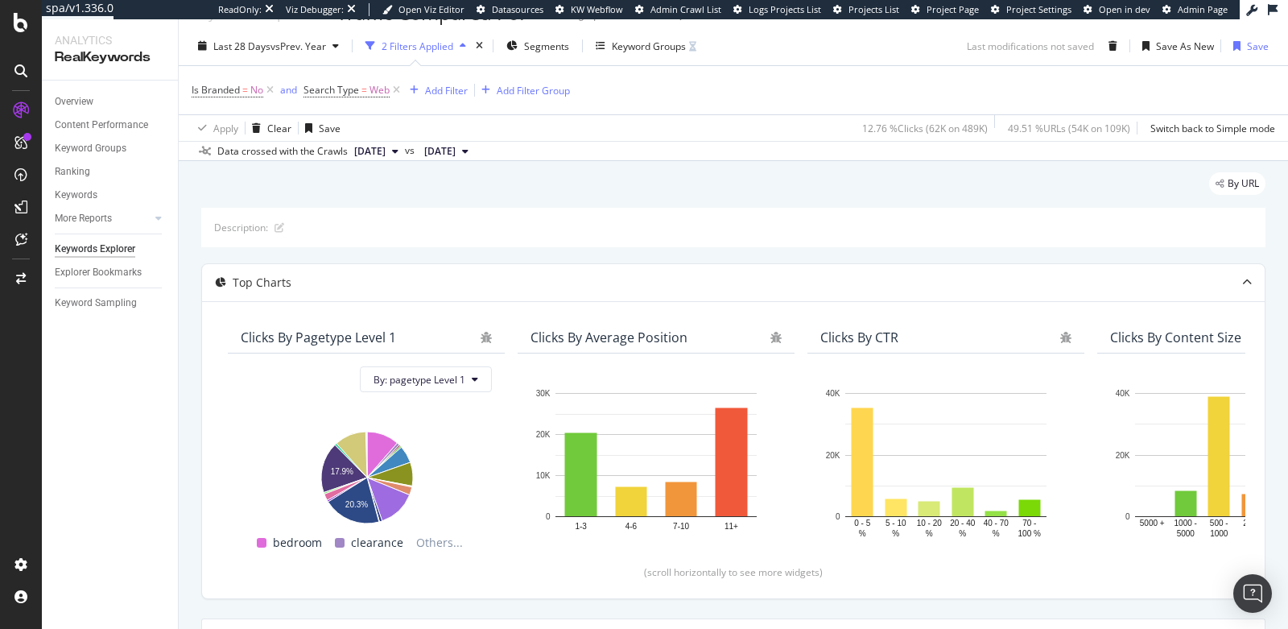
scroll to position [0, 0]
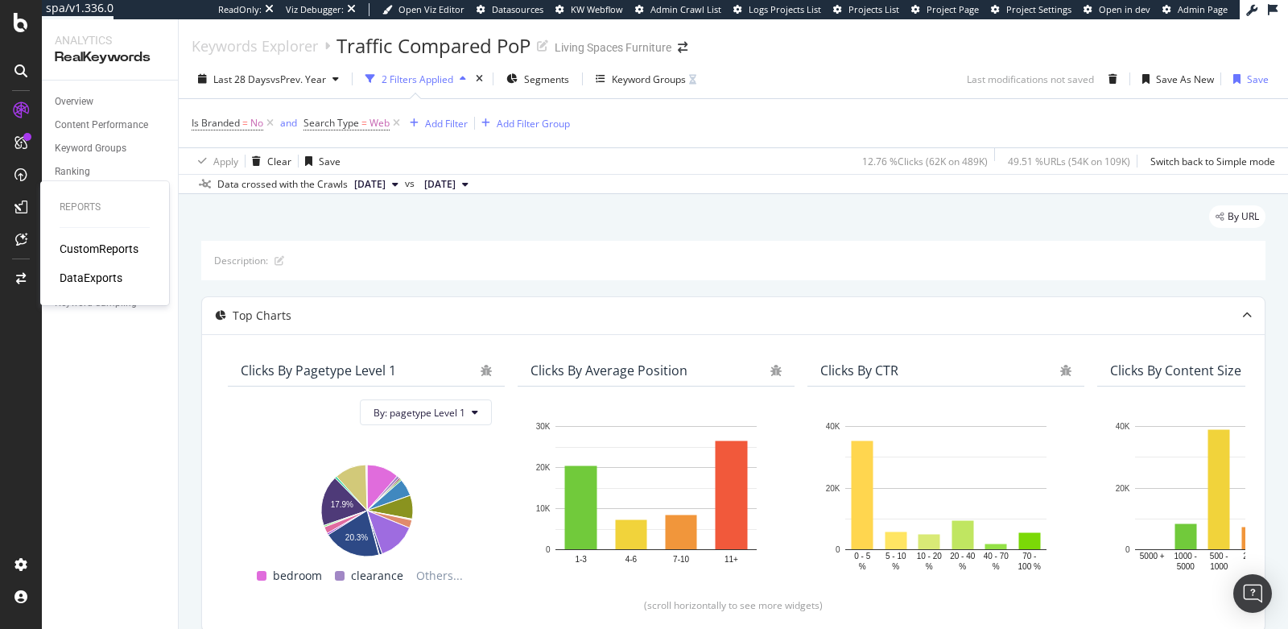
click at [85, 240] on div "Reports CustomReports DataExports" at bounding box center [105, 243] width 116 height 118
click at [85, 246] on div "CustomReports" at bounding box center [99, 249] width 79 height 16
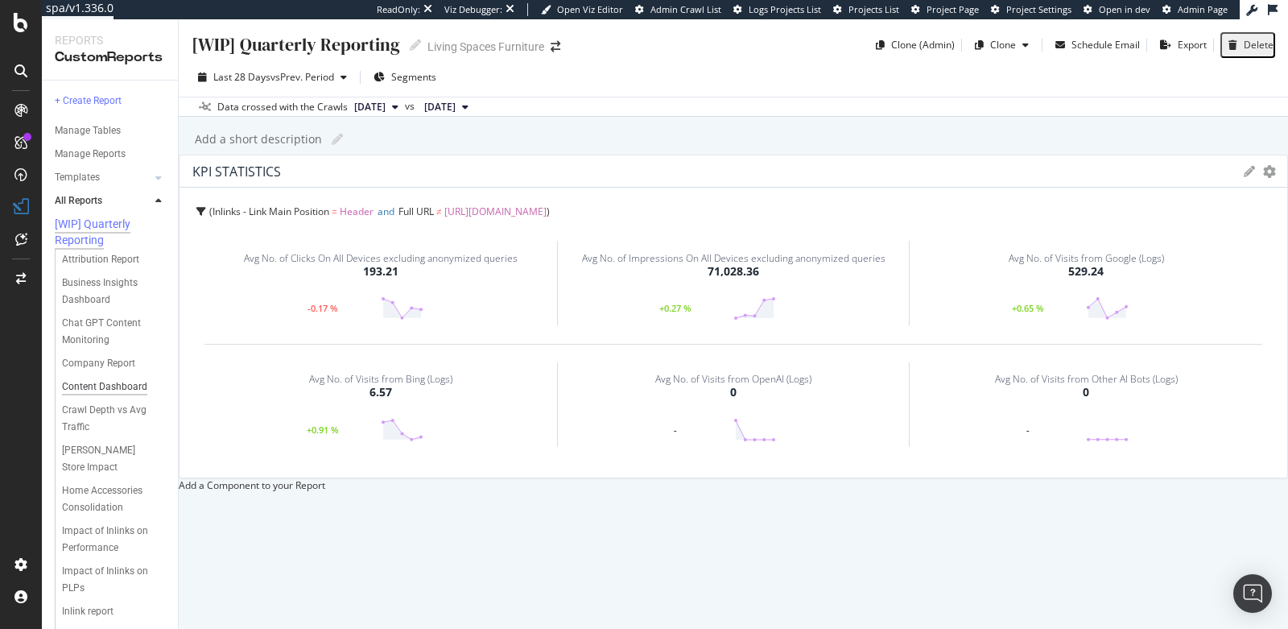
scroll to position [424, 0]
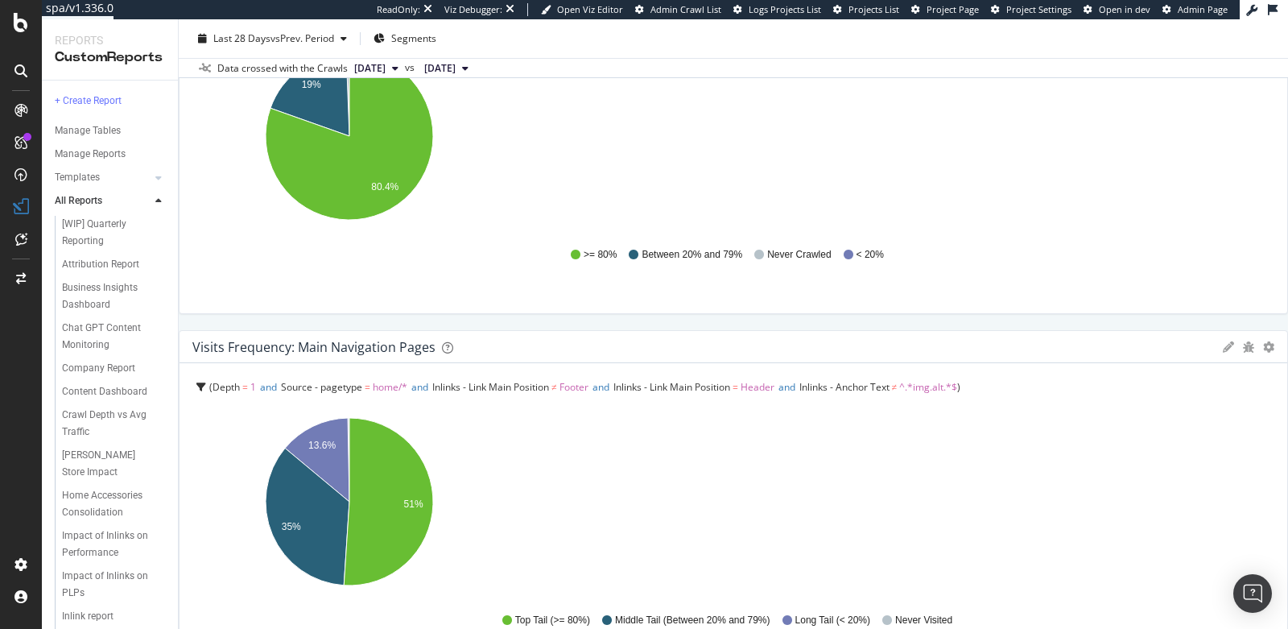
scroll to position [634, 0]
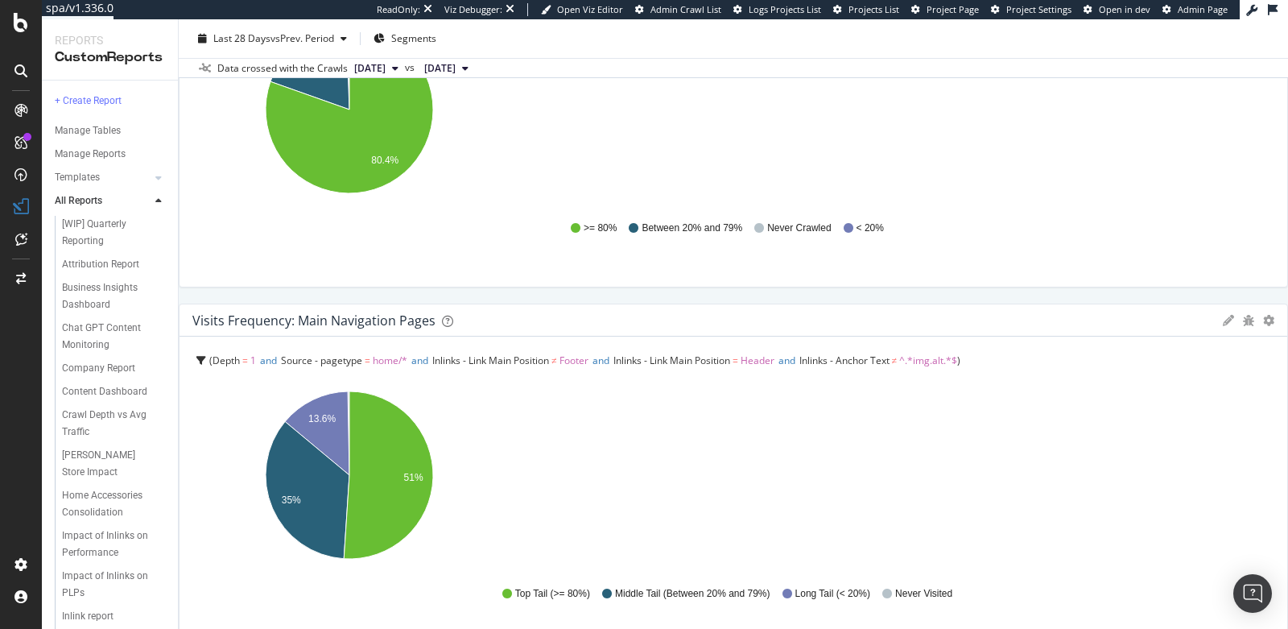
click at [717, 337] on icon at bounding box center [718, 338] width 9 height 10
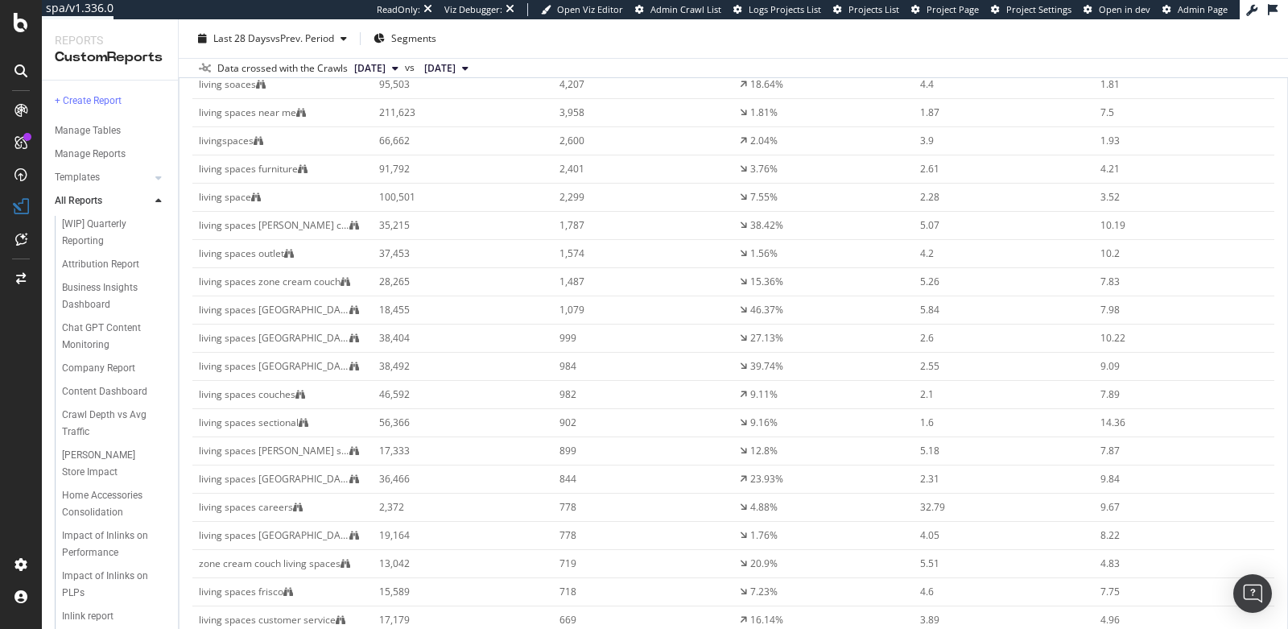
scroll to position [1645, 0]
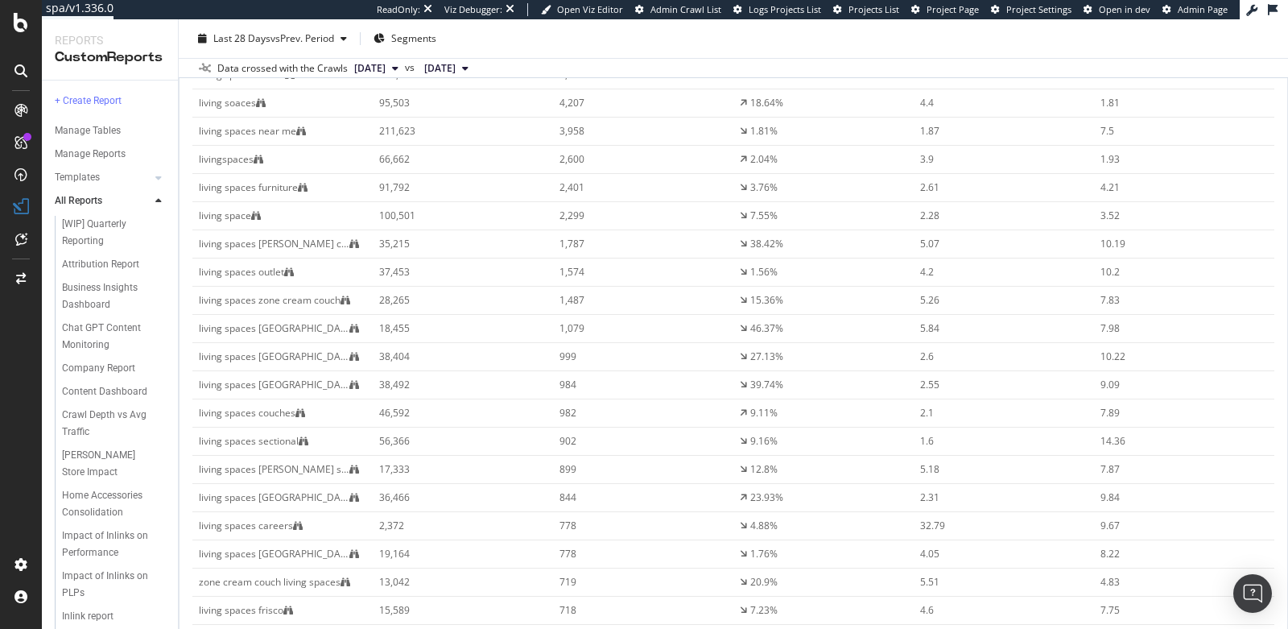
click at [1176, 133] on div "Delete" at bounding box center [1182, 129] width 81 height 23
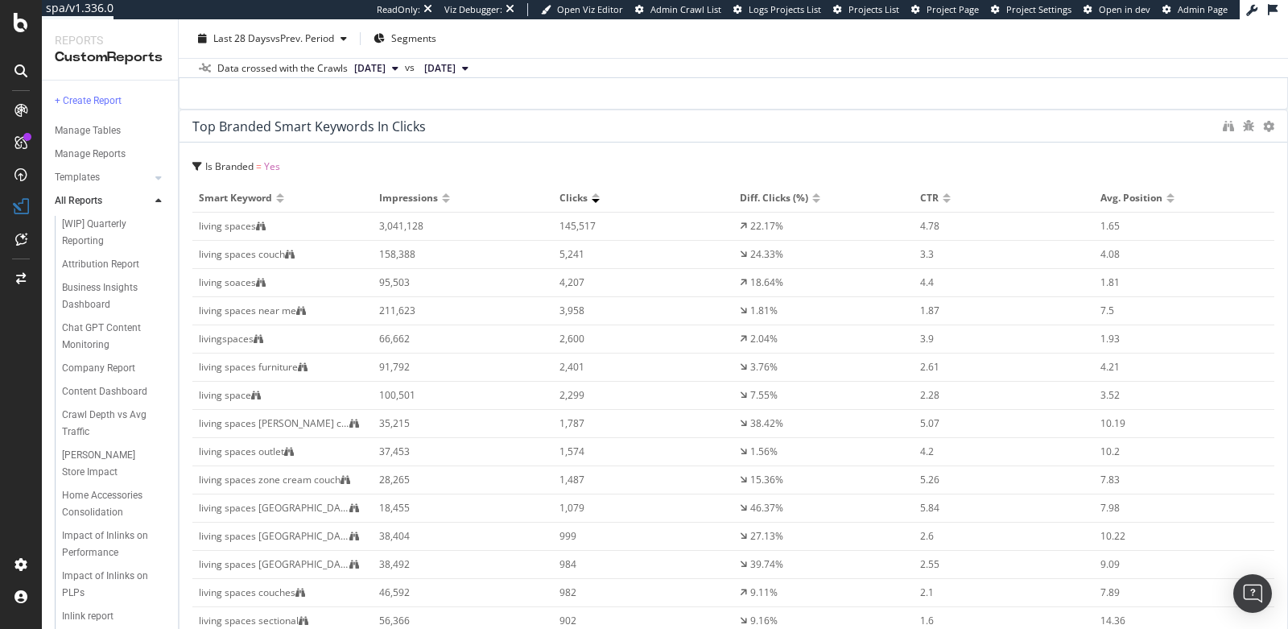
scroll to position [1522, 0]
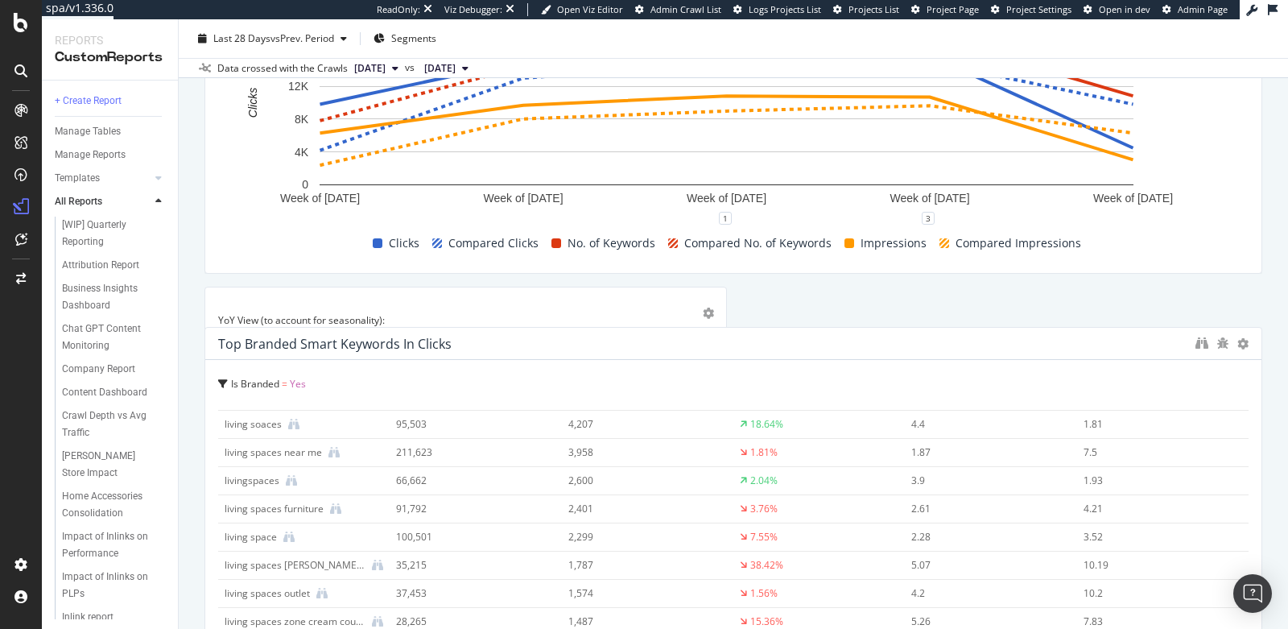
scroll to position [621, 0]
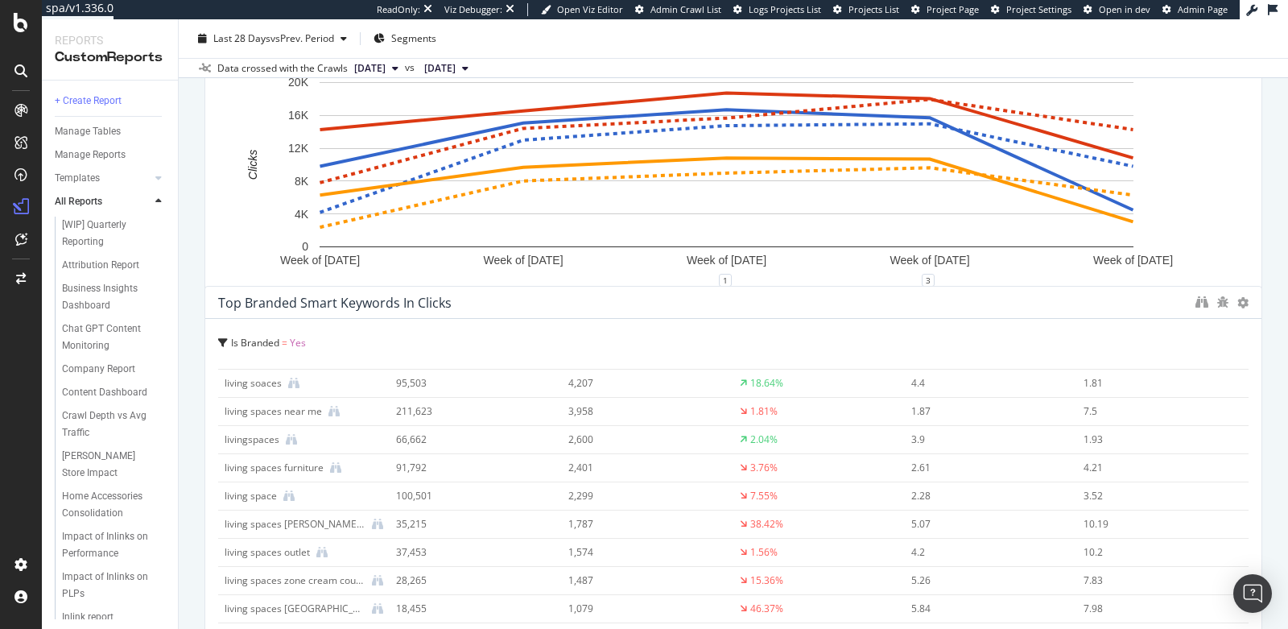
drag, startPoint x: 266, startPoint y: 273, endPoint x: 316, endPoint y: 308, distance: 60.7
click at [316, 308] on div "Top Branded Smart Keywords in Clicks" at bounding box center [334, 303] width 233 height 16
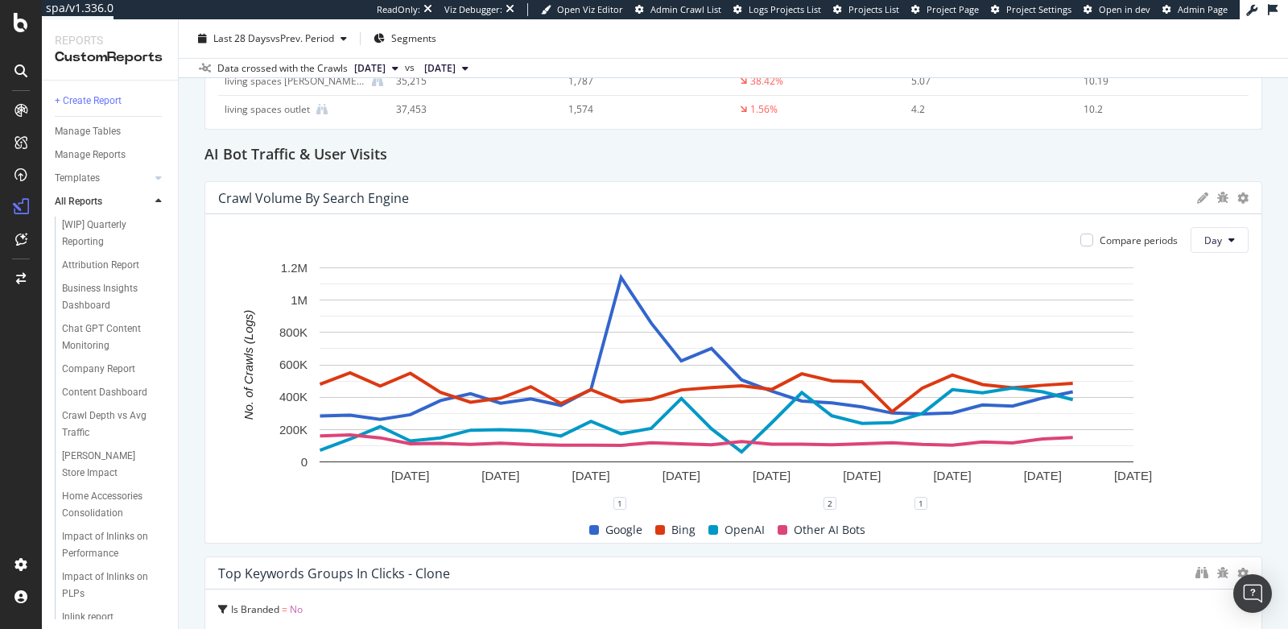
scroll to position [2535, 0]
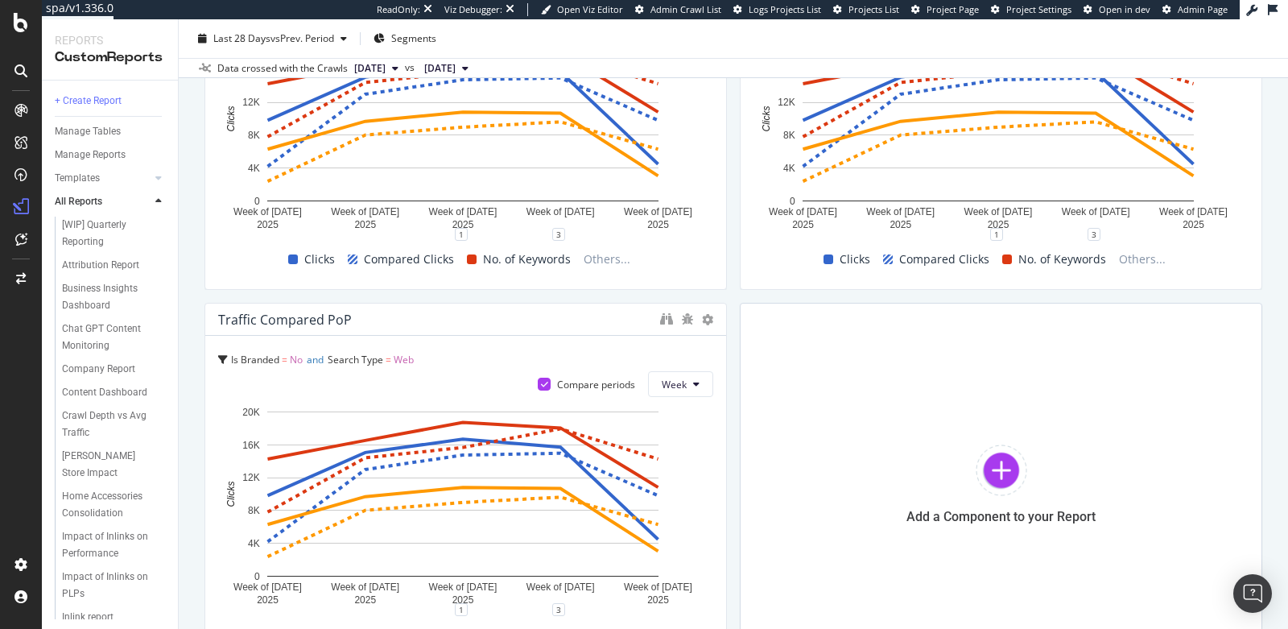
scroll to position [2535, 0]
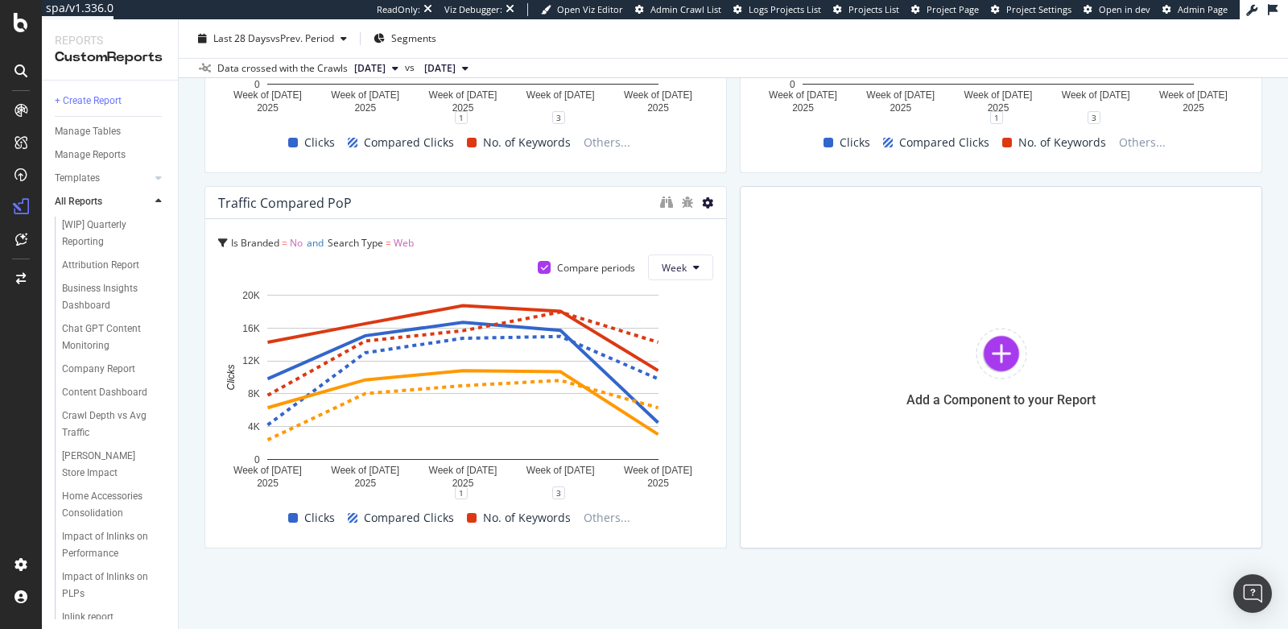
click at [702, 205] on icon at bounding box center [707, 202] width 11 height 11
click at [734, 233] on div "Delete" at bounding box center [736, 225] width 81 height 23
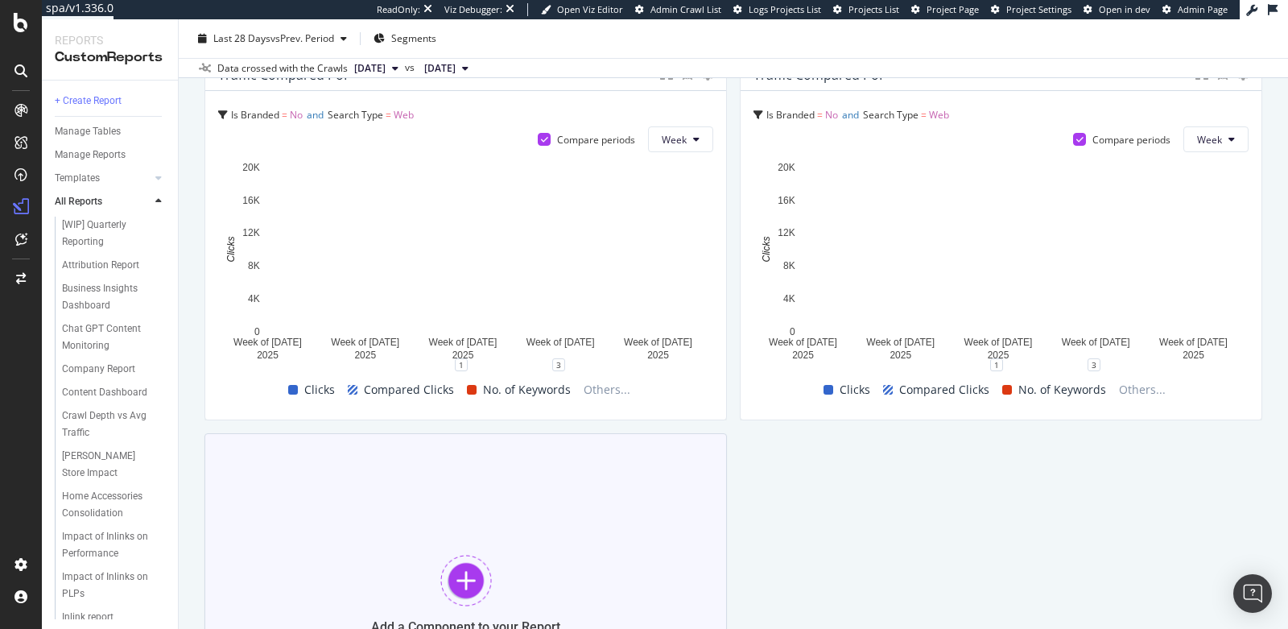
scroll to position [2063, 0]
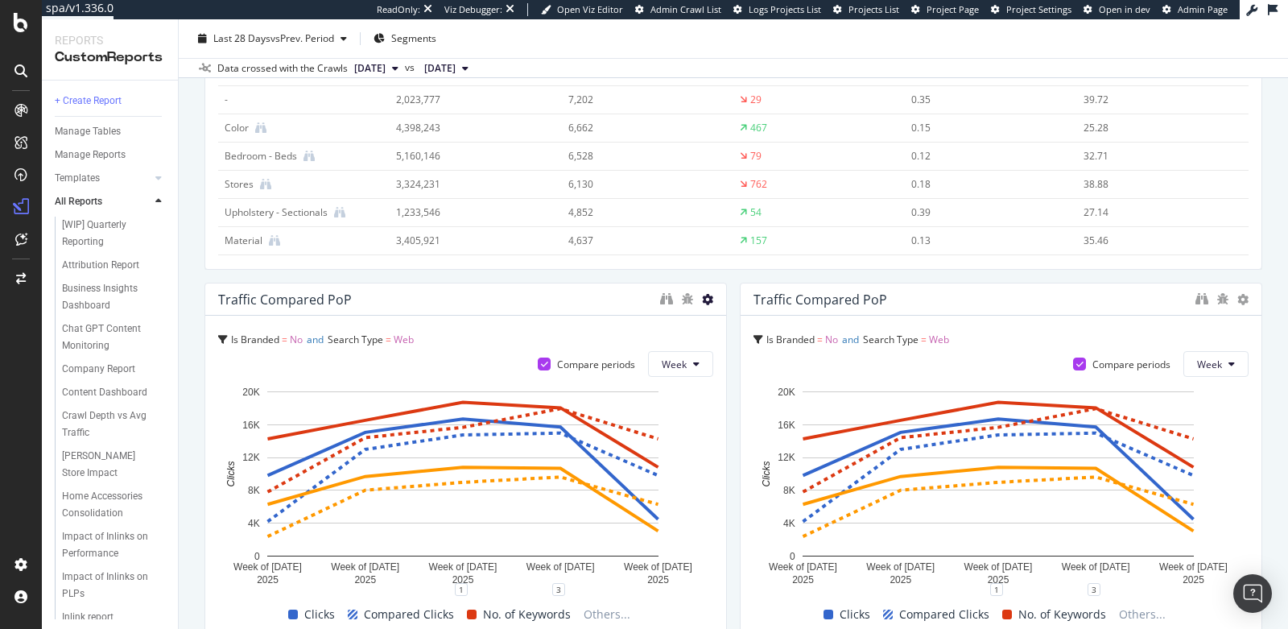
click at [702, 300] on icon at bounding box center [707, 299] width 11 height 11
click at [708, 318] on div "Delete" at bounding box center [736, 322] width 81 height 23
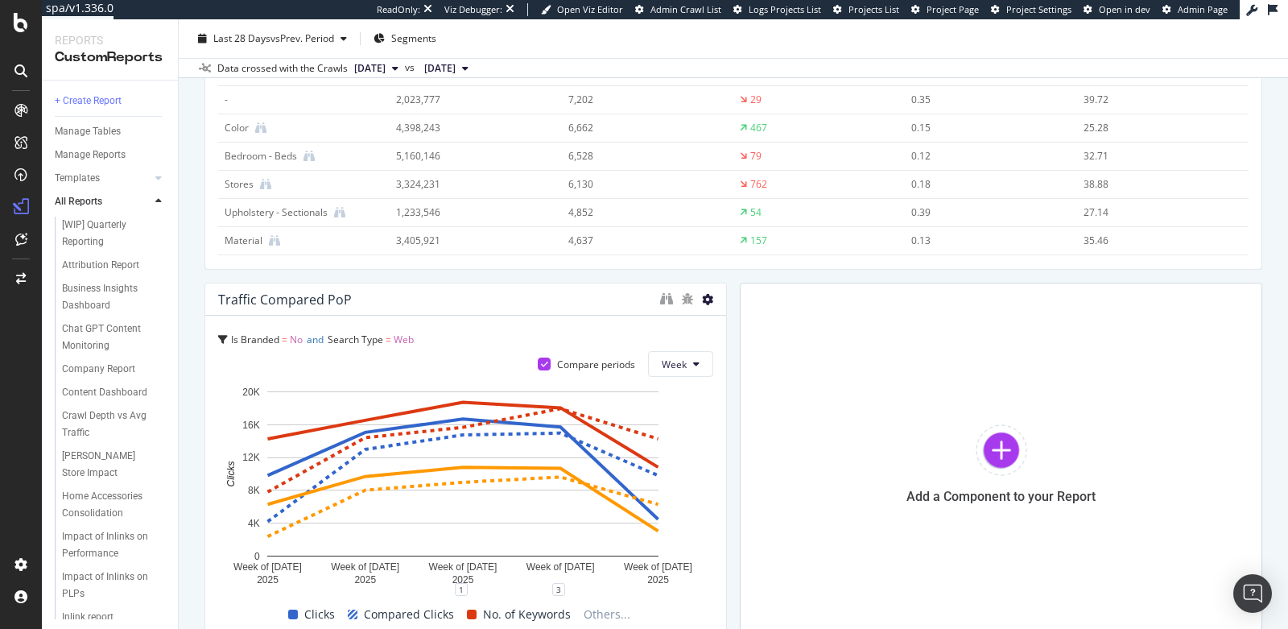
click at [702, 295] on icon at bounding box center [707, 299] width 11 height 11
click at [705, 322] on div "Delete" at bounding box center [736, 322] width 81 height 23
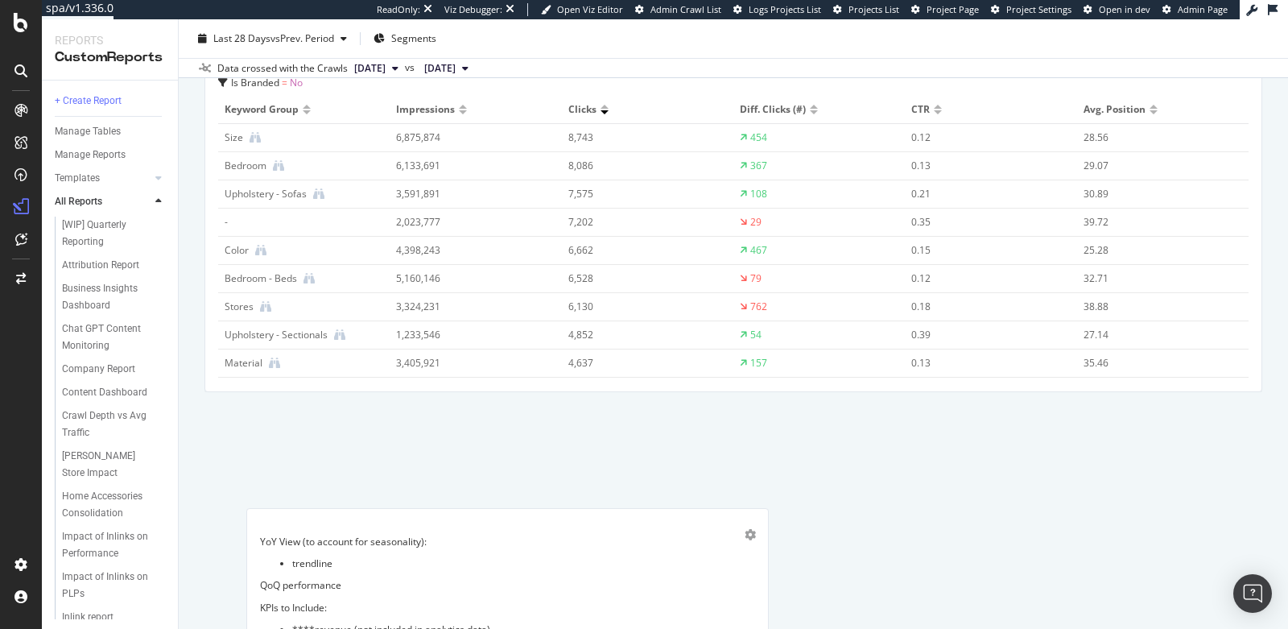
scroll to position [2119, 0]
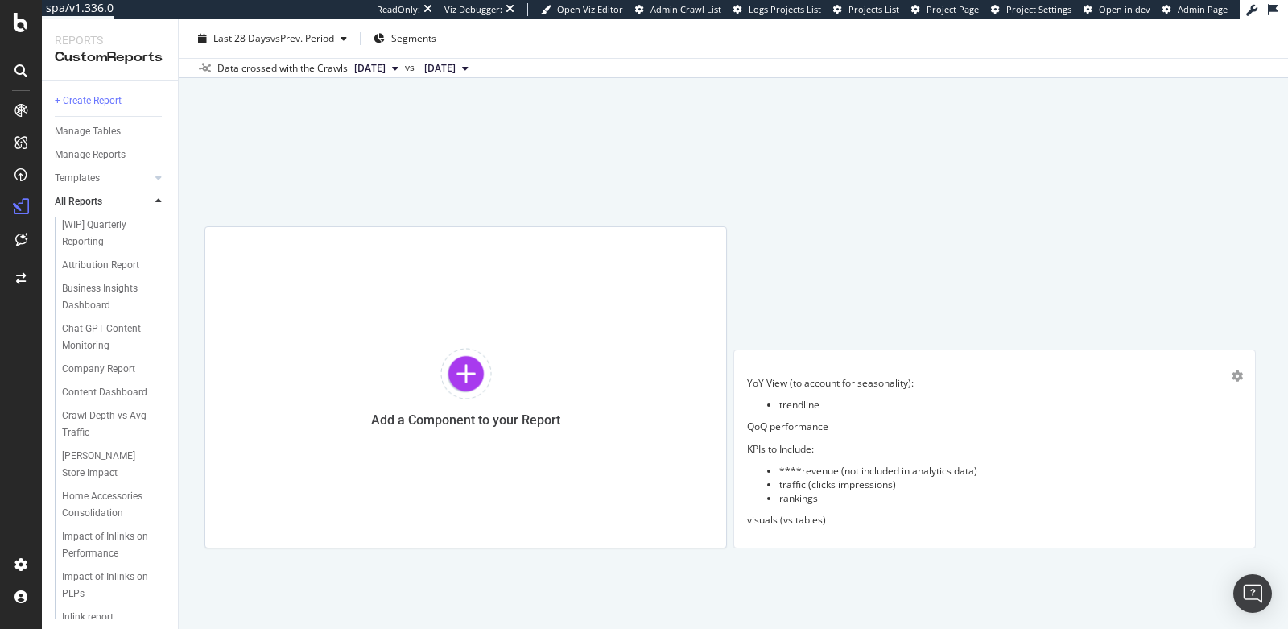
drag, startPoint x: 354, startPoint y: 151, endPoint x: 928, endPoint y: 402, distance: 625.9
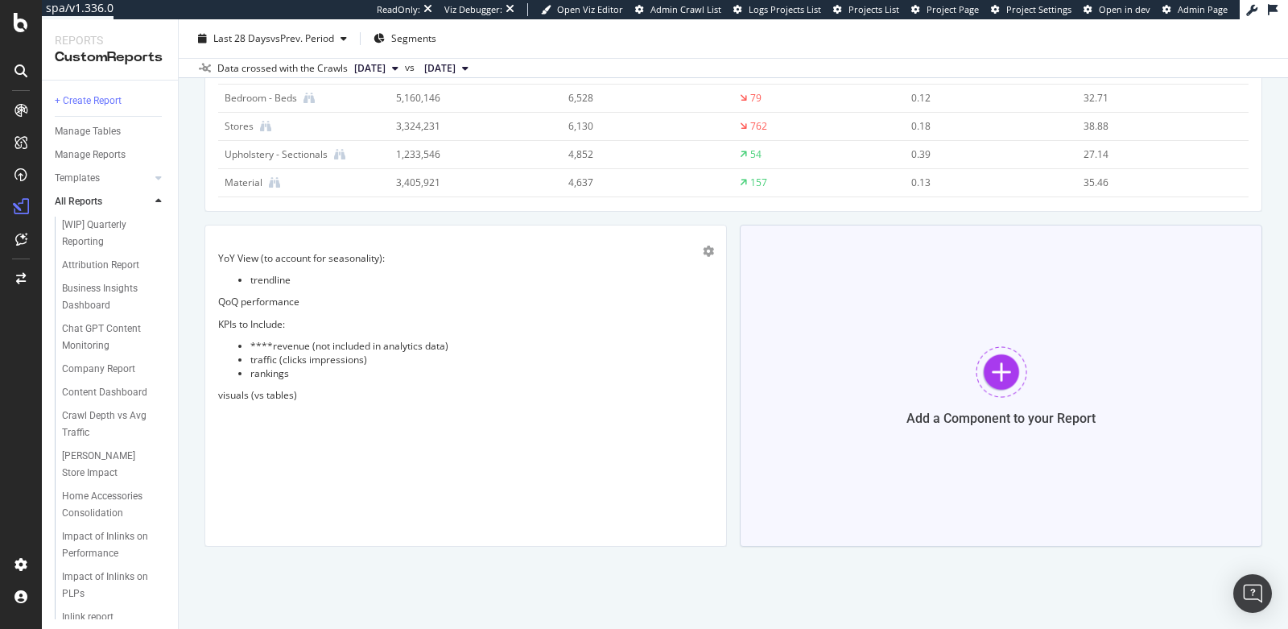
scroll to position [1908, 0]
click at [433, 345] on li "****revenue (not included in analytics data)" at bounding box center [481, 347] width 463 height 14
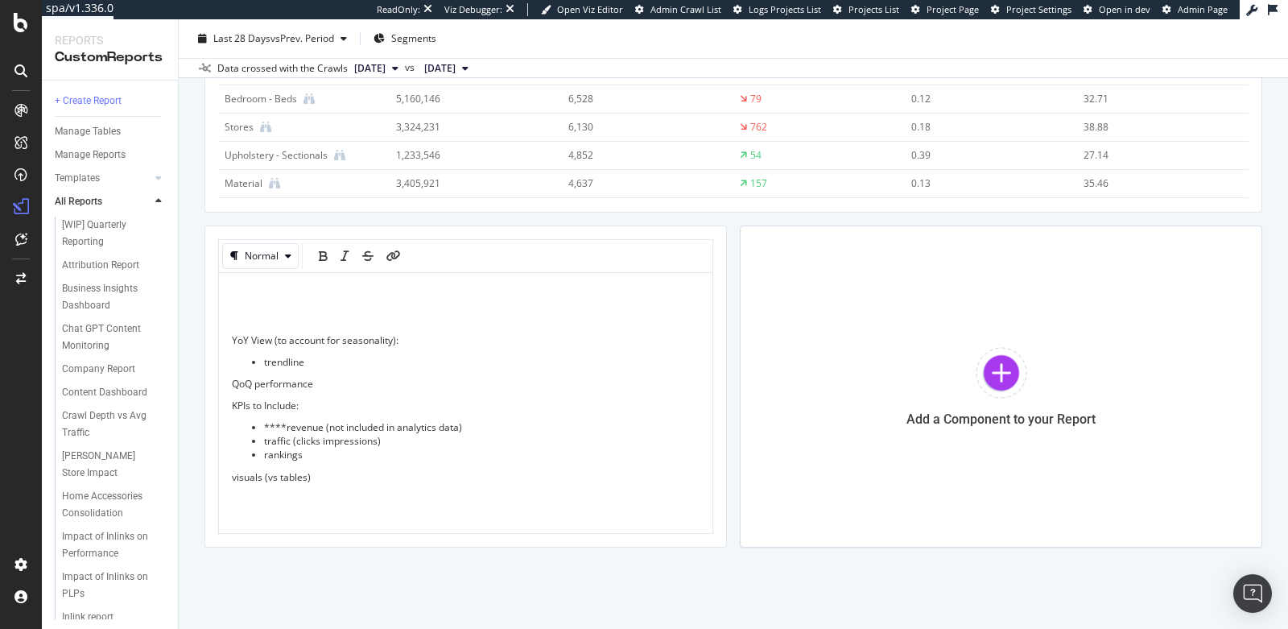
click at [387, 552] on div "Navigation Report Navigation Report Living Spaces Furniture Clone (Admin) Clone…" at bounding box center [733, 323] width 1109 height 609
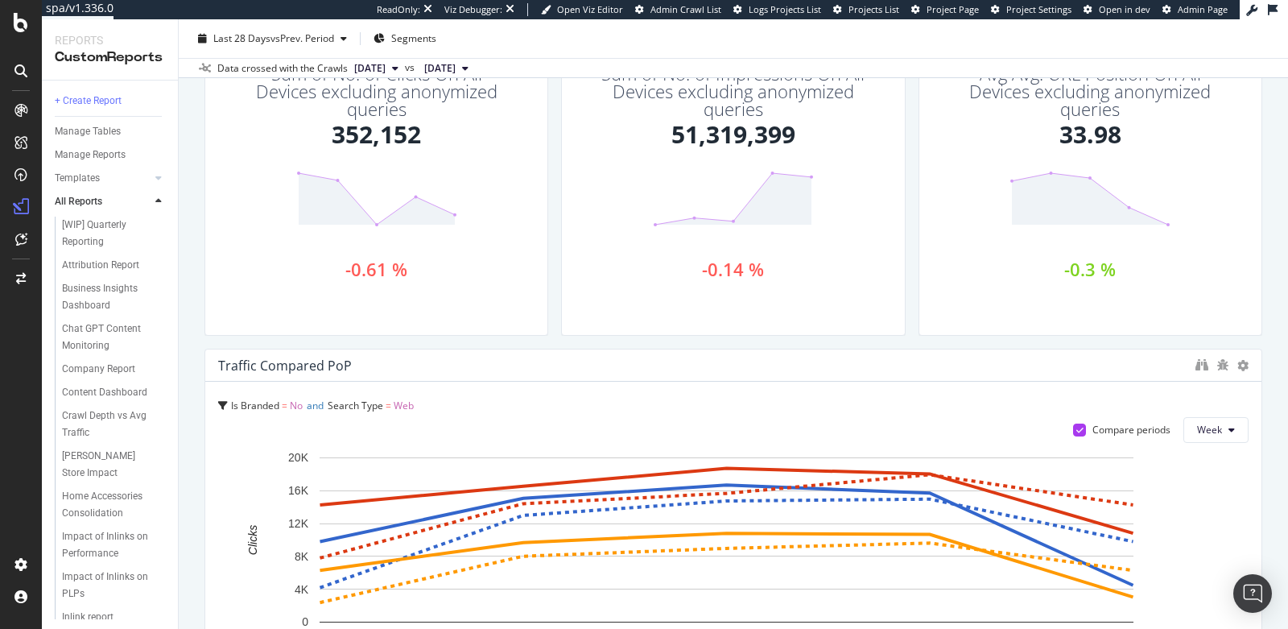
scroll to position [0, 0]
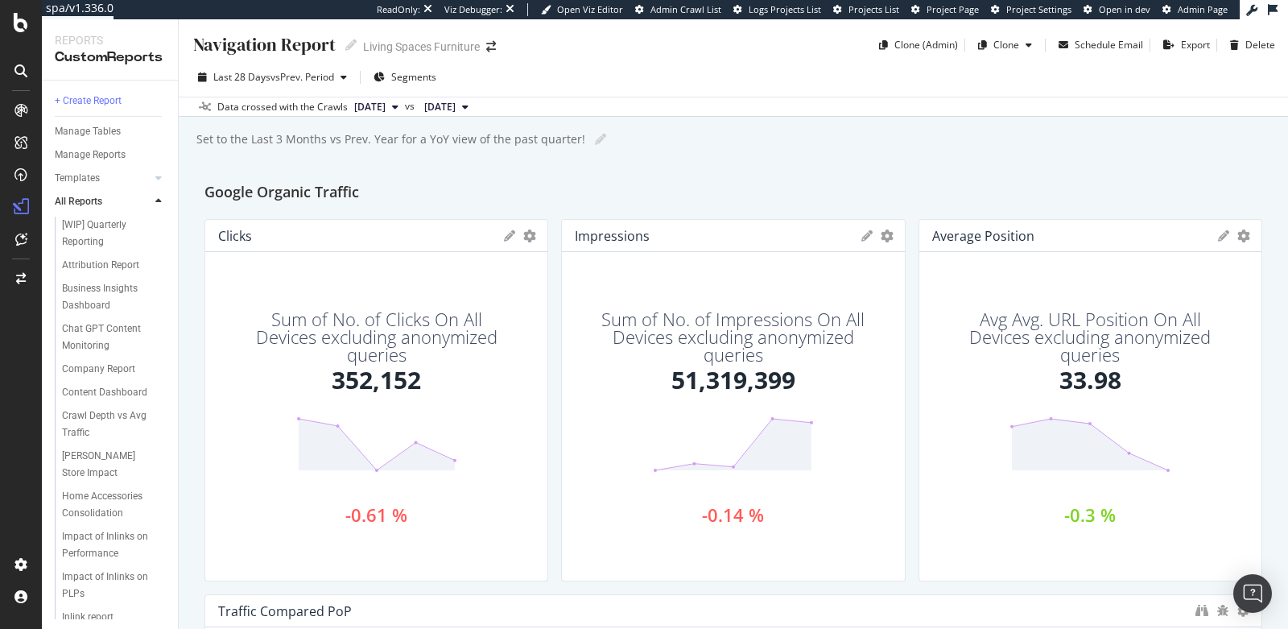
click at [242, 47] on div "Navigation Report" at bounding box center [264, 44] width 144 height 25
click at [242, 47] on input "Navigation Report" at bounding box center [265, 44] width 147 height 22
type input "Main Nav Quarterly Report"
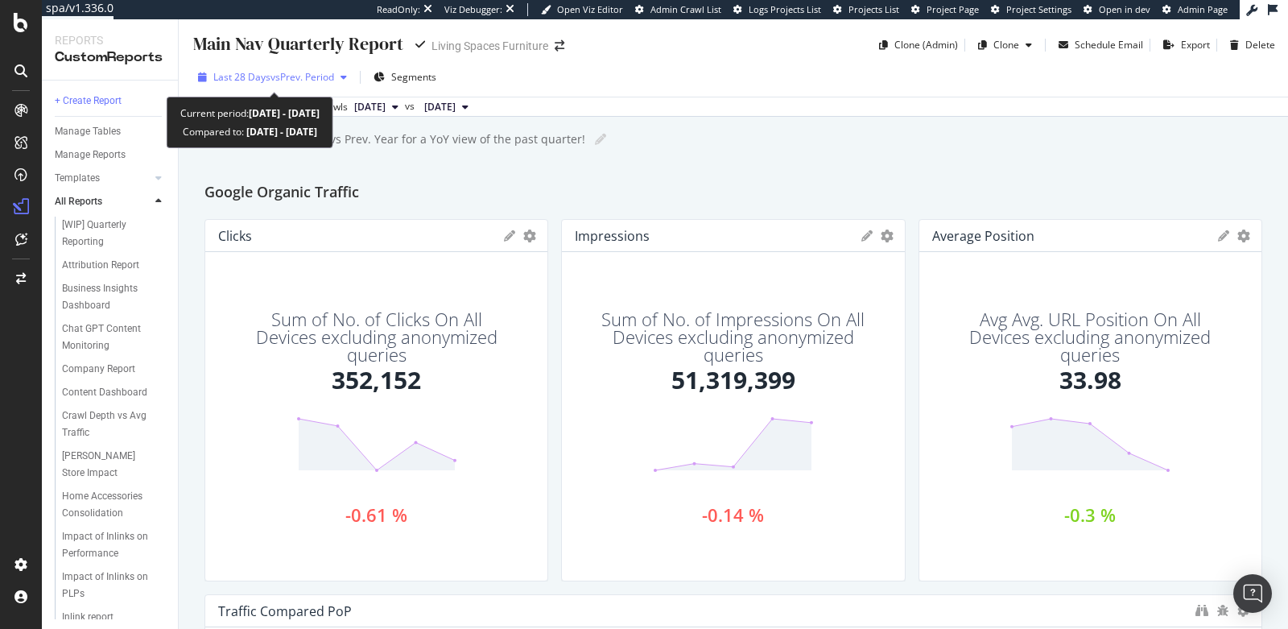
click at [243, 76] on span "Last 28 Days" at bounding box center [241, 77] width 57 height 14
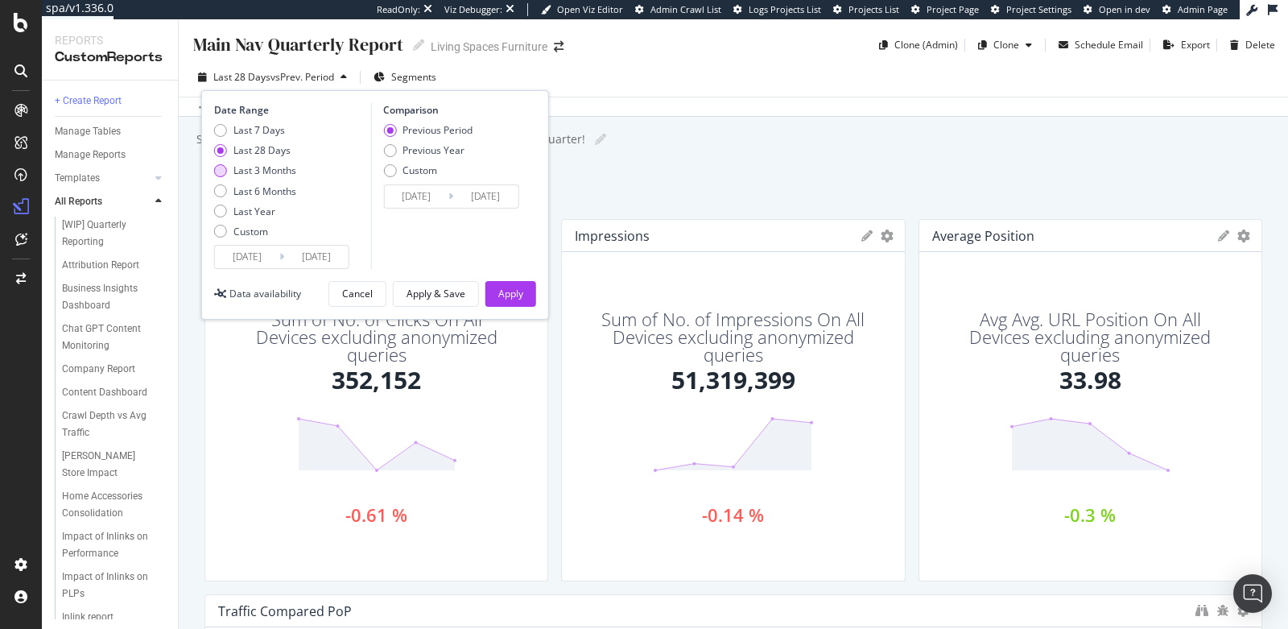
click at [236, 164] on div "Last 3 Months" at bounding box center [264, 170] width 63 height 14
type input "[DATE]"
click at [499, 291] on div "Apply" at bounding box center [510, 294] width 25 height 14
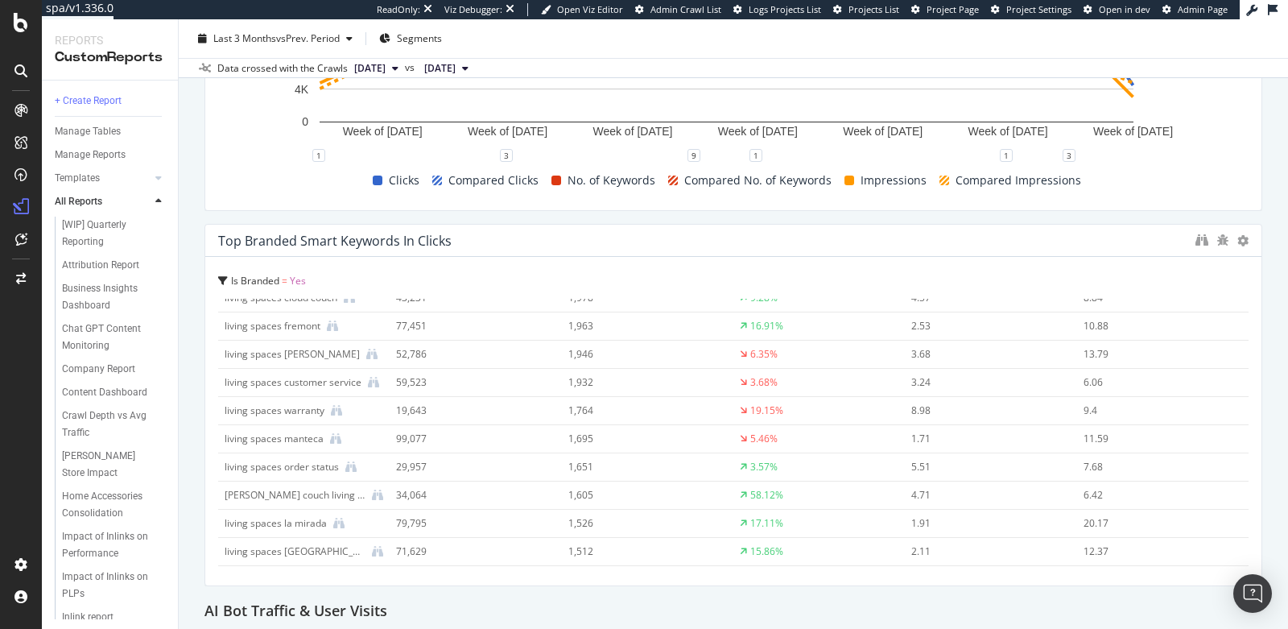
scroll to position [1143, 0]
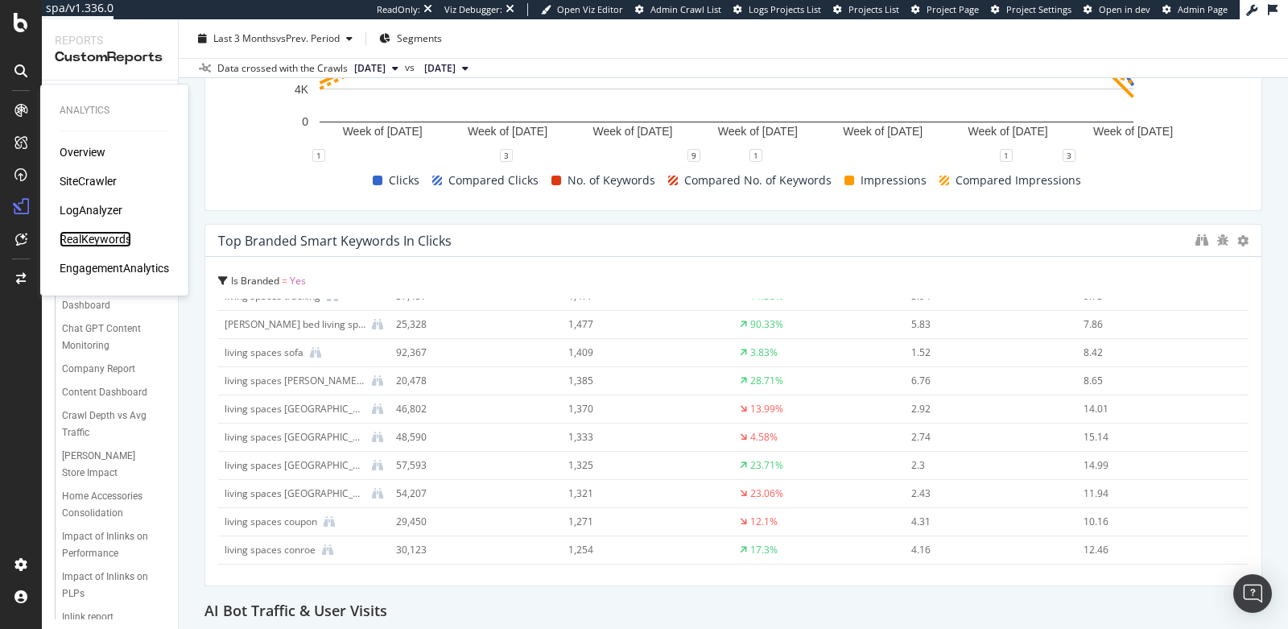
click at [92, 236] on div "RealKeywords" at bounding box center [96, 239] width 72 height 16
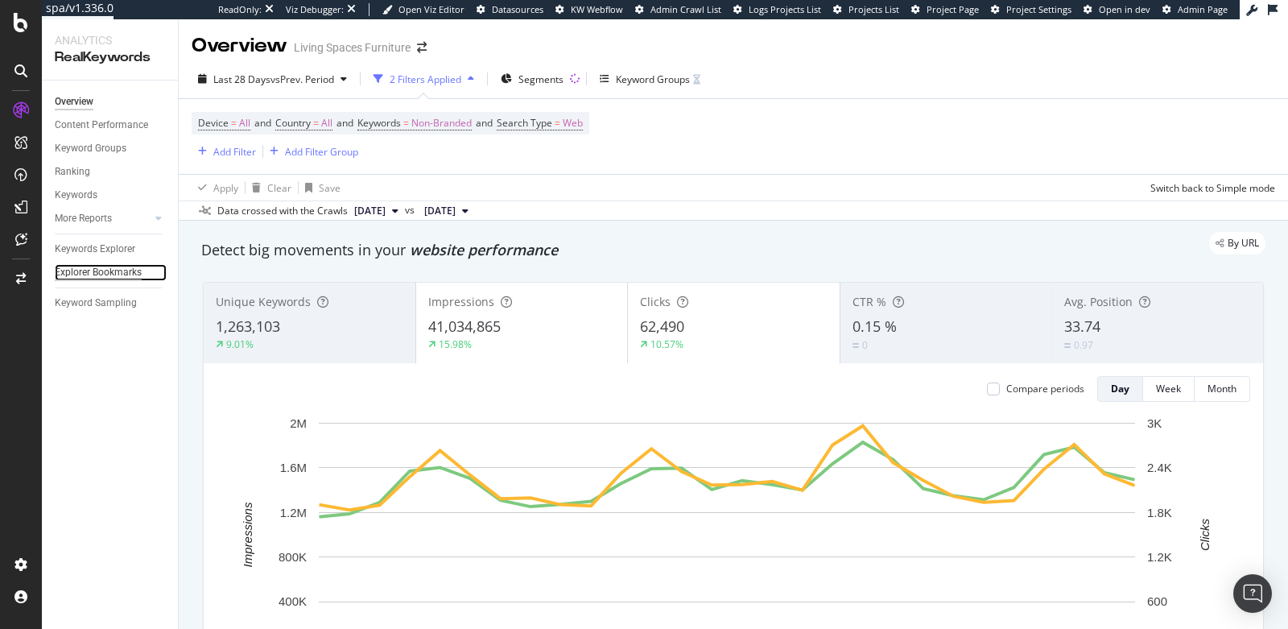
click at [137, 271] on div "Explorer Bookmarks" at bounding box center [98, 272] width 87 height 17
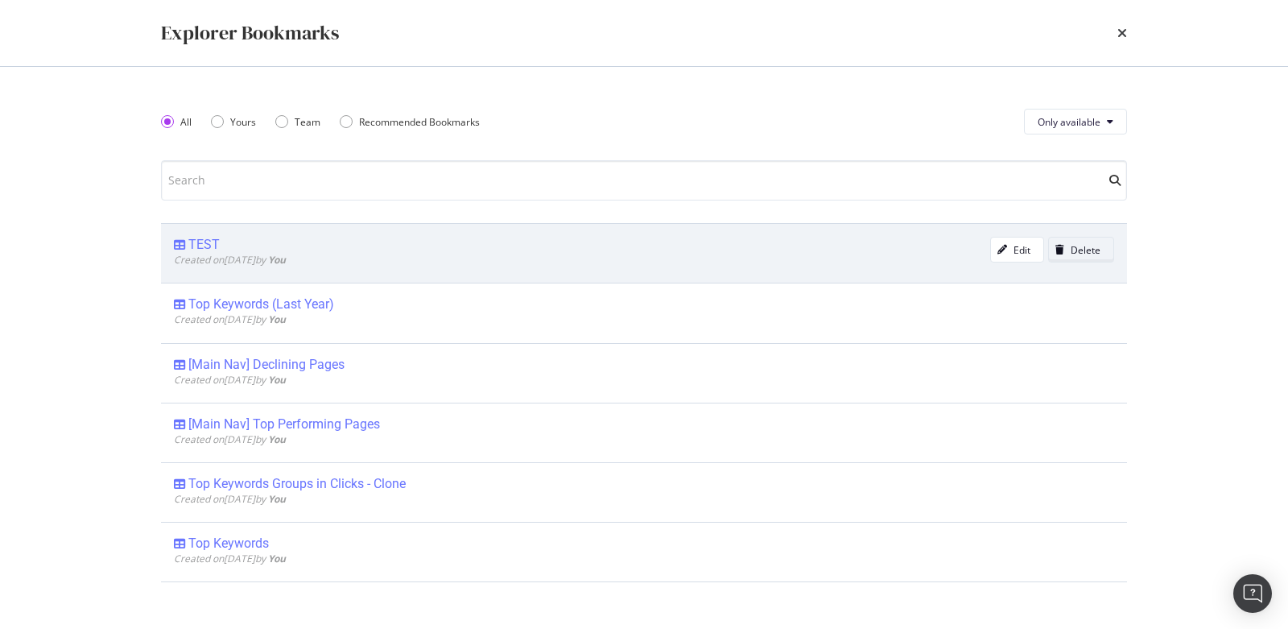
click at [1055, 254] on div "Delete" at bounding box center [1075, 249] width 52 height 23
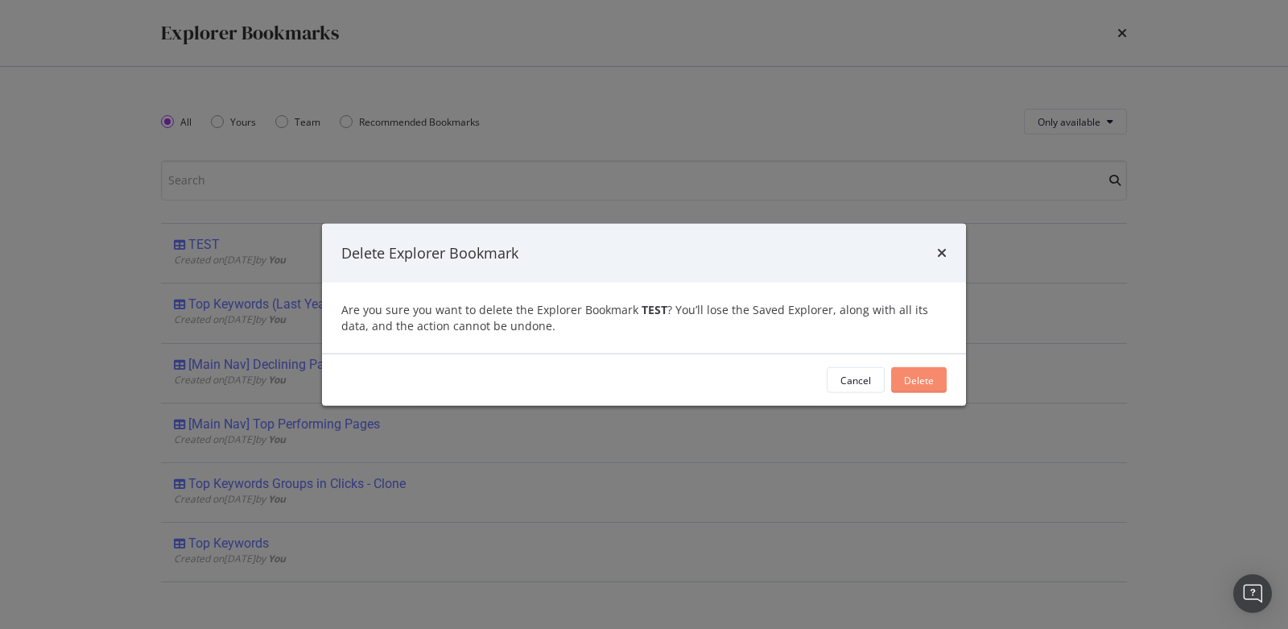
click at [928, 375] on div "Delete" at bounding box center [919, 380] width 30 height 14
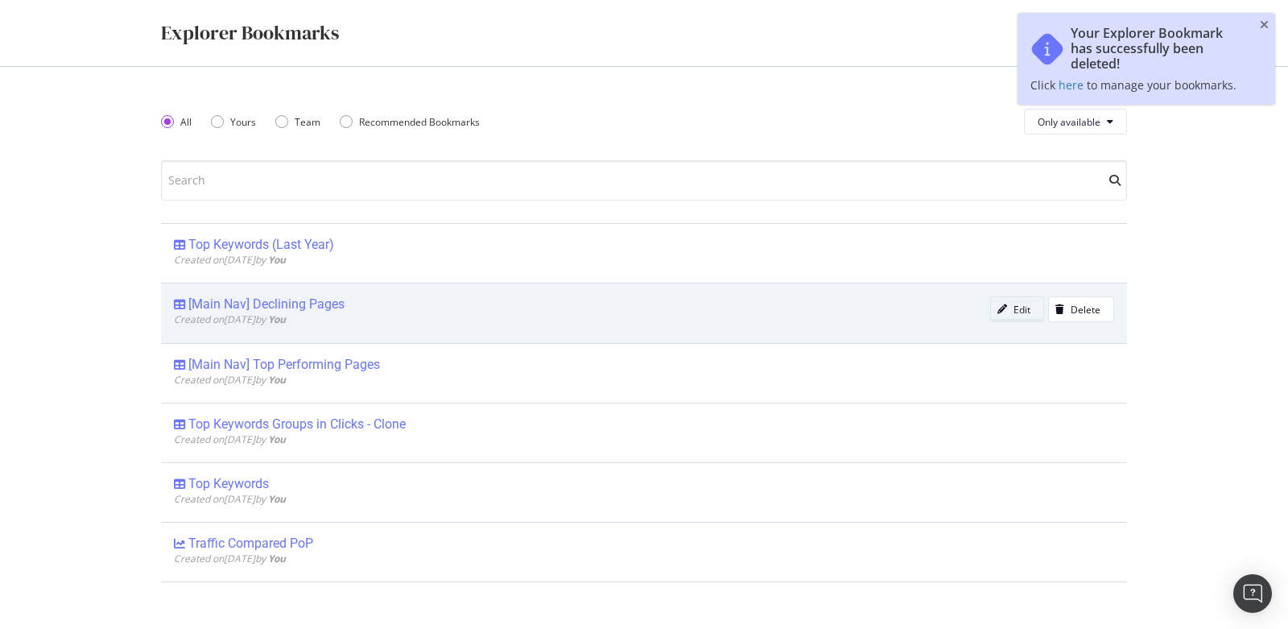
click at [998, 300] on div "Edit" at bounding box center [1010, 309] width 39 height 23
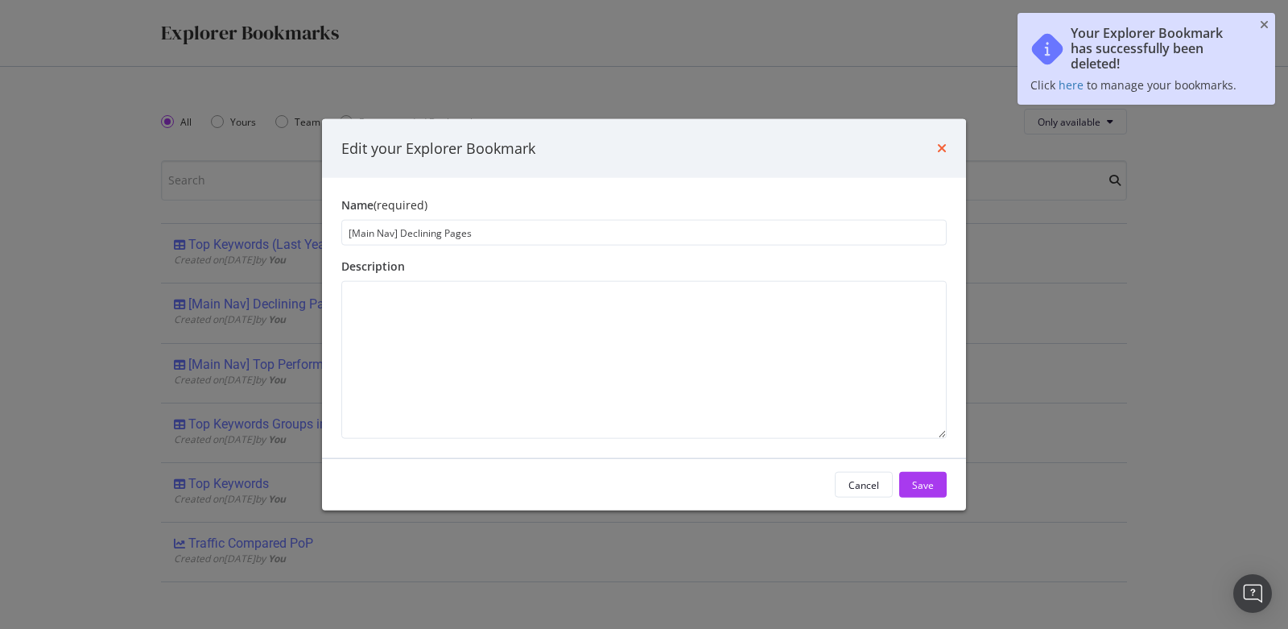
click at [939, 146] on icon "times" at bounding box center [942, 148] width 10 height 13
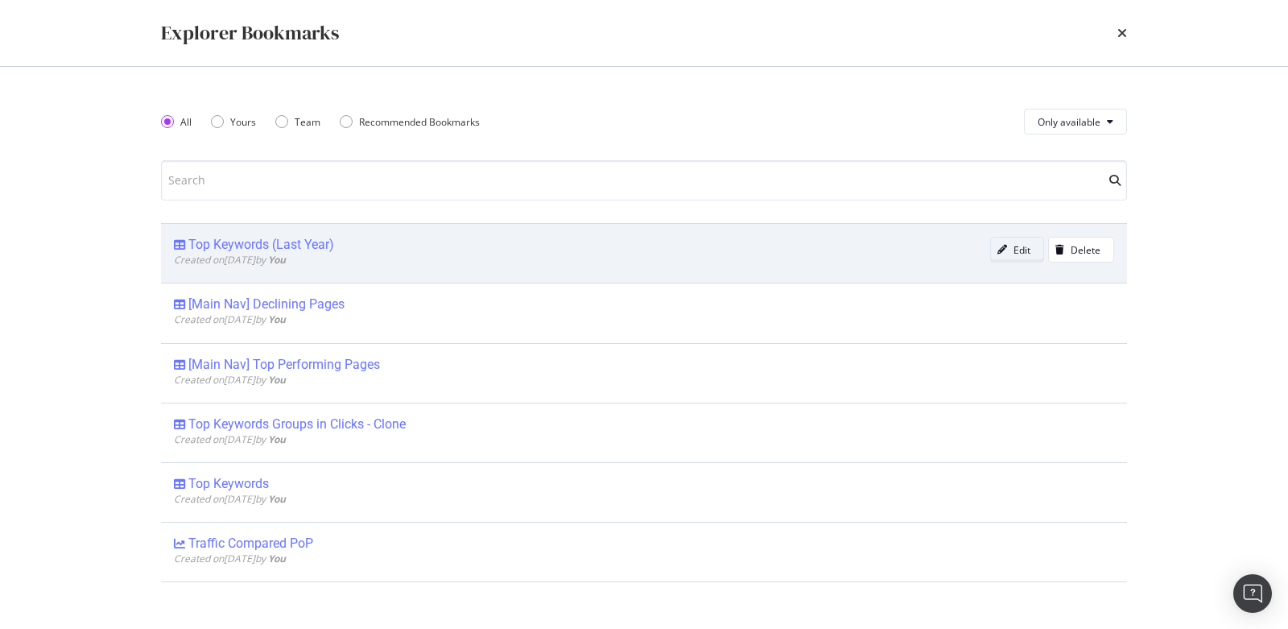
click at [1014, 253] on div "Edit" at bounding box center [1022, 250] width 17 height 14
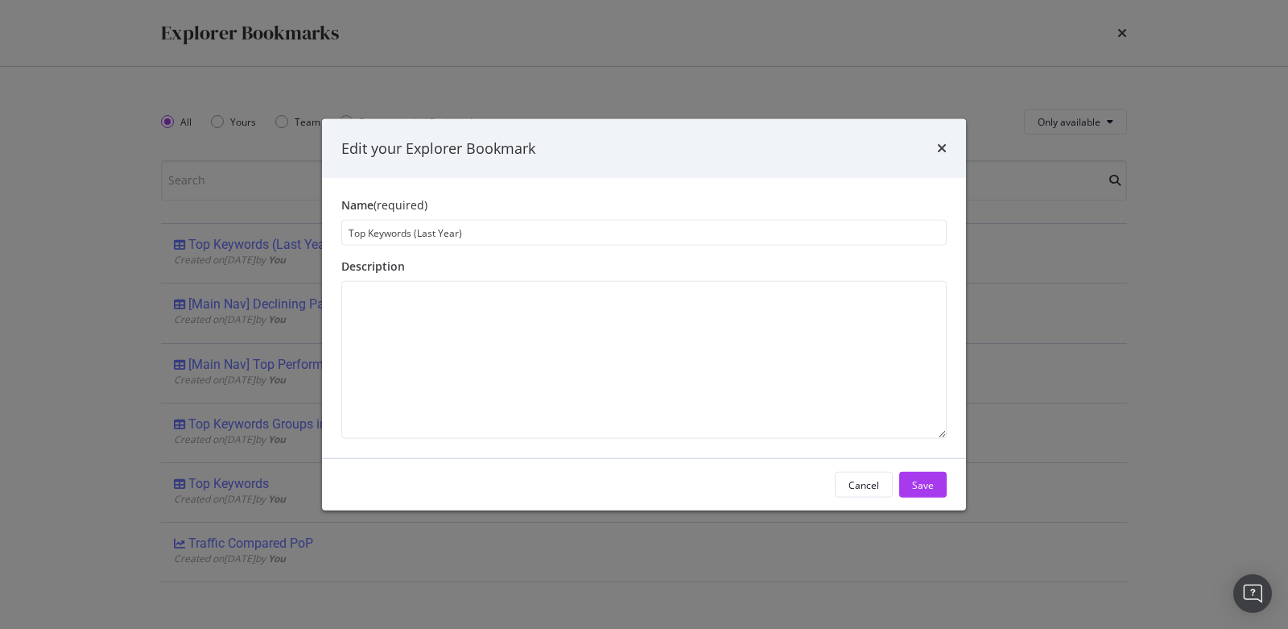
click at [351, 229] on input "Top Keywords (Last Year)" at bounding box center [643, 233] width 605 height 26
type input "[Main Nav] Top Keywords (Last Year)"
click at [908, 485] on button "Save" at bounding box center [923, 485] width 48 height 26
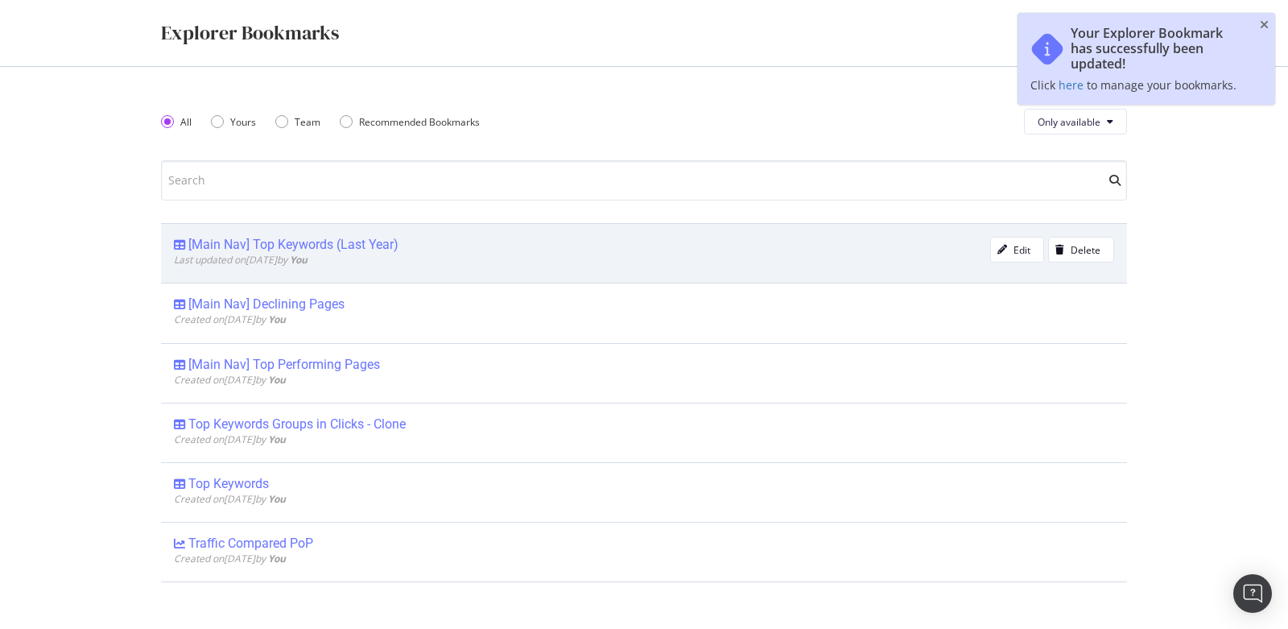
click at [363, 249] on div "[Main Nav] Top Keywords (Last Year)" at bounding box center [293, 245] width 210 height 16
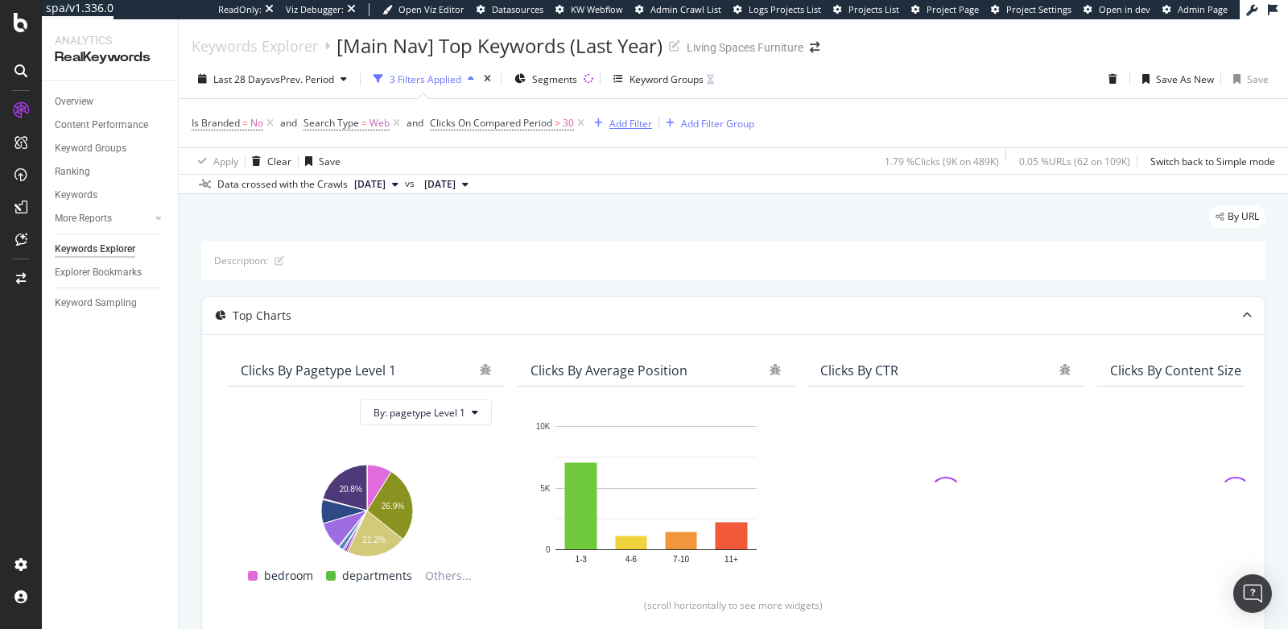
click at [622, 125] on div "Add Filter" at bounding box center [630, 124] width 43 height 14
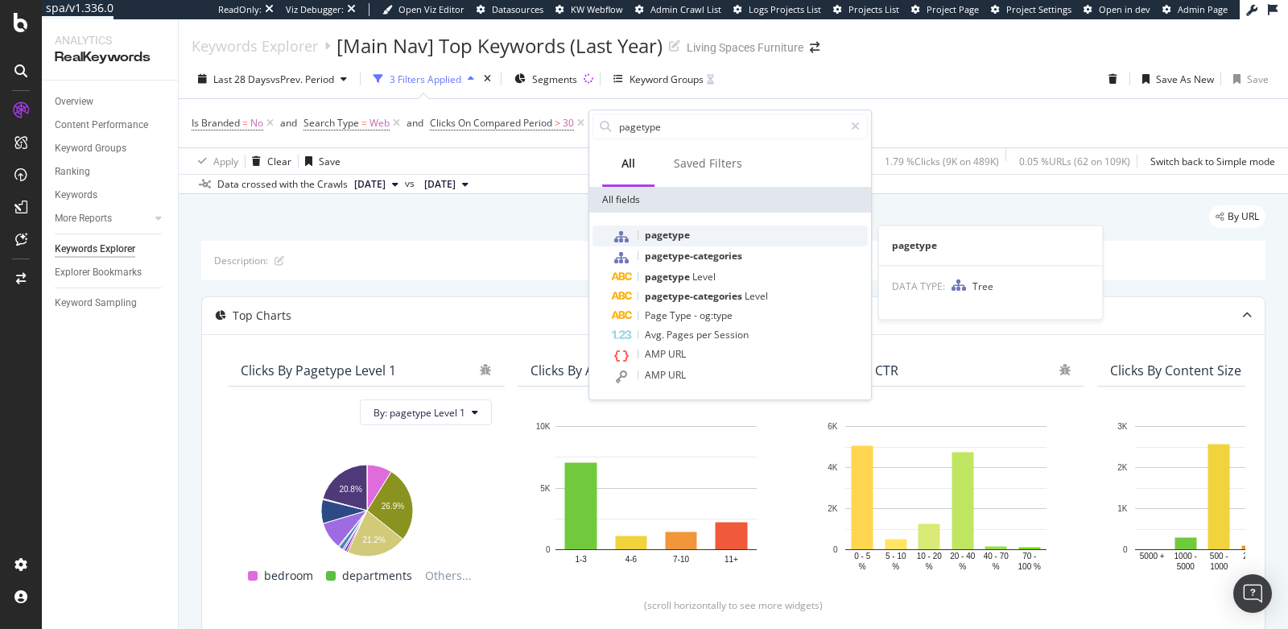
type input "pagetype"
click at [681, 241] on div "pagetype" at bounding box center [740, 235] width 256 height 21
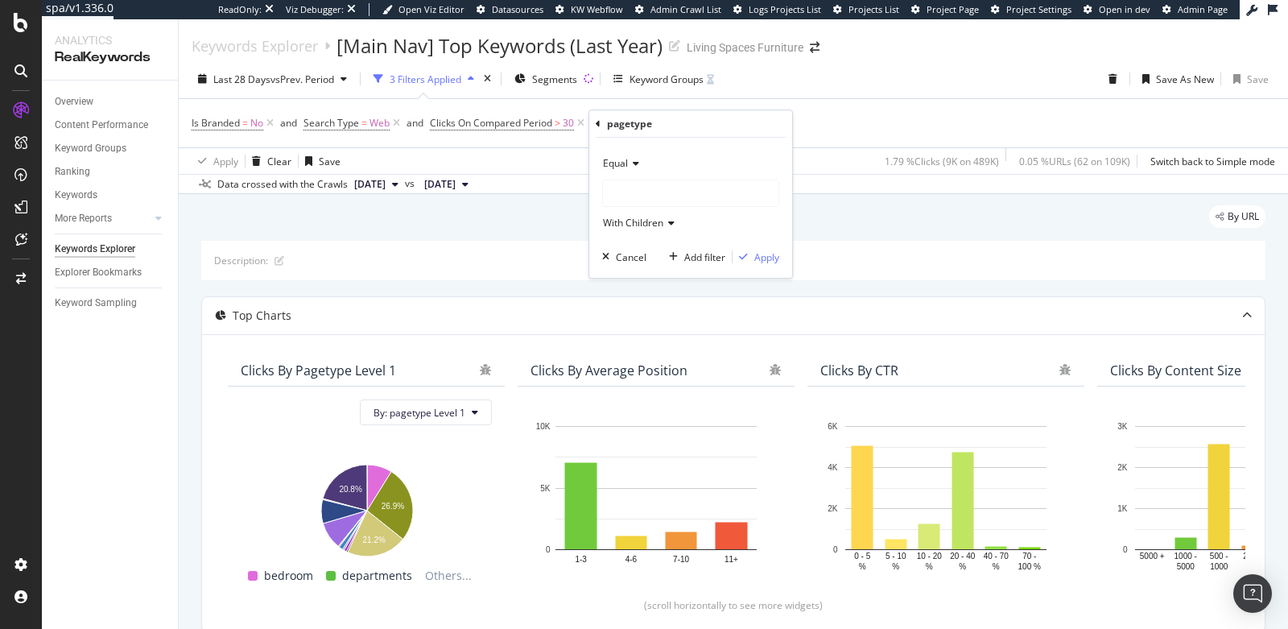
click at [626, 200] on div at bounding box center [691, 193] width 176 height 26
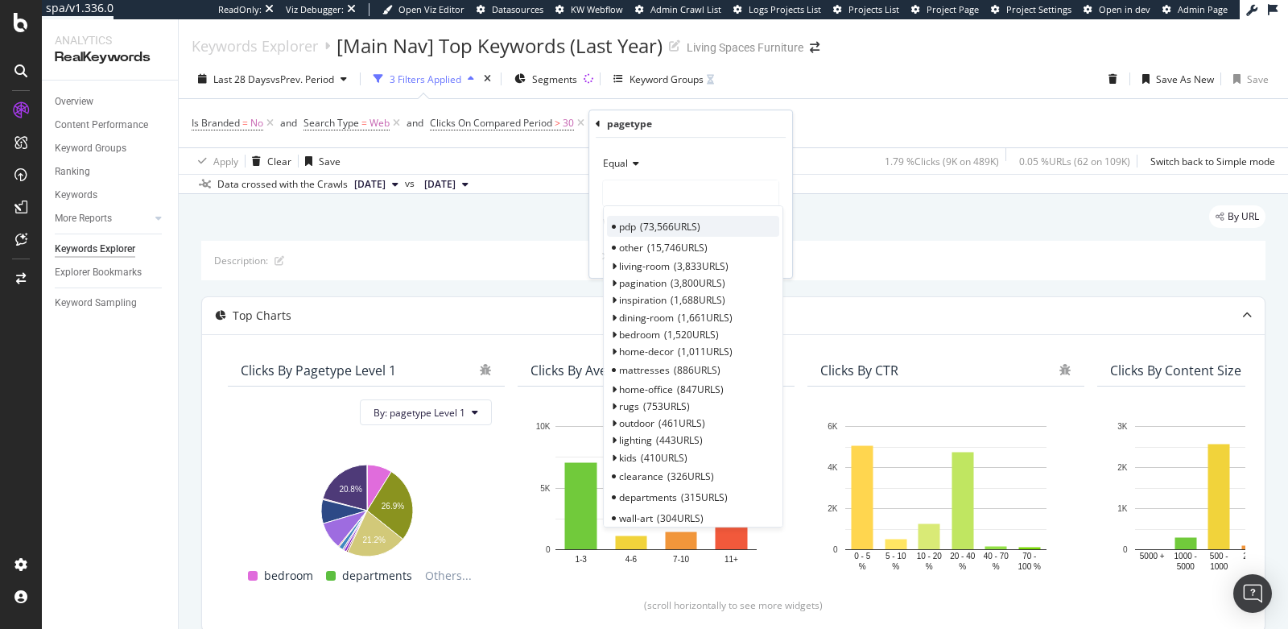
click at [626, 220] on span "pdp" at bounding box center [627, 227] width 17 height 14
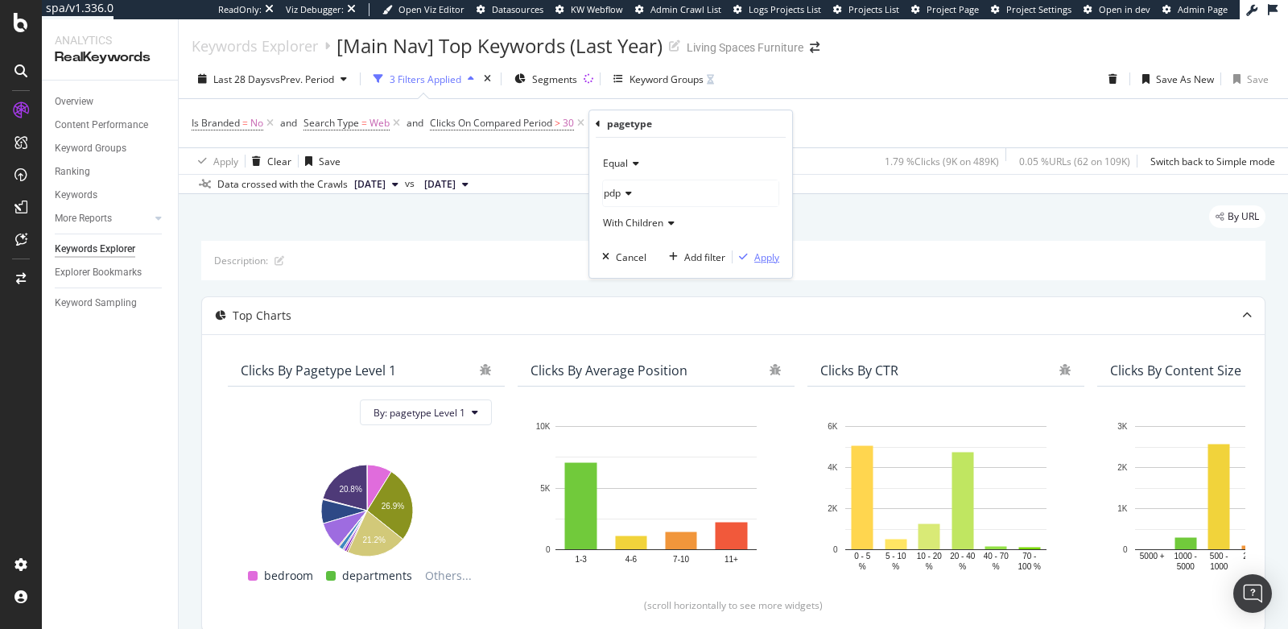
click at [761, 255] on div "Apply" at bounding box center [766, 257] width 25 height 14
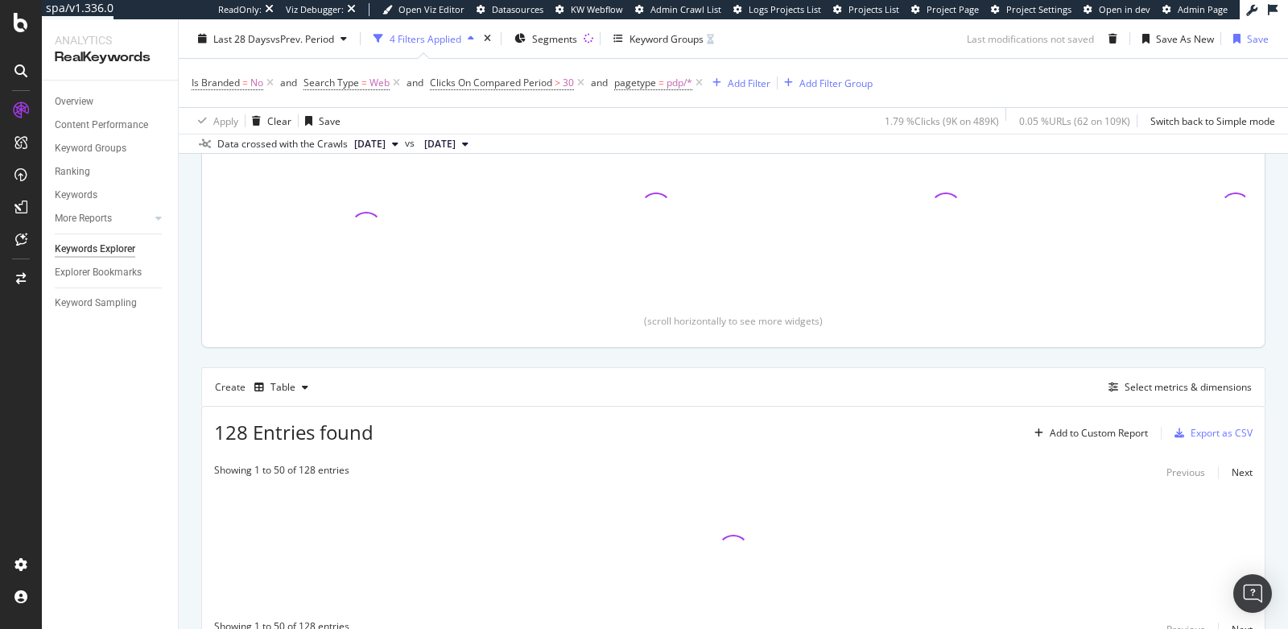
scroll to position [357, 0]
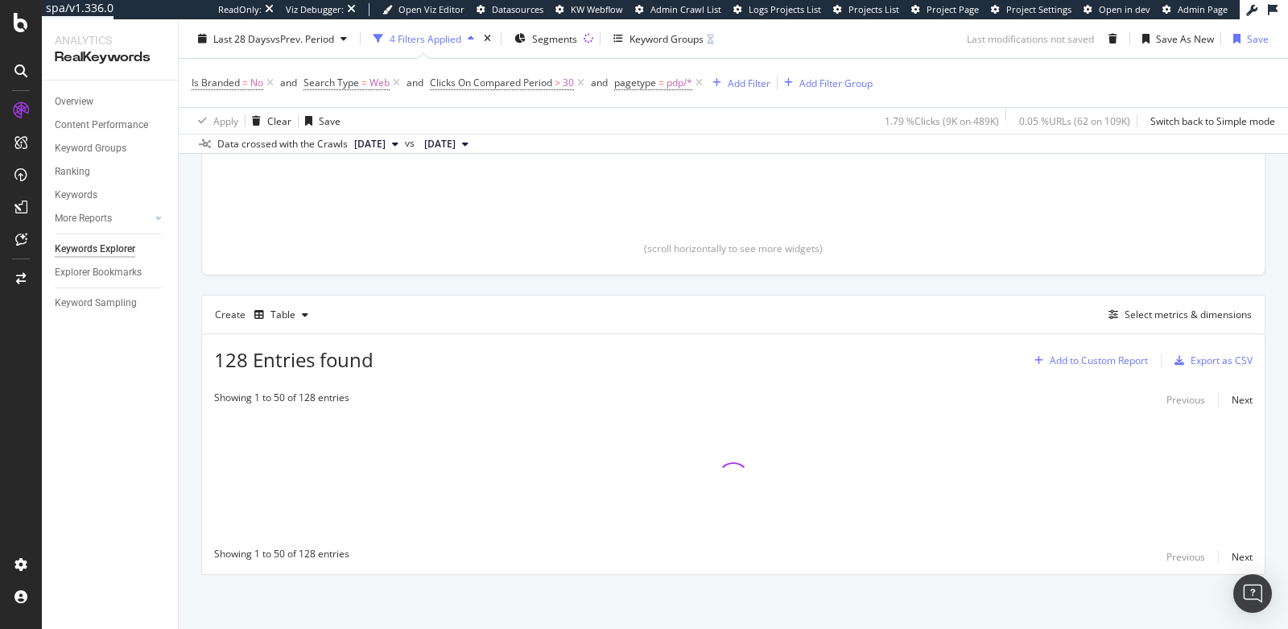
click at [1097, 360] on div "Add to Custom Report" at bounding box center [1099, 361] width 98 height 10
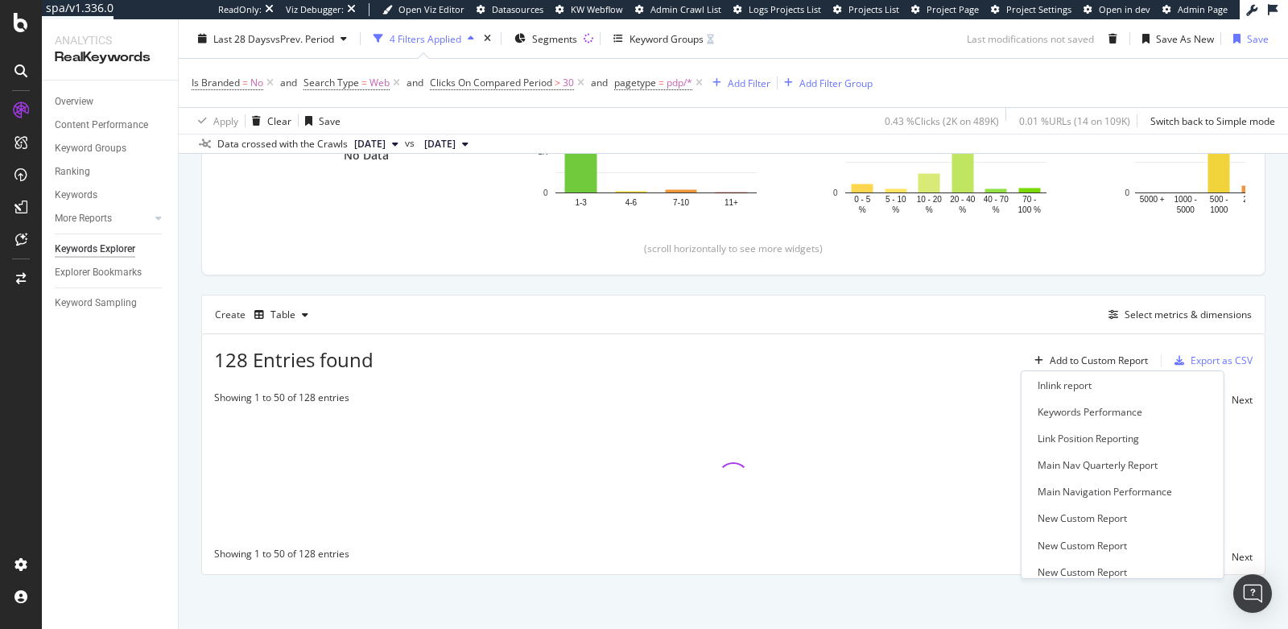
scroll to position [320, 0]
click at [1066, 466] on div "Main Nav Quarterly Report" at bounding box center [1098, 468] width 120 height 14
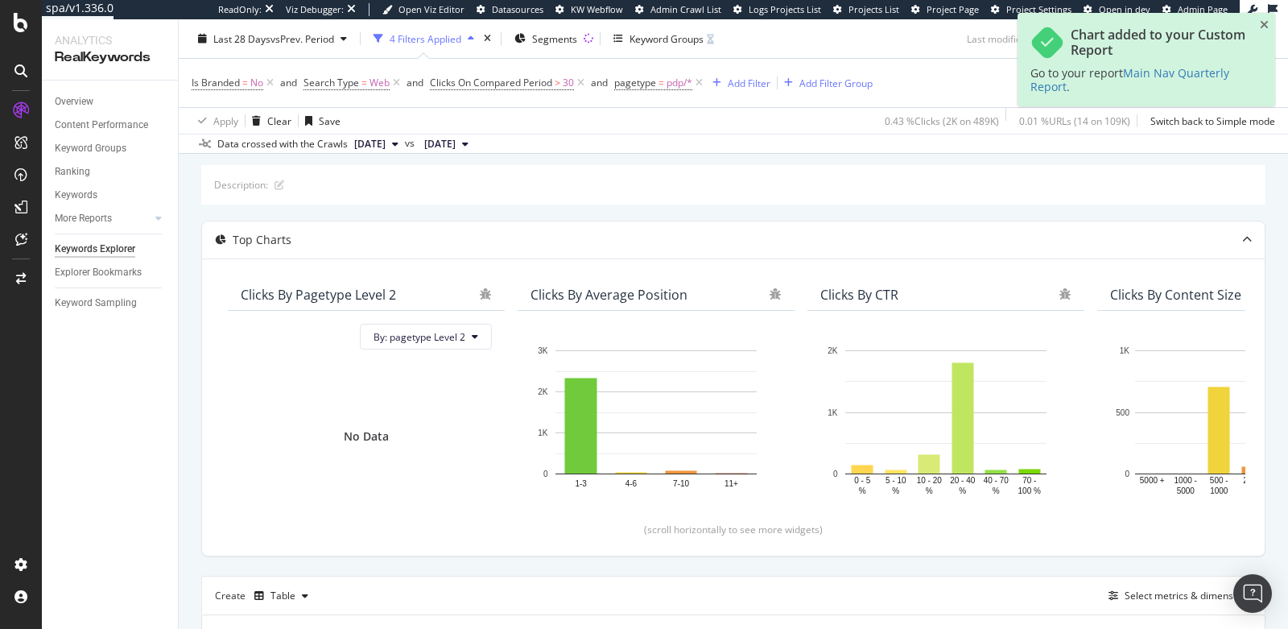
scroll to position [0, 0]
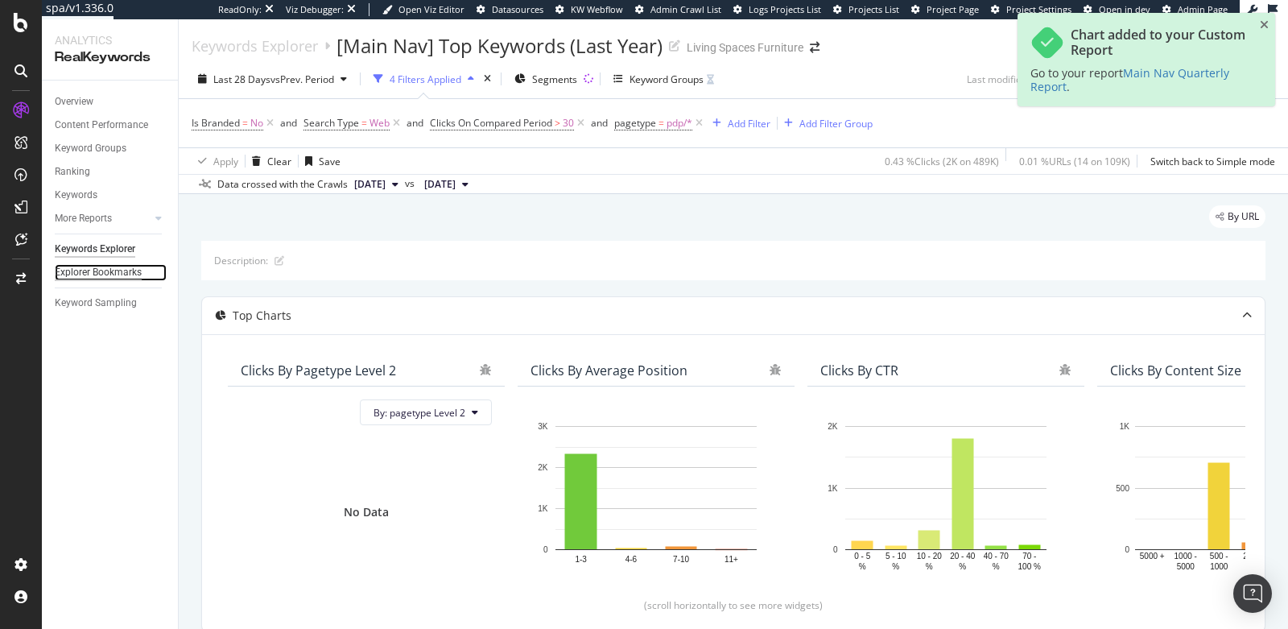
click at [106, 273] on div "Explorer Bookmarks" at bounding box center [98, 272] width 87 height 17
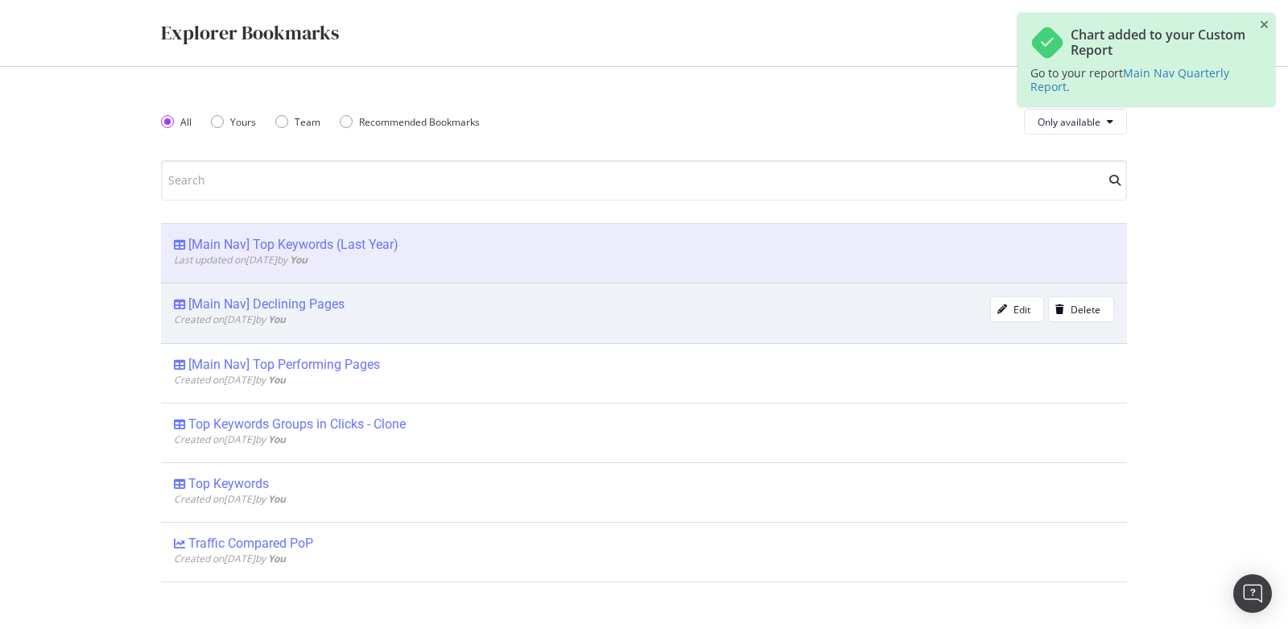
click at [860, 312] on div "Created on 2025 Aug 15th by You" at bounding box center [582, 319] width 816 height 14
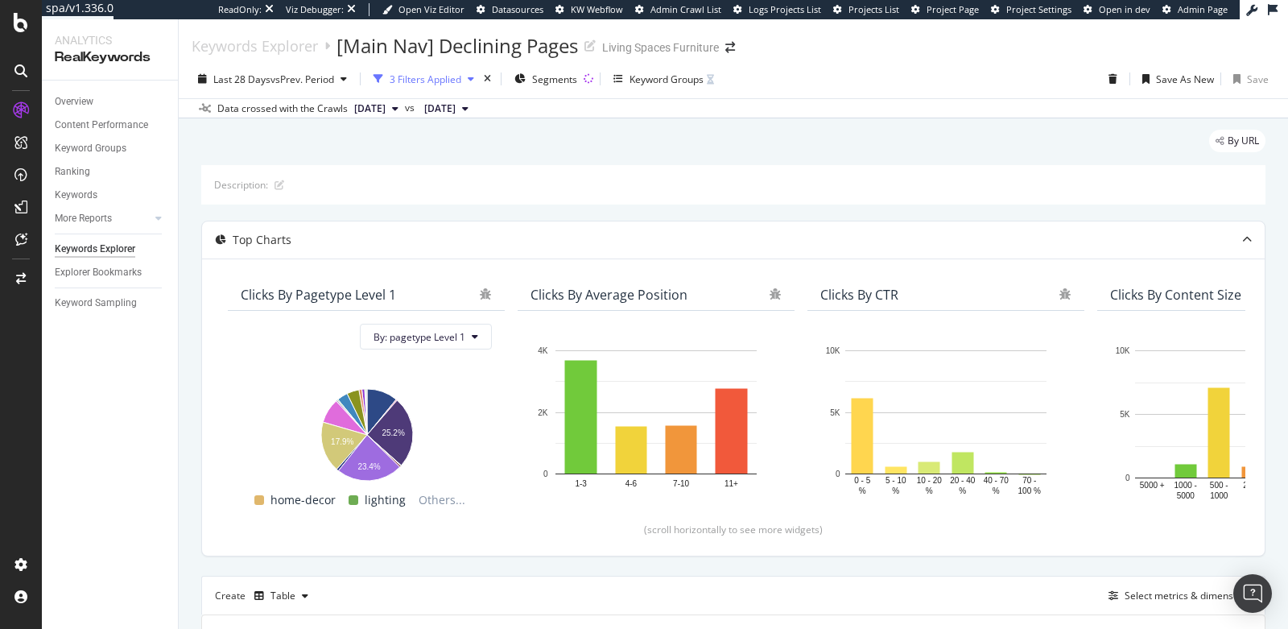
click at [420, 87] on div "3 Filters Applied" at bounding box center [424, 79] width 114 height 24
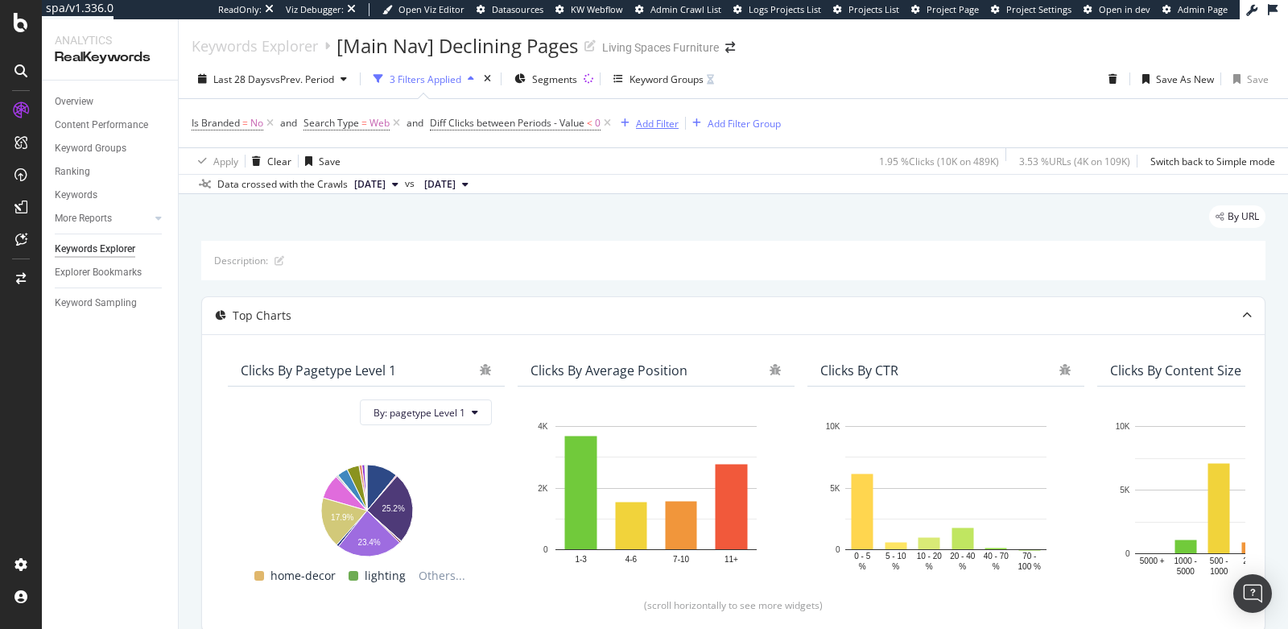
click at [641, 125] on div "Add Filter" at bounding box center [657, 124] width 43 height 14
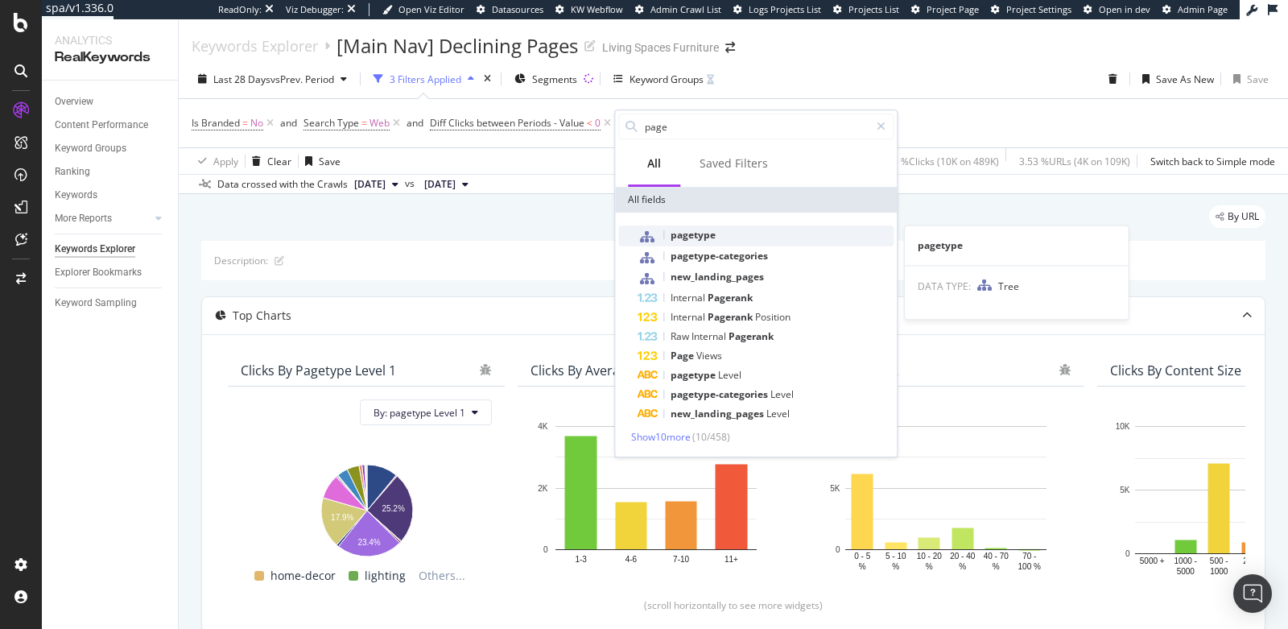
type input "page"
click at [729, 238] on div "pagetype" at bounding box center [766, 235] width 256 height 21
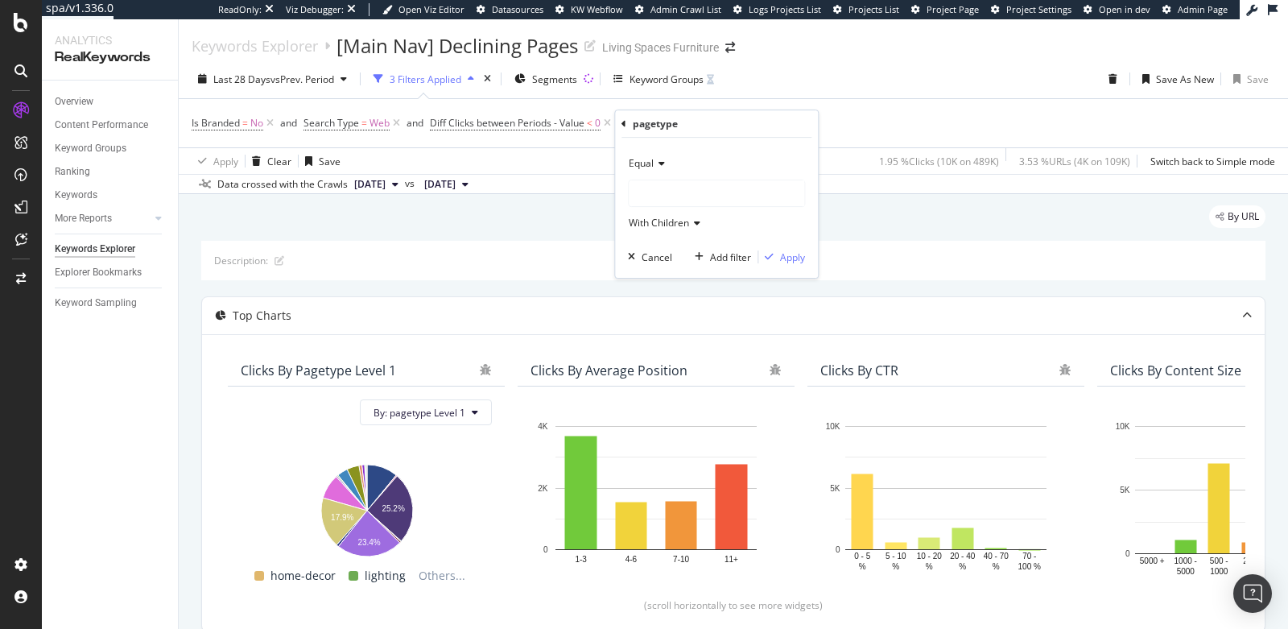
click at [683, 198] on div at bounding box center [717, 193] width 176 height 26
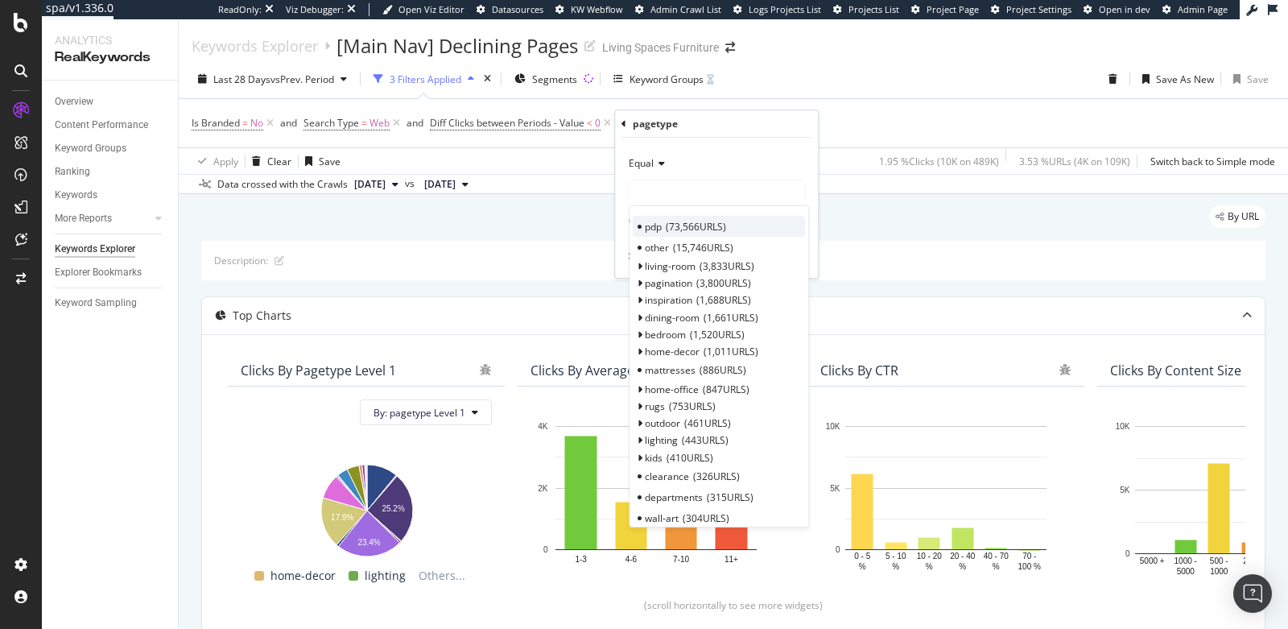
click at [663, 226] on div "pdp 73,566 URLS" at bounding box center [719, 226] width 172 height 21
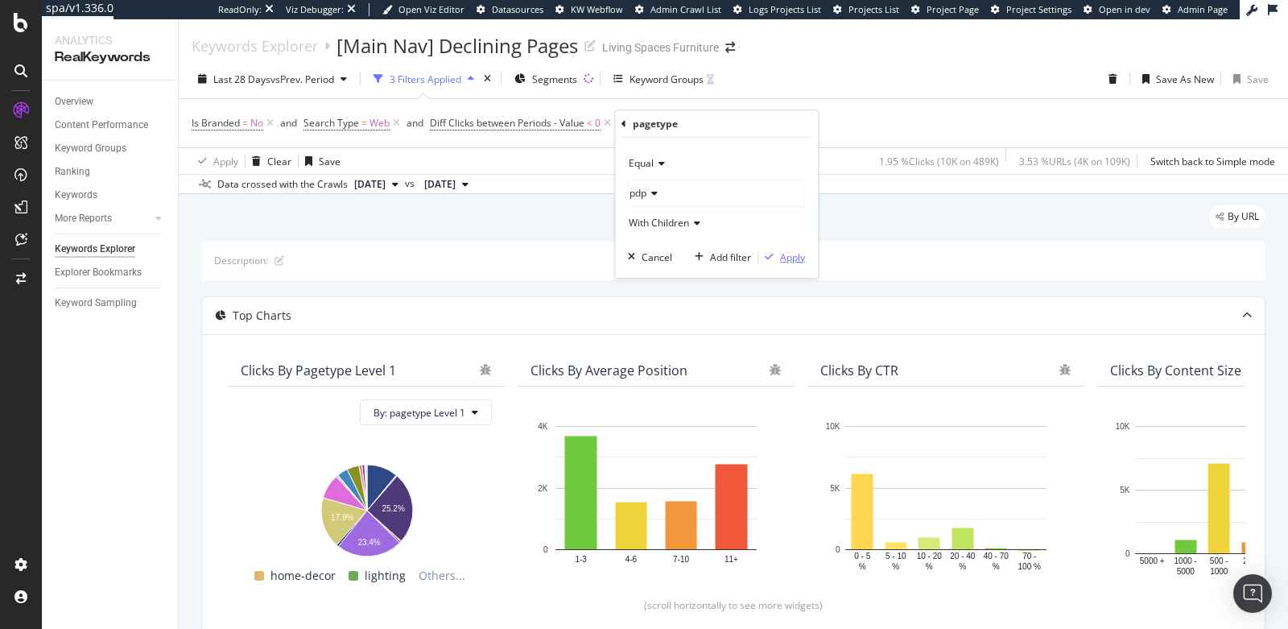
click at [786, 258] on div "Apply" at bounding box center [792, 257] width 25 height 14
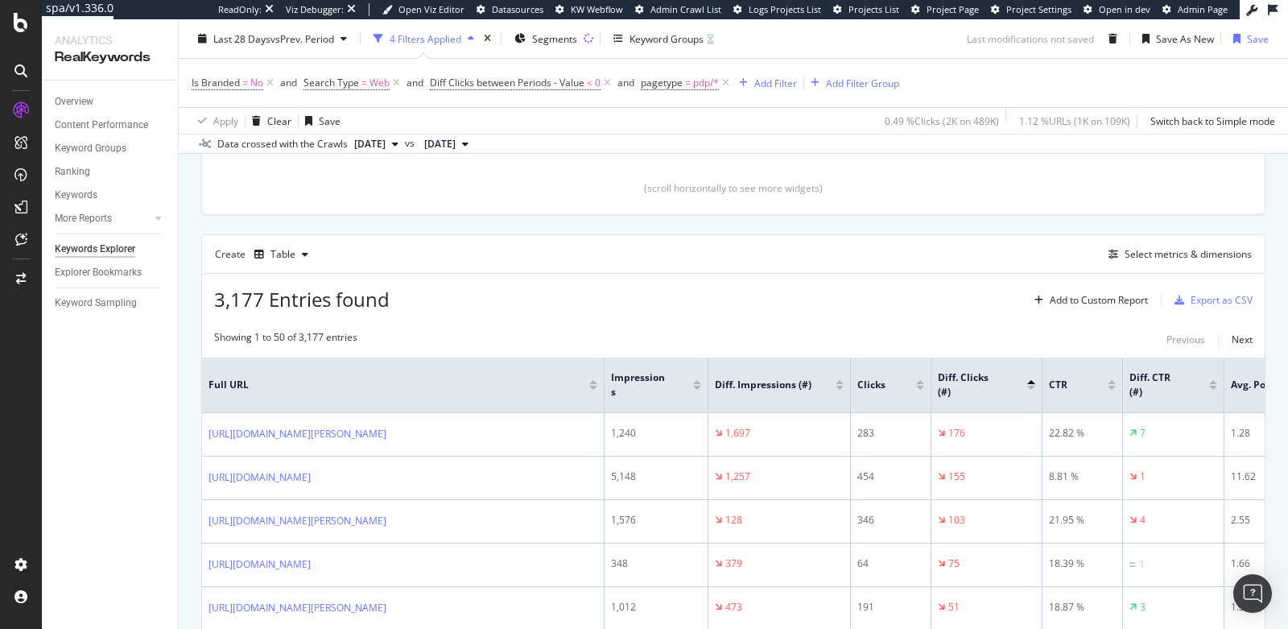
scroll to position [446, 0]
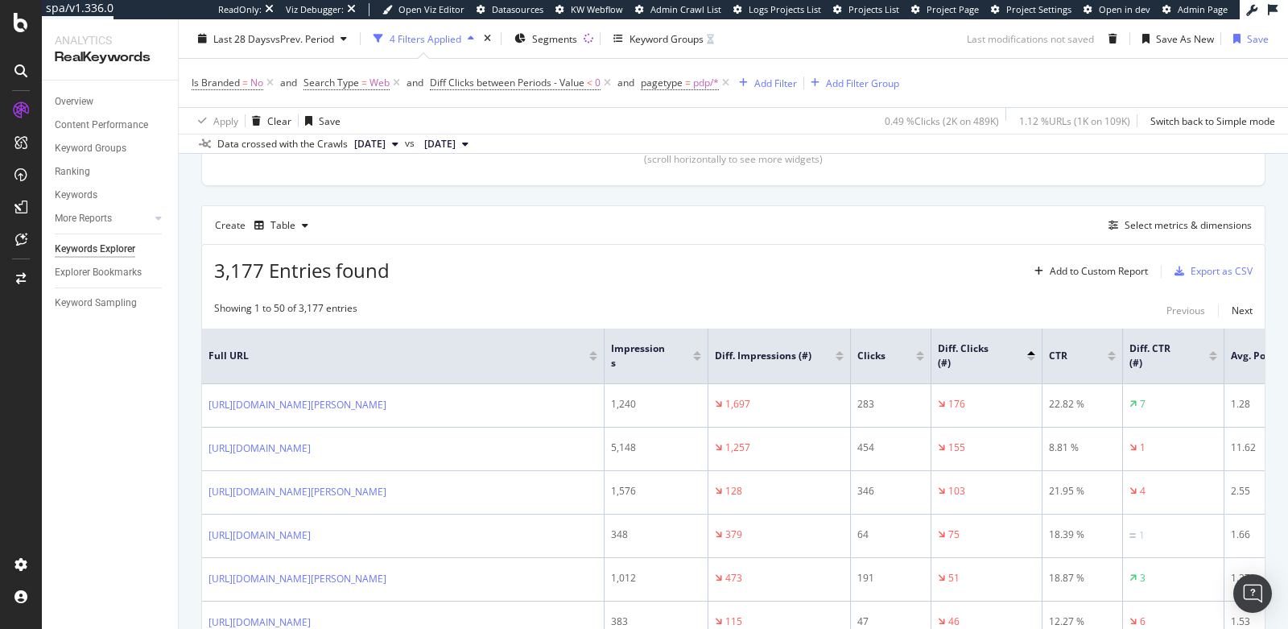
click at [1027, 357] on div at bounding box center [1031, 359] width 8 height 4
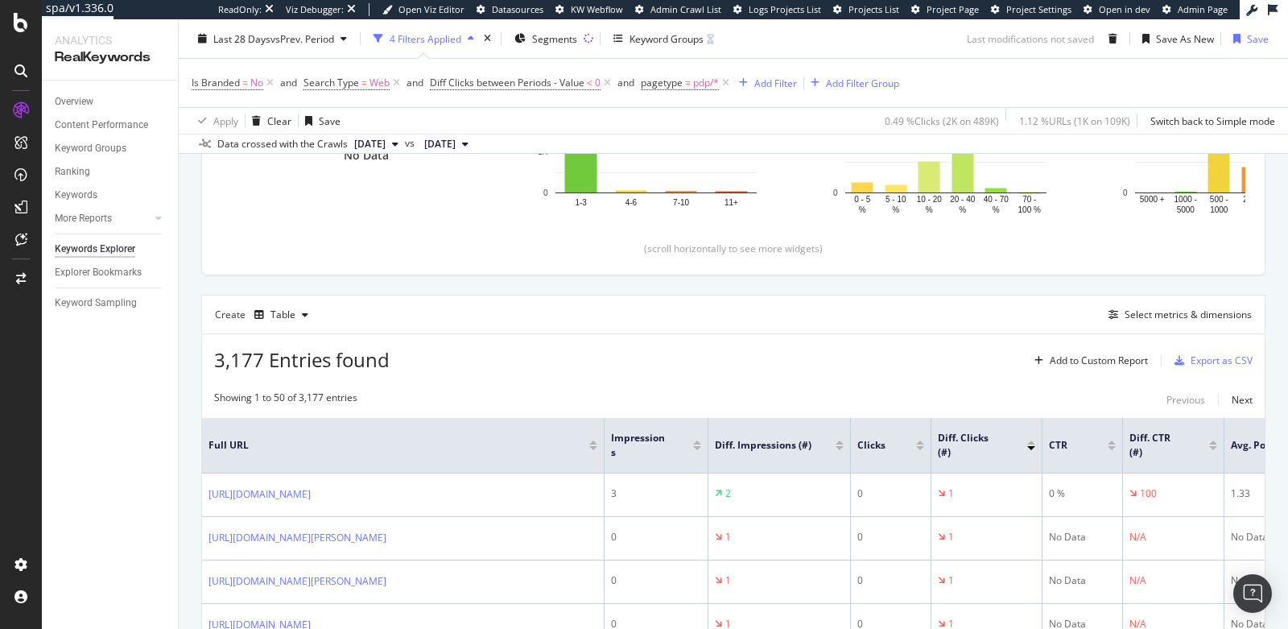
scroll to position [446, 0]
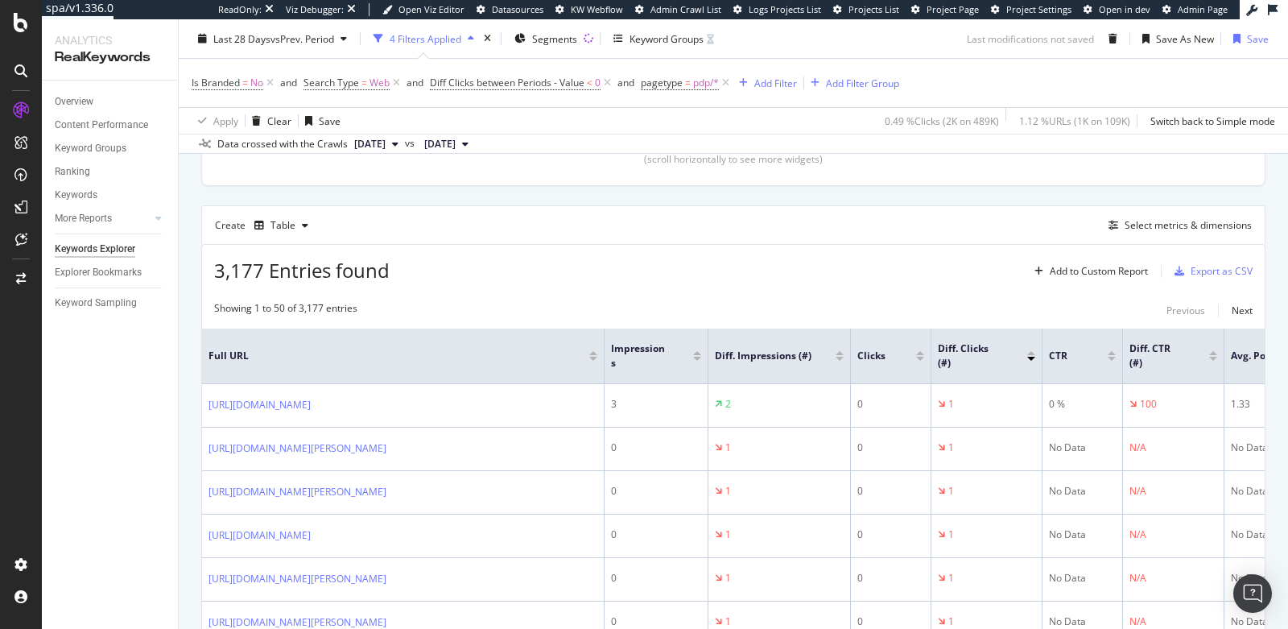
click at [1033, 351] on div at bounding box center [1031, 353] width 8 height 4
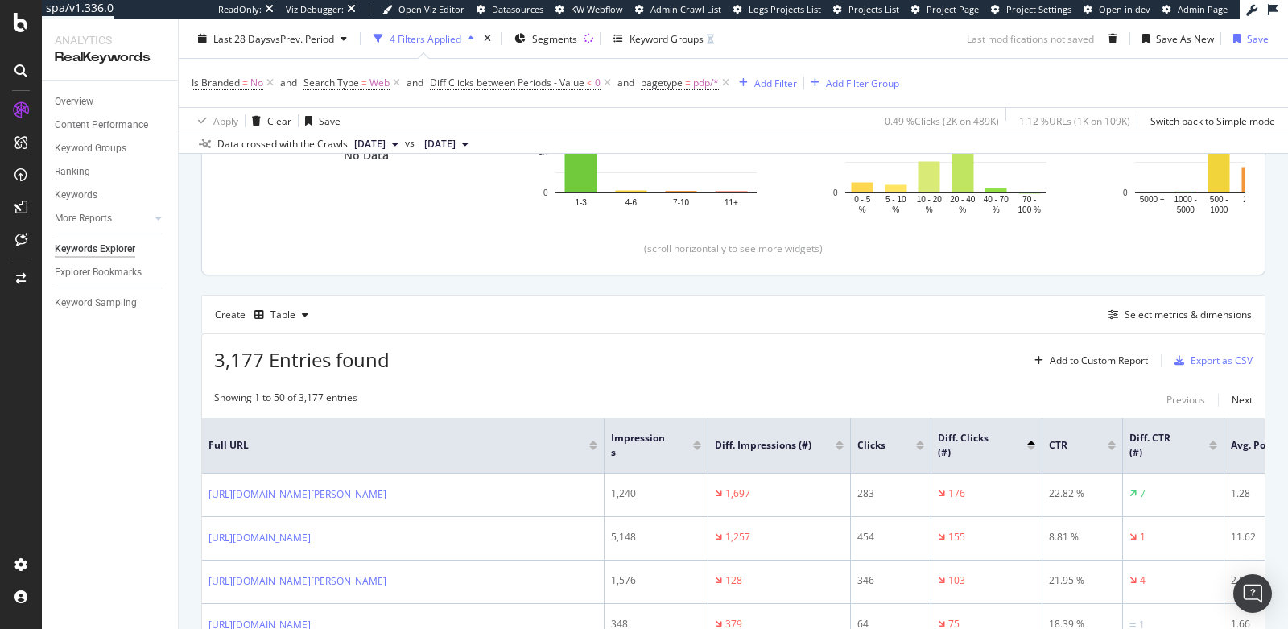
scroll to position [446, 0]
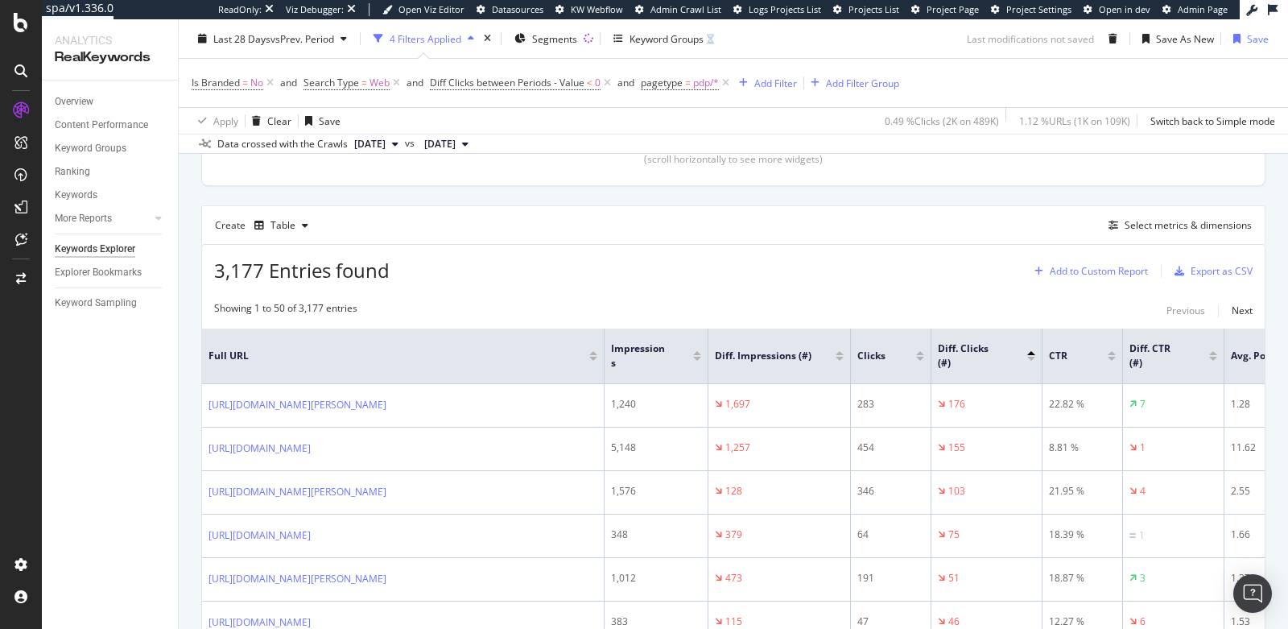
click at [1102, 271] on div "Add to Custom Report" at bounding box center [1099, 271] width 98 height 10
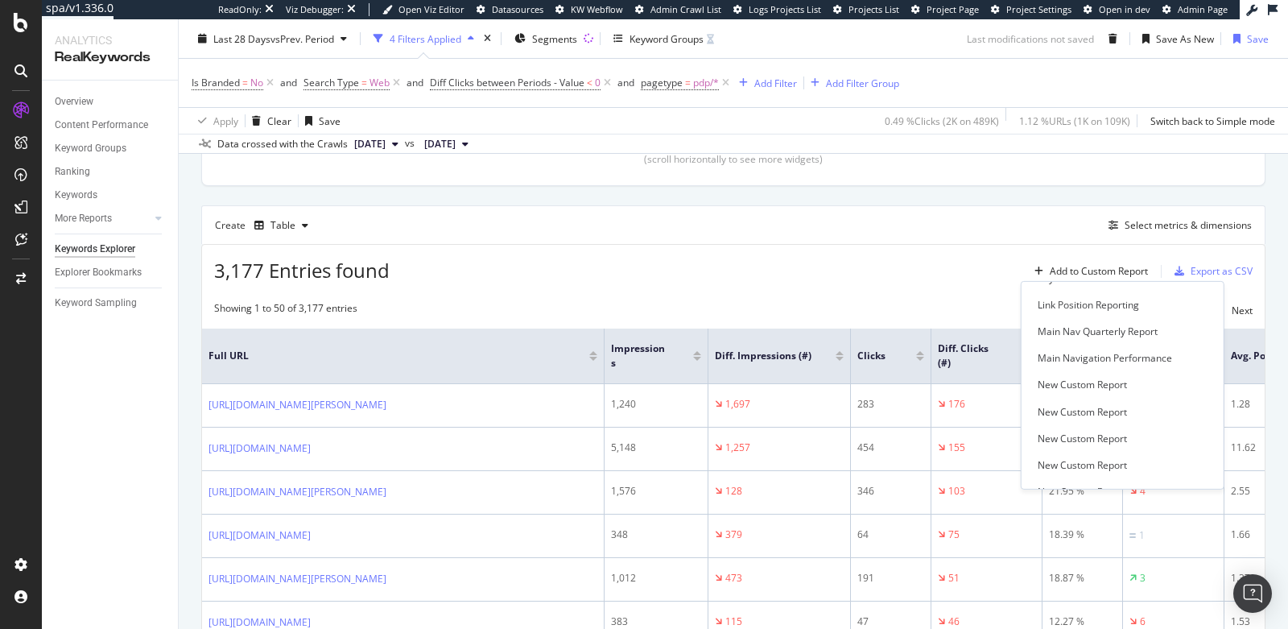
scroll to position [371, 0]
click at [1106, 323] on div "Main Nav Quarterly Report" at bounding box center [1098, 327] width 120 height 14
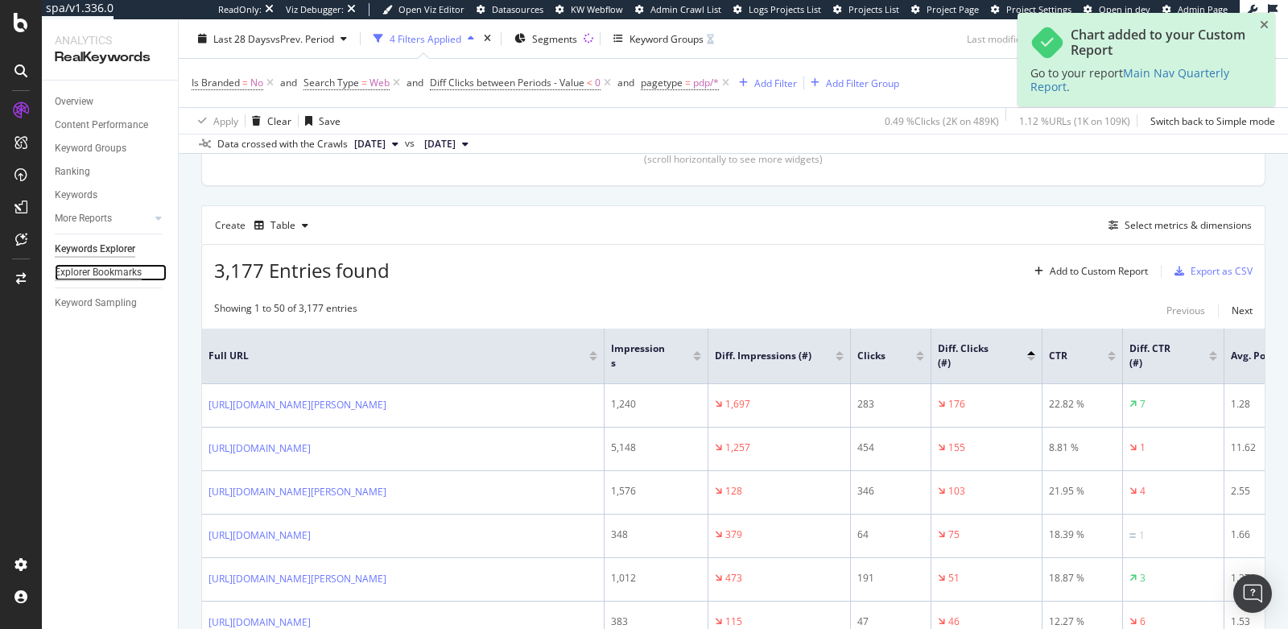
click at [87, 271] on div "Explorer Bookmarks" at bounding box center [98, 272] width 87 height 17
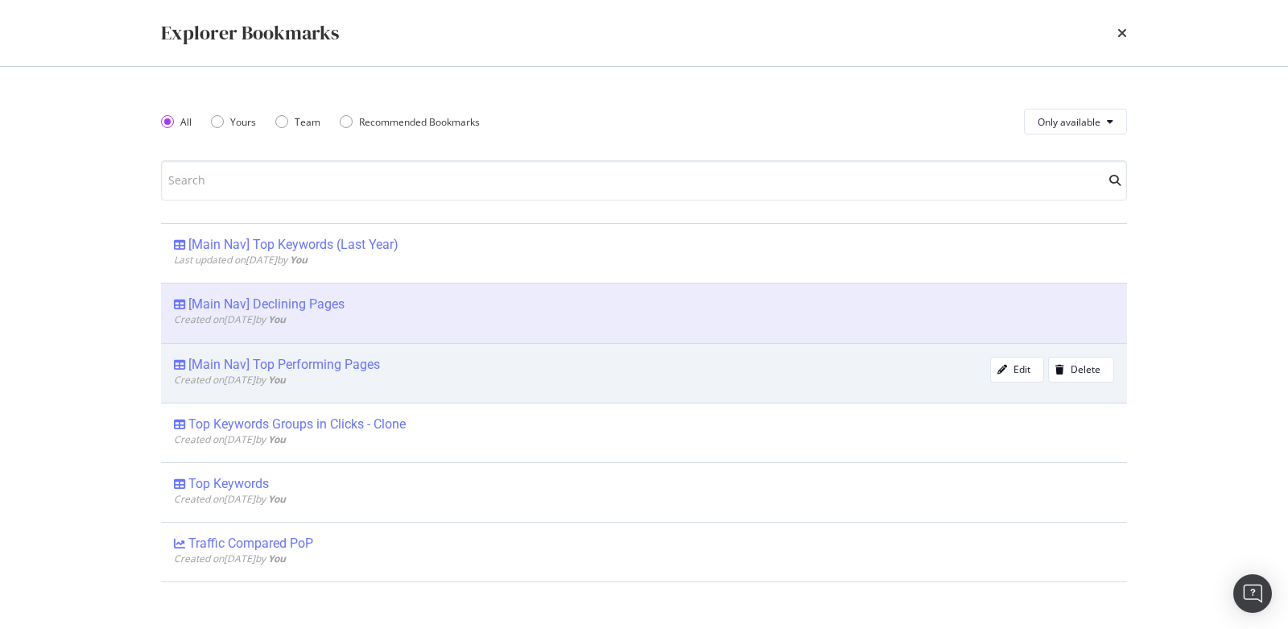
click at [826, 363] on div "[Main Nav] Top Performing Pages" at bounding box center [582, 365] width 816 height 16
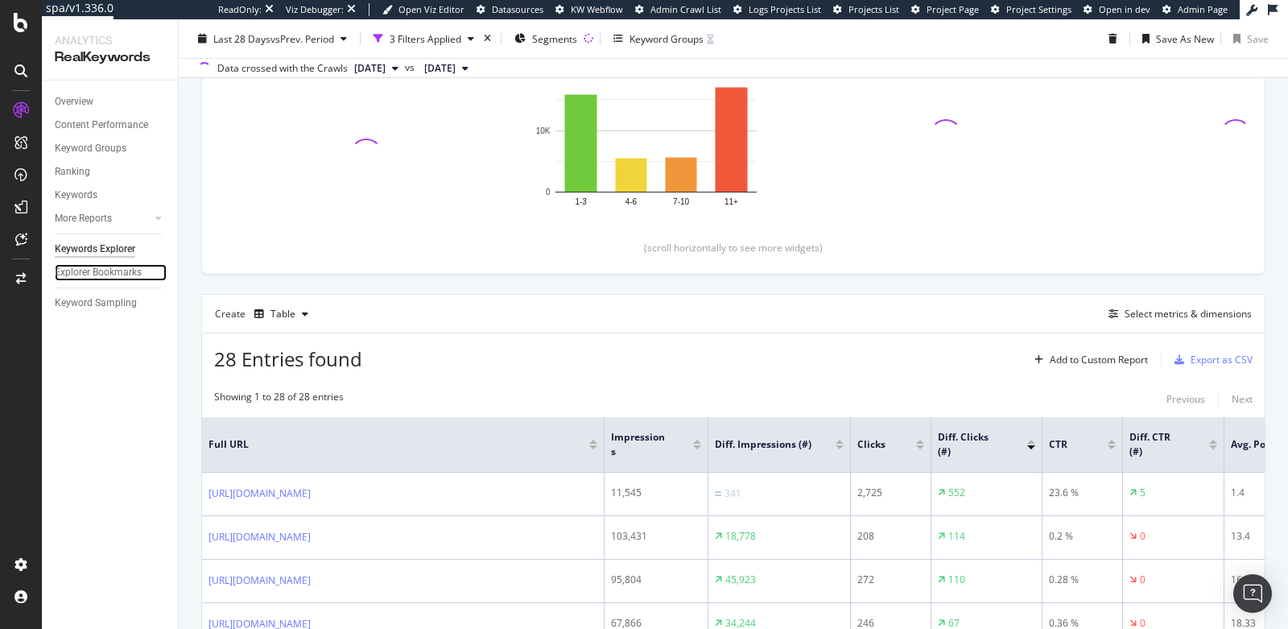
scroll to position [371, 0]
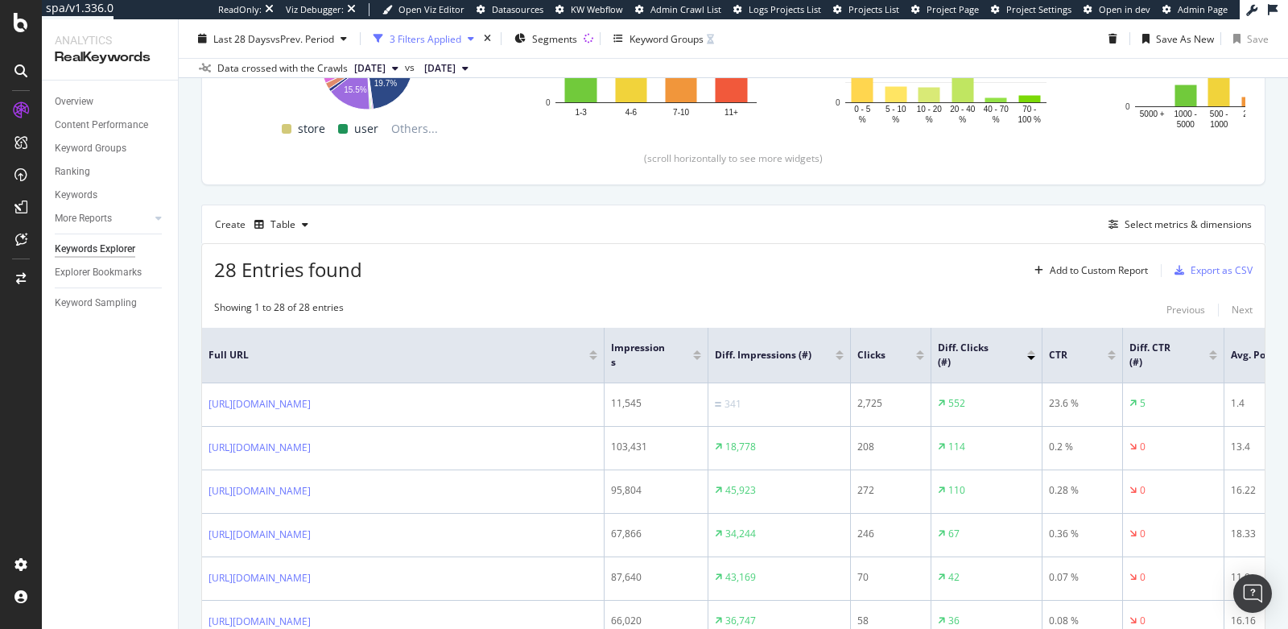
click at [461, 35] on div "3 Filters Applied" at bounding box center [426, 38] width 72 height 14
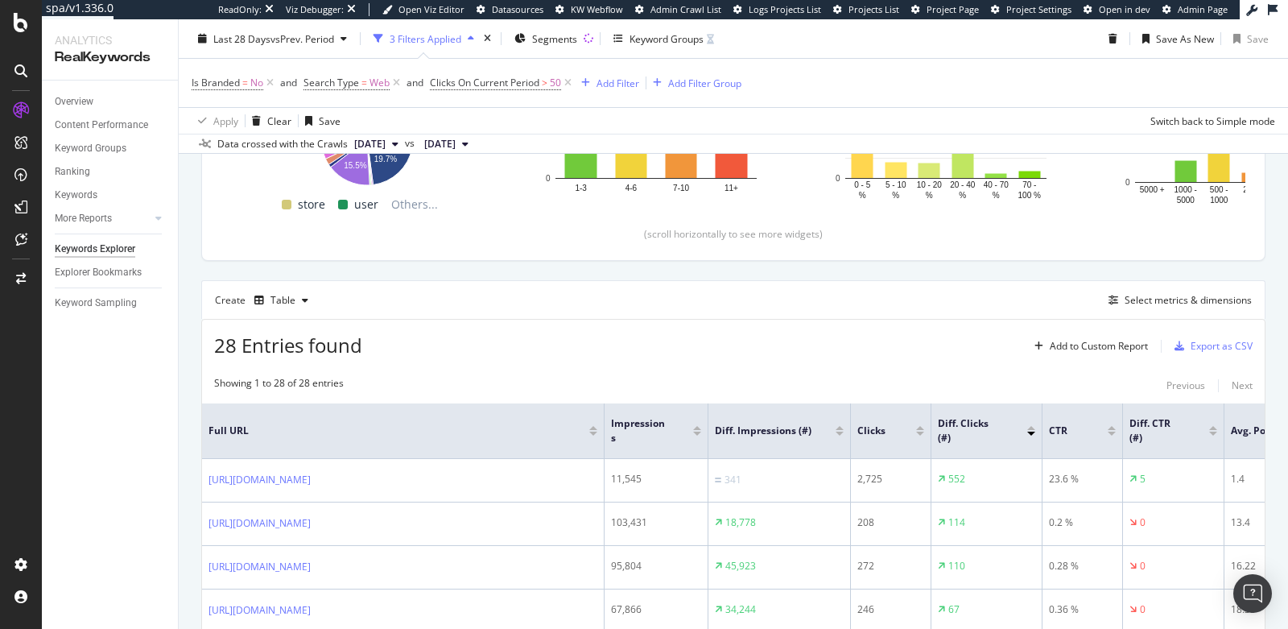
scroll to position [447, 0]
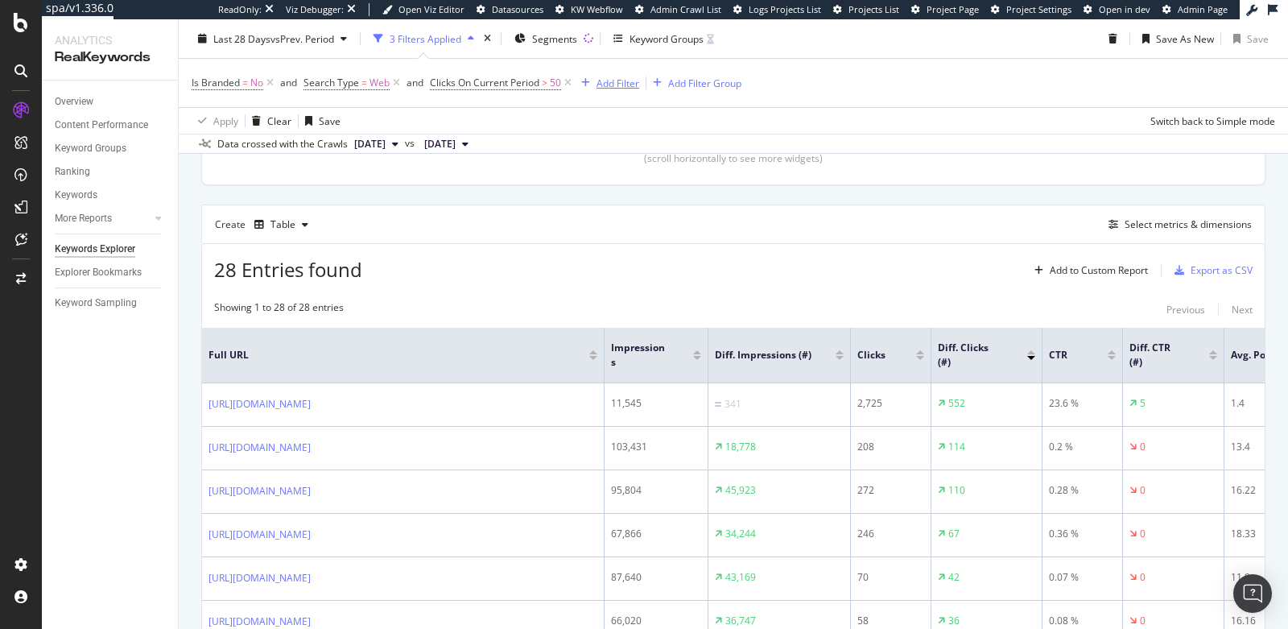
click at [607, 79] on div "Add Filter" at bounding box center [618, 83] width 43 height 14
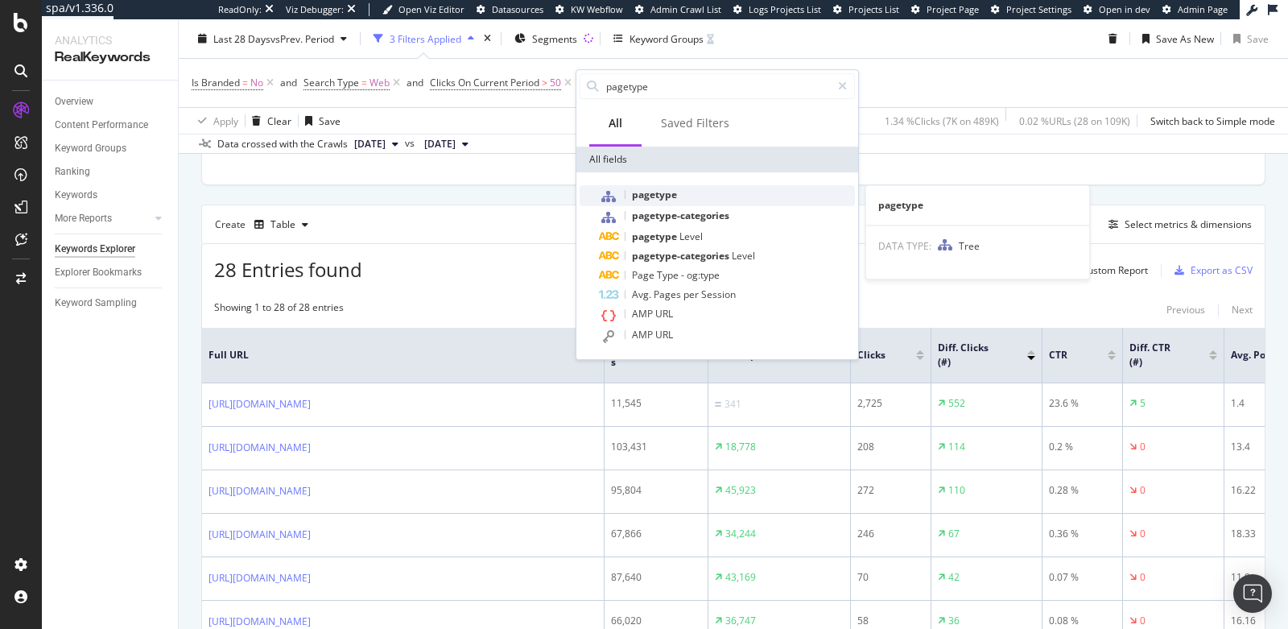
type input "pagetype"
click at [658, 187] on div "pagetype" at bounding box center [727, 195] width 256 height 21
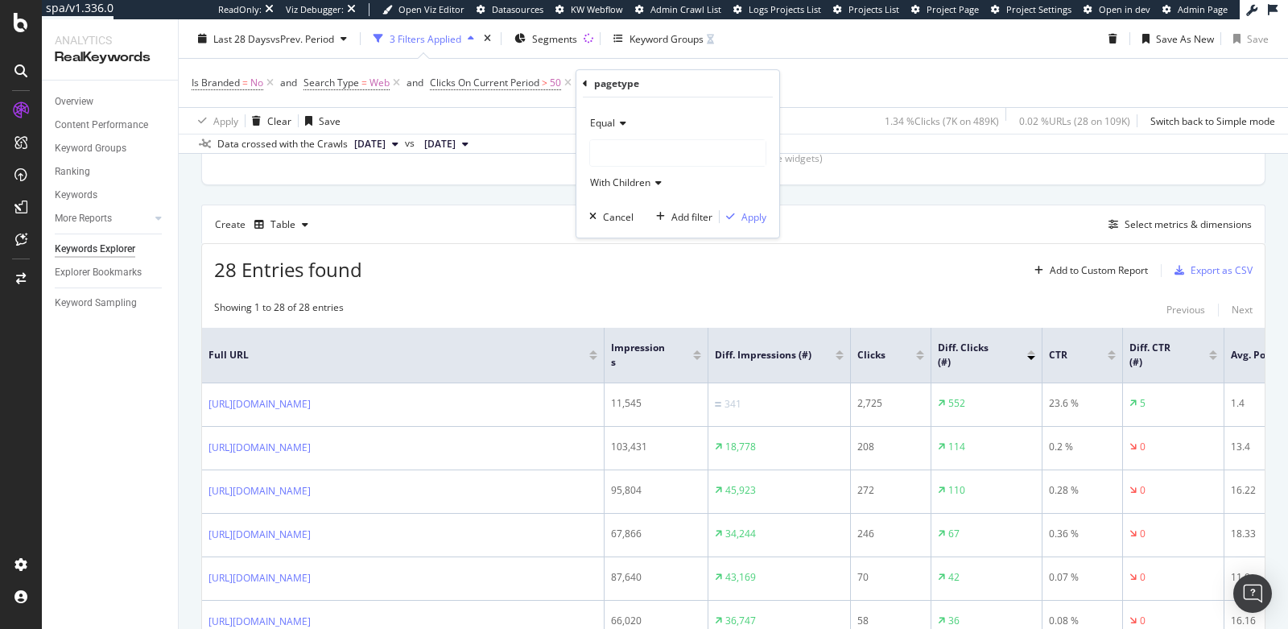
click at [619, 150] on div at bounding box center [678, 153] width 176 height 26
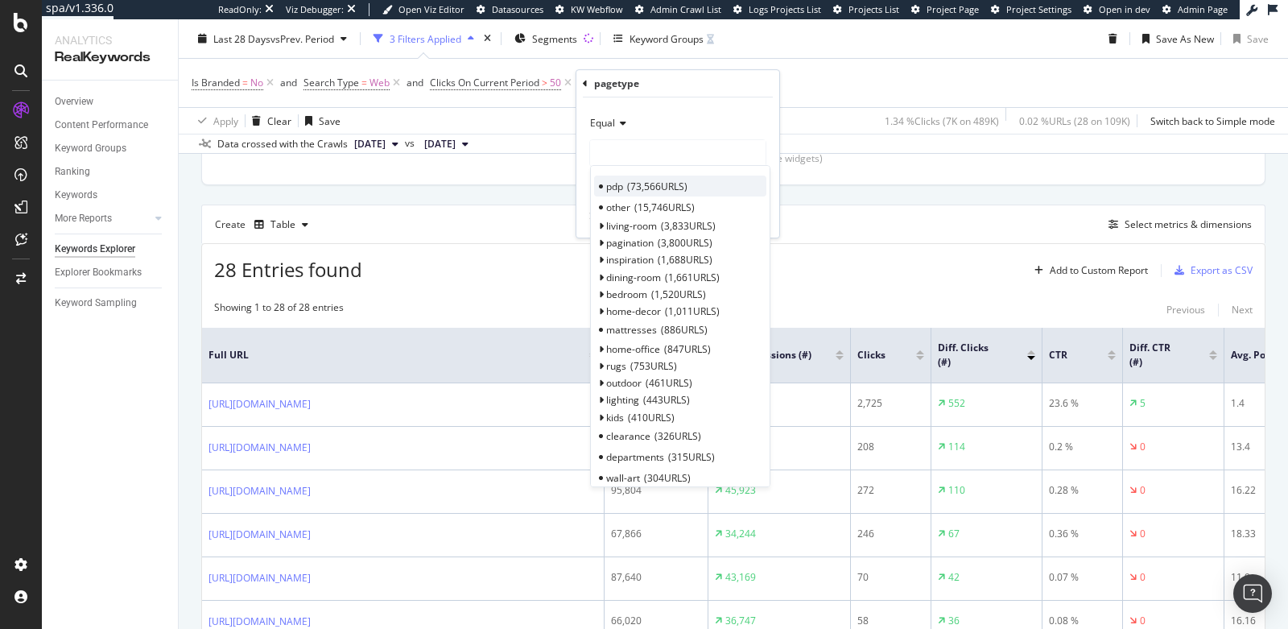
click at [620, 186] on span "pdp" at bounding box center [614, 187] width 17 height 14
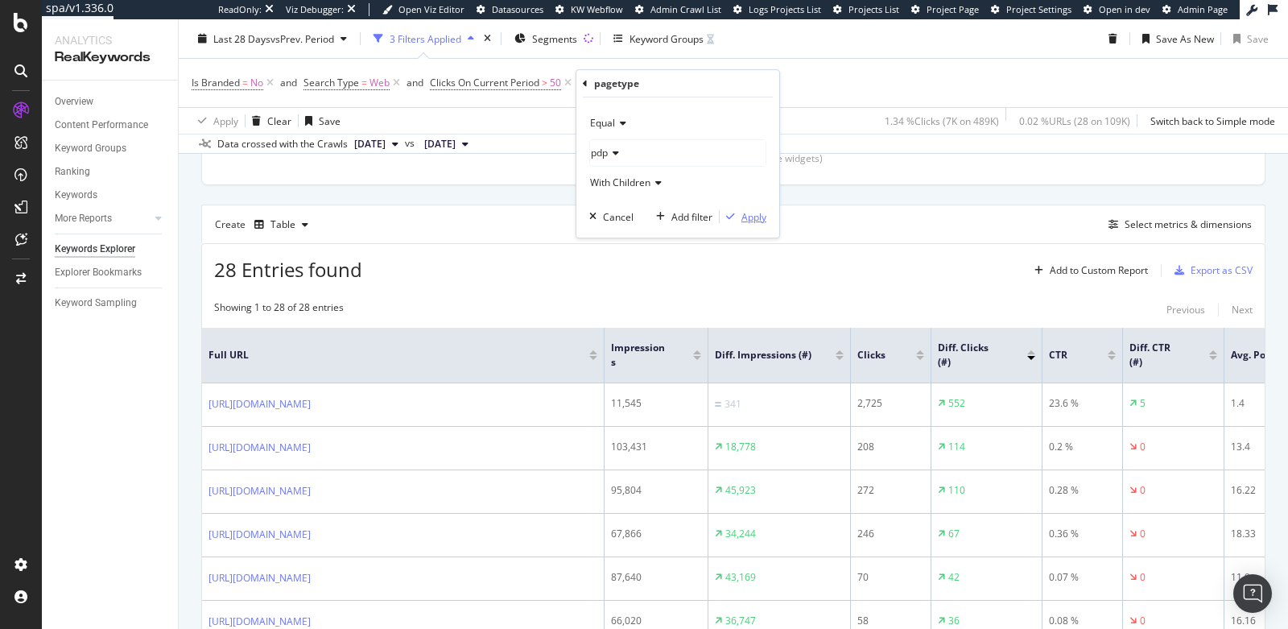
click at [742, 214] on div "Apply" at bounding box center [754, 217] width 25 height 14
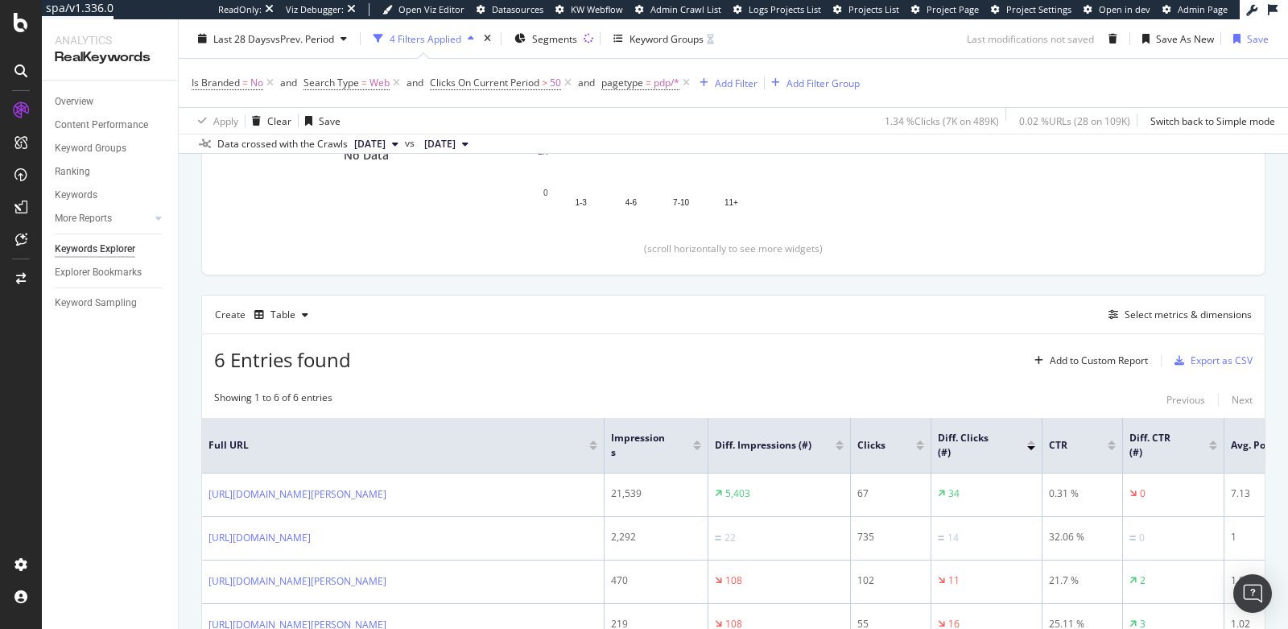
scroll to position [447, 0]
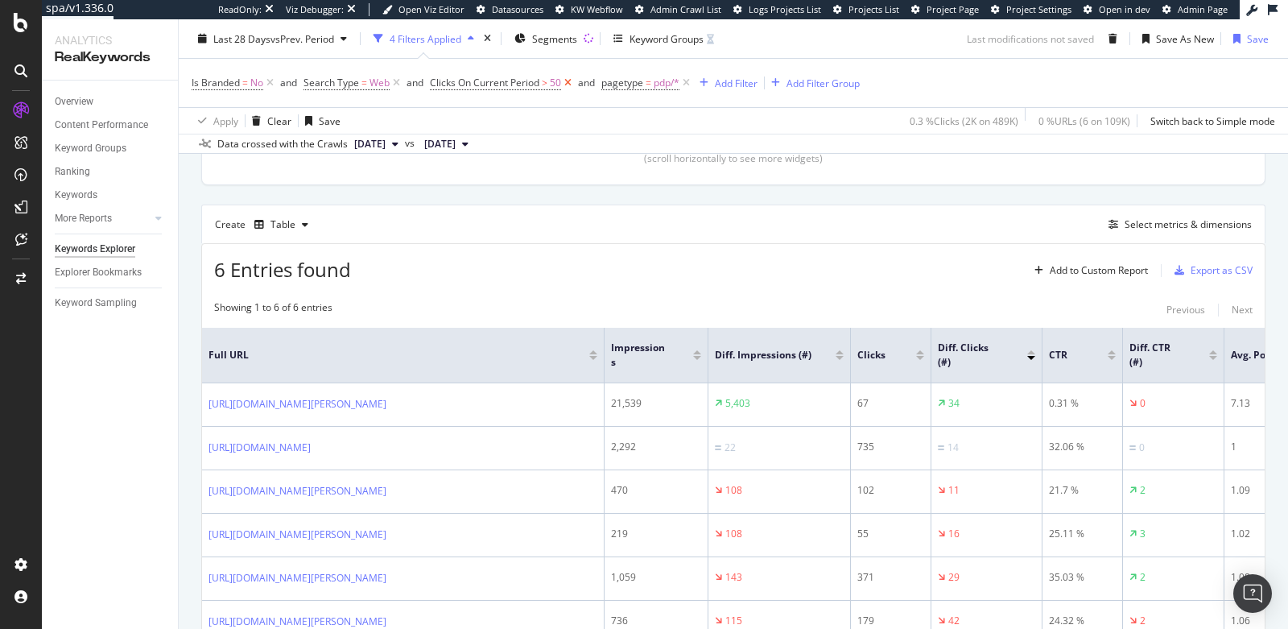
click at [569, 82] on icon at bounding box center [568, 83] width 14 height 16
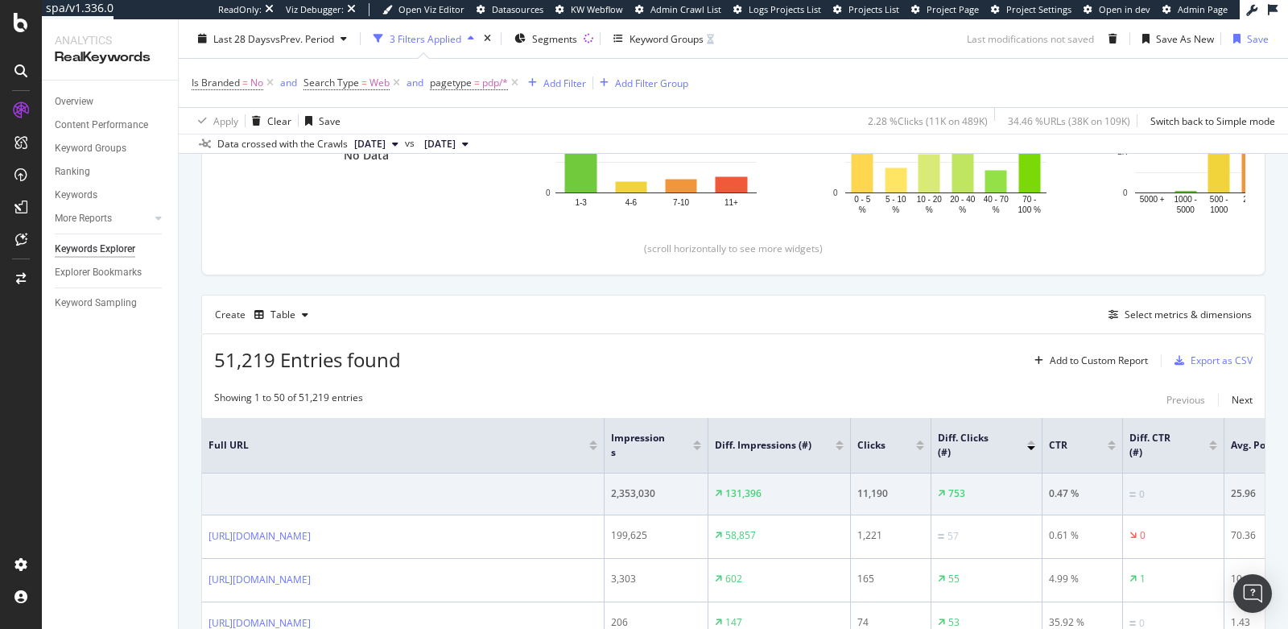
scroll to position [447, 0]
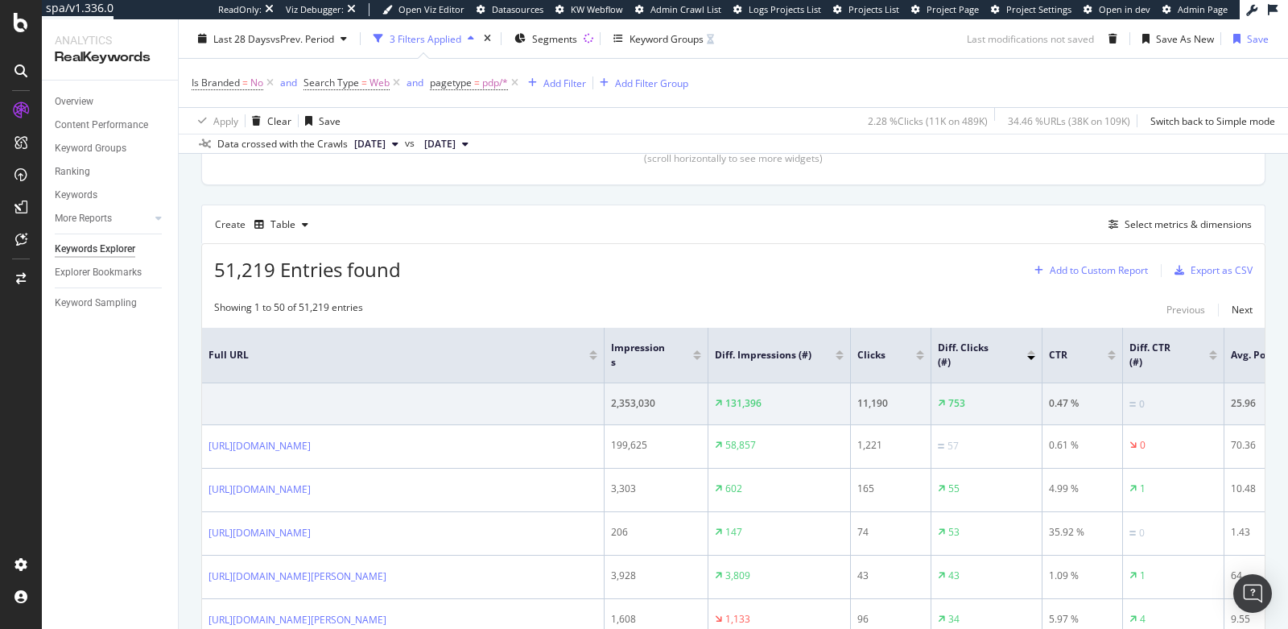
click at [1070, 268] on div "Add to Custom Report" at bounding box center [1099, 271] width 98 height 10
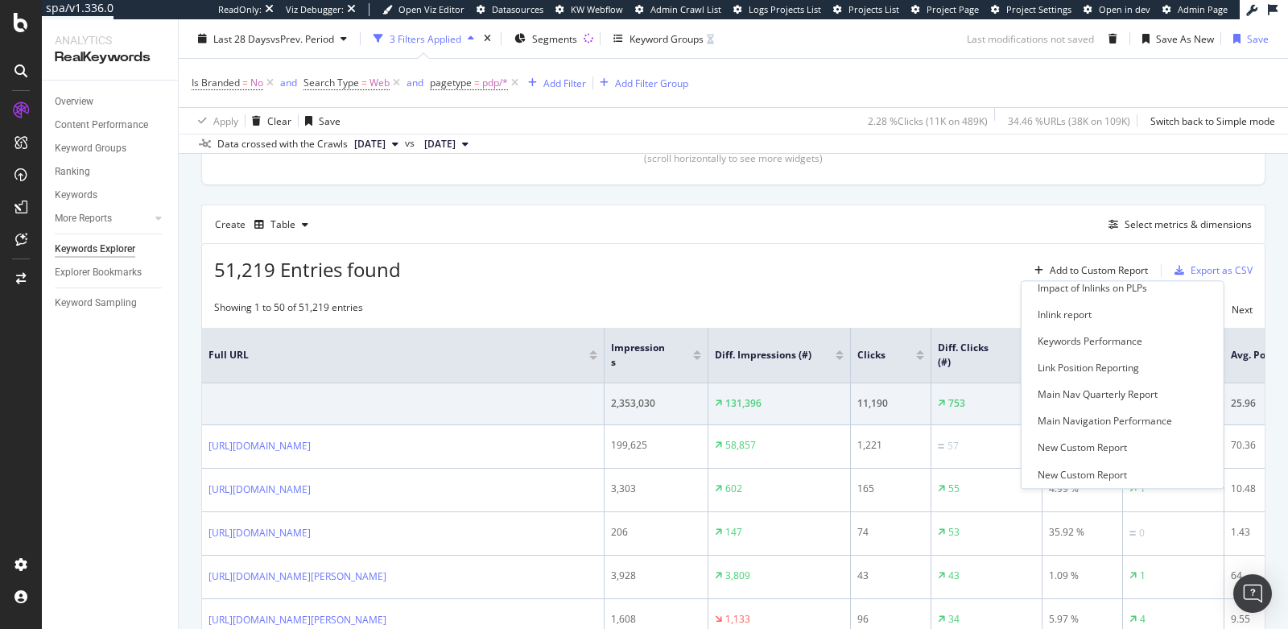
scroll to position [317, 0]
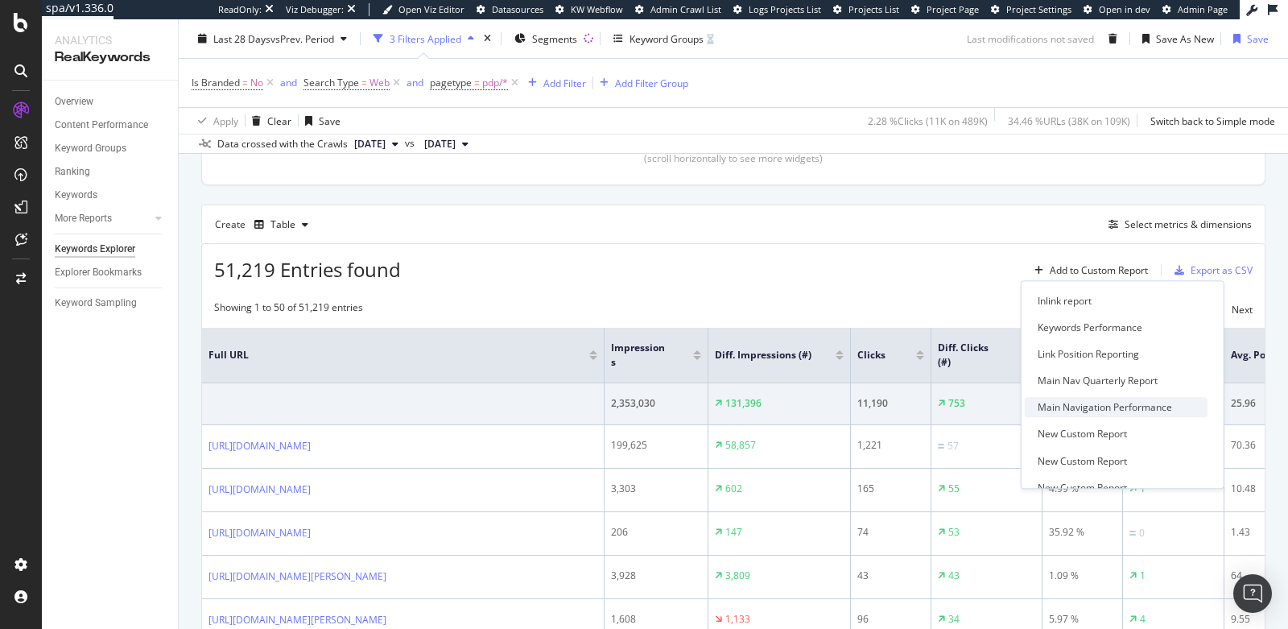
click at [1081, 404] on div "Main Navigation Performance" at bounding box center [1105, 408] width 134 height 14
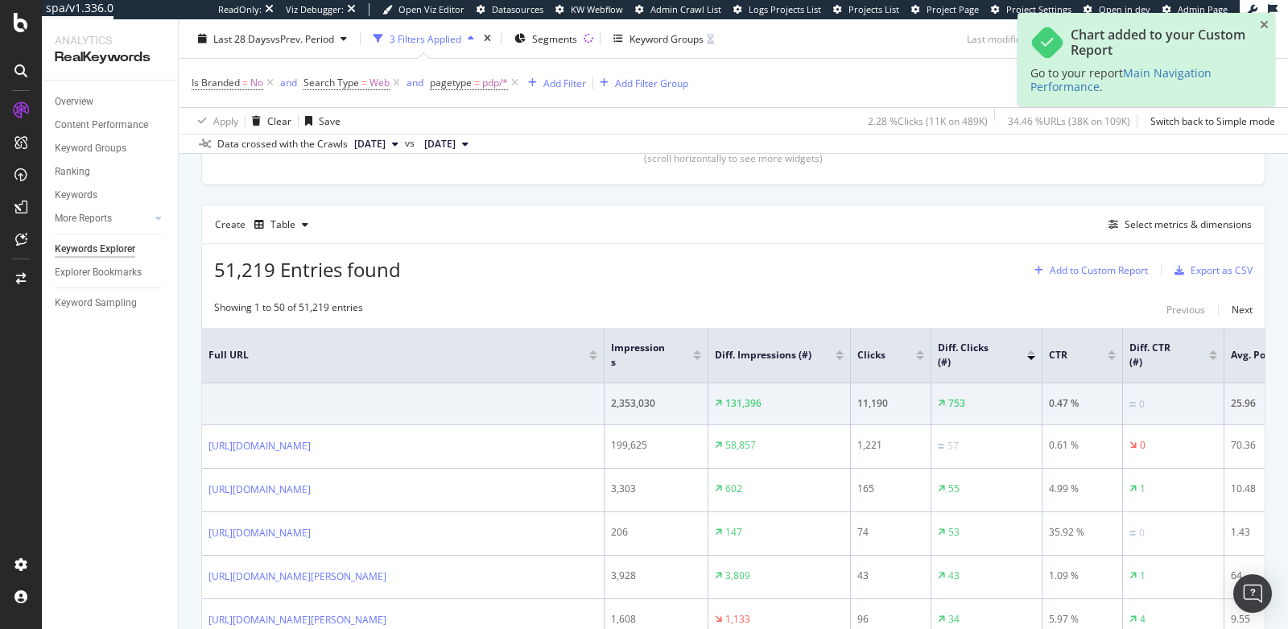
click at [1078, 266] on div "Add to Custom Report" at bounding box center [1099, 271] width 98 height 10
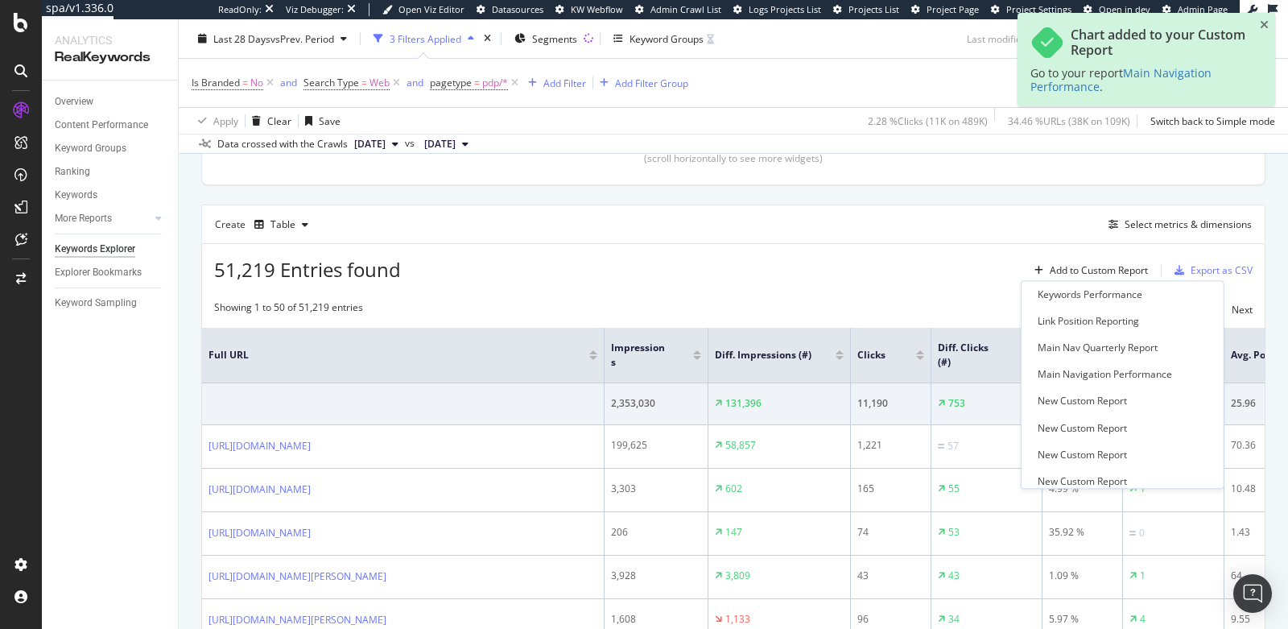
scroll to position [352, 0]
click at [1103, 349] on div "Main Nav Quarterly Report" at bounding box center [1098, 346] width 120 height 14
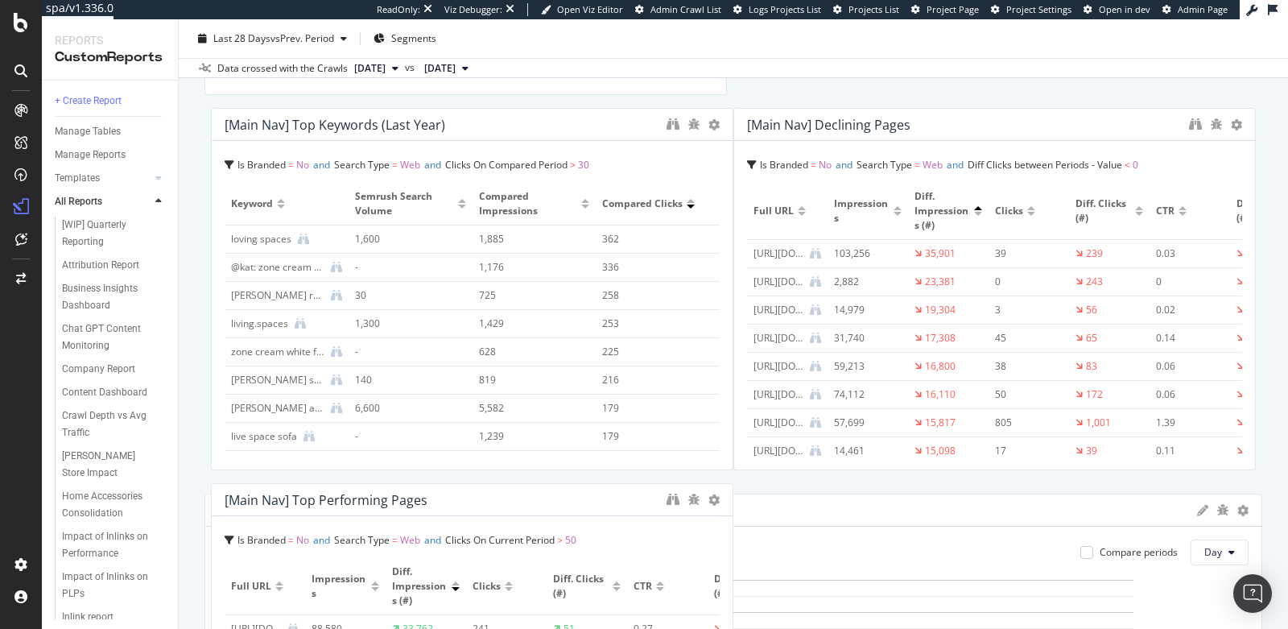
scroll to position [2283, 0]
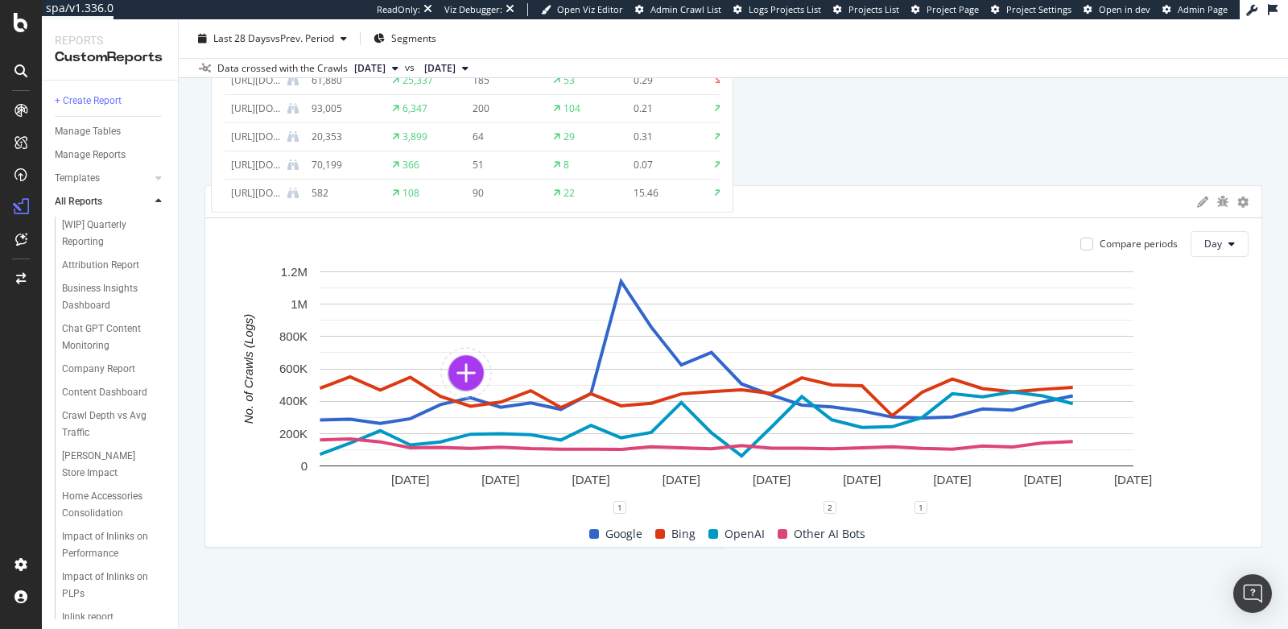
drag, startPoint x: 244, startPoint y: 418, endPoint x: 318, endPoint y: 573, distance: 172.1
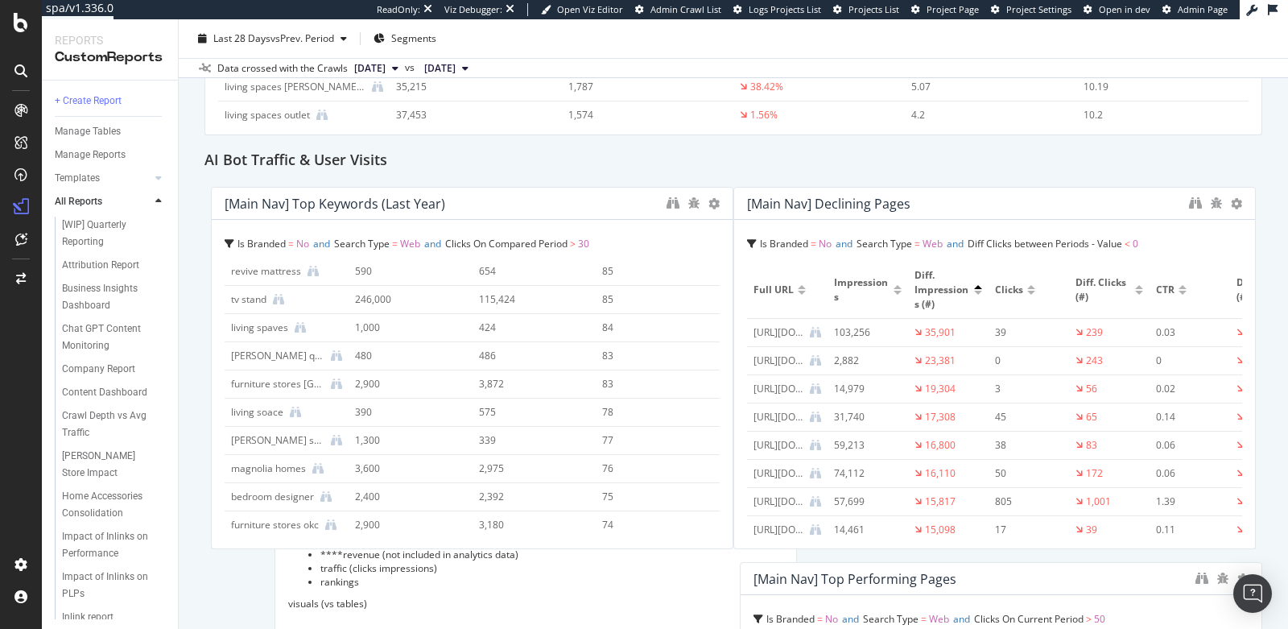
scroll to position [711, 0]
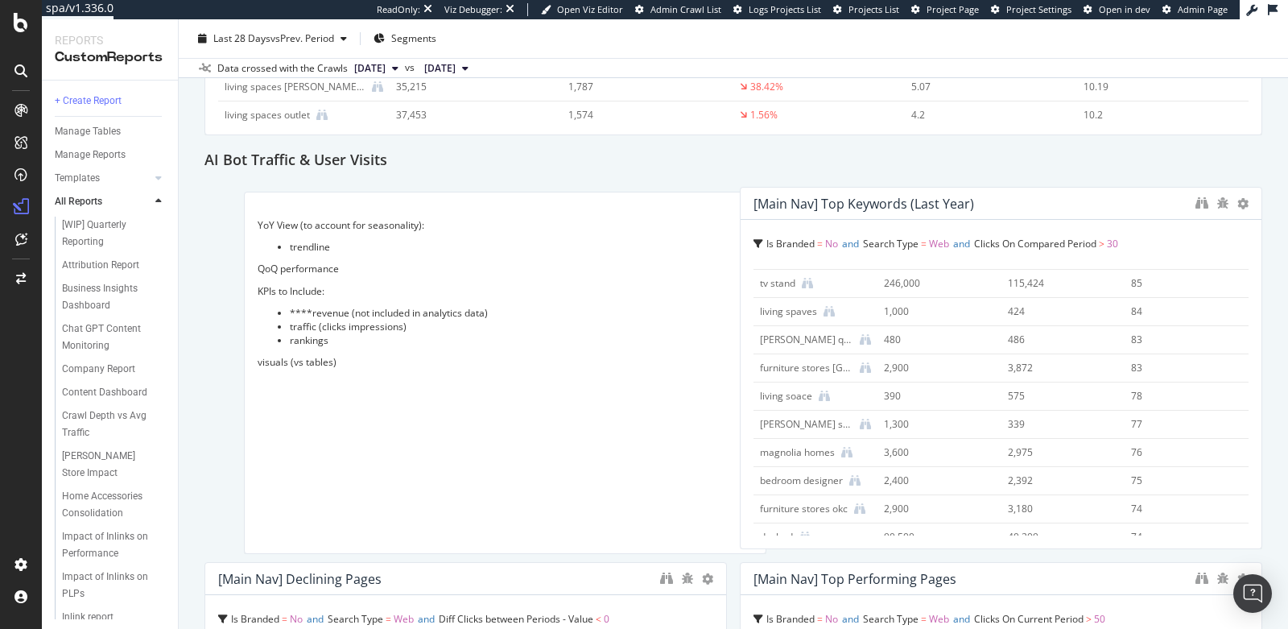
drag, startPoint x: 419, startPoint y: 211, endPoint x: 458, endPoint y: 216, distance: 39.7
click at [458, 216] on div "YoY View (to account for seasonality): trendline QoQ performance KPIs to Includ…" at bounding box center [505, 372] width 495 height 335
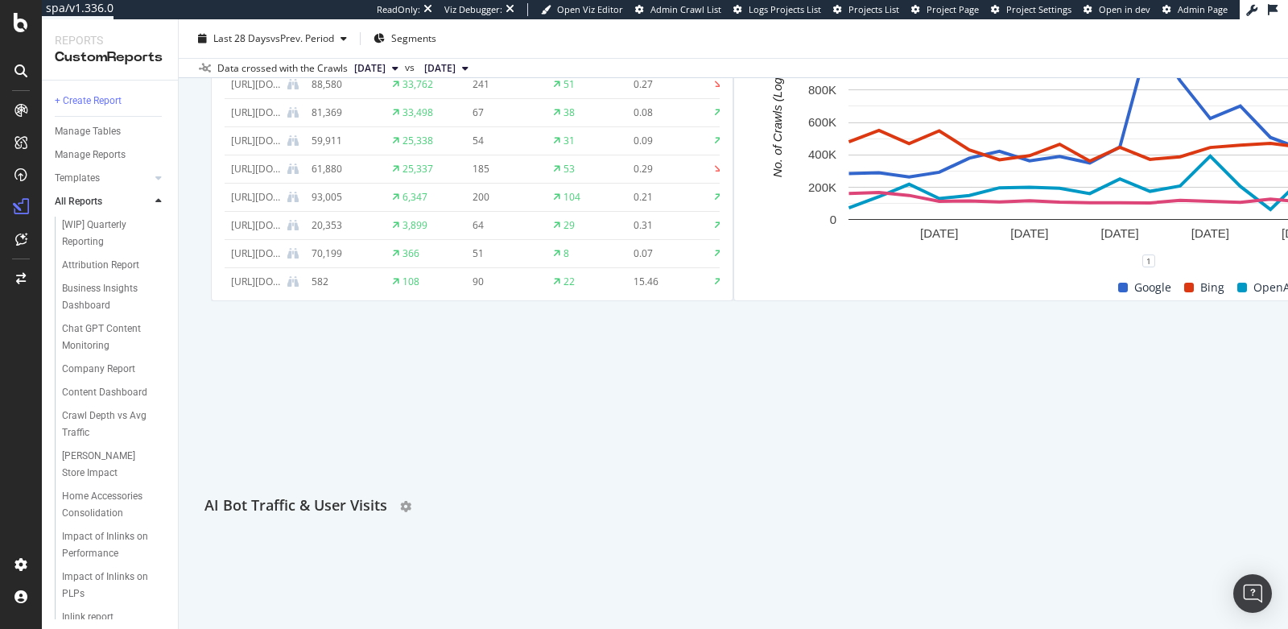
scroll to position [1830, 0]
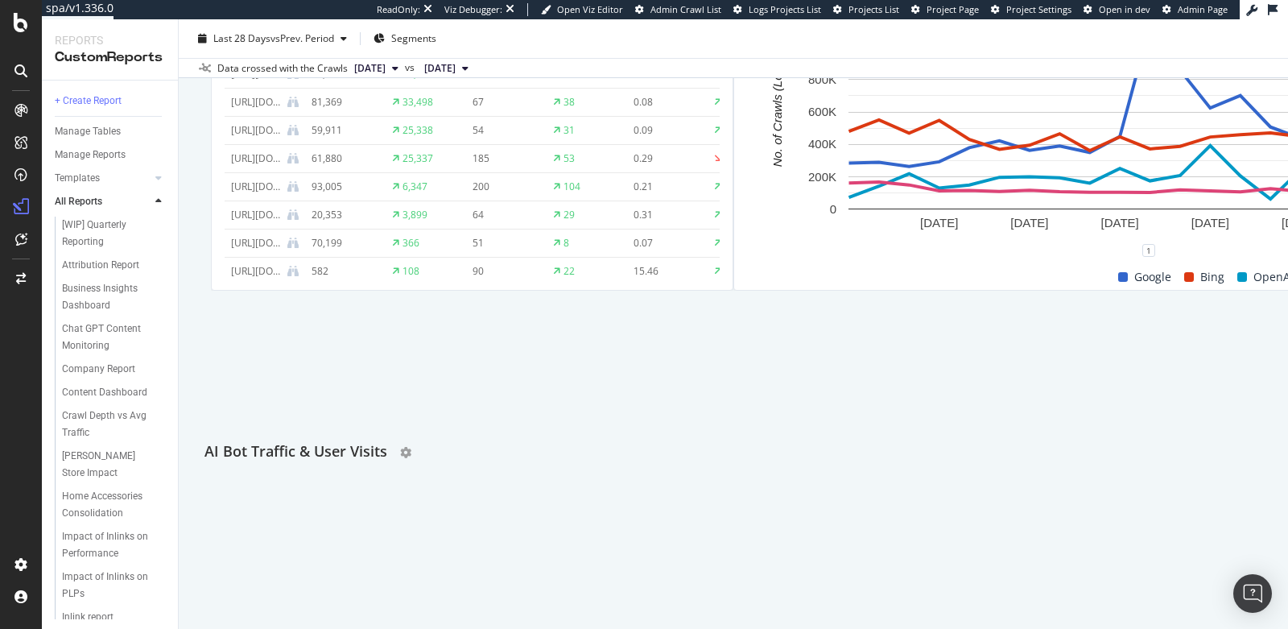
drag, startPoint x: 320, startPoint y: 157, endPoint x: 619, endPoint y: 448, distance: 417.9
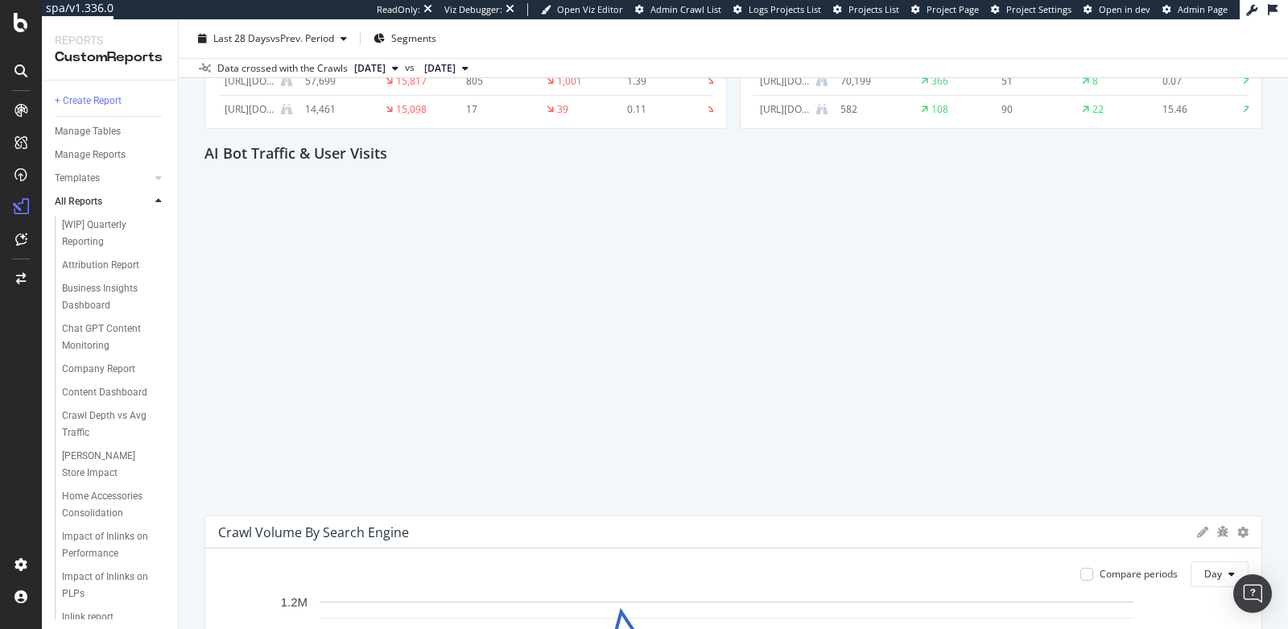
scroll to position [2014, 0]
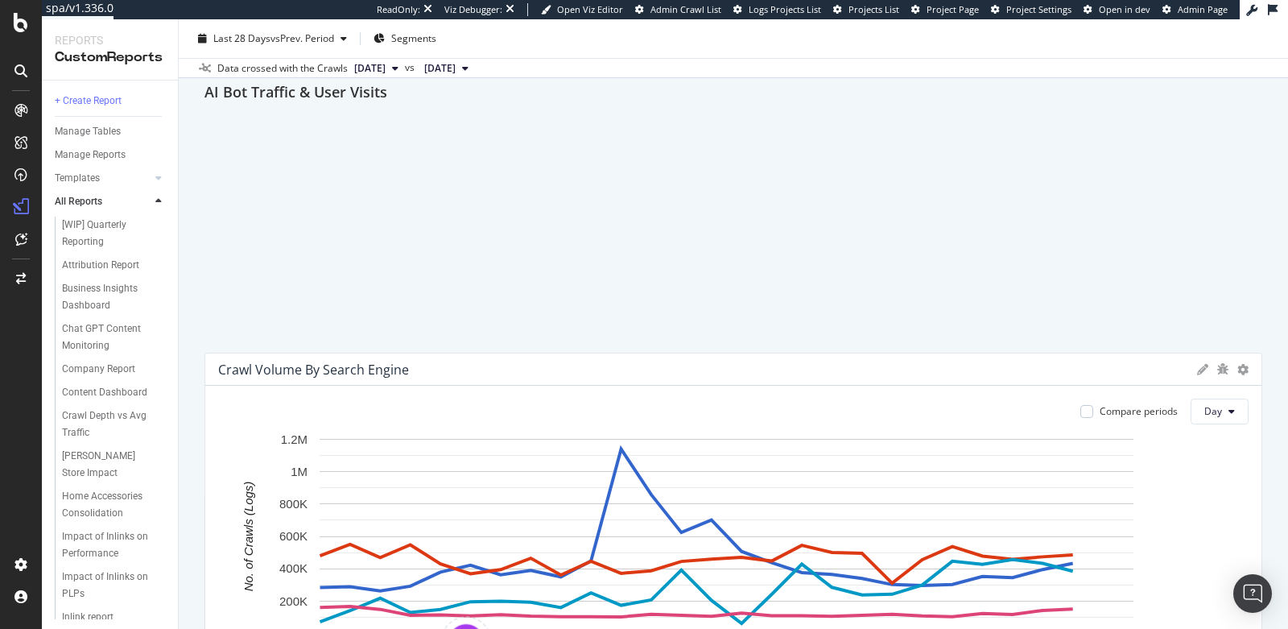
drag, startPoint x: 605, startPoint y: 180, endPoint x: 618, endPoint y: 316, distance: 136.6
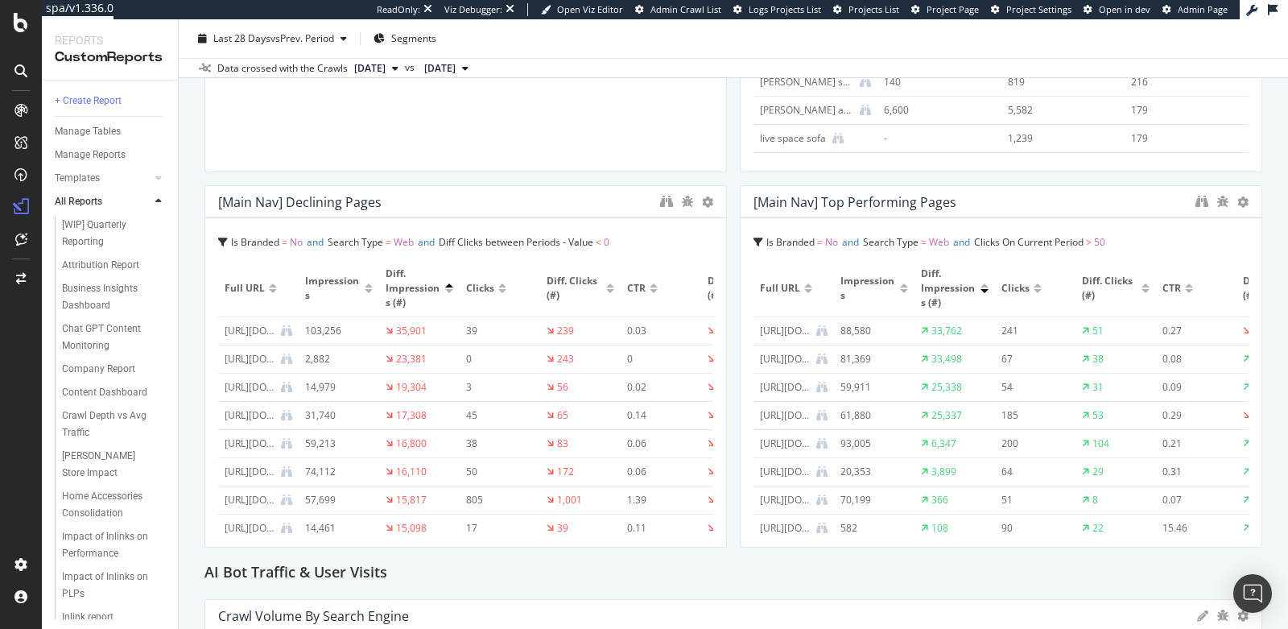
scroll to position [1455, 0]
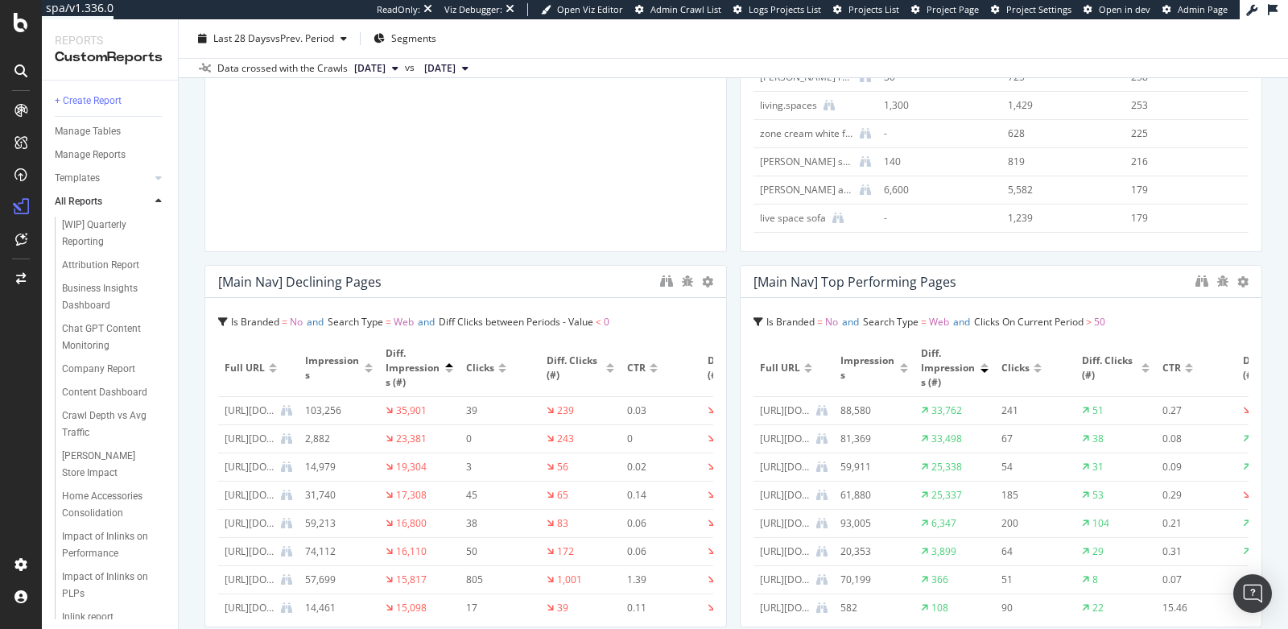
drag, startPoint x: 718, startPoint y: 482, endPoint x: 697, endPoint y: 469, distance: 25.0
click at [697, 469] on div "[Main Nav] Declining Pages Is Branded = No and Search Type = Web and Diff Click…" at bounding box center [466, 446] width 523 height 362
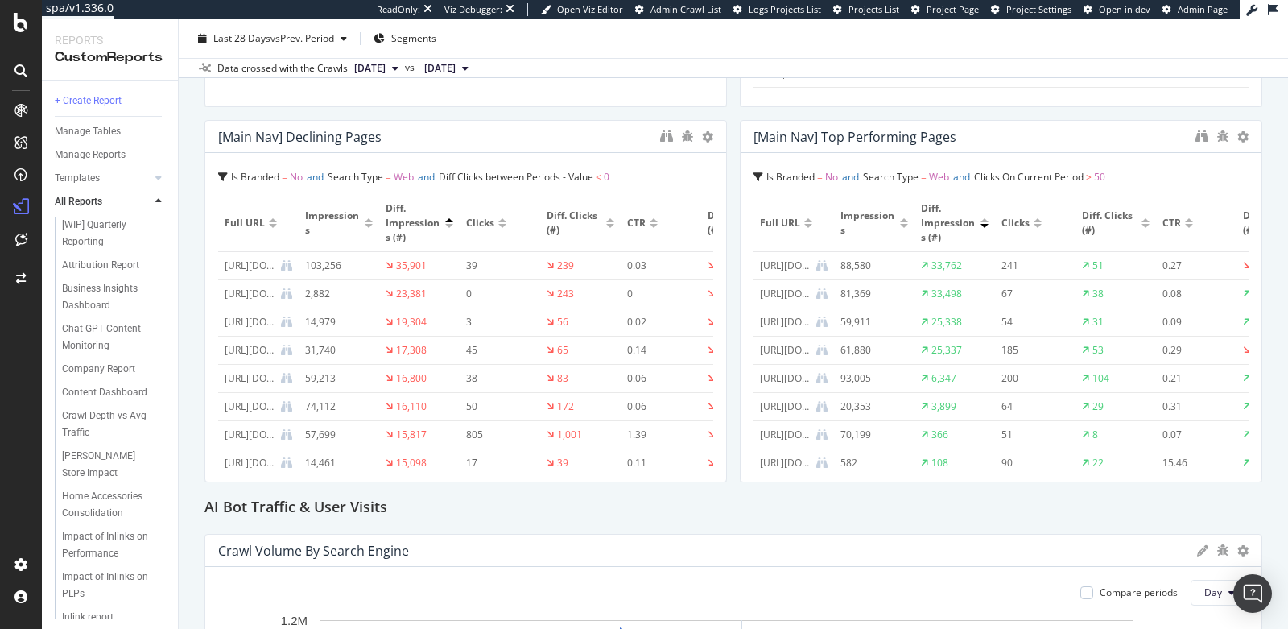
scroll to position [1593, 0]
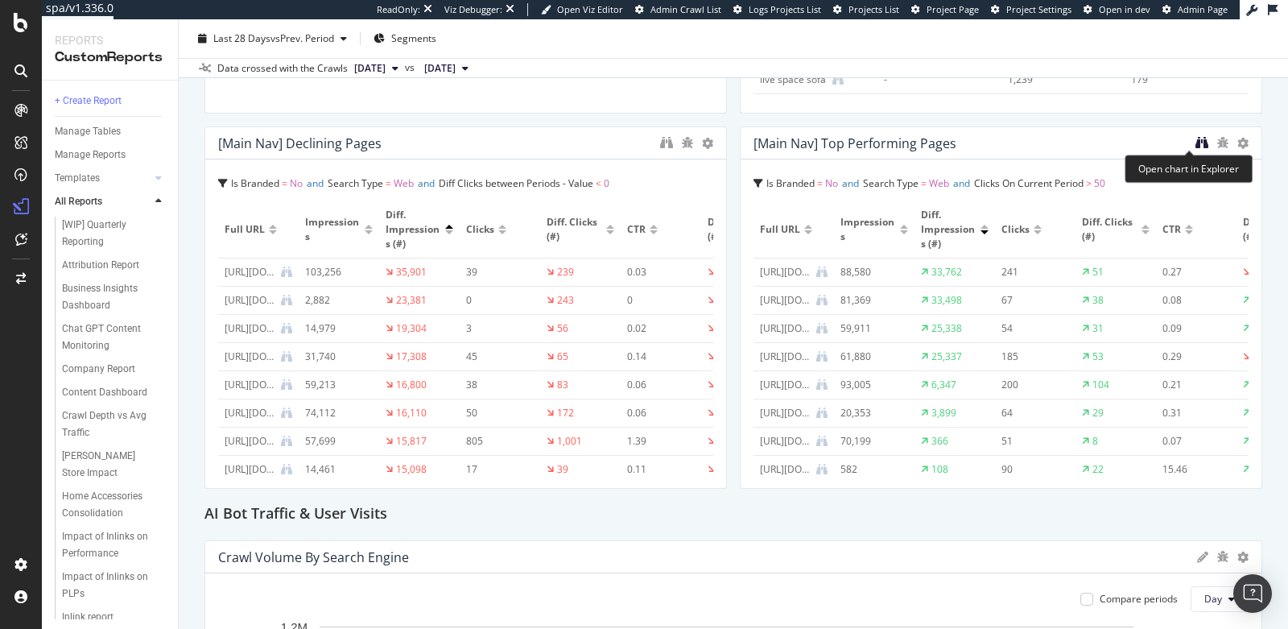
click at [1196, 139] on icon "binoculars" at bounding box center [1202, 142] width 13 height 13
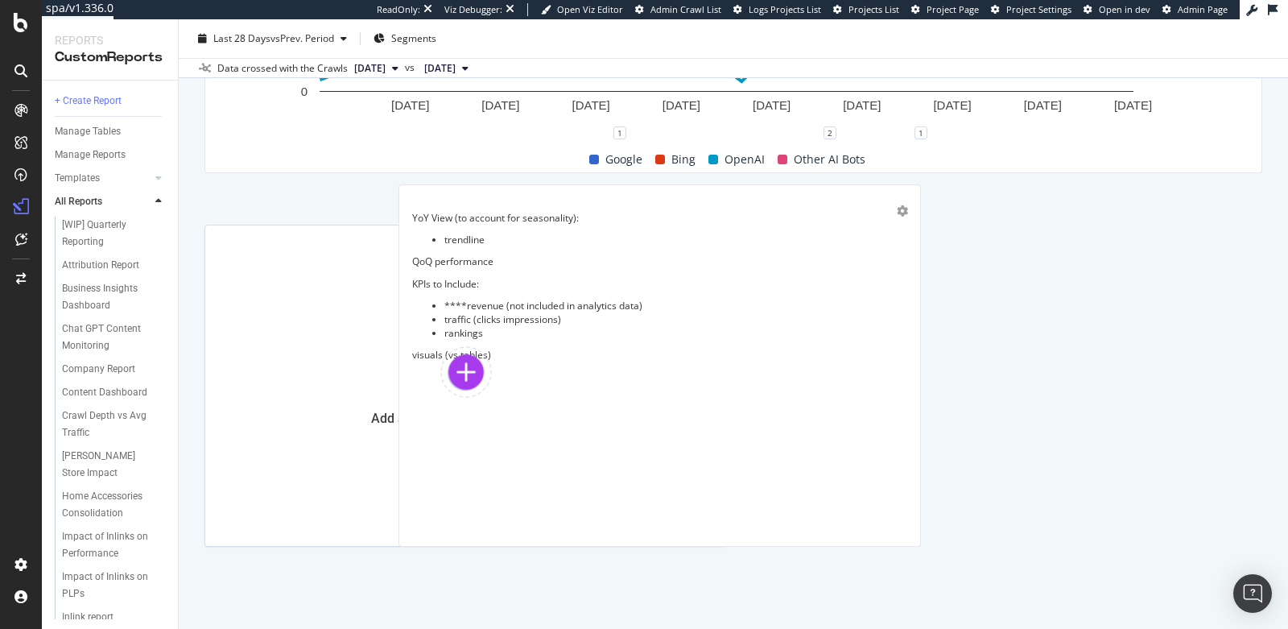
scroll to position [2296, 0]
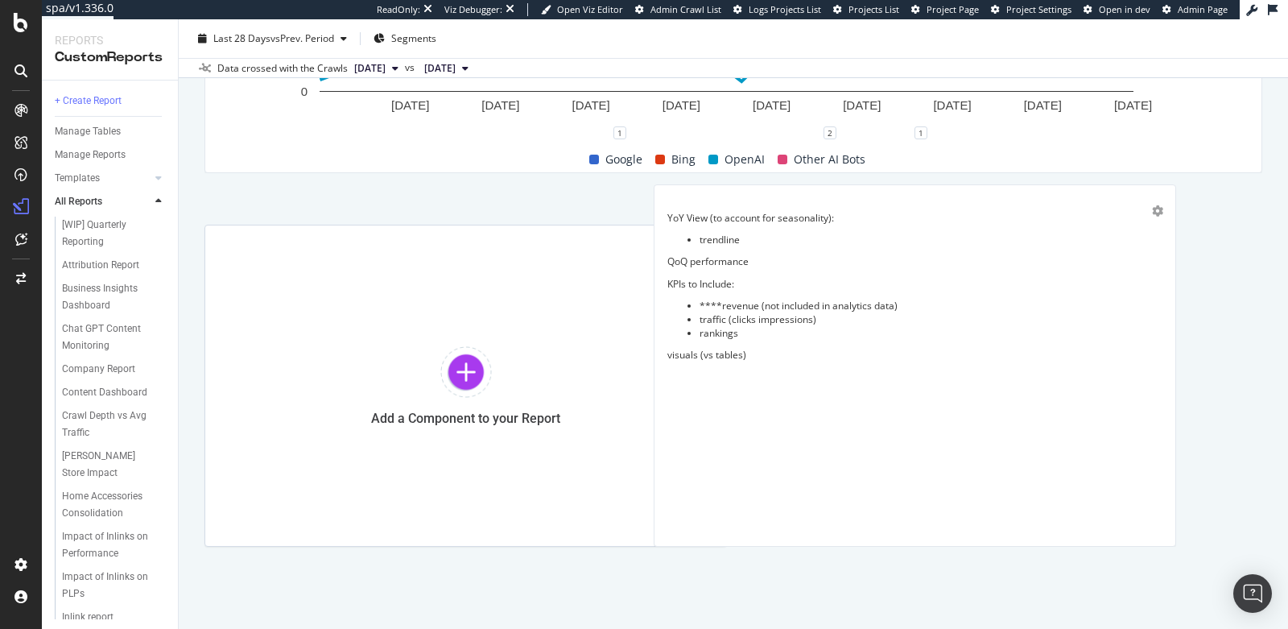
drag, startPoint x: 588, startPoint y: 157, endPoint x: 1076, endPoint y: 477, distance: 584.4
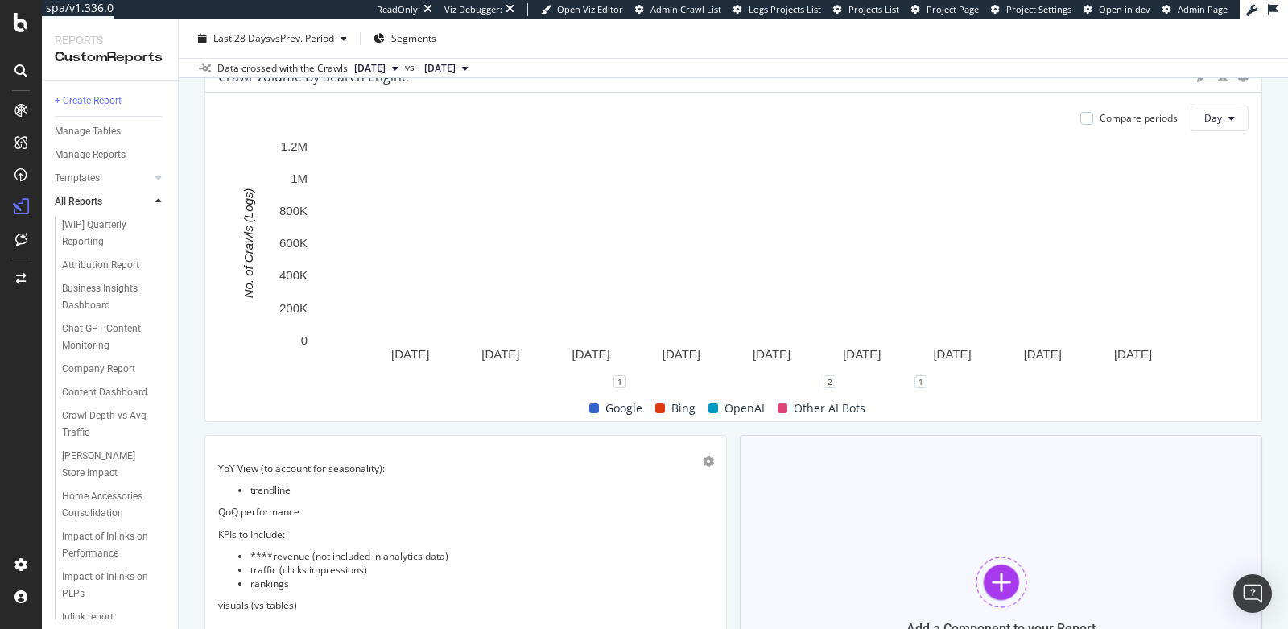
scroll to position [2091, 0]
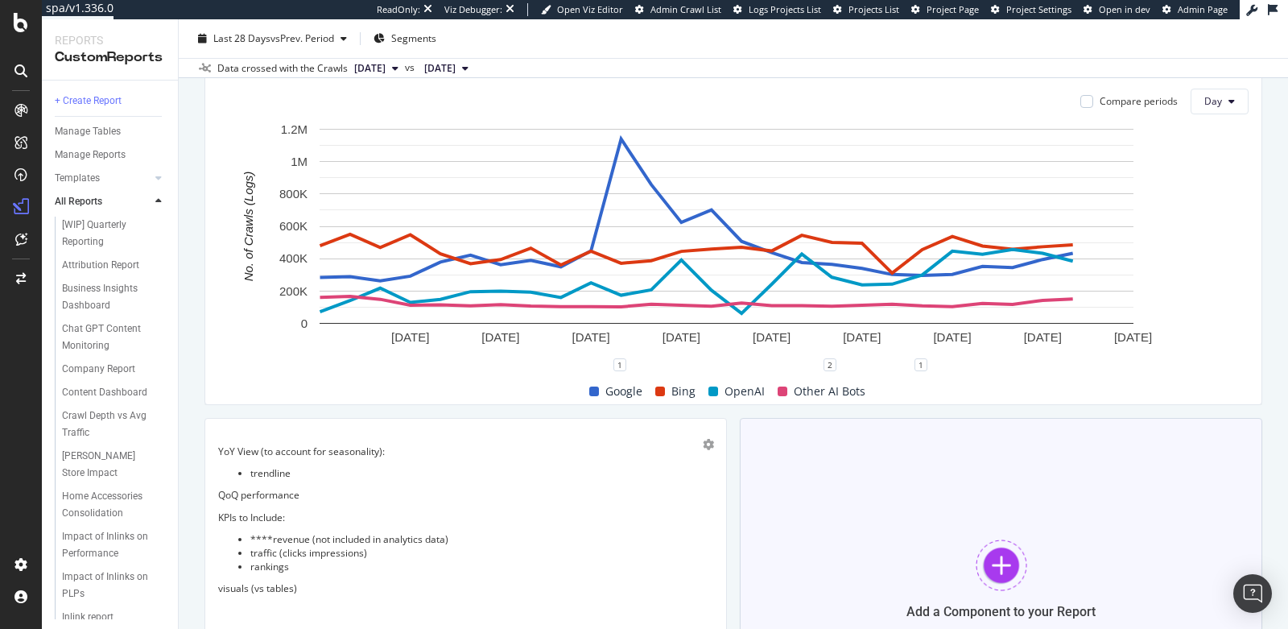
click at [893, 554] on div "Add a Component to your Report" at bounding box center [1001, 579] width 523 height 322
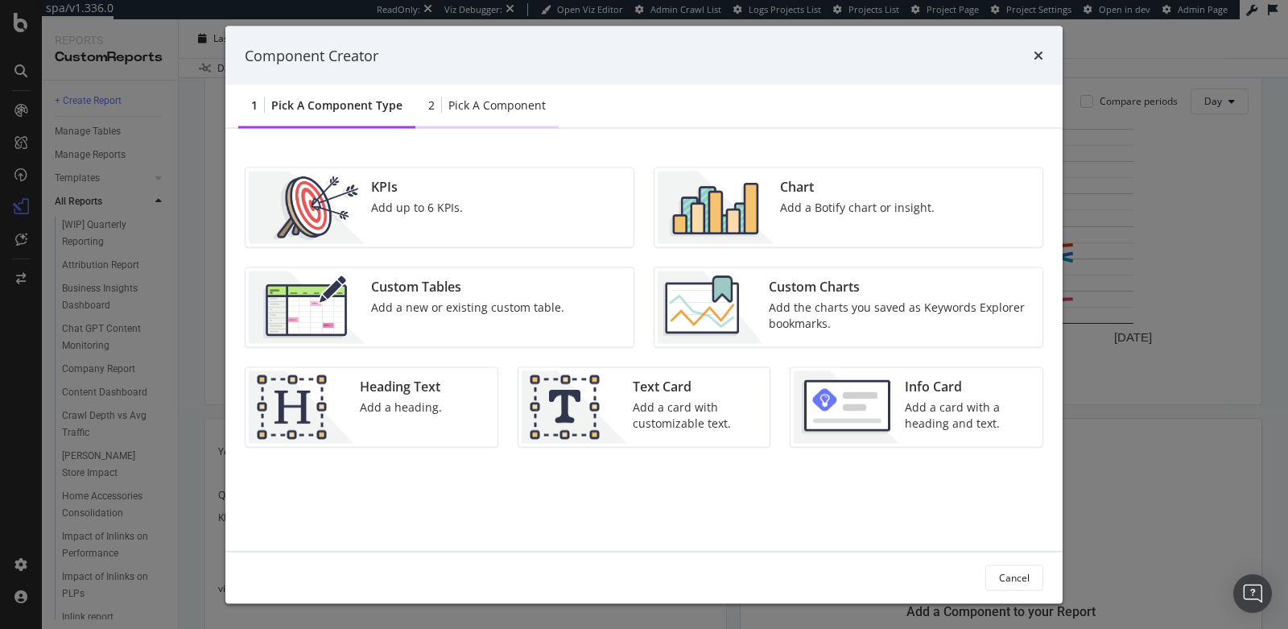
click at [483, 106] on div "Pick a Component" at bounding box center [496, 105] width 97 height 16
click at [721, 207] on img "modal" at bounding box center [716, 207] width 116 height 72
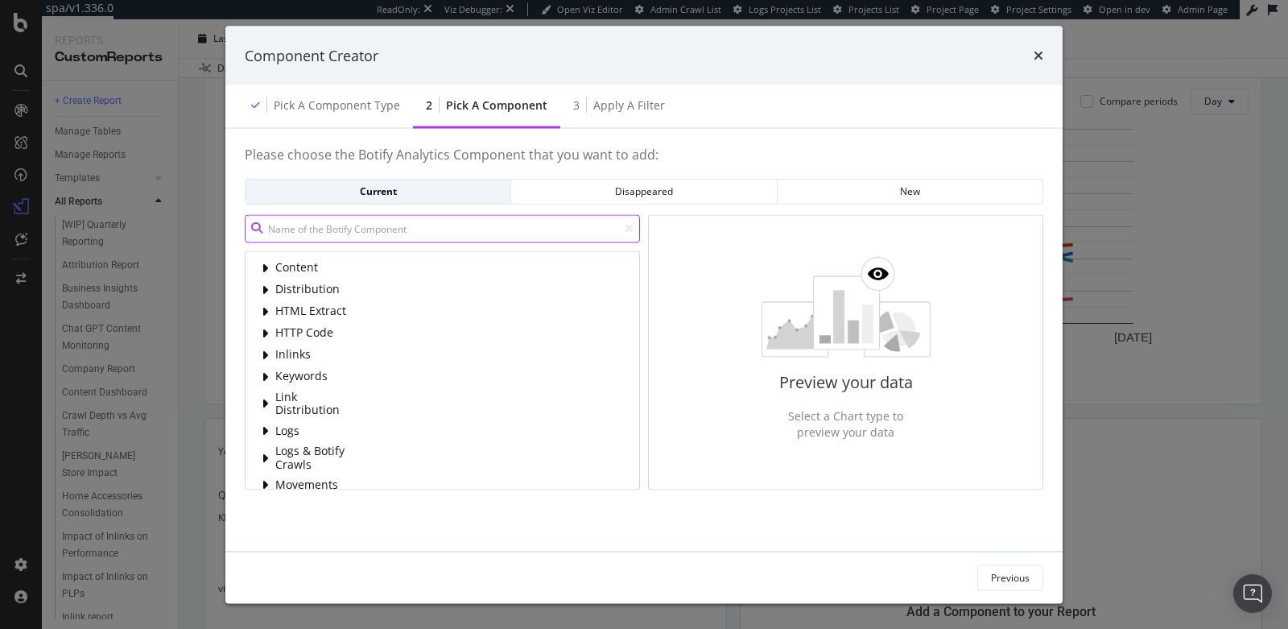
click at [387, 236] on input "modal" at bounding box center [442, 228] width 395 height 28
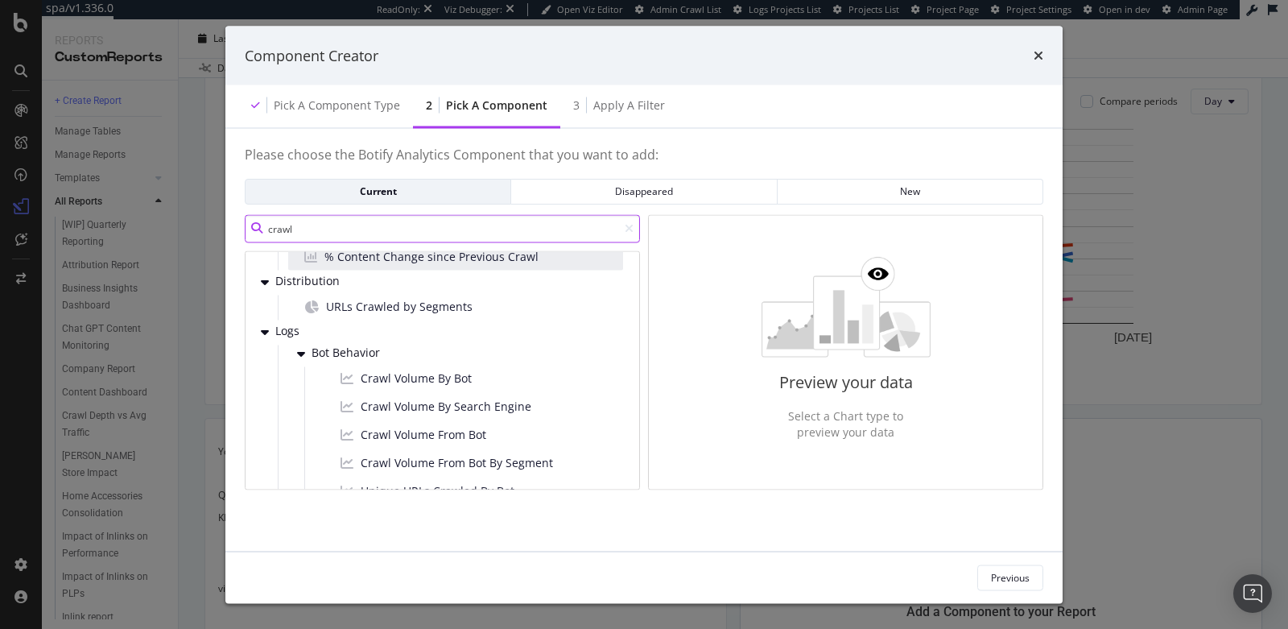
scroll to position [43, 0]
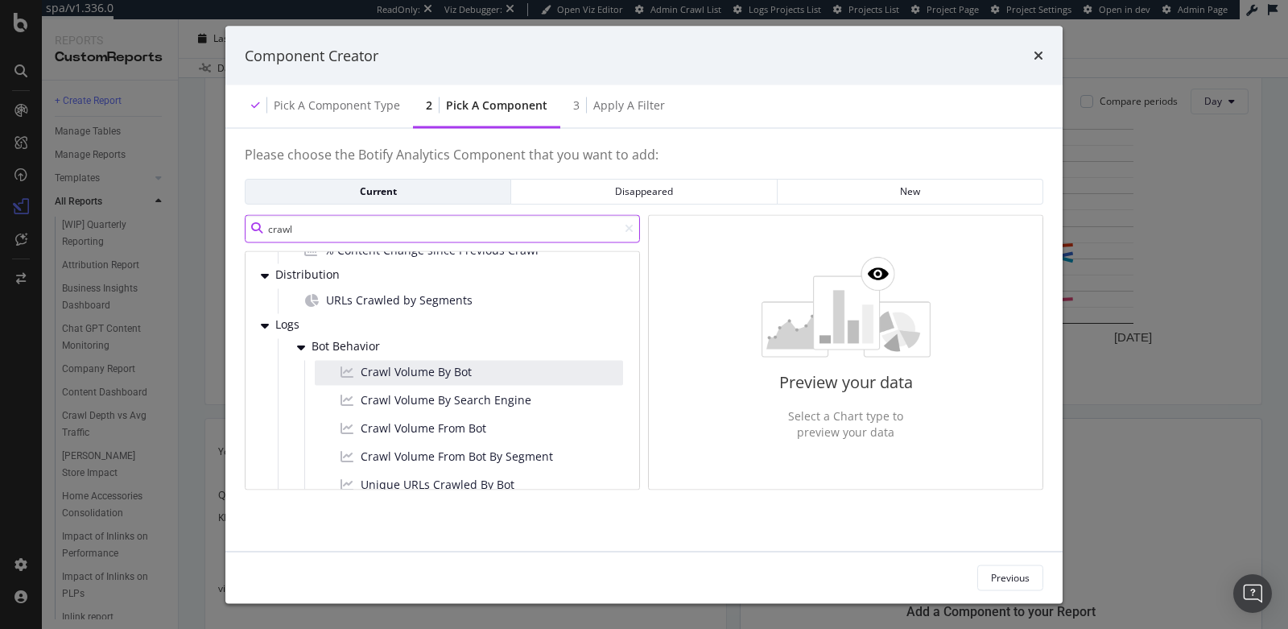
type input "crawl"
click at [492, 377] on div "Crawl Volume By Bot" at bounding box center [469, 372] width 308 height 25
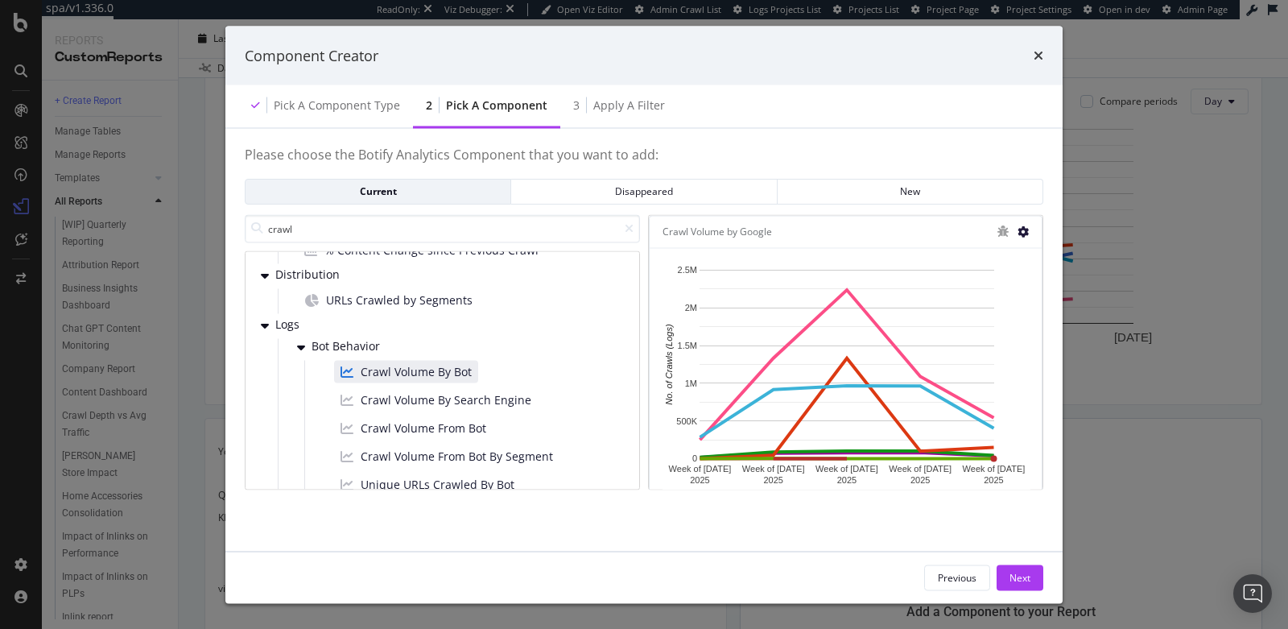
click at [1023, 228] on icon "modal" at bounding box center [1023, 231] width 11 height 11
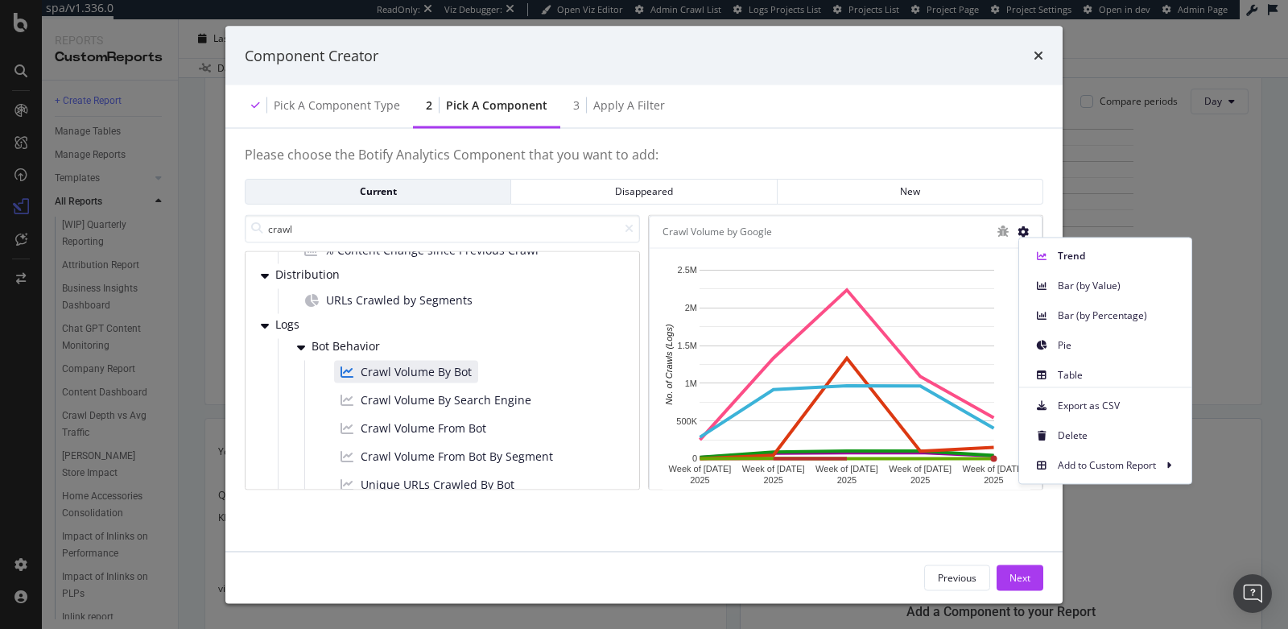
click at [842, 506] on div "Please choose the Botify Analytics Component that you want to add: Current Disa…" at bounding box center [644, 345] width 799 height 395
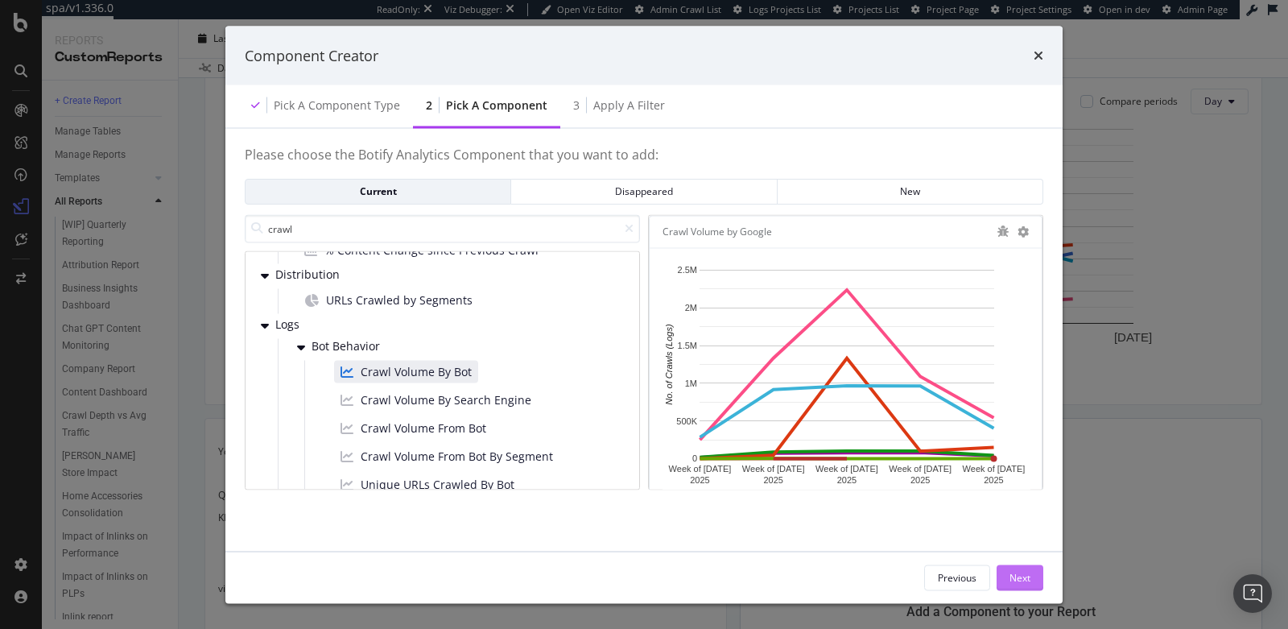
click at [1014, 578] on div "Next" at bounding box center [1020, 577] width 21 height 14
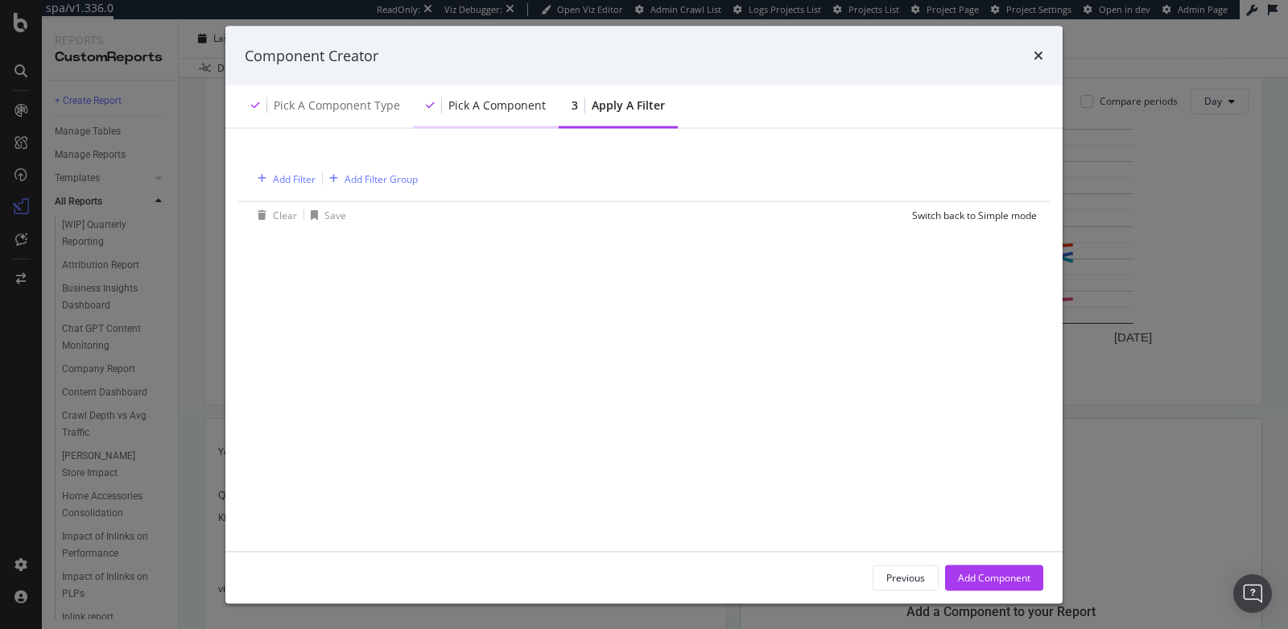
click at [471, 109] on div "Pick a Component" at bounding box center [496, 105] width 97 height 16
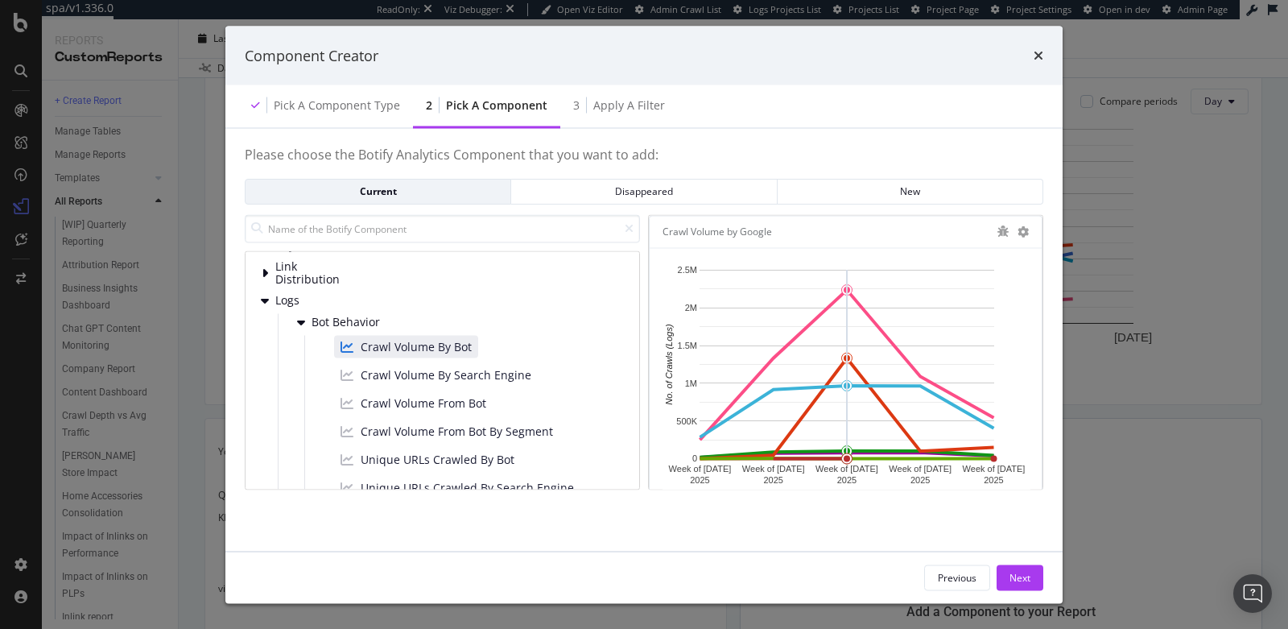
scroll to position [24, 0]
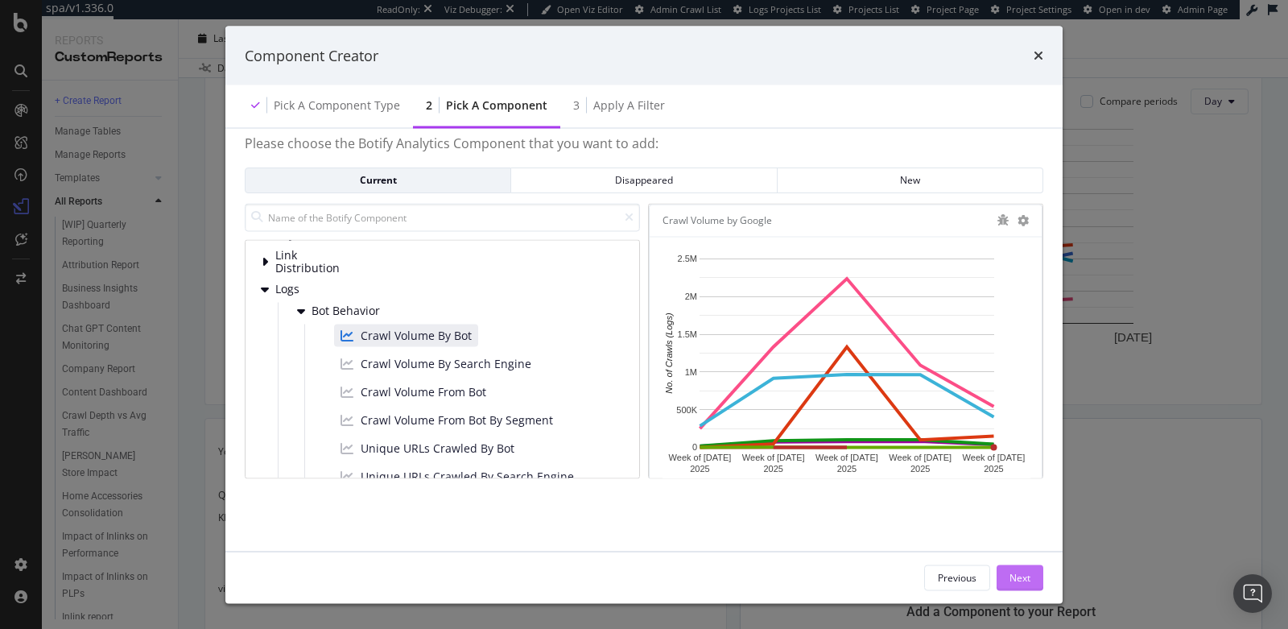
click at [1012, 572] on div "Next" at bounding box center [1020, 577] width 21 height 14
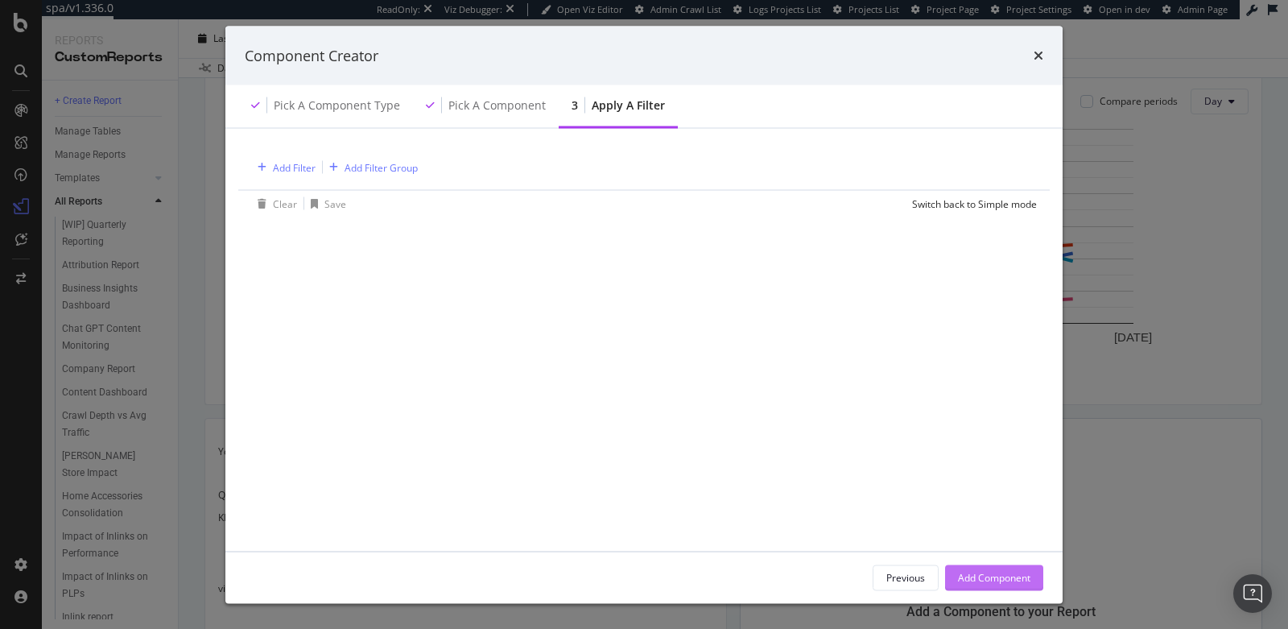
click at [1010, 576] on div "Add Component" at bounding box center [994, 577] width 72 height 14
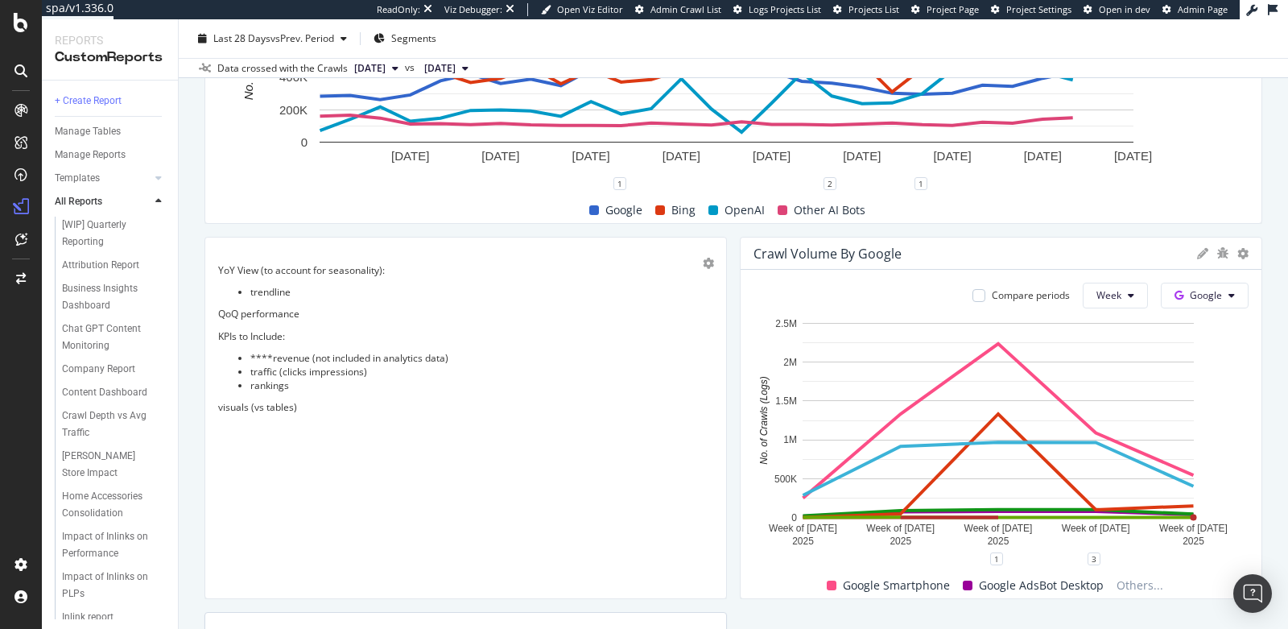
scroll to position [2324, 0]
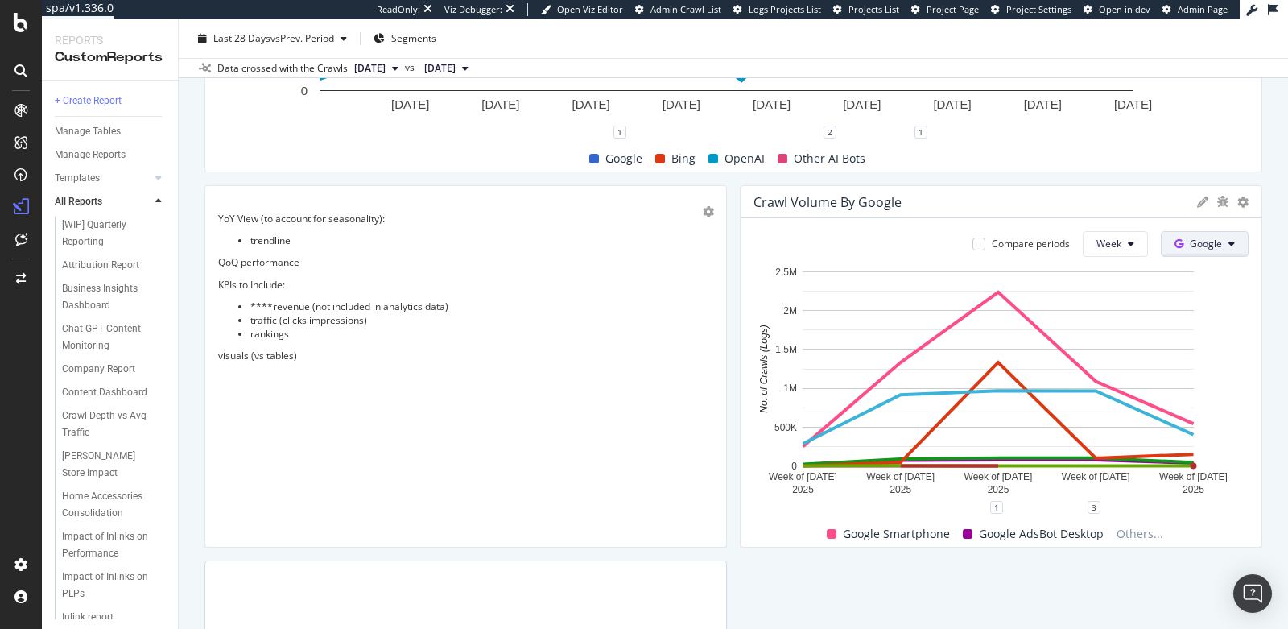
click at [1190, 240] on span "Google" at bounding box center [1206, 244] width 32 height 14
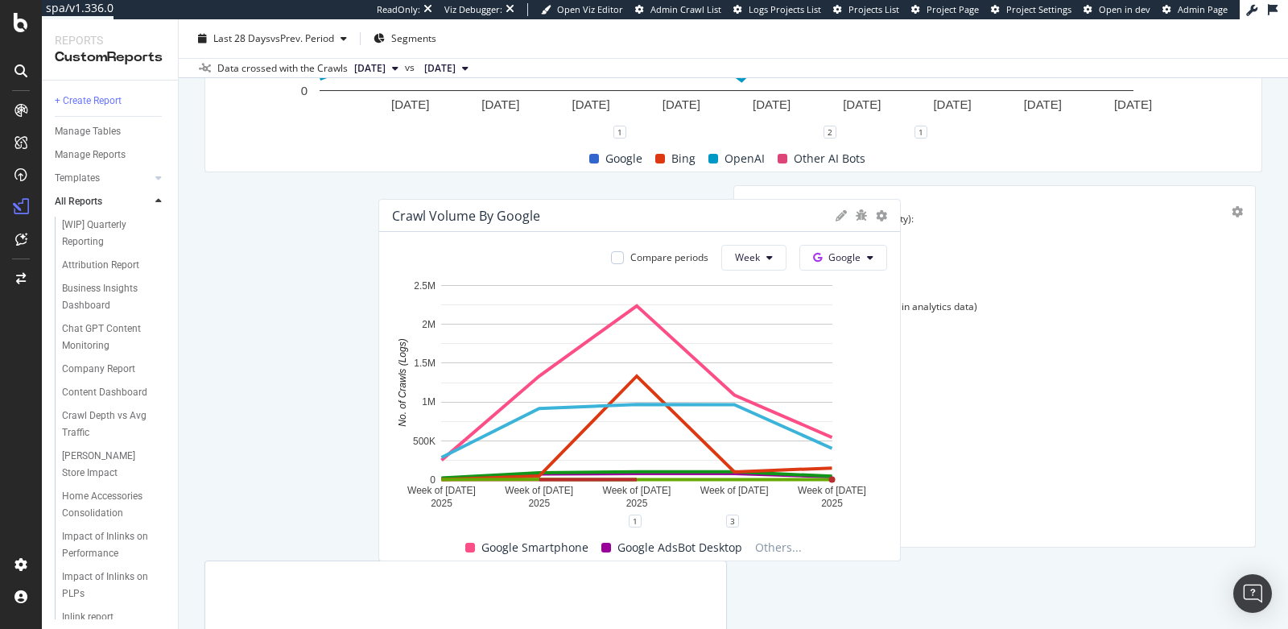
drag, startPoint x: 834, startPoint y: 203, endPoint x: 851, endPoint y: 214, distance: 20.3
click at [449, 211] on div "Crawl Volume by Google" at bounding box center [466, 216] width 148 height 16
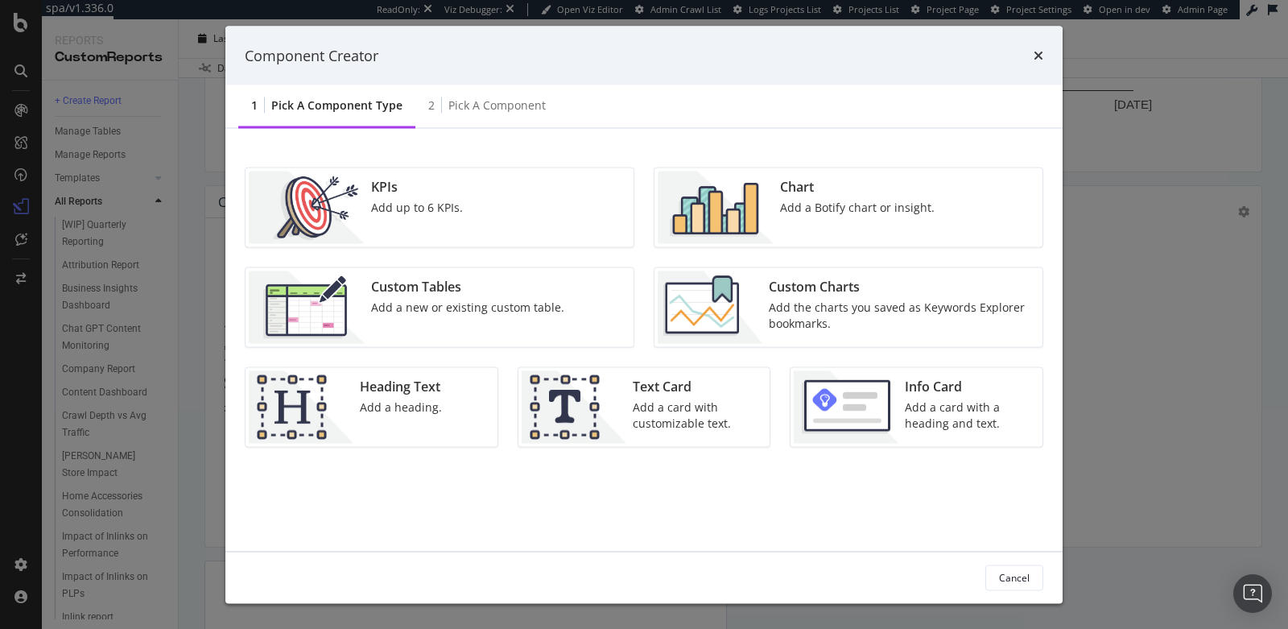
click at [781, 206] on div "Add a Botify chart or insight." at bounding box center [857, 208] width 155 height 16
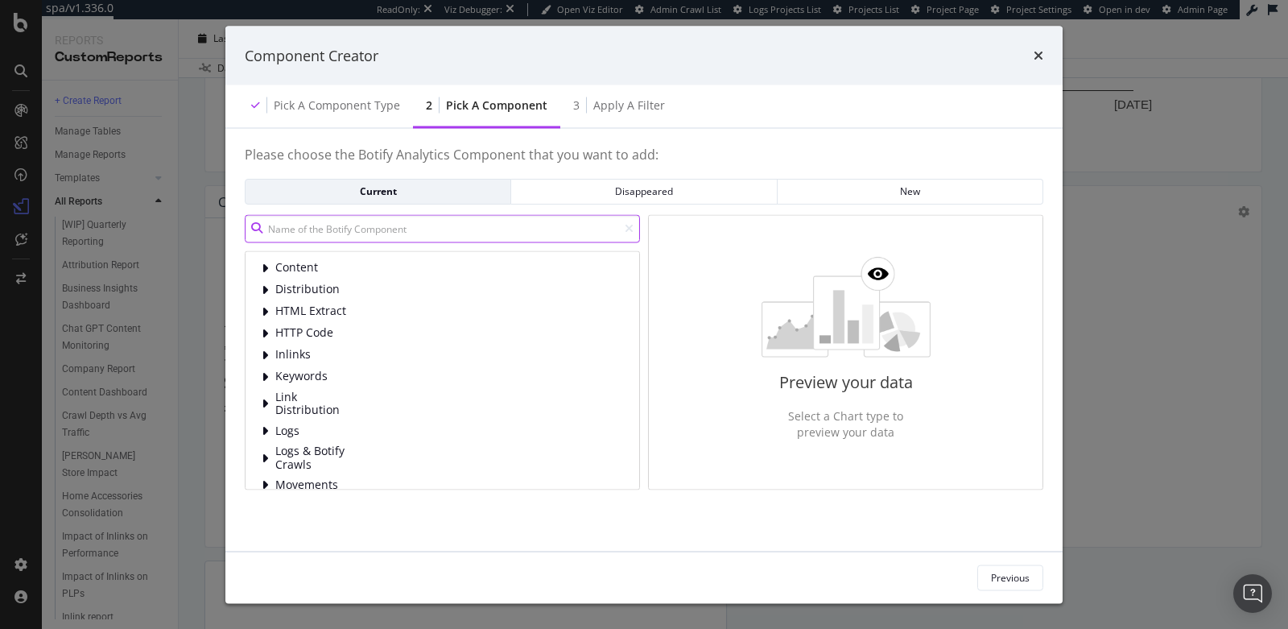
click at [335, 233] on input "modal" at bounding box center [442, 228] width 395 height 28
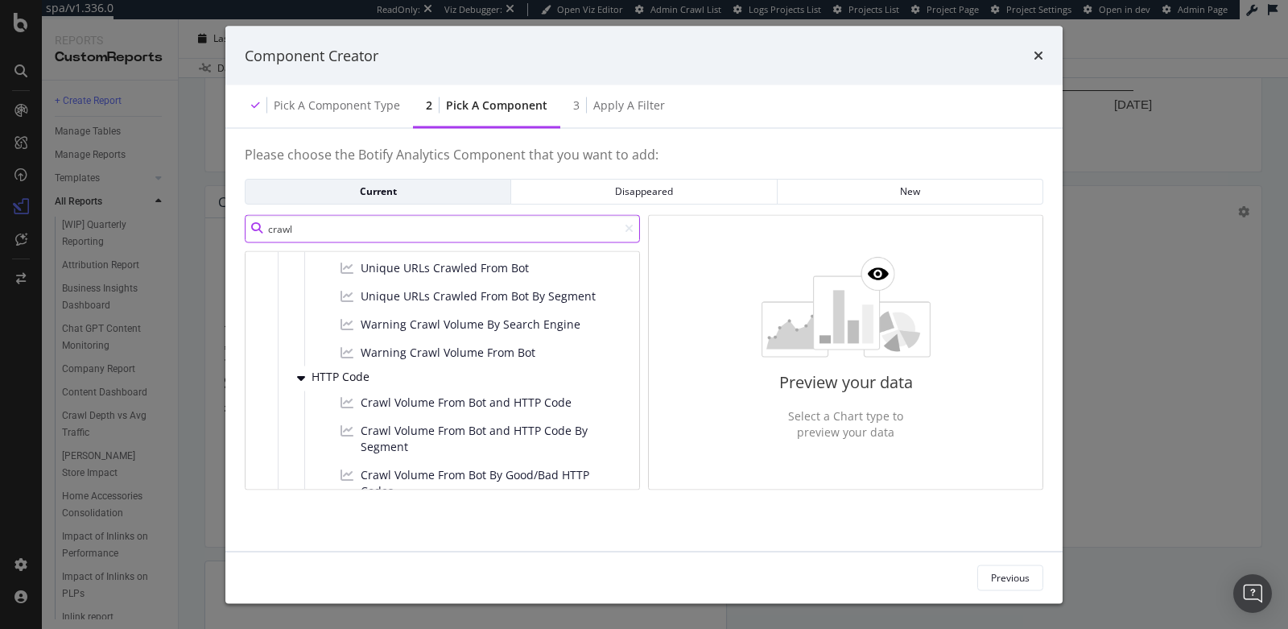
scroll to position [333, 0]
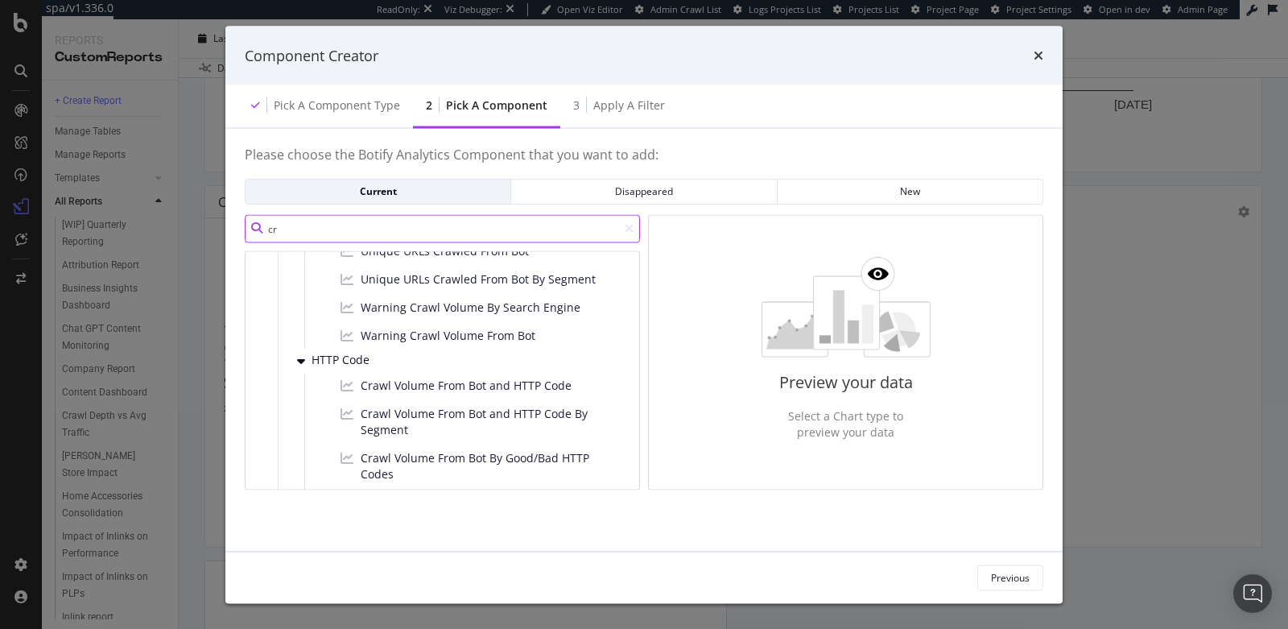
type input "c"
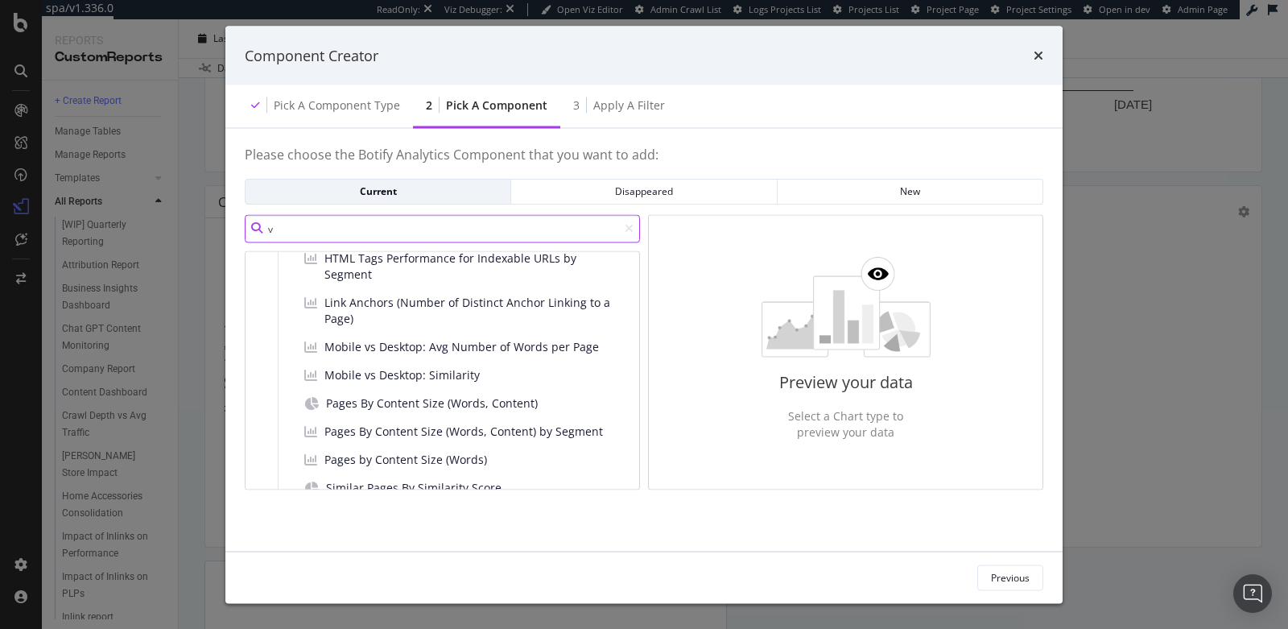
scroll to position [2456, 0]
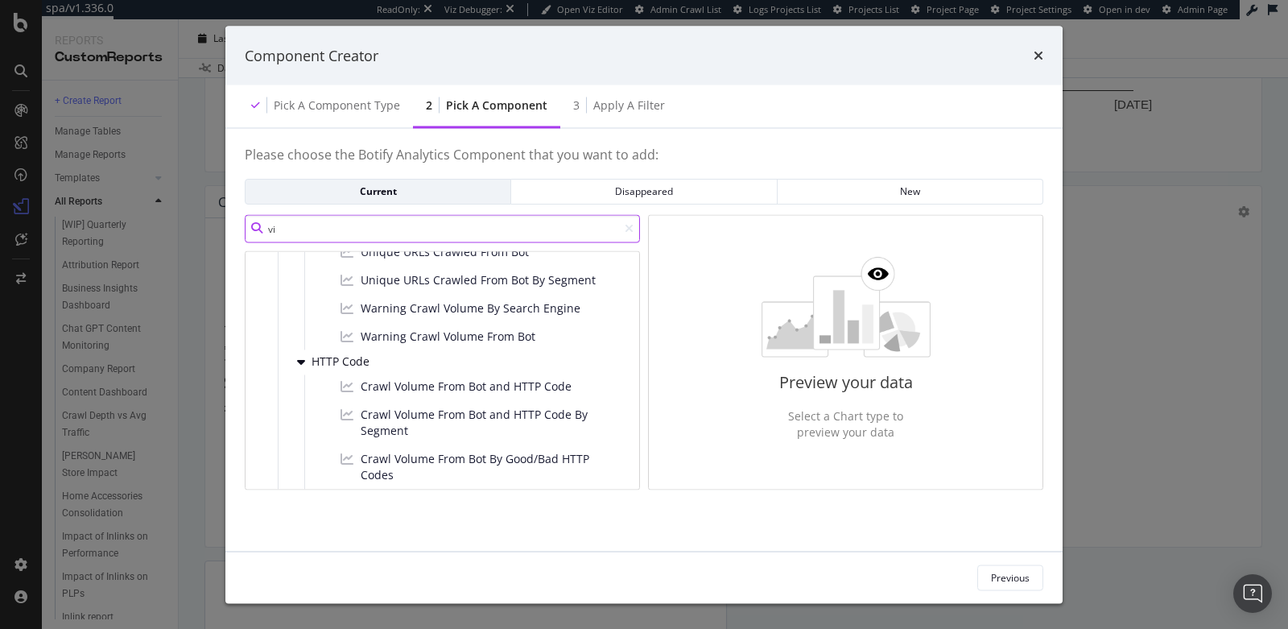
type input "v"
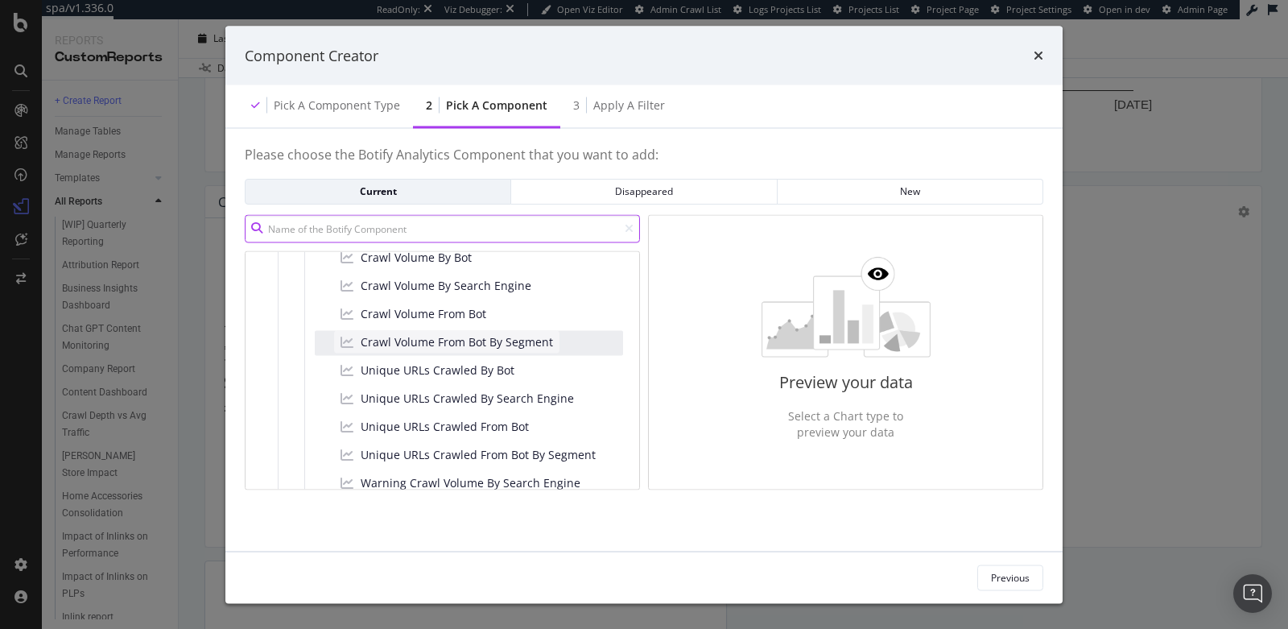
scroll to position [2258, 0]
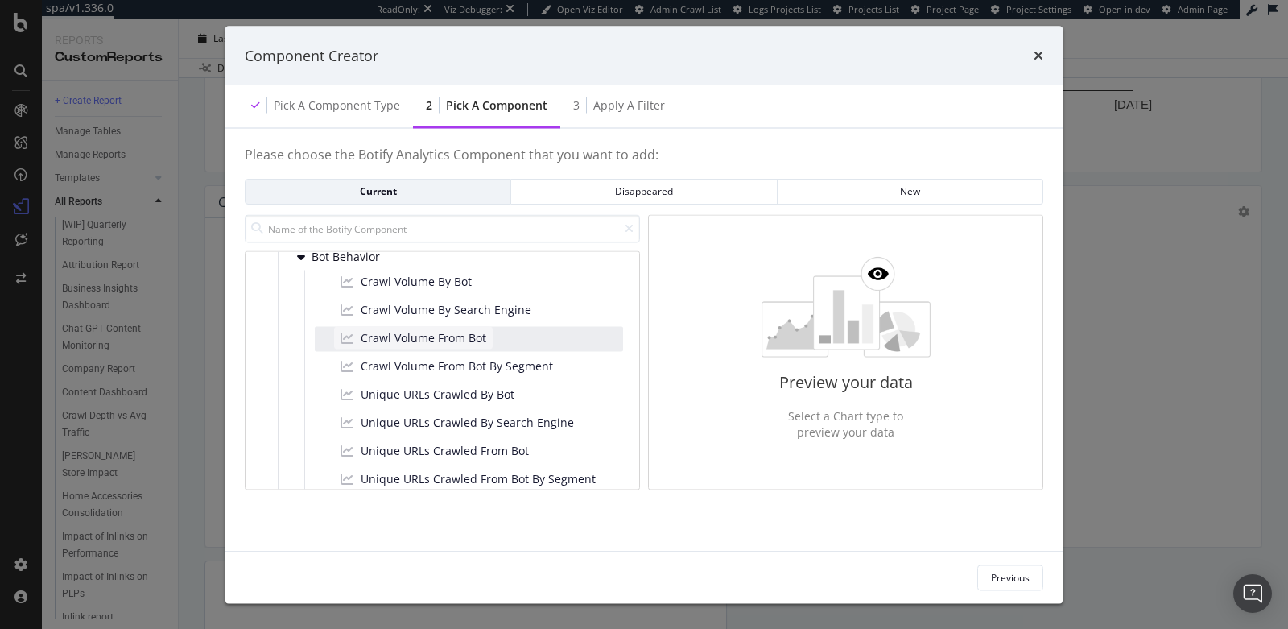
click at [453, 334] on span "Crawl Volume From Bot" at bounding box center [424, 338] width 126 height 16
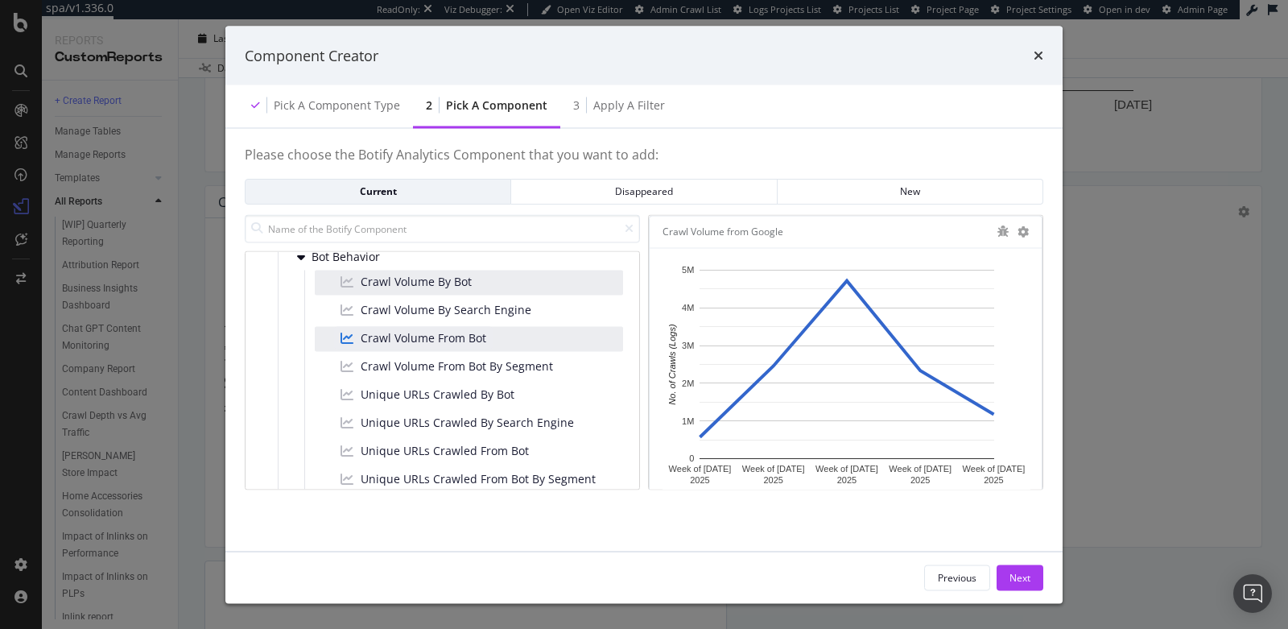
click at [499, 277] on div "Crawl Volume By Bot" at bounding box center [469, 283] width 308 height 25
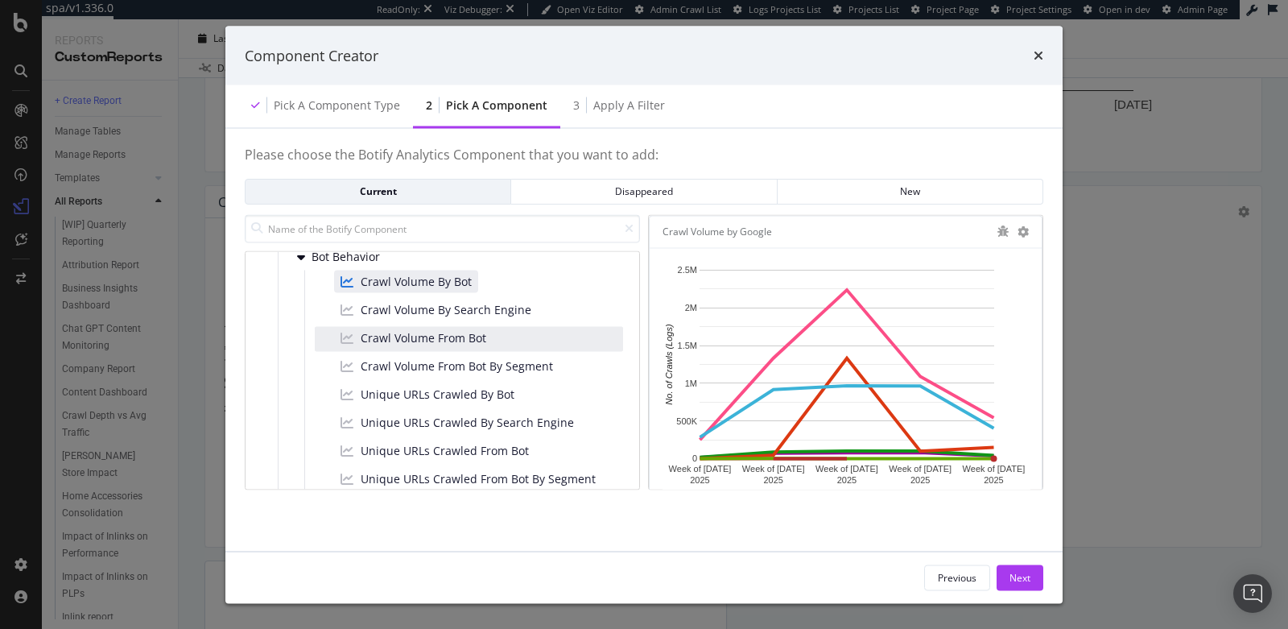
click at [498, 331] on div "Crawl Volume From Bot" at bounding box center [469, 339] width 308 height 25
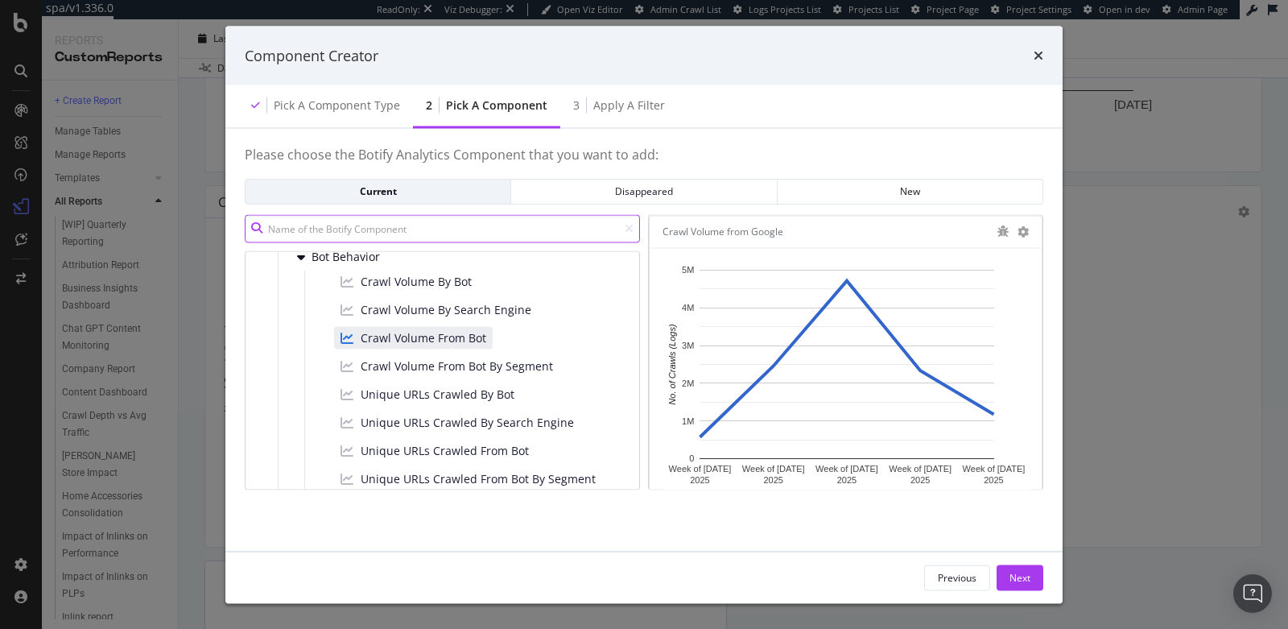
click at [433, 225] on input "modal" at bounding box center [442, 228] width 395 height 28
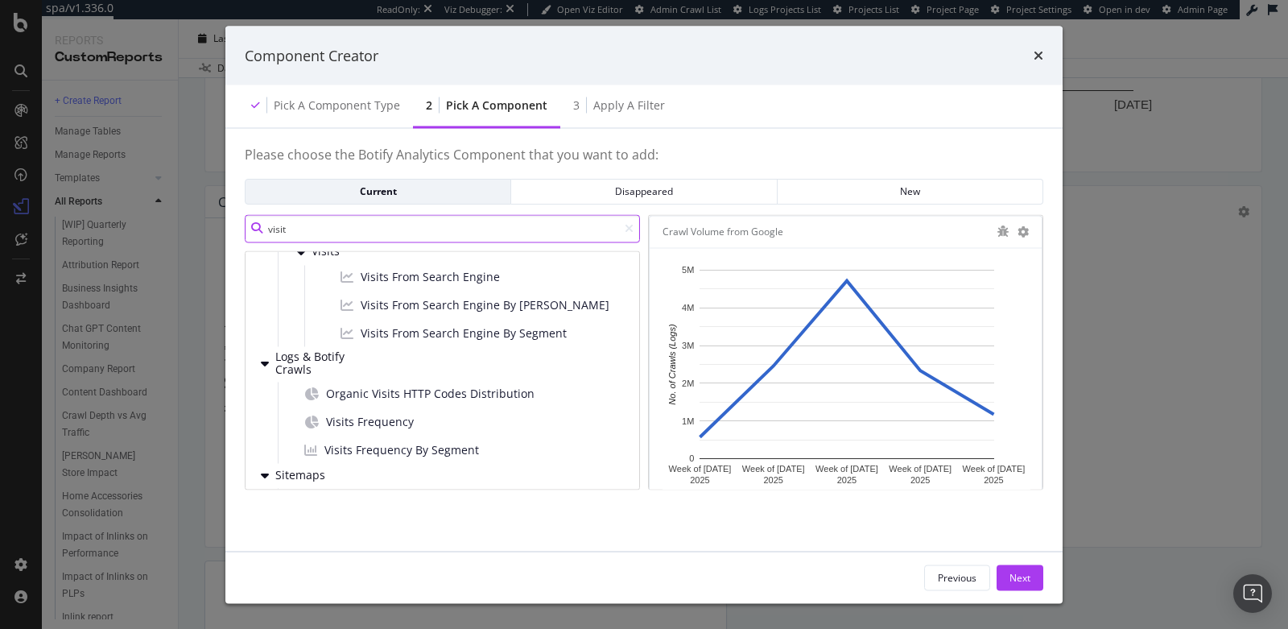
scroll to position [0, 0]
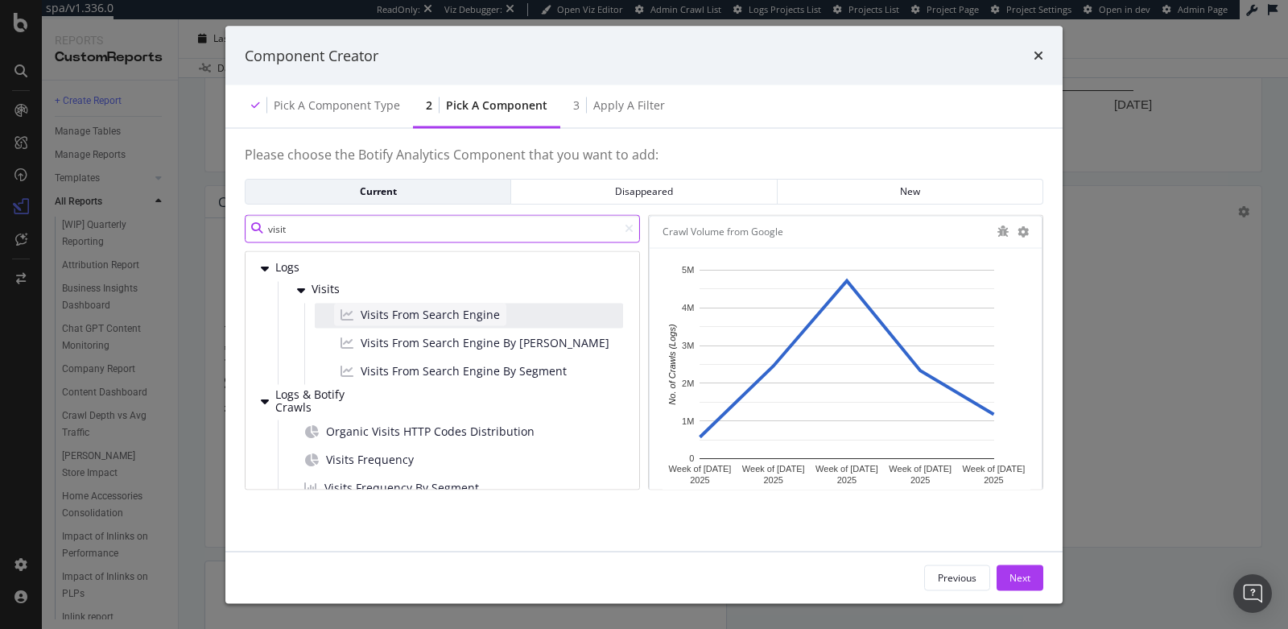
type input "visit"
click at [455, 316] on span "Visits From Search Engine" at bounding box center [430, 314] width 139 height 16
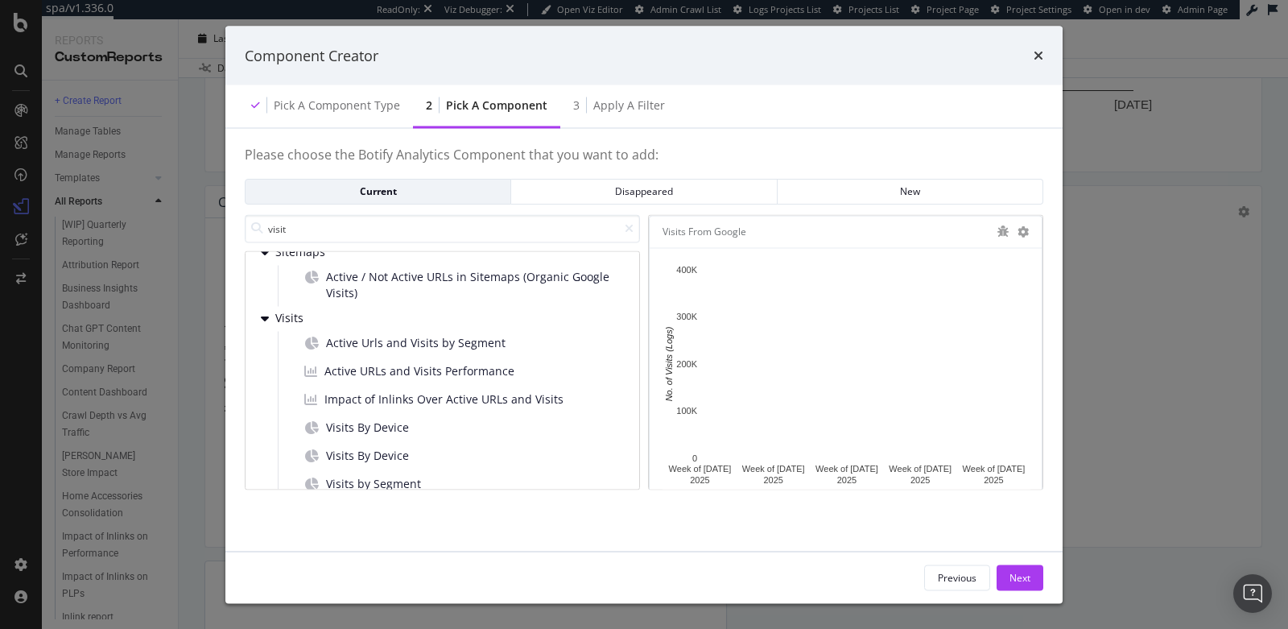
scroll to position [275, 0]
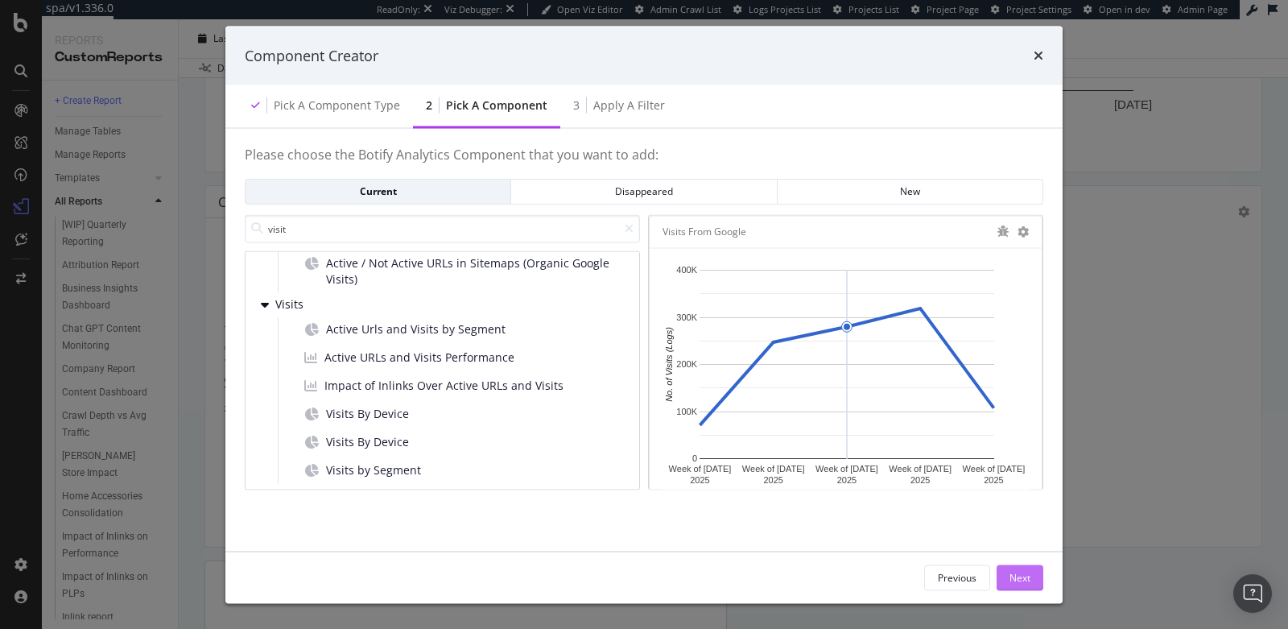
click at [1010, 567] on div "Next" at bounding box center [1020, 577] width 21 height 24
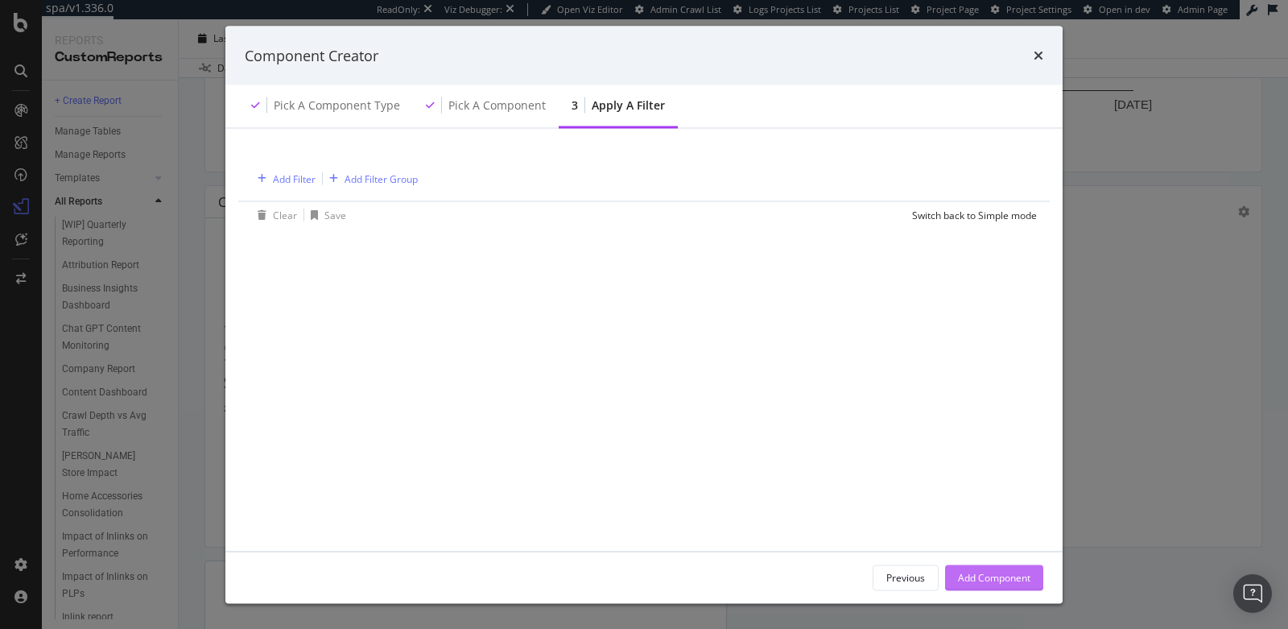
click at [992, 576] on div "Add Component" at bounding box center [994, 577] width 72 height 14
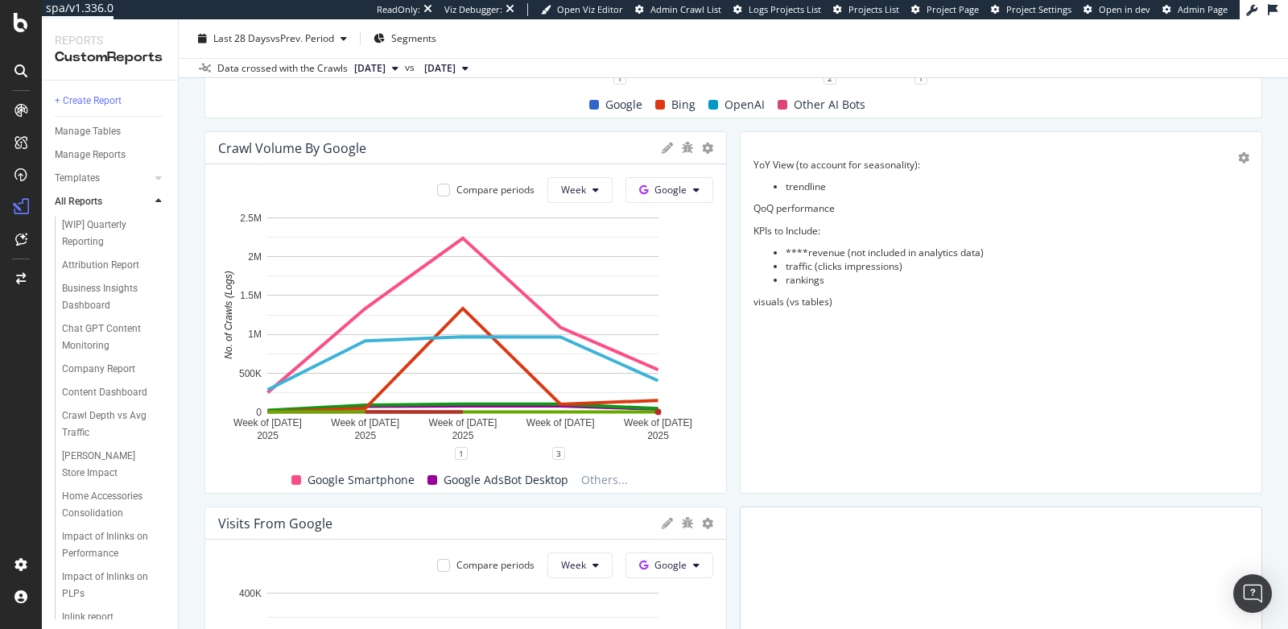
scroll to position [2445, 0]
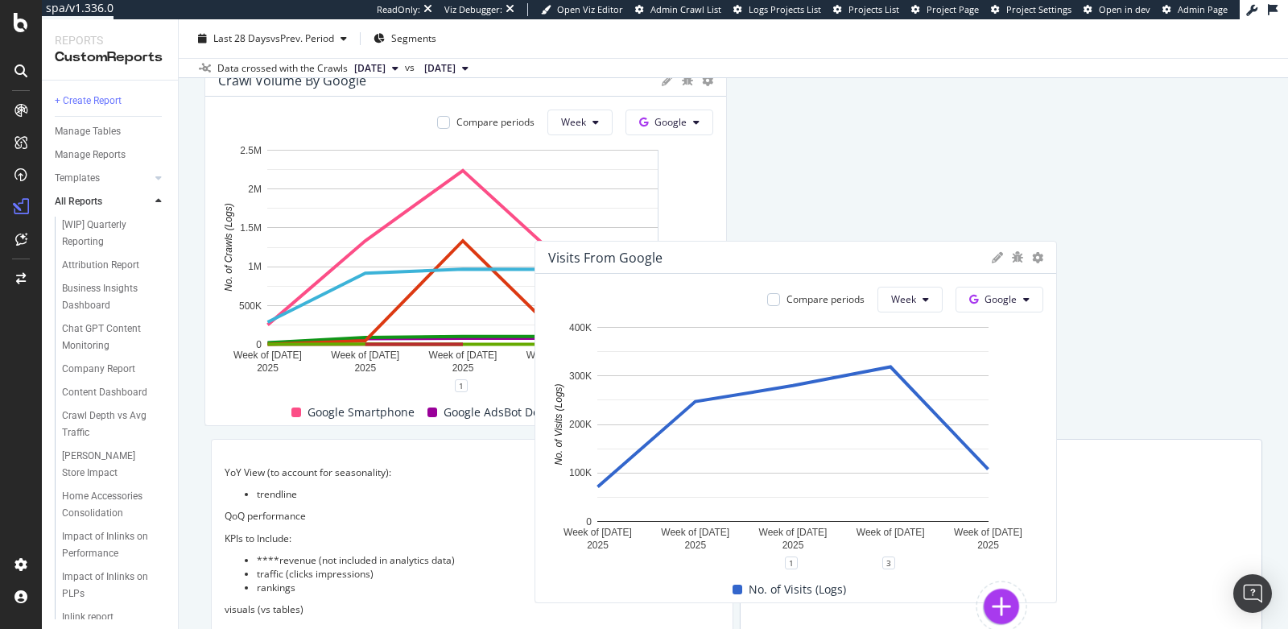
drag, startPoint x: 527, startPoint y: 445, endPoint x: 870, endPoint y: 237, distance: 401.4
click at [870, 242] on div "Visits From Google" at bounding box center [795, 258] width 521 height 32
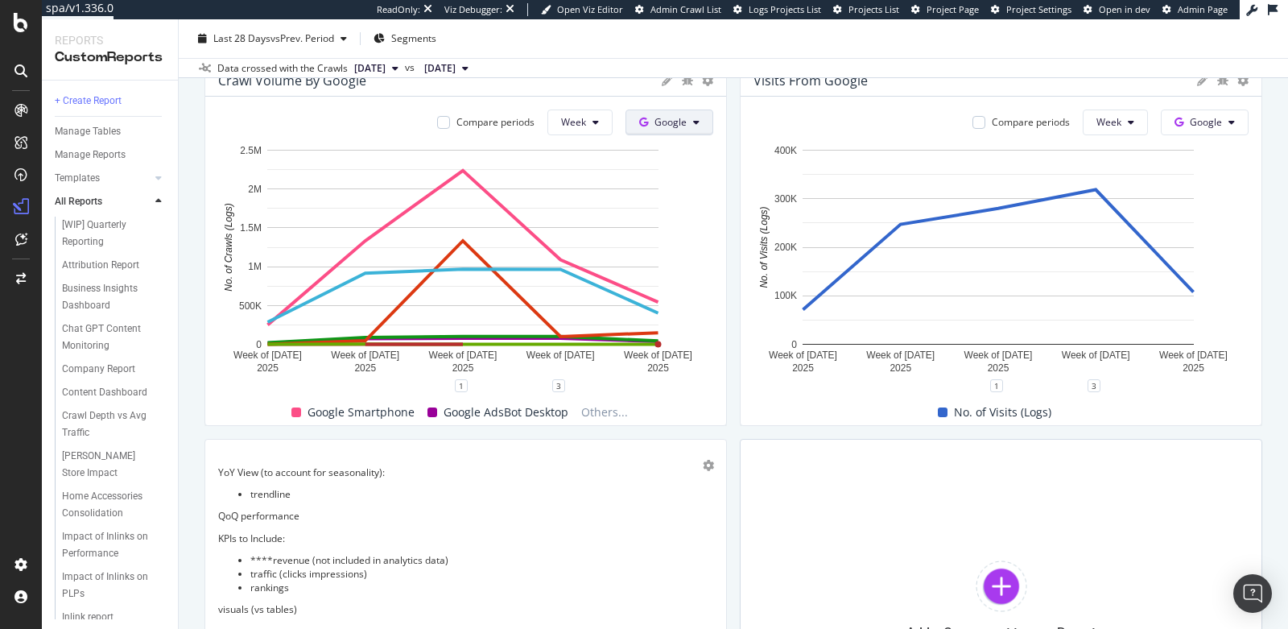
click at [672, 126] on span "Google" at bounding box center [671, 122] width 32 height 14
click at [679, 185] on span "Bing" at bounding box center [690, 183] width 60 height 14
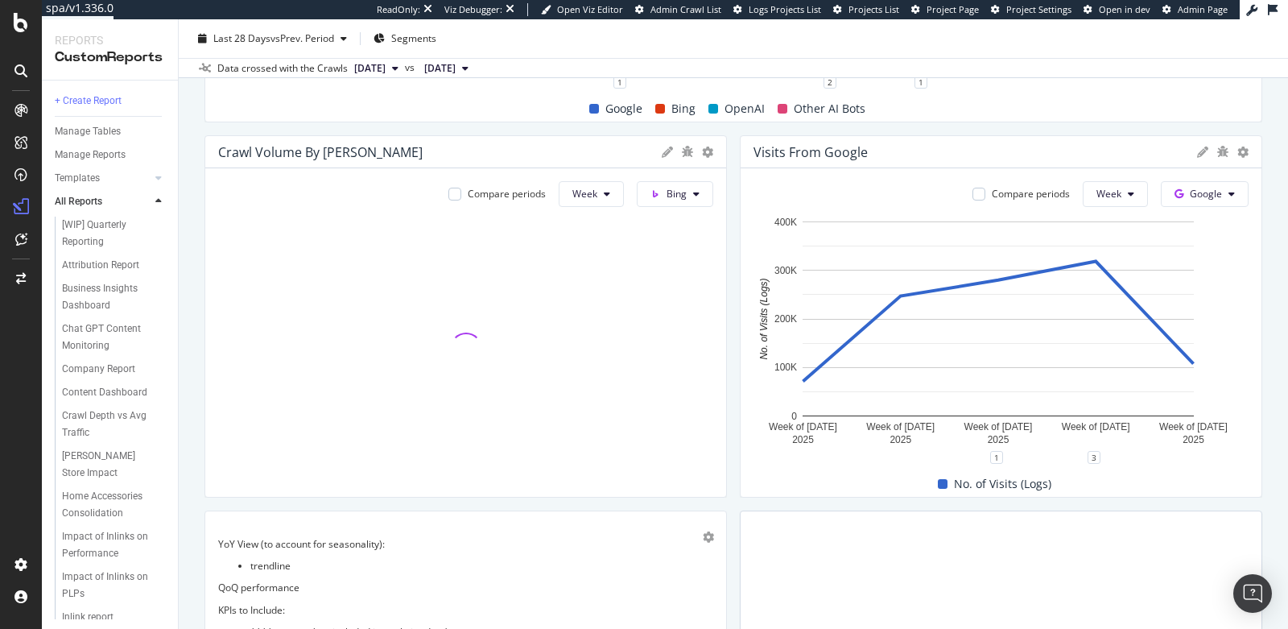
scroll to position [2365, 0]
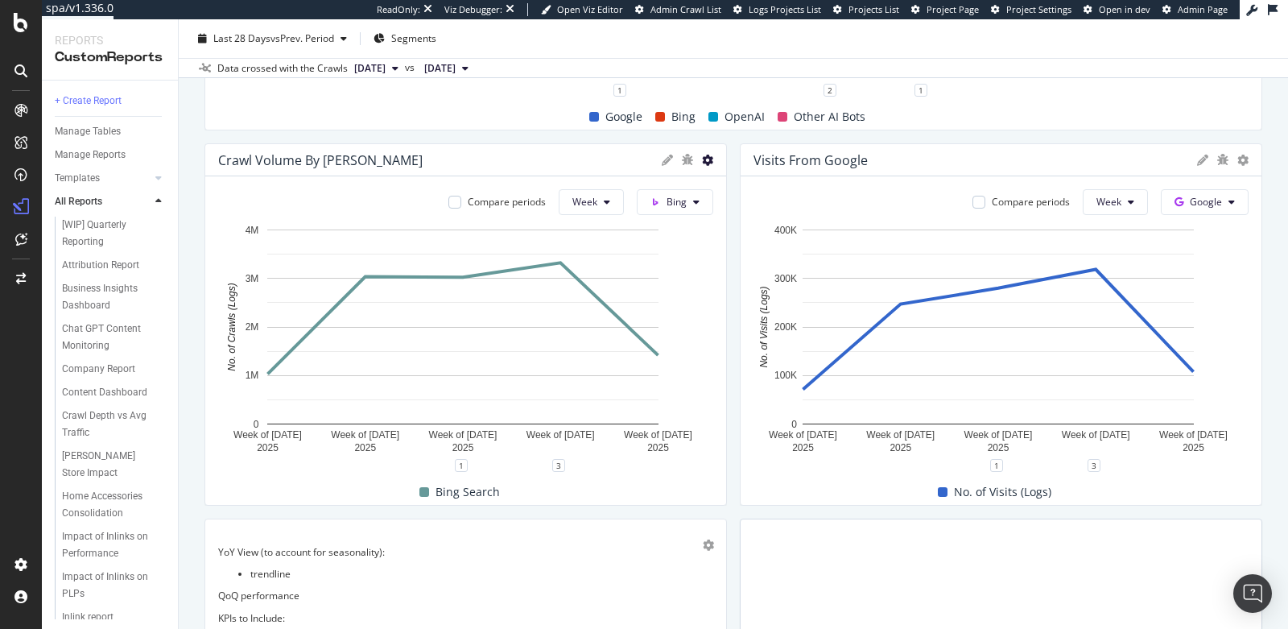
click at [702, 159] on icon at bounding box center [707, 160] width 11 height 11
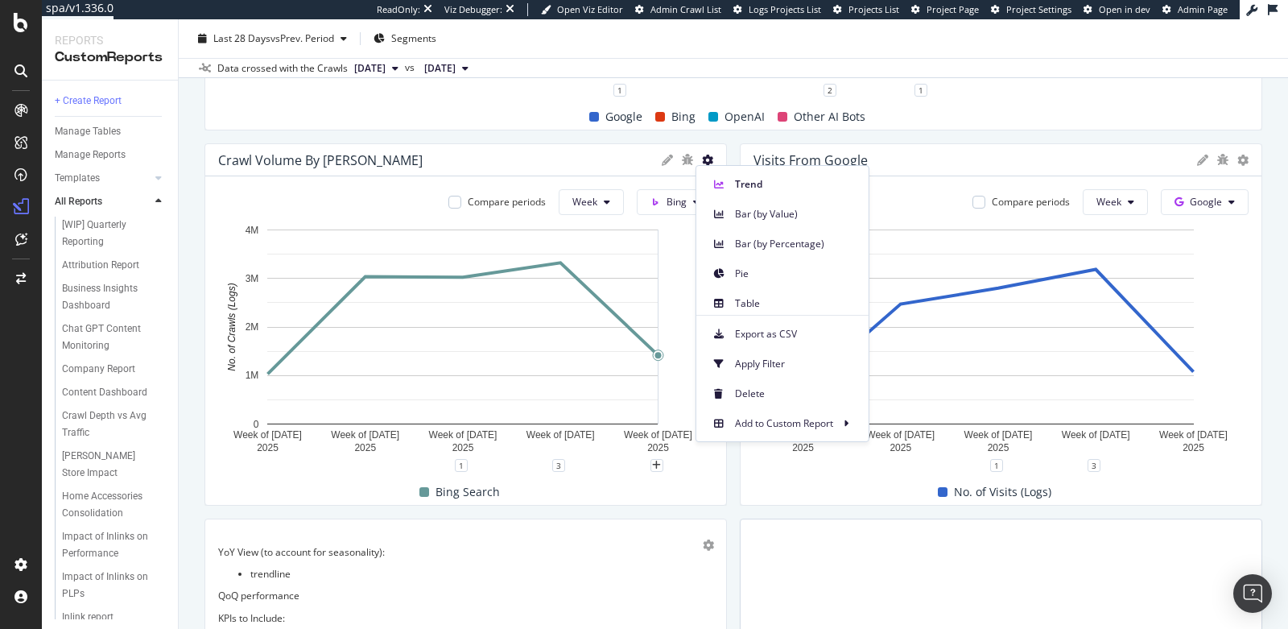
click at [746, 475] on div "Compare periods Week Google Week of 14 Jul. 2025 Week of 21 Jul. 2025 Week of 2…" at bounding box center [1001, 340] width 521 height 328
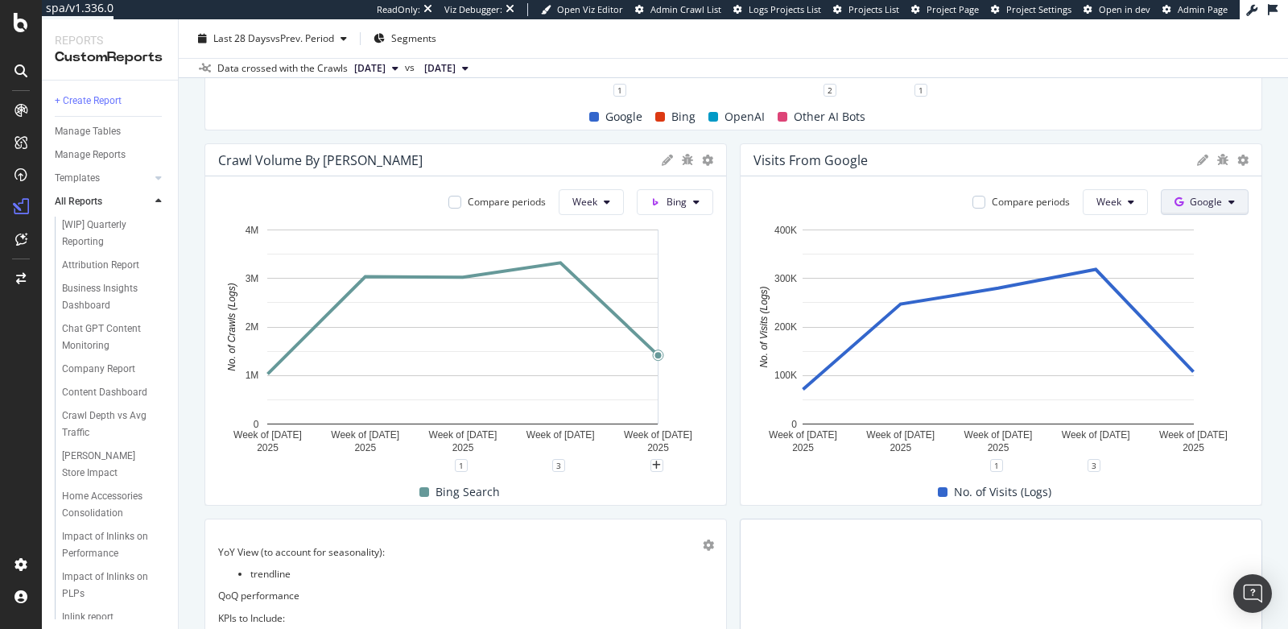
click at [1194, 205] on span "Google" at bounding box center [1206, 202] width 32 height 14
click at [1189, 273] on div "Bing" at bounding box center [1205, 262] width 111 height 23
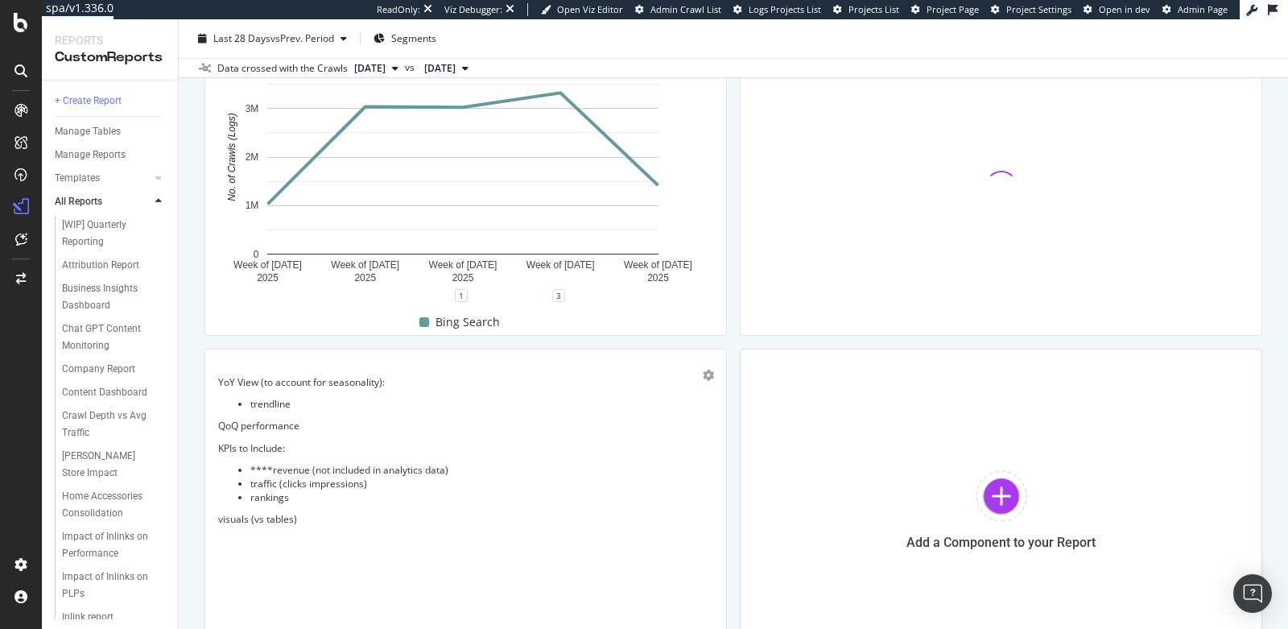
scroll to position [2552, 0]
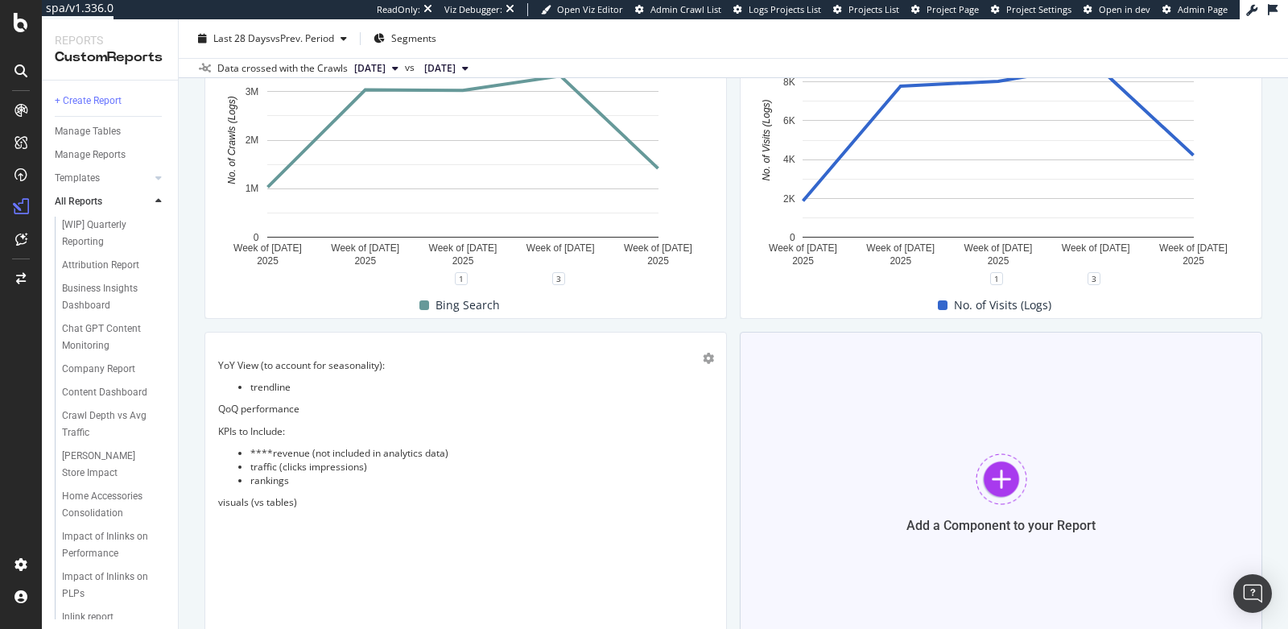
click at [949, 465] on div "Add a Component to your Report" at bounding box center [1001, 493] width 523 height 322
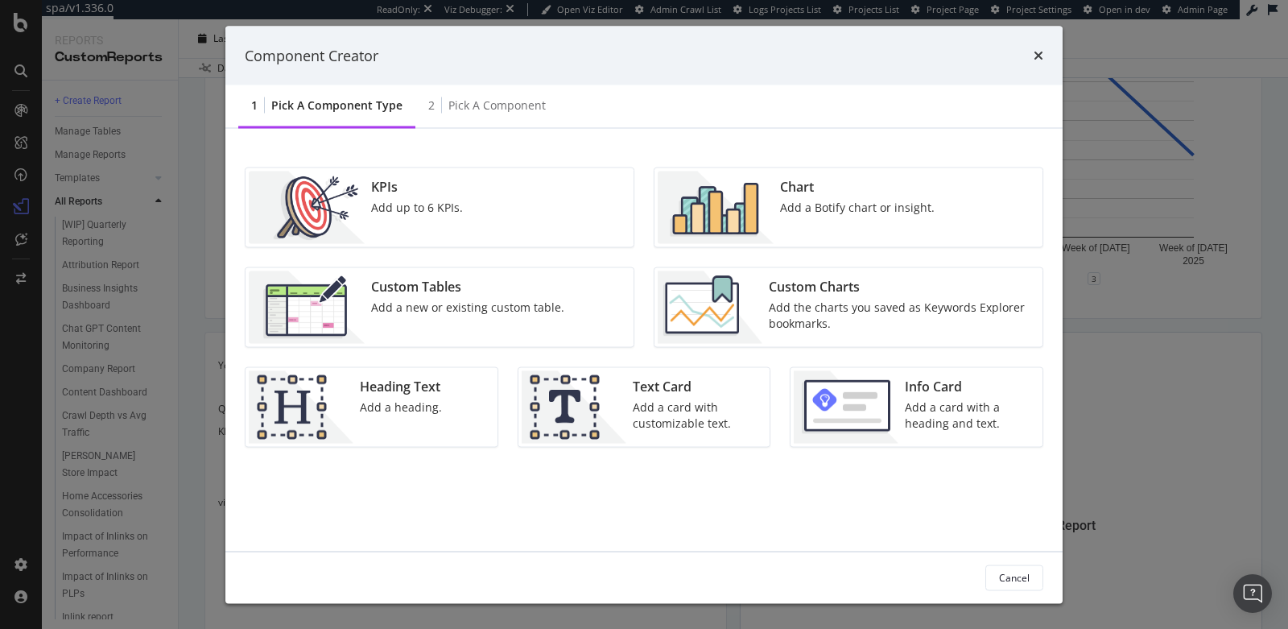
click at [789, 221] on div "Chart Add a Botify chart or insight." at bounding box center [857, 207] width 167 height 72
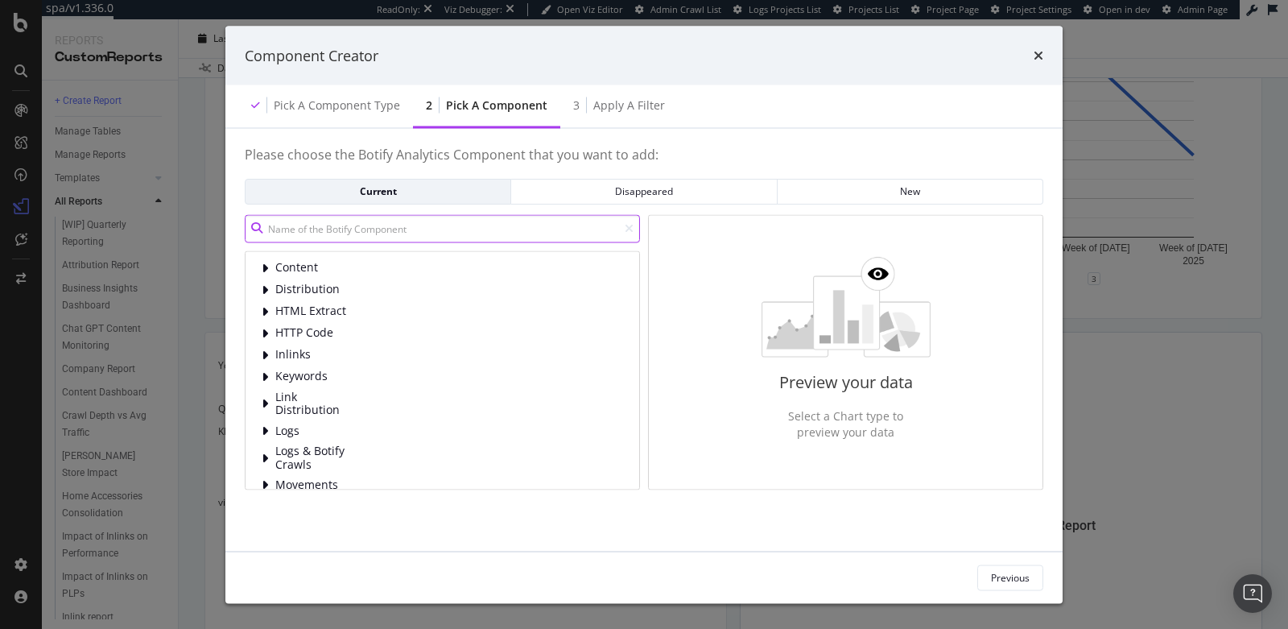
click at [404, 223] on input "modal" at bounding box center [442, 228] width 395 height 28
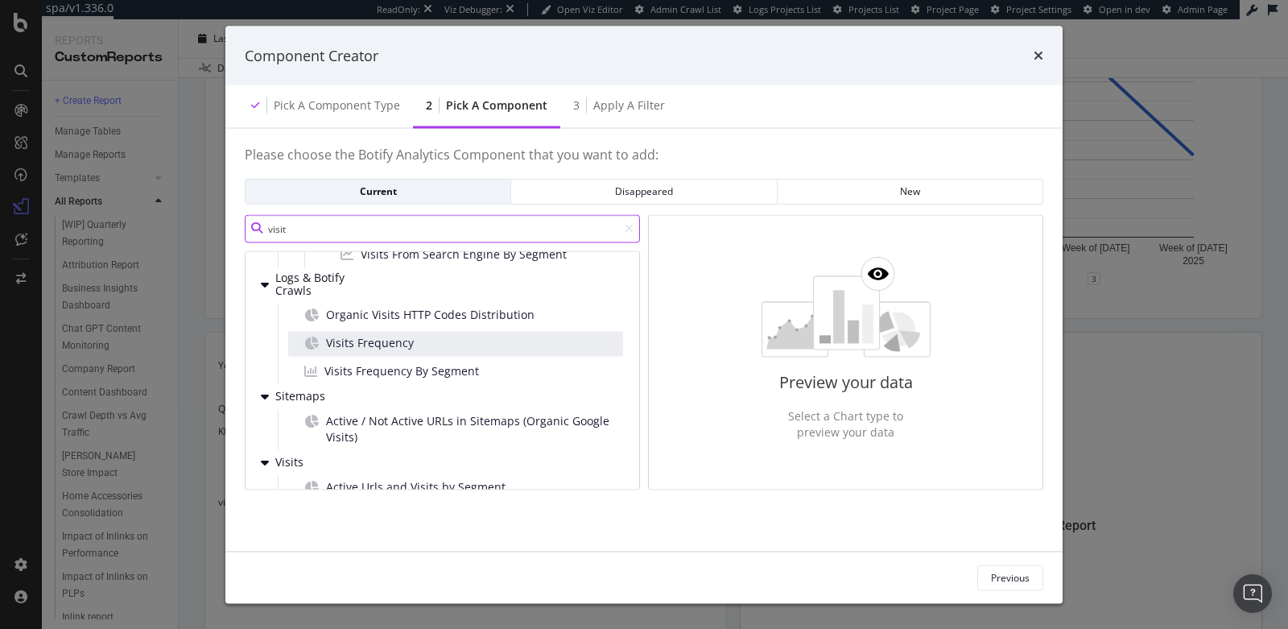
scroll to position [116, 0]
type input "visit"
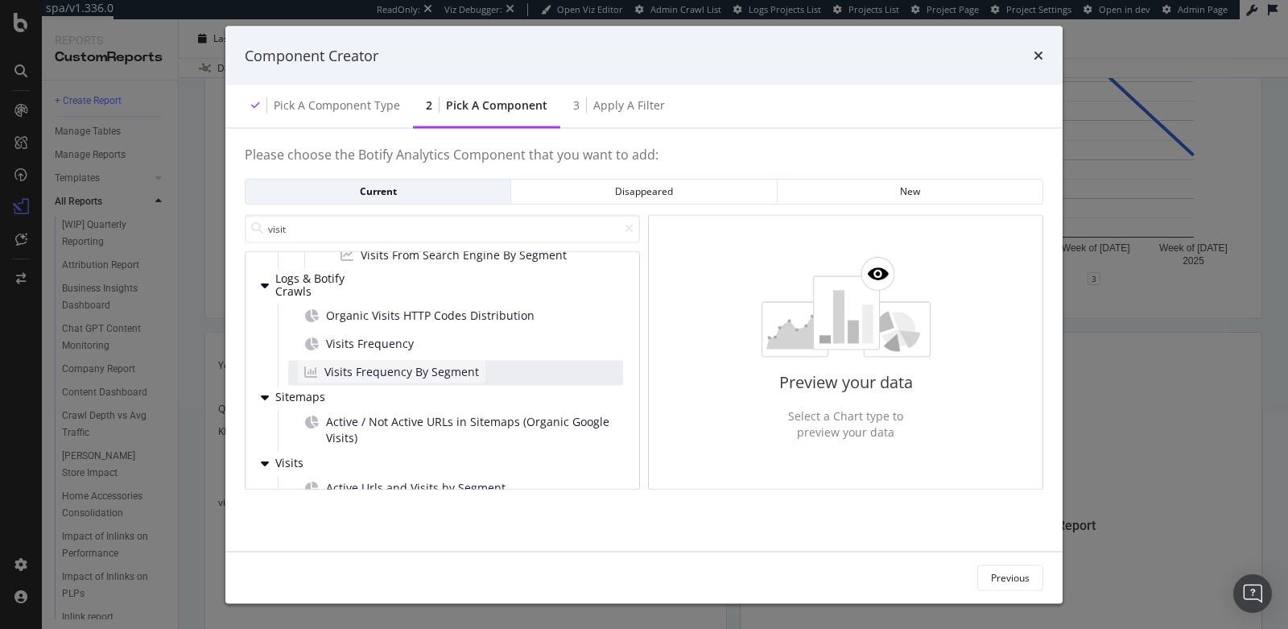
click at [415, 368] on span "Visits Frequency By Segment" at bounding box center [401, 372] width 155 height 16
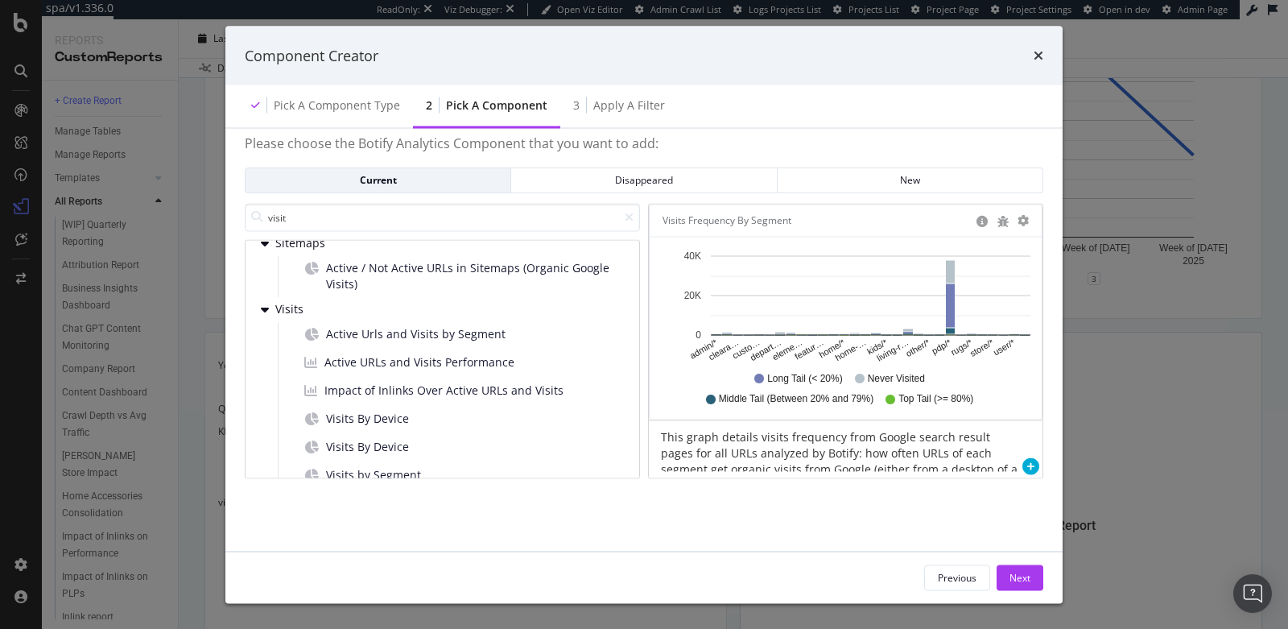
scroll to position [275, 0]
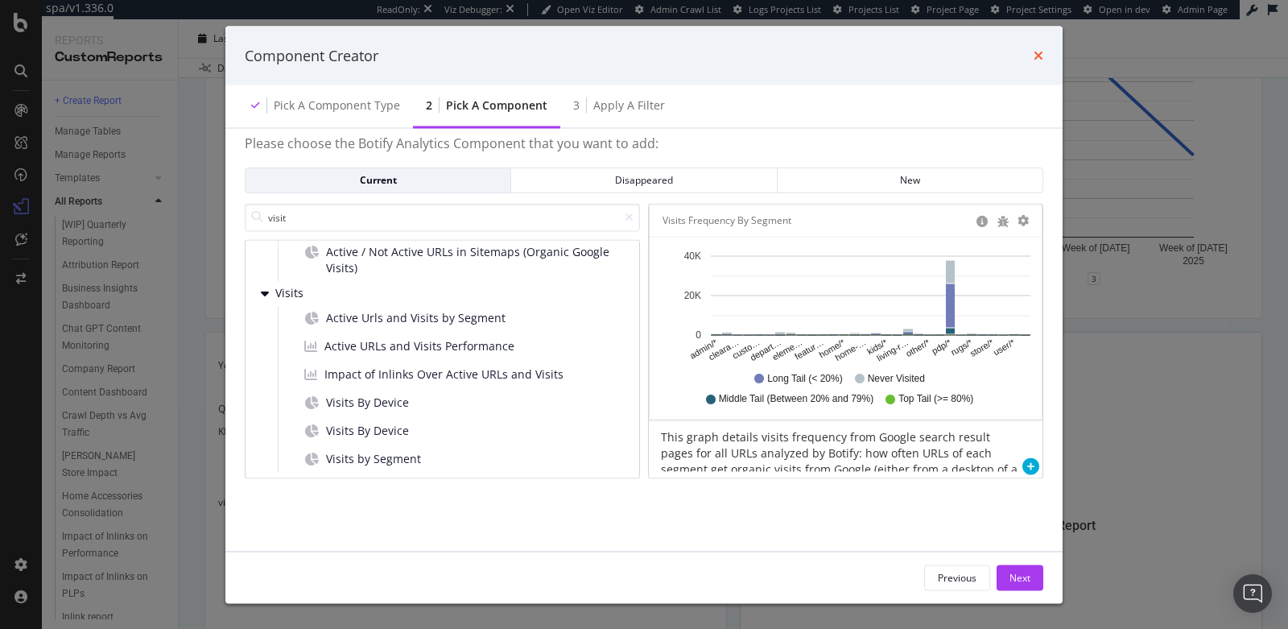
click at [1039, 56] on icon "times" at bounding box center [1039, 55] width 10 height 13
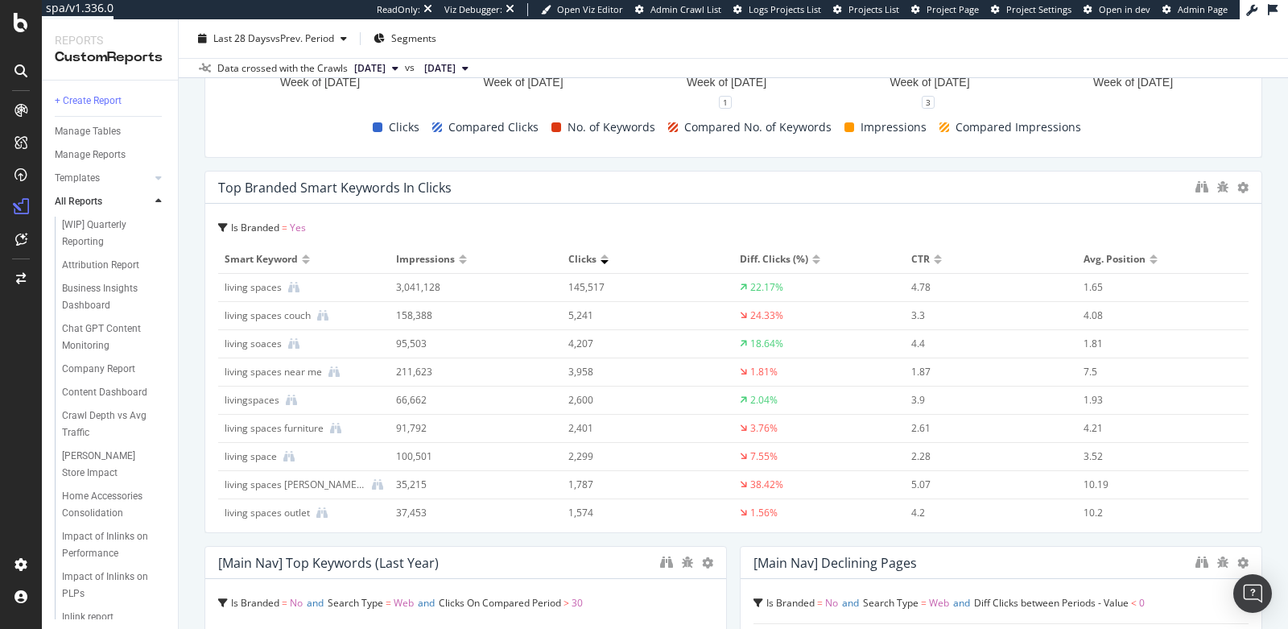
scroll to position [786, 0]
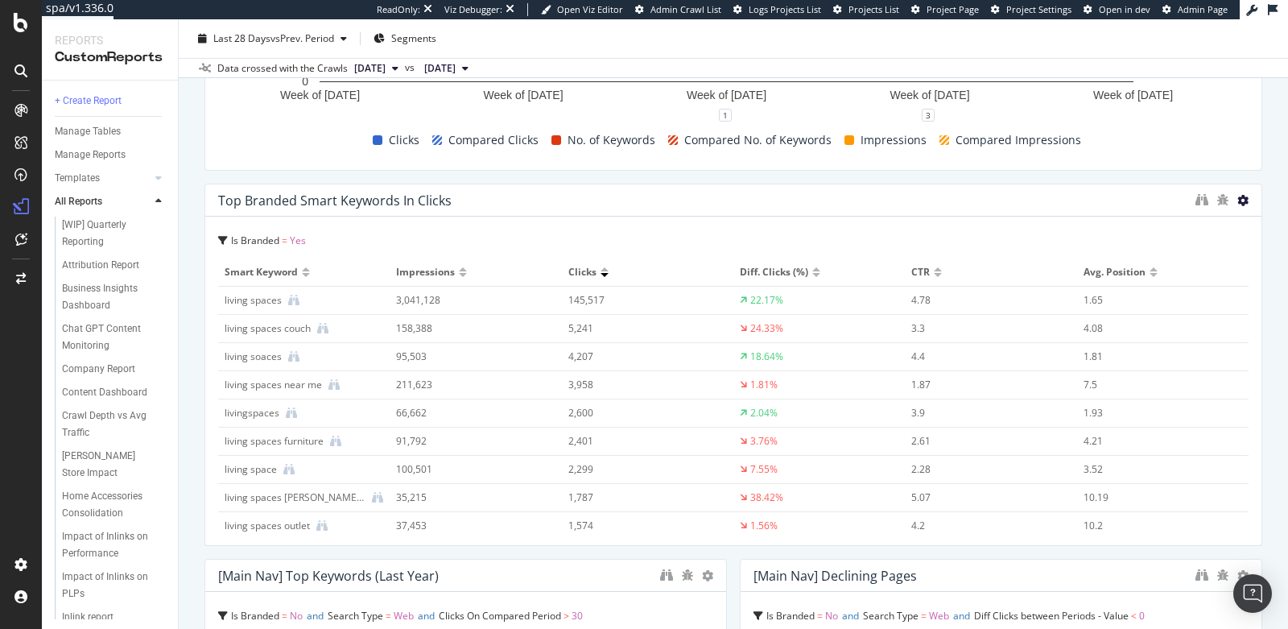
click at [1237, 199] on icon at bounding box center [1242, 200] width 11 height 11
click at [1201, 203] on span "Delete" at bounding box center [1196, 200] width 30 height 14
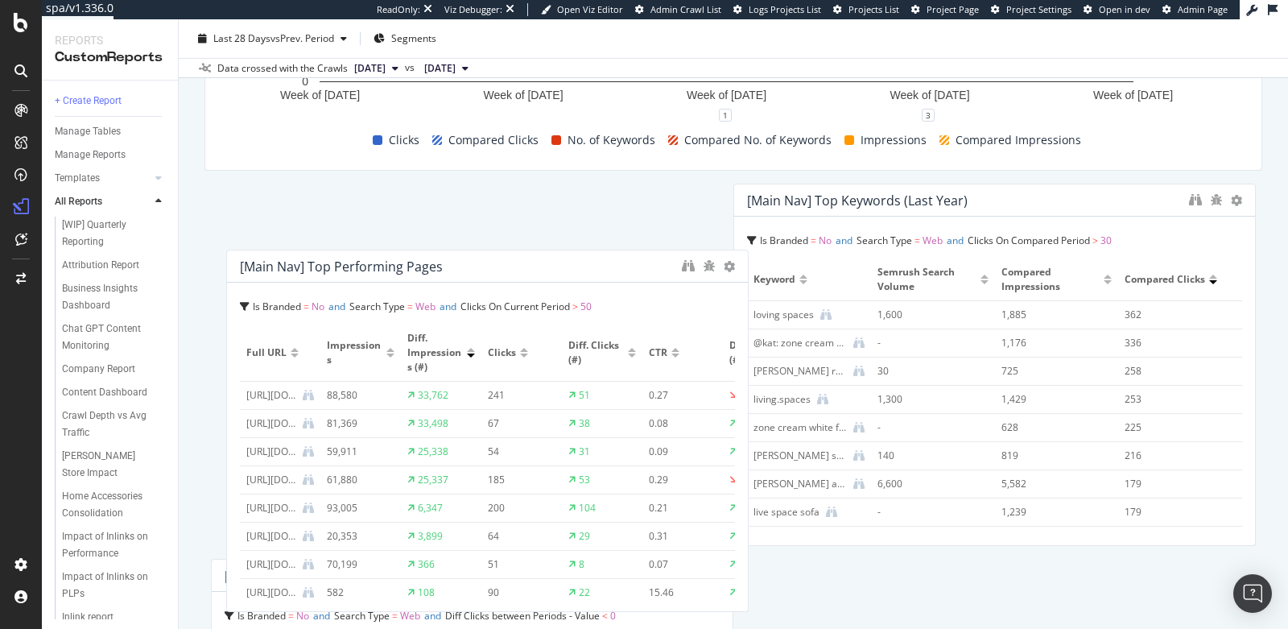
drag, startPoint x: 562, startPoint y: 580, endPoint x: 584, endPoint y: 271, distance: 309.9
click at [584, 271] on div "[Main Nav] Top Performing Pages" at bounding box center [457, 266] width 434 height 16
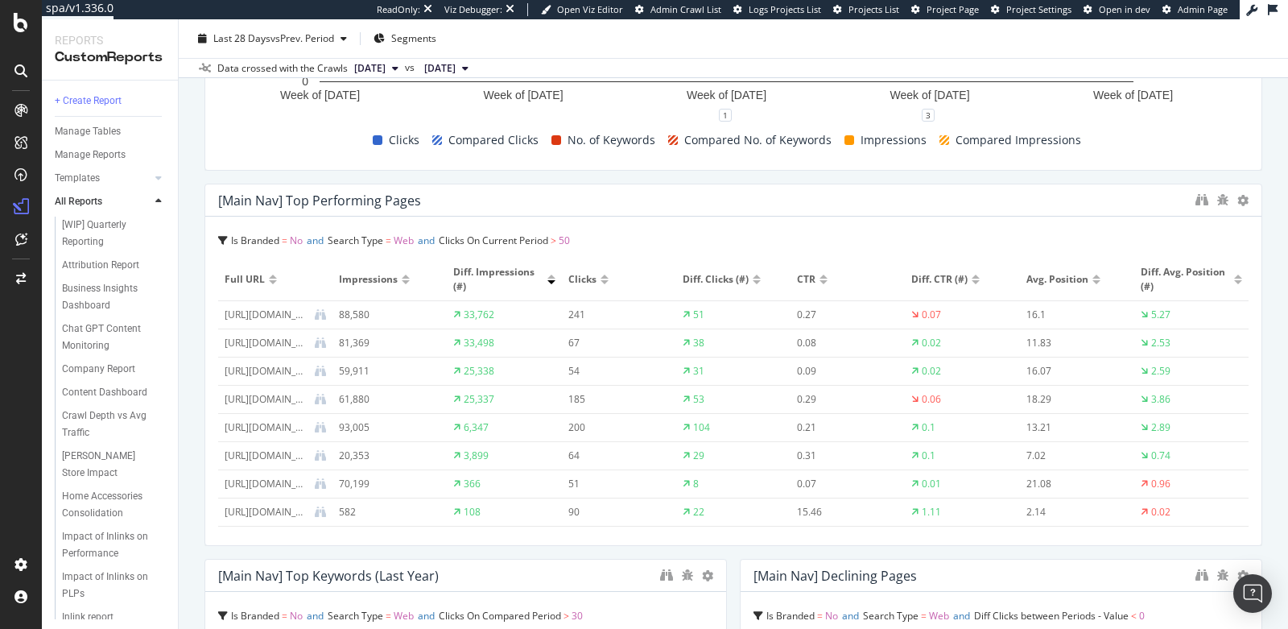
drag, startPoint x: 716, startPoint y: 361, endPoint x: 1231, endPoint y: 362, distance: 515.3
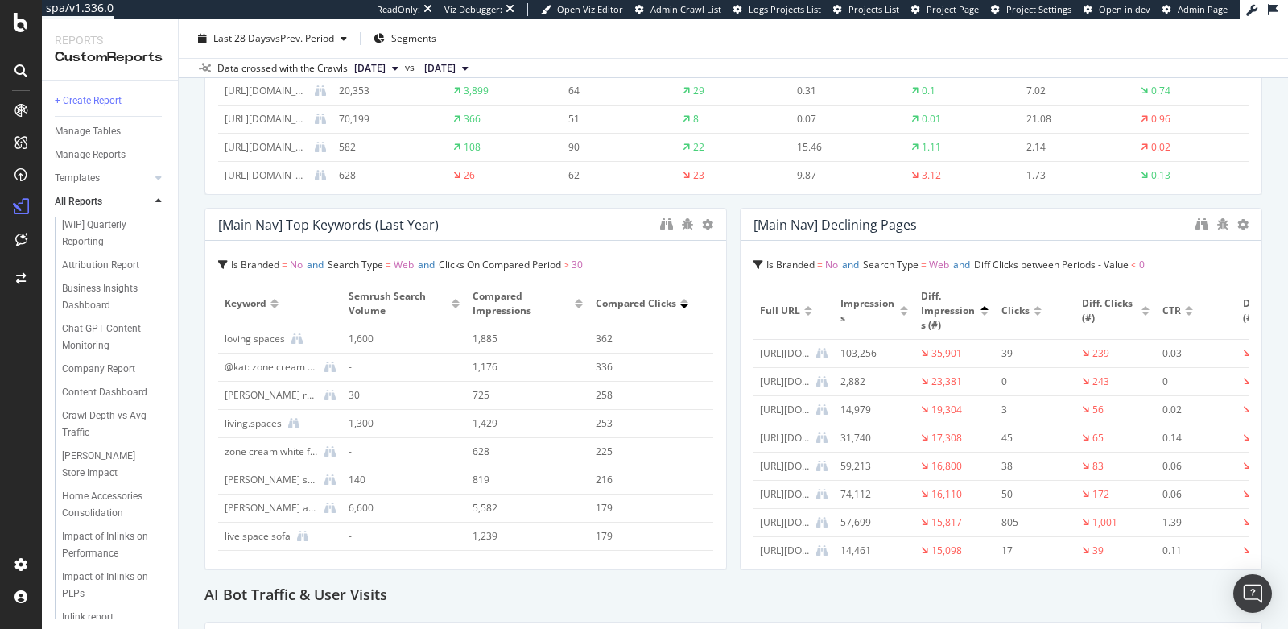
scroll to position [1201, 0]
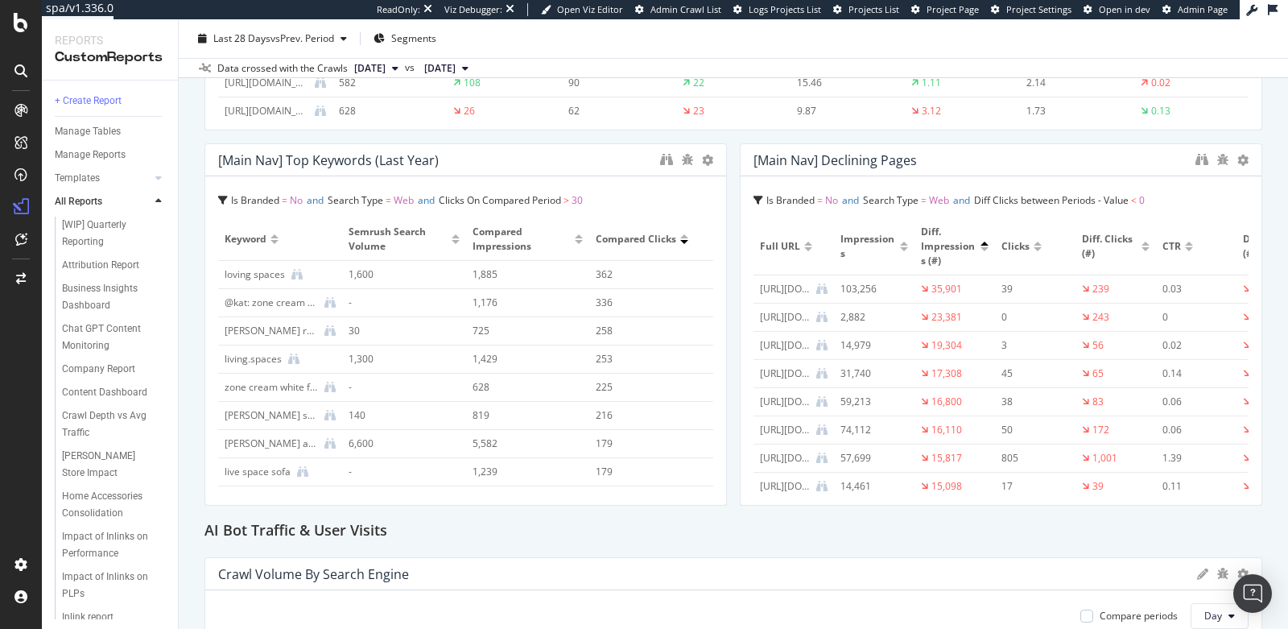
click at [741, 340] on div "Is Branded = No and Search Type = Web and Diff Clicks between Periods - Value <…" at bounding box center [1001, 340] width 521 height 328
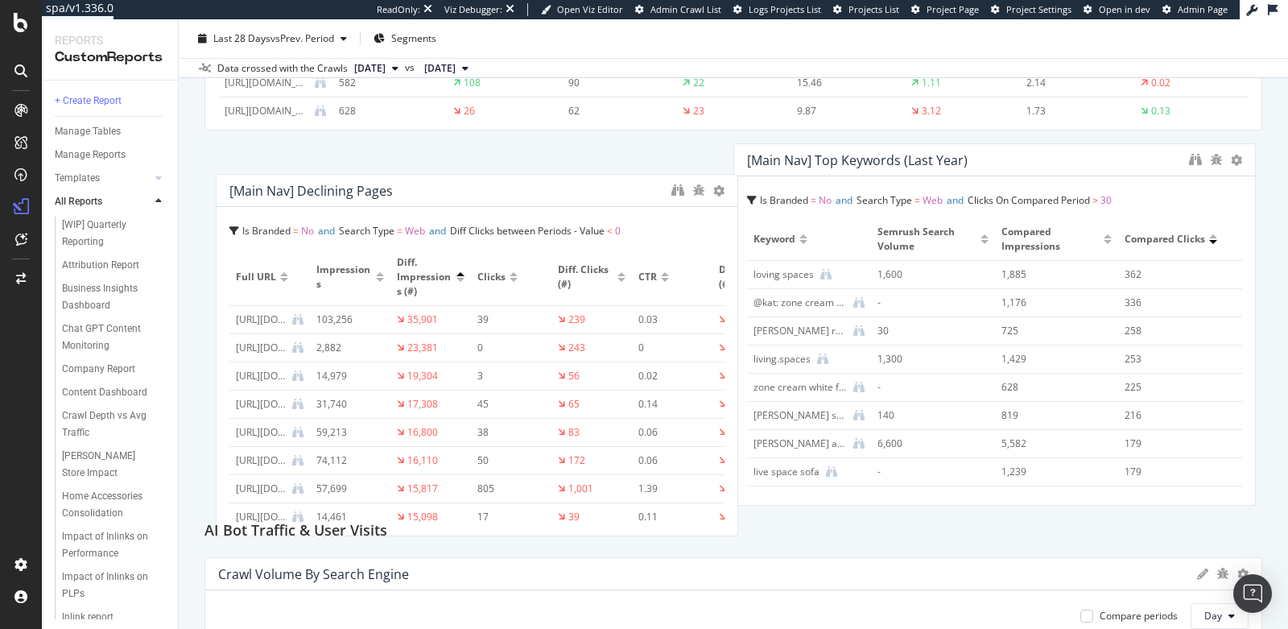
drag, startPoint x: 736, startPoint y: 221, endPoint x: 184, endPoint y: 250, distance: 552.3
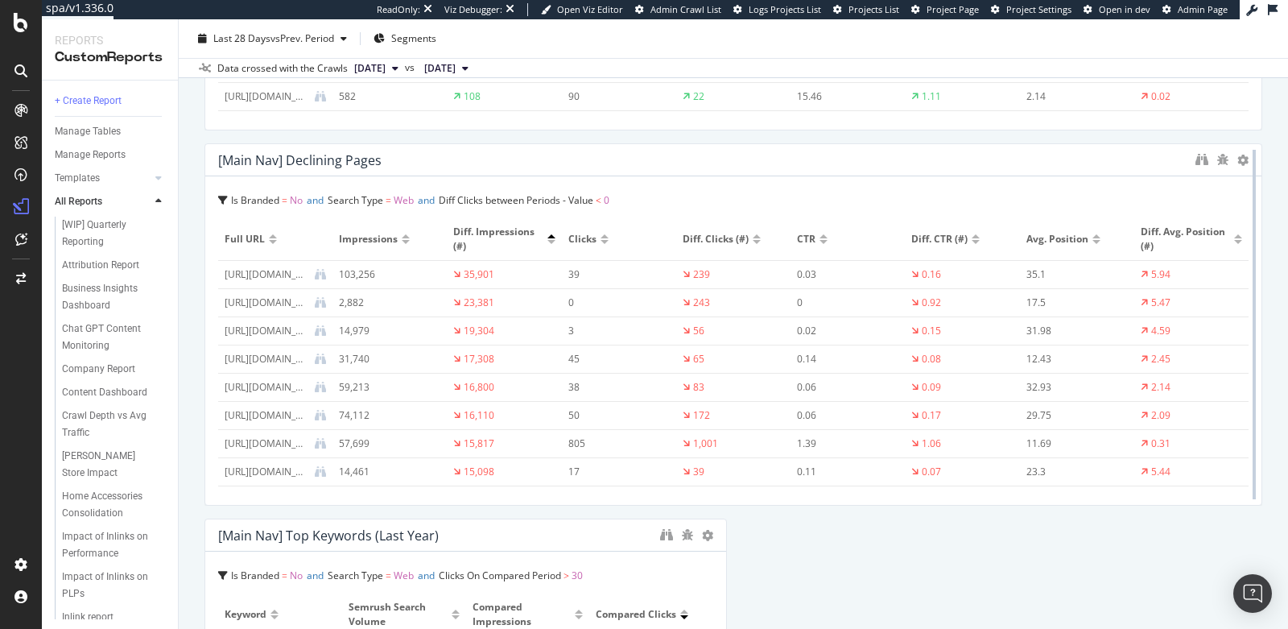
drag, startPoint x: 716, startPoint y: 357, endPoint x: 1245, endPoint y: 351, distance: 529.0
click at [1246, 351] on div at bounding box center [1254, 324] width 16 height 362
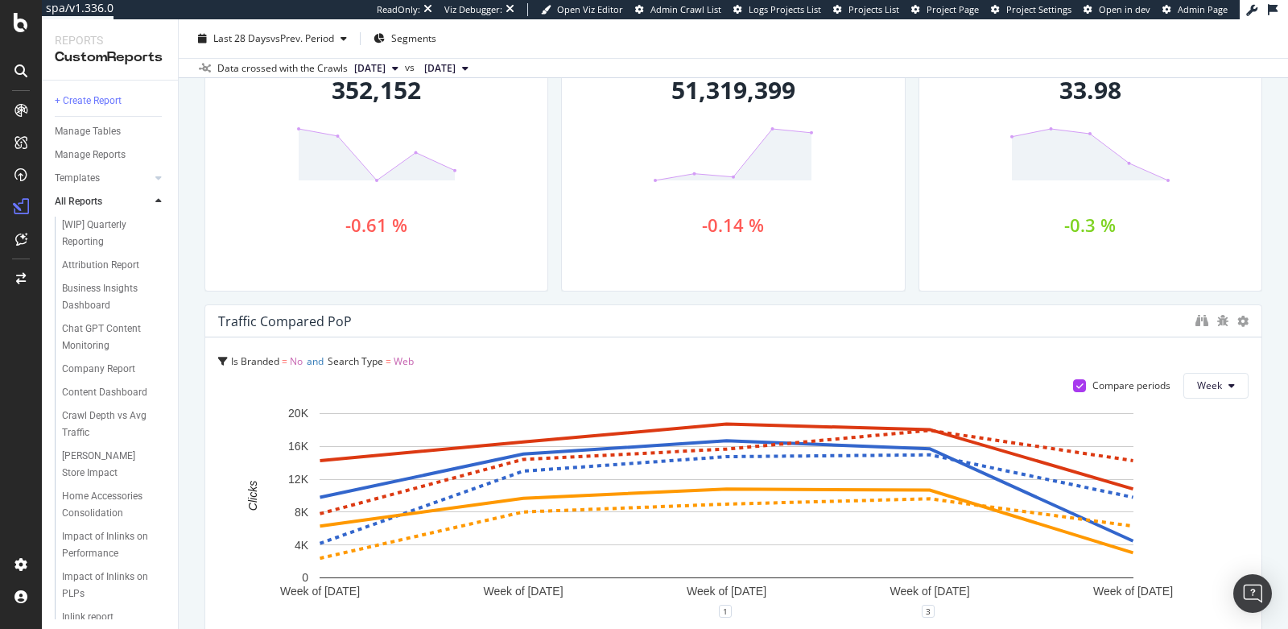
scroll to position [0, 0]
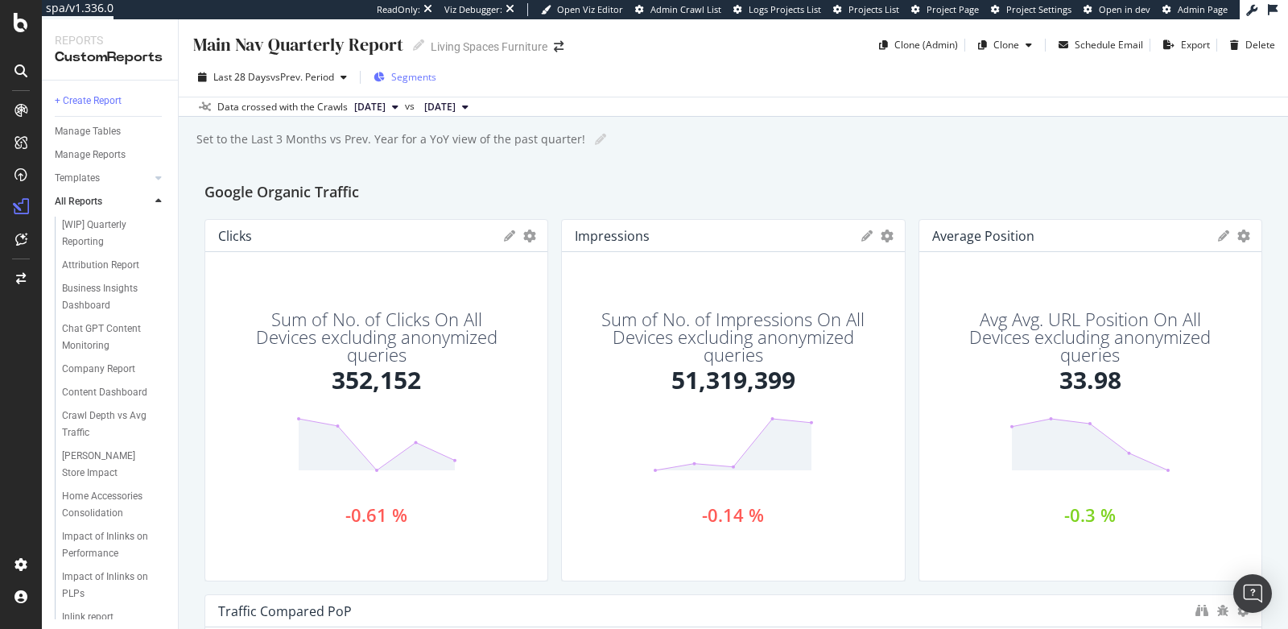
click at [413, 86] on div "Segments" at bounding box center [405, 77] width 63 height 24
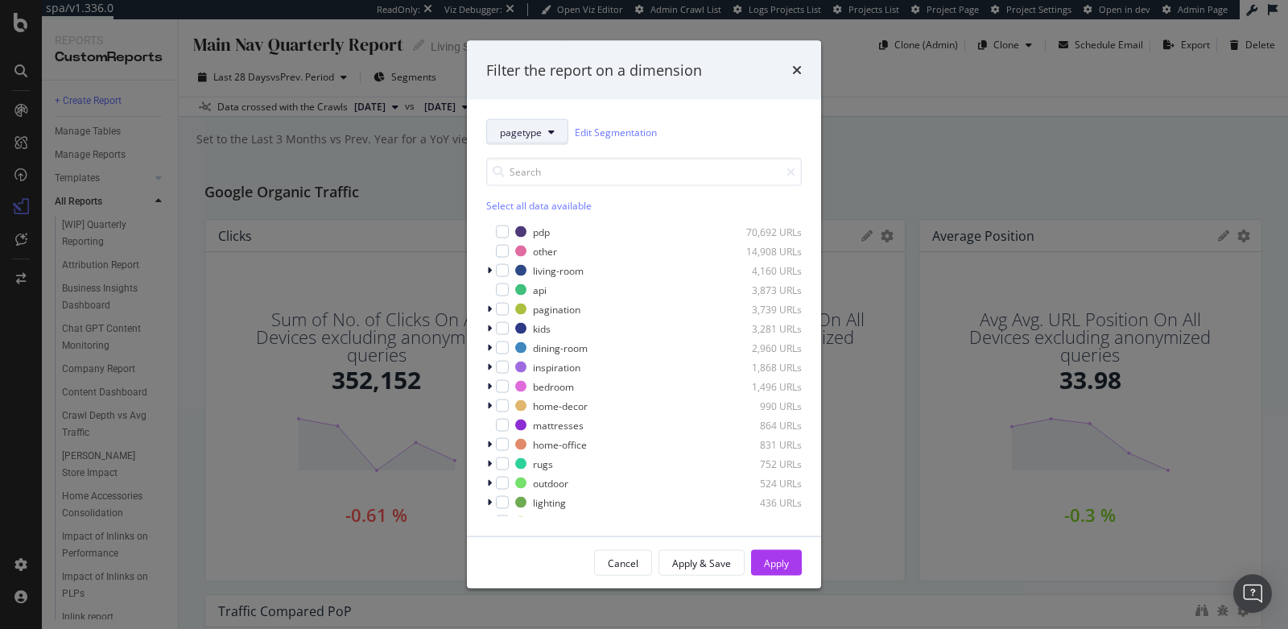
click at [548, 129] on icon "modal" at bounding box center [551, 132] width 6 height 10
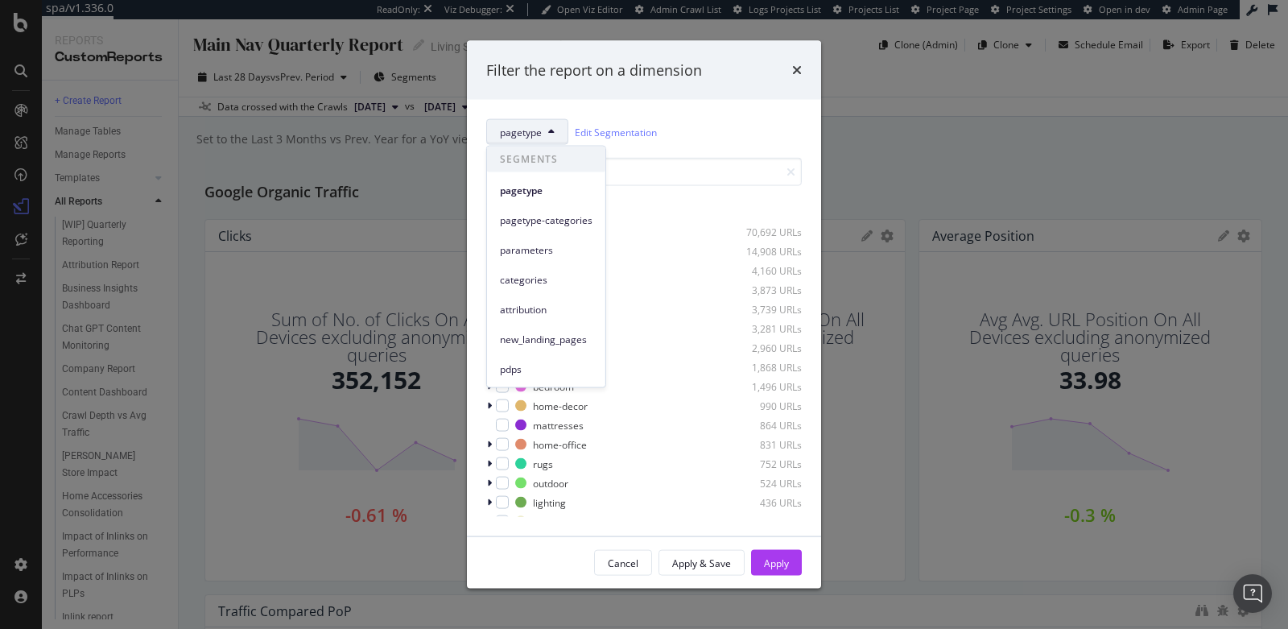
click at [696, 147] on div "Select all data available pdp 70,692 URLs other 14,908 URLs living-room 4,160 U…" at bounding box center [644, 331] width 316 height 372
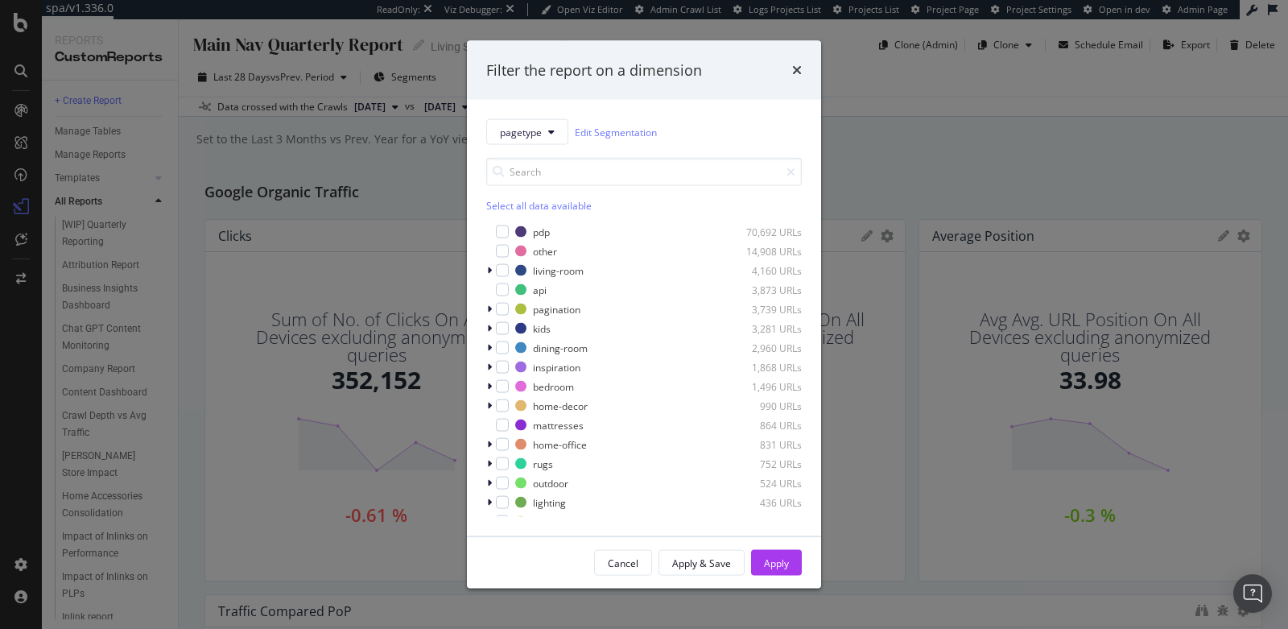
click at [736, 128] on div "pagetype Edit Segmentation" at bounding box center [644, 132] width 316 height 26
click at [788, 70] on div "Filter the report on a dimension" at bounding box center [644, 70] width 316 height 21
click at [796, 68] on icon "times" at bounding box center [797, 70] width 10 height 13
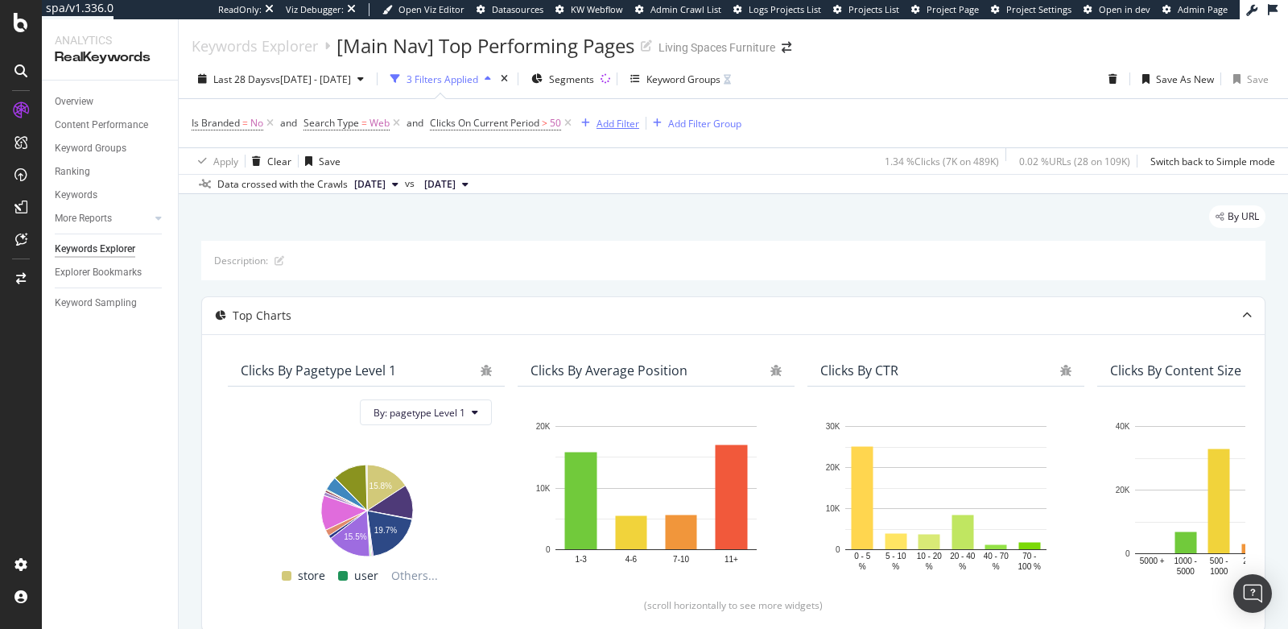
click at [624, 128] on div "Add Filter" at bounding box center [618, 124] width 43 height 14
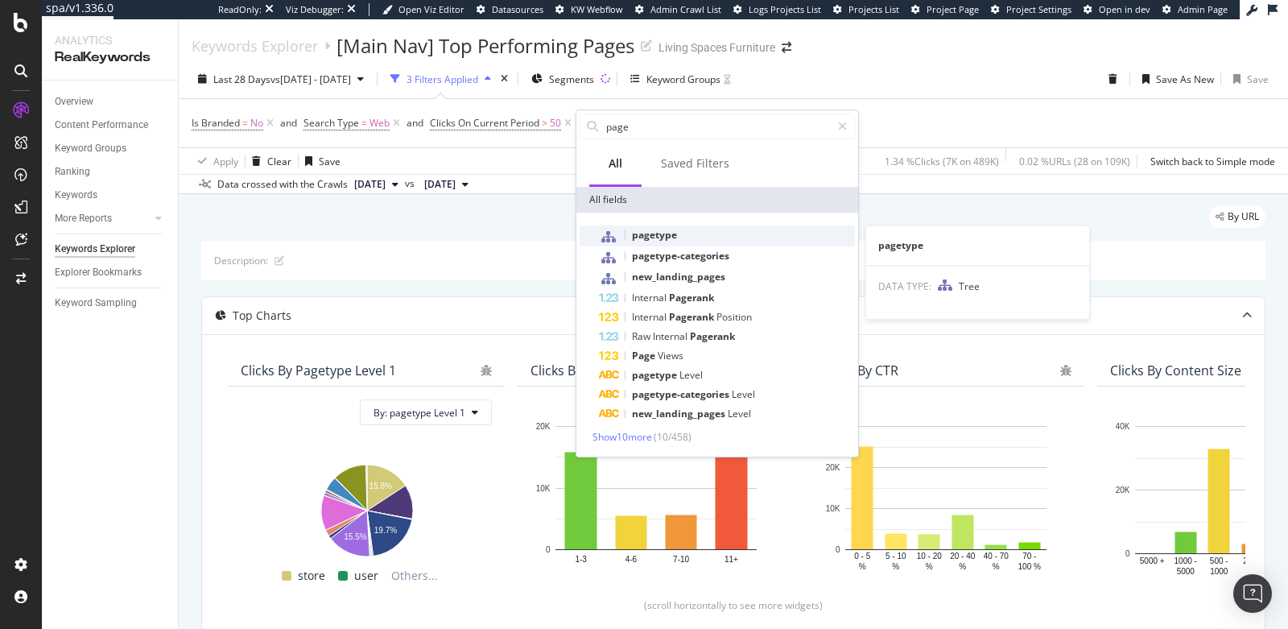
type input "page"
click at [661, 238] on span "pagetype" at bounding box center [654, 235] width 45 height 14
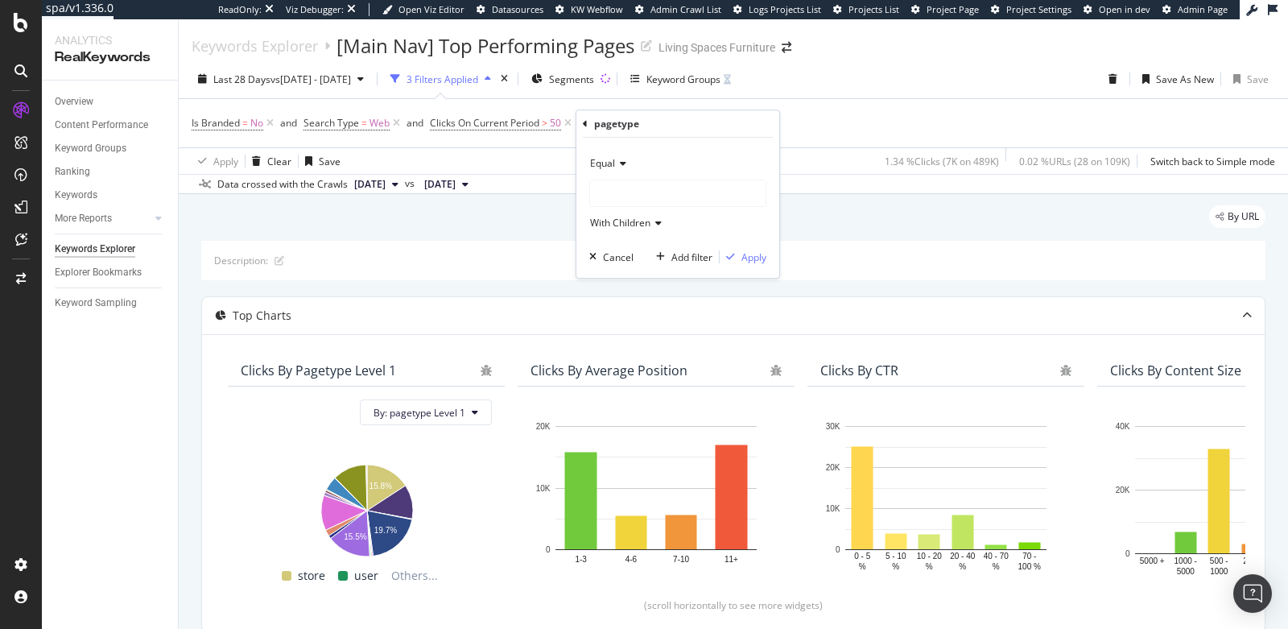
click at [622, 184] on div at bounding box center [678, 193] width 176 height 26
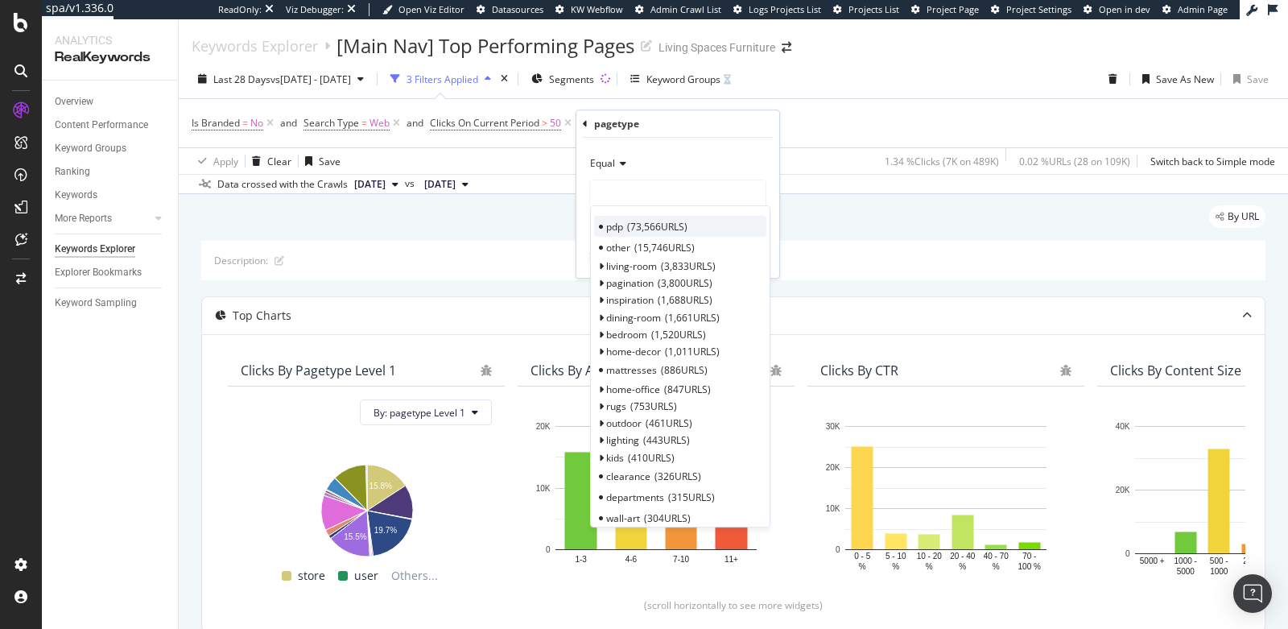
click at [619, 225] on span "pdp" at bounding box center [614, 227] width 17 height 14
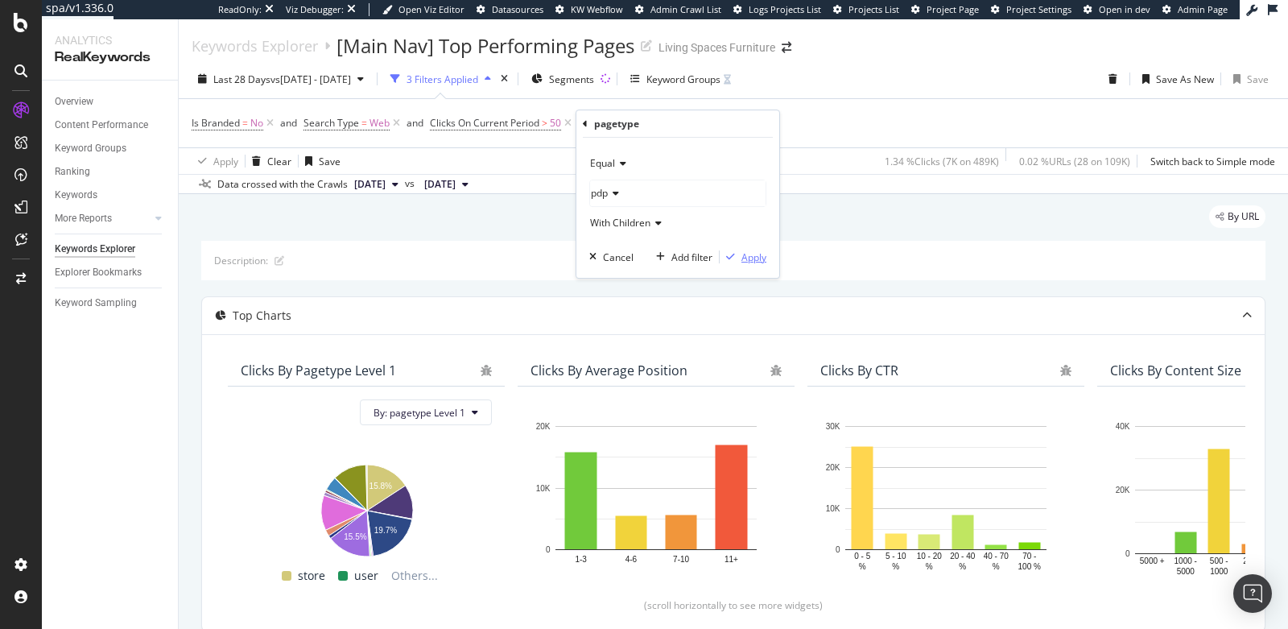
click at [747, 258] on div "Apply" at bounding box center [754, 257] width 25 height 14
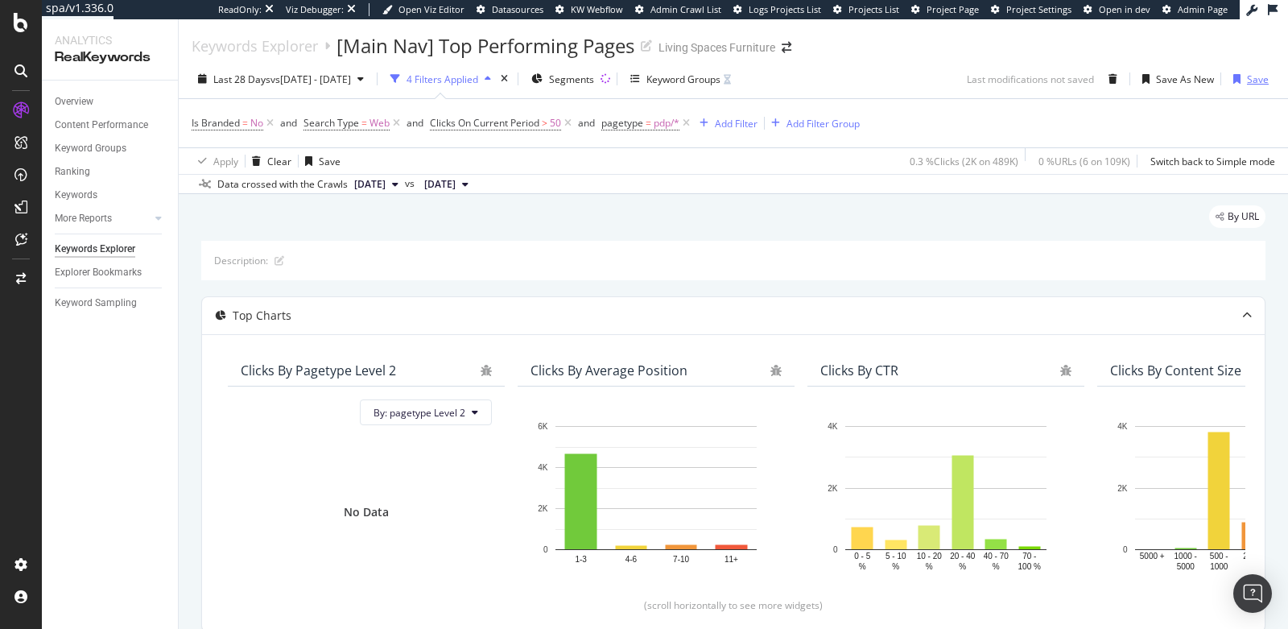
click at [1229, 76] on div "button" at bounding box center [1237, 79] width 20 height 10
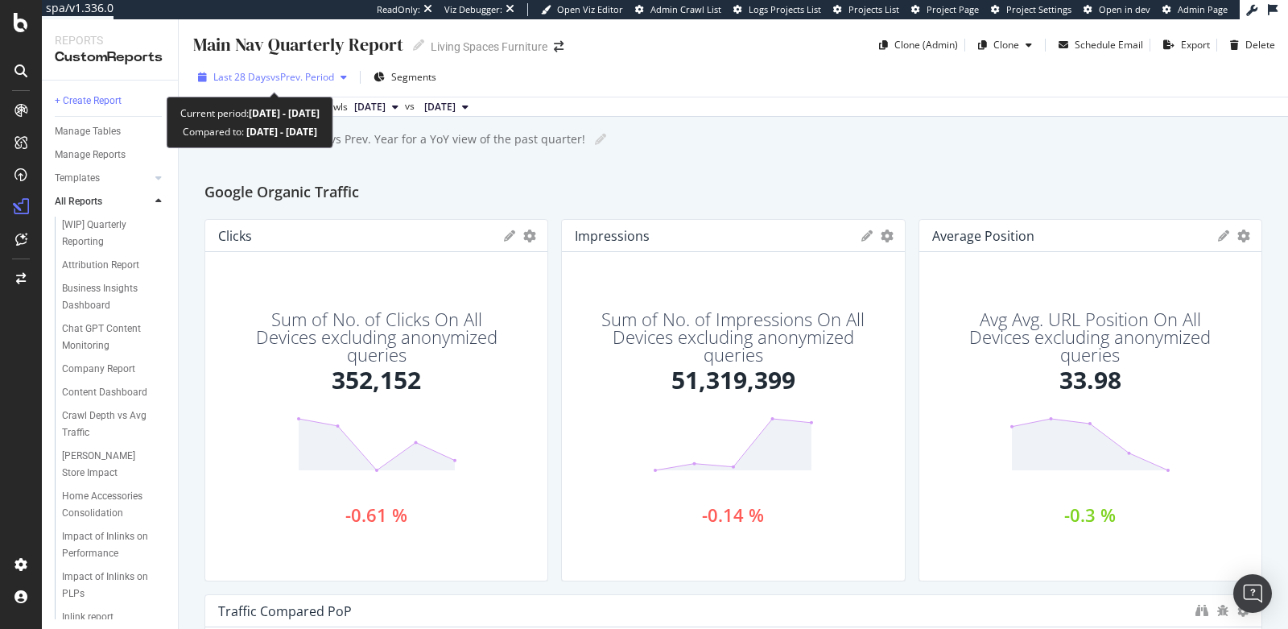
click at [274, 73] on span "vs Prev. Period" at bounding box center [303, 77] width 64 height 14
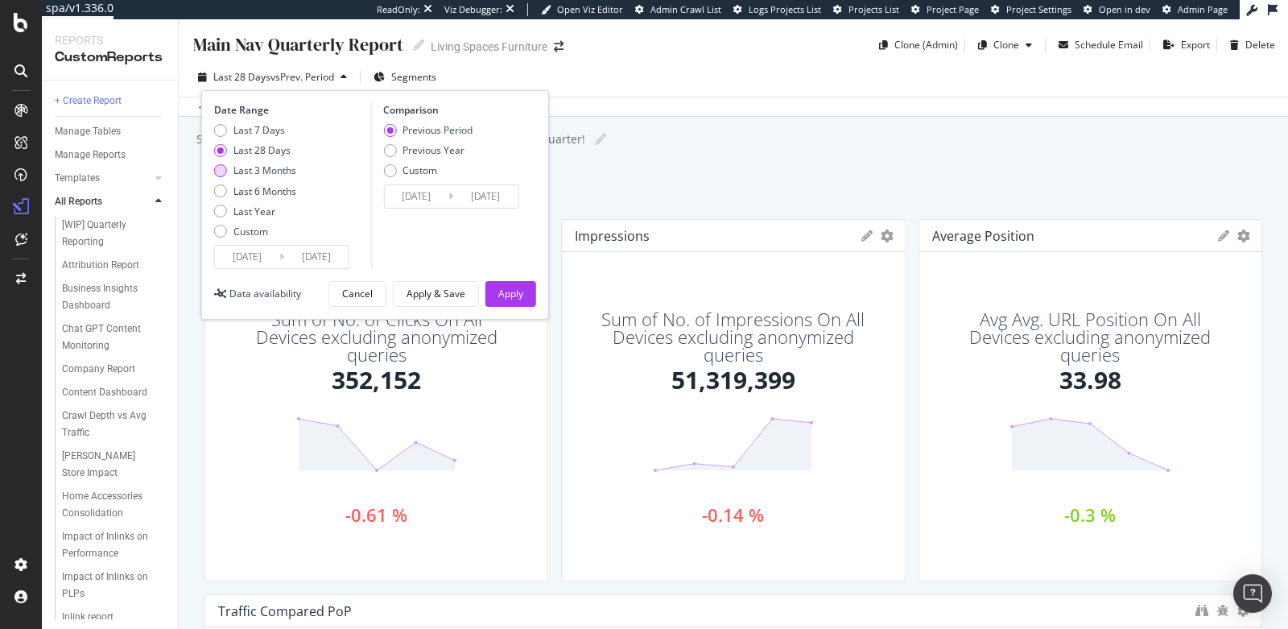
click at [252, 167] on div "Last 3 Months" at bounding box center [264, 170] width 63 height 14
type input "[DATE]"
click at [403, 148] on div "Previous Year" at bounding box center [434, 150] width 62 height 14
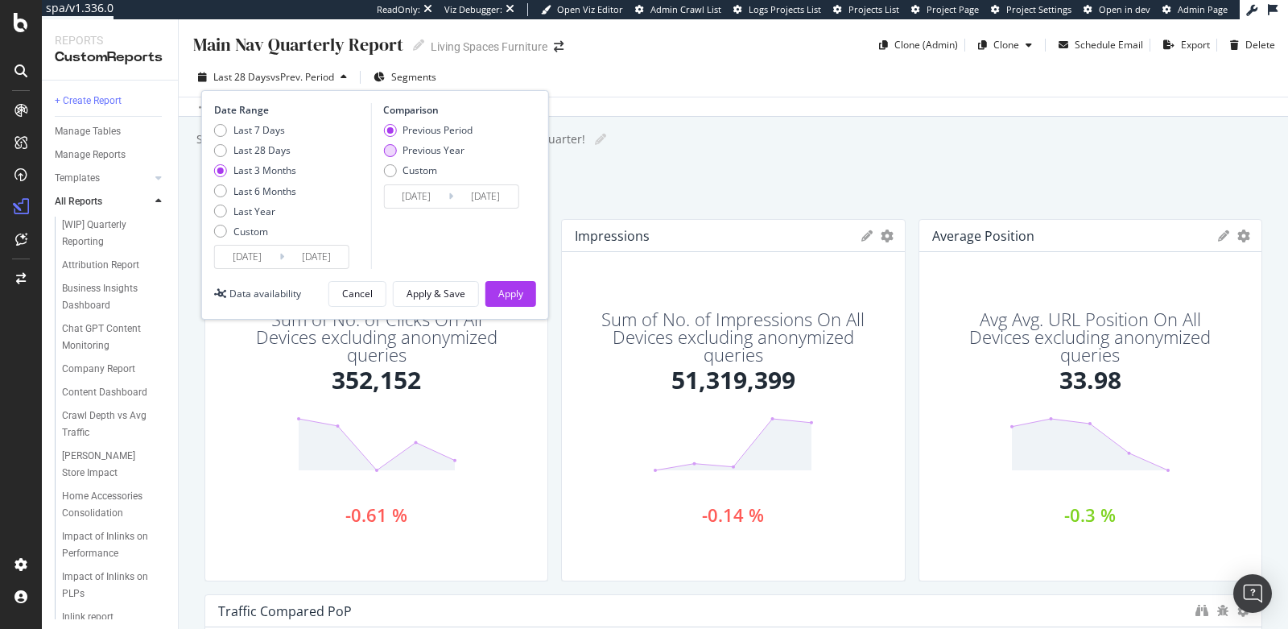
type input "[DATE]"
click at [505, 288] on div "Apply" at bounding box center [510, 294] width 25 height 14
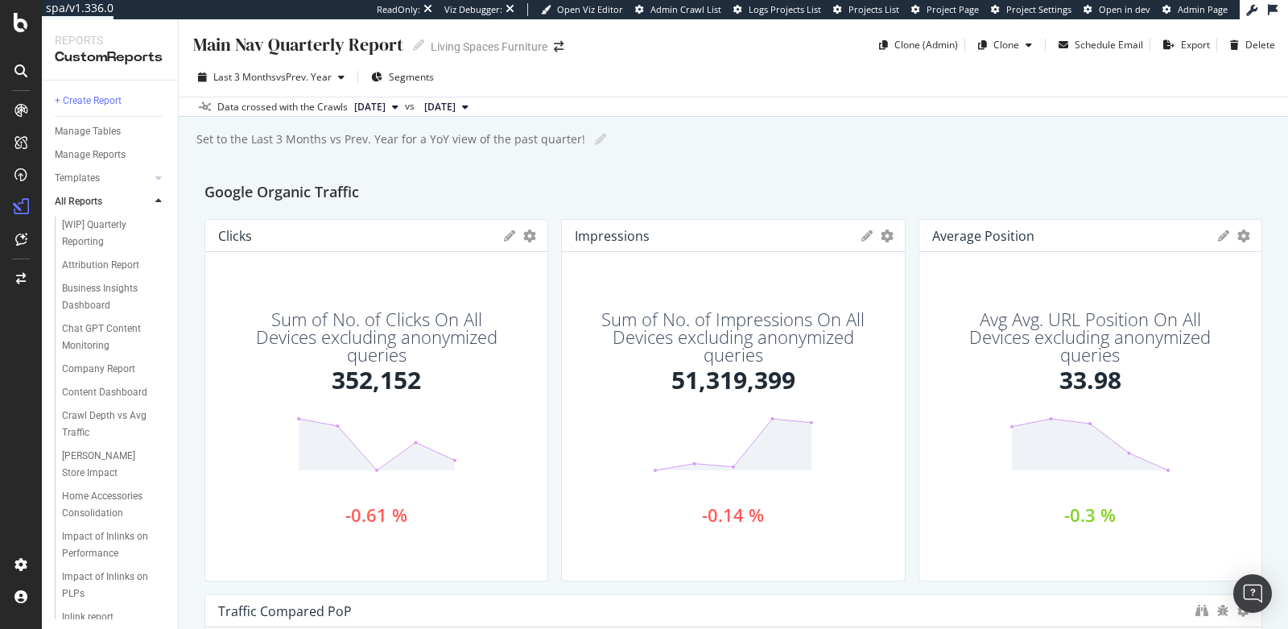
click at [214, 42] on div "Main Nav Quarterly Report" at bounding box center [298, 44] width 212 height 25
click at [200, 46] on input "Main Nav Quarterly Report" at bounding box center [299, 44] width 214 height 22
click at [196, 46] on input "Main Nav Quarterly Report" at bounding box center [299, 44] width 214 height 22
click at [447, 44] on input "[WIP] Main Nav Quarterly Report" at bounding box center [322, 44] width 261 height 22
click at [246, 48] on input "[WIP] Main Nav Quarterly Report" at bounding box center [322, 44] width 261 height 22
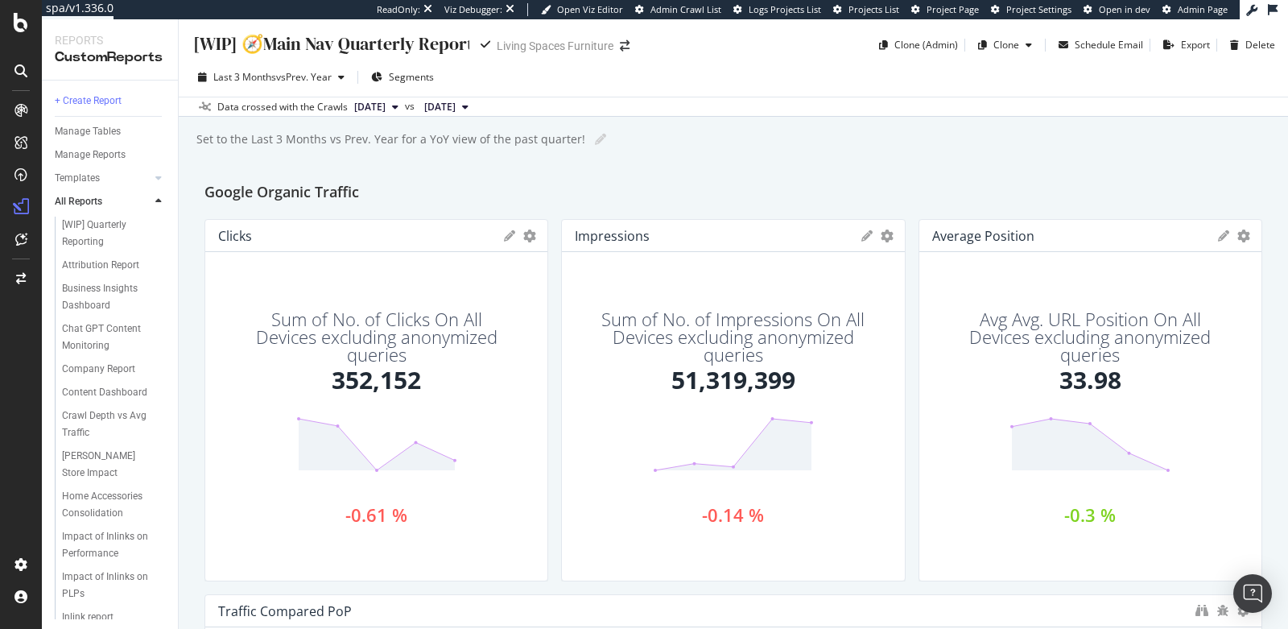
type input "[WIP] 🧭 Main Nav Quarterly Report"
click at [684, 169] on div "[WIP] 🧭 Main Nav Quarterly Report [WIP] 🧭 Main Nav Quarterly Report Living Spac…" at bounding box center [733, 323] width 1109 height 609
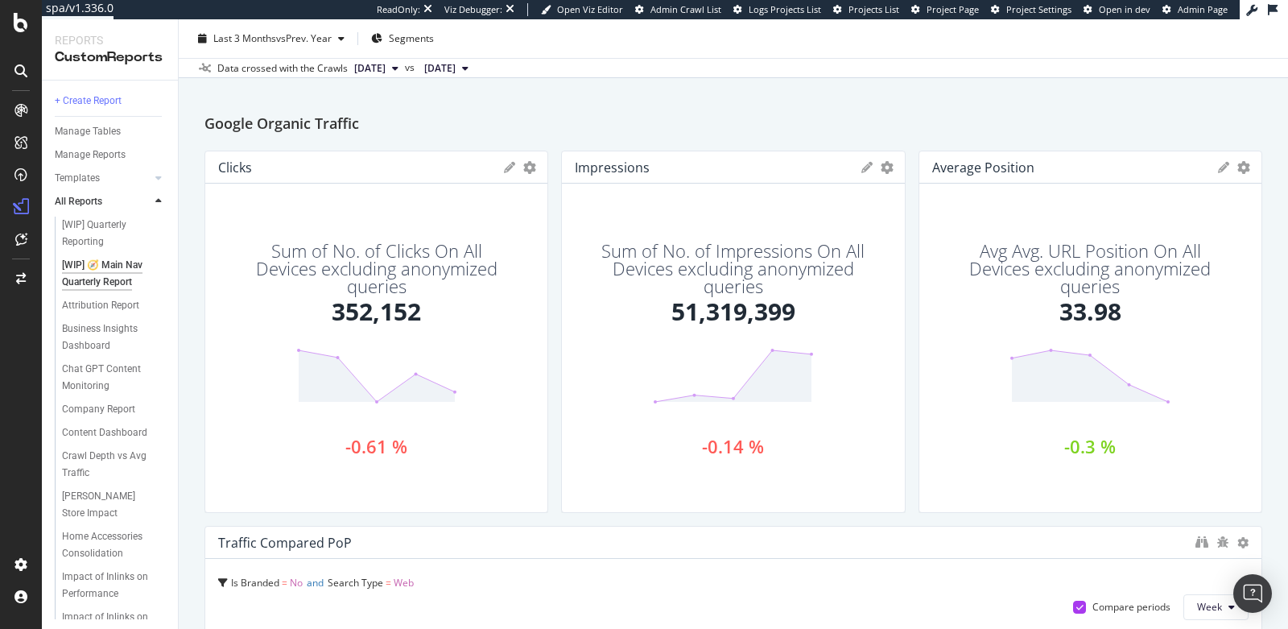
scroll to position [60, 0]
